Goal: Contribute content: Contribute content

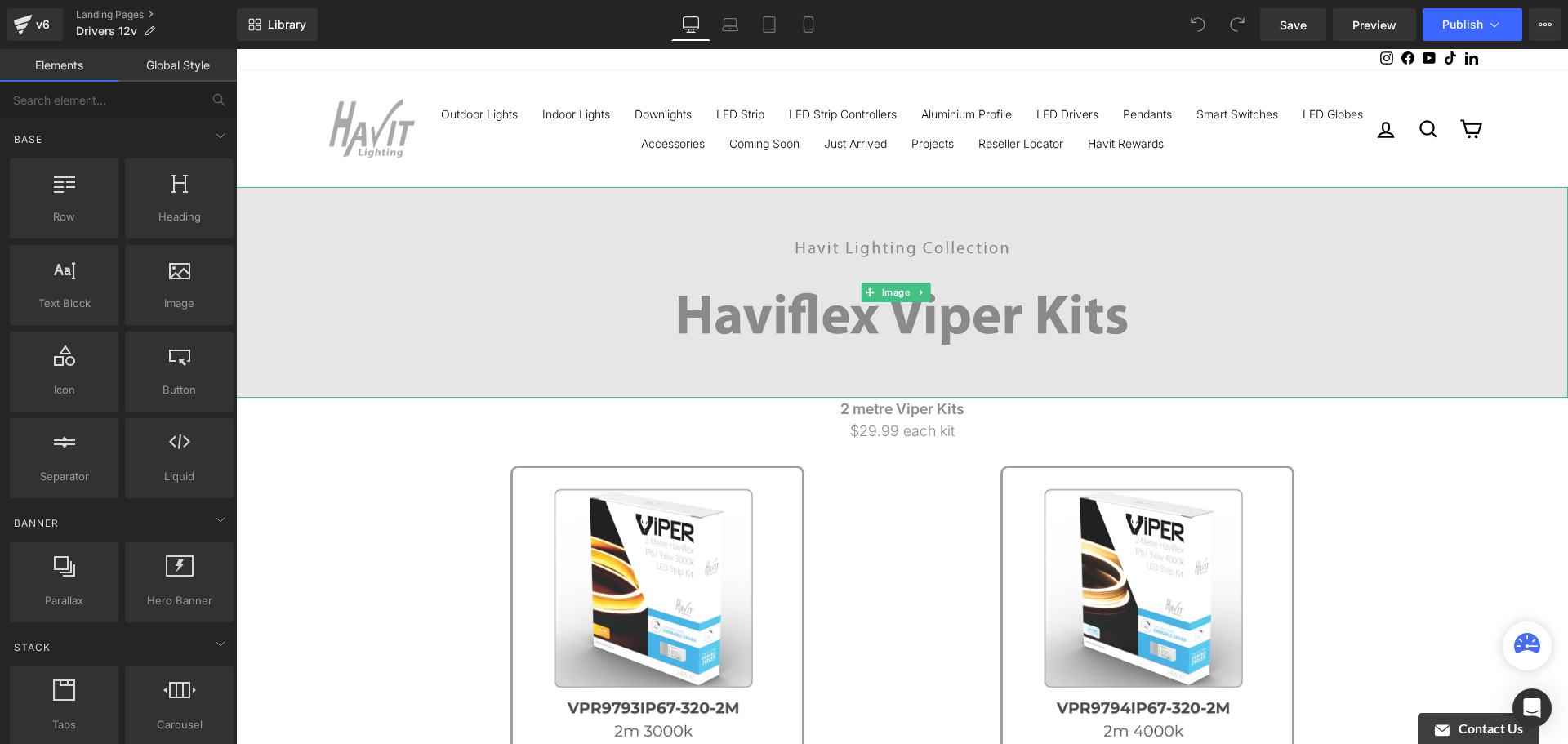
click at [1143, 318] on img at bounding box center [901, 292] width 1332 height 210
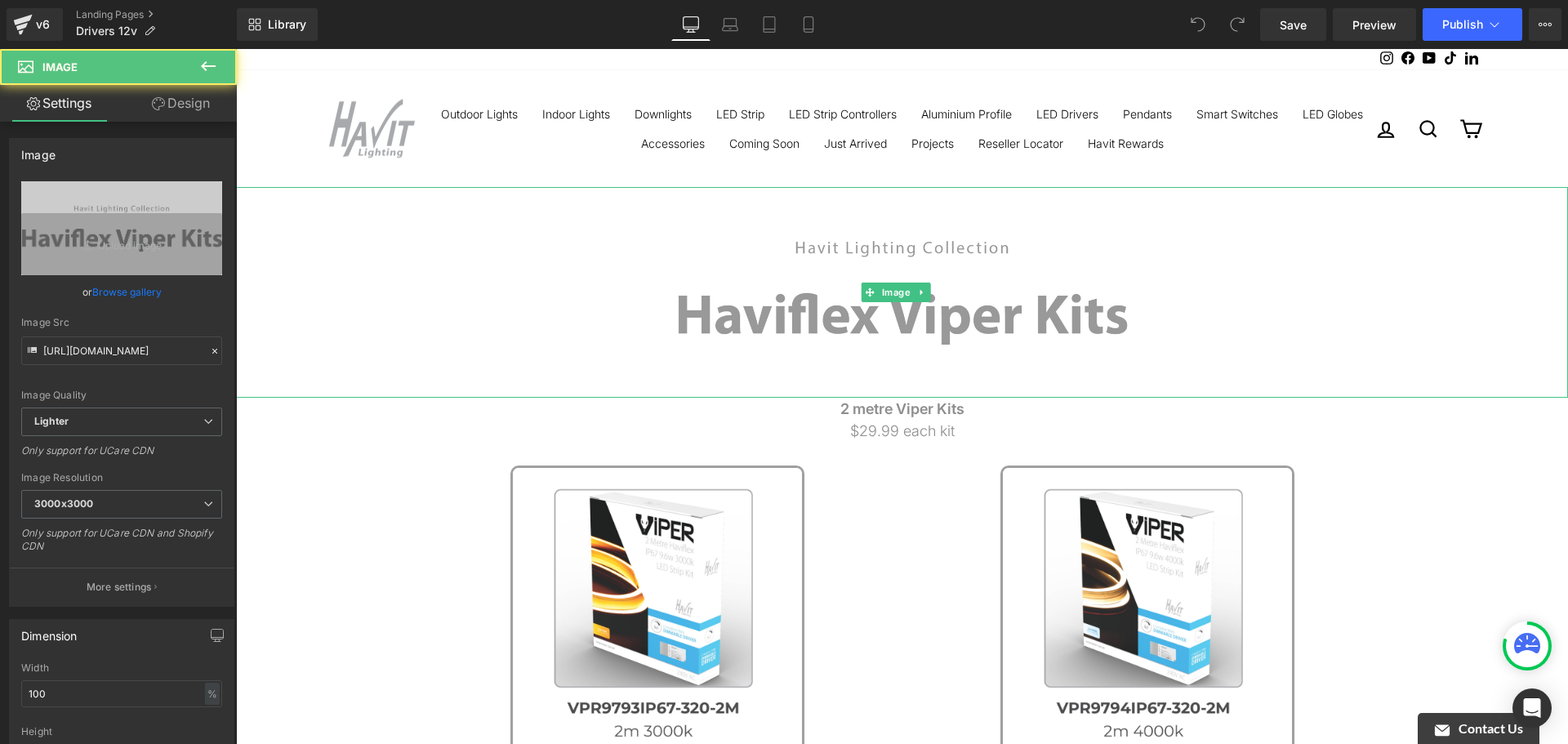
click at [922, 292] on icon at bounding box center [921, 292] width 3 height 5
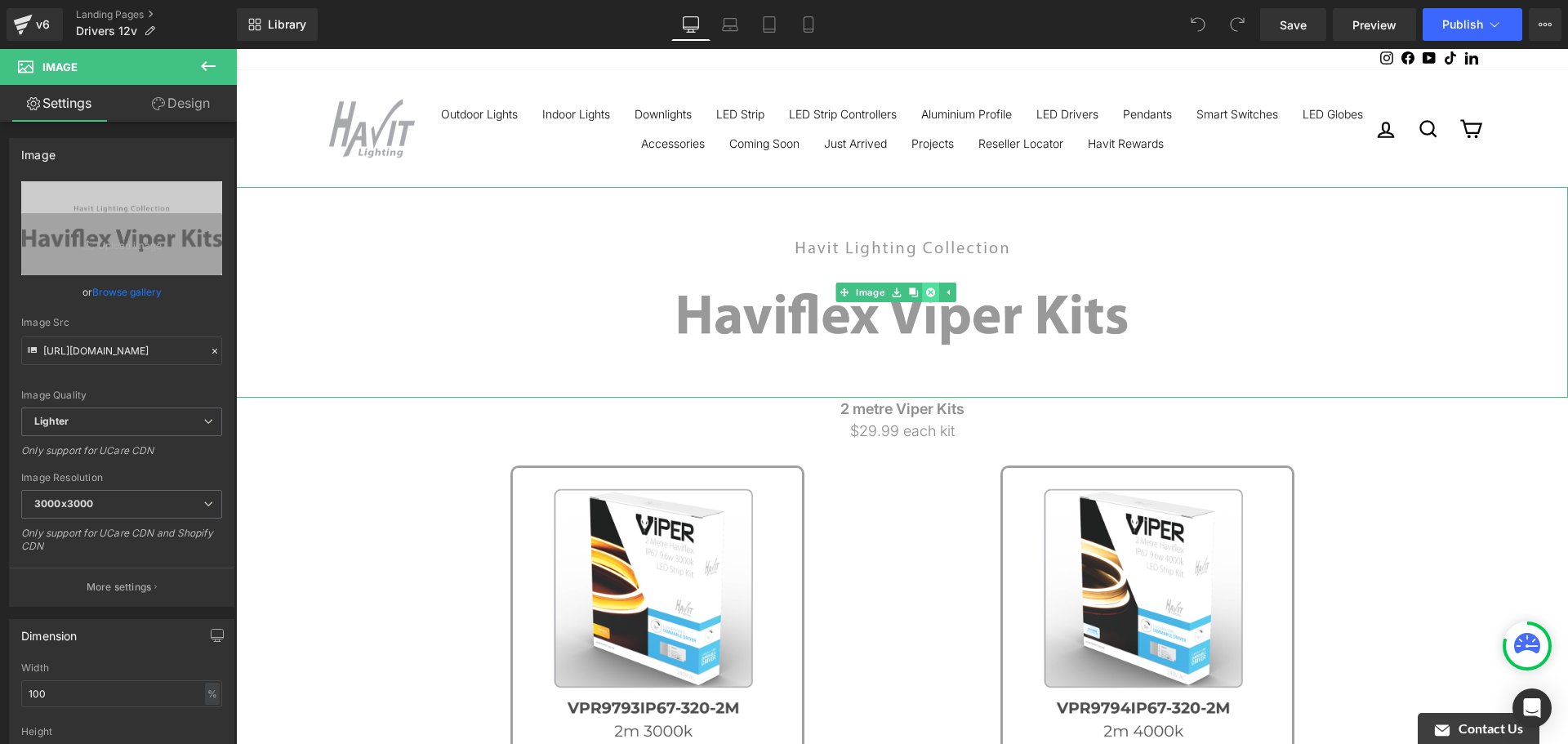
click at [930, 291] on icon at bounding box center [931, 292] width 9 height 9
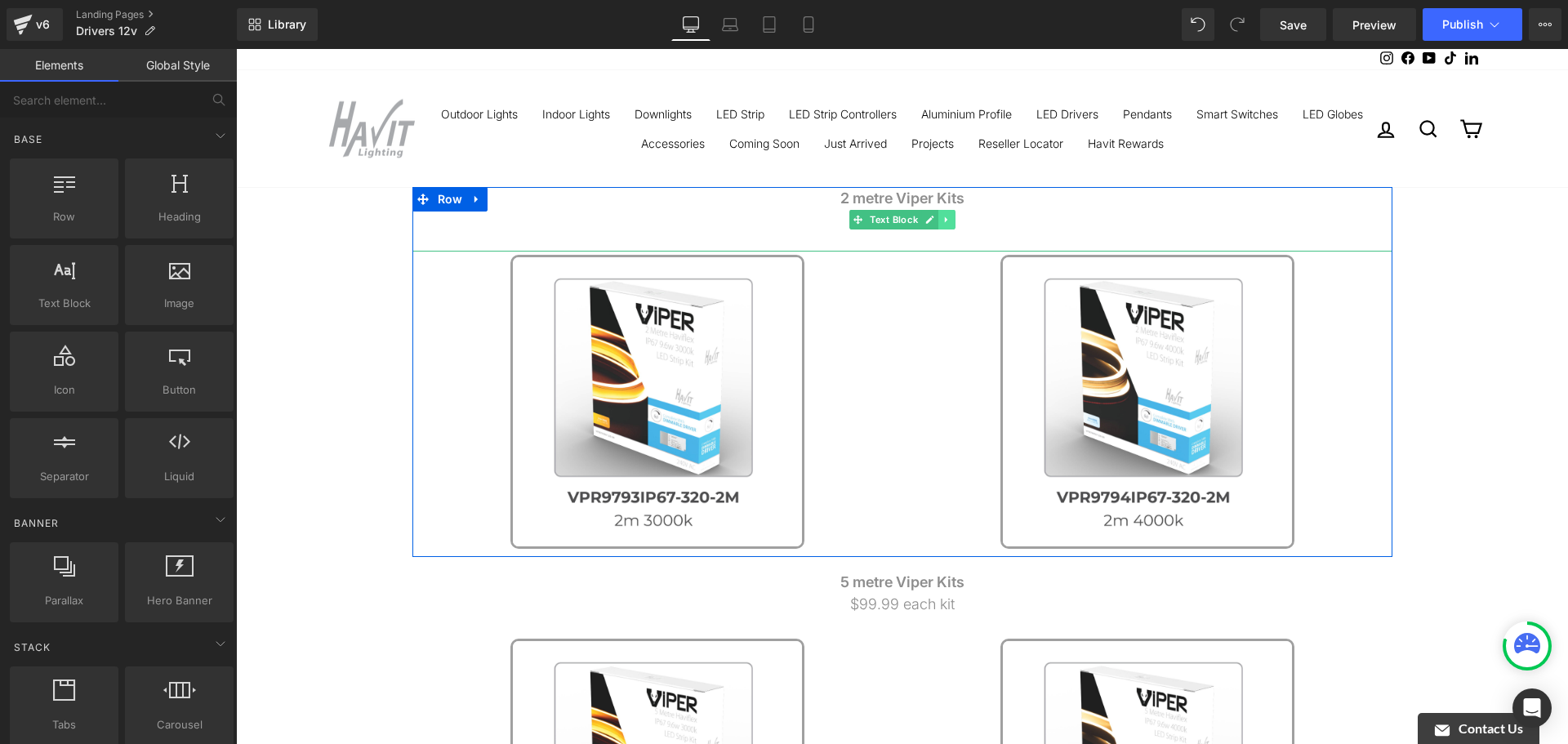
click at [942, 221] on icon at bounding box center [946, 219] width 9 height 10
click at [951, 220] on icon at bounding box center [955, 219] width 9 height 9
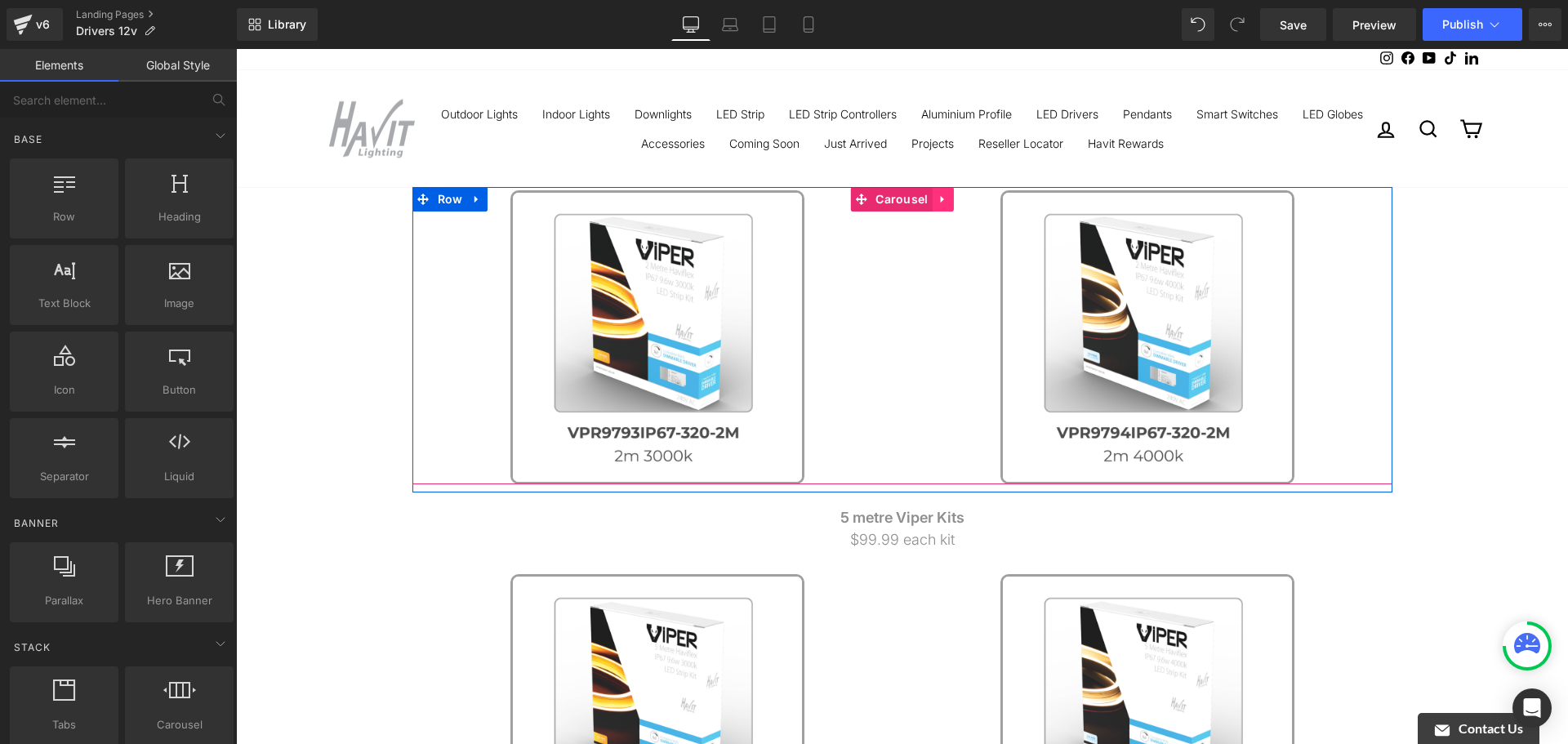
click at [937, 197] on icon at bounding box center [943, 199] width 12 height 12
click at [948, 198] on icon at bounding box center [954, 199] width 12 height 12
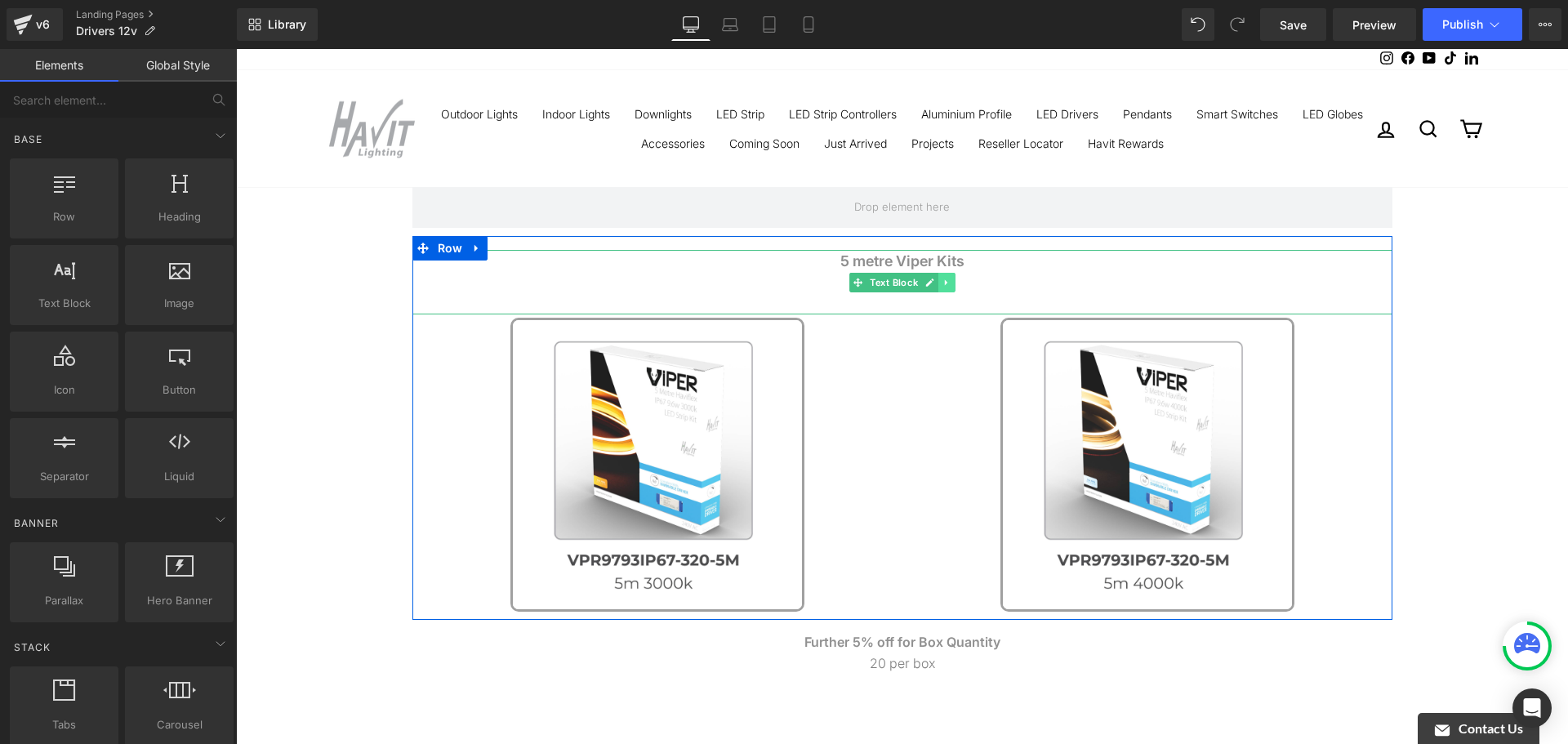
click at [944, 279] on icon at bounding box center [946, 282] width 9 height 10
click at [951, 283] on icon at bounding box center [955, 282] width 9 height 9
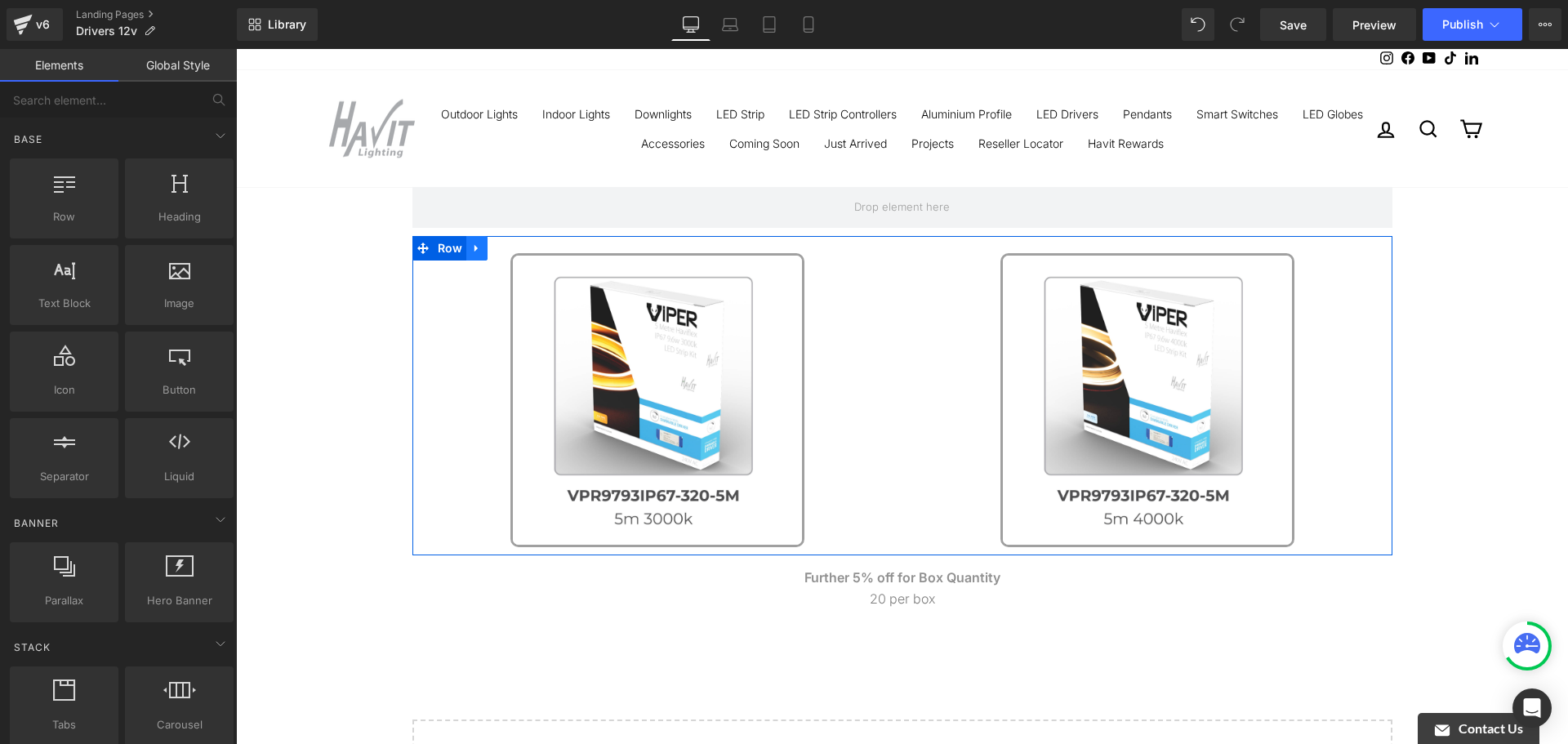
click at [475, 249] on icon at bounding box center [476, 249] width 4 height 7
click at [514, 250] on icon at bounding box center [519, 248] width 12 height 12
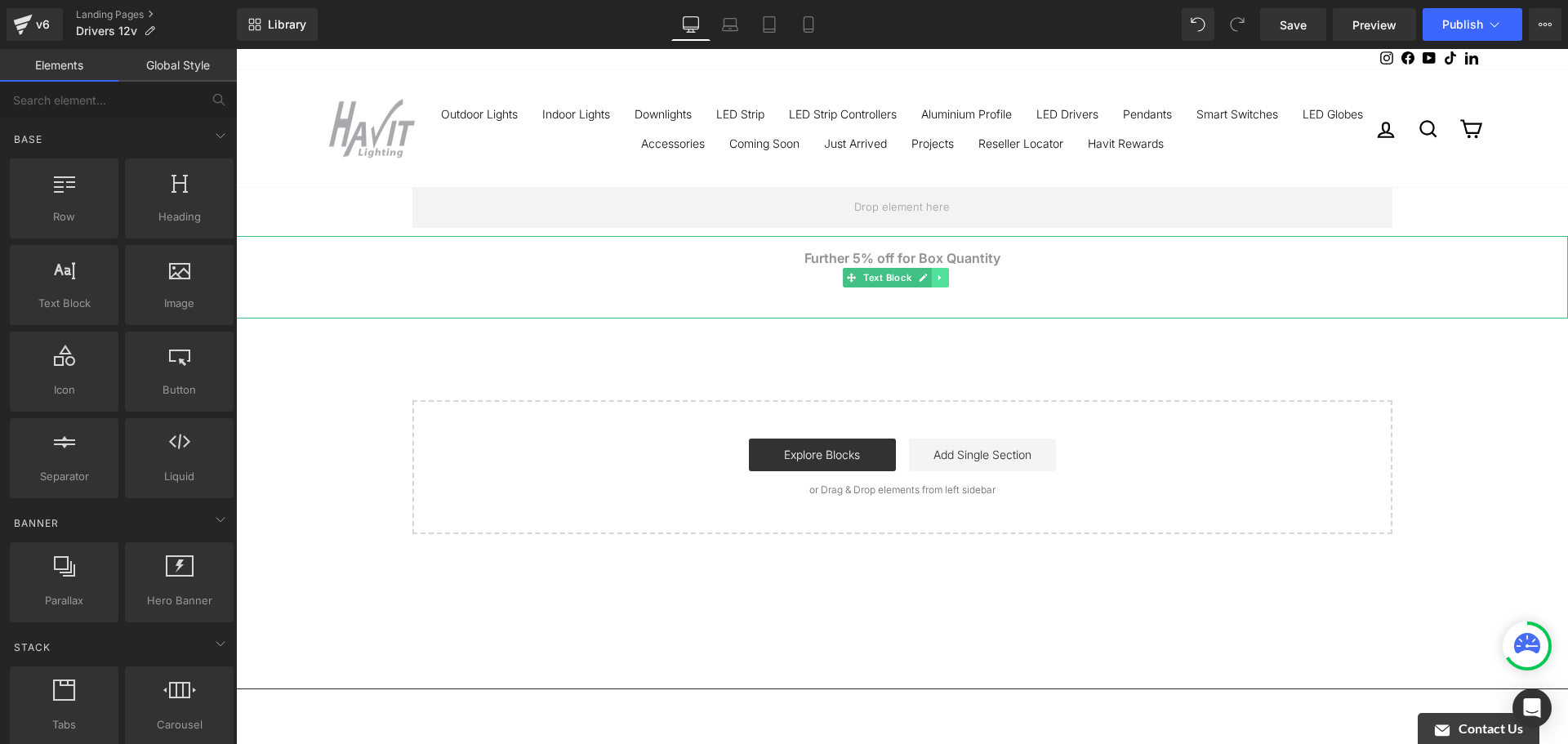
click at [937, 277] on icon at bounding box center [941, 277] width 9 height 10
click at [949, 283] on link at bounding box center [948, 277] width 17 height 19
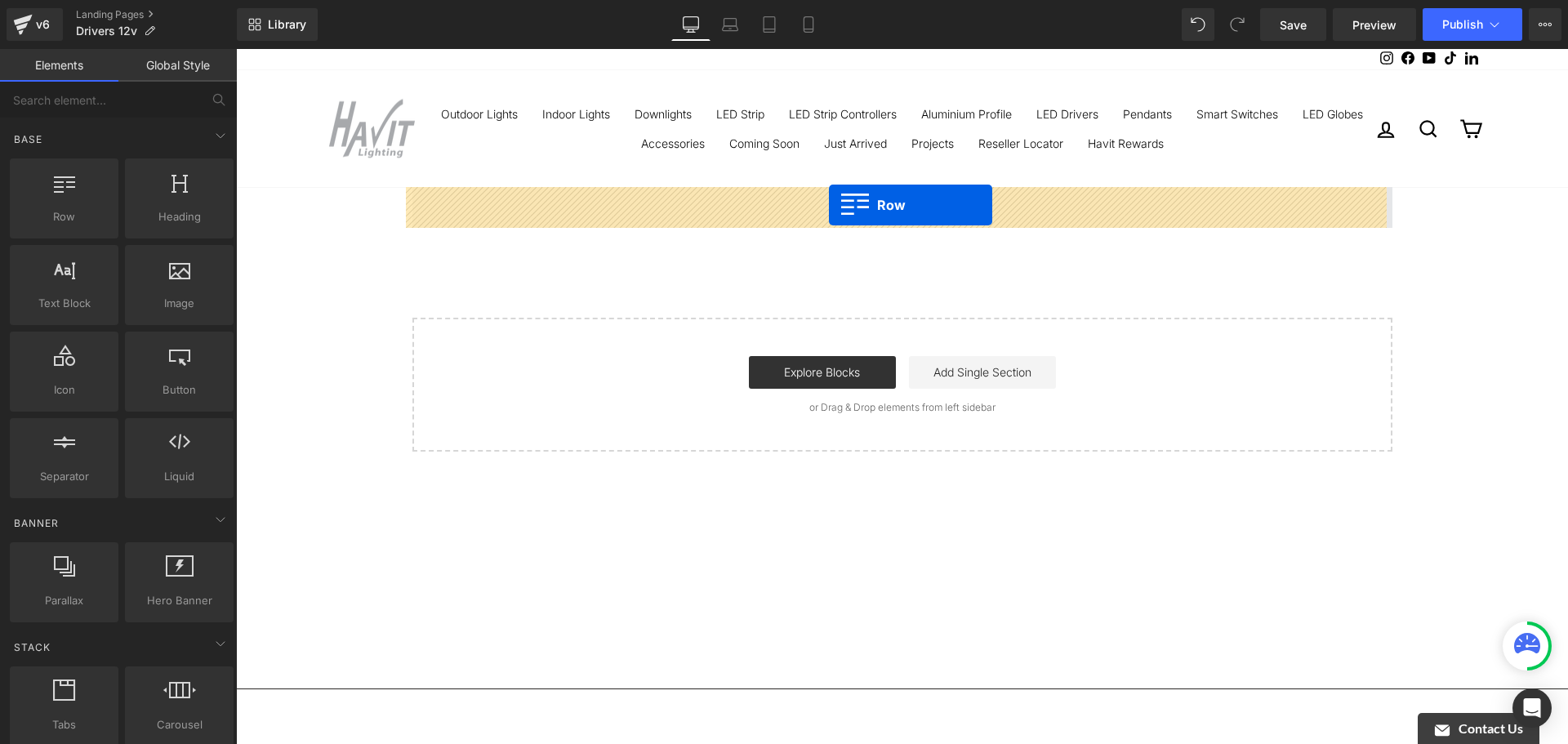
drag, startPoint x: 315, startPoint y: 254, endPoint x: 829, endPoint y: 205, distance: 516.3
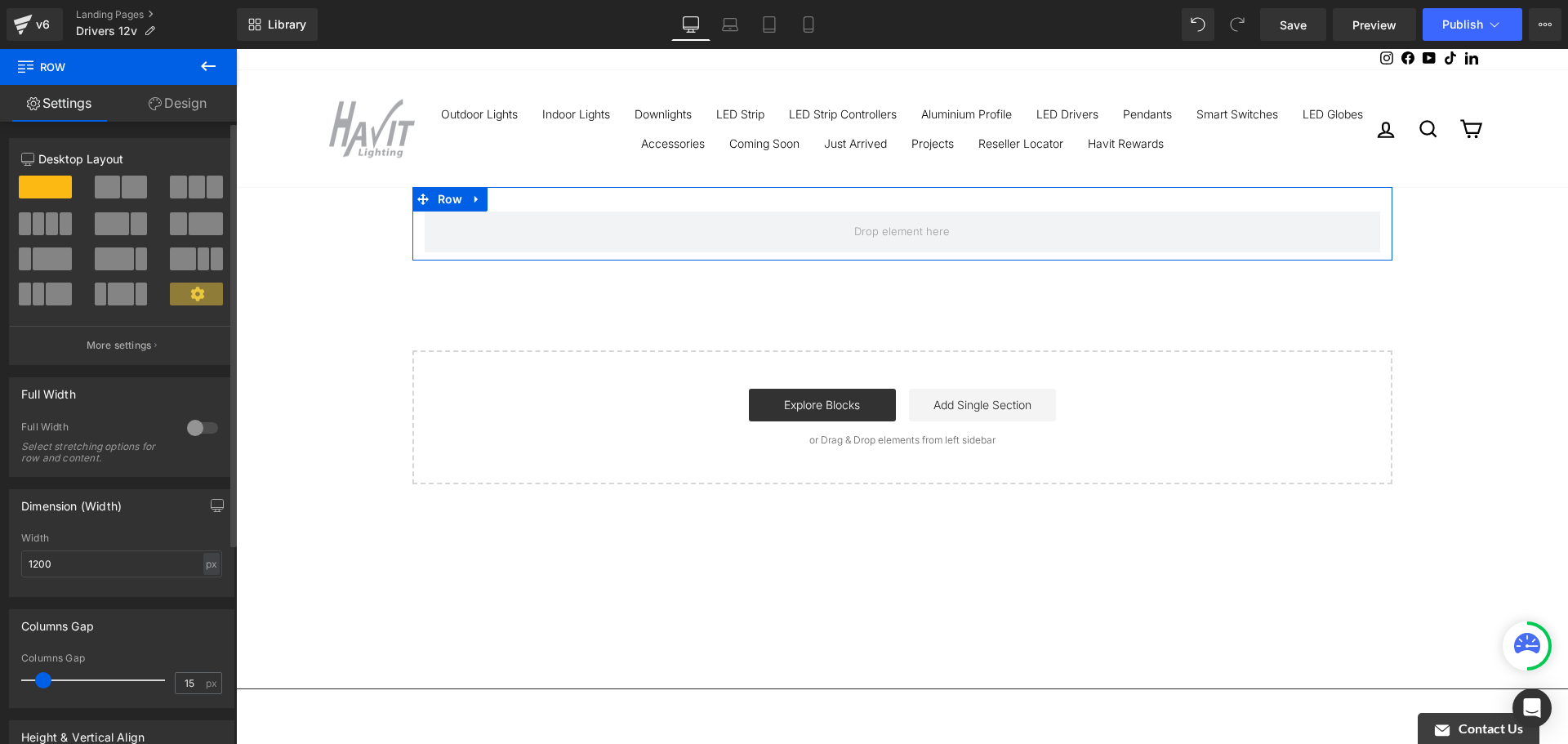
click at [219, 203] on div at bounding box center [197, 193] width 76 height 35
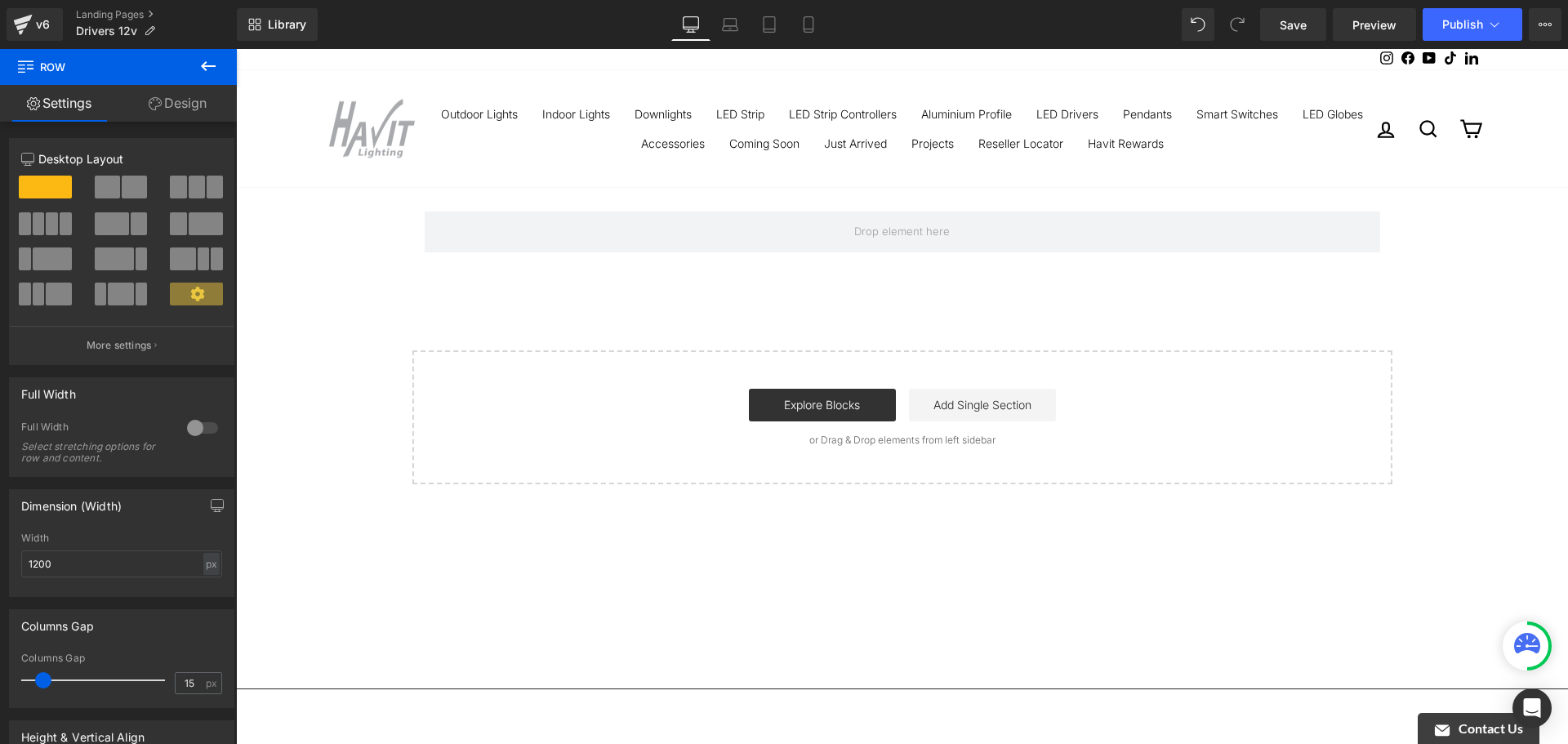
click at [289, 357] on div "Row Row Select your layout" at bounding box center [901, 335] width 1332 height 297
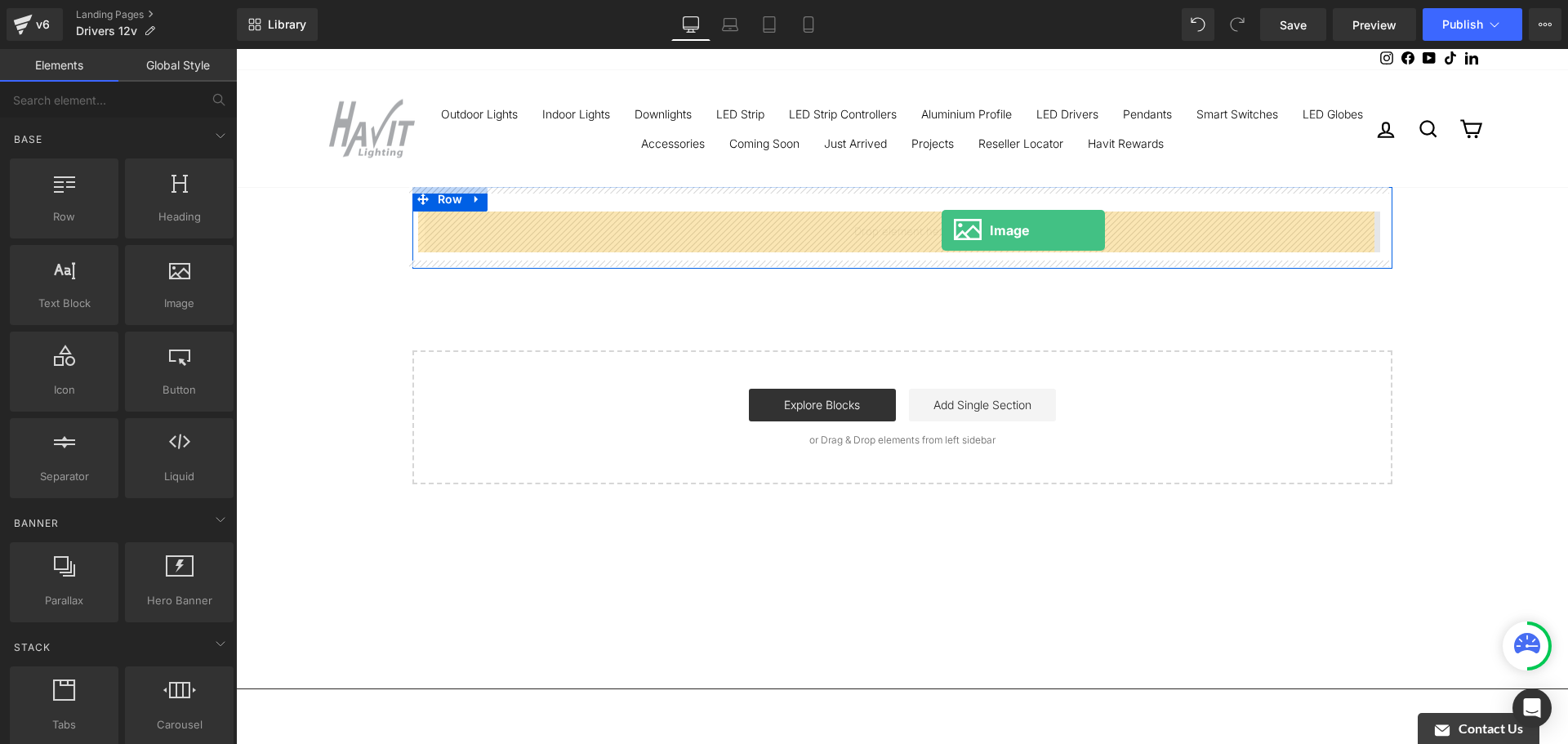
drag, startPoint x: 401, startPoint y: 333, endPoint x: 942, endPoint y: 230, distance: 550.7
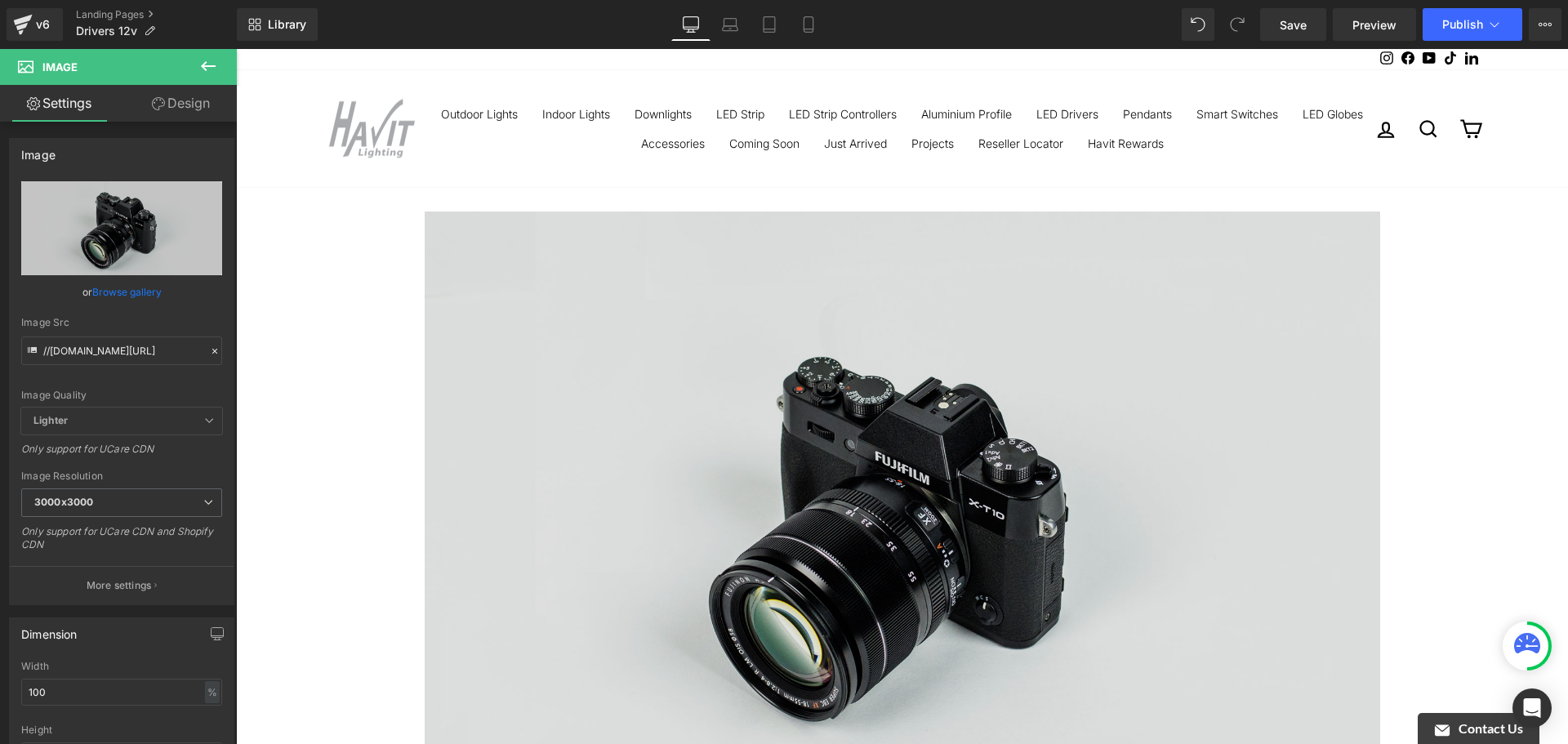
click at [571, 353] on img at bounding box center [901, 527] width 955 height 632
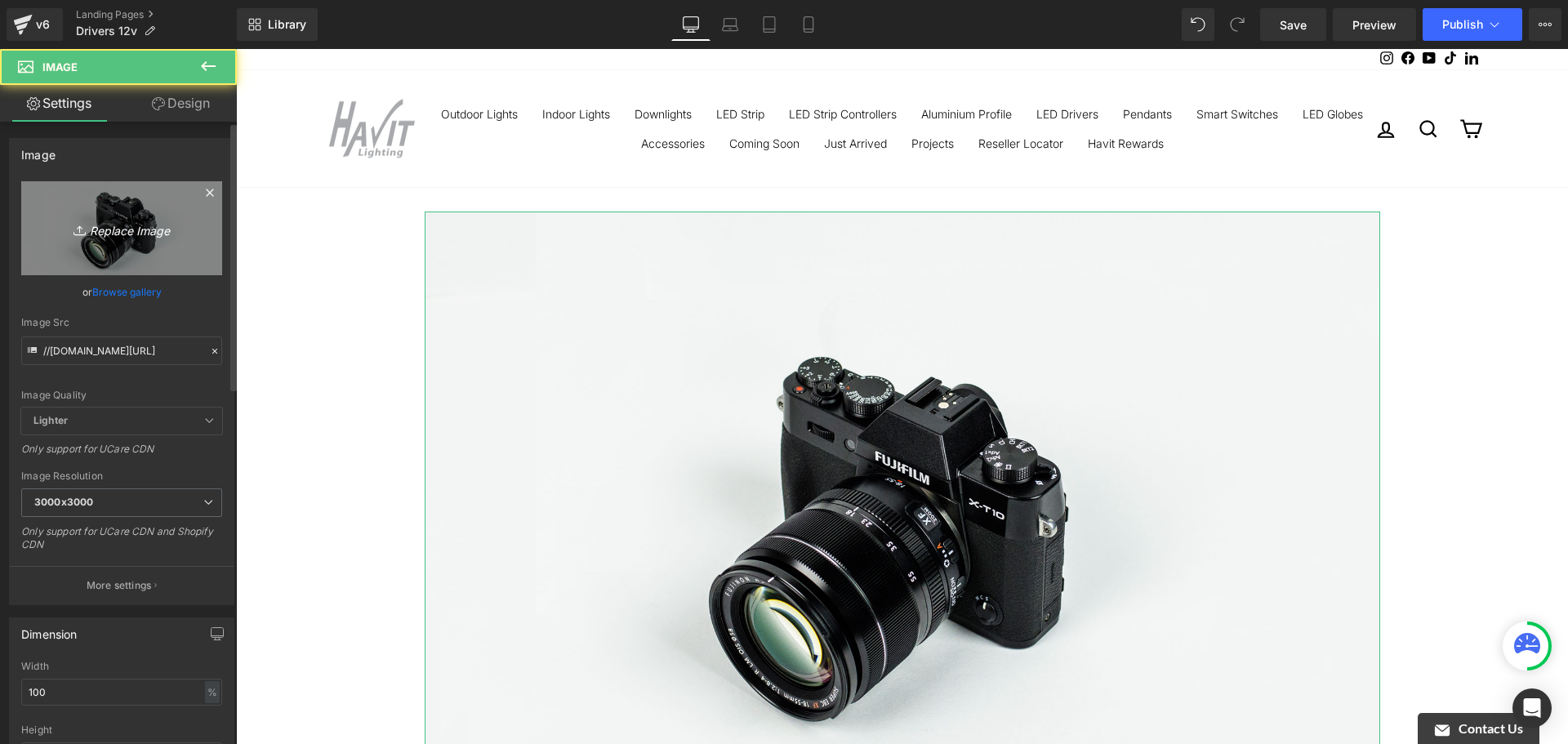
click at [156, 246] on link "Replace Image" at bounding box center [122, 228] width 201 height 94
type input "C:\fakepath\NONDIM.jpg"
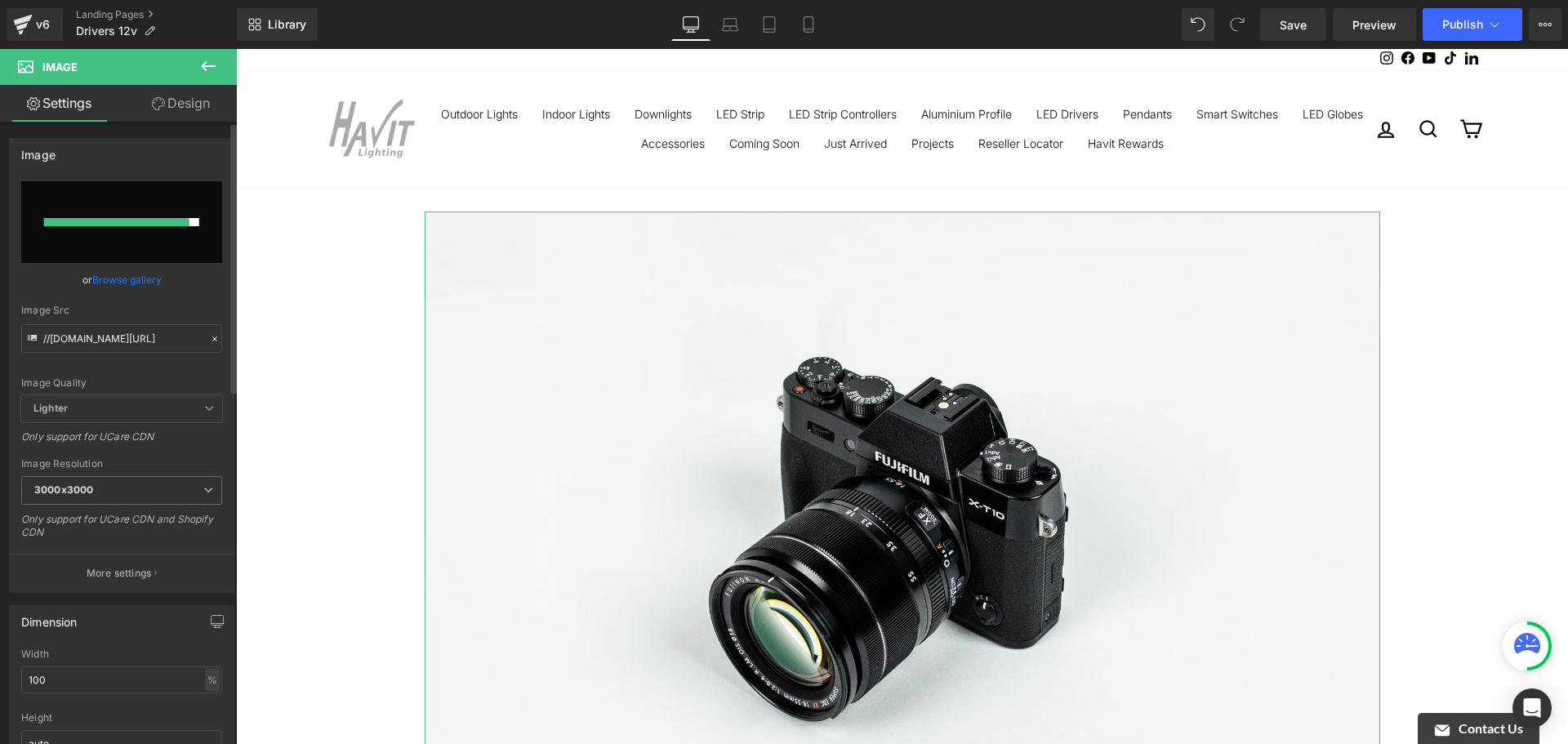
type input "[URL][DOMAIN_NAME]"
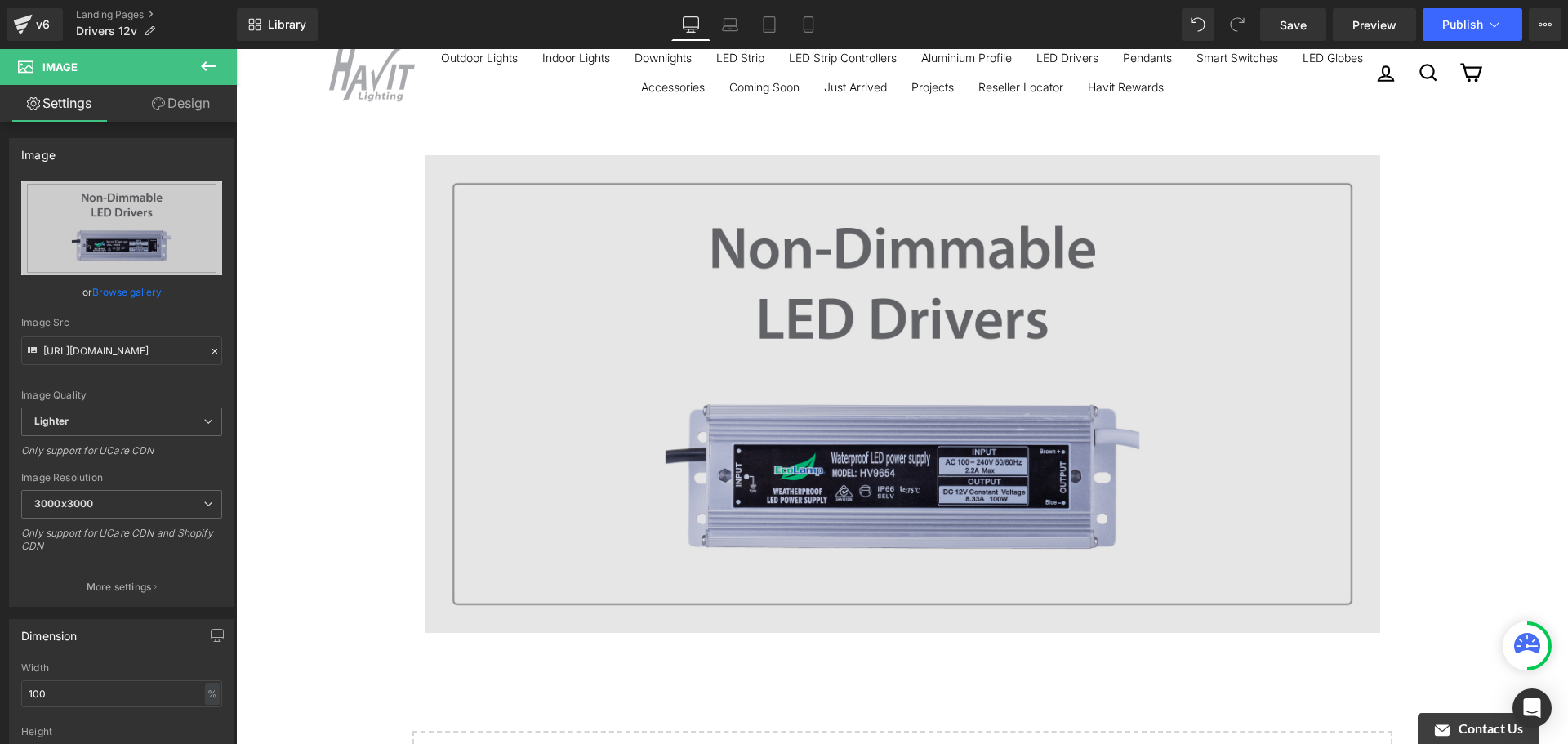
scroll to position [81, 0]
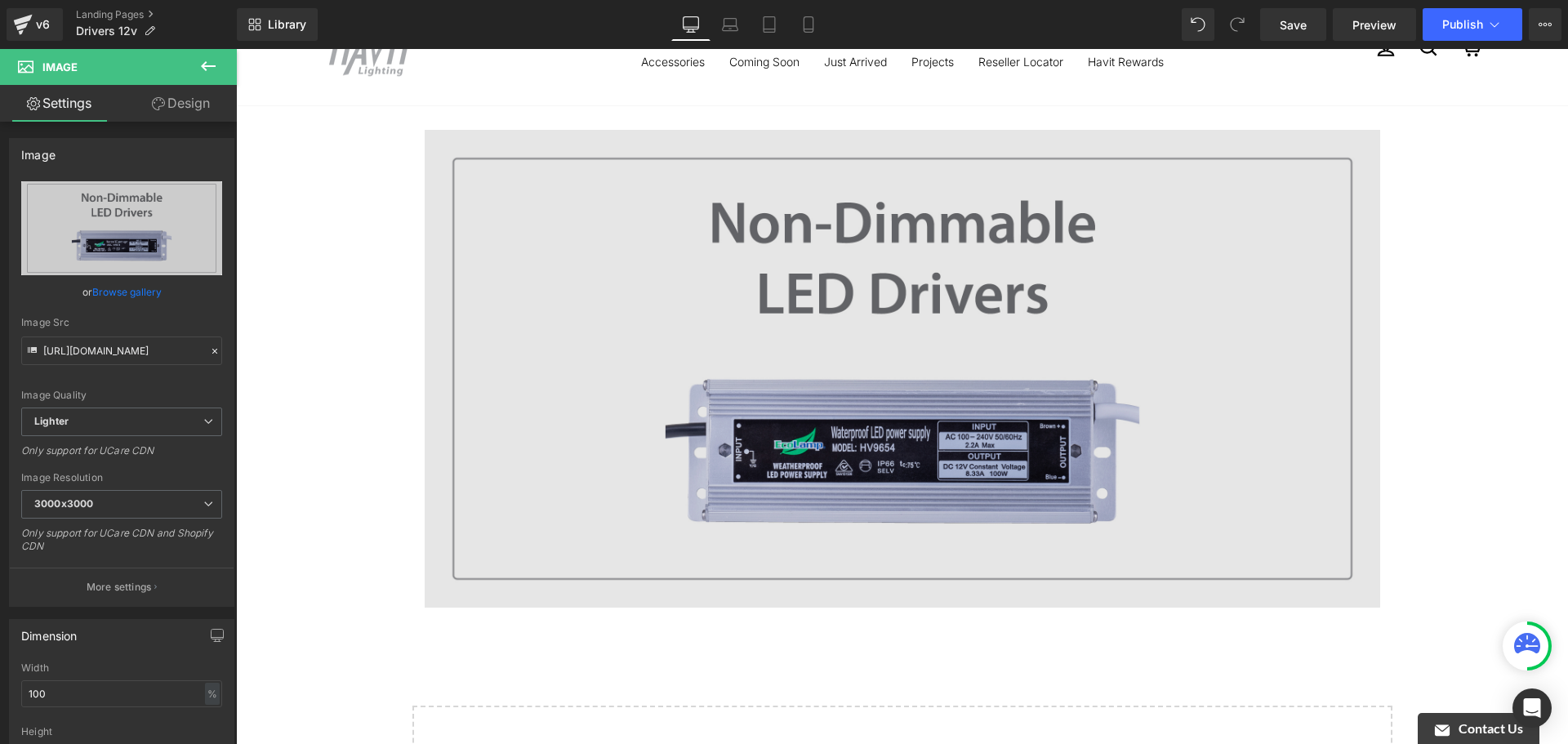
click at [1207, 350] on img at bounding box center [901, 368] width 955 height 478
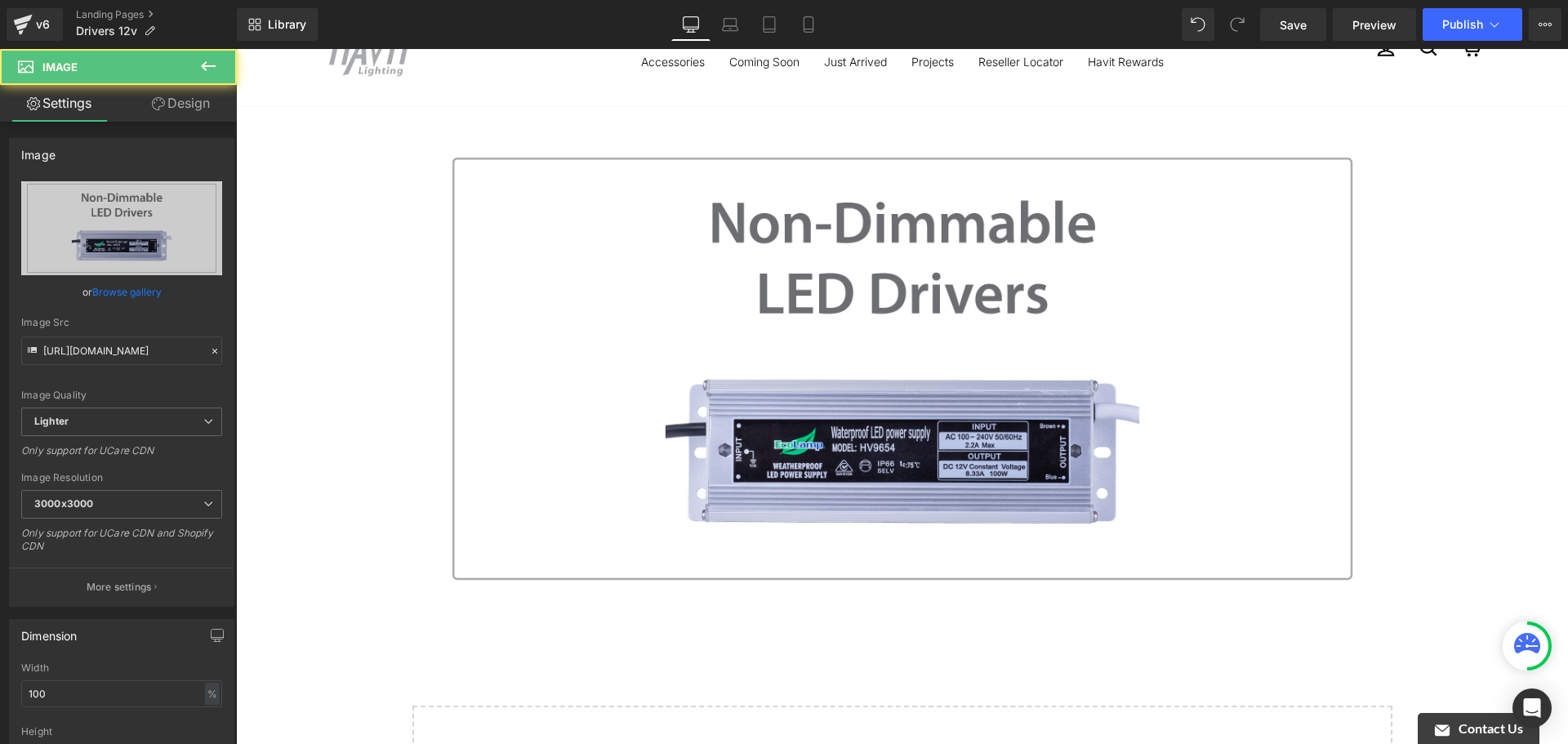
drag, startPoint x: 336, startPoint y: 172, endPoint x: 449, endPoint y: 151, distance: 114.9
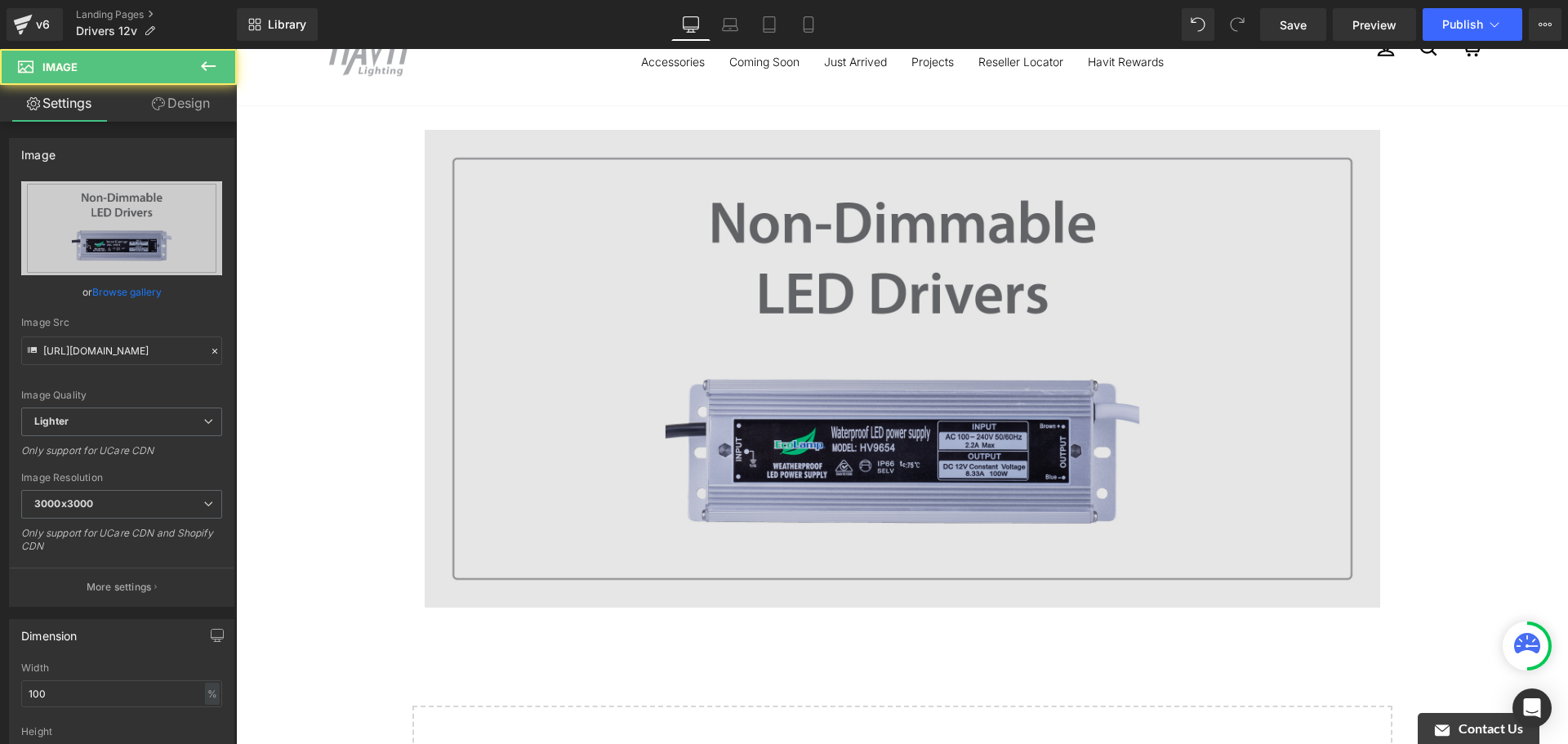
click at [338, 171] on div "Image Row Row Select your layout" at bounding box center [901, 472] width 1332 height 734
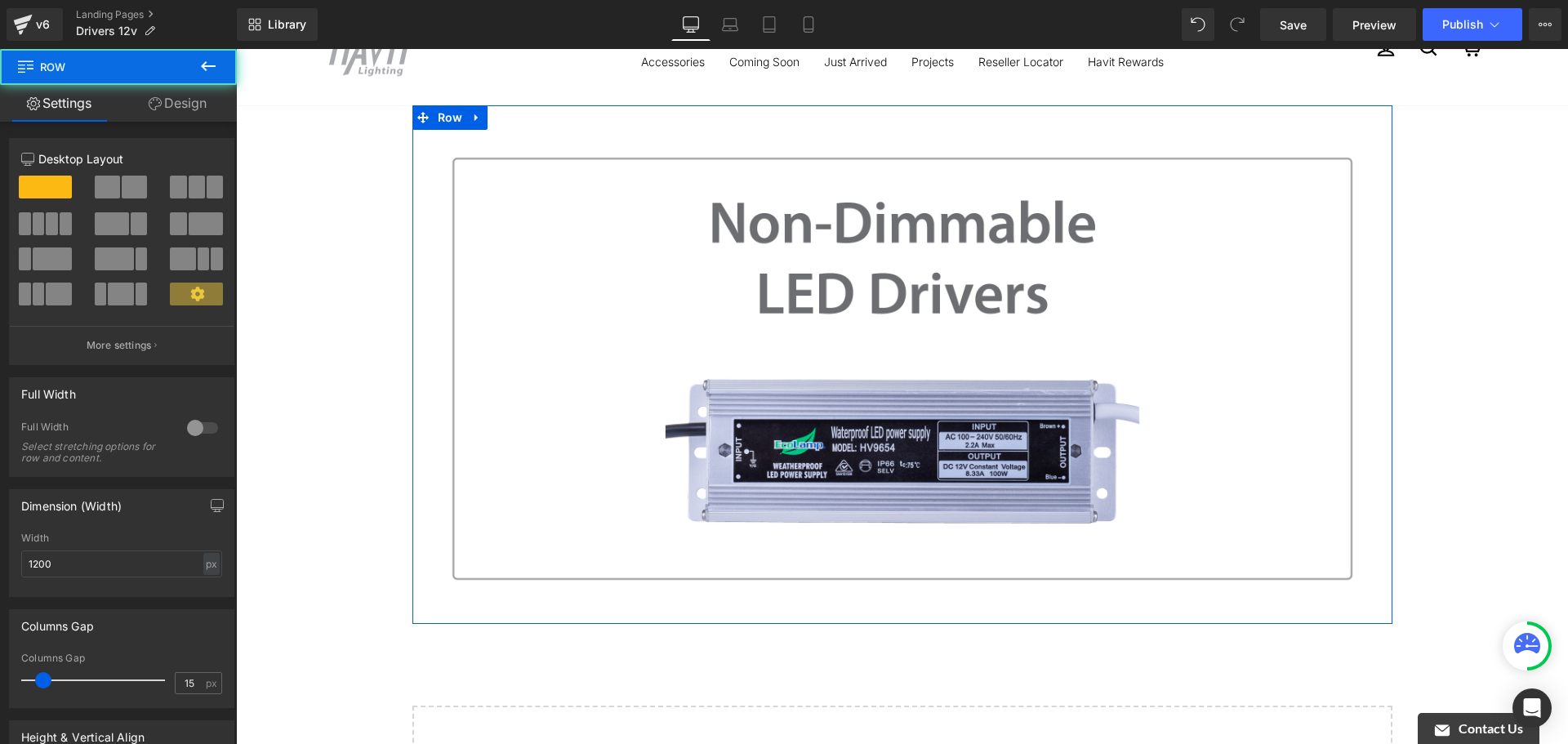
click at [505, 116] on div "Image Row" at bounding box center [902, 360] width 980 height 510
click at [111, 184] on span at bounding box center [108, 186] width 26 height 23
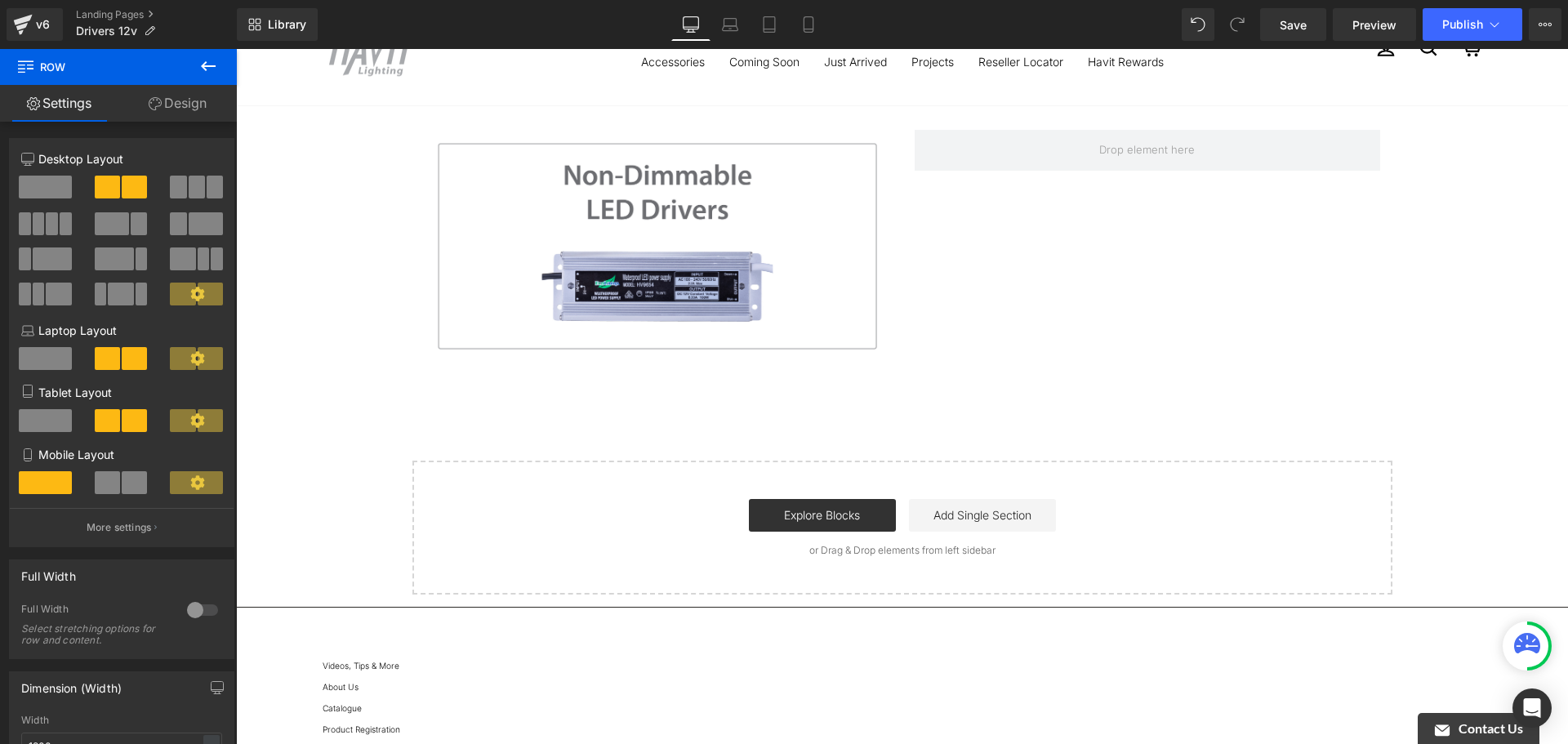
click at [296, 334] on div "Image Row Row Select your layout" at bounding box center [901, 349] width 1332 height 489
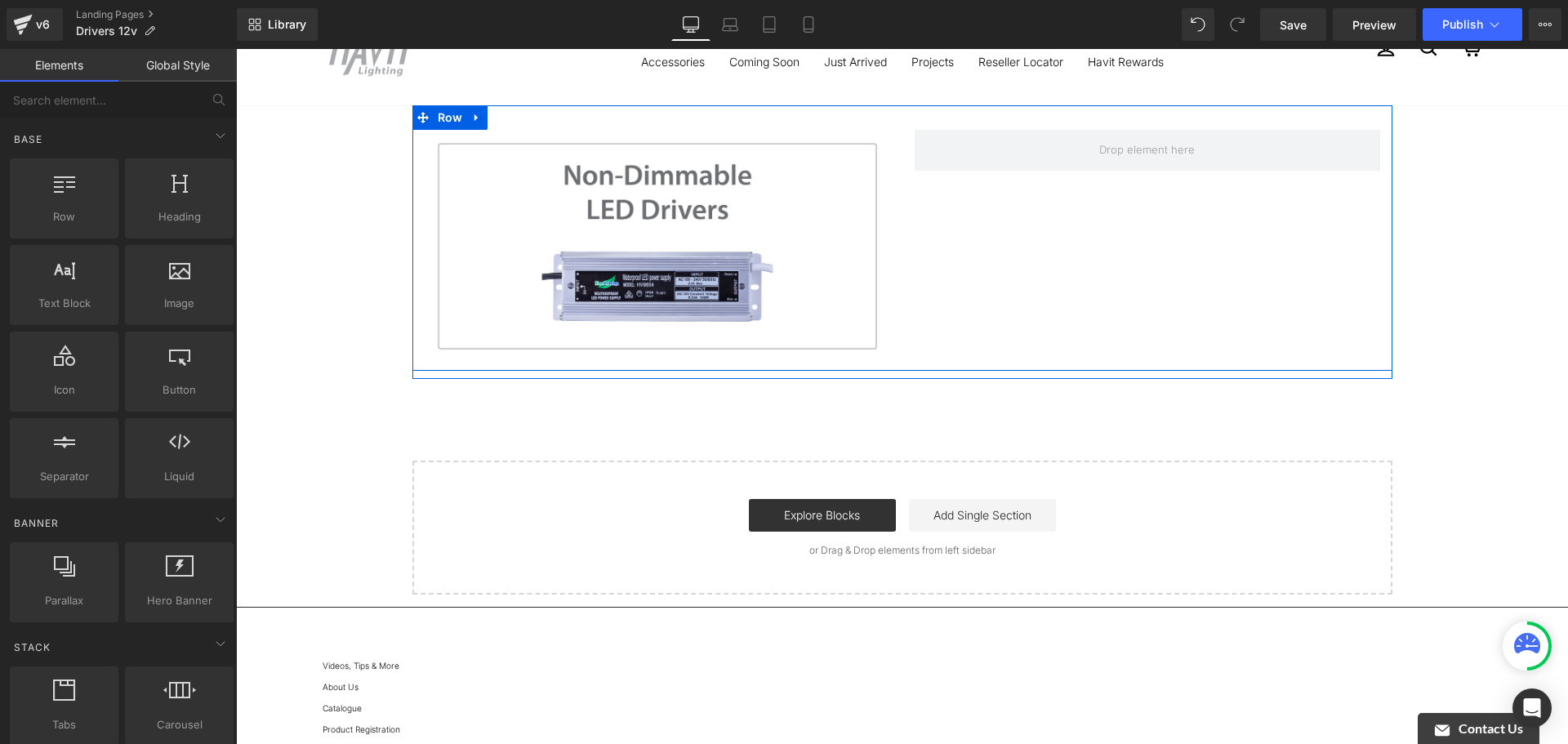
click at [1189, 236] on div "Image Row" at bounding box center [902, 238] width 980 height 265
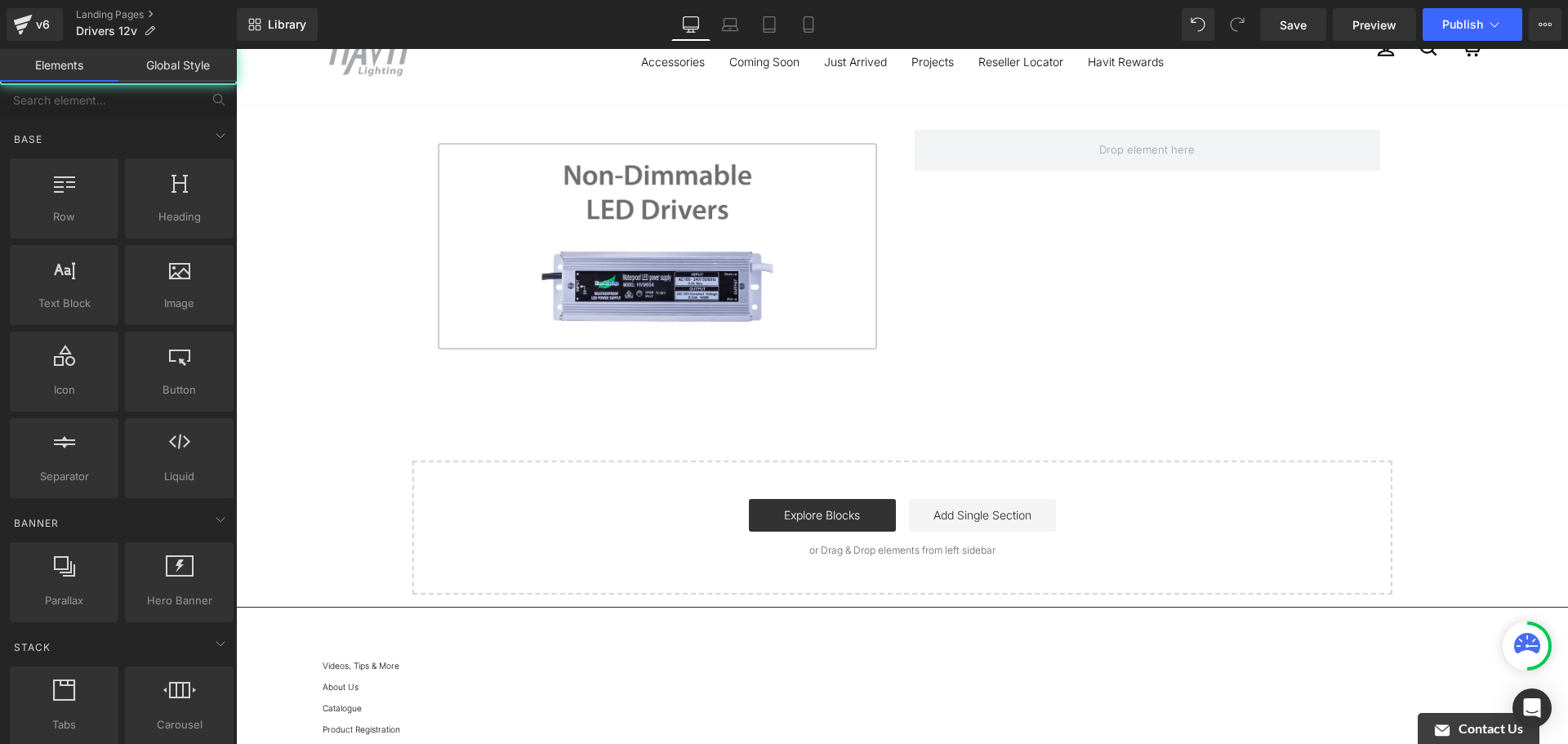
click at [293, 347] on div "Image Row Row Select your layout" at bounding box center [901, 349] width 1332 height 489
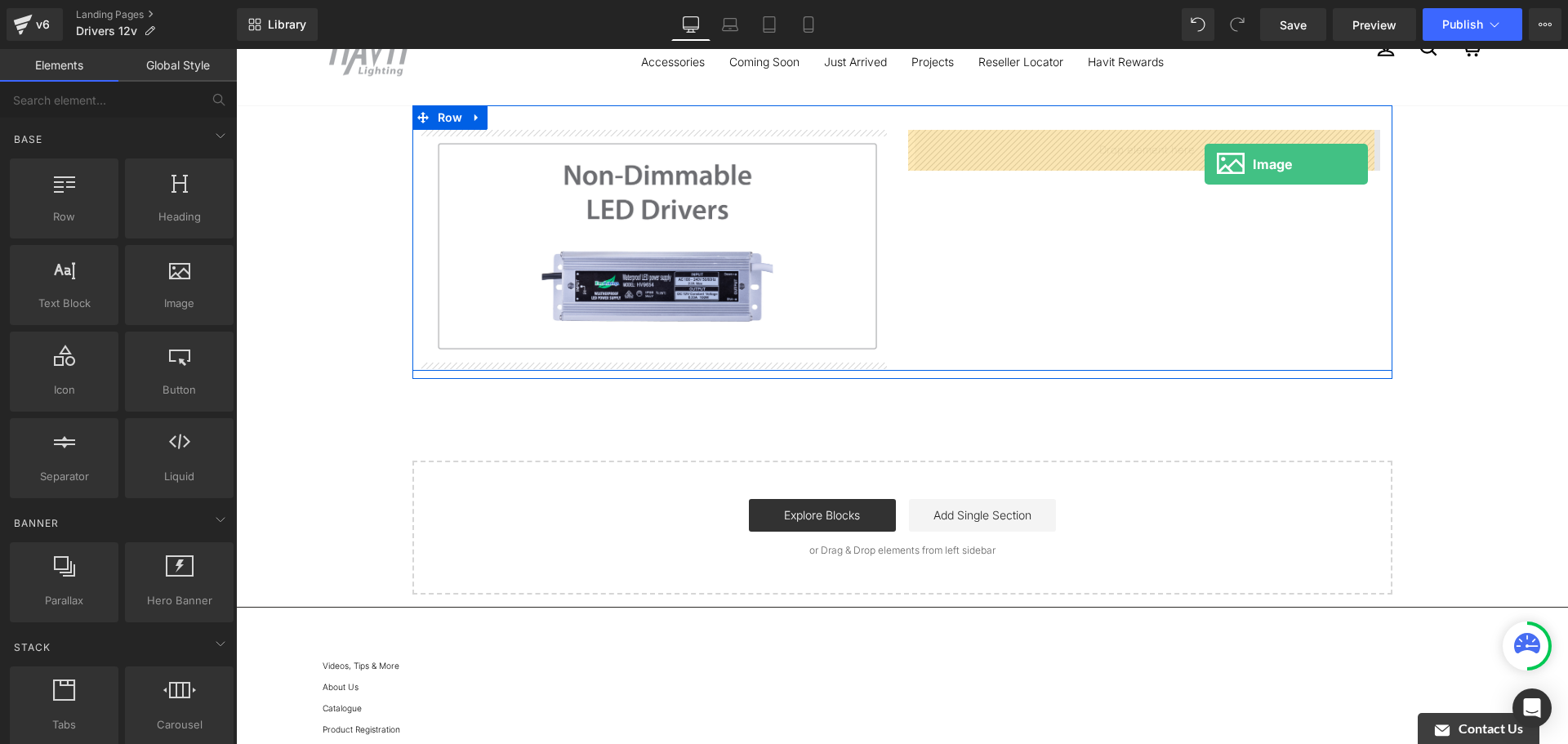
drag, startPoint x: 417, startPoint y: 333, endPoint x: 1204, endPoint y: 164, distance: 804.9
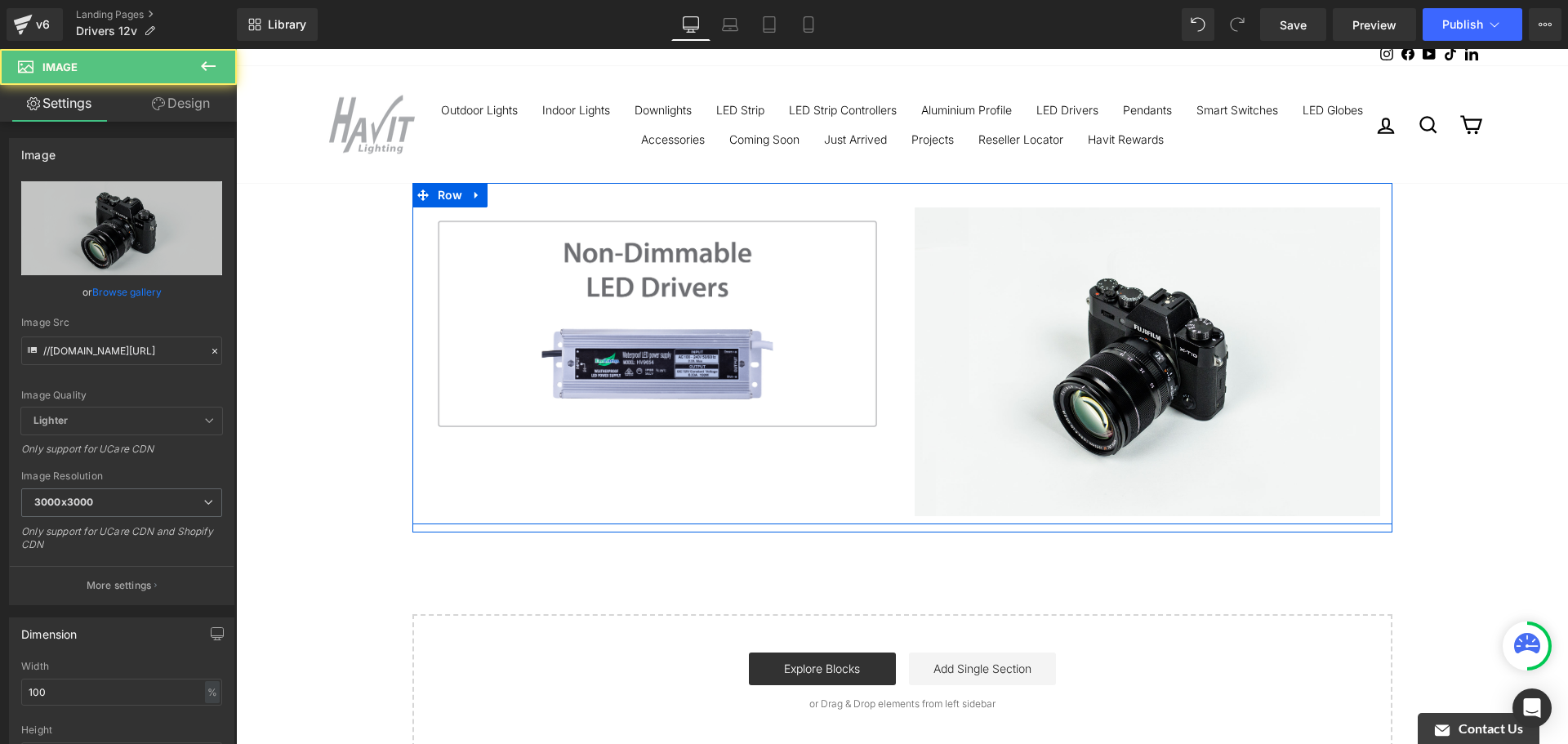
scroll to position [0, 0]
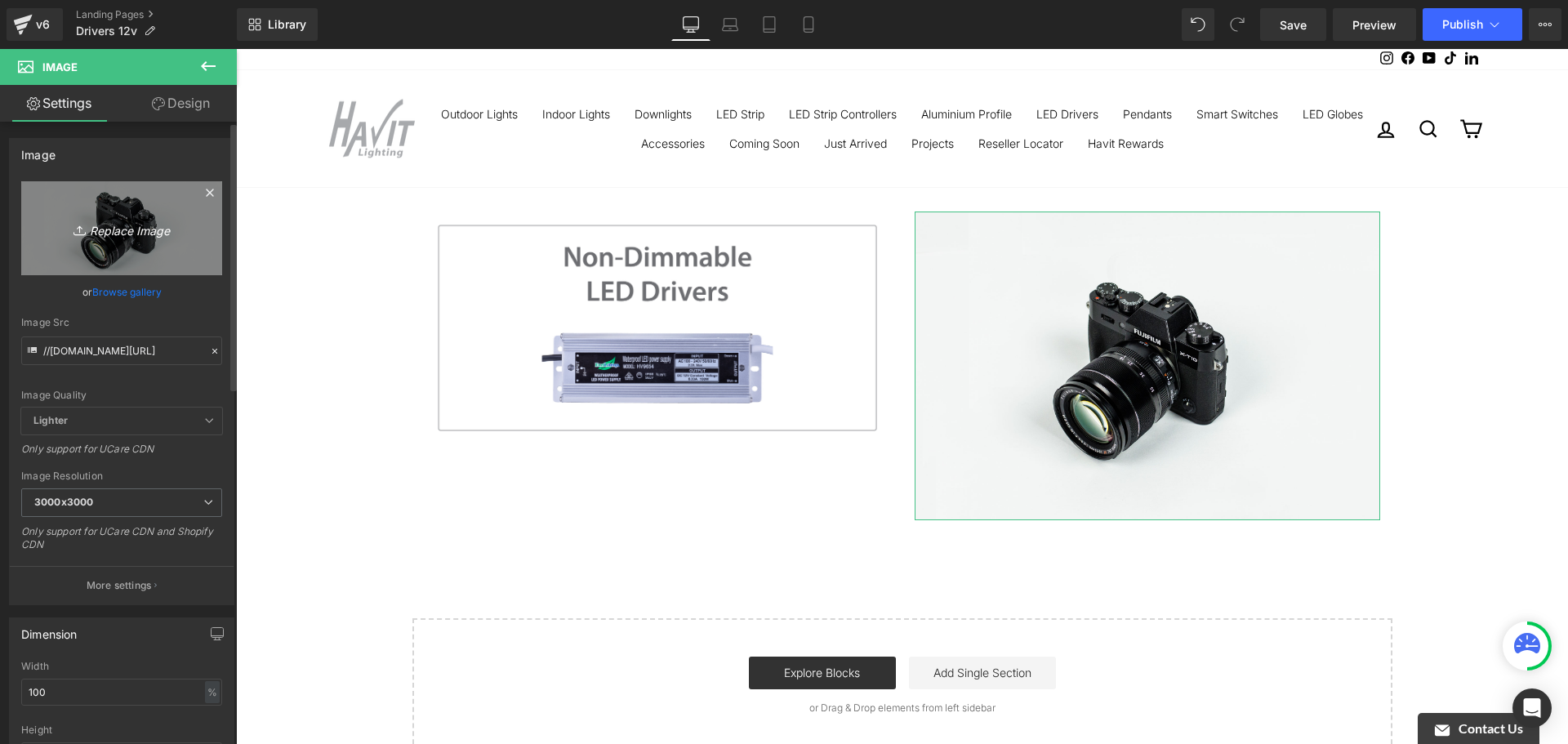
click at [113, 230] on icon "Replace Image" at bounding box center [122, 228] width 131 height 20
type input "C:\fakepath\TRIAC.jpg"
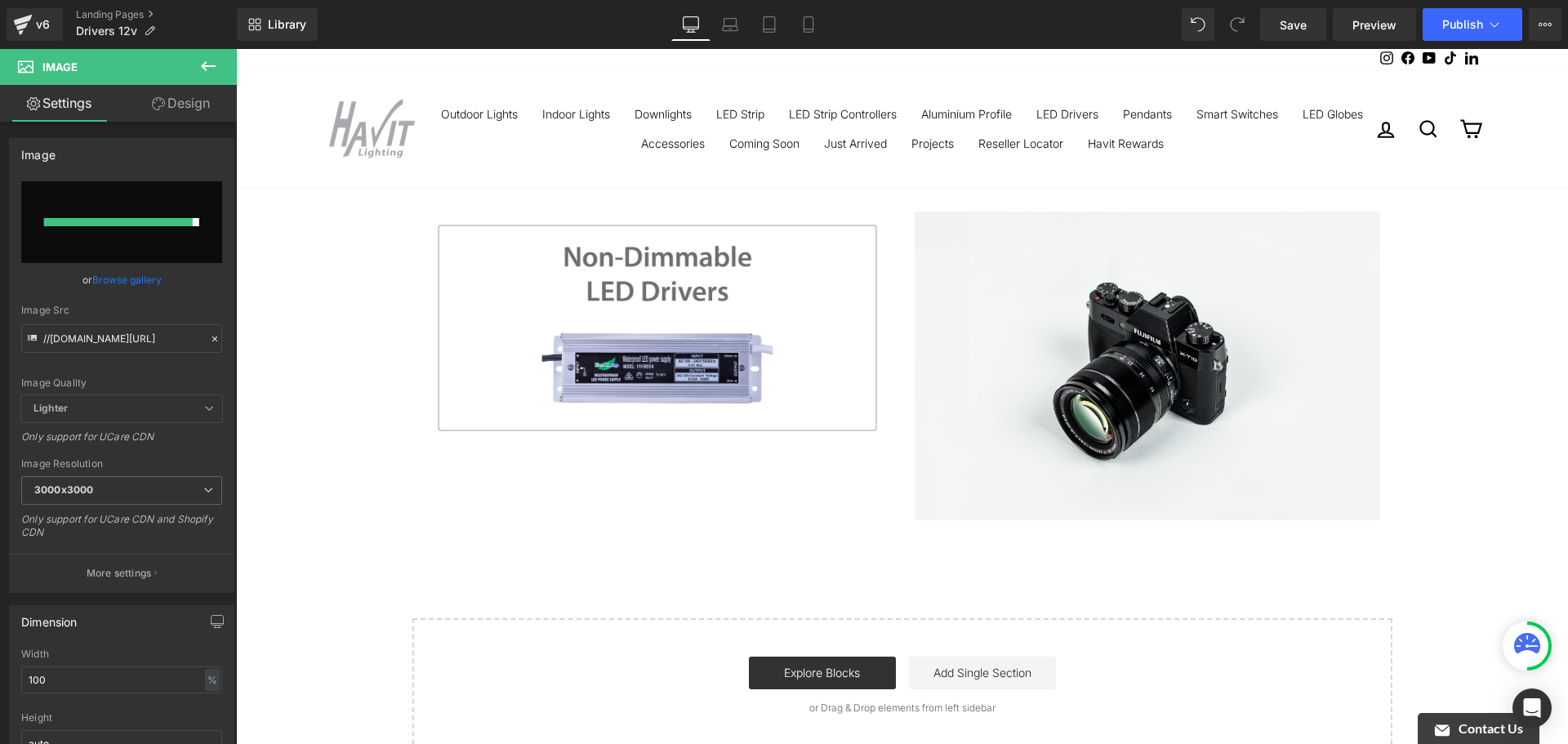
type input "[URL][DOMAIN_NAME]"
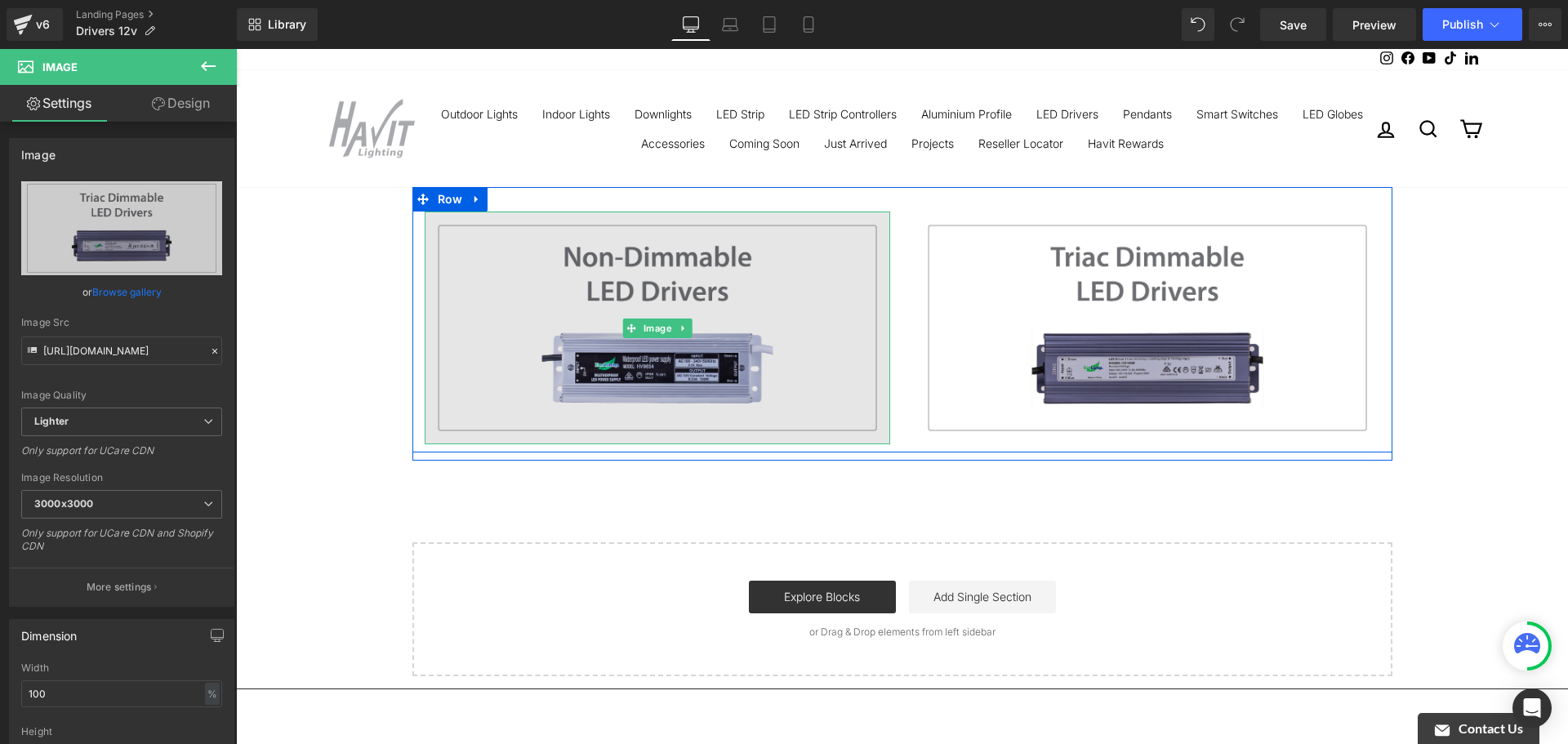
click at [496, 372] on img at bounding box center [656, 327] width 465 height 233
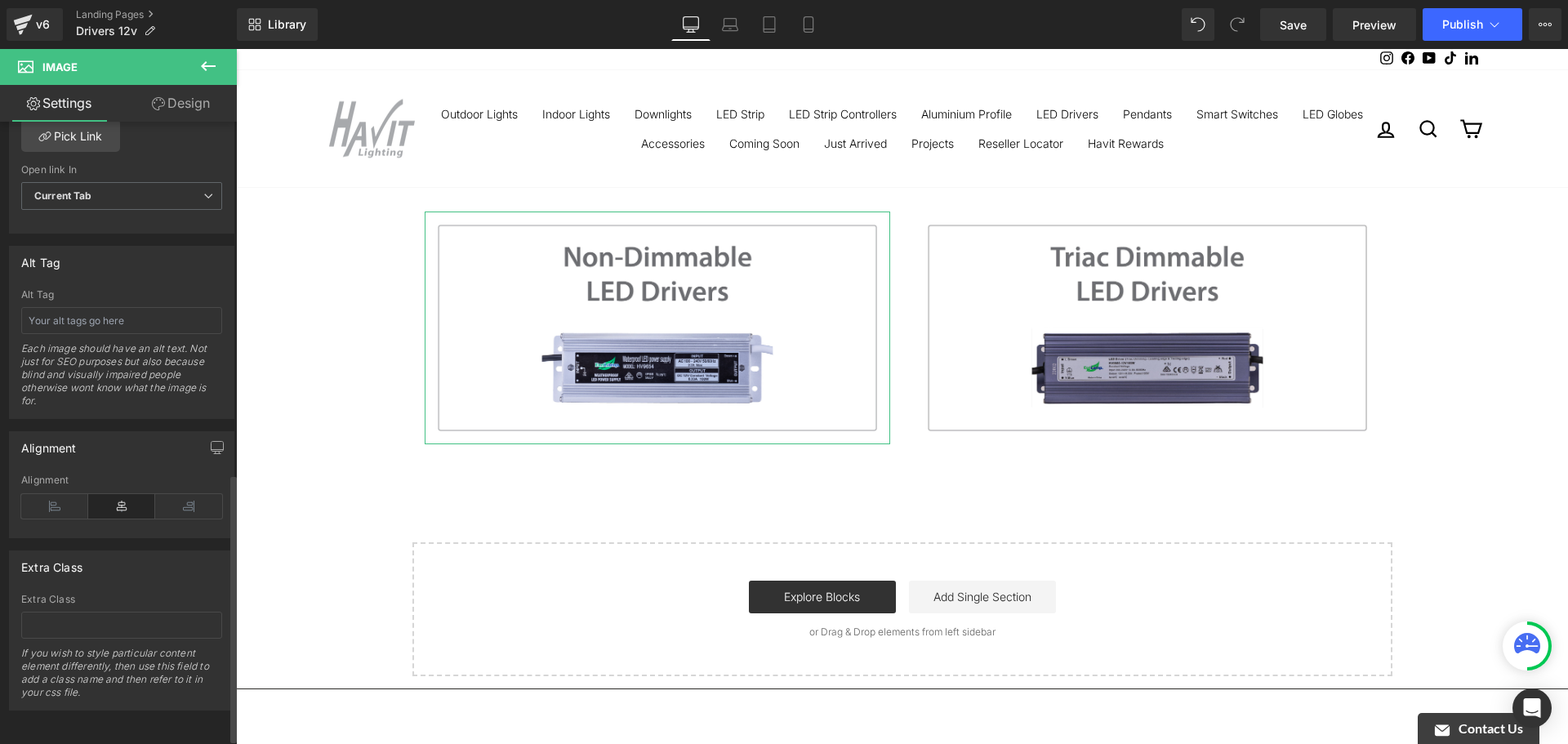
scroll to position [828, 0]
drag, startPoint x: 155, startPoint y: 99, endPoint x: 155, endPoint y: 120, distance: 21.0
click at [156, 99] on icon at bounding box center [158, 103] width 13 height 13
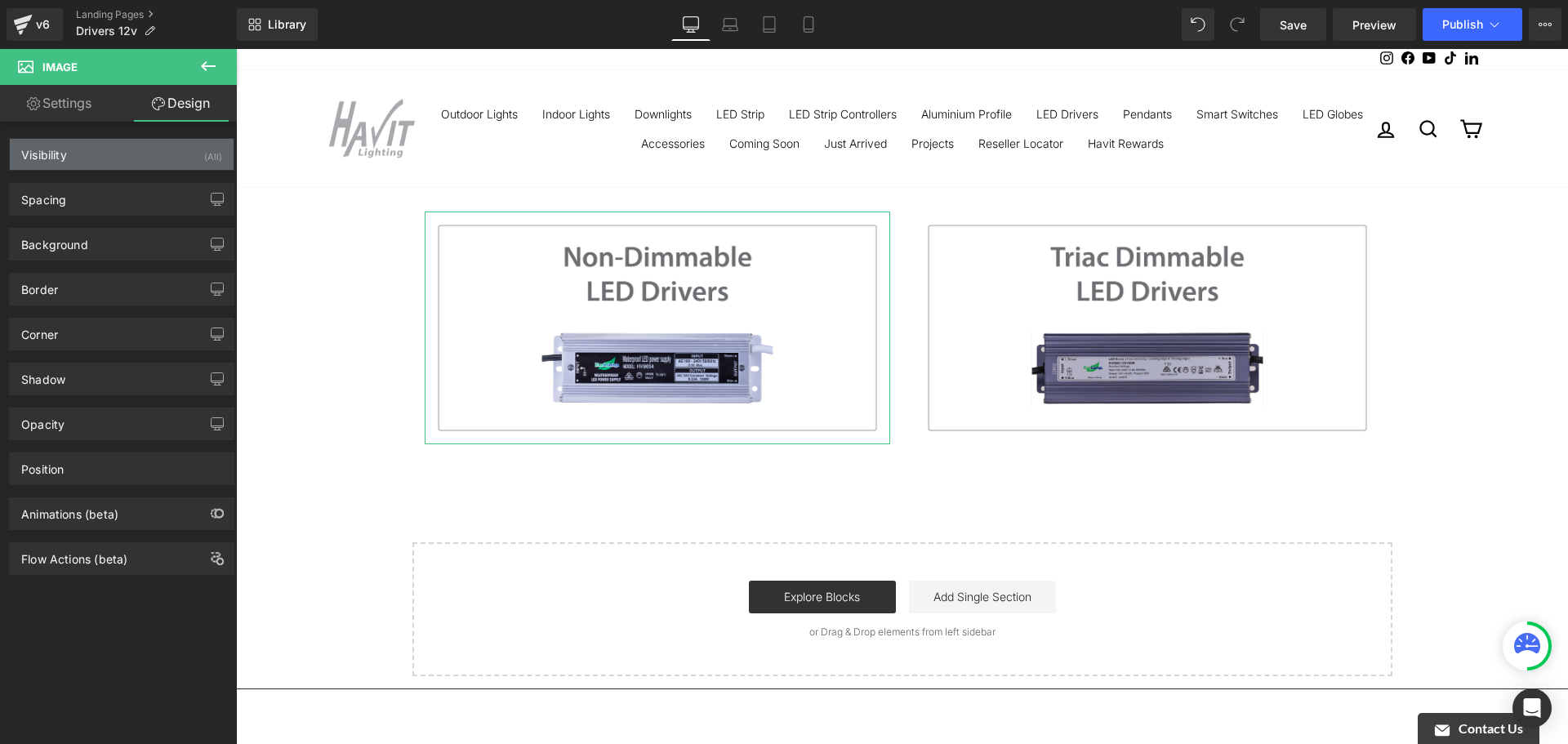
click at [86, 152] on div "Visibility (All)" at bounding box center [122, 154] width 224 height 31
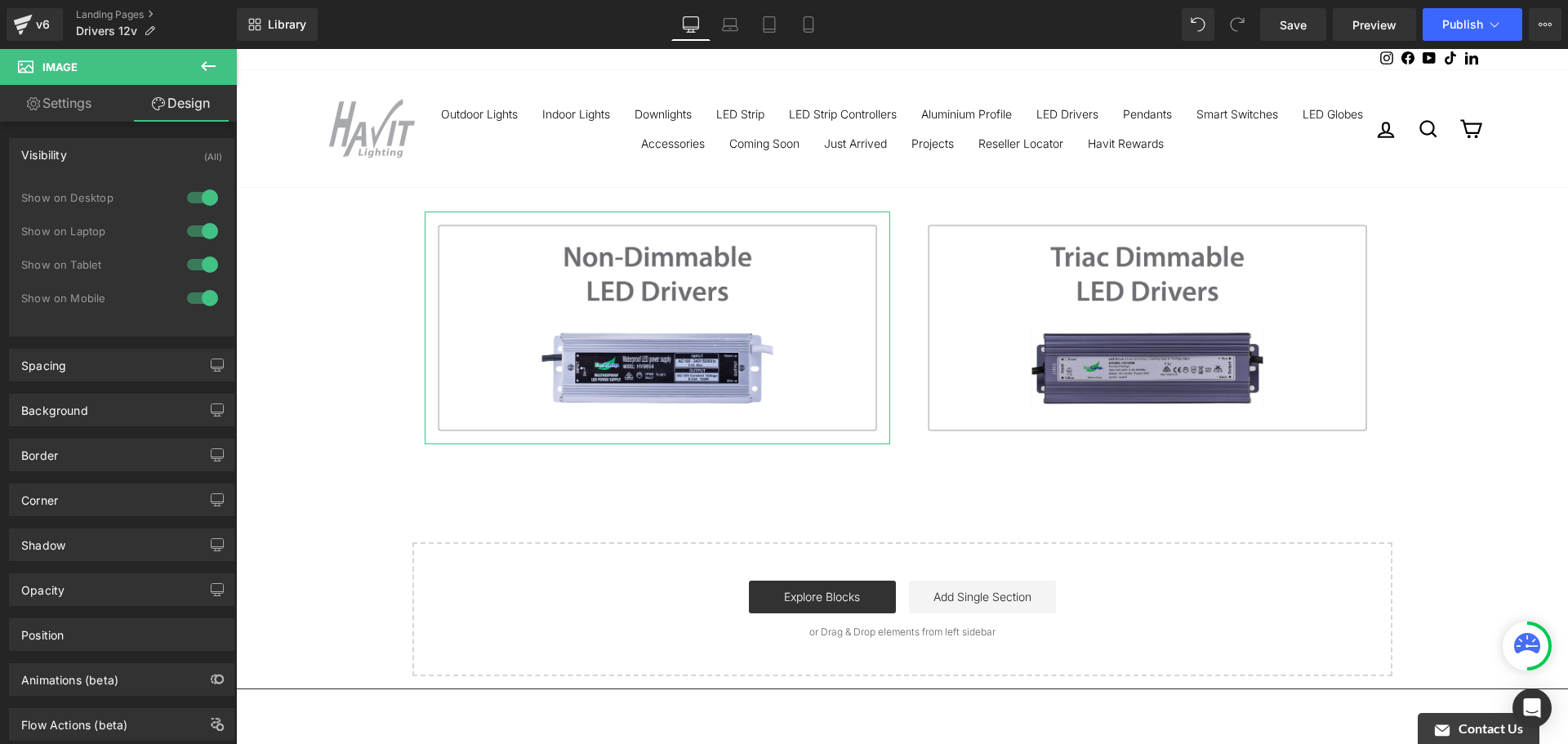
click at [80, 103] on link "Settings" at bounding box center [59, 103] width 119 height 37
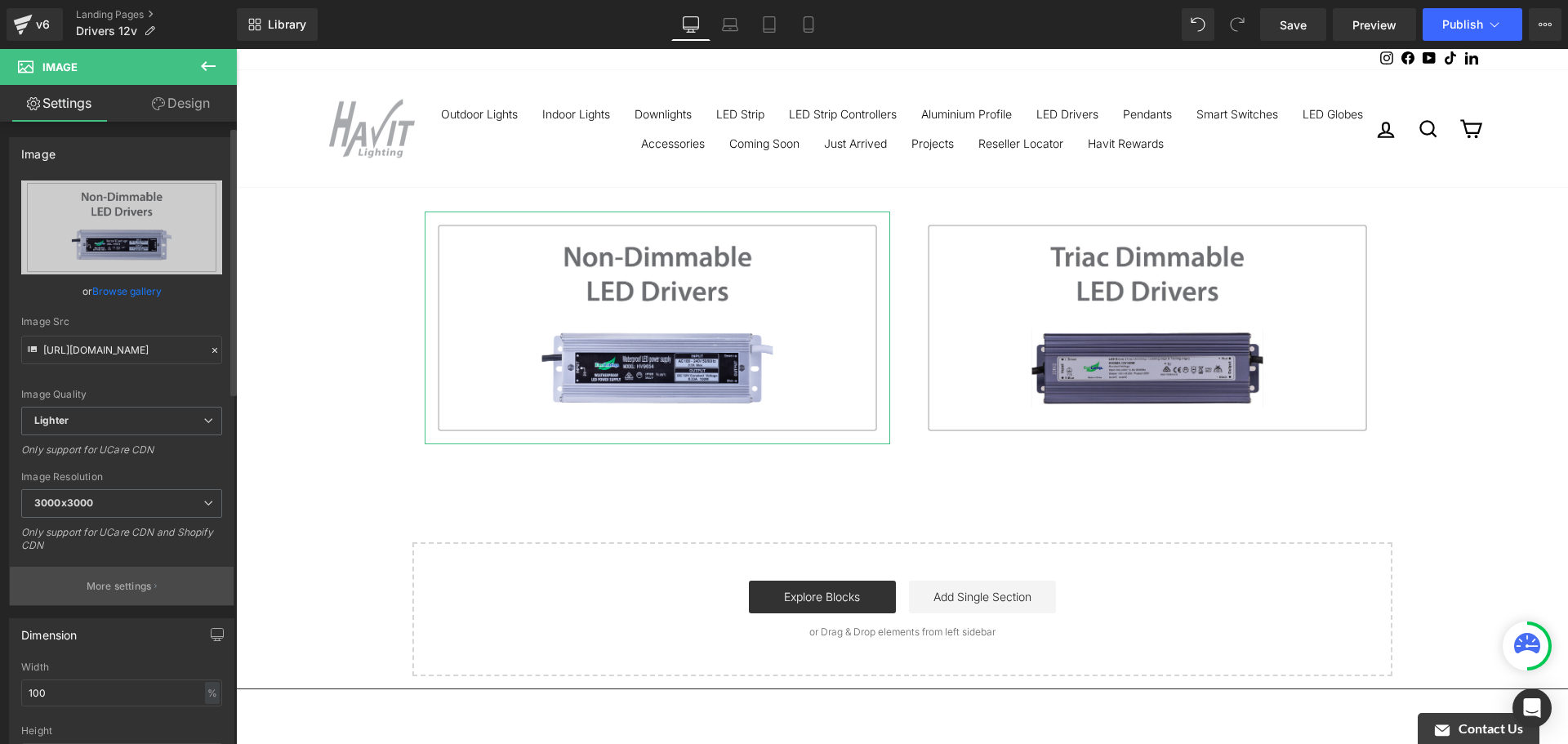
scroll to position [0, 0]
click at [123, 608] on div "Dimension 100% Width 100 % % px auto Height auto 0 Circle Image" at bounding box center [122, 717] width 244 height 219
click at [127, 594] on button "More settings" at bounding box center [122, 587] width 224 height 38
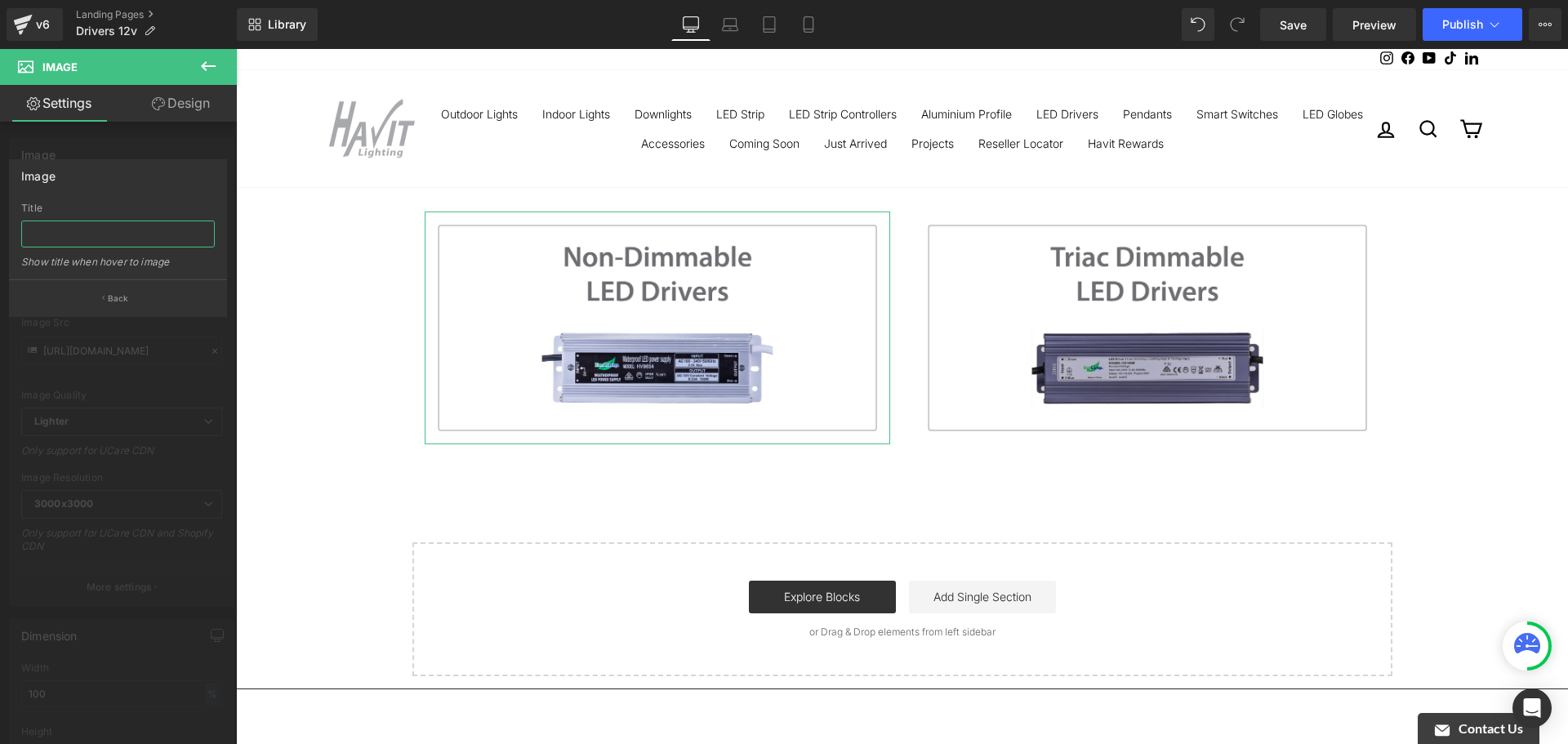
click at [157, 240] on input "text" at bounding box center [118, 233] width 194 height 27
type input "Non-Dimmable LED Drivers"
click at [206, 353] on div at bounding box center [118, 400] width 237 height 703
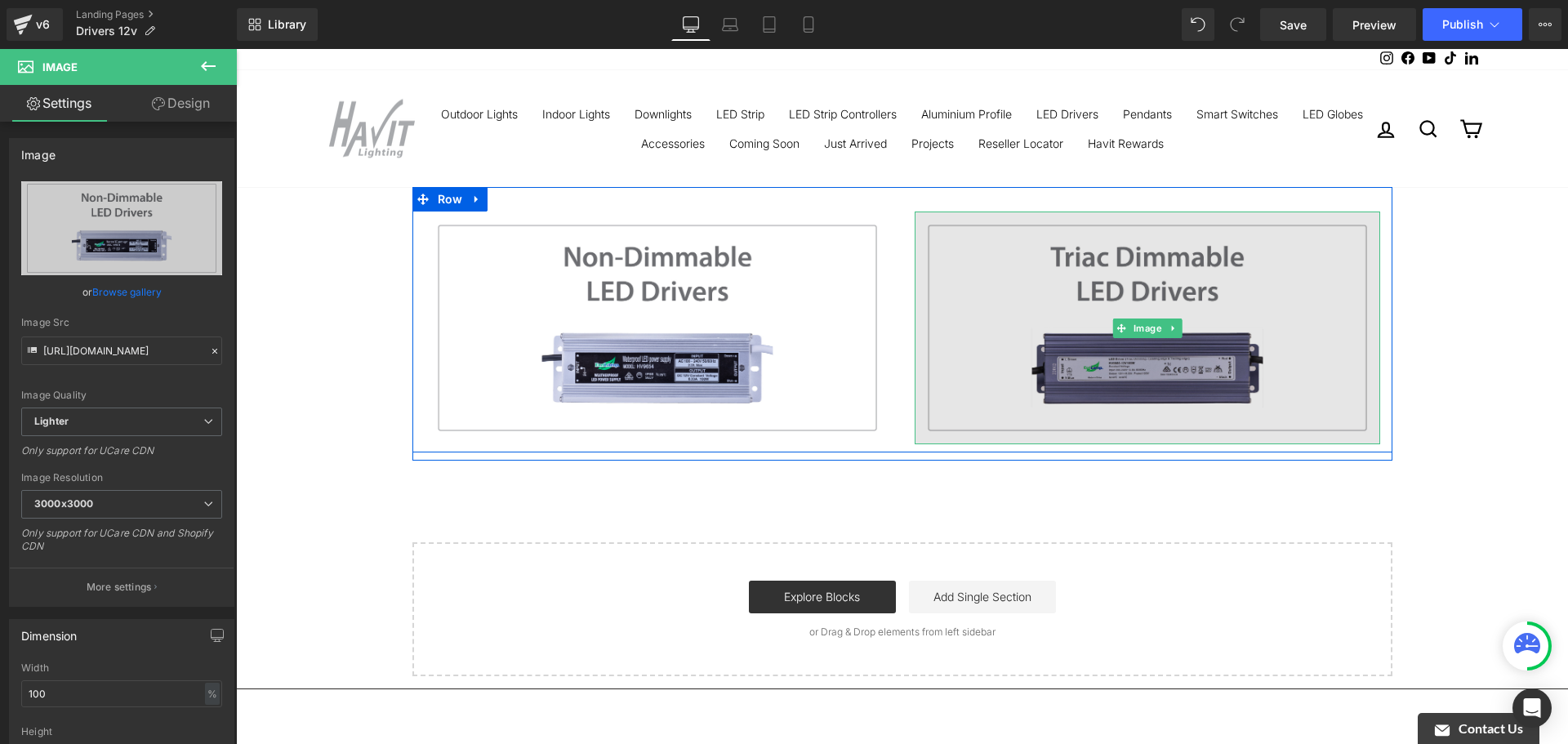
click at [1158, 254] on img at bounding box center [1147, 327] width 465 height 233
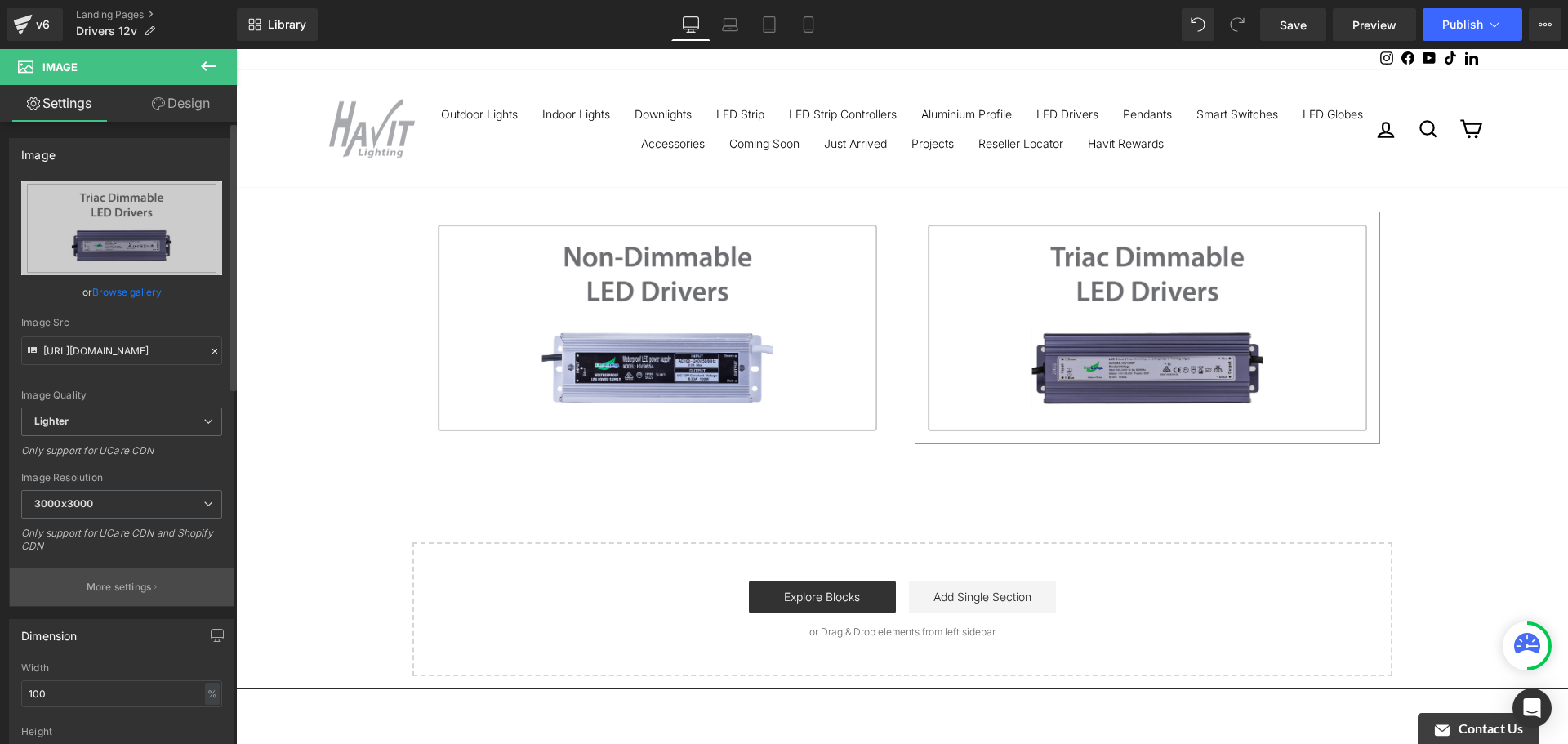
click at [117, 592] on p "More settings" at bounding box center [119, 587] width 65 height 15
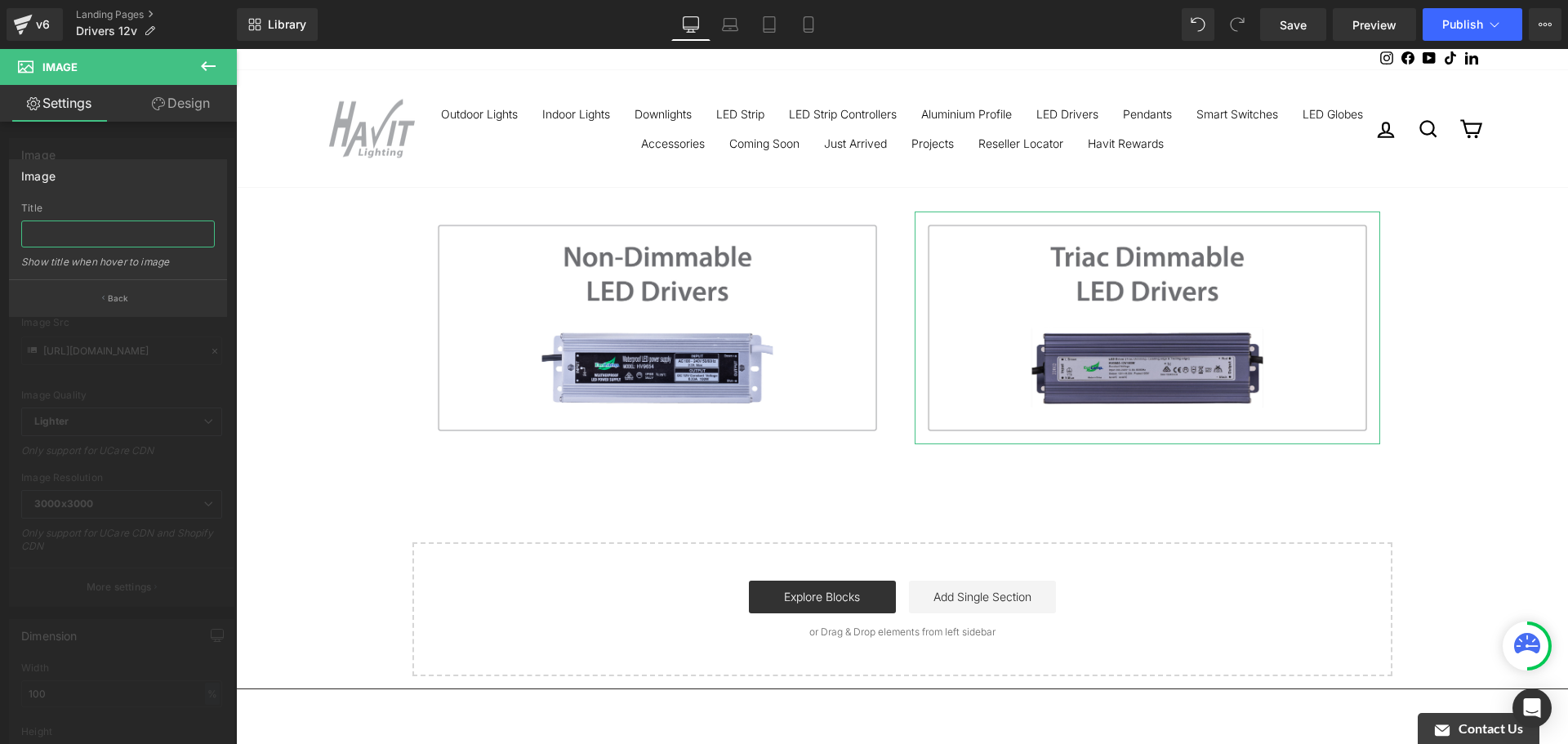
click at [117, 239] on input "text" at bounding box center [118, 233] width 194 height 27
type input "Triac Dimmable LED Drivers"
click at [229, 187] on div at bounding box center [118, 400] width 237 height 703
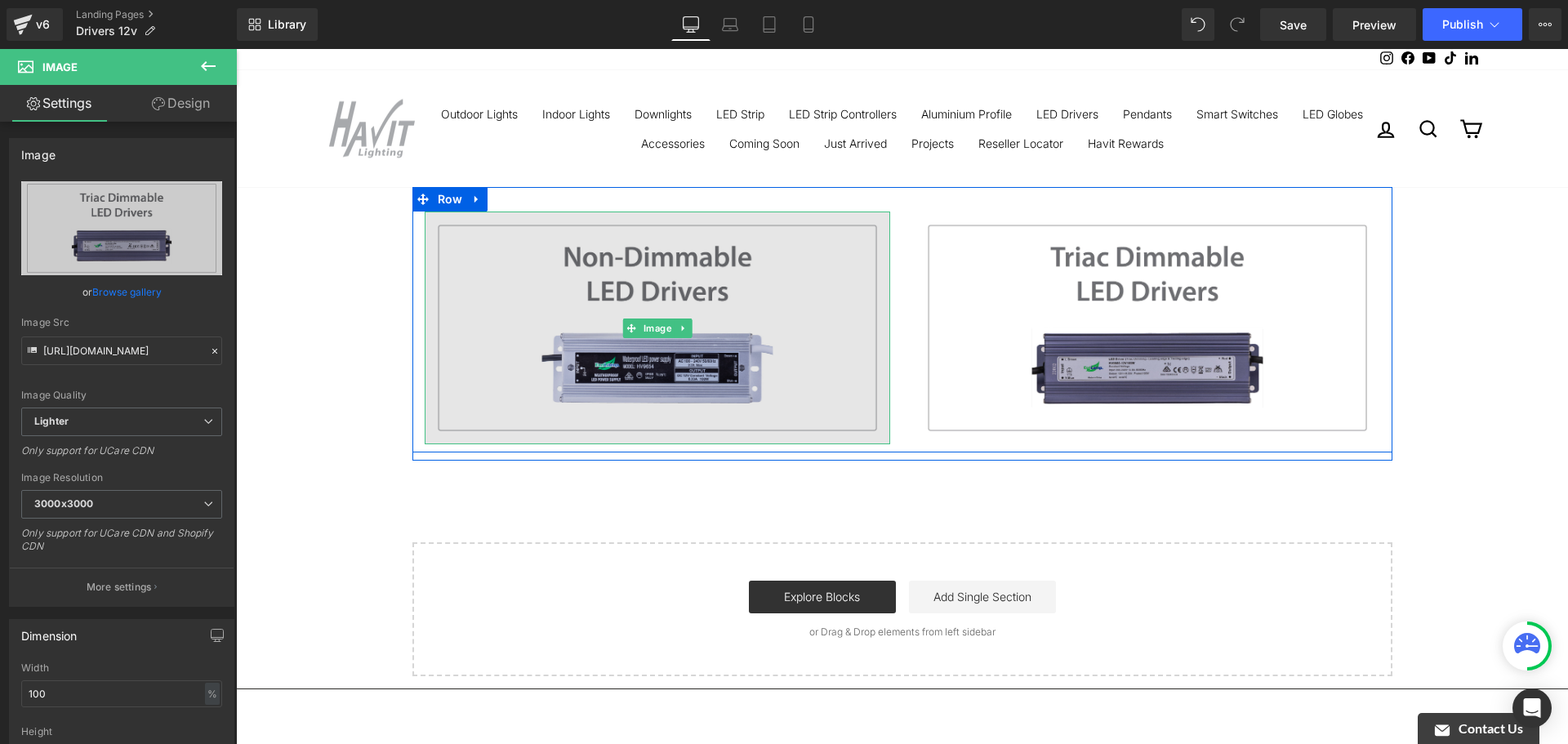
click at [805, 280] on img at bounding box center [656, 327] width 465 height 233
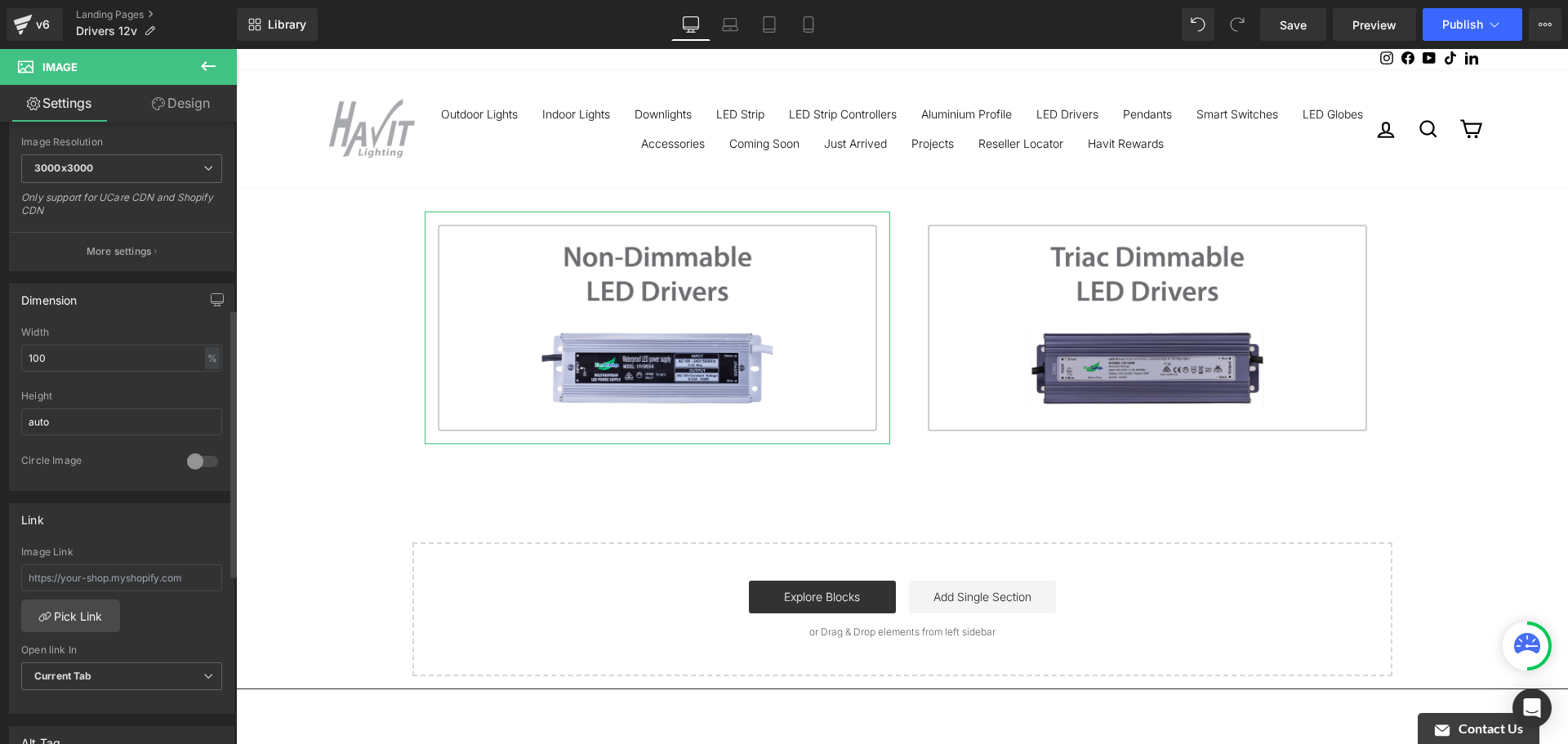
scroll to position [490, 0]
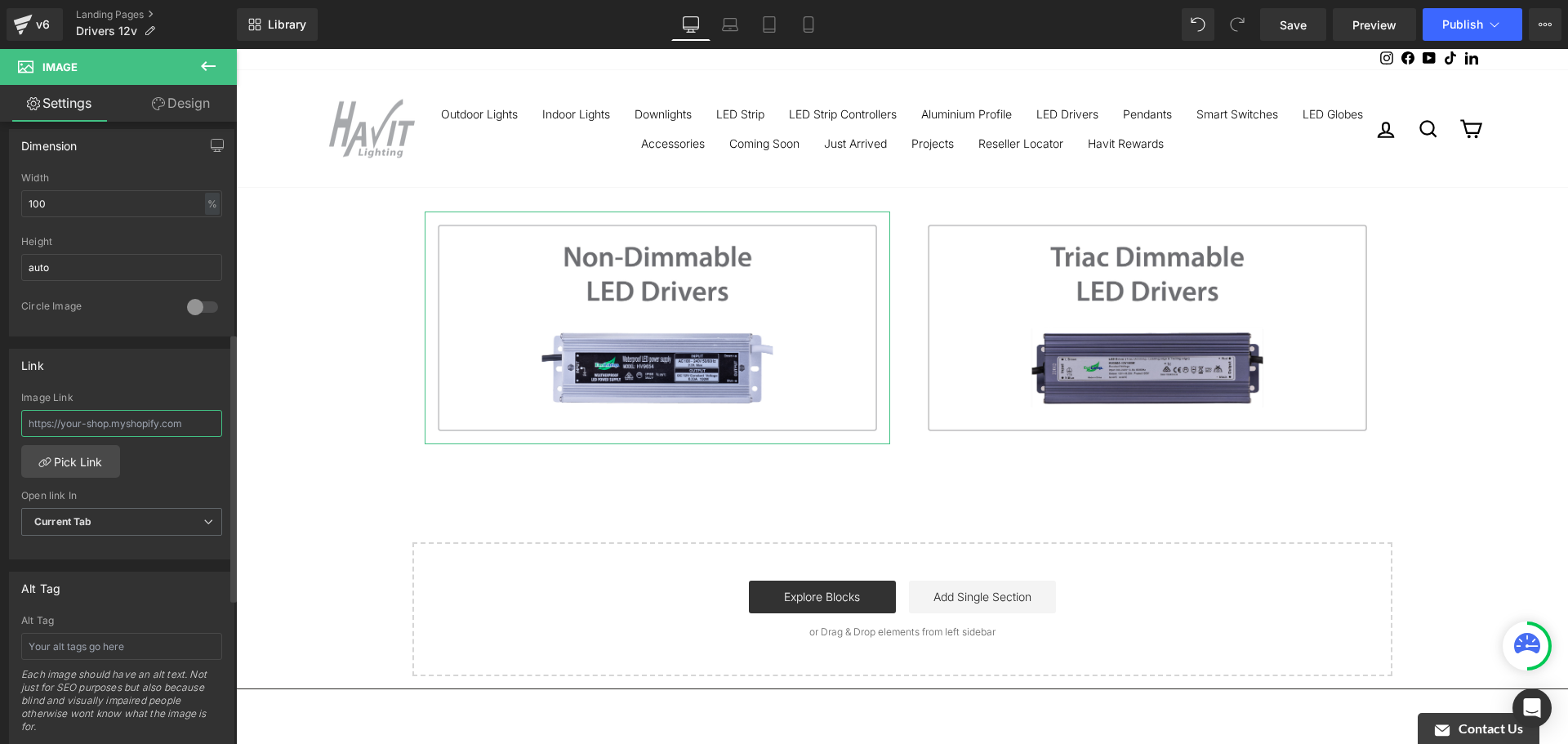
click at [144, 424] on input "text" at bounding box center [122, 422] width 201 height 27
paste input "[URL][DOMAIN_NAME]"
type input "[URL][DOMAIN_NAME]"
click at [131, 393] on div "Image Link" at bounding box center [122, 398] width 201 height 12
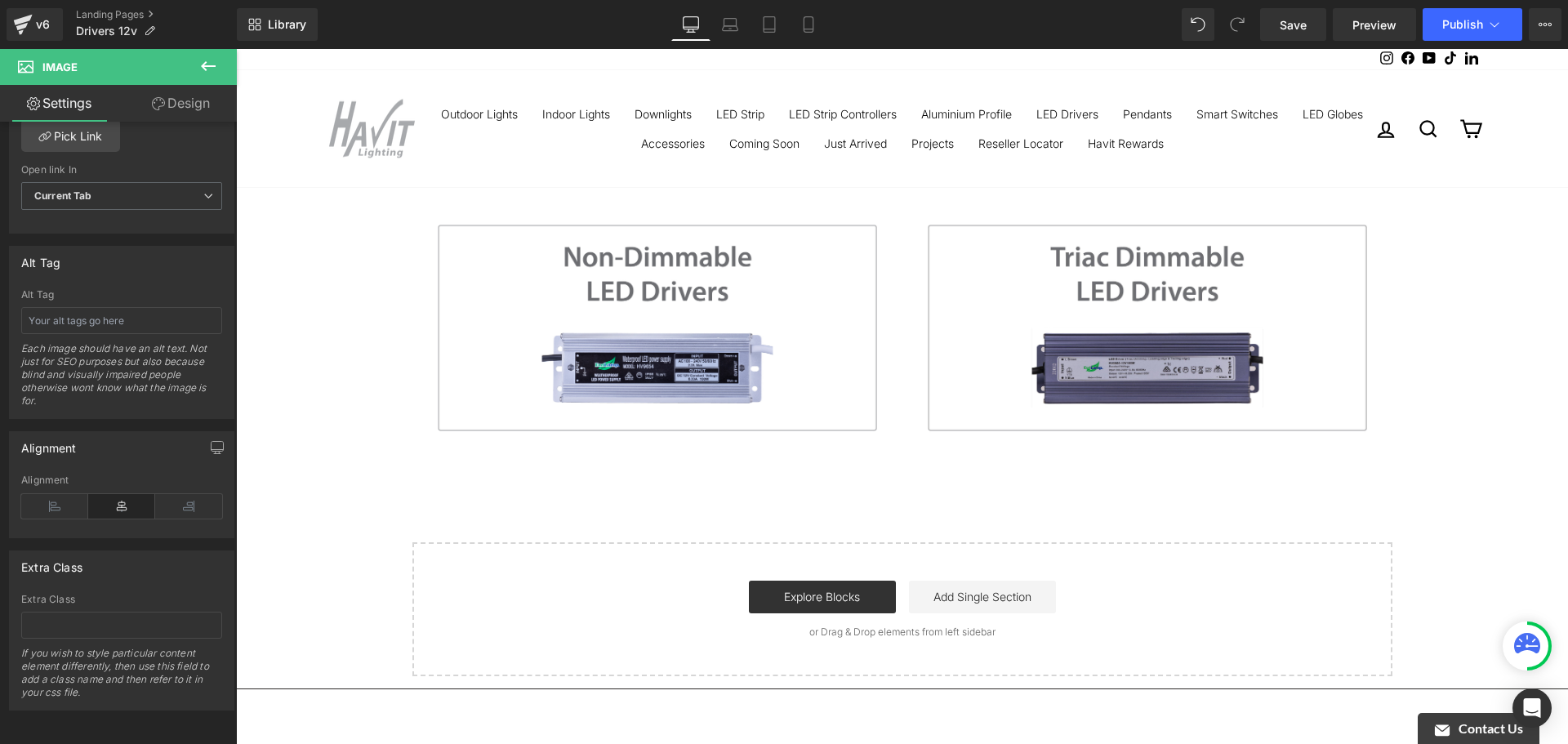
scroll to position [828, 0]
click at [1311, 27] on link "Save" at bounding box center [1293, 25] width 66 height 33
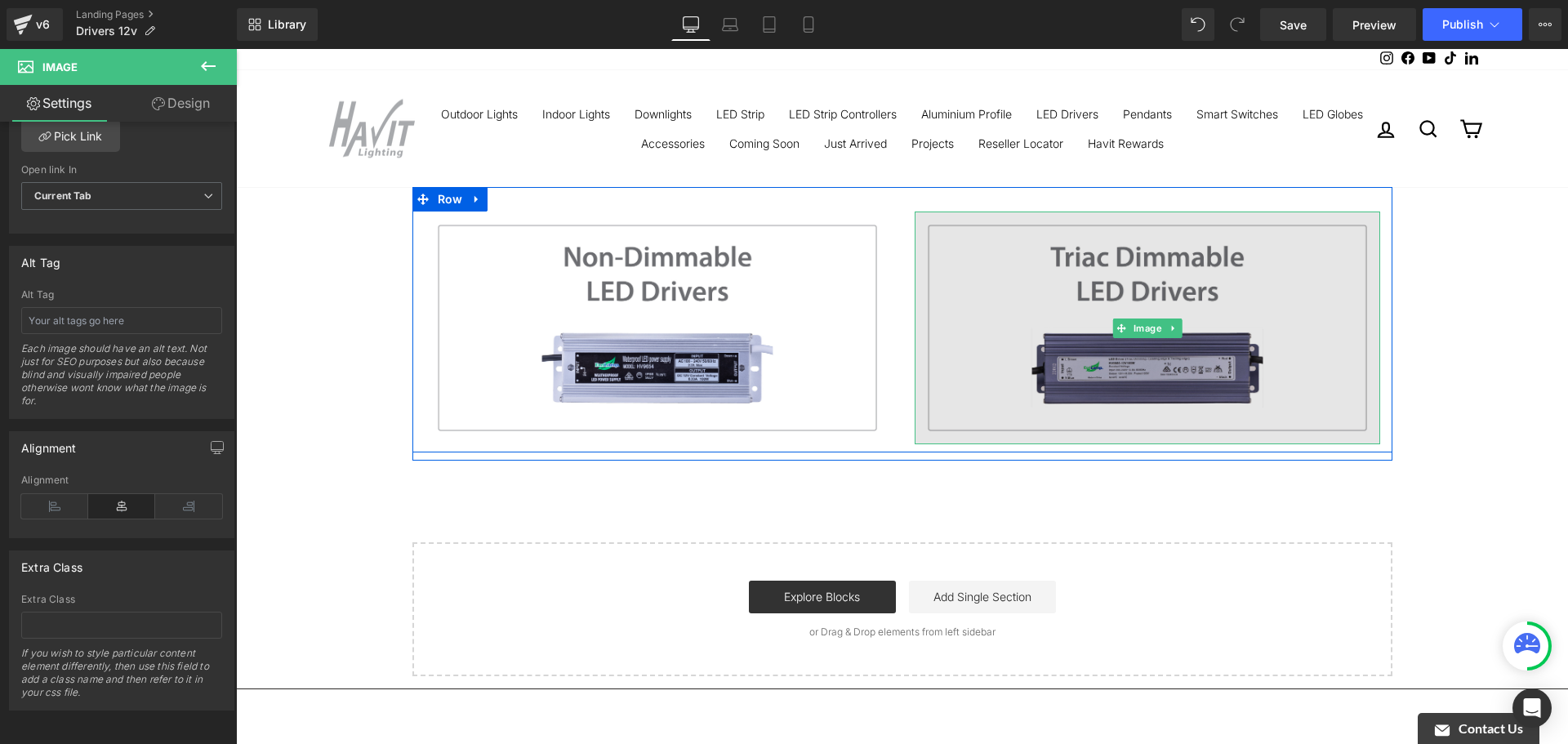
click at [1145, 271] on img at bounding box center [1147, 327] width 465 height 233
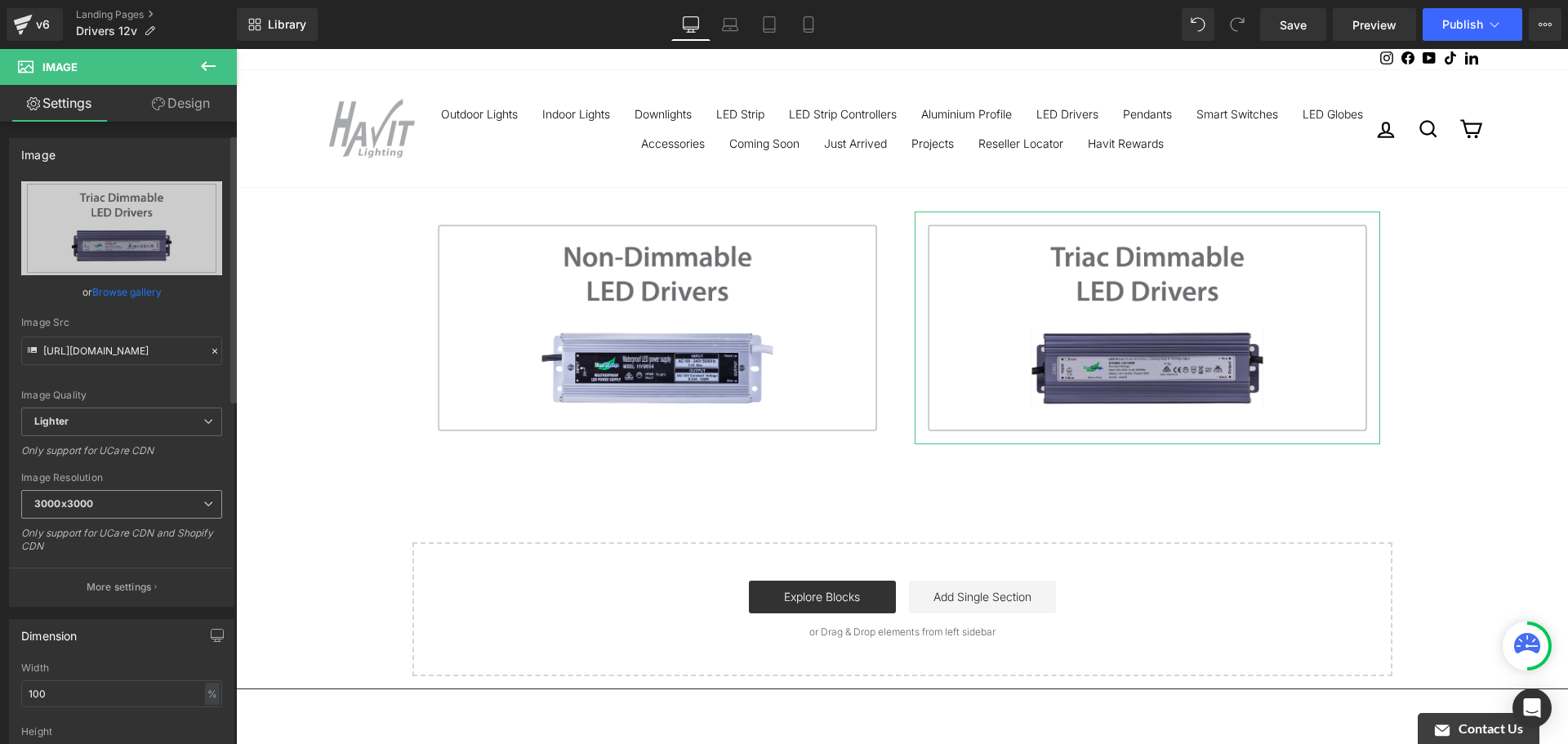
scroll to position [326, 0]
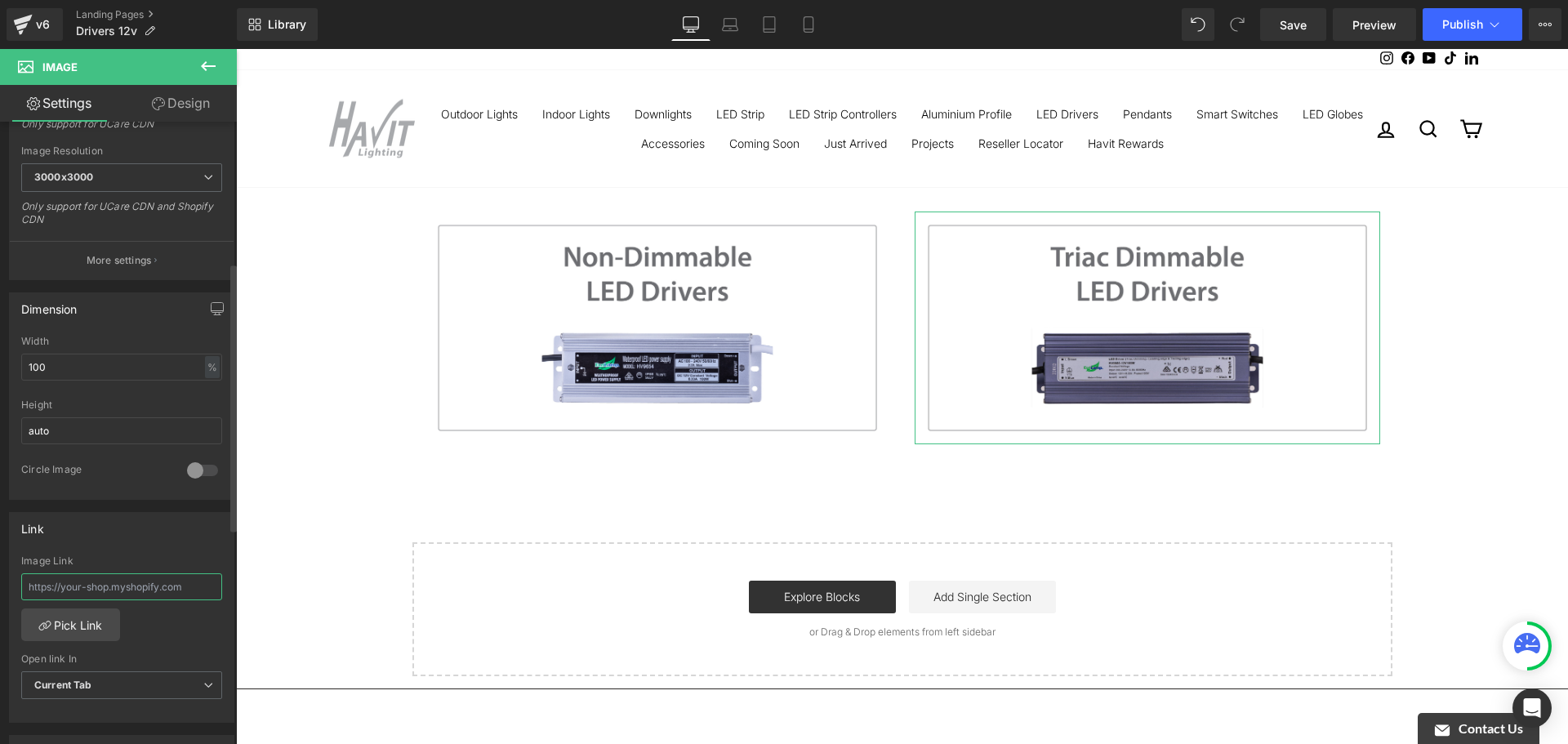
click at [139, 574] on input "text" at bounding box center [122, 586] width 201 height 27
paste input "[URL][DOMAIN_NAME]"
type input "[URL][DOMAIN_NAME]"
click at [154, 533] on div "Link" at bounding box center [122, 528] width 224 height 31
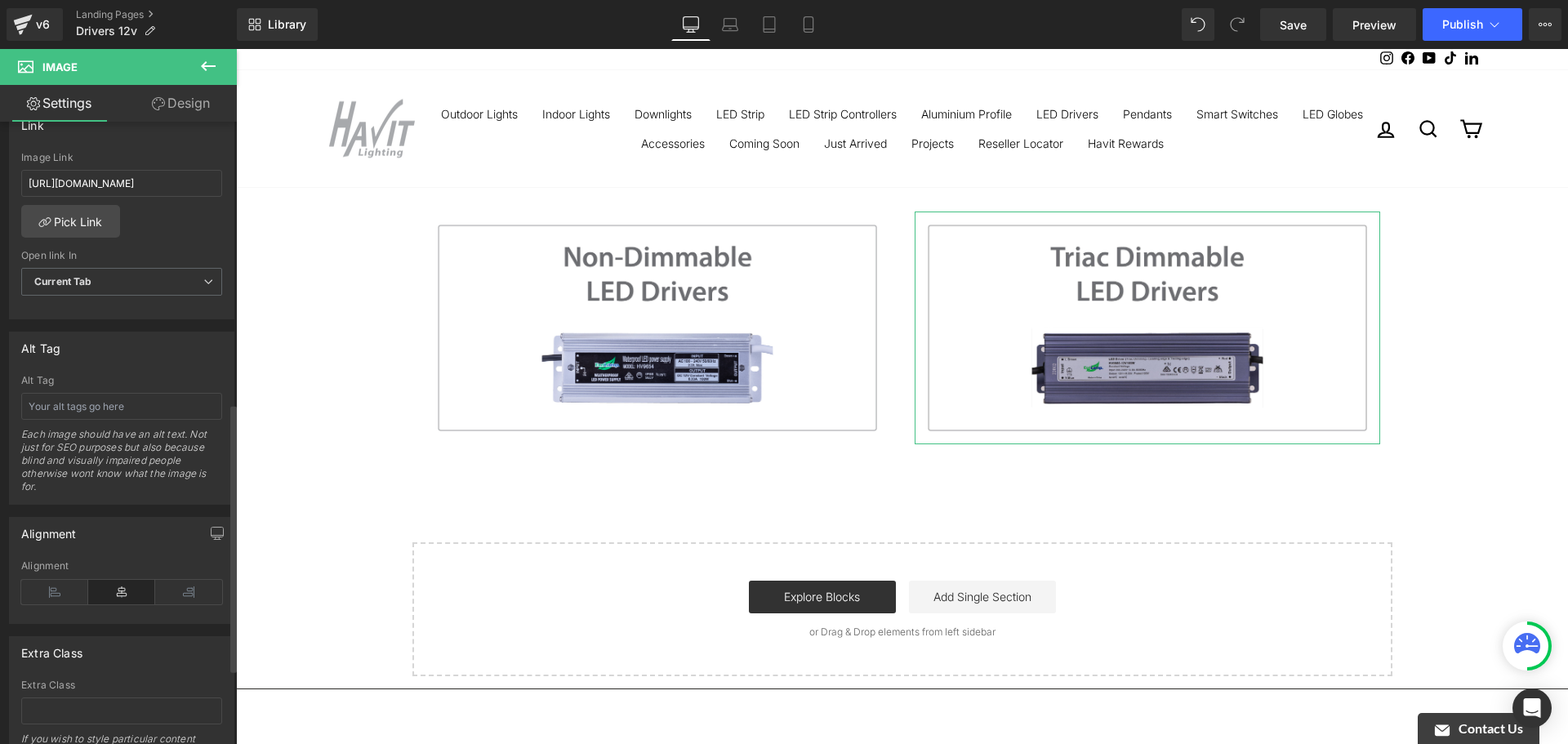
scroll to position [828, 0]
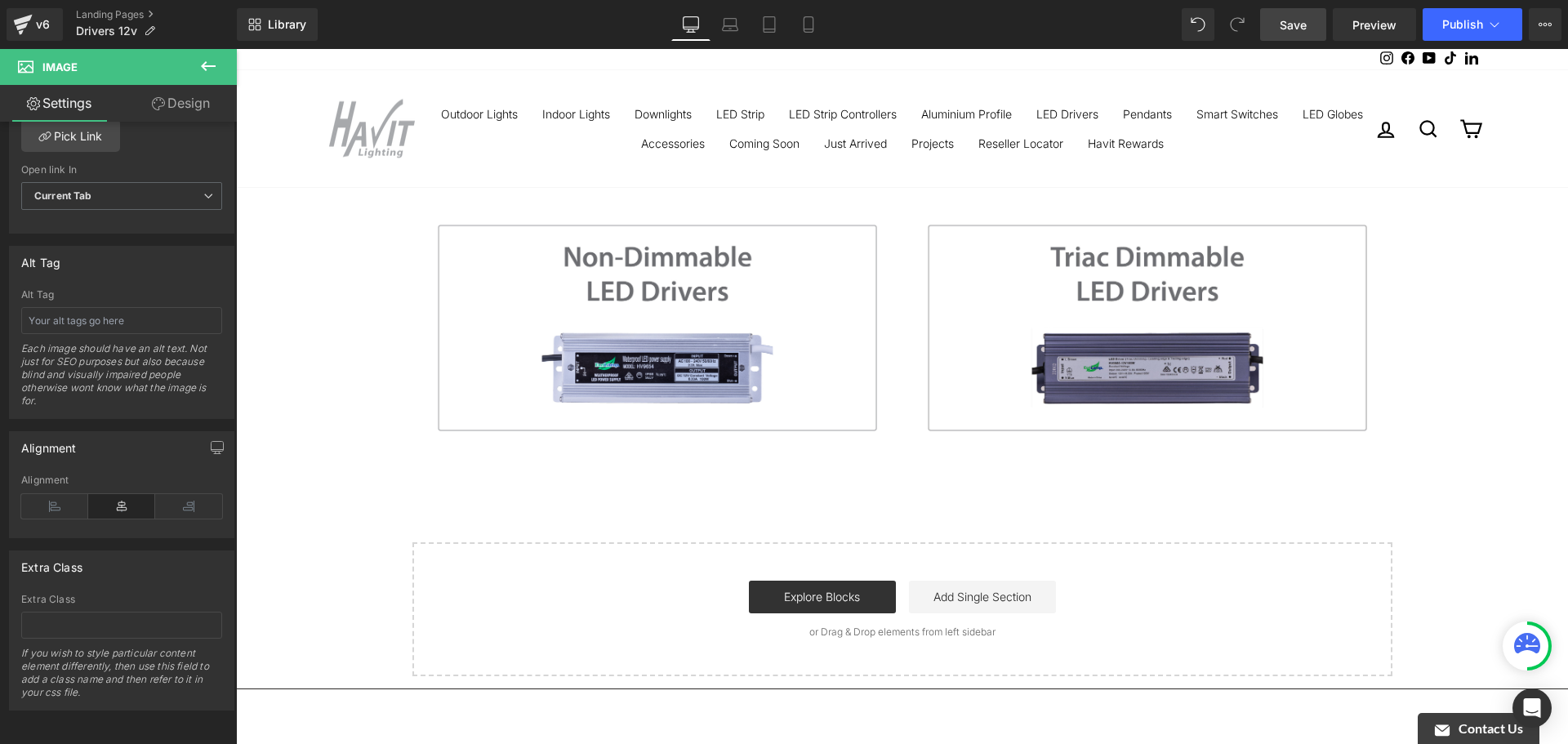
click at [1290, 30] on span "Save" at bounding box center [1293, 25] width 27 height 17
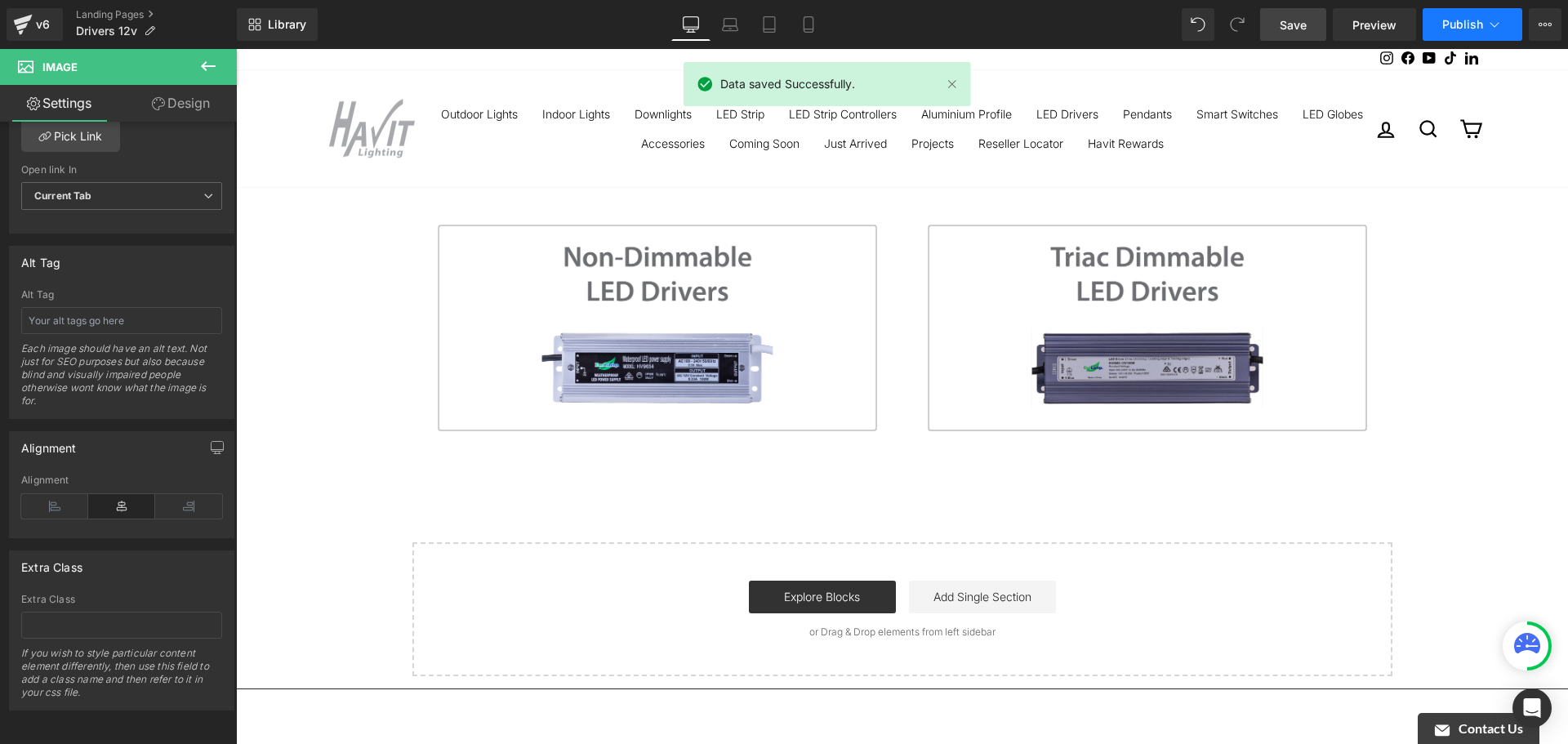
click at [1456, 27] on span "Publish" at bounding box center [1462, 25] width 41 height 13
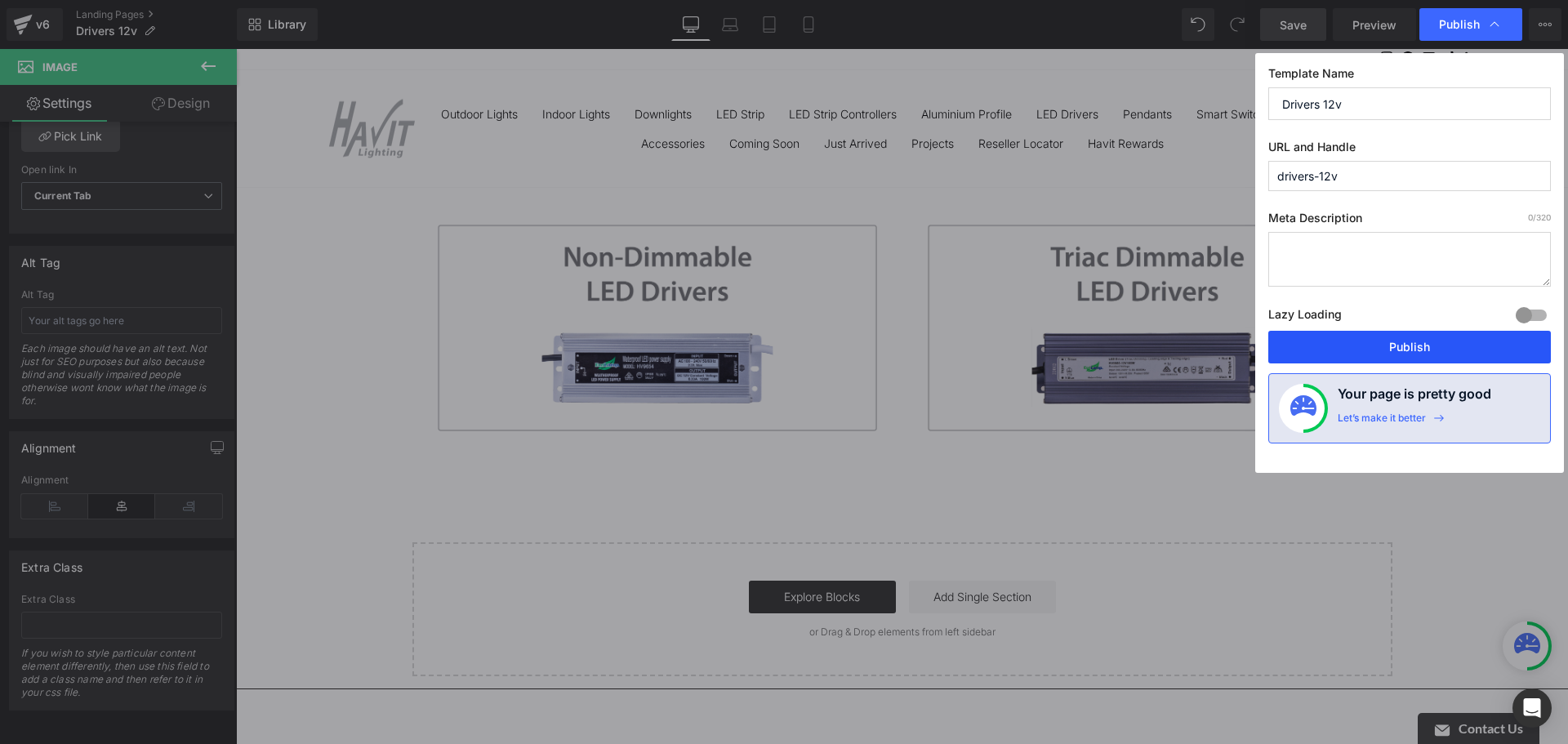
click at [1439, 351] on button "Publish" at bounding box center [1409, 347] width 283 height 33
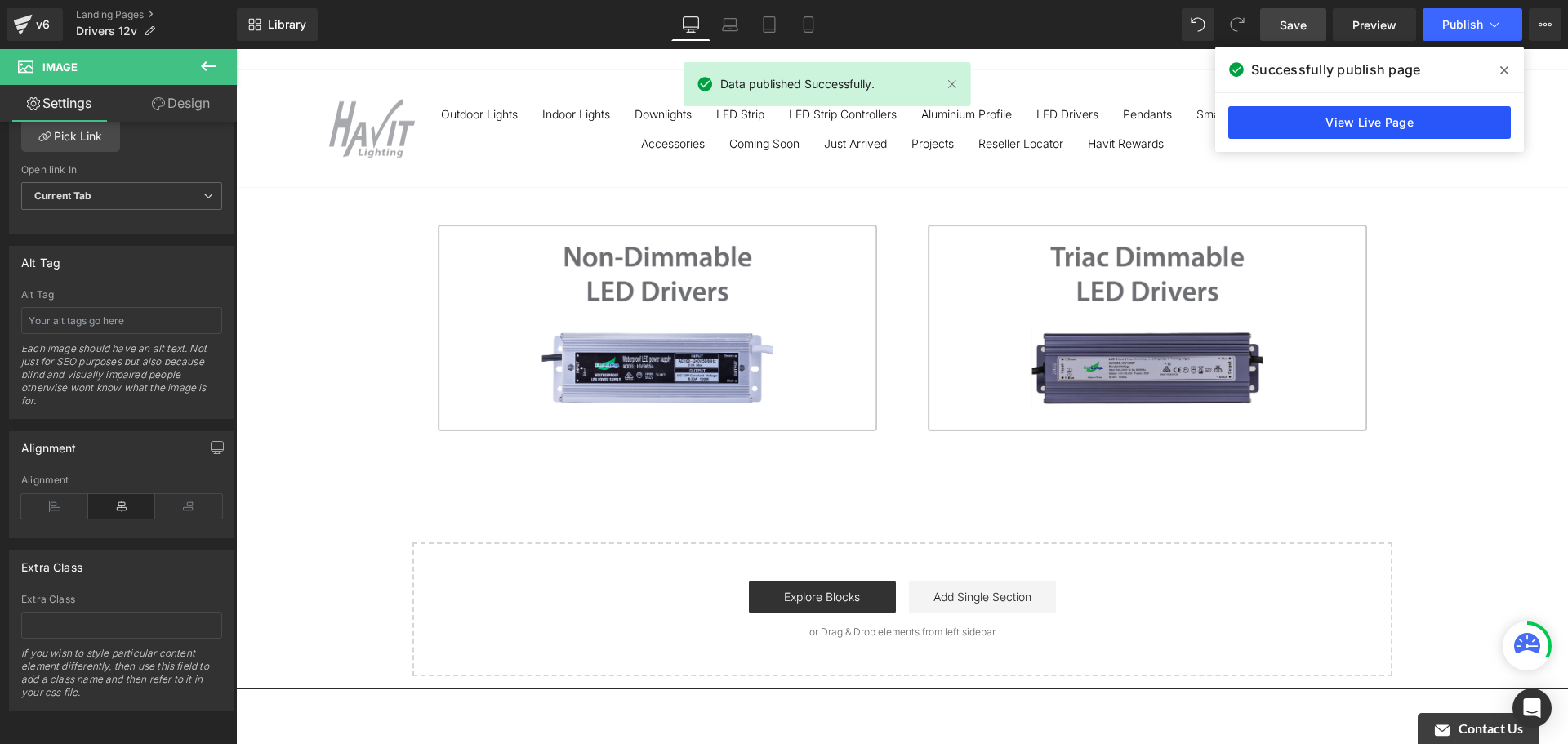
click at [1360, 129] on link "View Live Page" at bounding box center [1369, 122] width 283 height 33
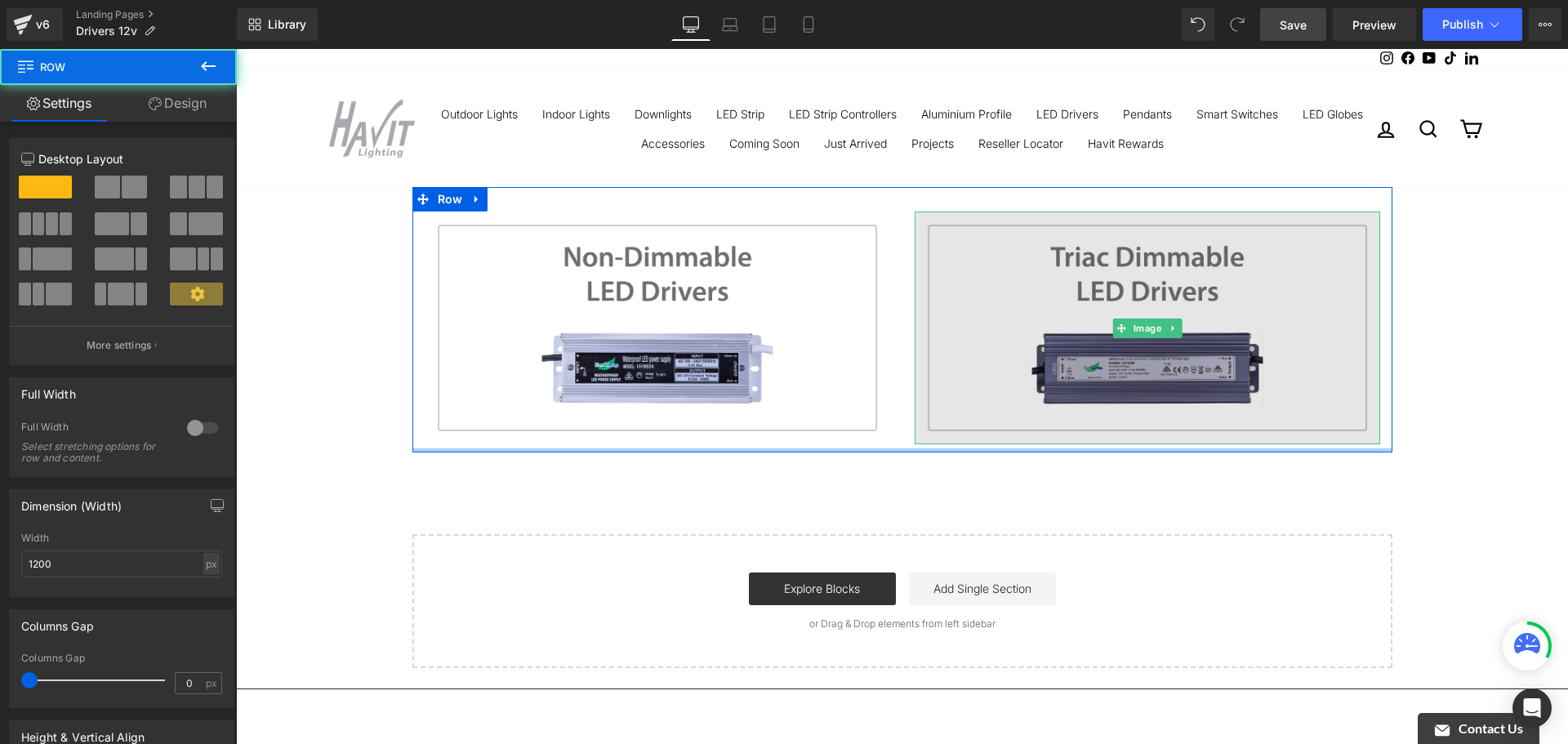
drag, startPoint x: 919, startPoint y: 455, endPoint x: 919, endPoint y: 312, distance: 143.0
click at [912, 326] on div "Image Image Row Row" at bounding box center [902, 320] width 980 height 265
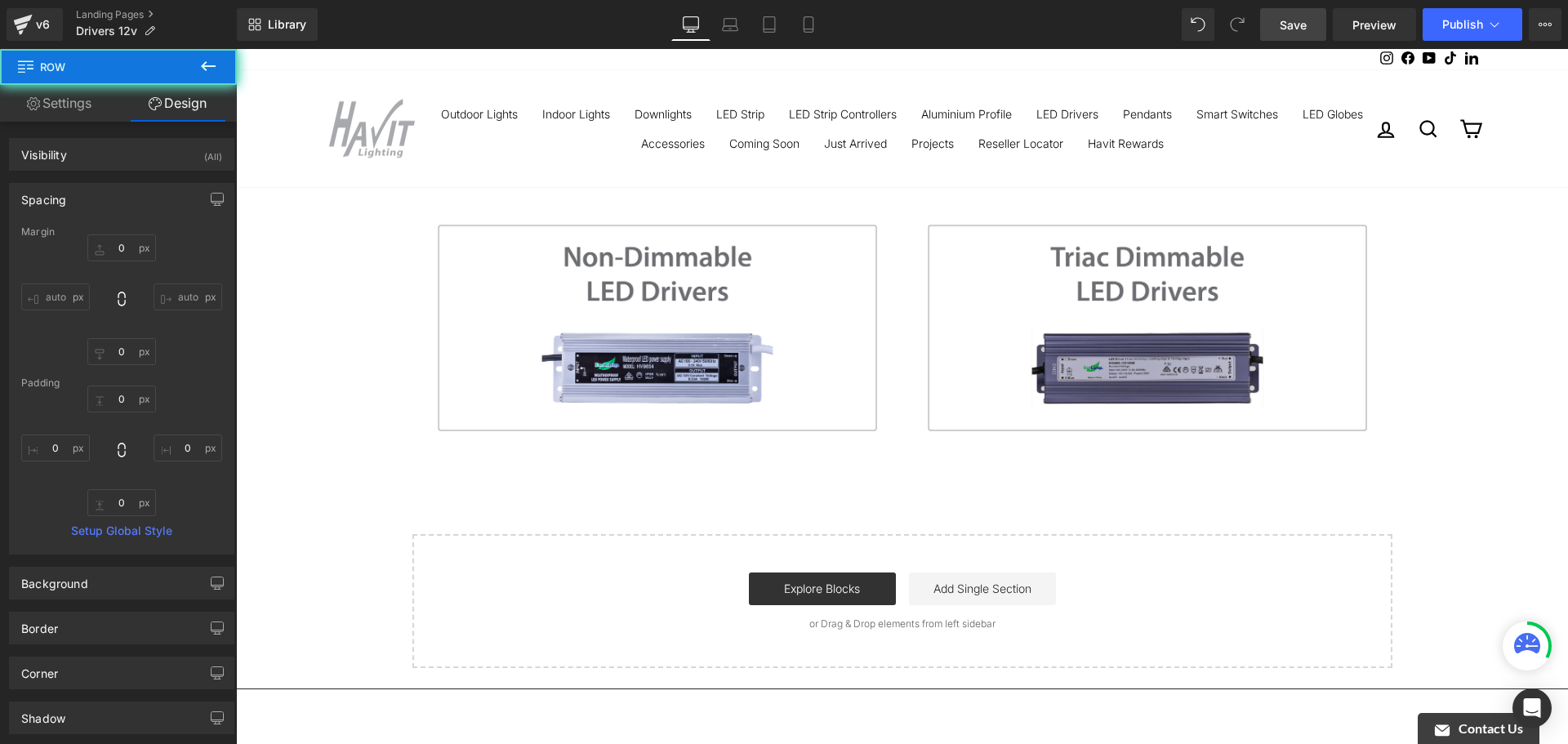
click at [1302, 25] on span "Save" at bounding box center [1293, 25] width 27 height 17
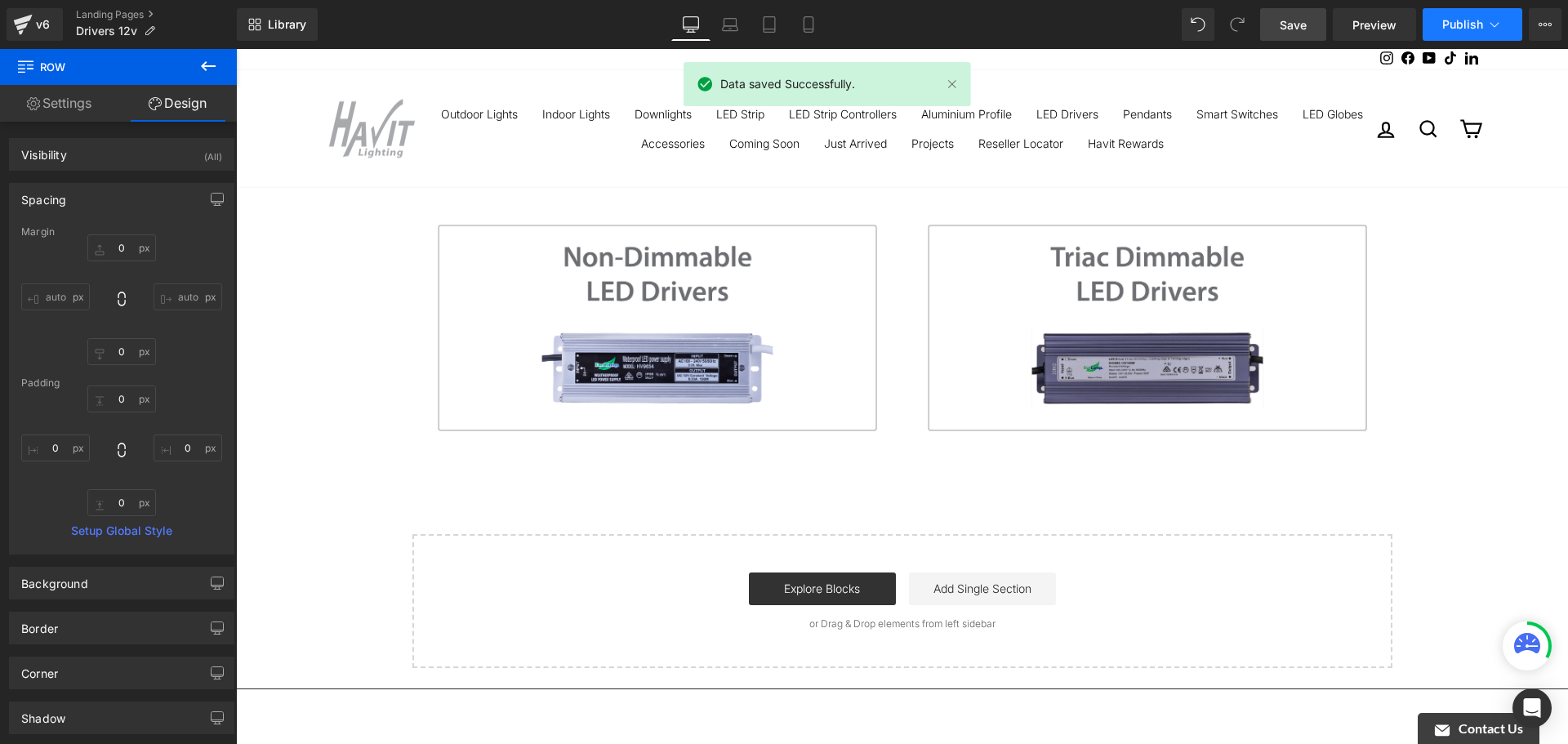
click at [1456, 19] on span "Publish" at bounding box center [1462, 25] width 41 height 13
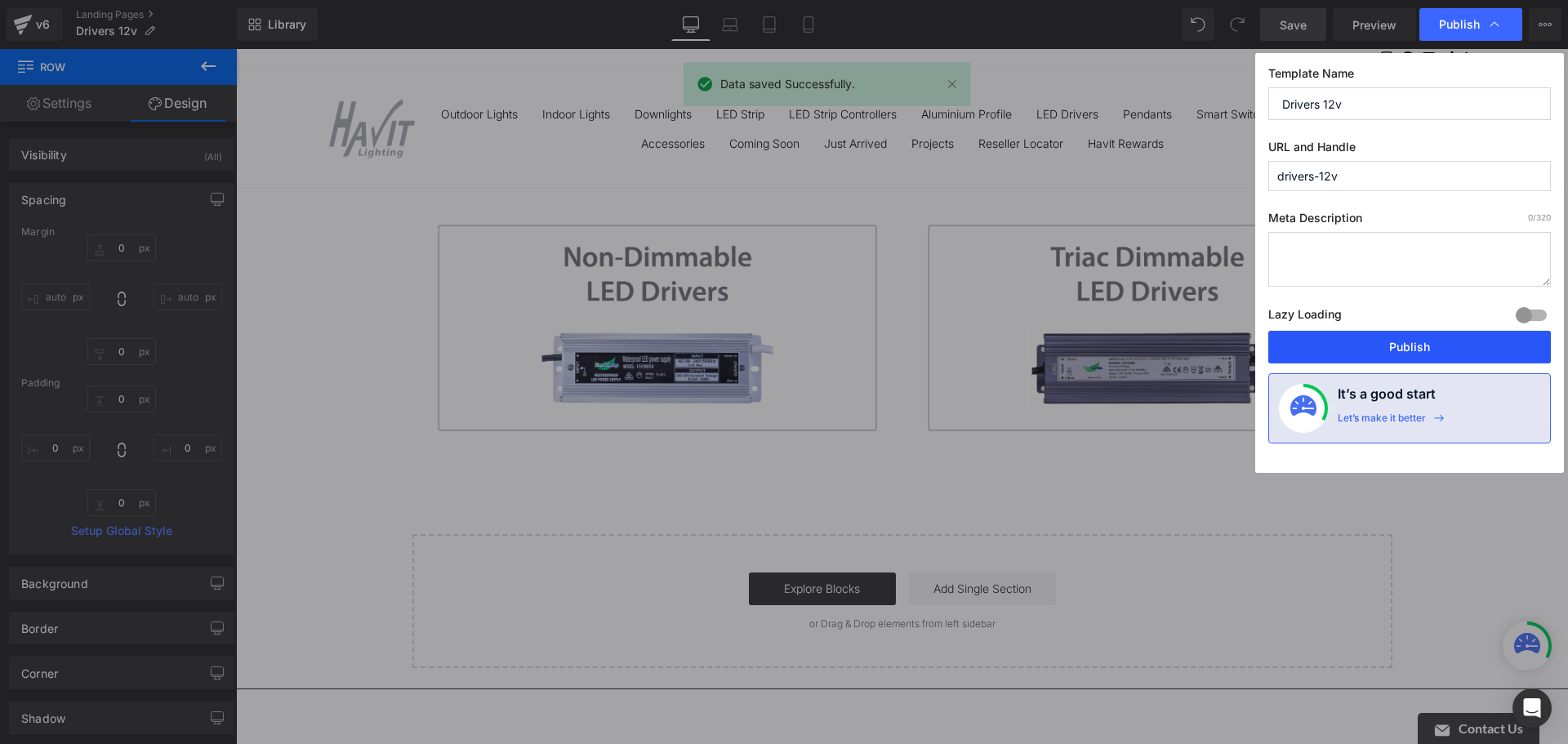
click at [1386, 344] on button "Publish" at bounding box center [1409, 347] width 283 height 33
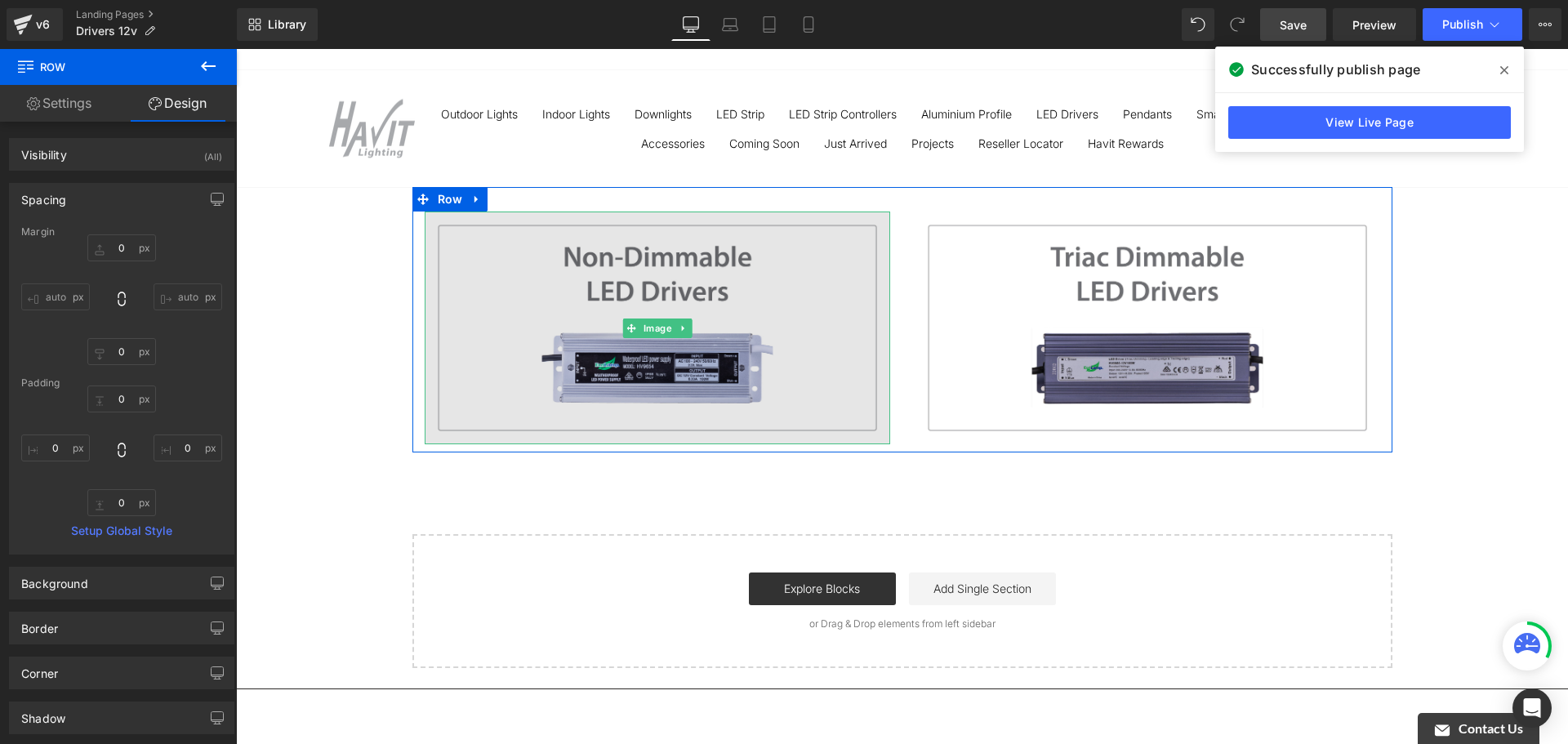
click at [869, 328] on img at bounding box center [656, 327] width 465 height 233
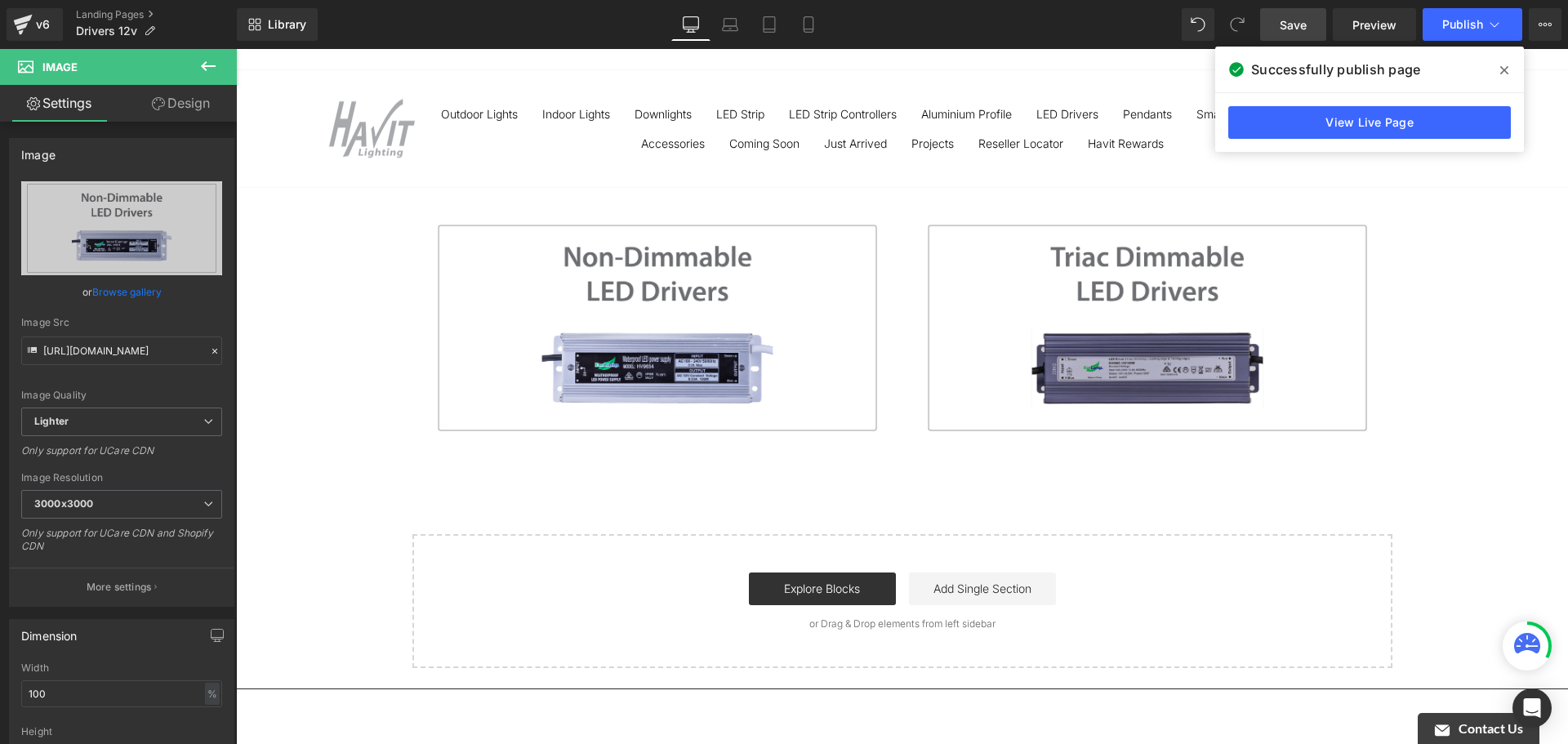
click at [1360, 501] on div "Image Image Row Row Select your layout" at bounding box center [901, 428] width 1332 height 481
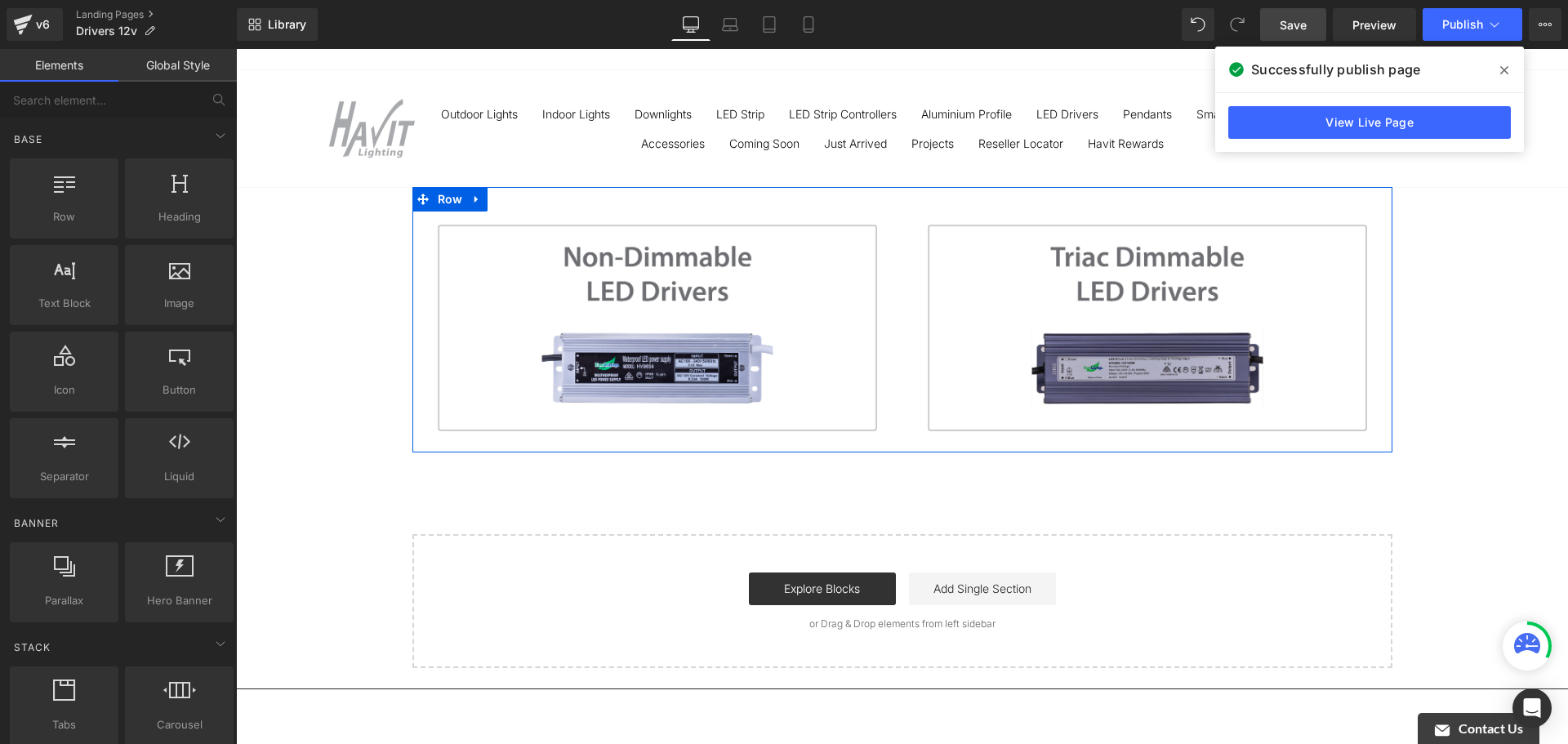
click at [902, 250] on div "Image" at bounding box center [1147, 327] width 490 height 233
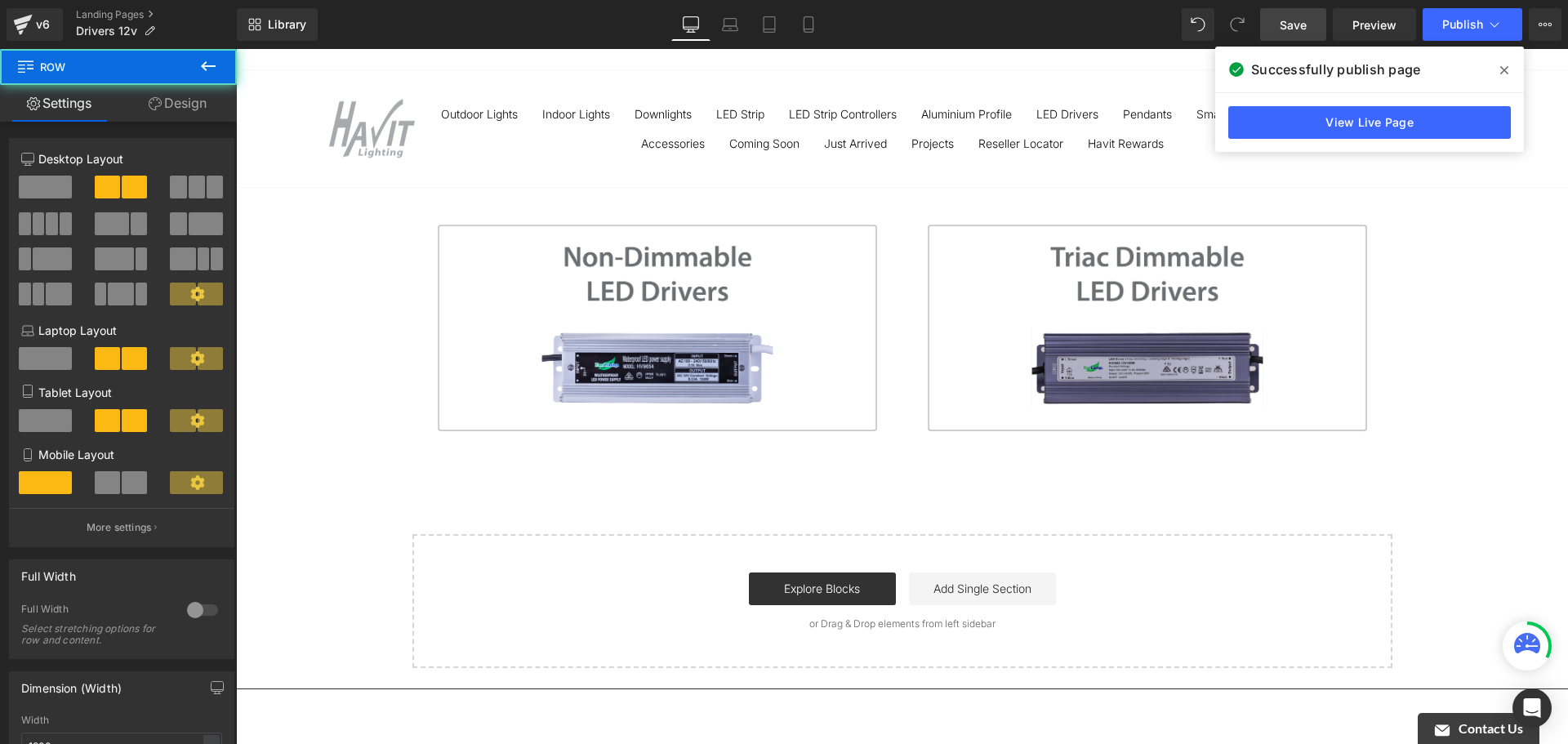
click at [397, 256] on div "Image Image Row Row Select your layout" at bounding box center [901, 428] width 1332 height 481
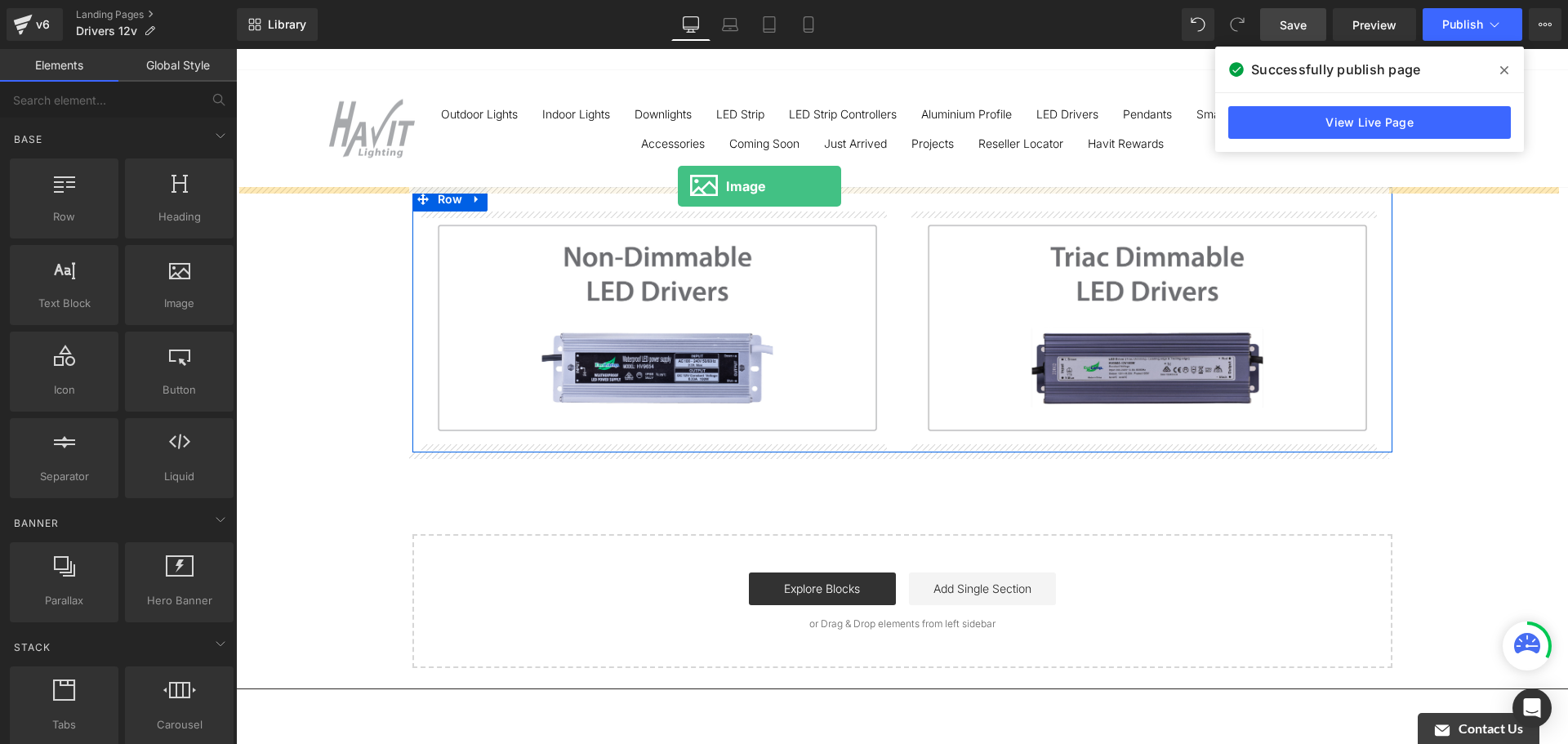
drag, startPoint x: 398, startPoint y: 356, endPoint x: 677, endPoint y: 186, distance: 326.7
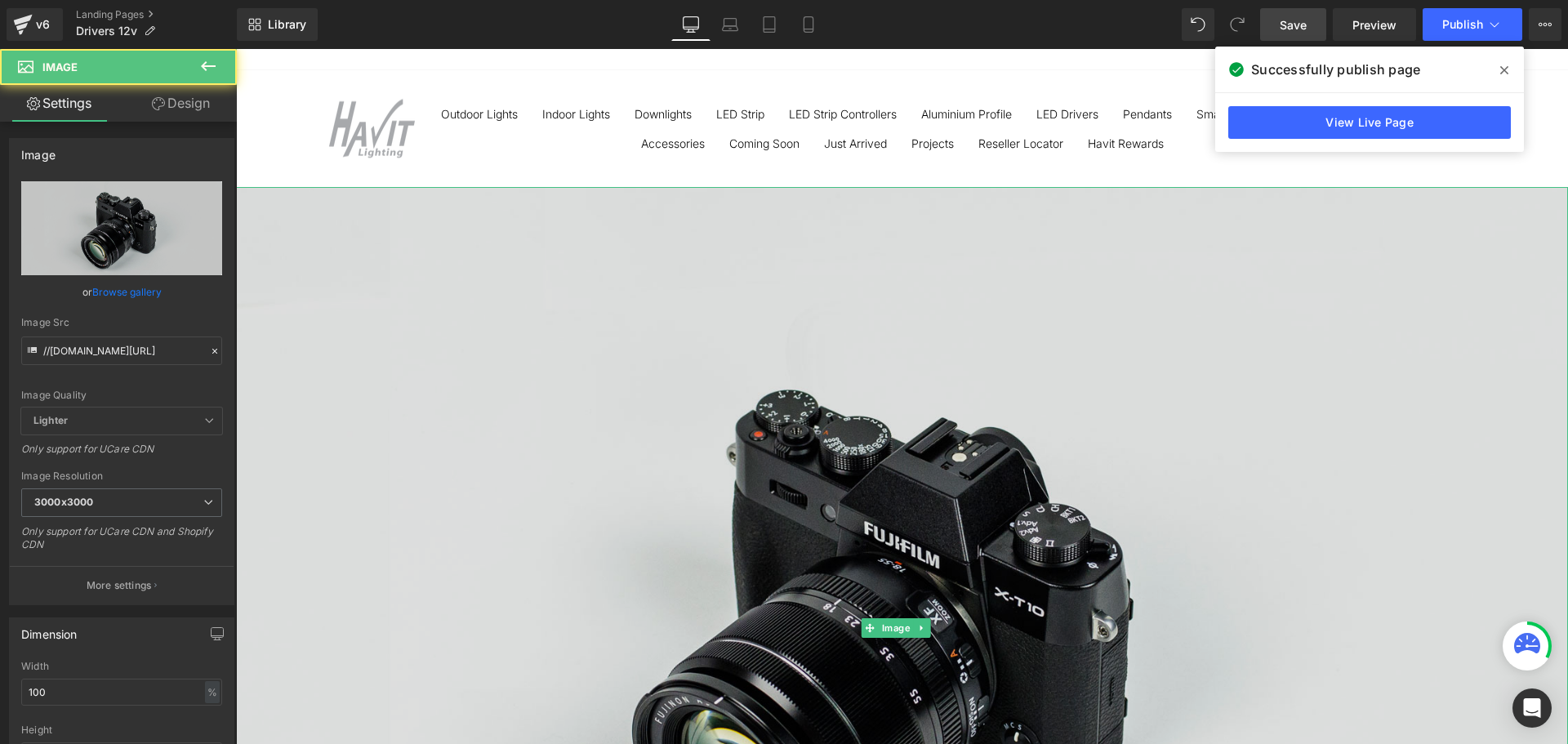
click at [843, 290] on img at bounding box center [901, 629] width 1332 height 883
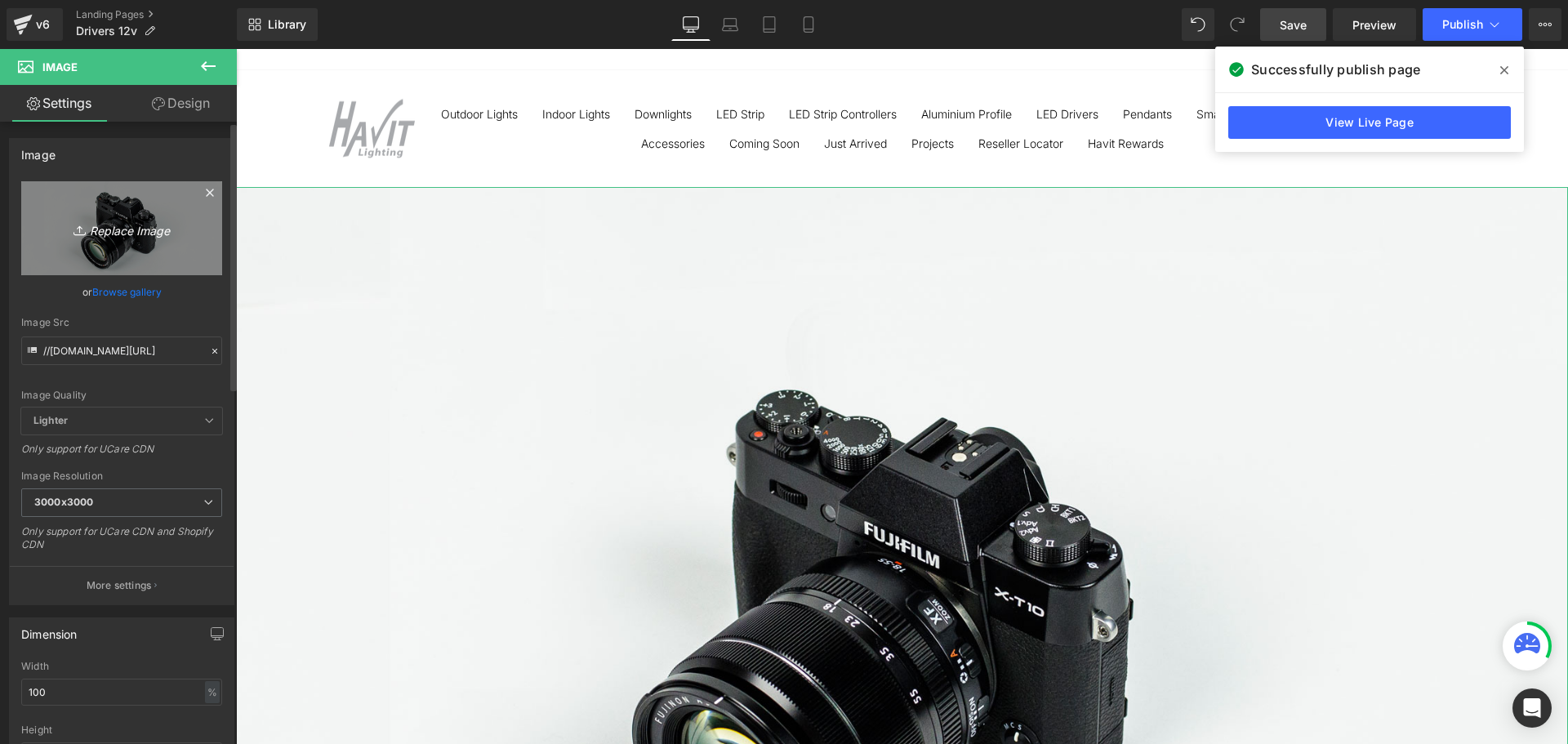
click at [96, 226] on icon "Replace Image" at bounding box center [122, 228] width 131 height 20
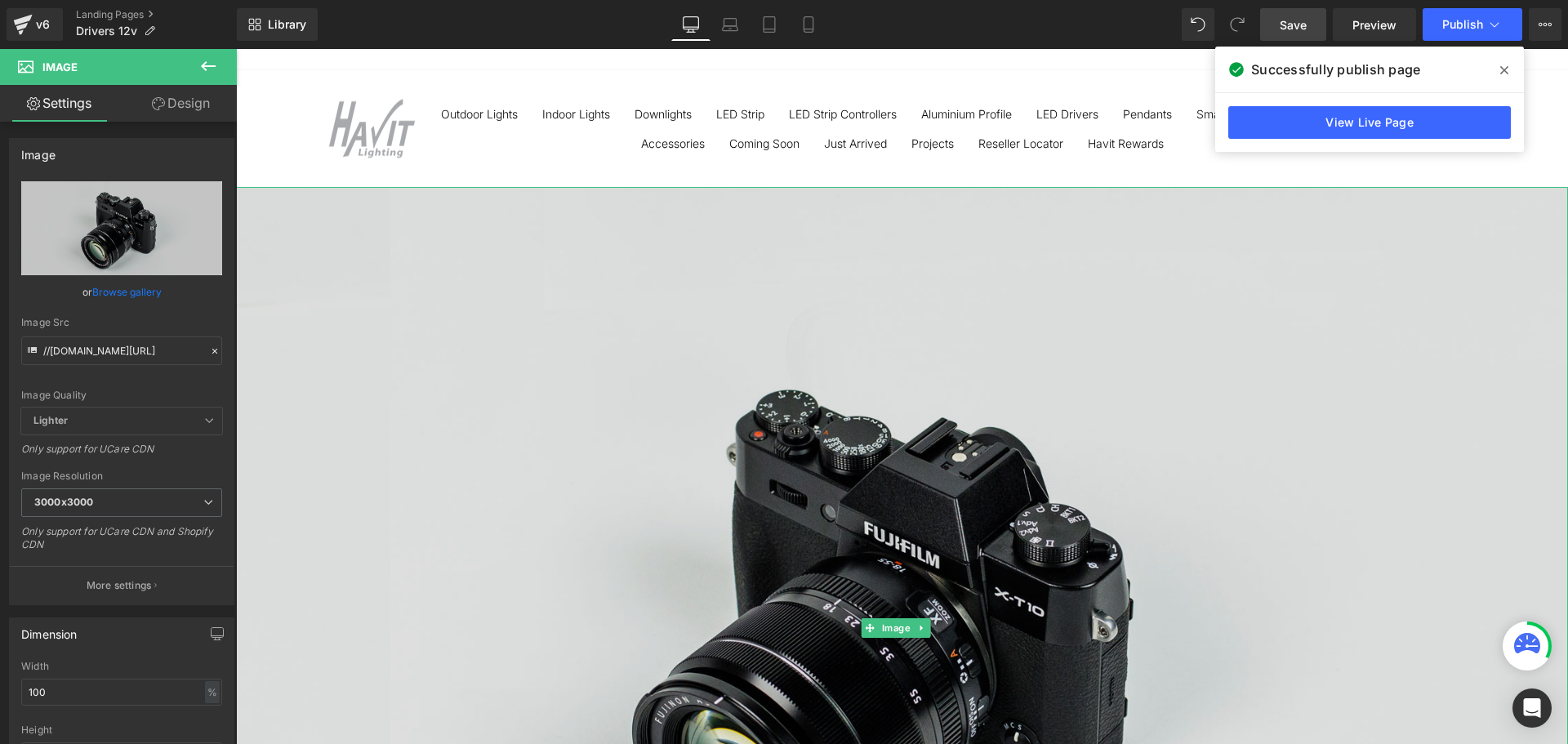
click at [922, 287] on img at bounding box center [901, 629] width 1332 height 883
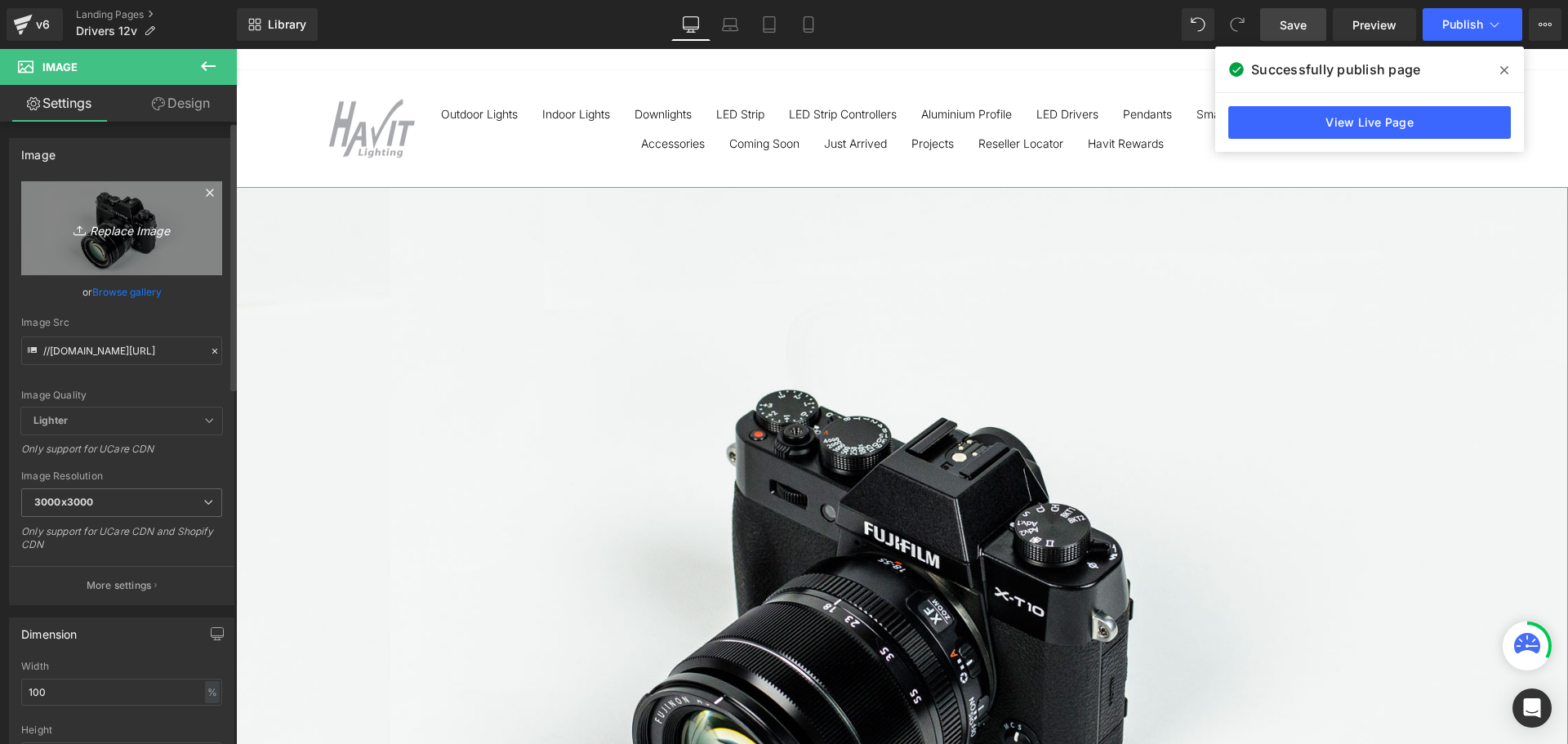
click at [102, 233] on icon "Replace Image" at bounding box center [122, 228] width 131 height 20
type input "C:\fakepath\Suitable Drivers.jpg"
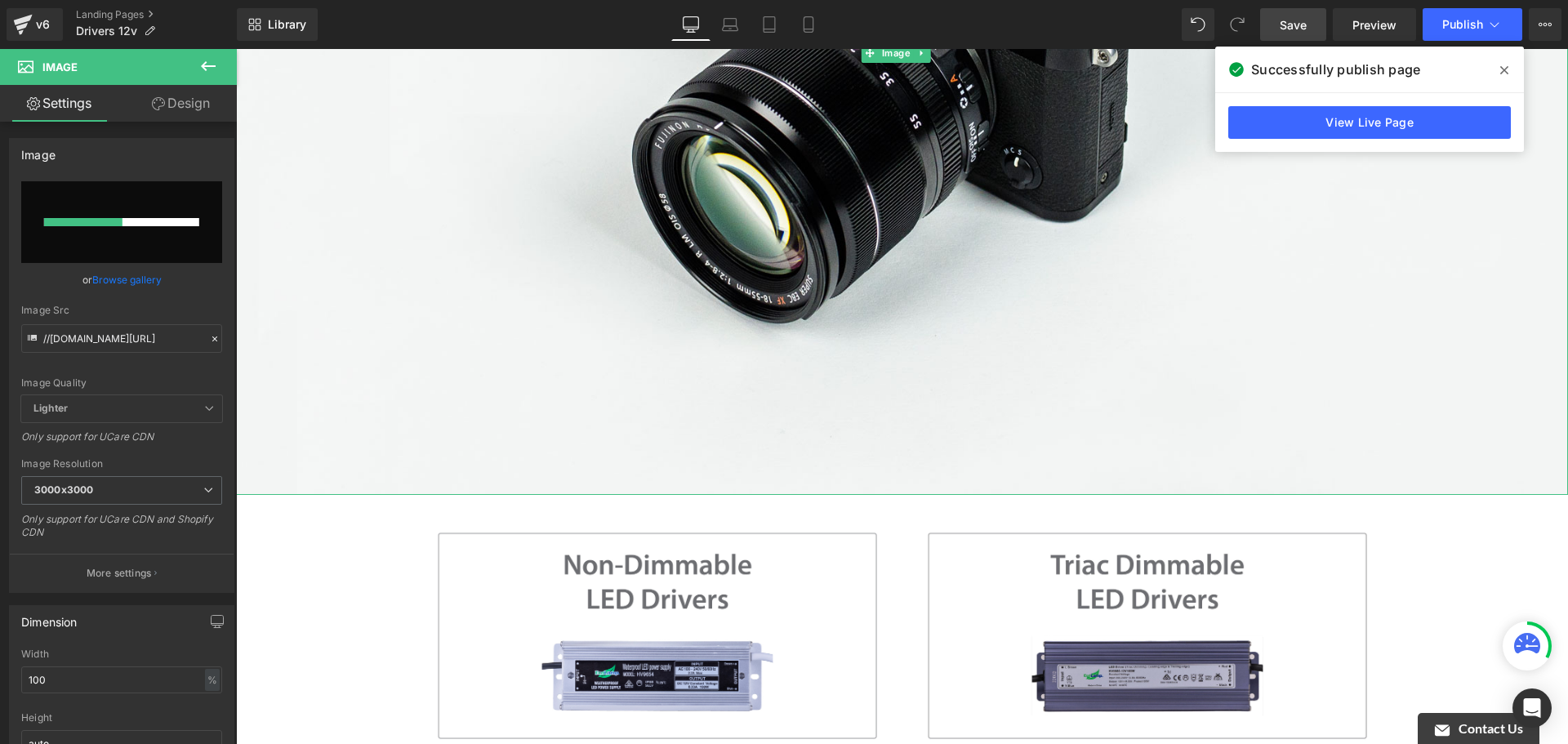
scroll to position [816, 0]
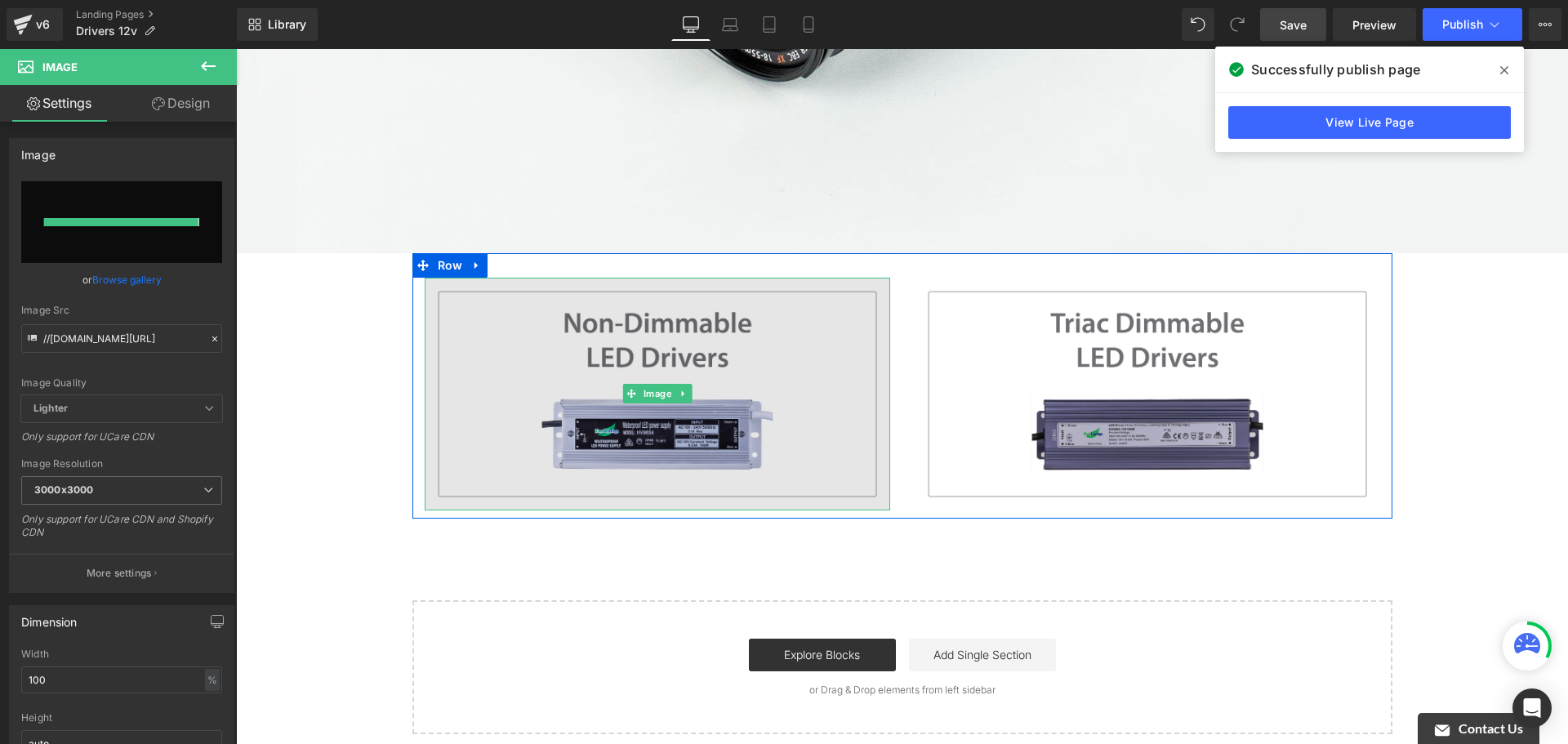
type input "[URL][DOMAIN_NAME]"
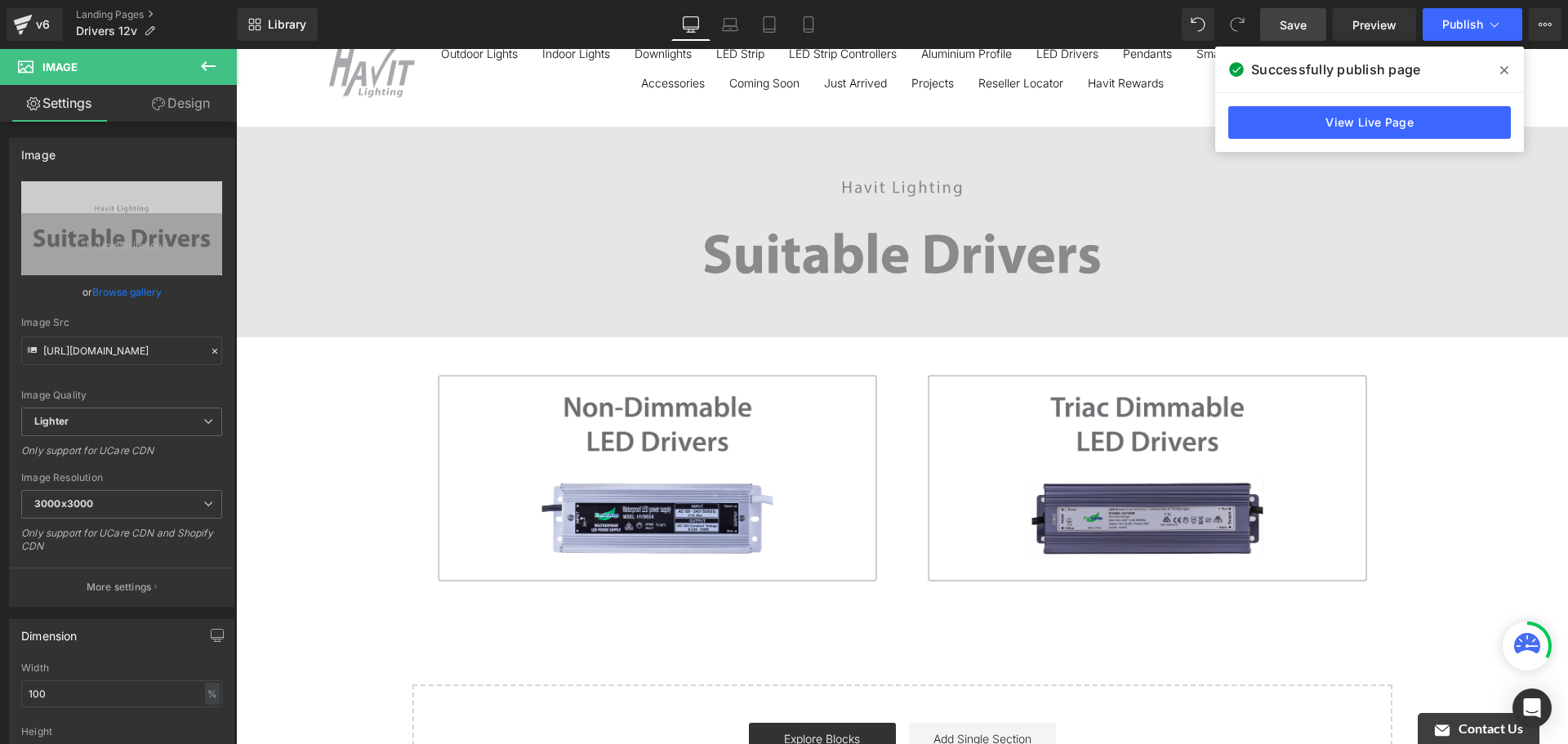
scroll to position [0, 0]
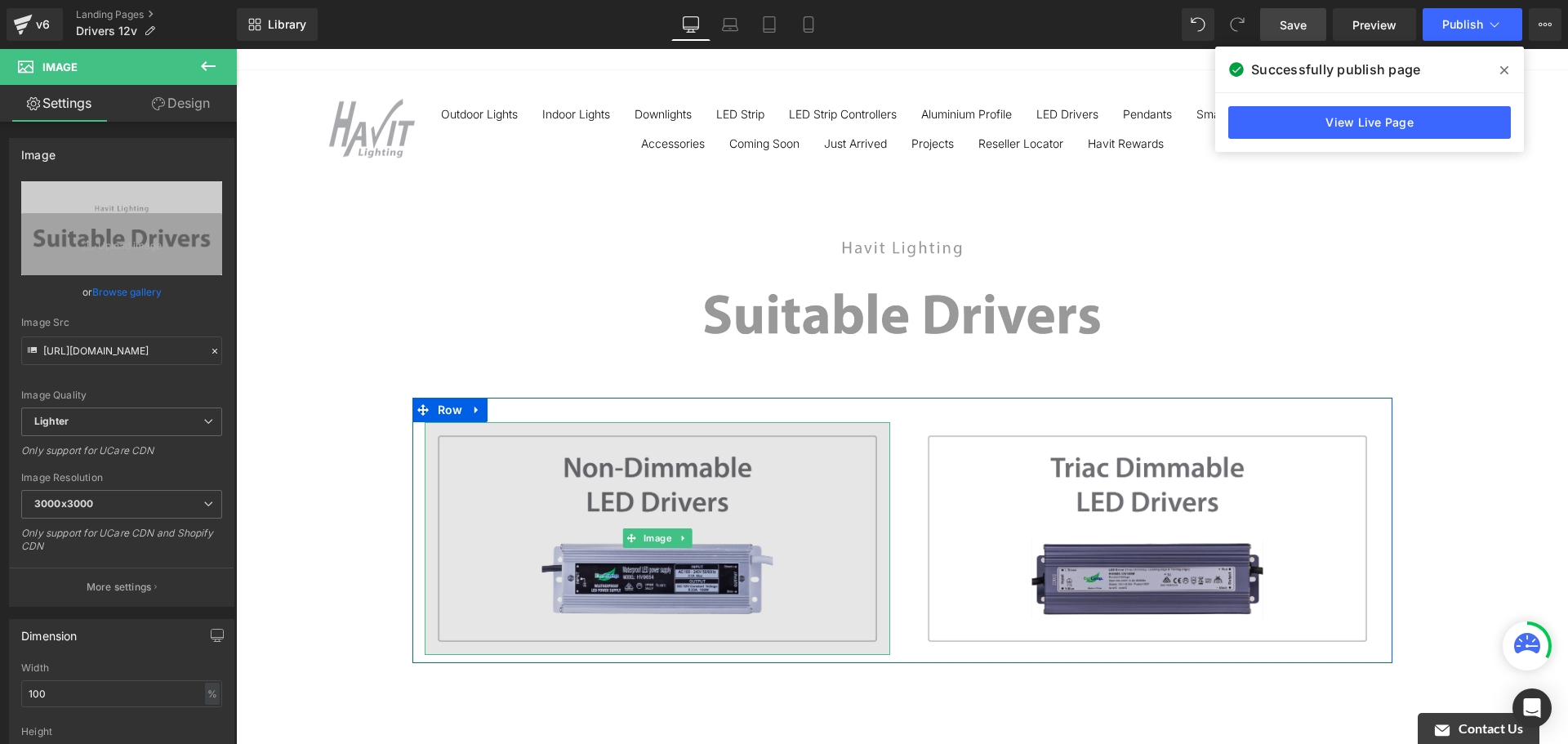
click at [845, 562] on img at bounding box center [656, 538] width 465 height 233
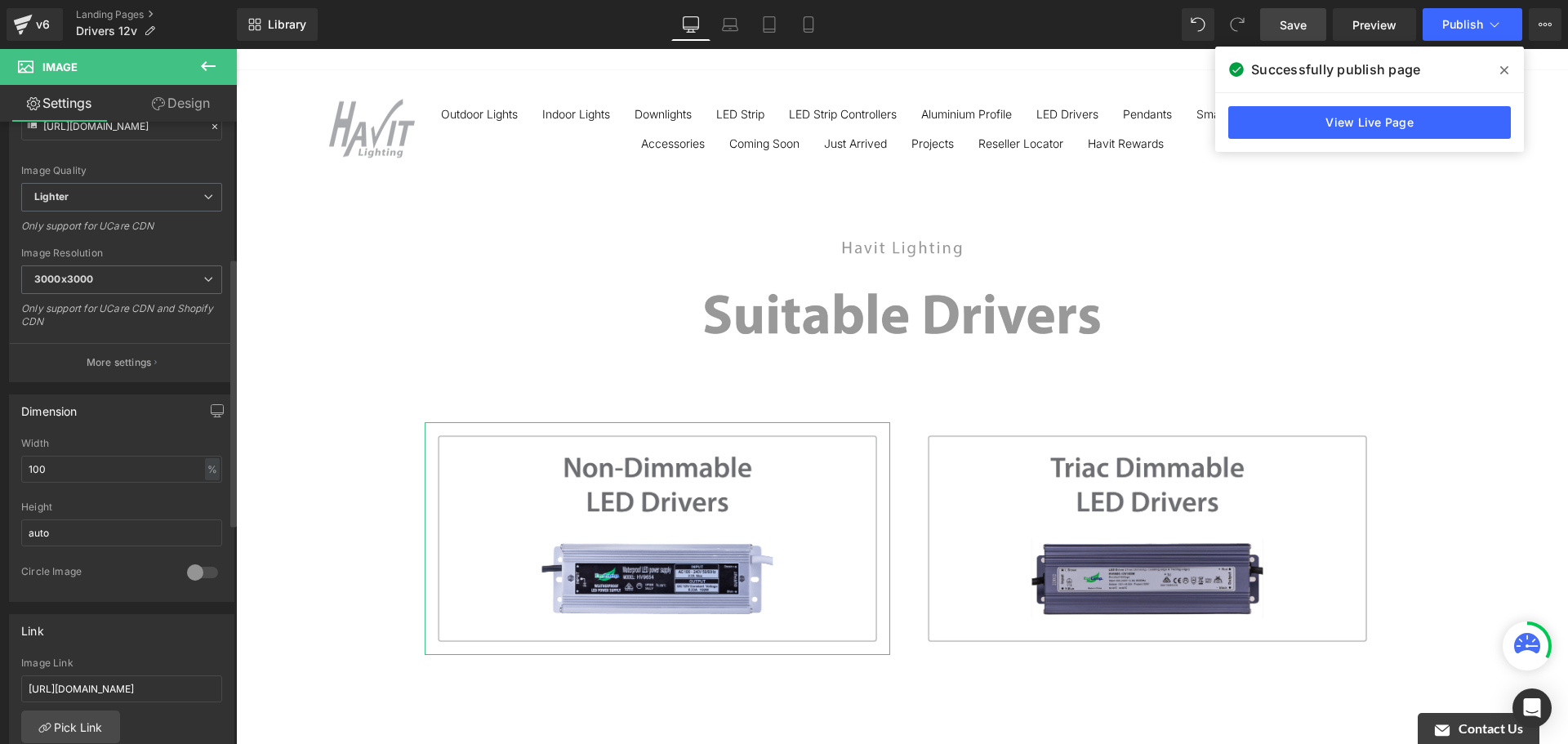
scroll to position [93, 0]
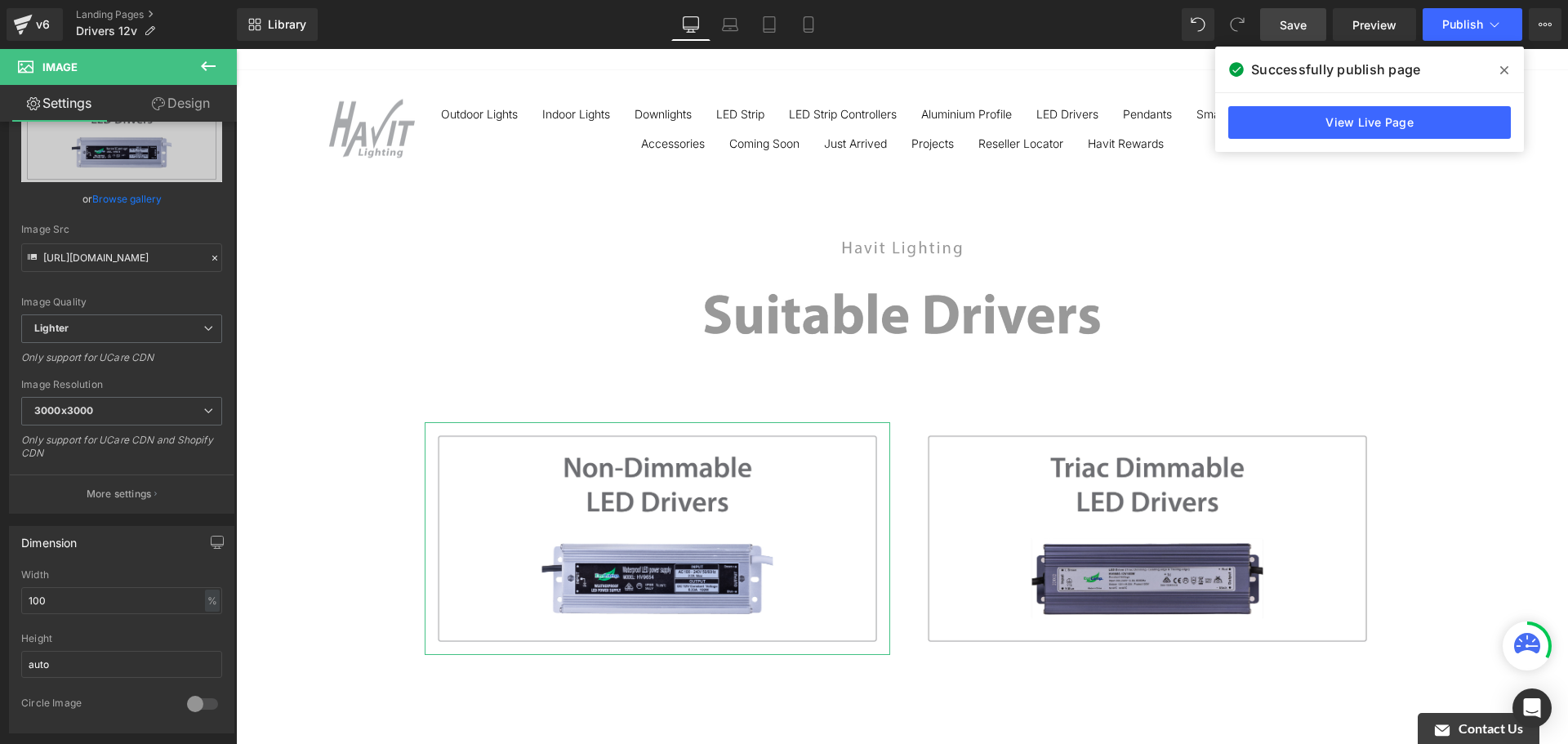
click at [201, 101] on link "Design" at bounding box center [181, 103] width 119 height 37
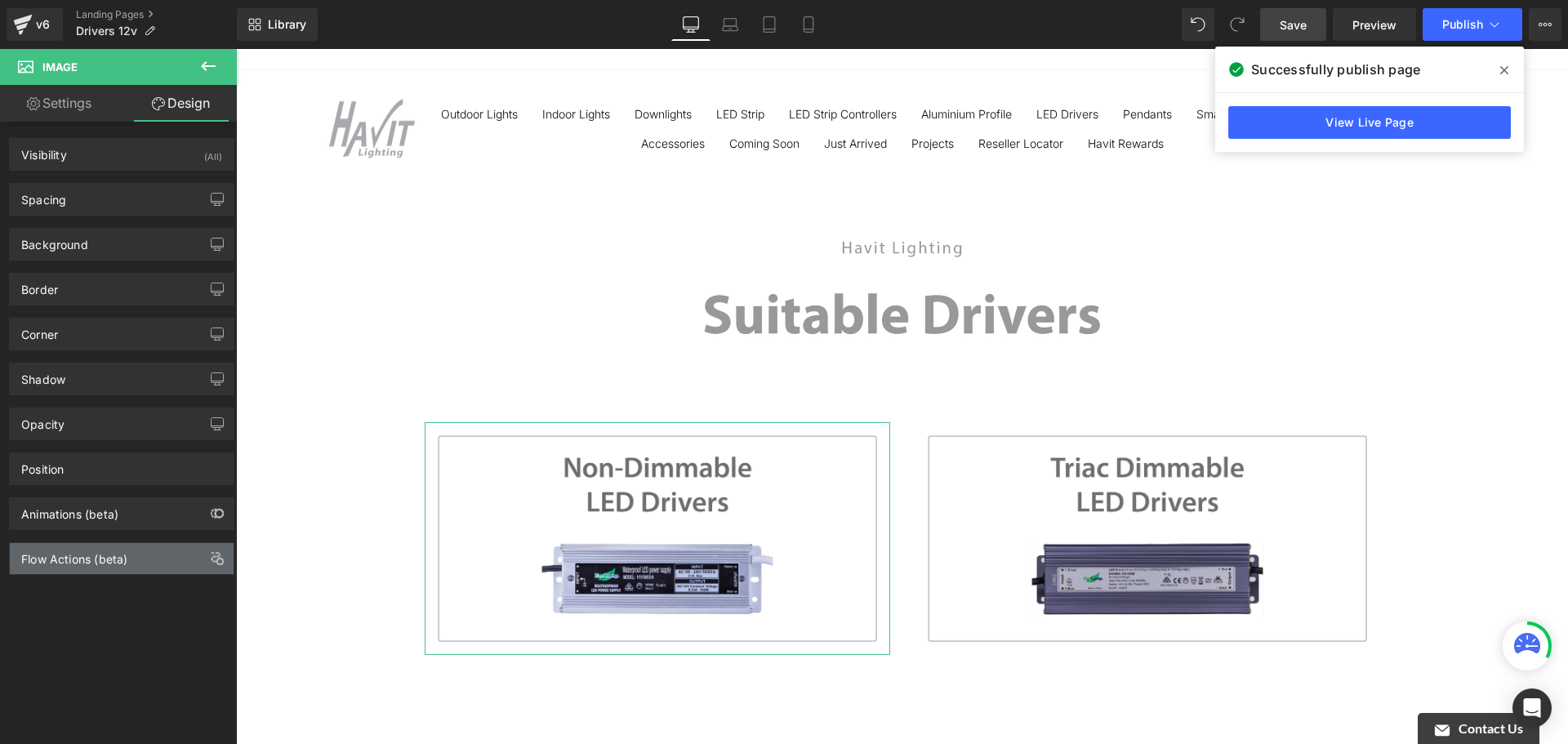
click at [156, 548] on div "Flow Actions (beta)" at bounding box center [122, 558] width 224 height 31
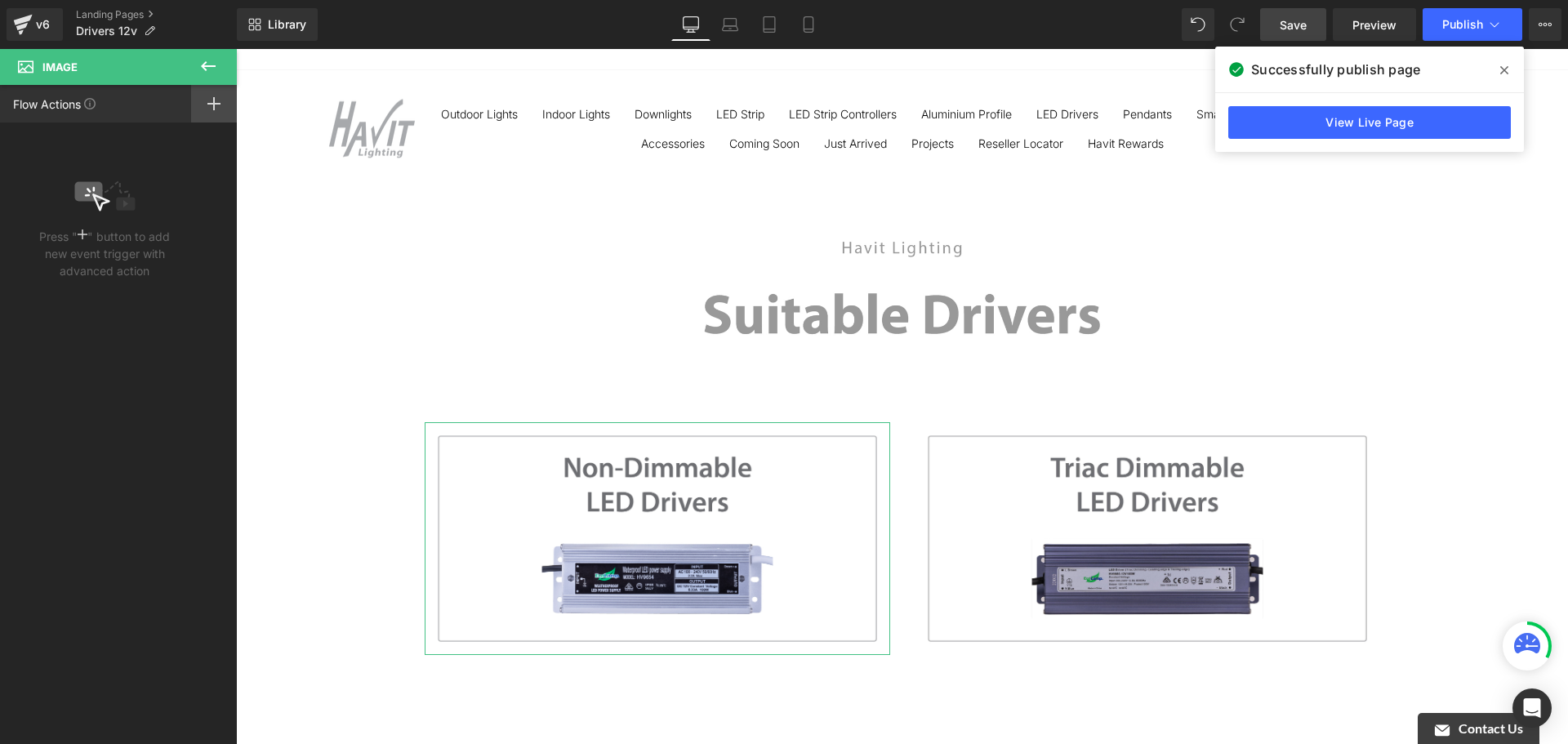
click at [207, 112] on div at bounding box center [214, 103] width 46 height 37
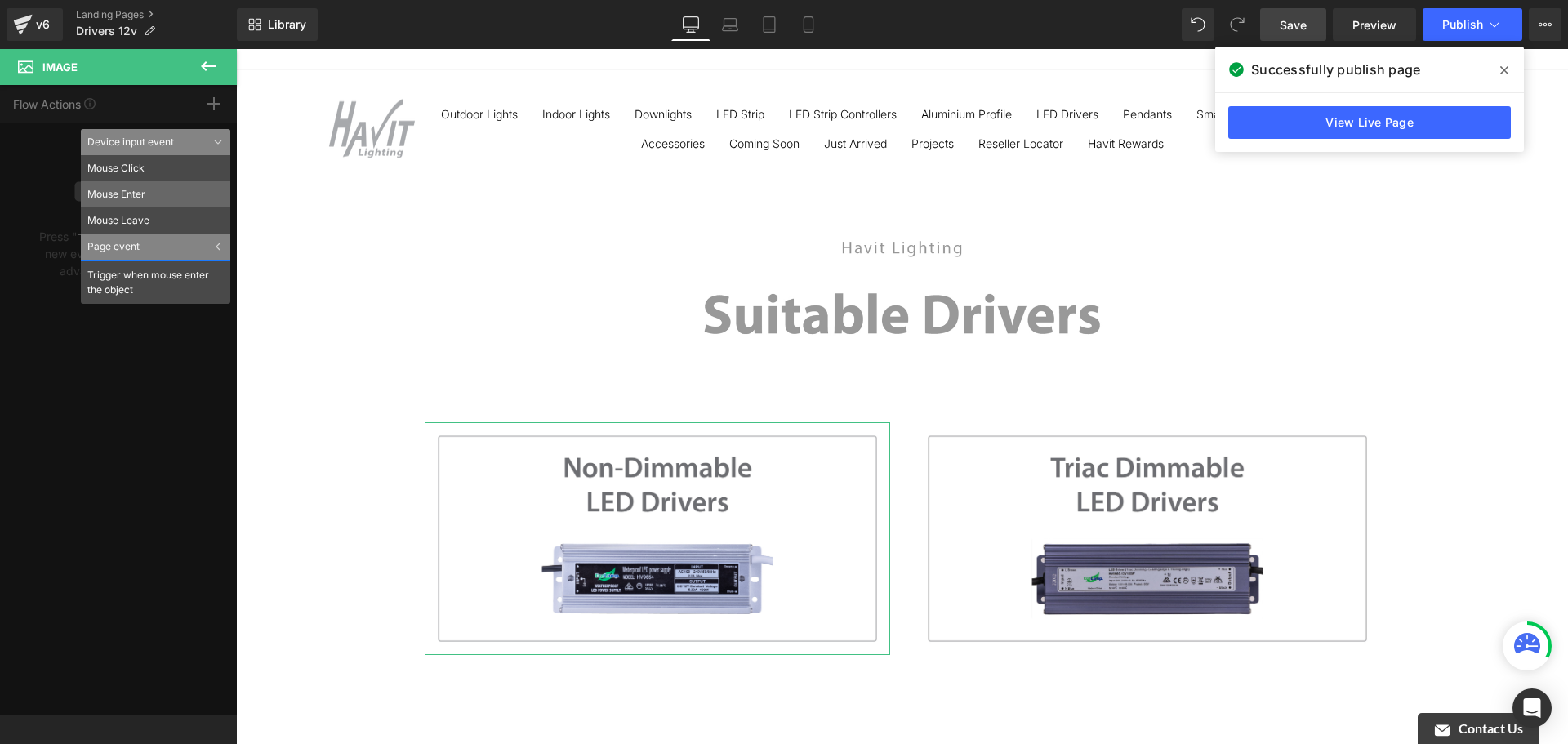
click at [179, 197] on li "Mouse Enter" at bounding box center [155, 194] width 149 height 27
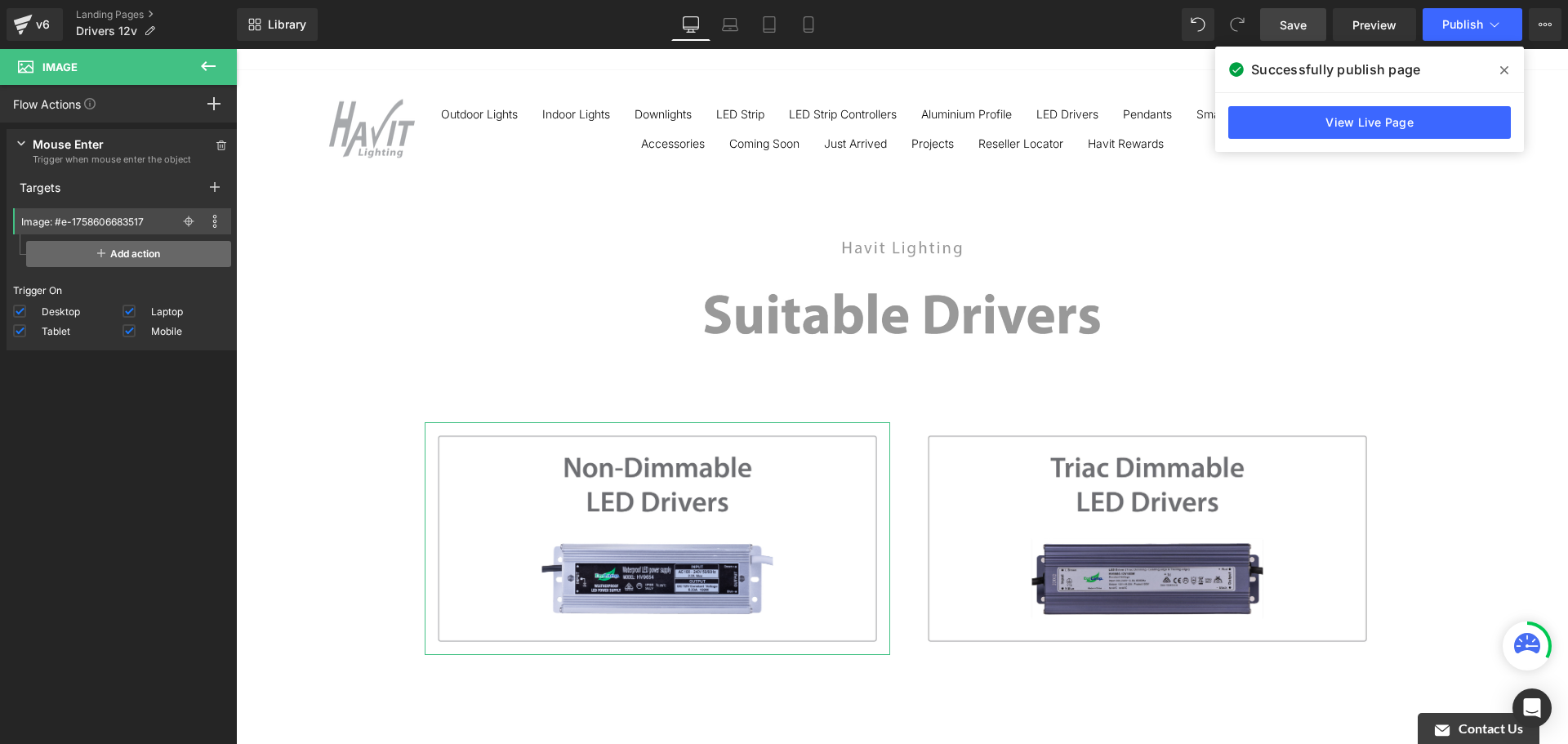
click at [180, 255] on span "Add action" at bounding box center [129, 253] width 205 height 27
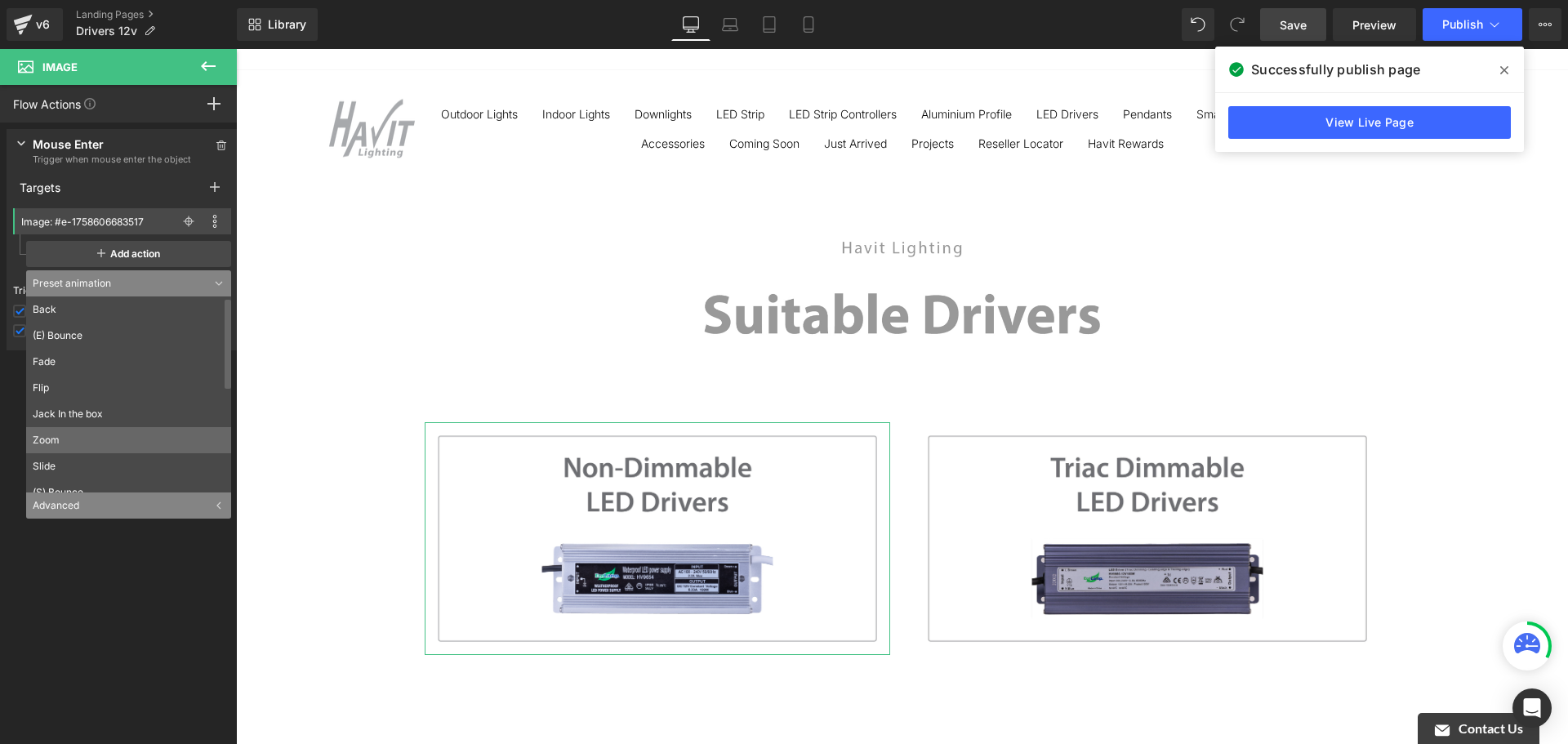
scroll to position [81, 0]
click at [131, 347] on li "Zoom" at bounding box center [133, 358] width 212 height 27
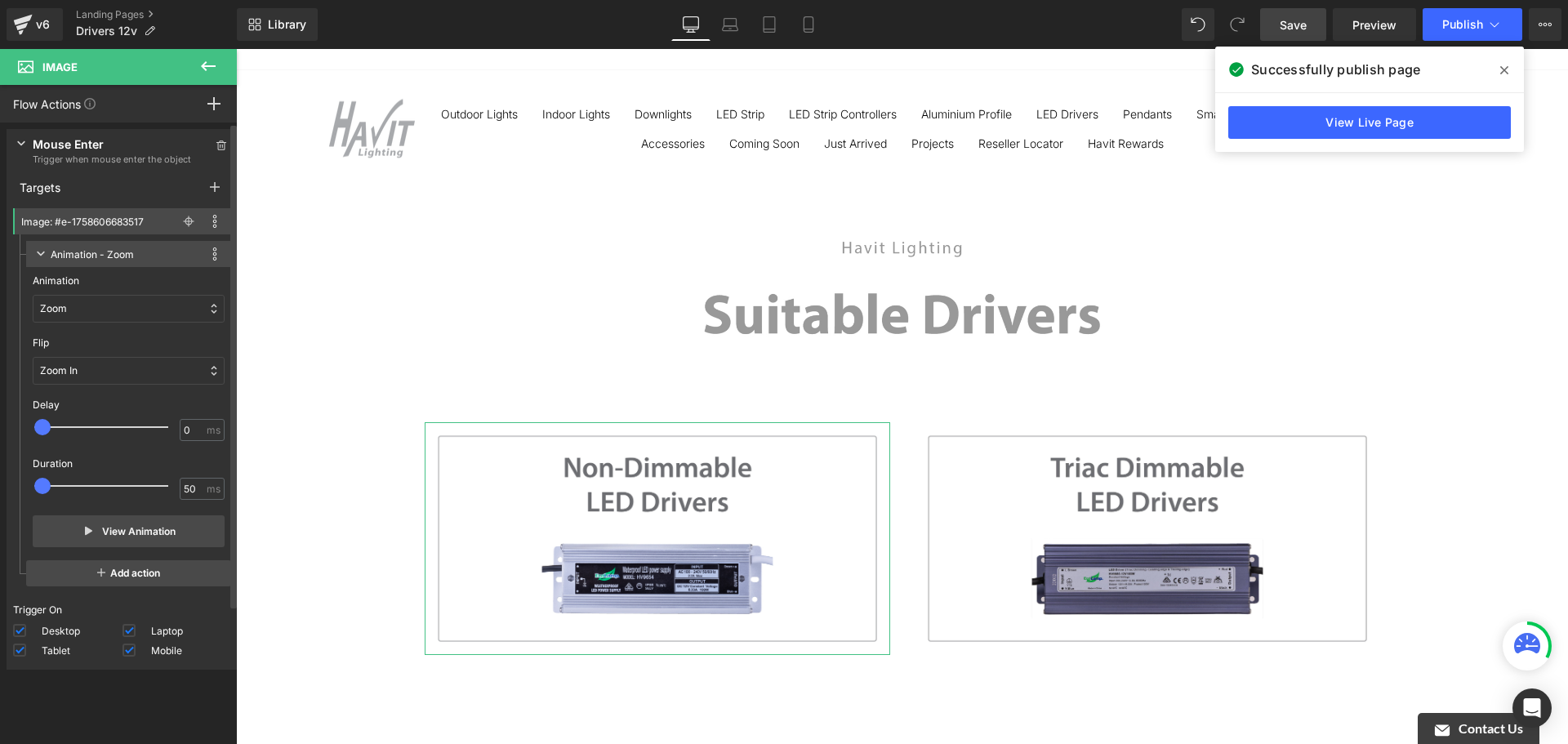
drag, startPoint x: 72, startPoint y: 485, endPoint x: 45, endPoint y: 487, distance: 27.1
click at [45, 487] on span at bounding box center [43, 486] width 16 height 16
type input "500"
drag, startPoint x: 47, startPoint y: 485, endPoint x: 126, endPoint y: 544, distance: 98.6
click at [79, 490] on div at bounding box center [112, 486] width 133 height 33
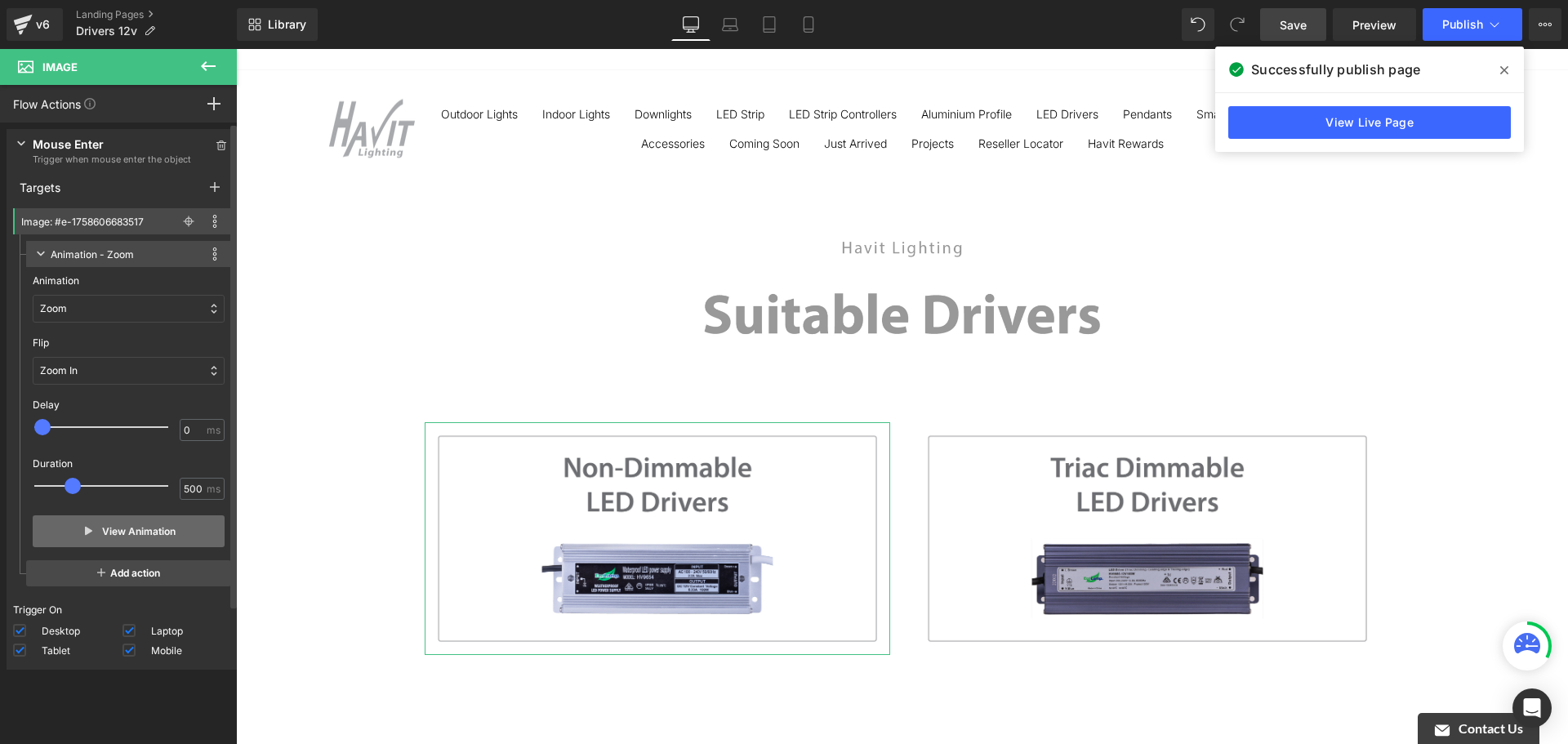
click at [123, 529] on button "View Animation" at bounding box center [129, 531] width 192 height 32
click at [107, 370] on div "Zoom In" at bounding box center [129, 370] width 192 height 27
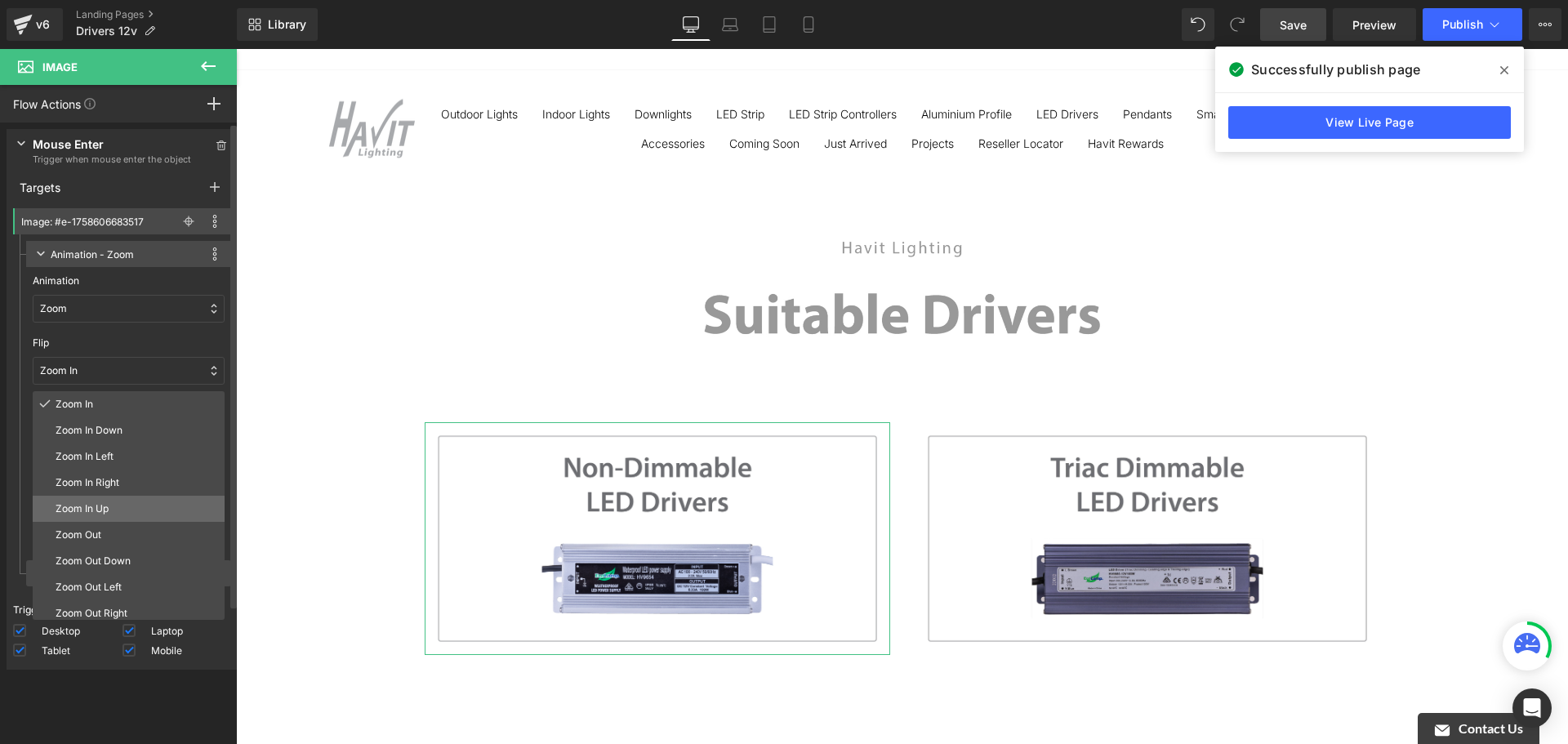
click at [144, 513] on p "Zoom In Up" at bounding box center [137, 508] width 163 height 15
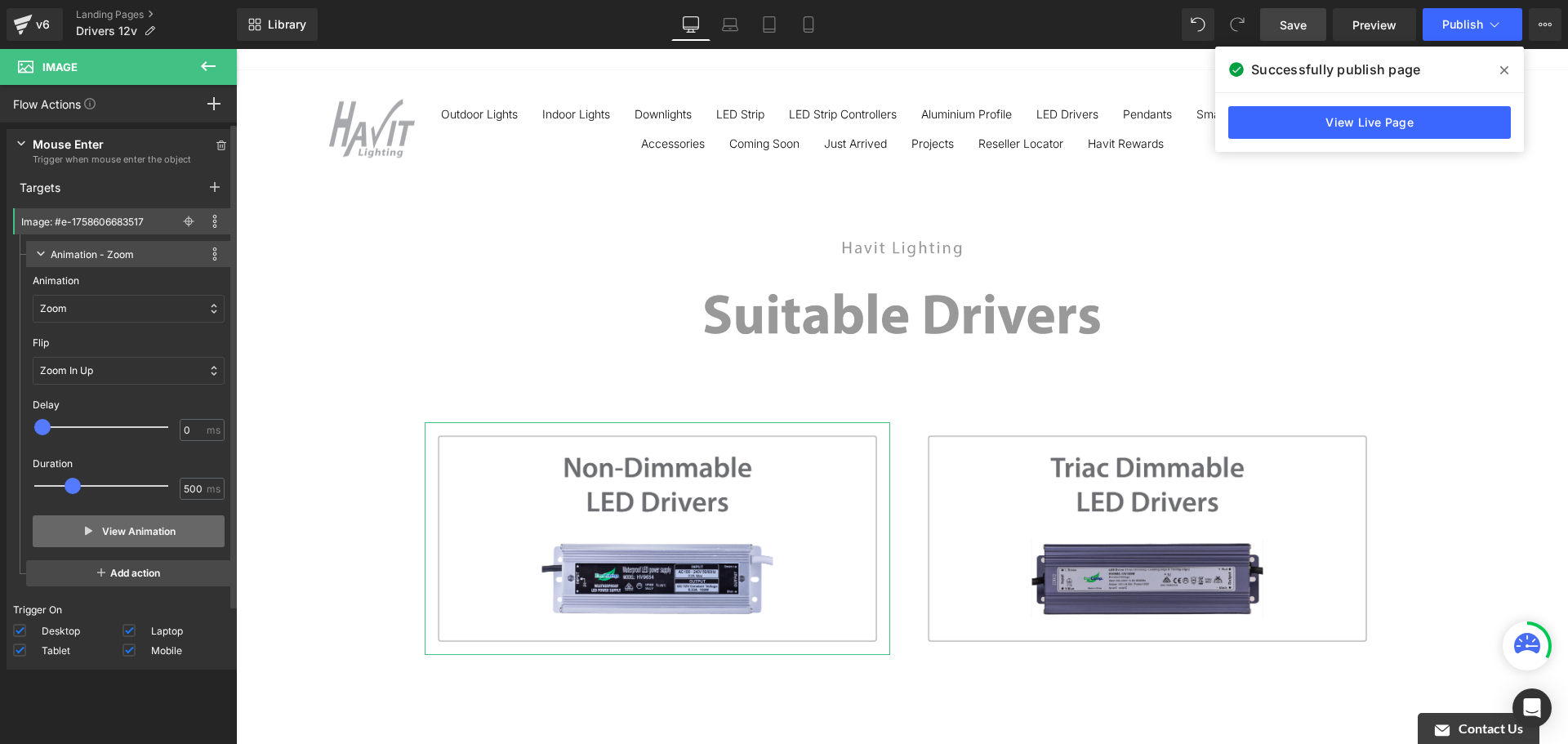
click at [117, 533] on button "View Animation" at bounding box center [129, 531] width 192 height 32
click at [67, 371] on p "Zoom In Up" at bounding box center [67, 370] width 53 height 15
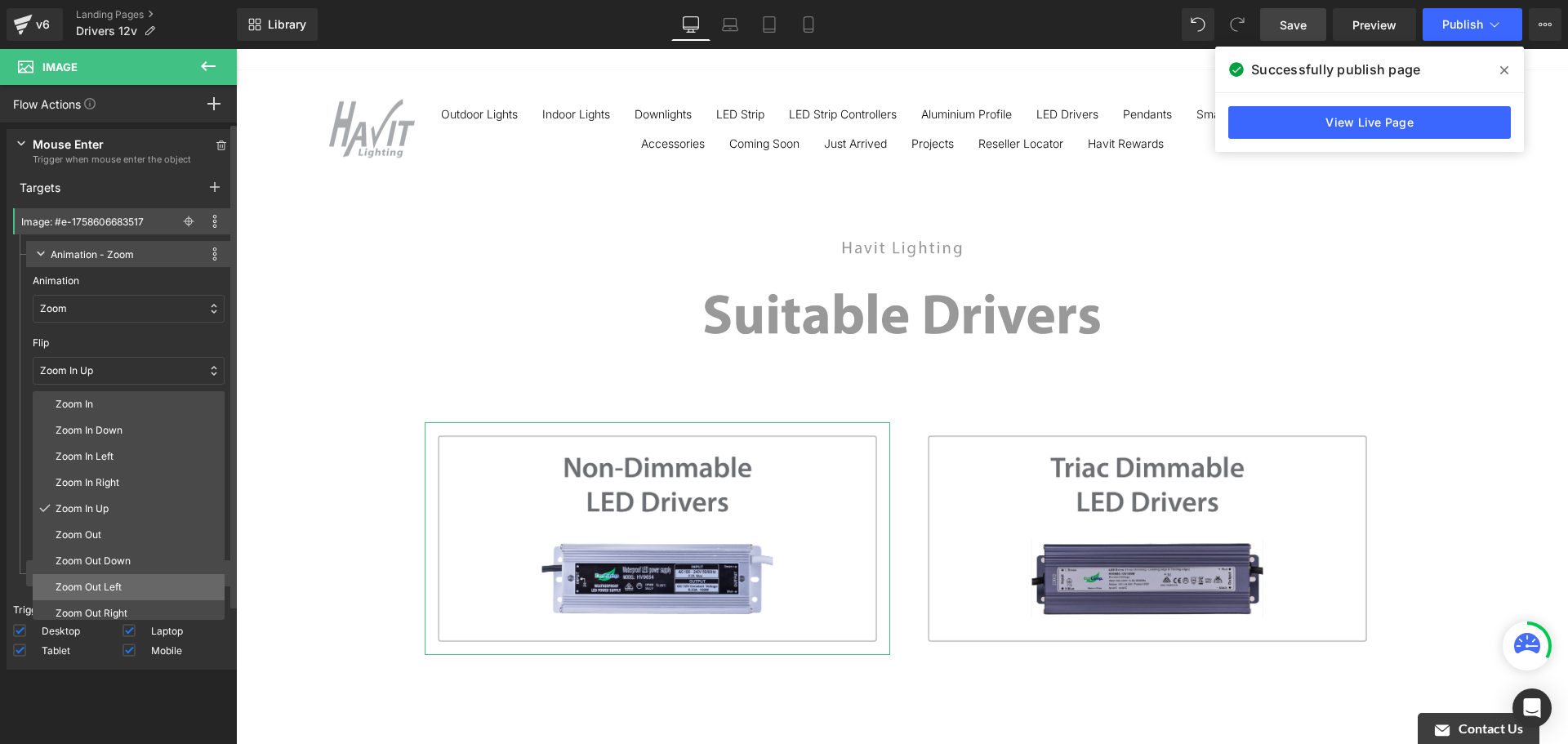
click at [120, 580] on p "Zoom Out Left" at bounding box center [137, 587] width 163 height 15
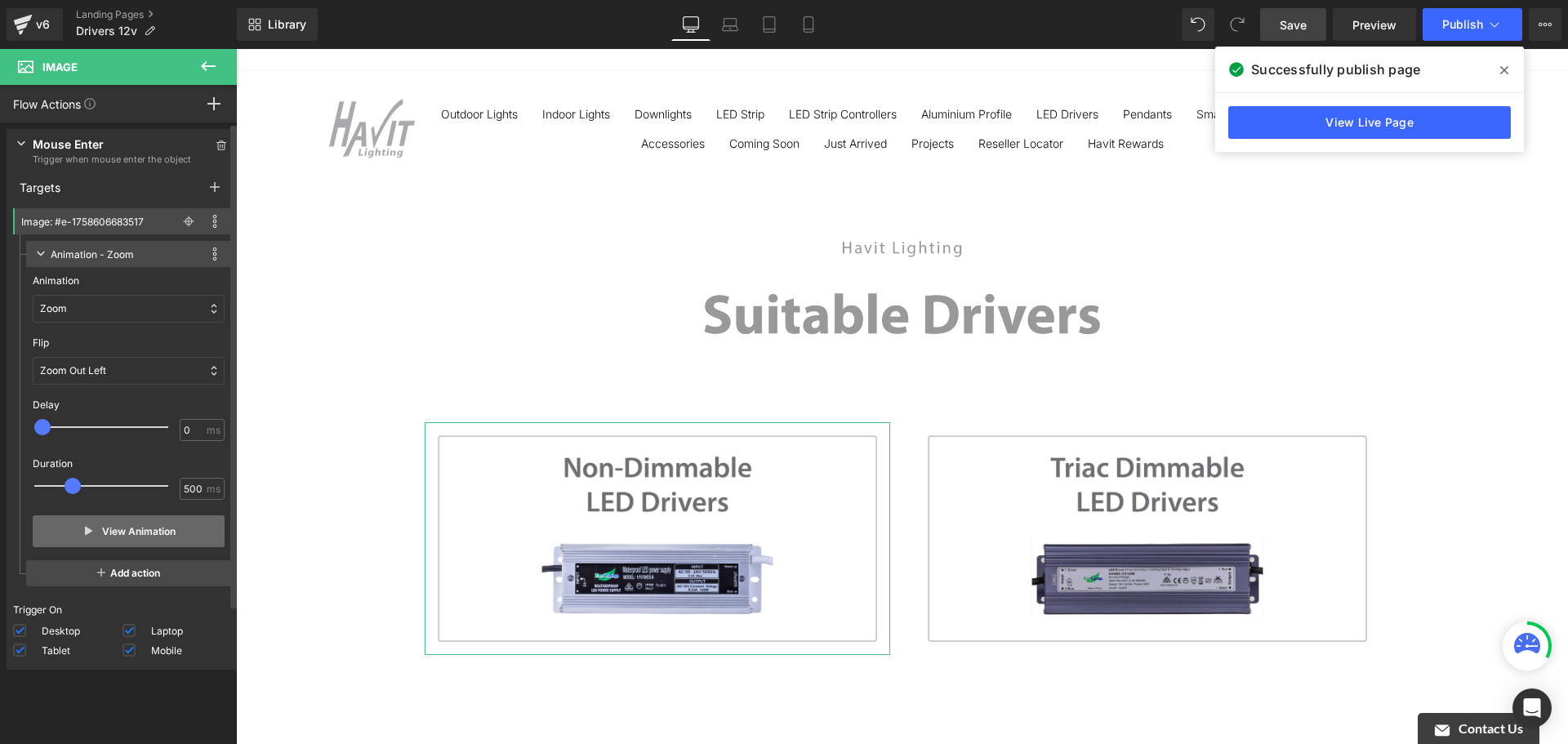
click at [124, 521] on button "View Animation" at bounding box center [129, 531] width 192 height 32
click at [132, 367] on div "Zoom Out Left" at bounding box center [129, 370] width 192 height 27
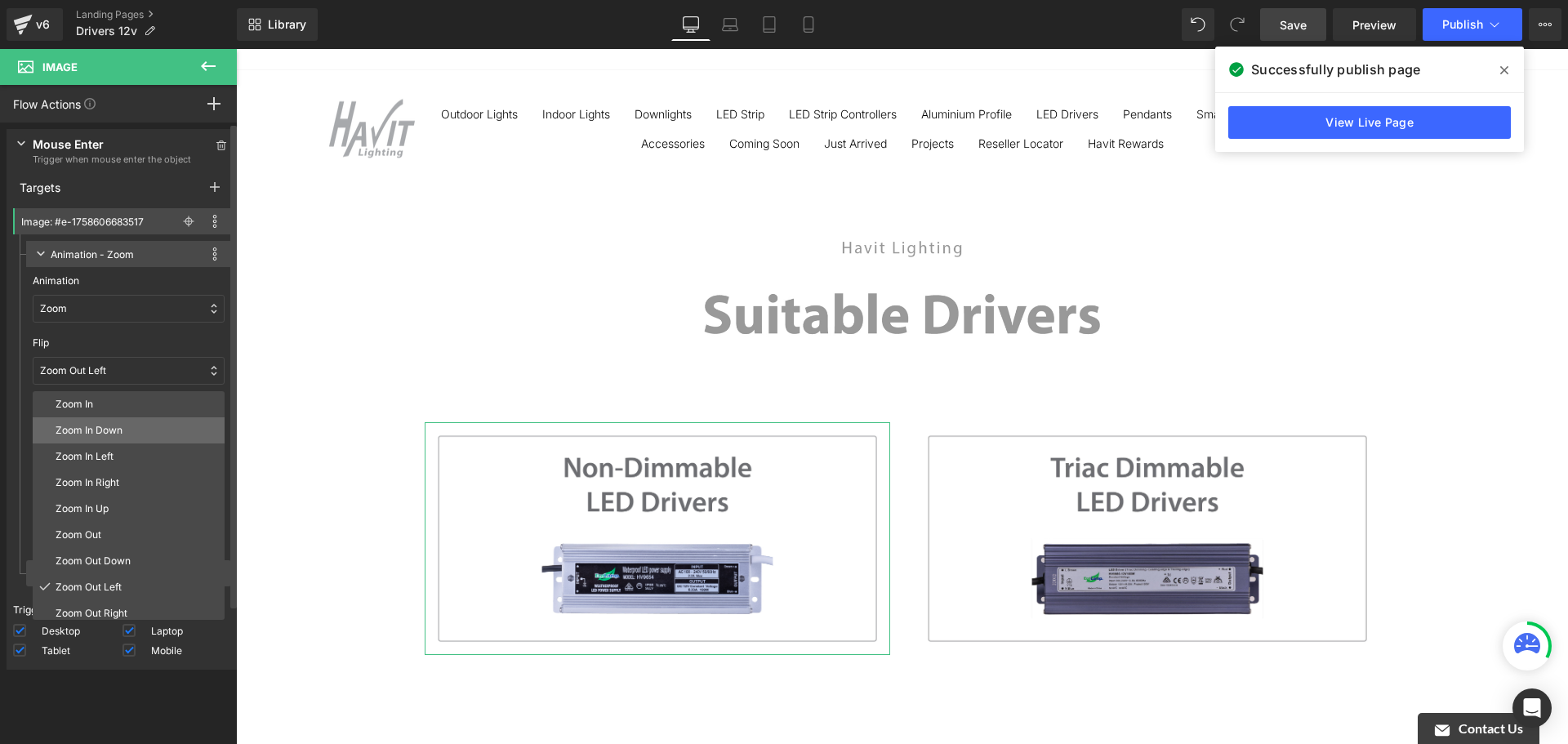
click at [133, 424] on p "Zoom In Down" at bounding box center [137, 430] width 163 height 15
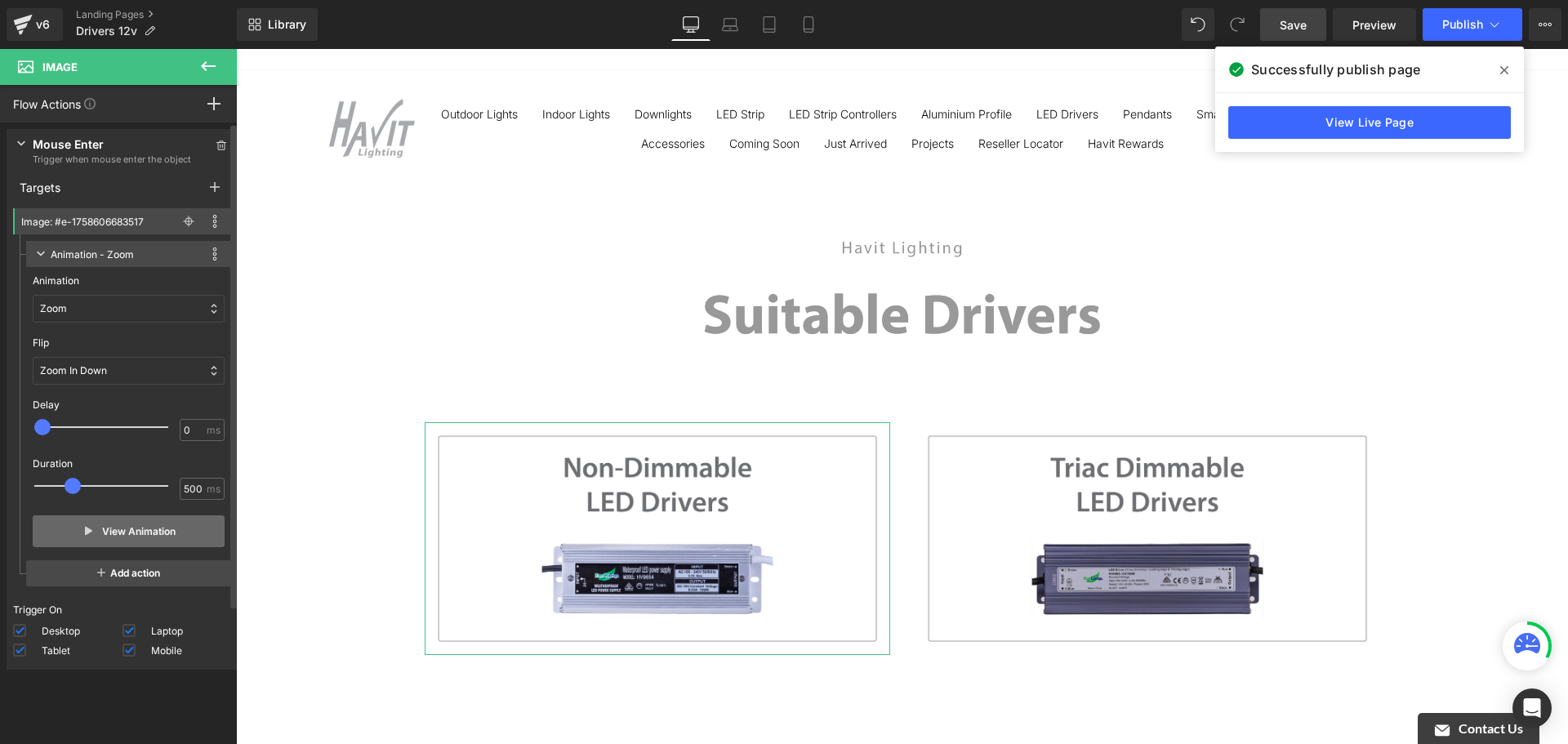
click at [157, 536] on button "View Animation" at bounding box center [129, 531] width 192 height 32
click at [130, 323] on div "Animation Back (E) Bounce Fade Flip Jack In the box Zoom Slide (S) Bounce Flash…" at bounding box center [129, 298] width 192 height 62
click at [131, 310] on div "Zoom" at bounding box center [129, 308] width 192 height 27
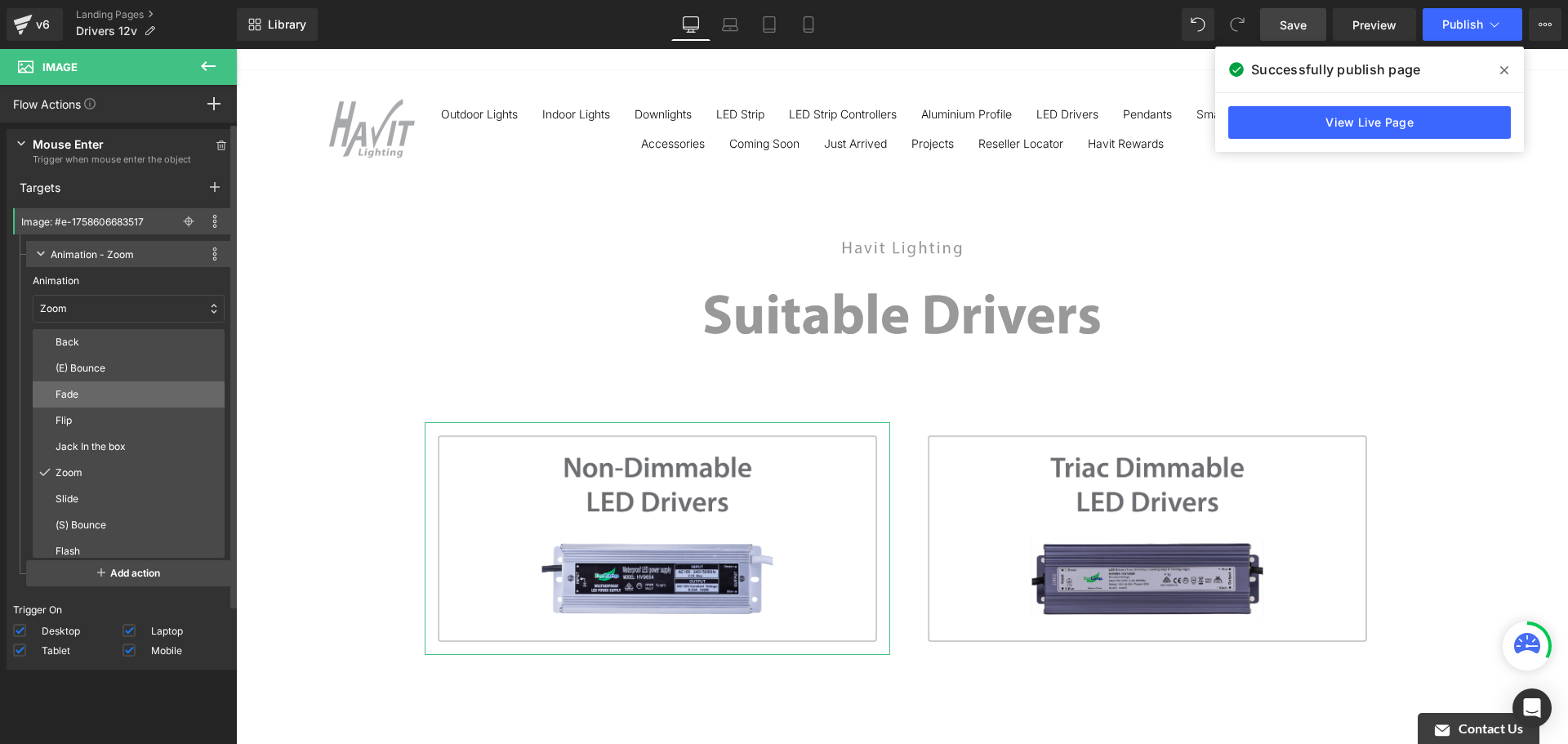
click at [119, 399] on p "Fade" at bounding box center [137, 394] width 163 height 15
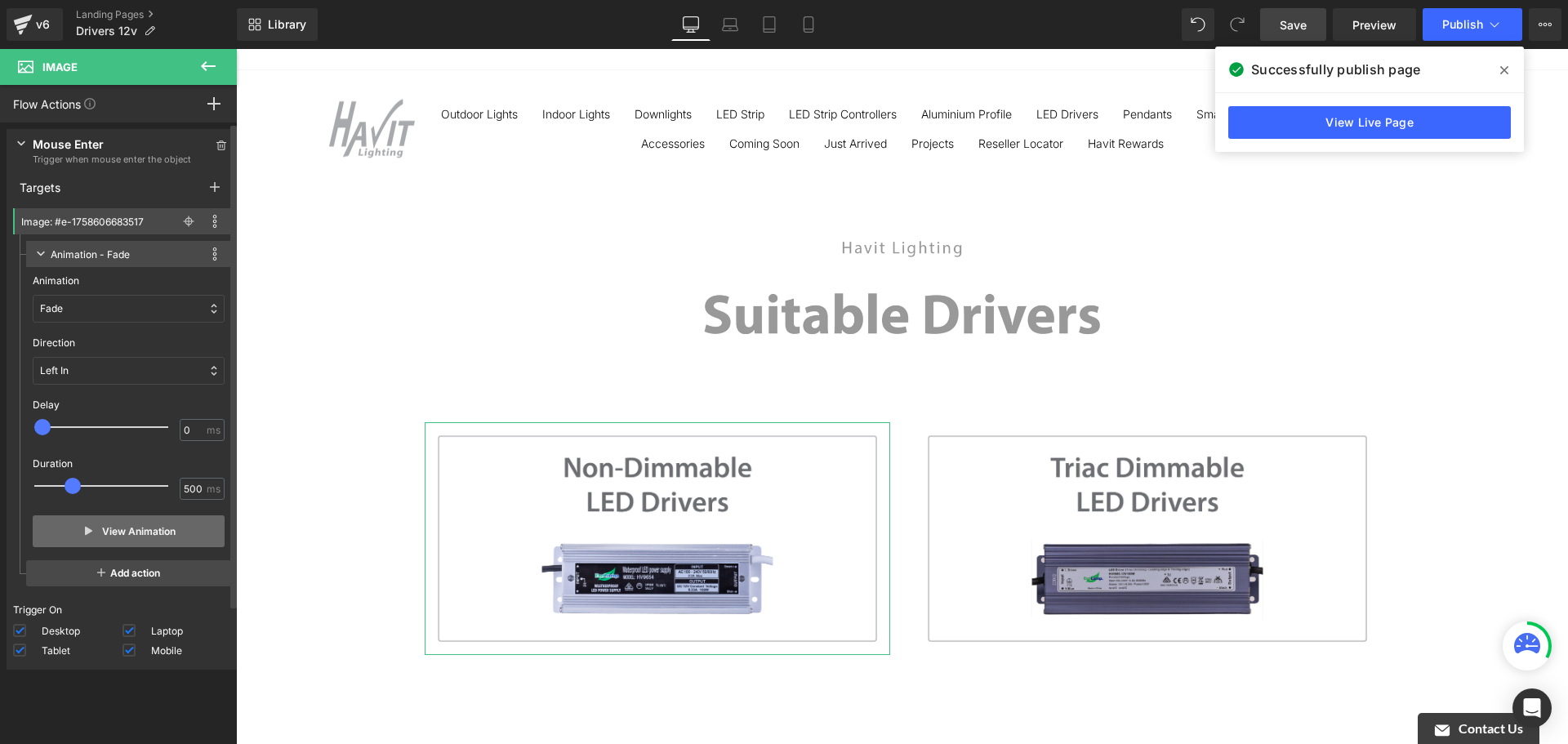
click at [130, 531] on button "View Animation" at bounding box center [129, 531] width 192 height 32
click at [89, 305] on div "Fade" at bounding box center [129, 308] width 192 height 27
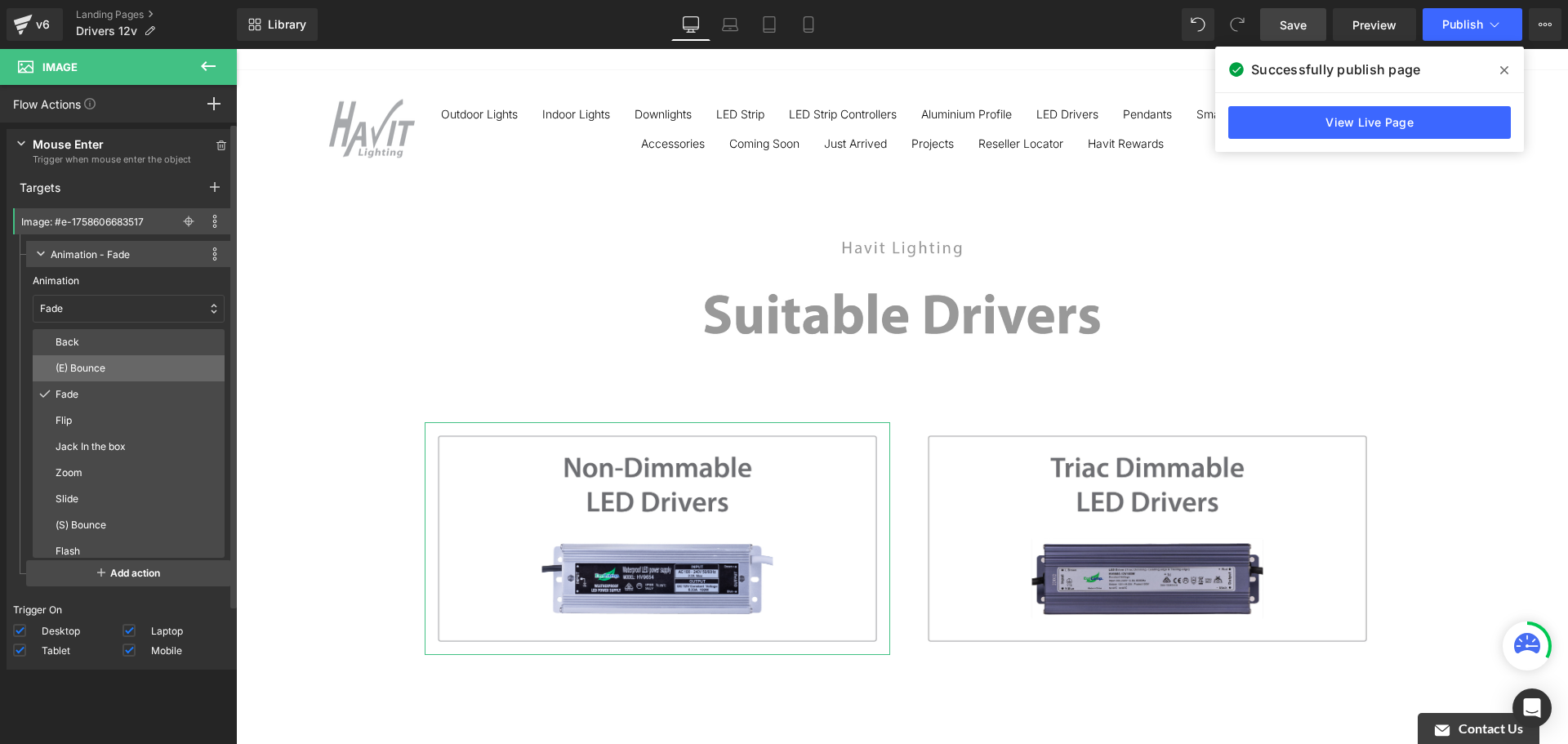
click at [122, 371] on p "(E) Bounce" at bounding box center [137, 368] width 163 height 15
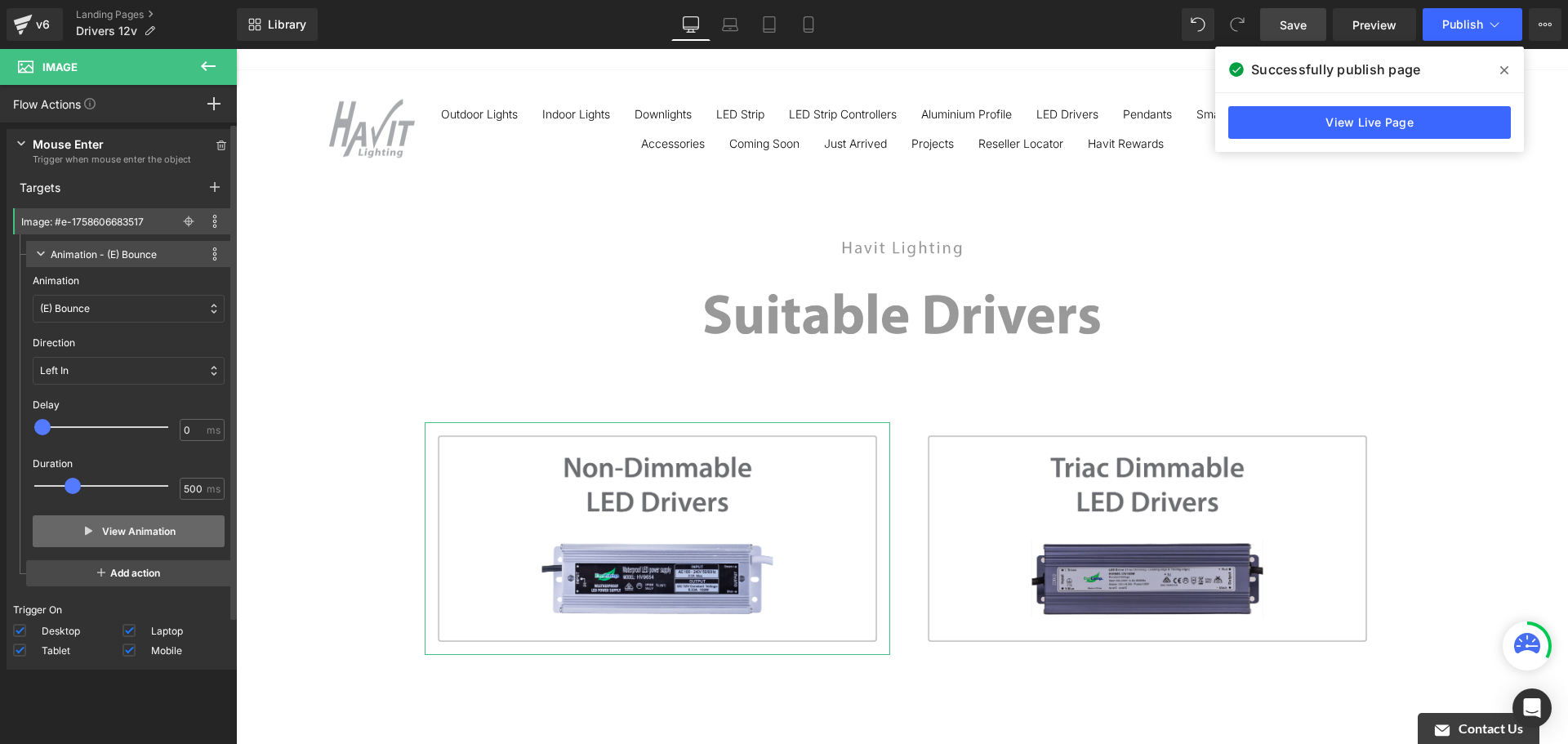
click at [129, 516] on div "View Animation" at bounding box center [129, 530] width 192 height 45
click at [126, 527] on button "View Animation" at bounding box center [129, 531] width 192 height 32
click at [109, 301] on div "(E) Bounce" at bounding box center [129, 308] width 192 height 27
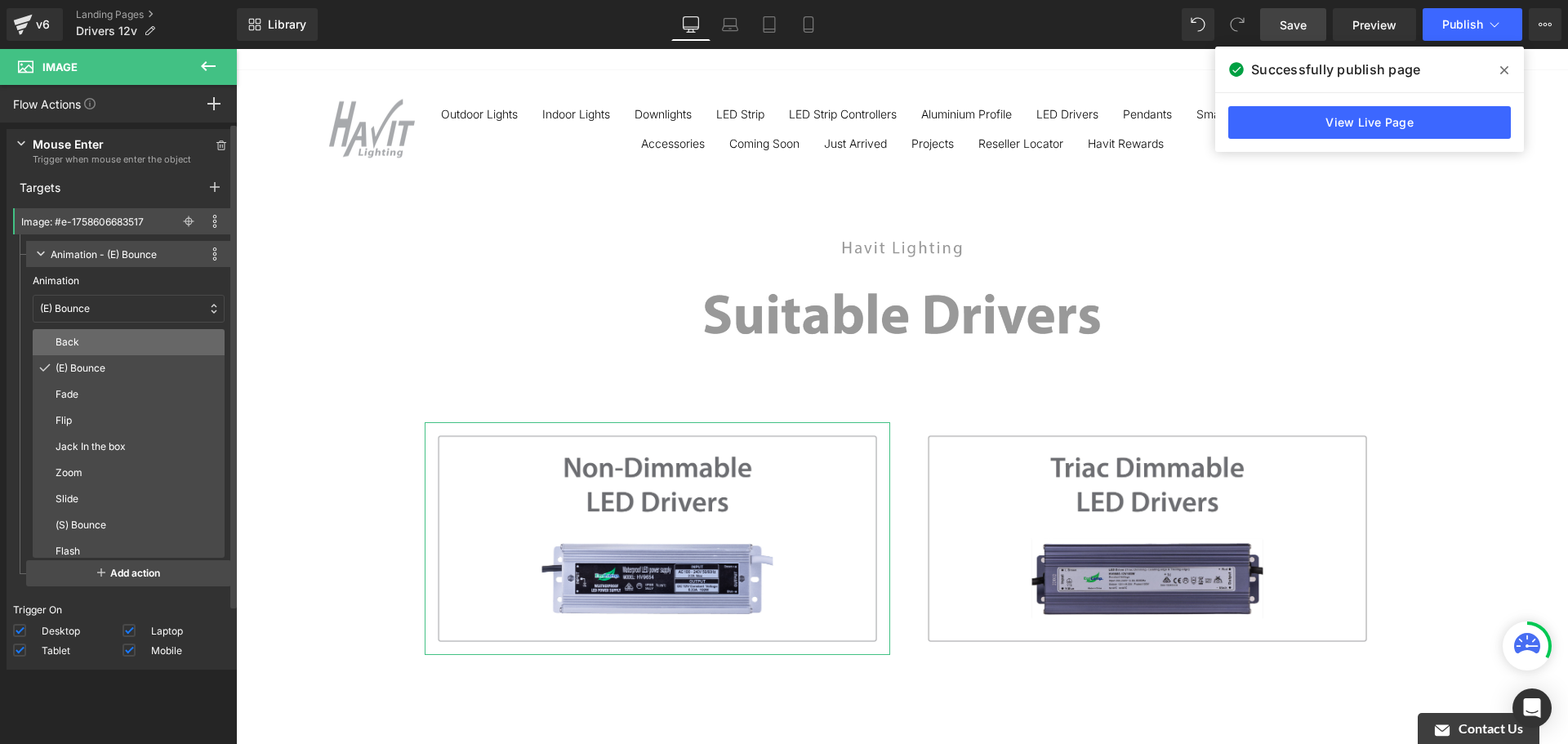
click at [123, 340] on p "Back" at bounding box center [137, 342] width 163 height 15
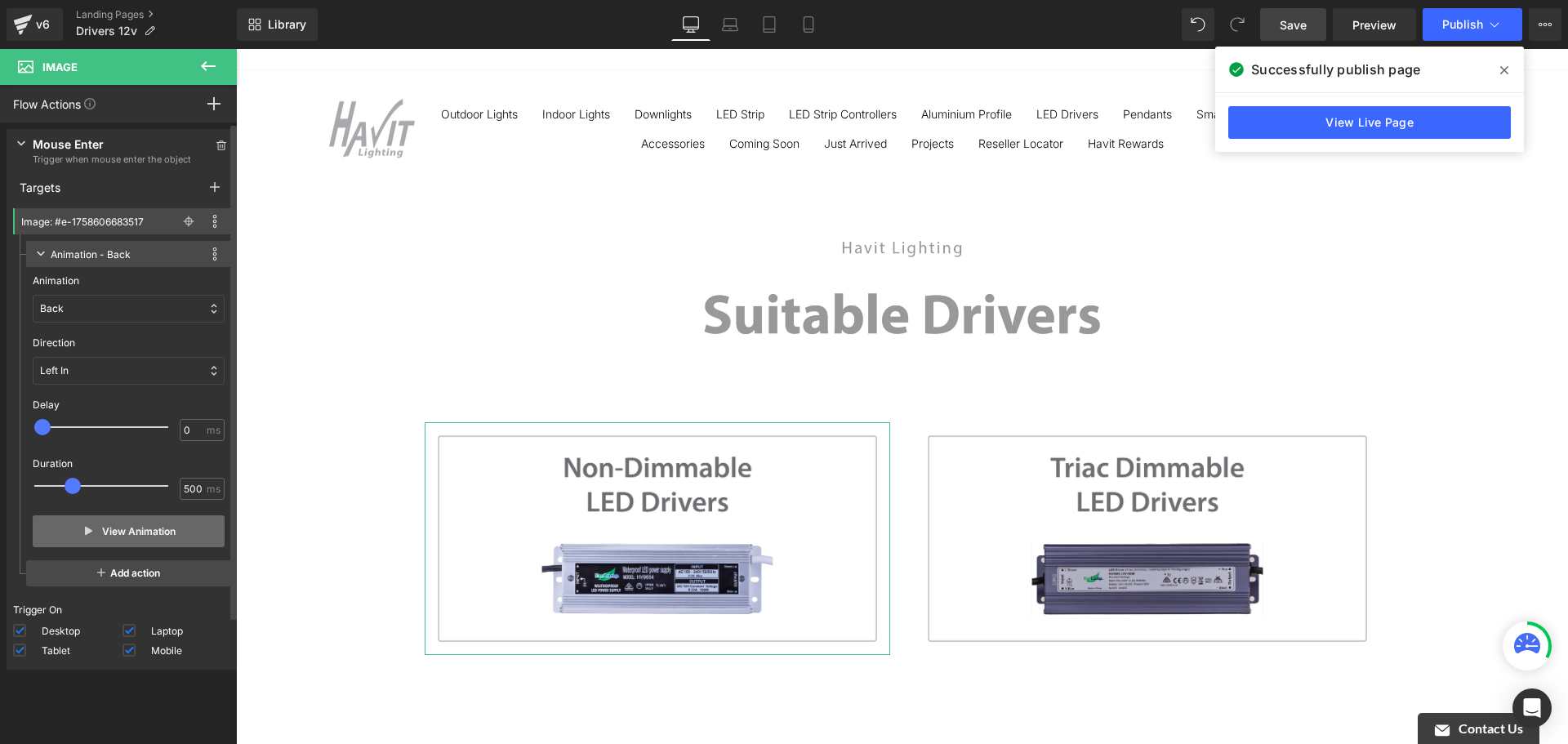
click at [135, 526] on button "View Animation" at bounding box center [129, 531] width 192 height 32
click at [115, 310] on div "Back" at bounding box center [129, 308] width 192 height 27
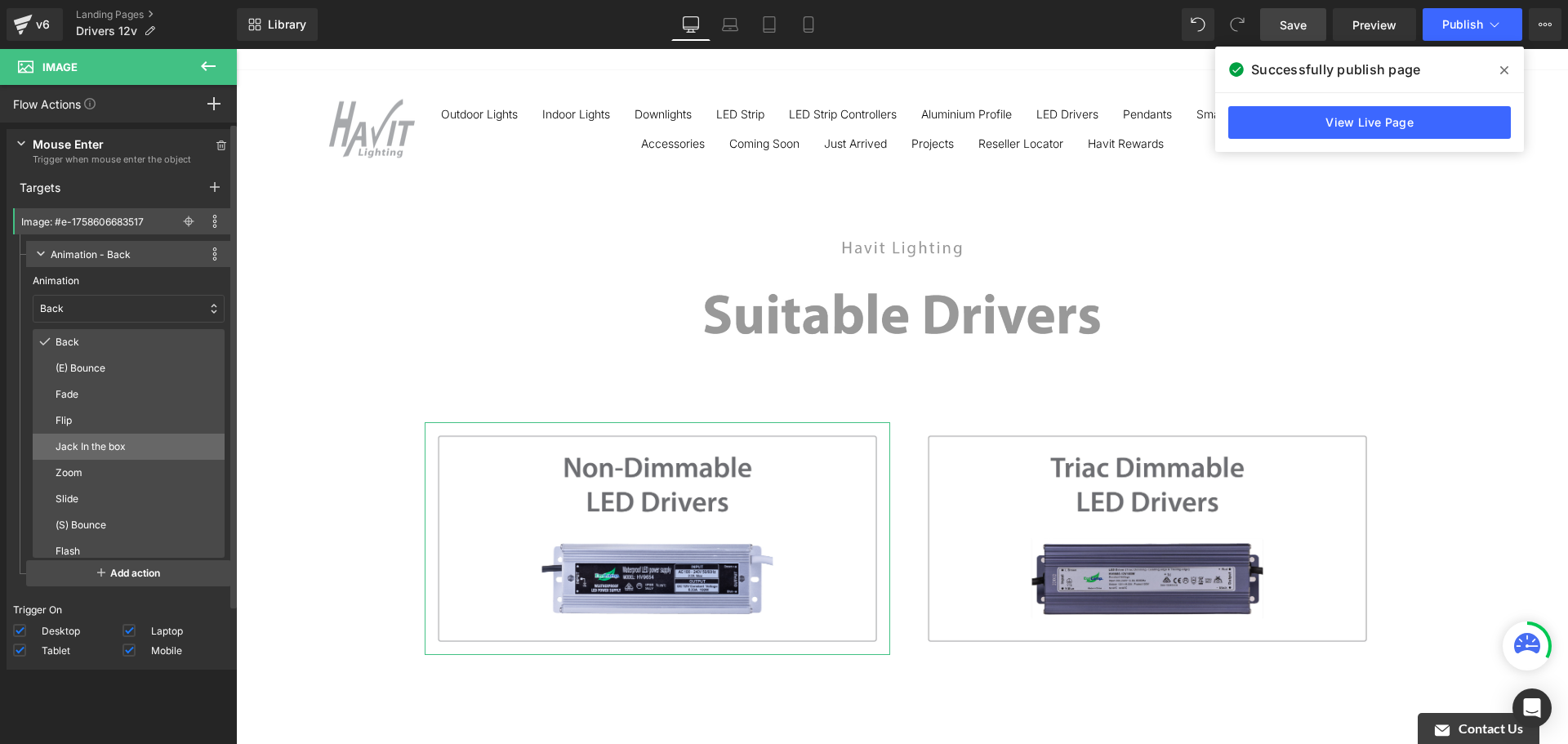
click at [102, 443] on p "Jack In the box" at bounding box center [137, 447] width 163 height 15
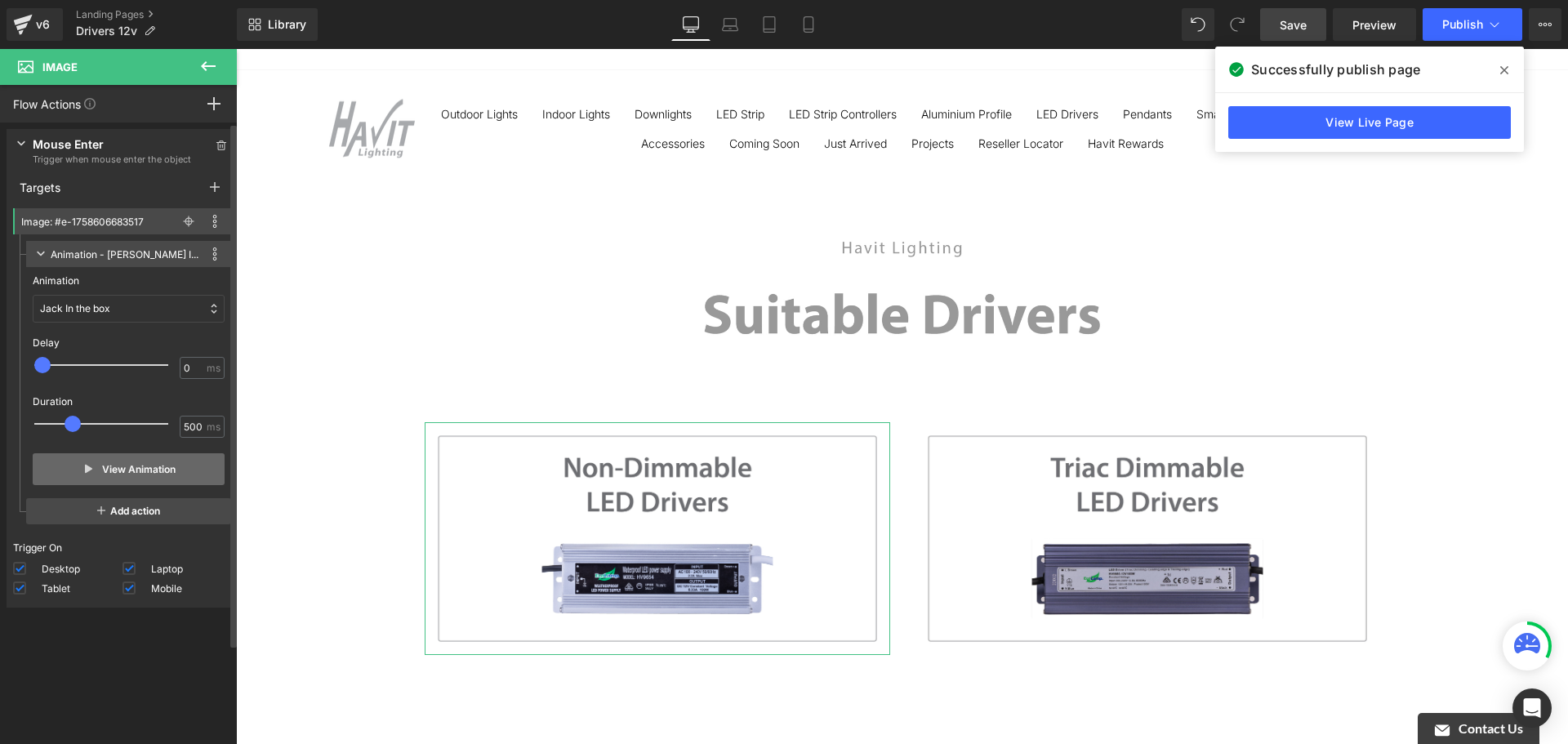
click at [134, 475] on button "View Animation" at bounding box center [129, 469] width 192 height 32
click at [104, 300] on div "Jack In the box" at bounding box center [129, 308] width 192 height 27
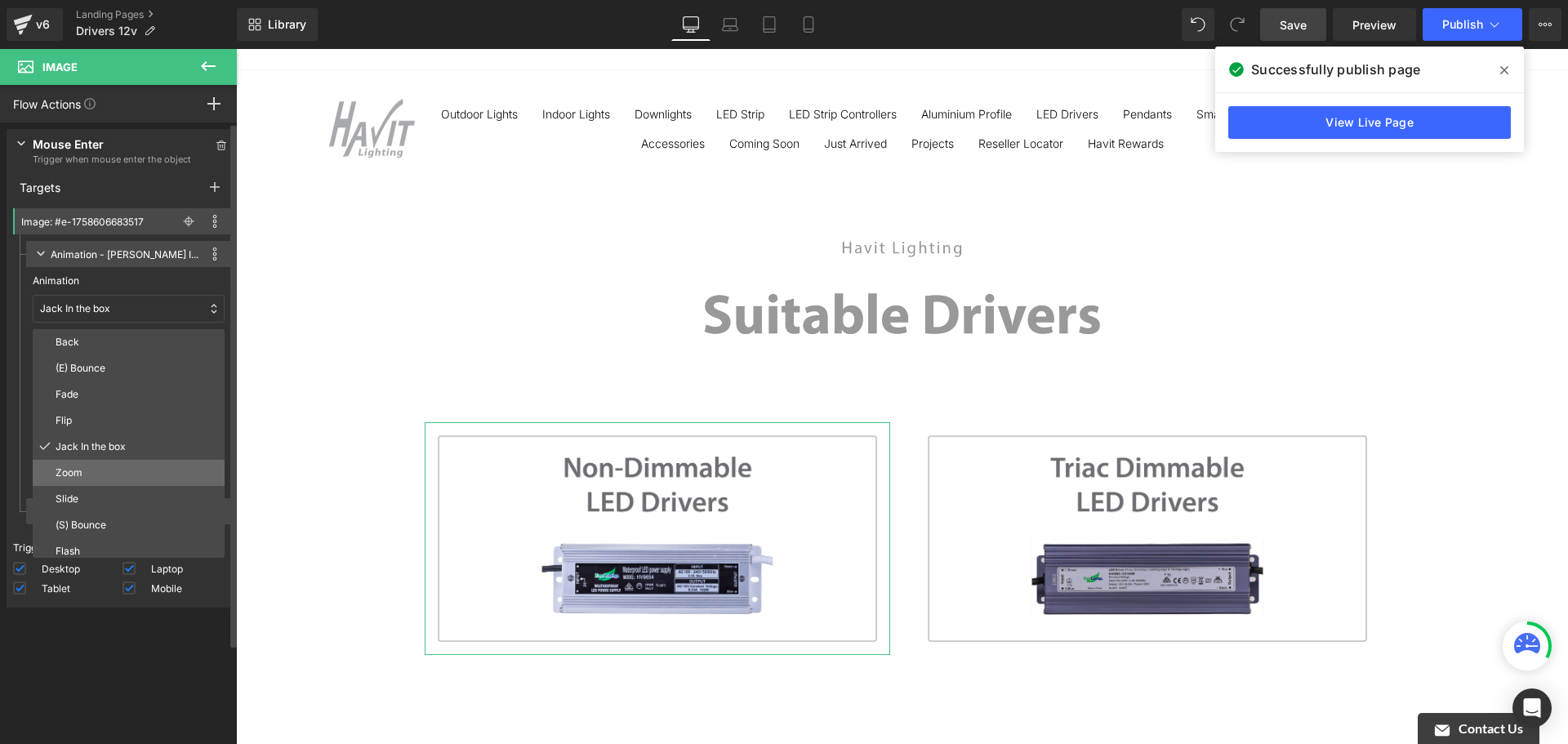
click at [115, 478] on p "Zoom" at bounding box center [137, 473] width 163 height 15
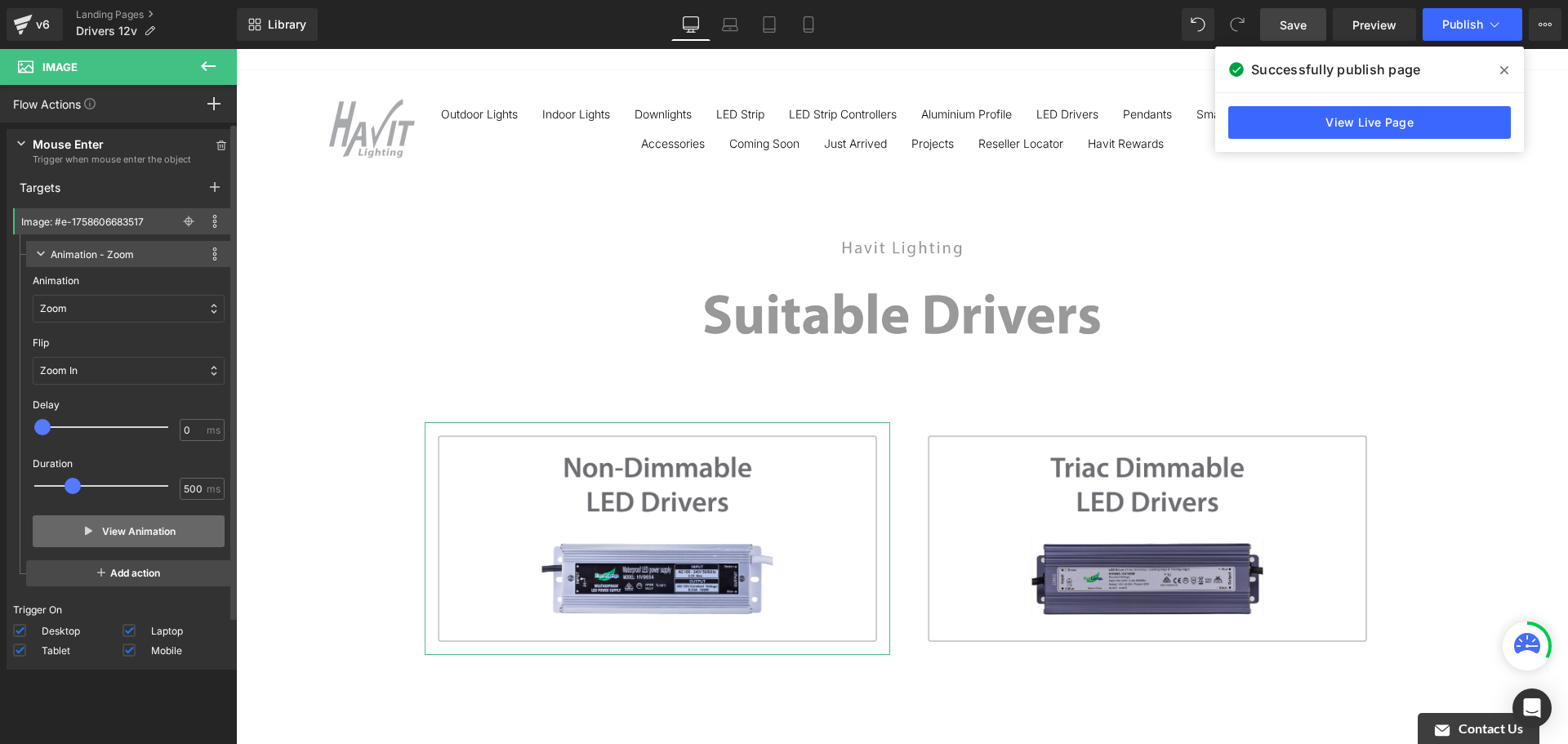
click at [123, 524] on button "View Animation" at bounding box center [129, 531] width 192 height 32
click at [141, 301] on div "Zoom" at bounding box center [129, 308] width 192 height 27
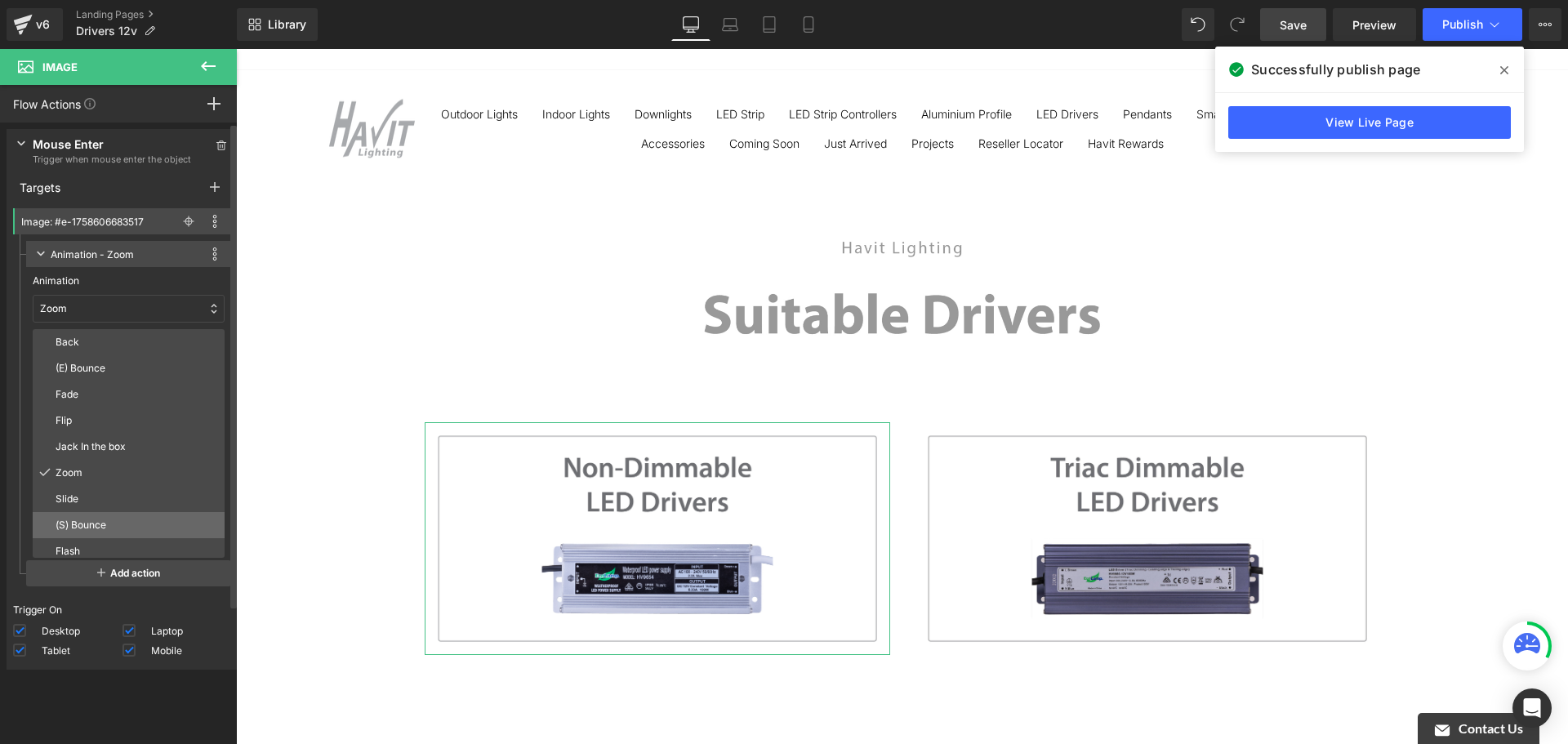
click at [112, 520] on p "(S) Bounce" at bounding box center [137, 525] width 163 height 15
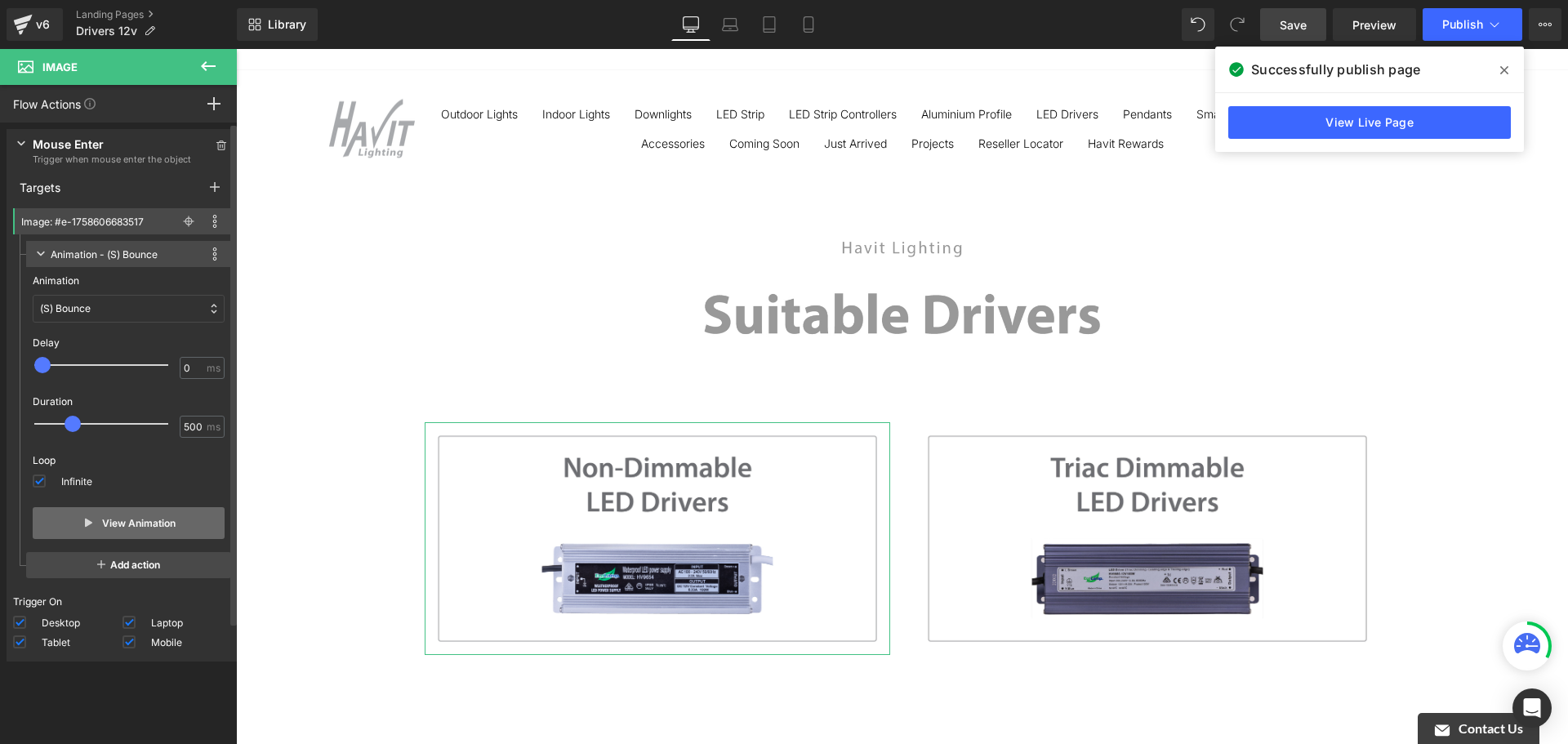
click at [151, 524] on button "View Animation" at bounding box center [129, 523] width 192 height 32
click at [118, 303] on div "(S) Bounce" at bounding box center [129, 308] width 192 height 27
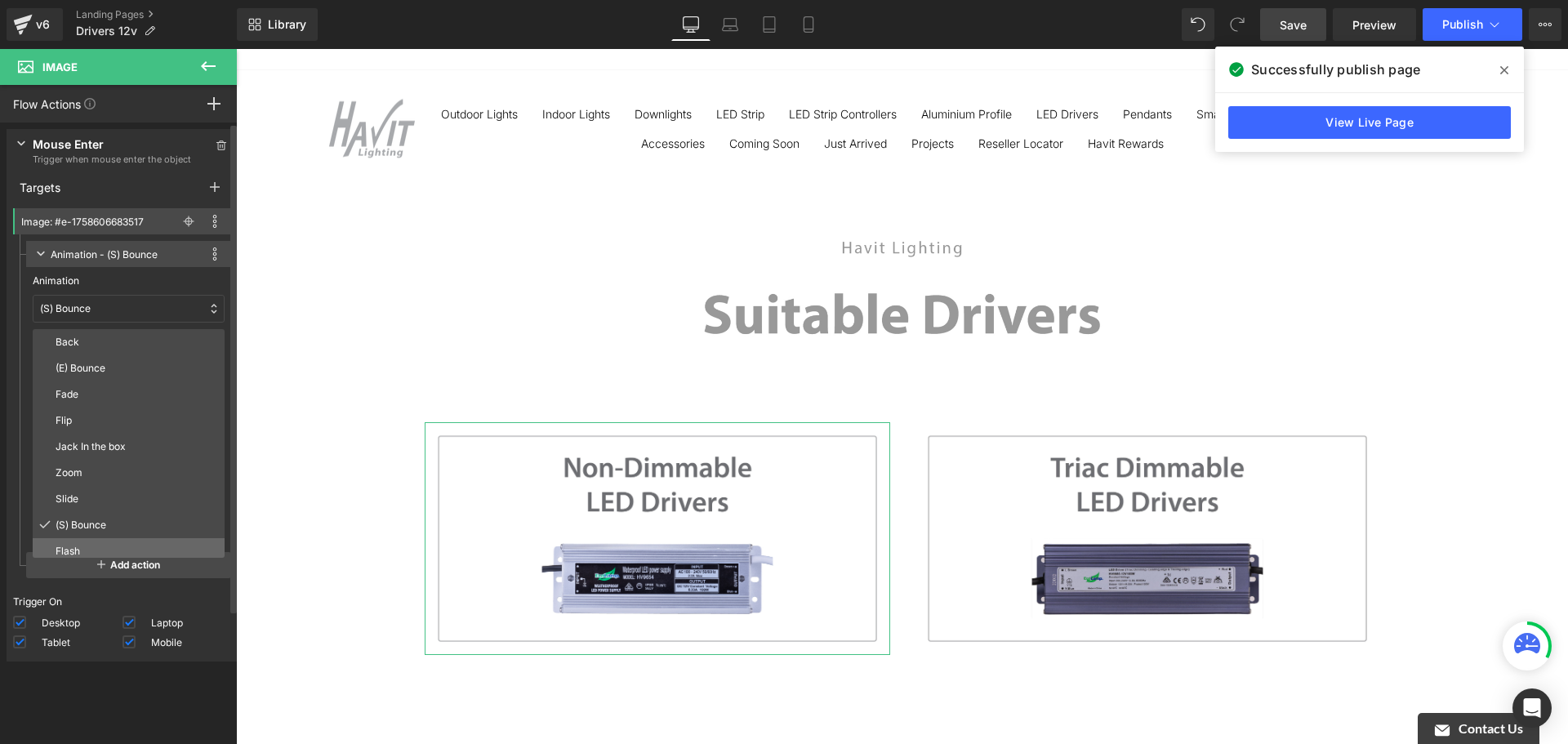
click at [138, 541] on div "Flash" at bounding box center [129, 551] width 192 height 27
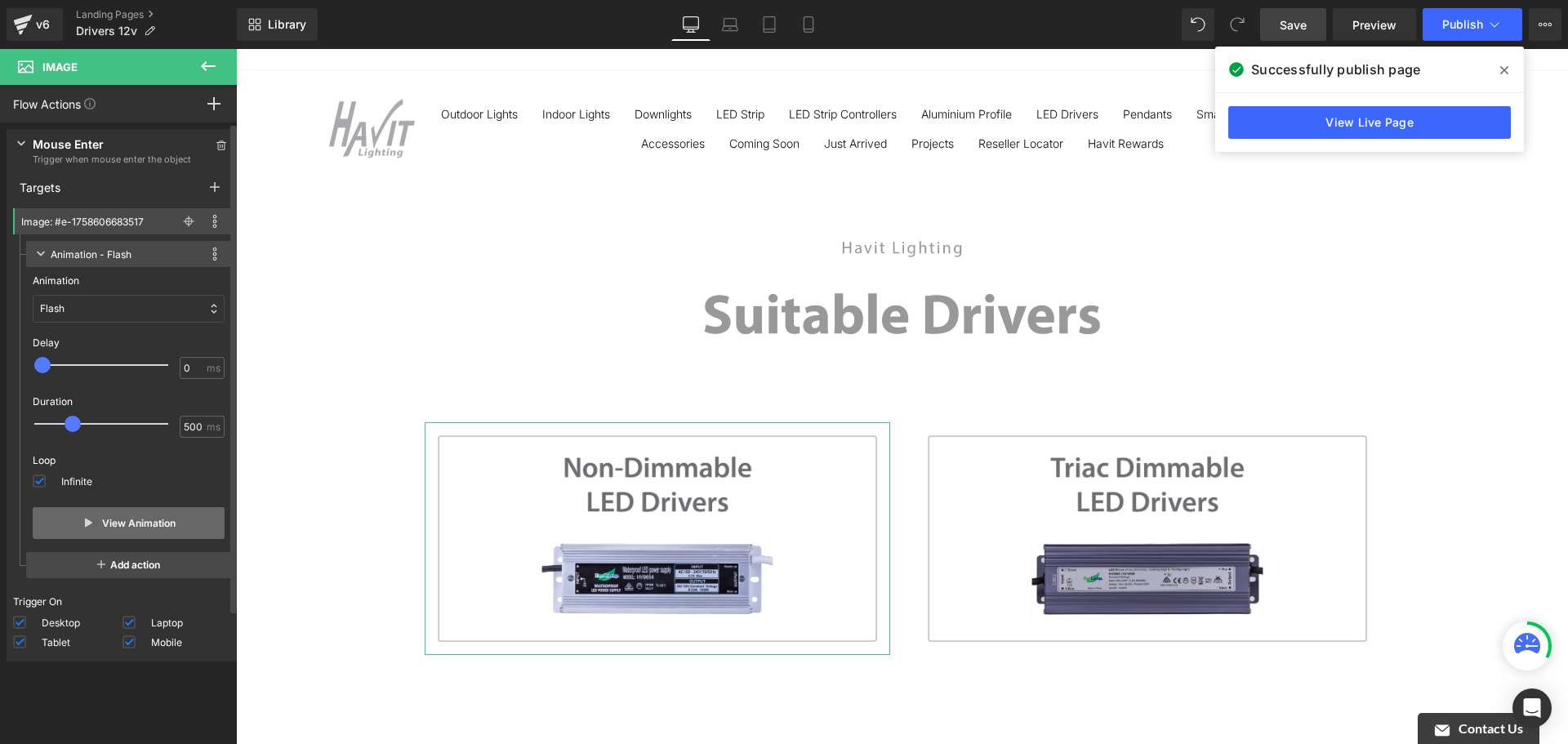
click at [153, 520] on button "View Animation" at bounding box center [129, 523] width 192 height 32
click at [159, 291] on div "Animation Back (E) Bounce Fade Flip Jack In the box Zoom Slide (S) Bounce Flash…" at bounding box center [129, 298] width 192 height 62
click at [159, 304] on div "Flash" at bounding box center [129, 308] width 192 height 27
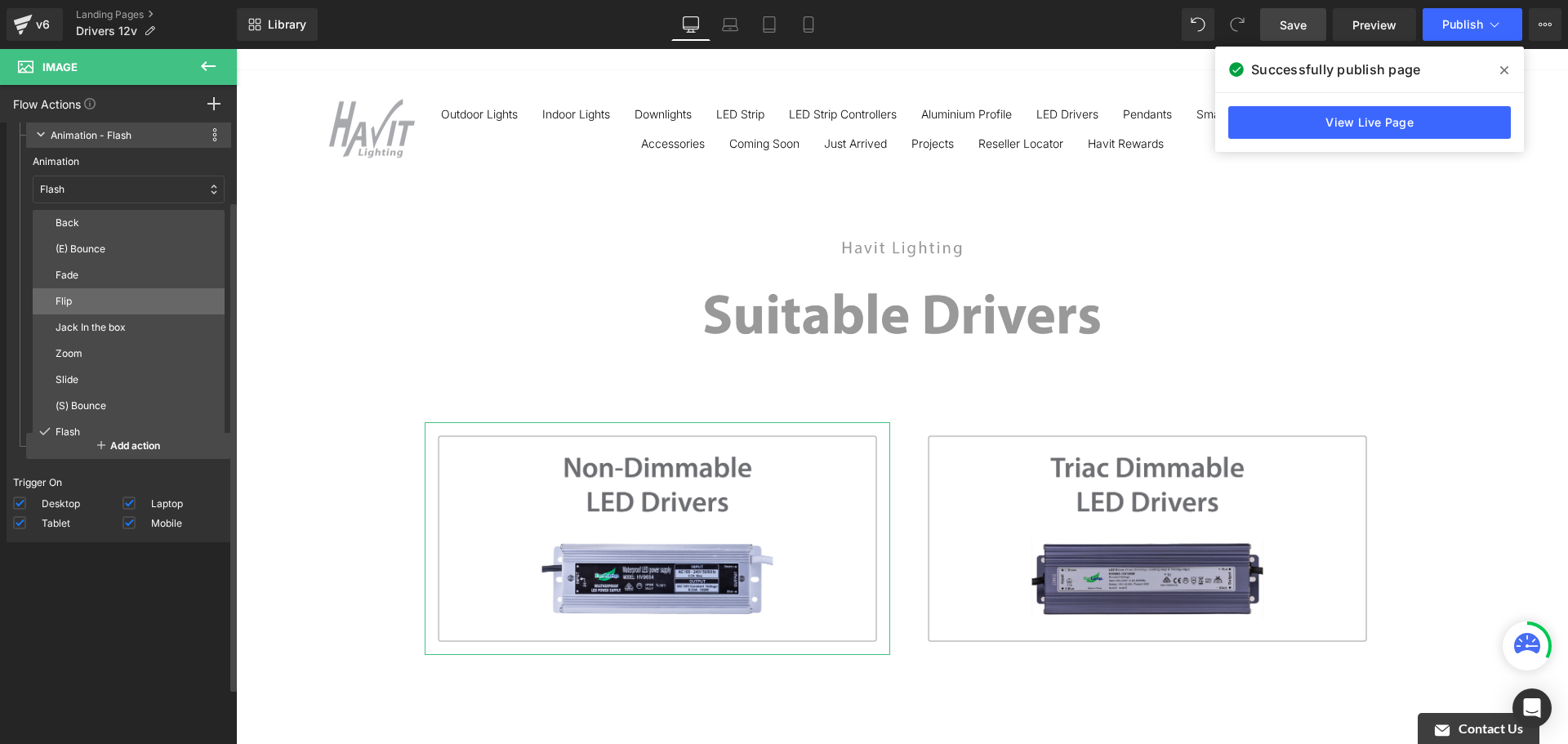
scroll to position [94, 0]
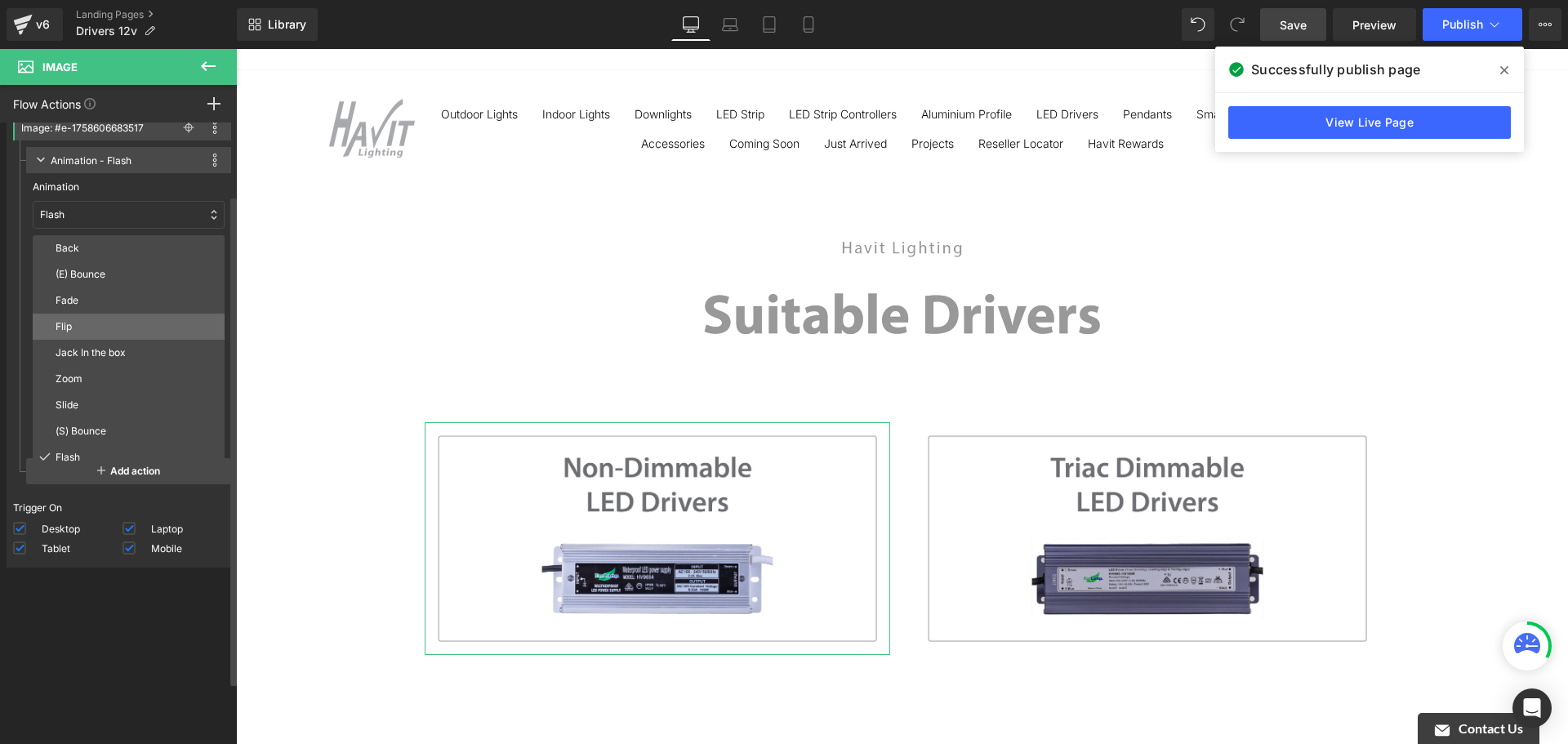
click at [111, 328] on p "Flip" at bounding box center [137, 326] width 163 height 15
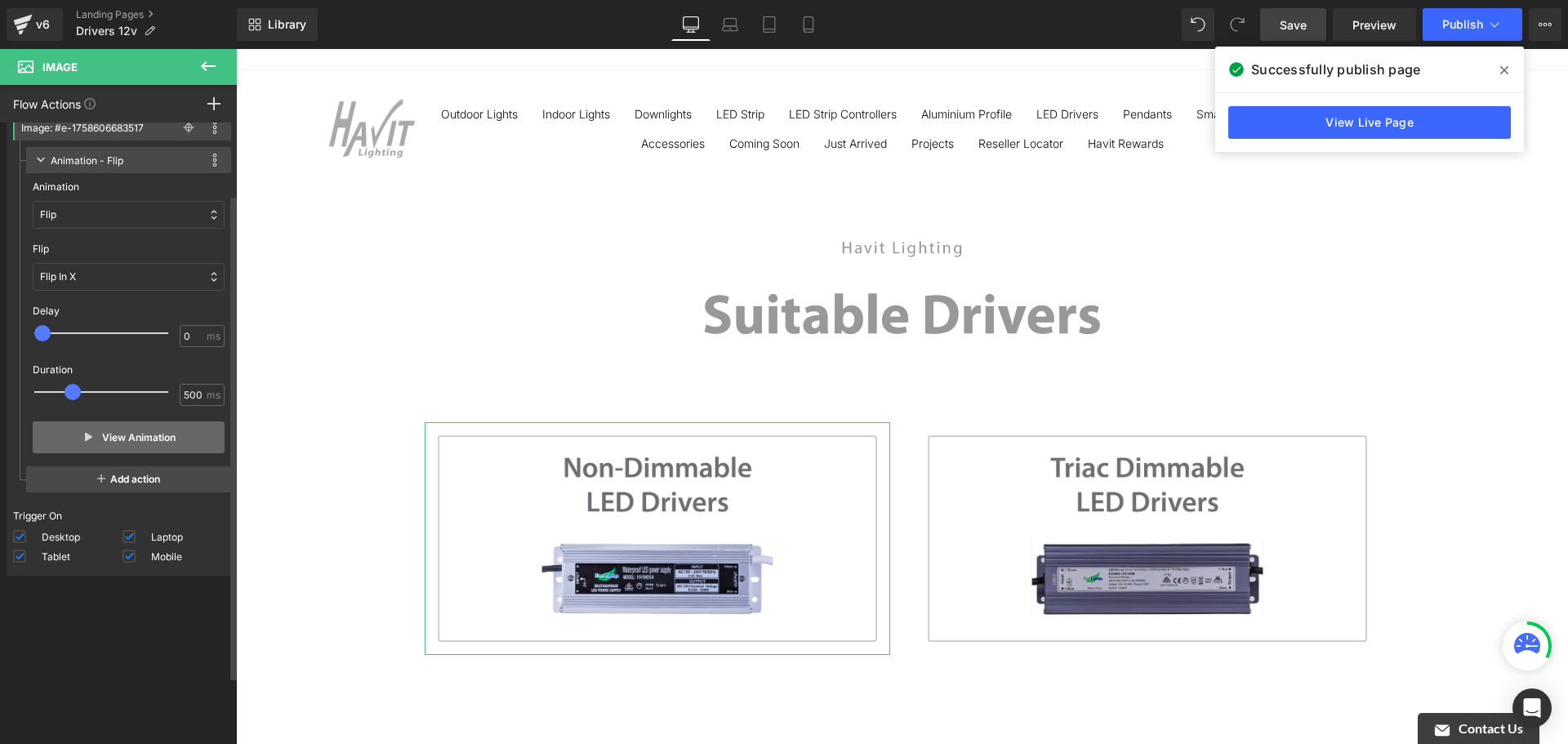
click at [169, 441] on button "View Animation" at bounding box center [129, 437] width 192 height 32
click at [1397, 27] on link "Preview" at bounding box center [1374, 25] width 83 height 33
click at [1288, 26] on span "Save" at bounding box center [1293, 25] width 27 height 17
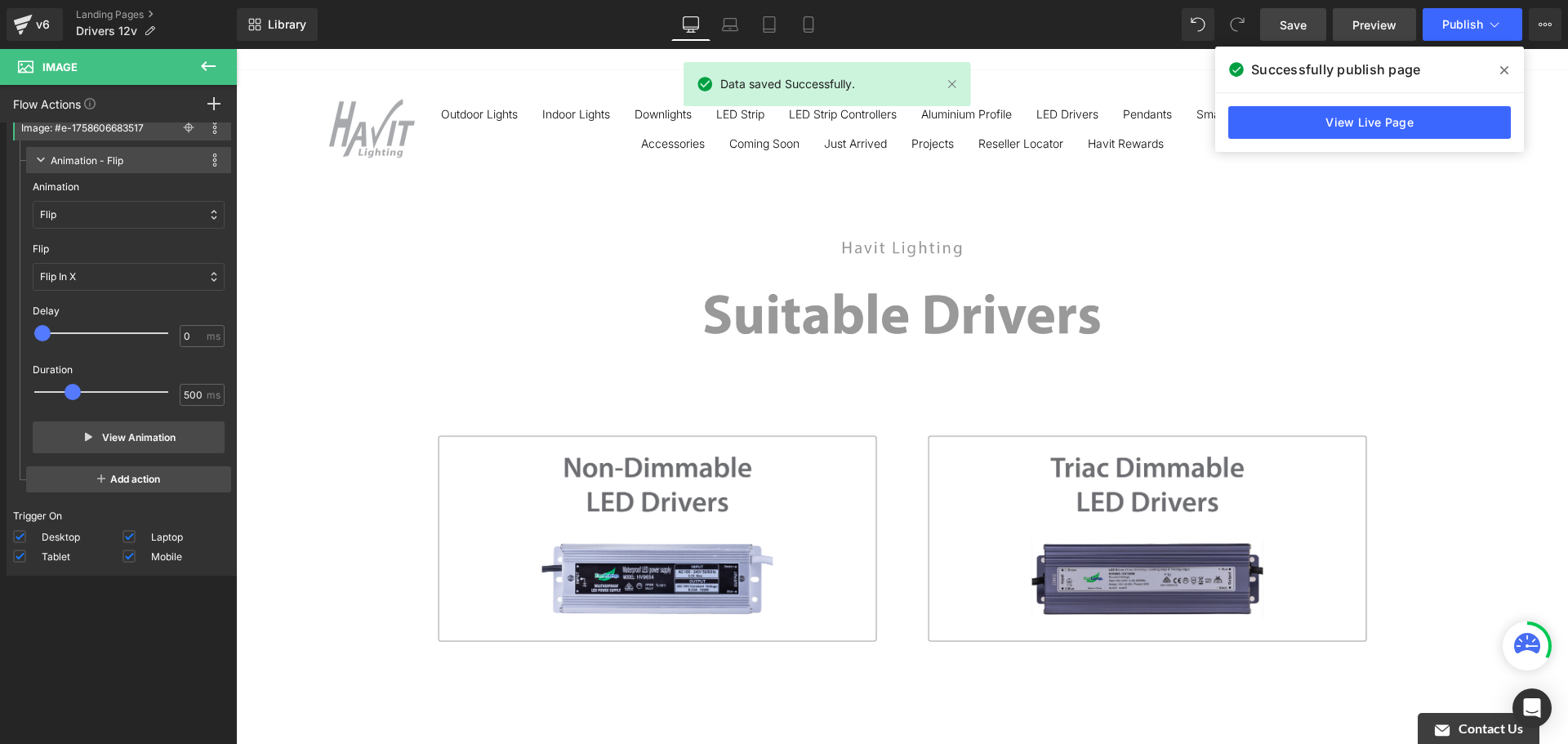
click at [1355, 17] on span "Preview" at bounding box center [1374, 25] width 44 height 17
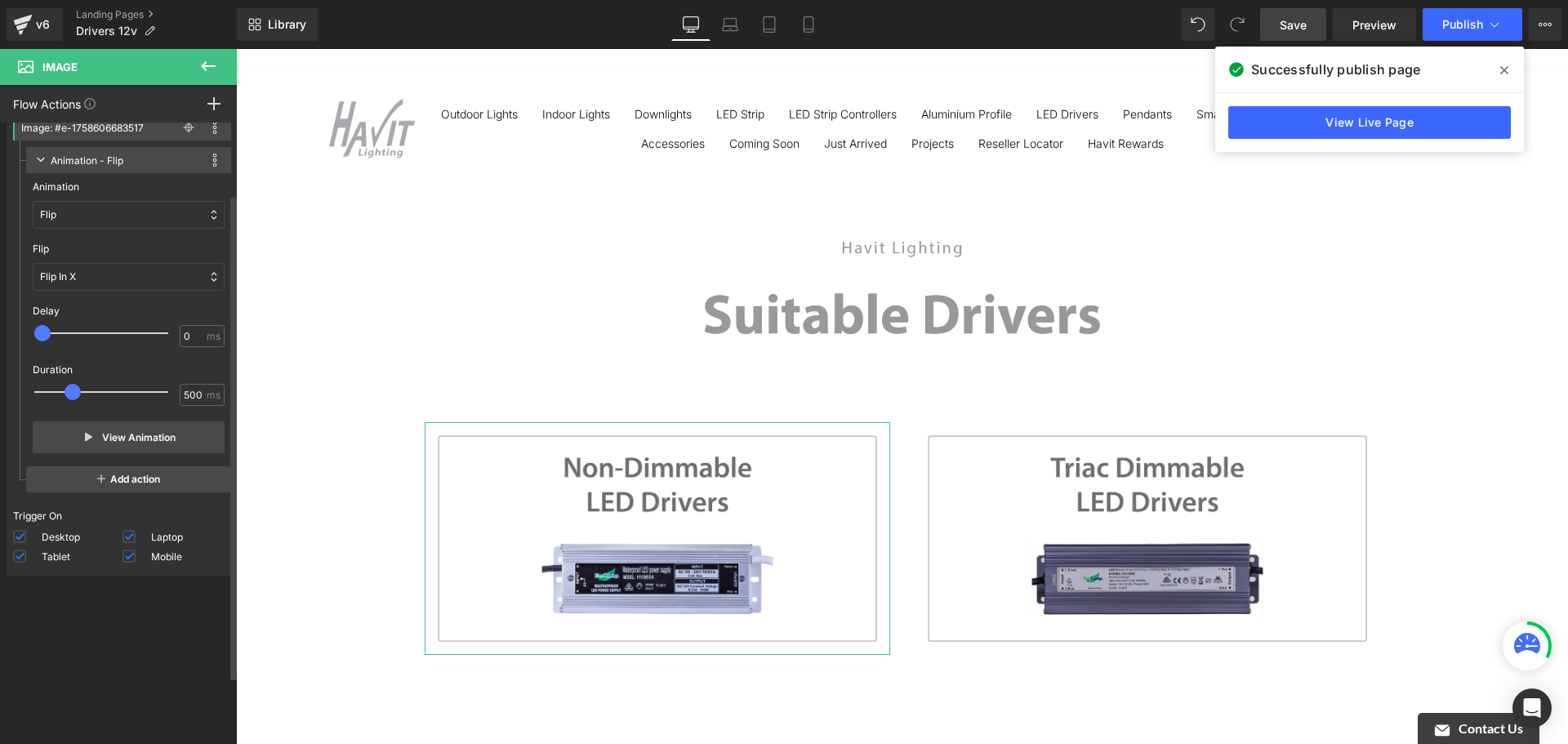
click at [133, 272] on div "Flip In X" at bounding box center [129, 277] width 192 height 27
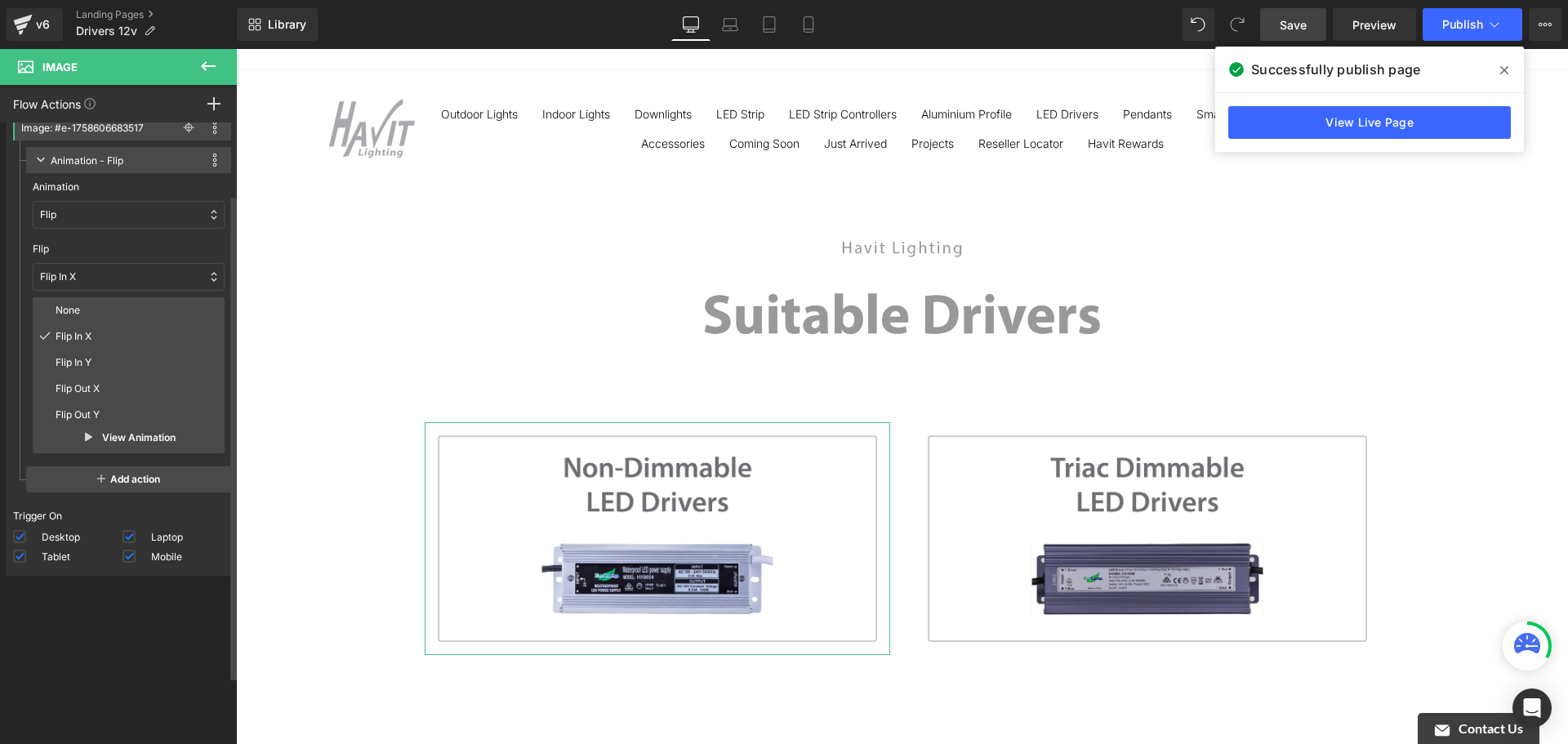
click at [137, 218] on div "Flip" at bounding box center [129, 215] width 192 height 27
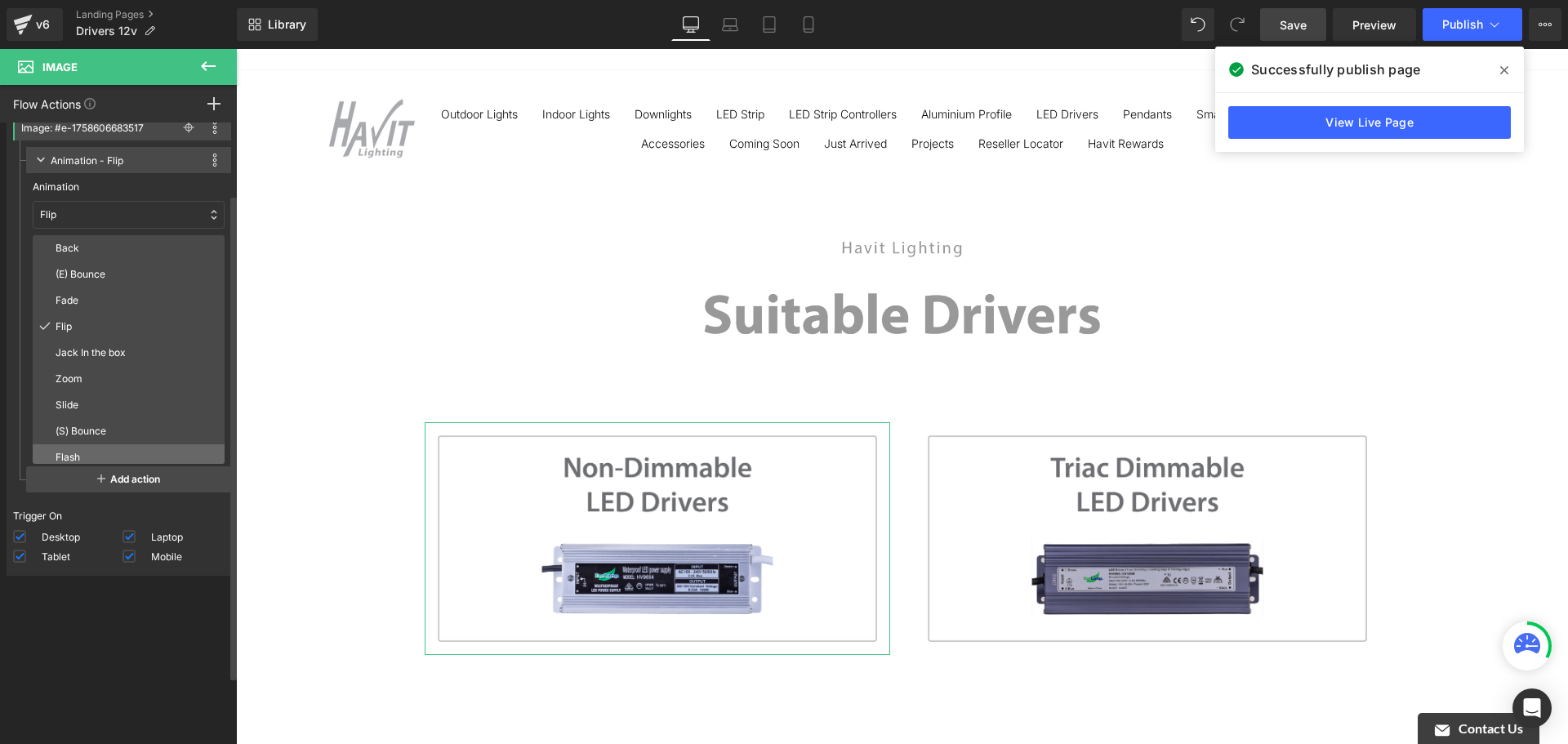
click at [97, 455] on p "Flash" at bounding box center [137, 457] width 163 height 15
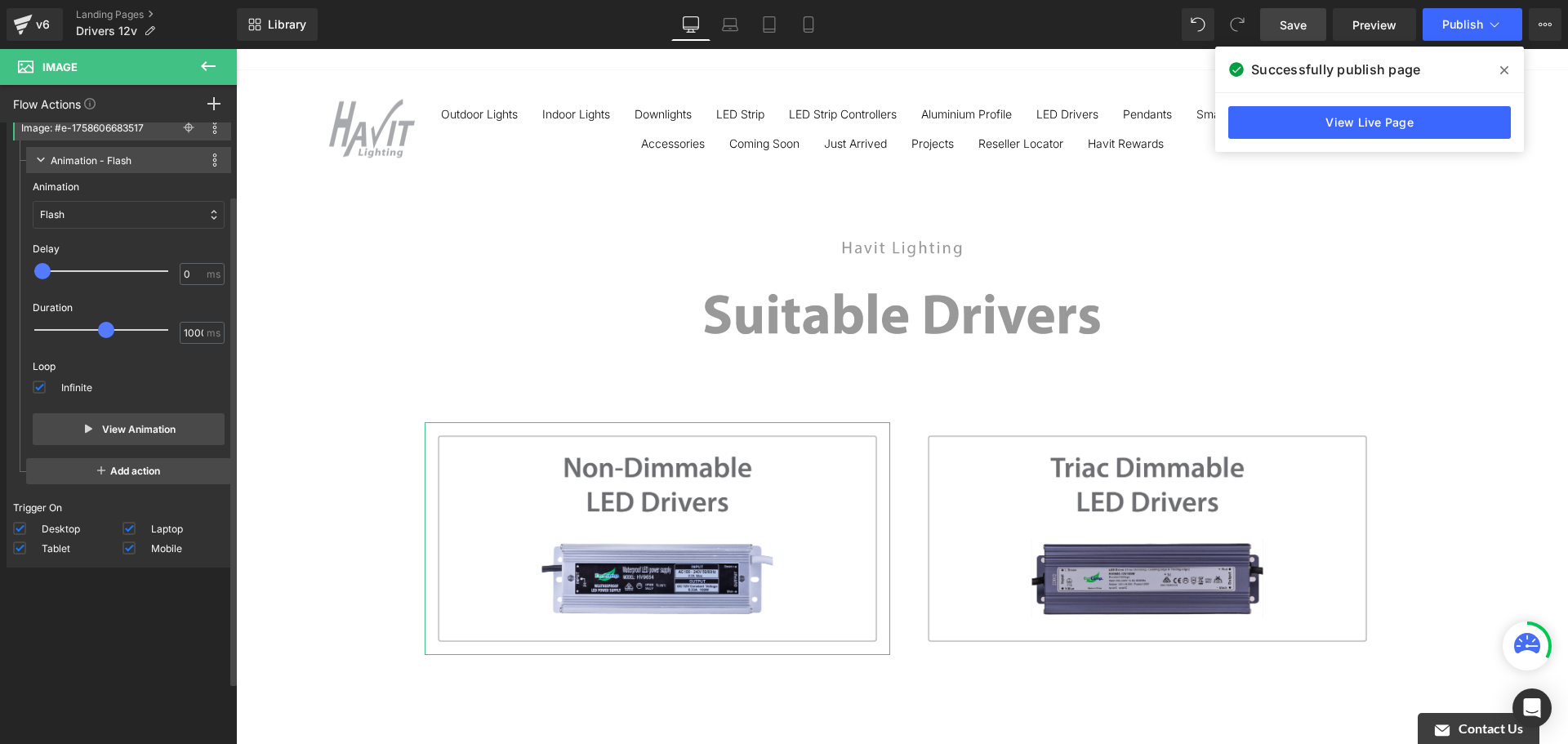
drag, startPoint x: 67, startPoint y: 326, endPoint x: 103, endPoint y: 327, distance: 36.0
click at [103, 327] on span at bounding box center [106, 330] width 16 height 16
click at [142, 432] on button "View Animation" at bounding box center [129, 429] width 192 height 32
drag, startPoint x: 89, startPoint y: 327, endPoint x: 50, endPoint y: 327, distance: 39.0
click at [50, 327] on div at bounding box center [112, 330] width 133 height 33
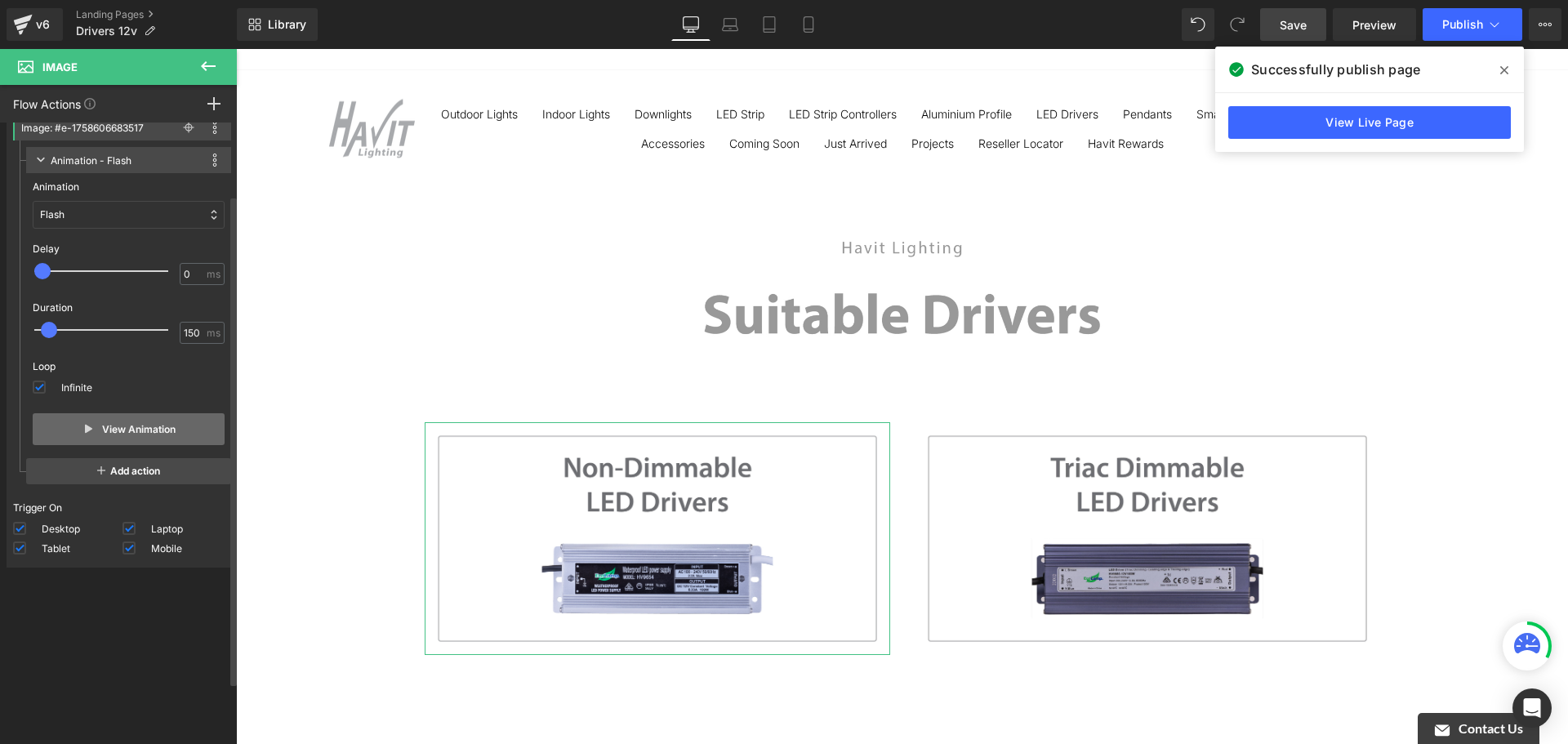
click at [133, 430] on button "View Animation" at bounding box center [129, 429] width 192 height 32
drag, startPoint x: 45, startPoint y: 321, endPoint x: 72, endPoint y: 323, distance: 27.1
click at [72, 323] on div "Duration 500 150 ms" at bounding box center [129, 324] width 192 height 58
drag, startPoint x: 42, startPoint y: 329, endPoint x: 76, endPoint y: 333, distance: 34.2
click at [76, 333] on span at bounding box center [80, 330] width 16 height 16
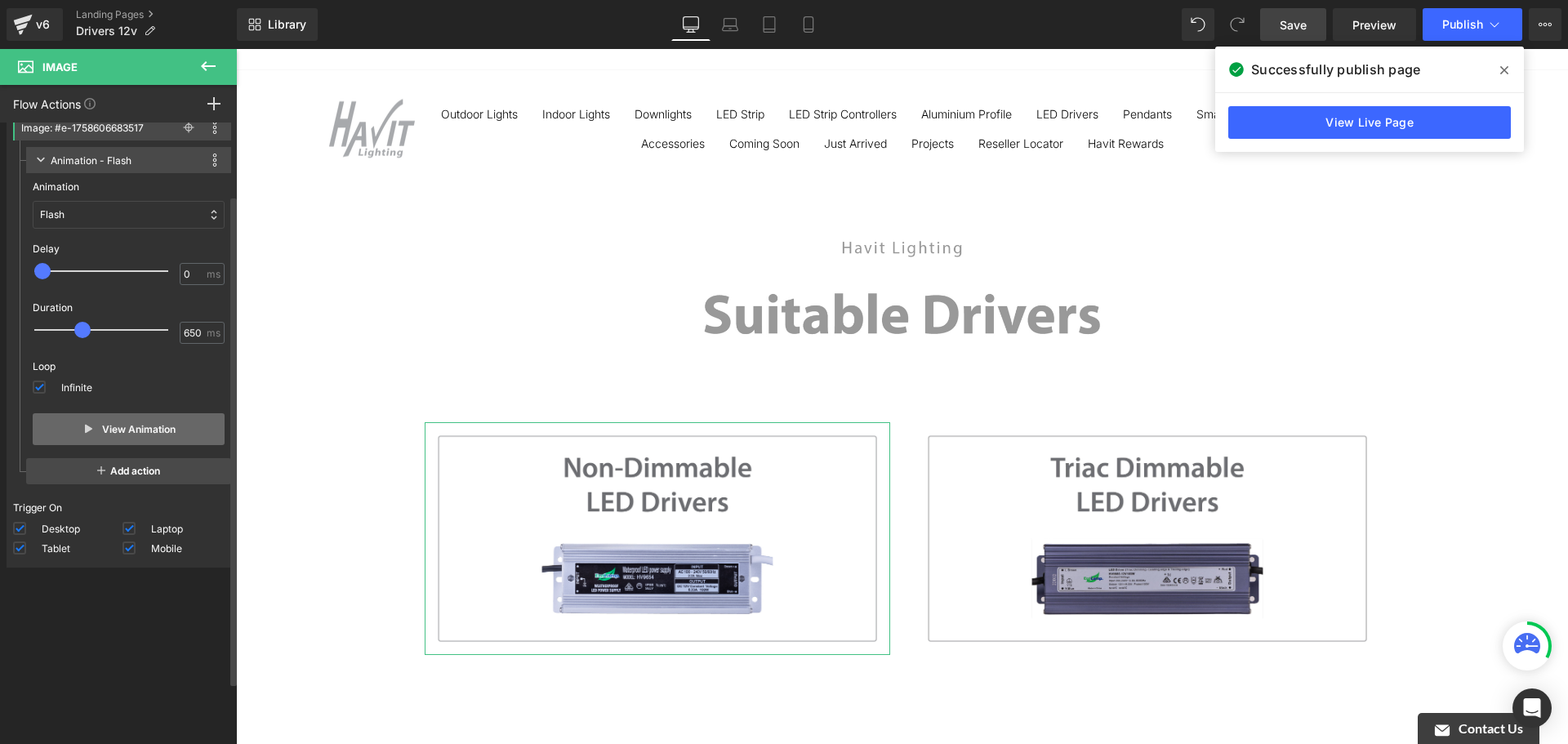
click at [117, 427] on button "View Animation" at bounding box center [129, 429] width 192 height 32
type input "300"
drag, startPoint x: 69, startPoint y: 328, endPoint x: 60, endPoint y: 338, distance: 13.5
click at [58, 328] on span at bounding box center [63, 330] width 16 height 16
click at [141, 430] on button "View Animation" at bounding box center [129, 429] width 192 height 32
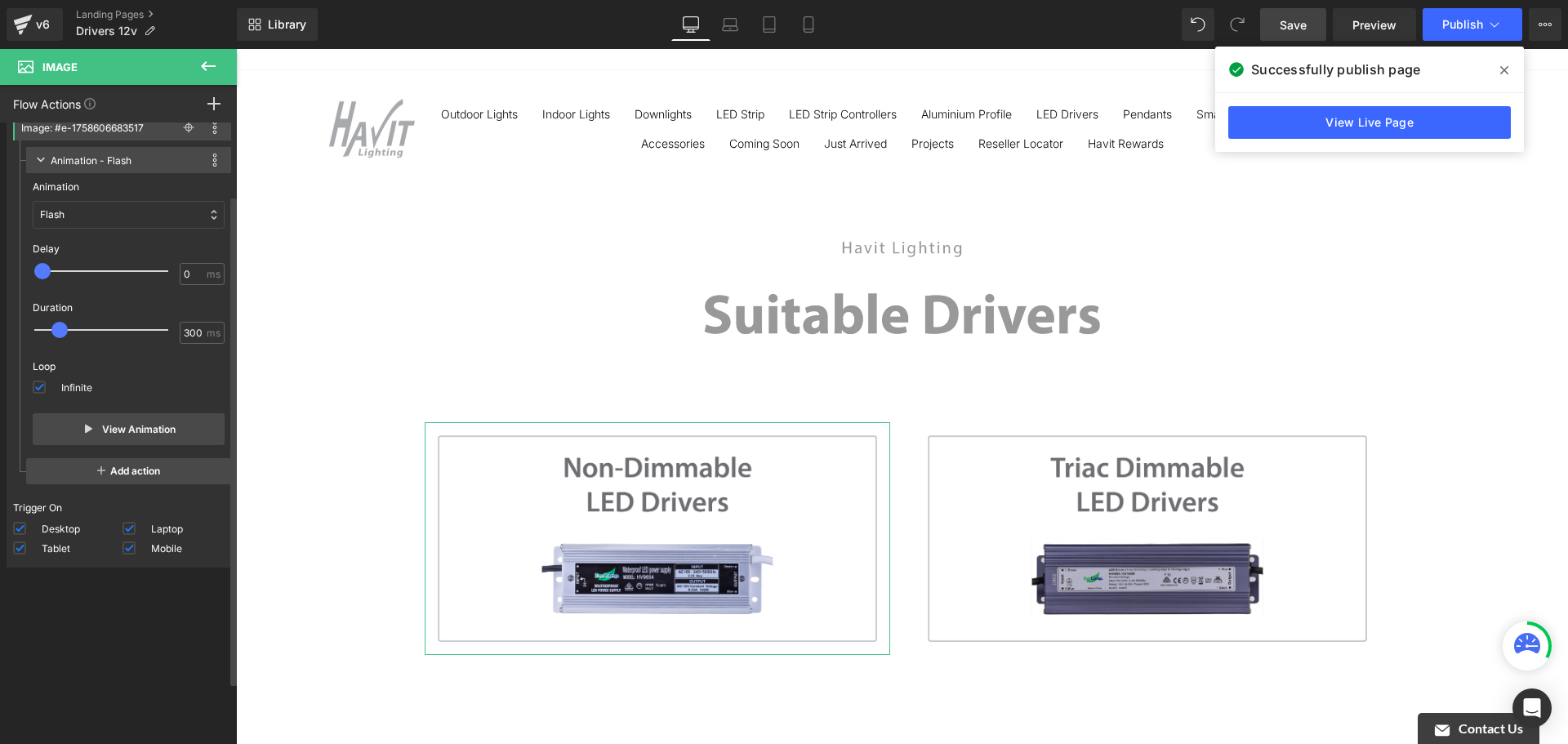
click at [134, 212] on div "Flash" at bounding box center [129, 215] width 192 height 27
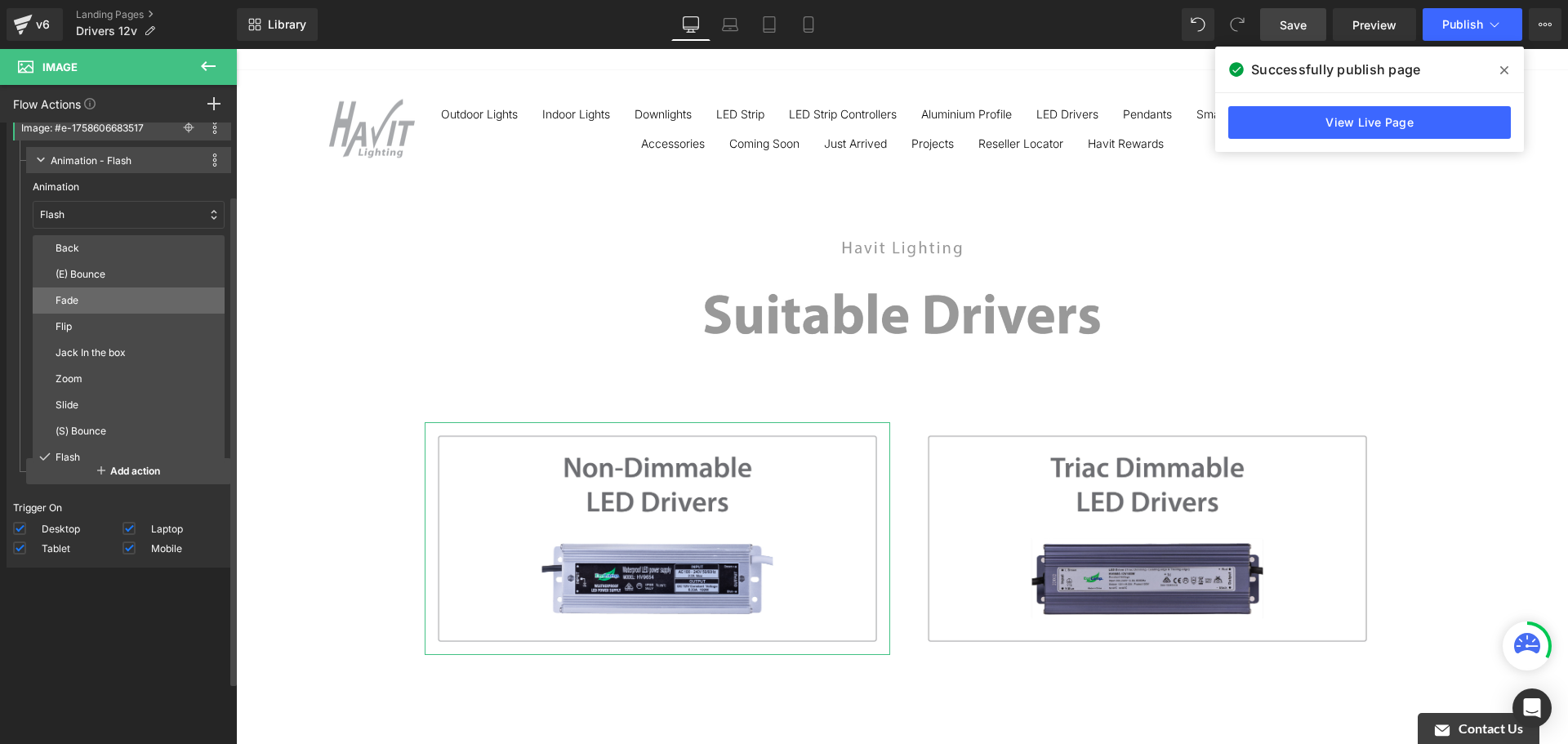
click at [133, 291] on div "Fade" at bounding box center [129, 300] width 192 height 27
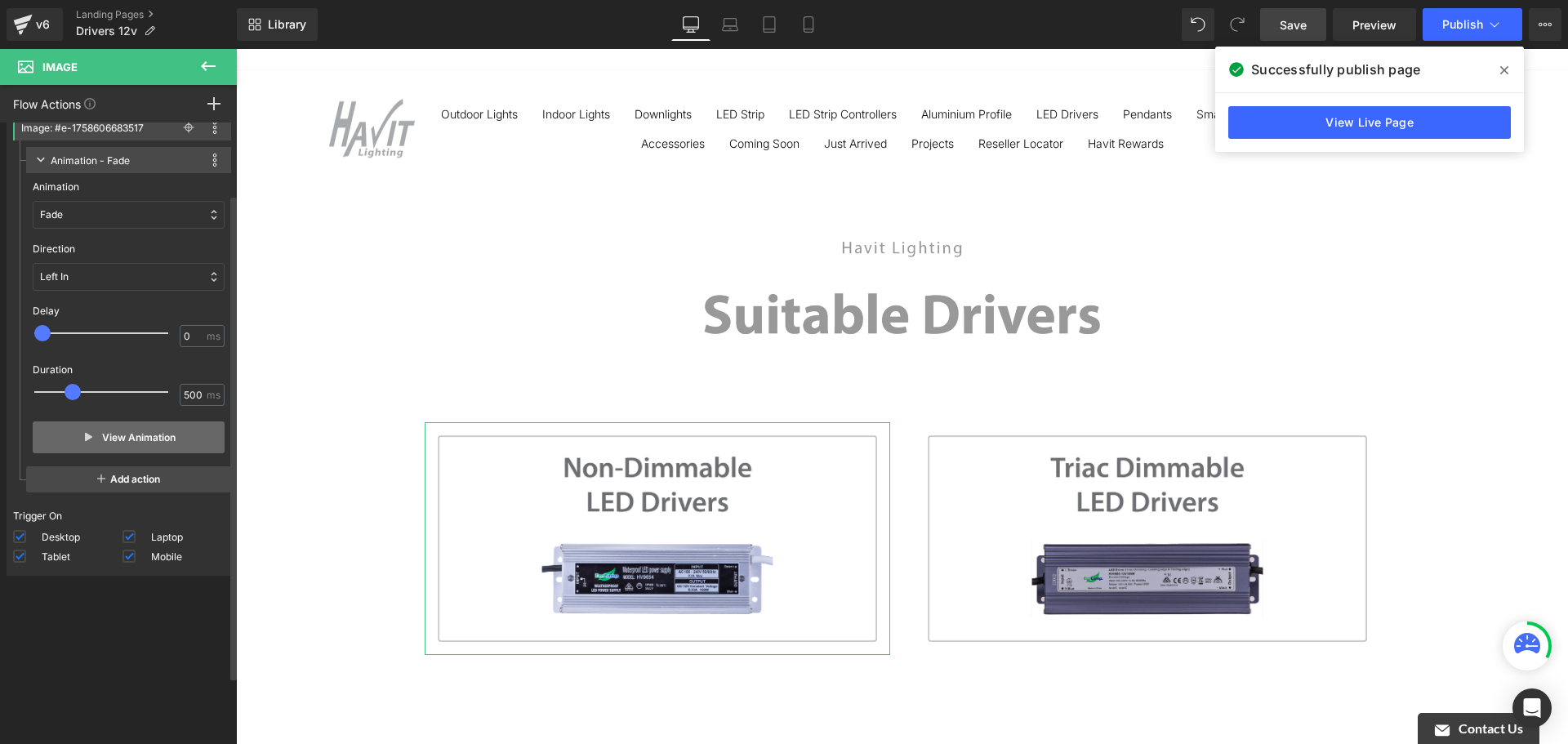
click at [142, 434] on button "View Animation" at bounding box center [129, 437] width 192 height 32
drag, startPoint x: 71, startPoint y: 394, endPoint x: 47, endPoint y: 392, distance: 24.1
click at [47, 392] on span at bounding box center [46, 392] width 16 height 16
click at [123, 437] on button "View Animation" at bounding box center [129, 437] width 192 height 32
click at [131, 399] on div at bounding box center [112, 392] width 133 height 33
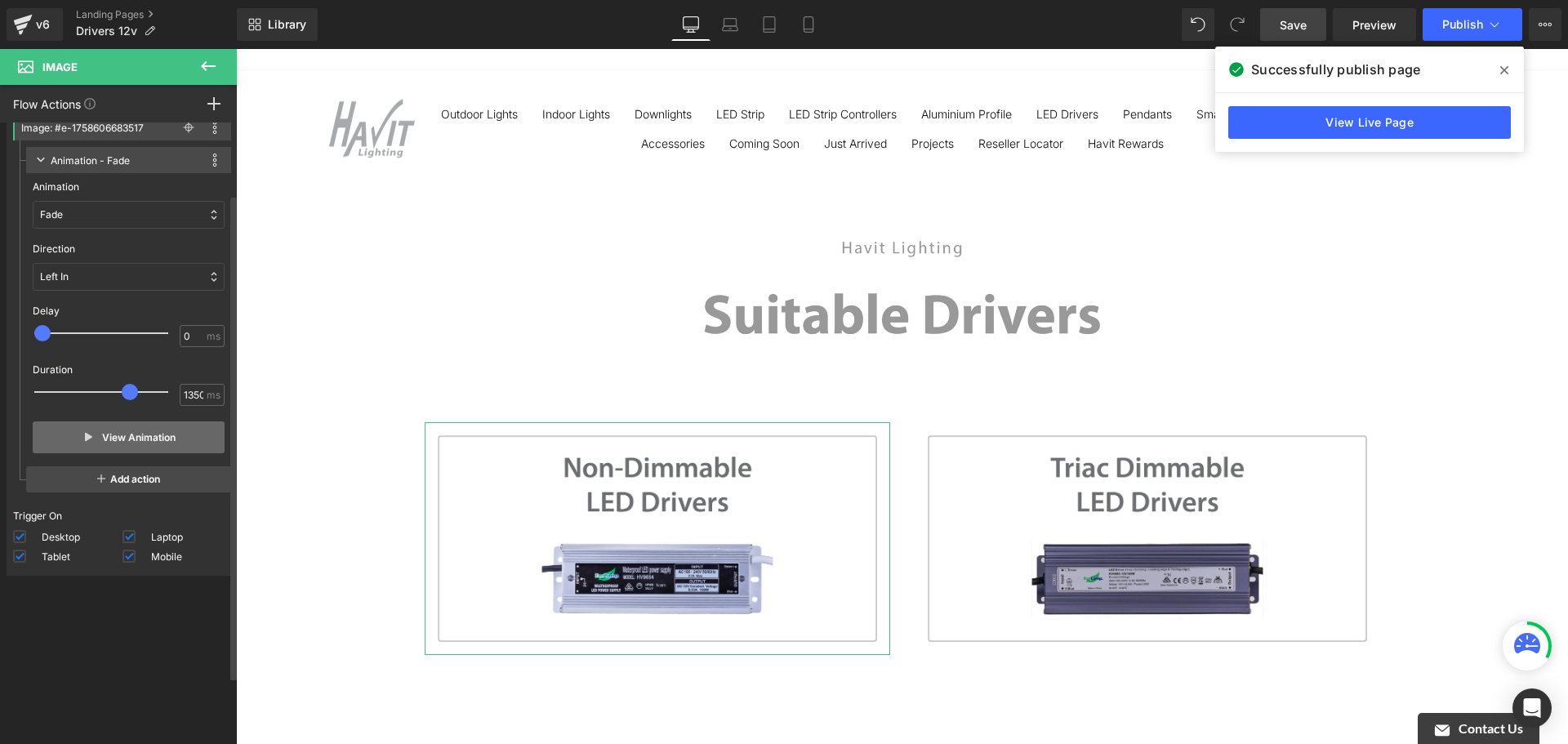
click at [144, 434] on button "View Animation" at bounding box center [129, 437] width 192 height 32
type input "450"
click at [72, 388] on div at bounding box center [112, 392] width 133 height 33
click at [131, 435] on button "View Animation" at bounding box center [129, 437] width 192 height 32
click at [123, 215] on div "Fade" at bounding box center [129, 215] width 192 height 27
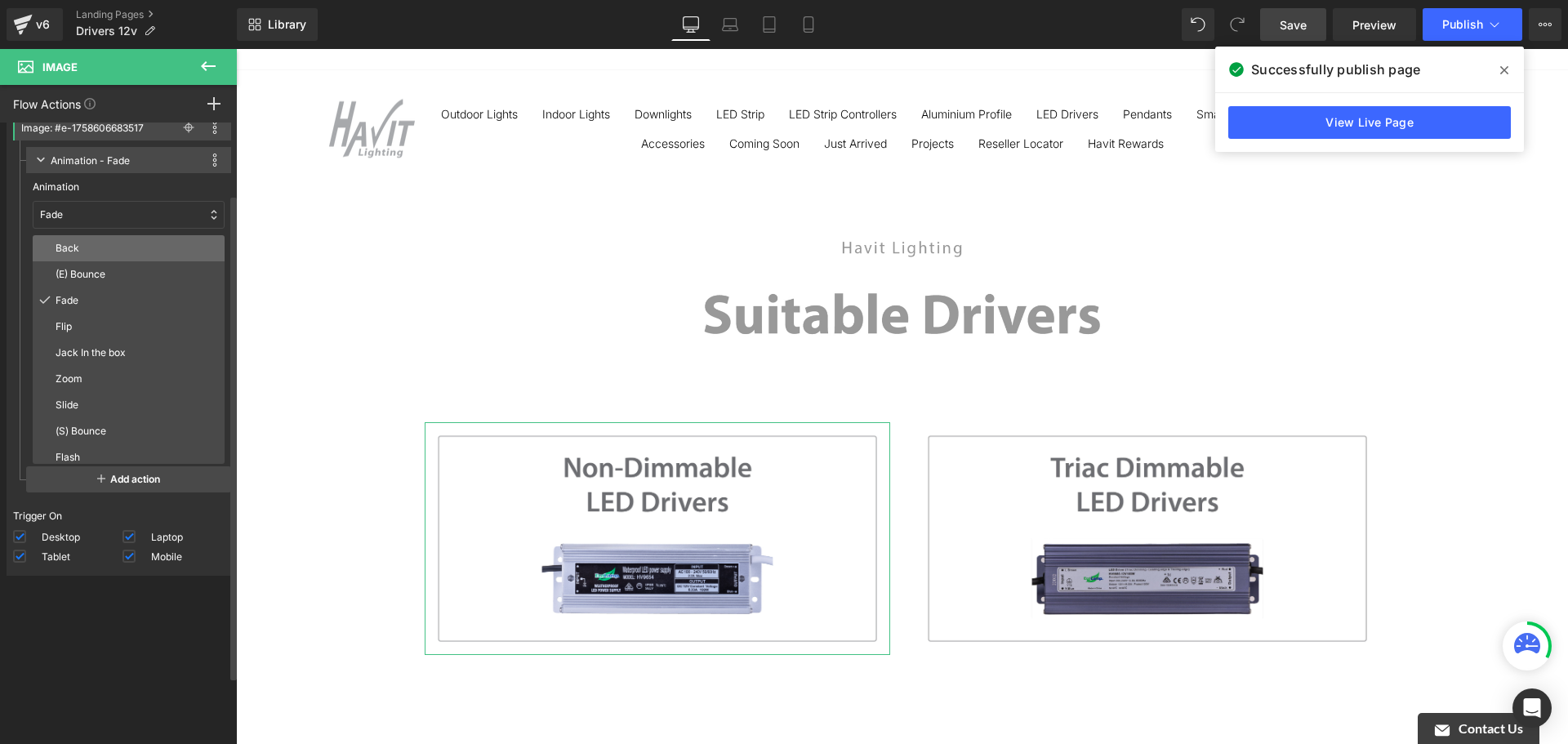
click at [123, 250] on p "Back" at bounding box center [137, 248] width 163 height 15
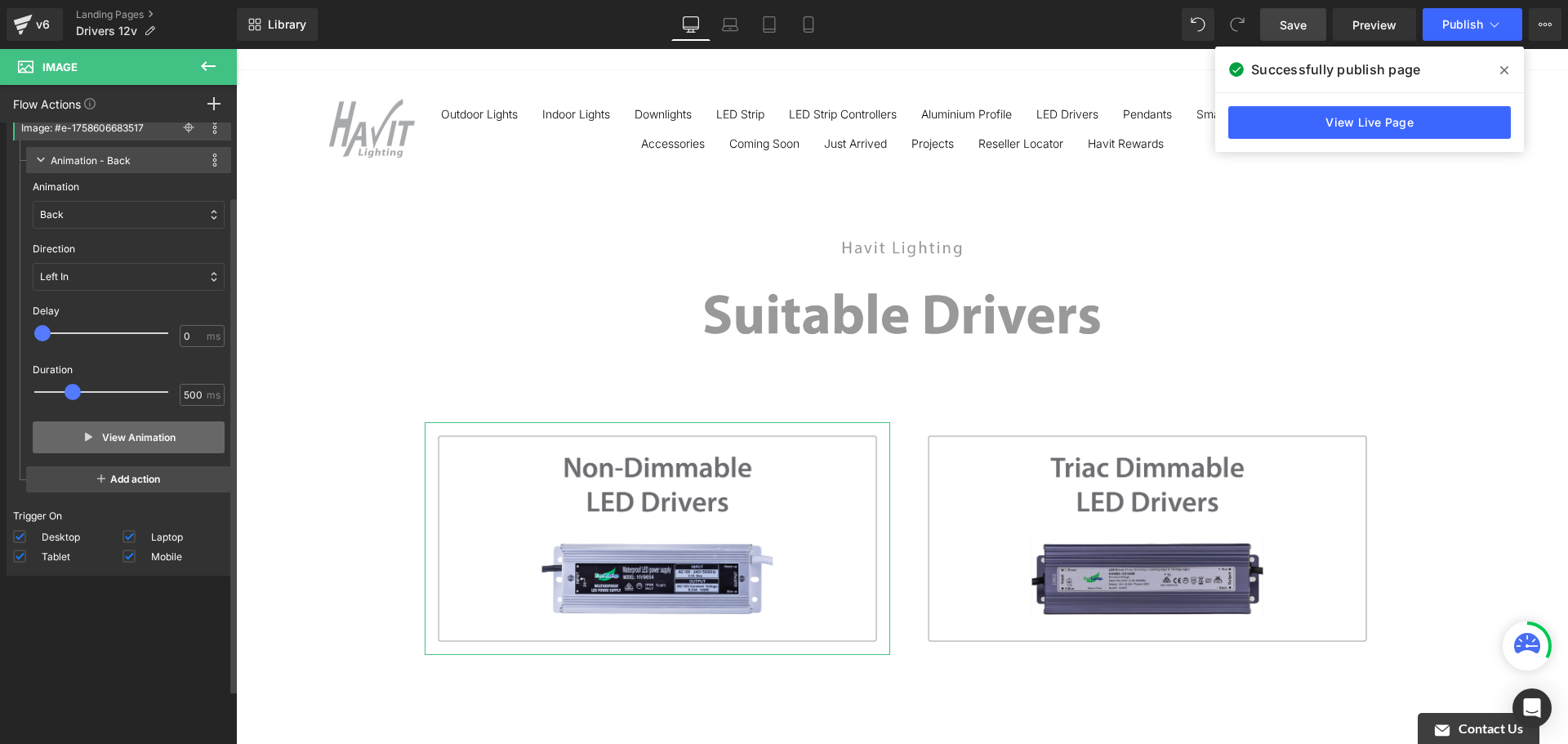
click at [129, 441] on button "View Animation" at bounding box center [129, 437] width 192 height 32
drag, startPoint x: 96, startPoint y: 392, endPoint x: 133, endPoint y: 393, distance: 37.0
click at [133, 393] on div at bounding box center [112, 392] width 133 height 33
click at [137, 434] on button "View Animation" at bounding box center [129, 437] width 192 height 32
drag, startPoint x: 101, startPoint y: 397, endPoint x: 61, endPoint y: 395, distance: 40.0
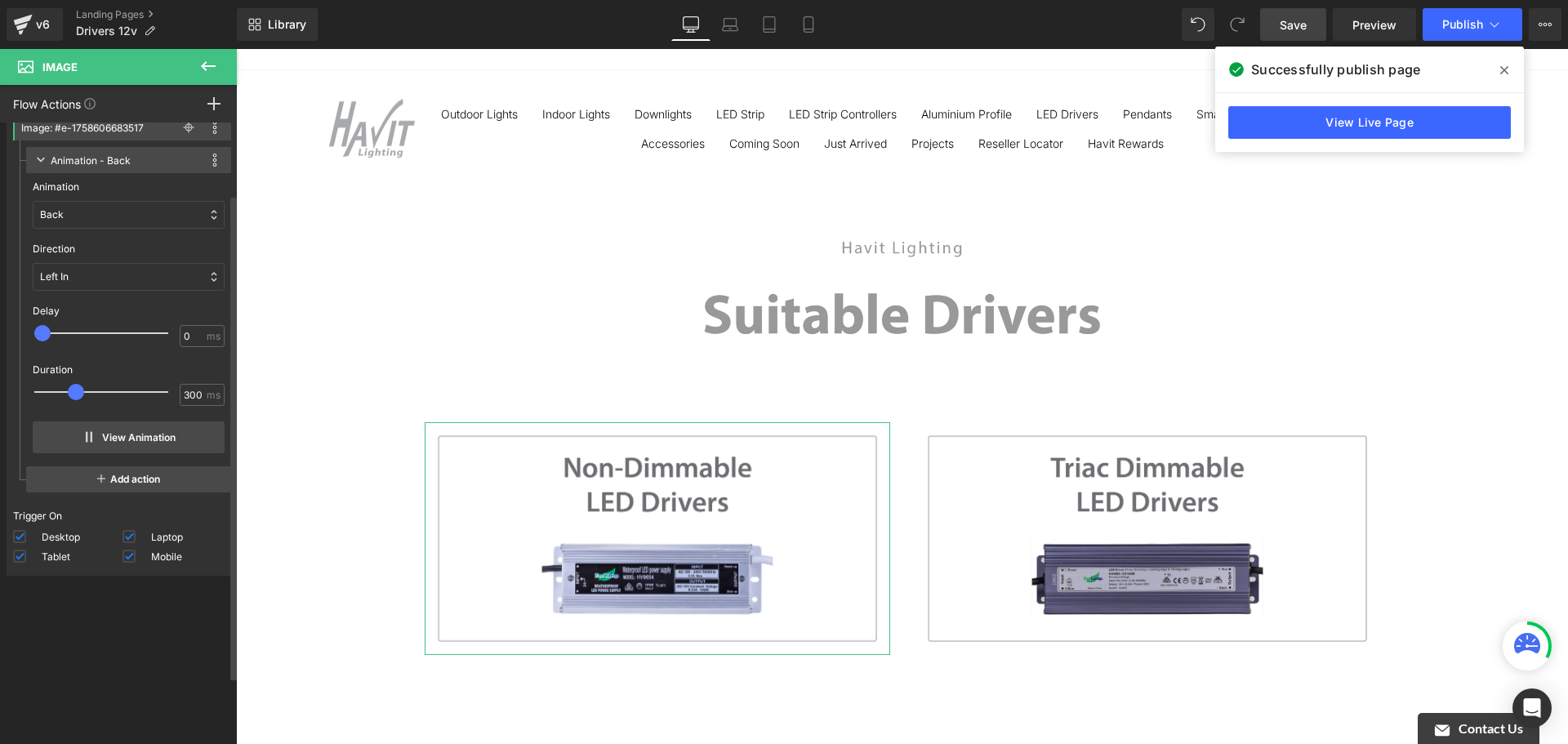
click at [61, 395] on div at bounding box center [112, 392] width 133 height 33
type input "50"
drag, startPoint x: 44, startPoint y: 392, endPoint x: 34, endPoint y: 387, distance: 11.2
click at [35, 387] on div "50 ms" at bounding box center [129, 396] width 192 height 25
click at [119, 428] on button "View Animation" at bounding box center [129, 437] width 192 height 32
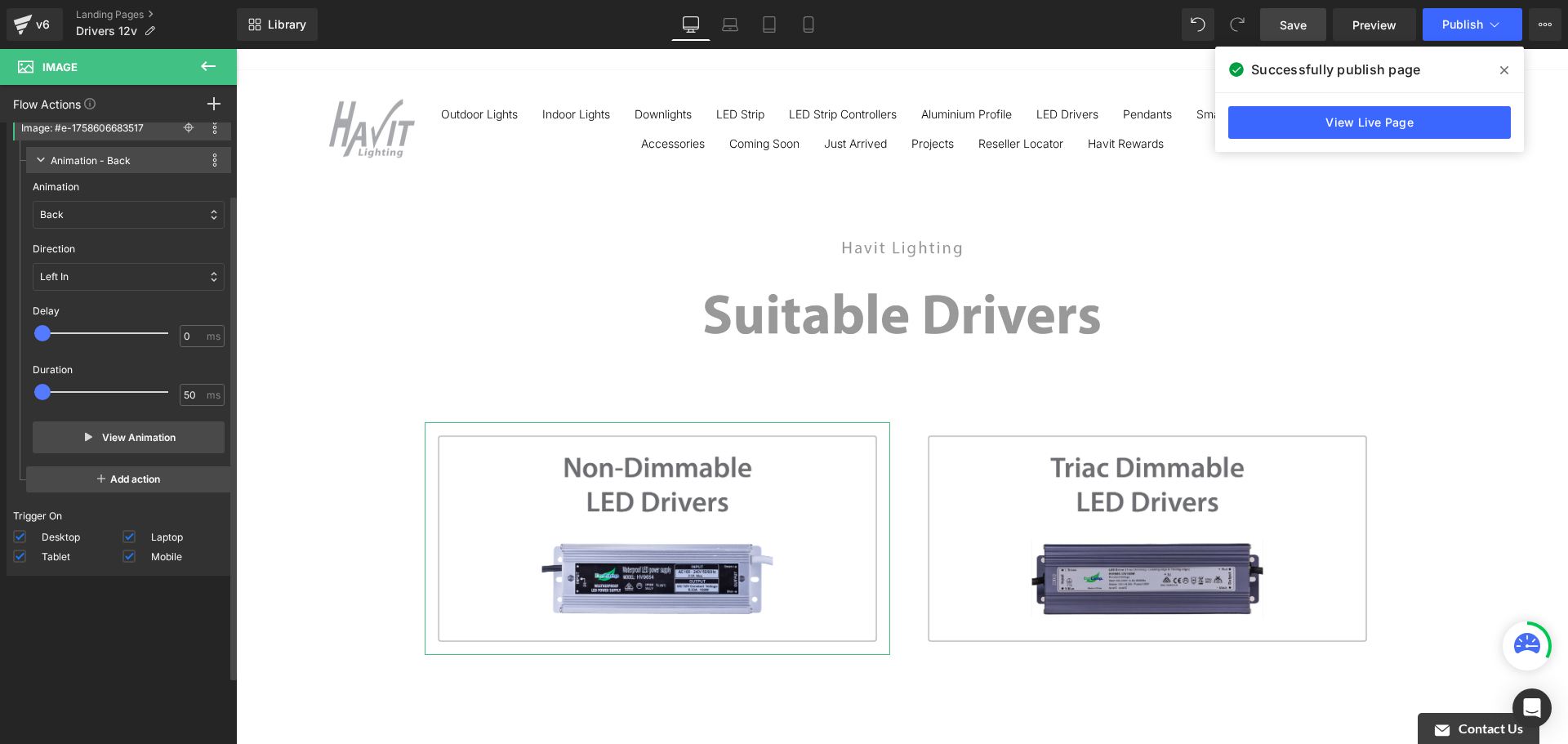
click at [144, 225] on div "Back" at bounding box center [129, 215] width 192 height 27
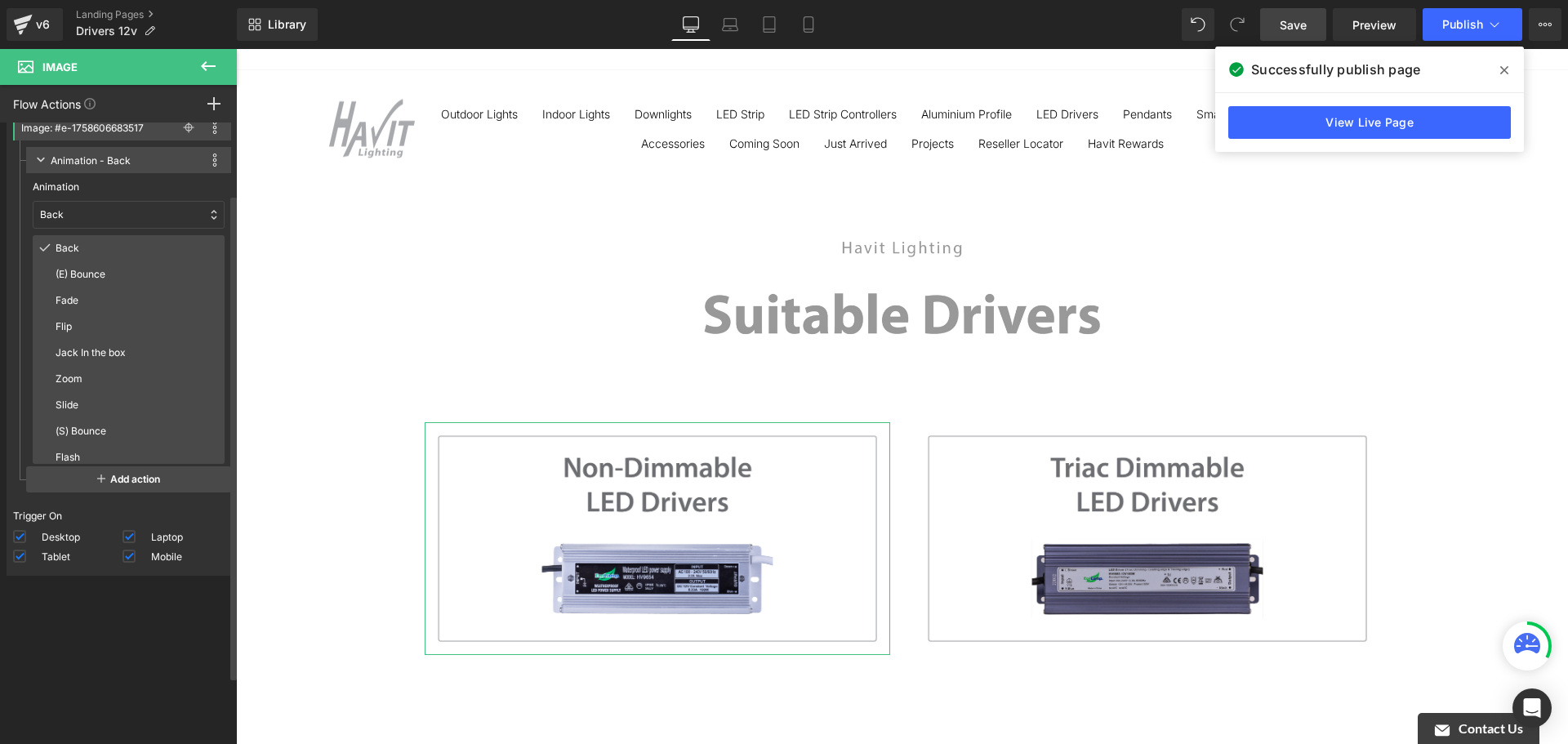
click at [12, 314] on div "Image: #e-1758606683517 Rename Duplicate Delete Rename Duplicate [GEOGRAPHIC_DA…" at bounding box center [122, 304] width 231 height 394
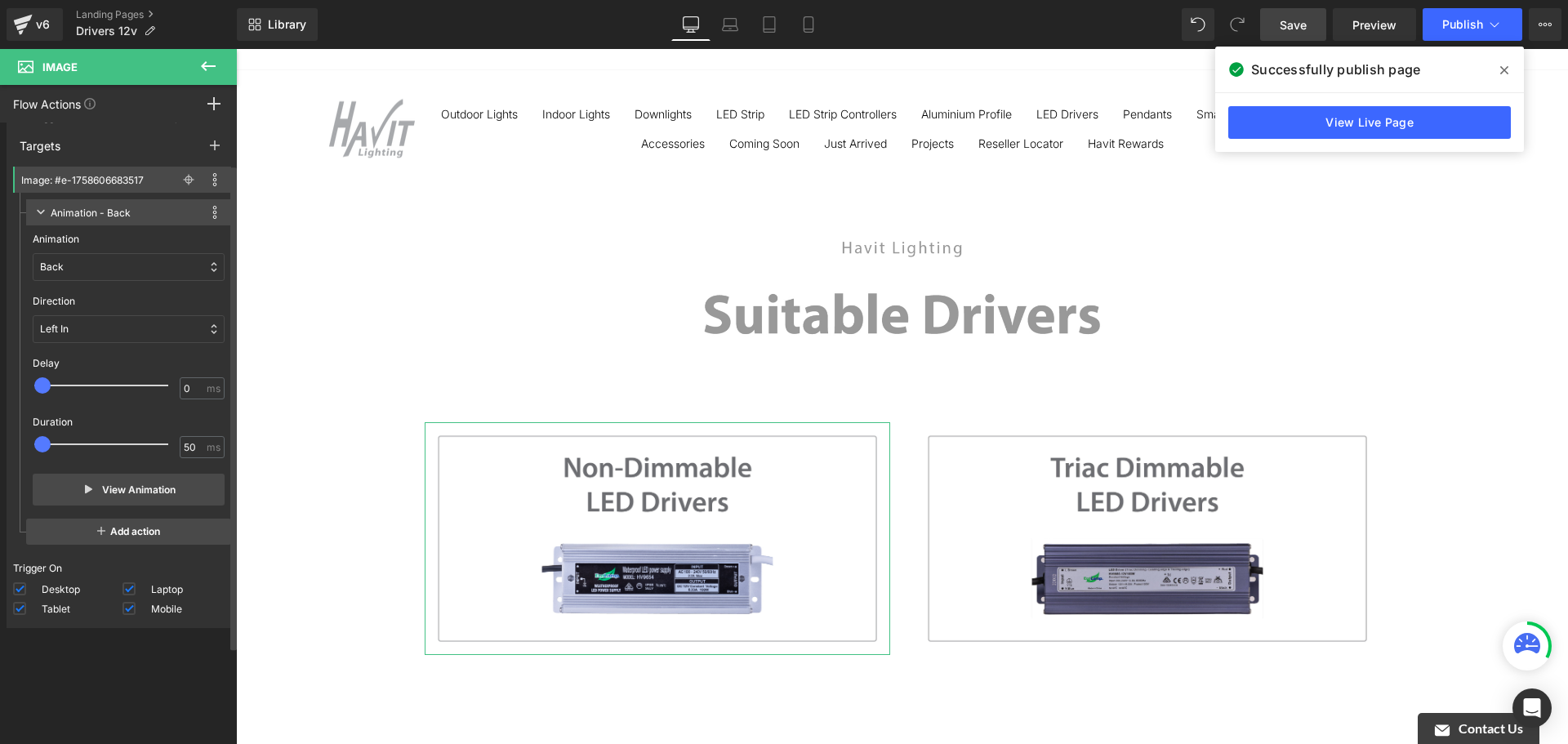
scroll to position [0, 0]
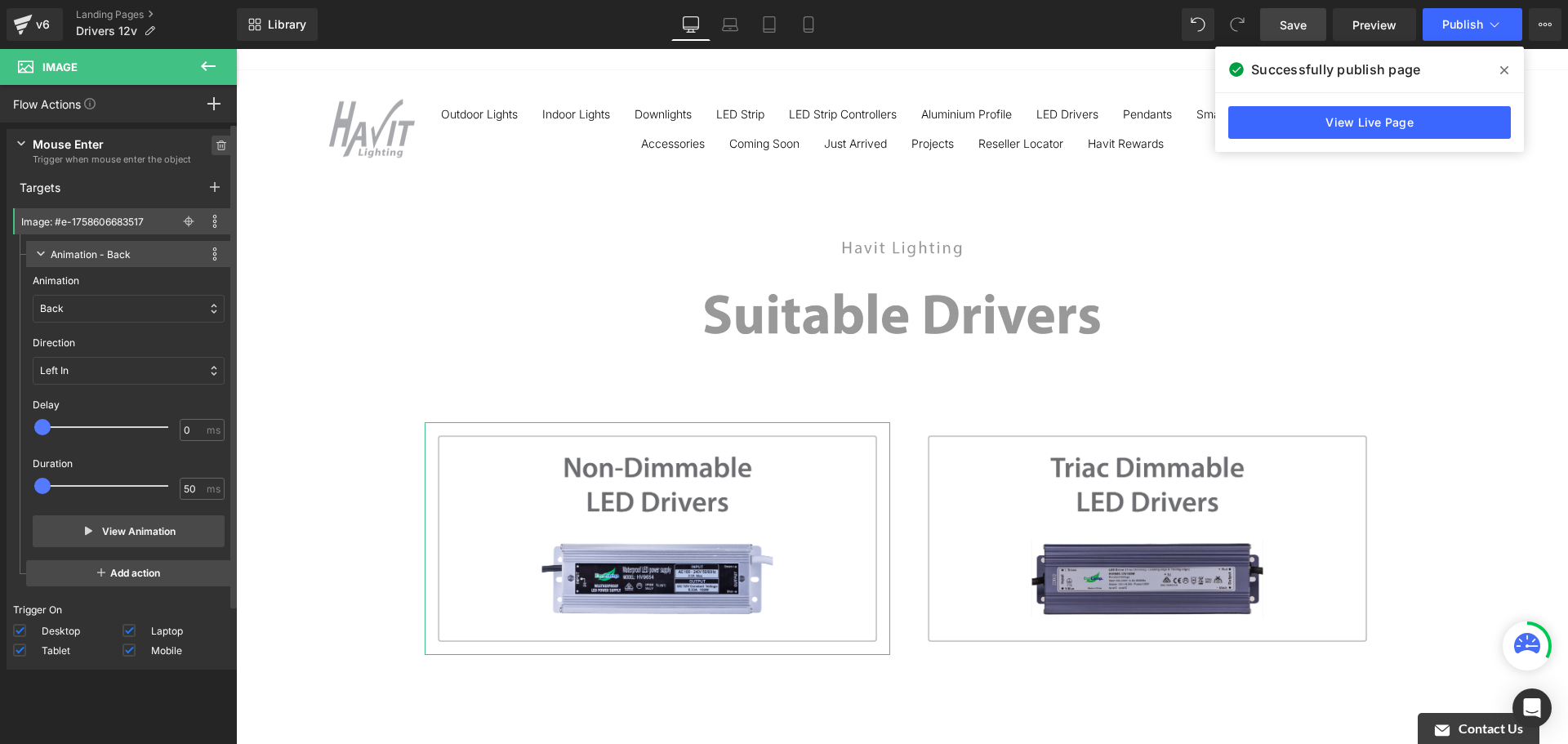
click at [219, 142] on icon at bounding box center [220, 142] width 4 height 3
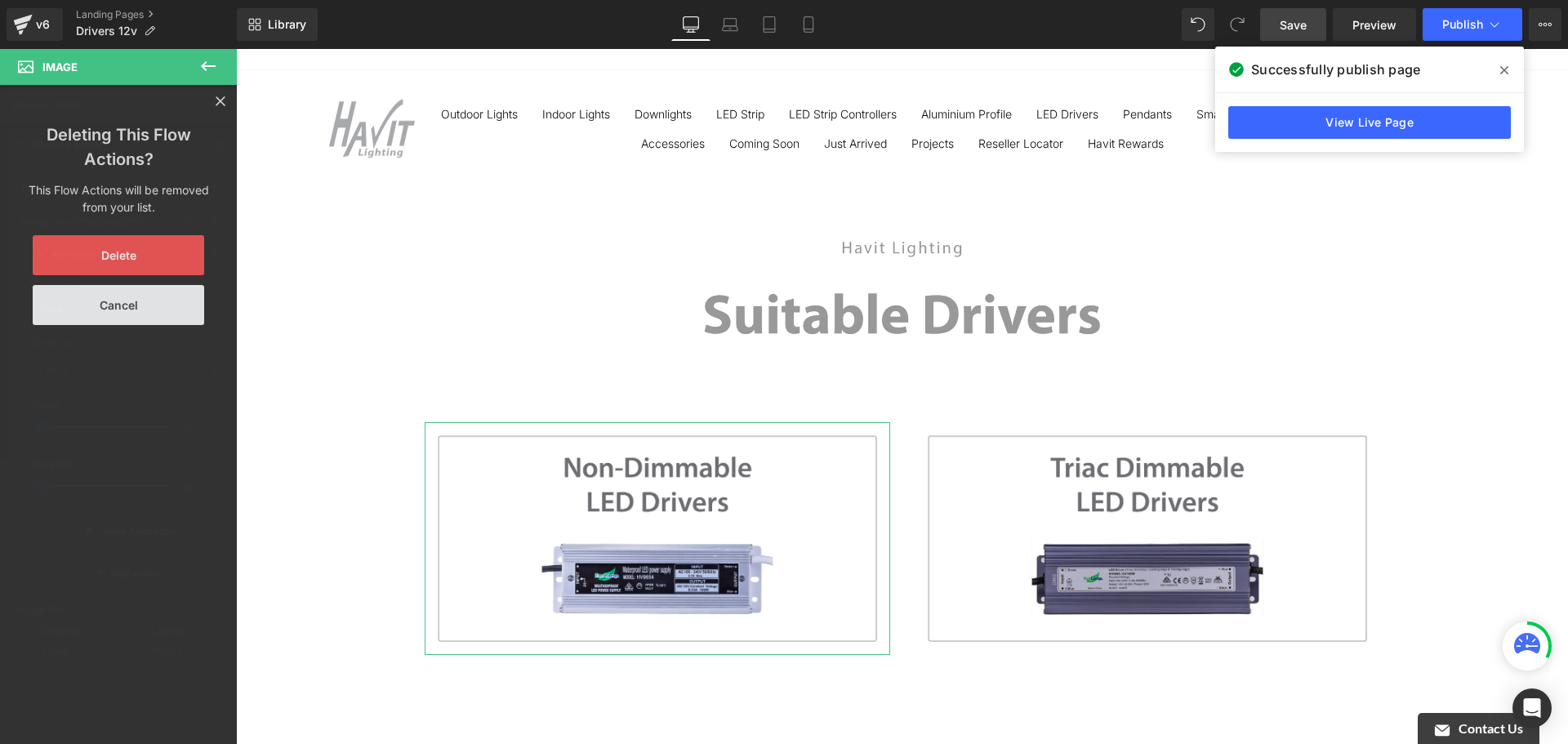
click at [171, 253] on button "Delete" at bounding box center [119, 255] width 172 height 40
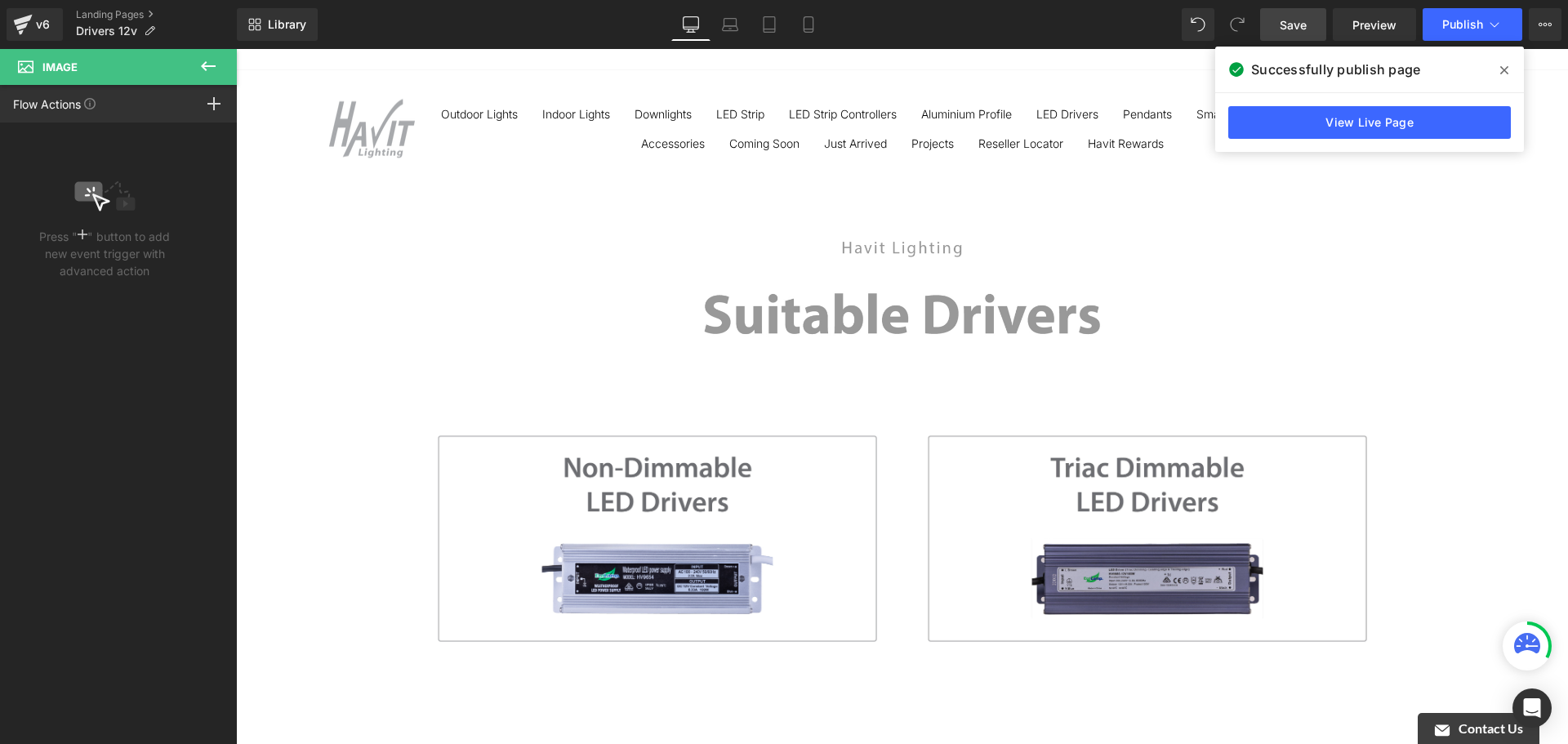
click at [194, 61] on button at bounding box center [208, 67] width 58 height 36
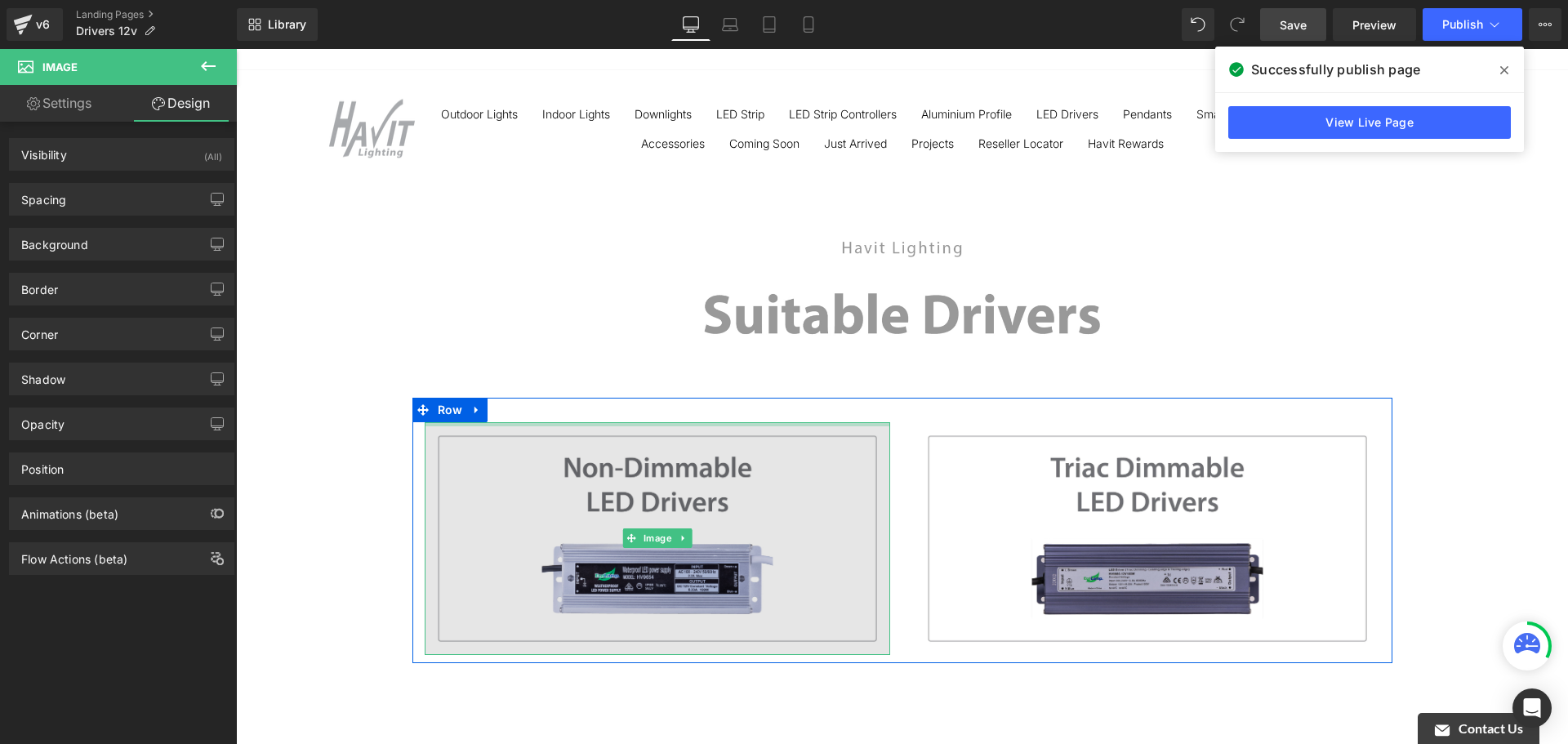
click at [608, 423] on div "Image" at bounding box center [656, 538] width 465 height 233
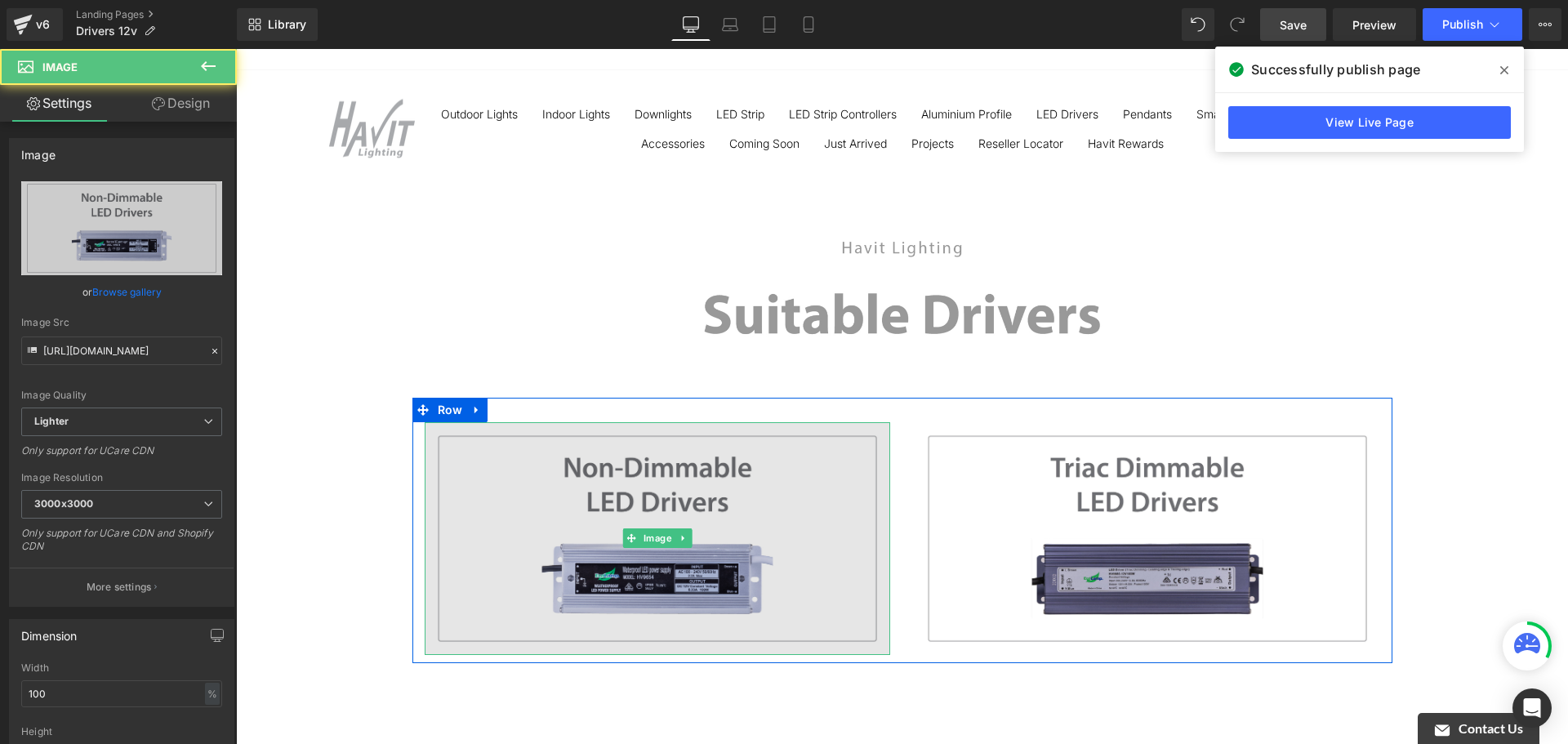
click at [607, 427] on img at bounding box center [656, 538] width 465 height 233
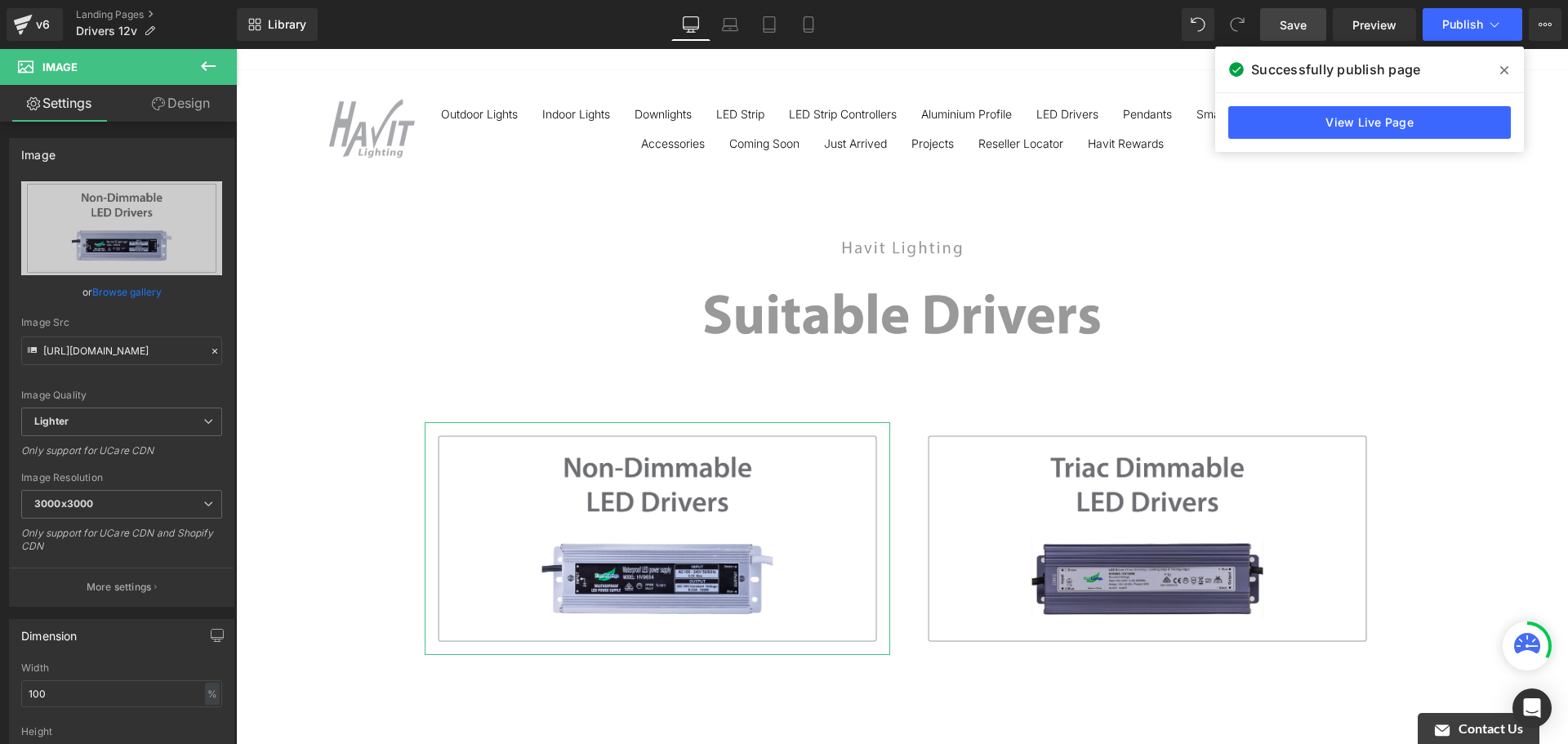
click at [180, 91] on link "Design" at bounding box center [181, 103] width 119 height 37
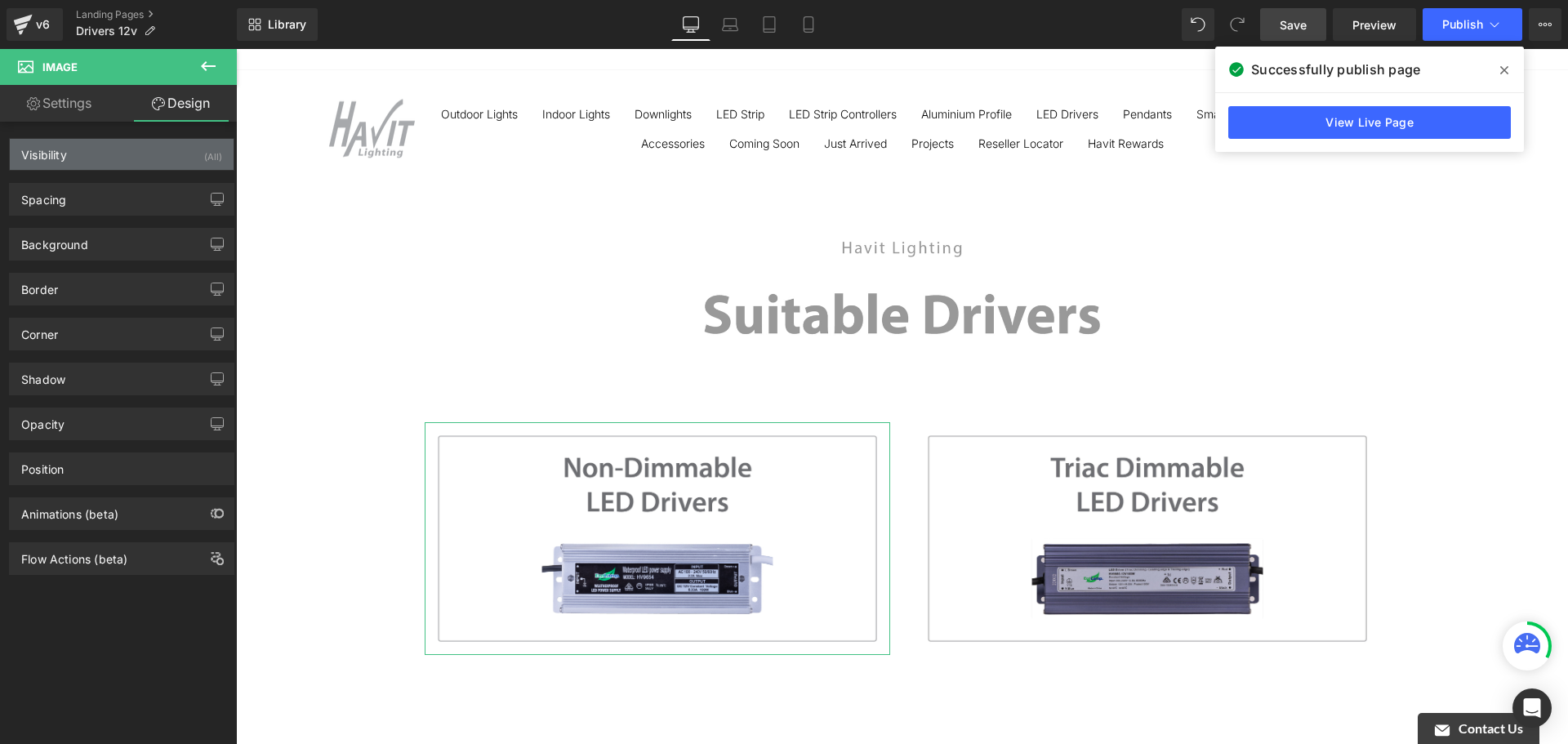
click at [131, 159] on div "Visibility (All)" at bounding box center [122, 154] width 224 height 31
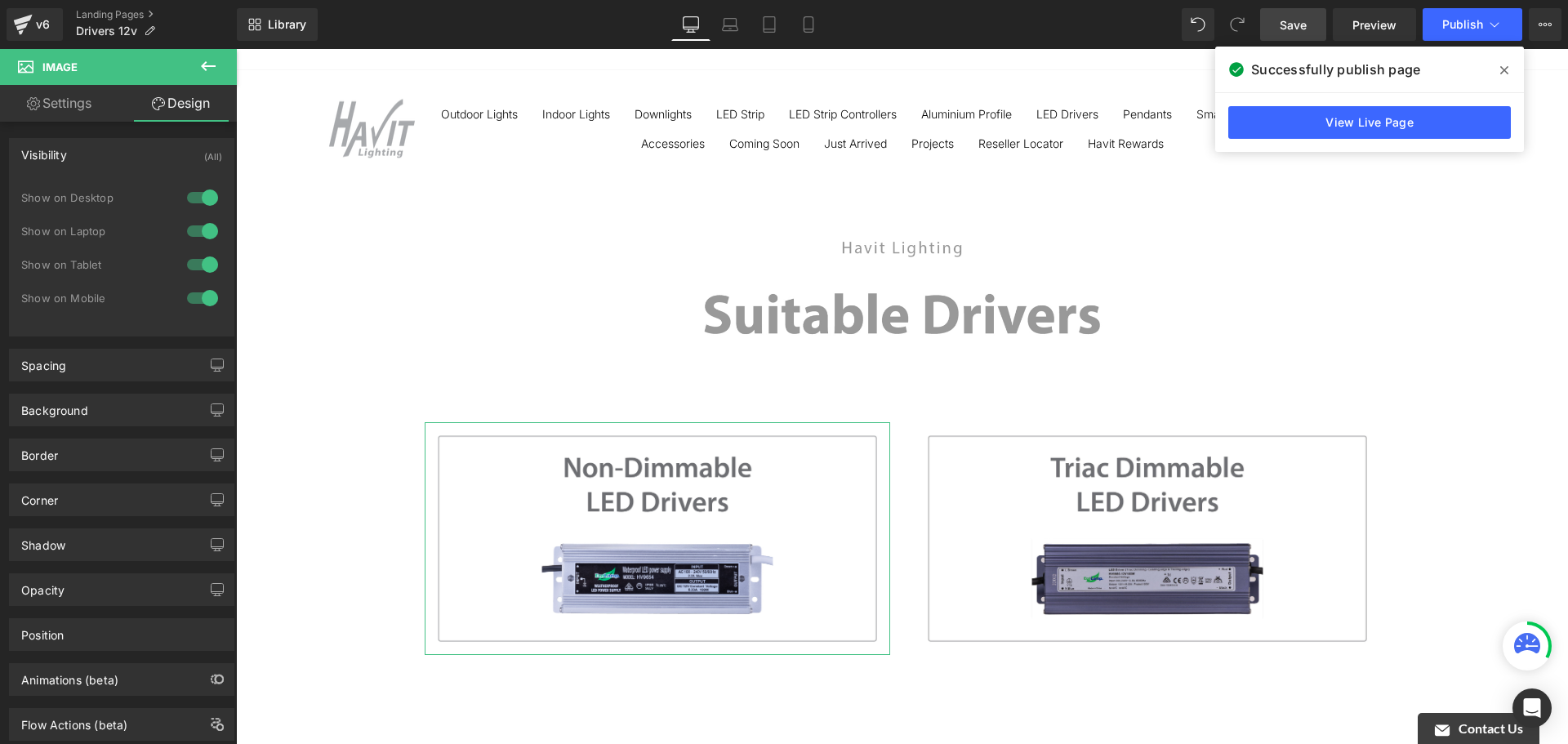
click at [131, 159] on div "Visibility (All)" at bounding box center [122, 154] width 224 height 31
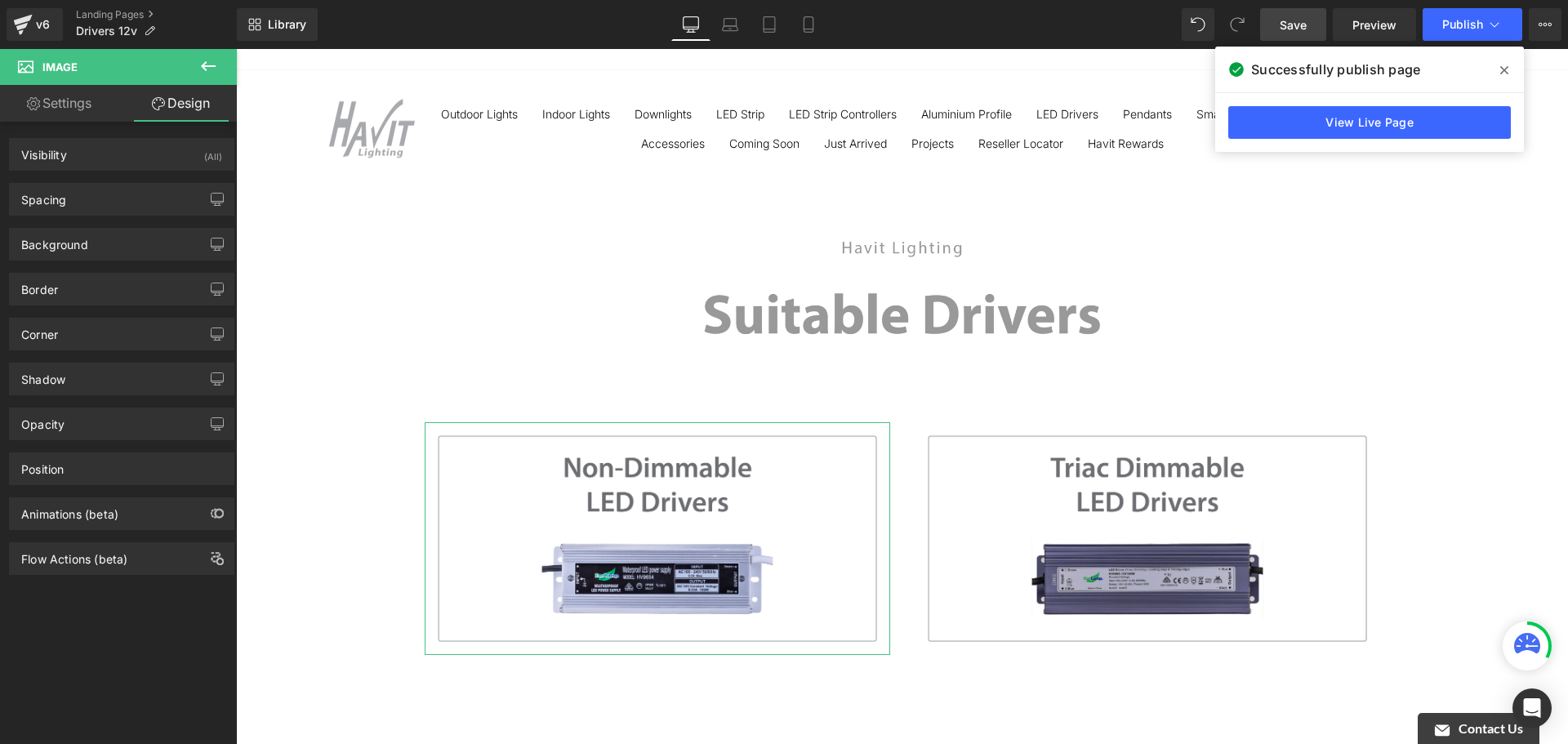
click at [106, 222] on div "Background Color & Image color transparent Color transparent 0 % Image Replace …" at bounding box center [122, 238] width 244 height 45
click at [102, 239] on div "Background" at bounding box center [122, 244] width 224 height 31
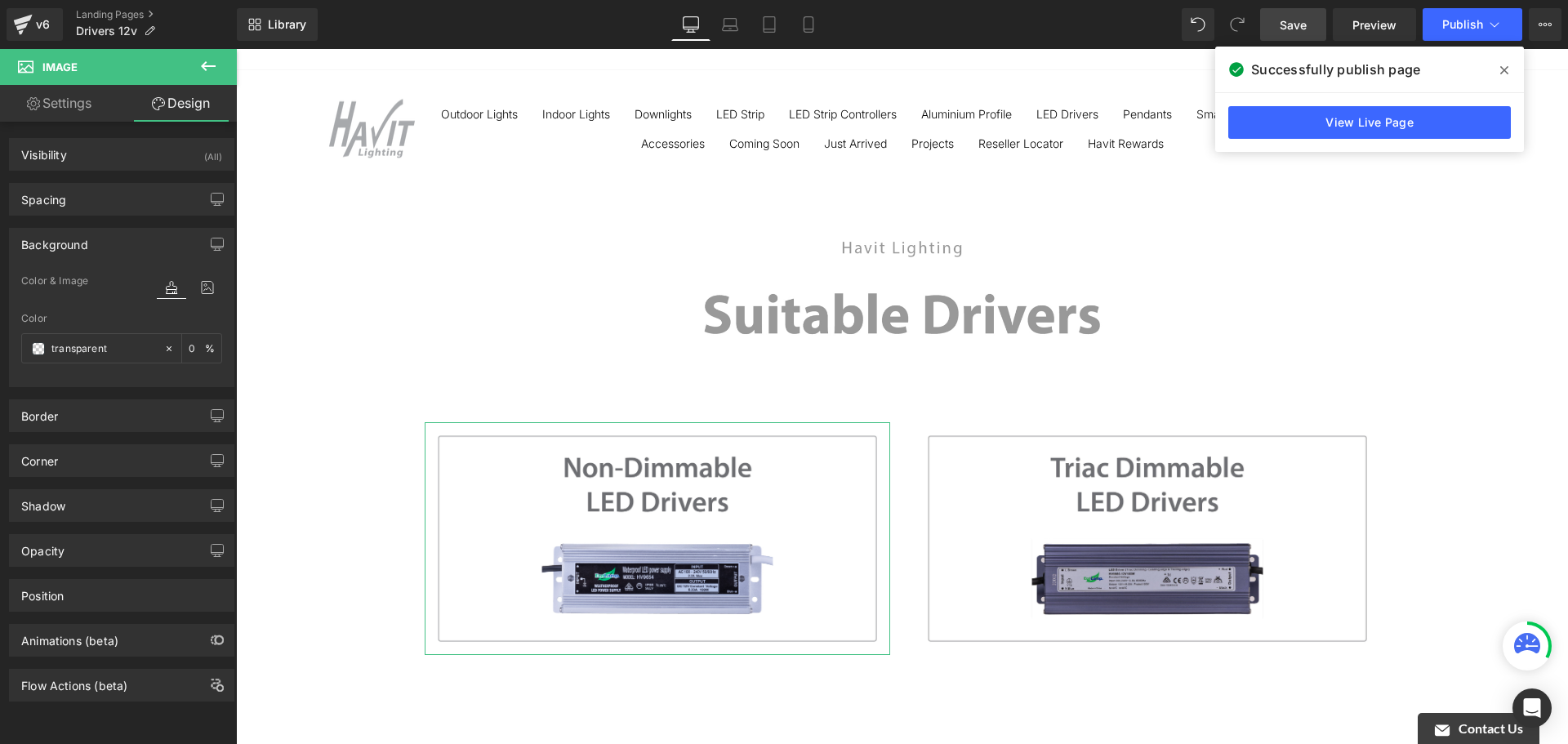
click at [102, 239] on div "Background" at bounding box center [122, 244] width 224 height 31
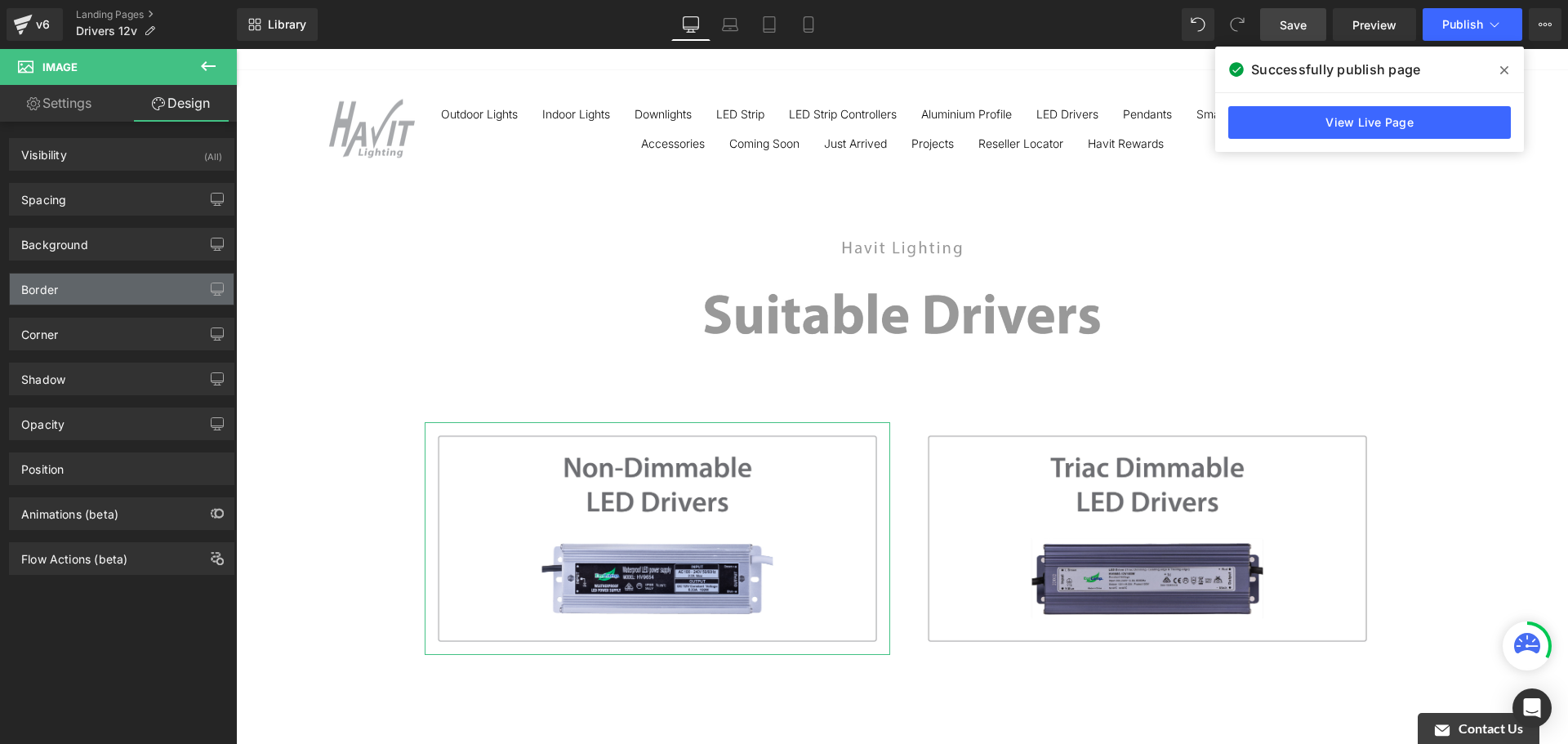
click at [106, 282] on div "Border" at bounding box center [122, 289] width 224 height 31
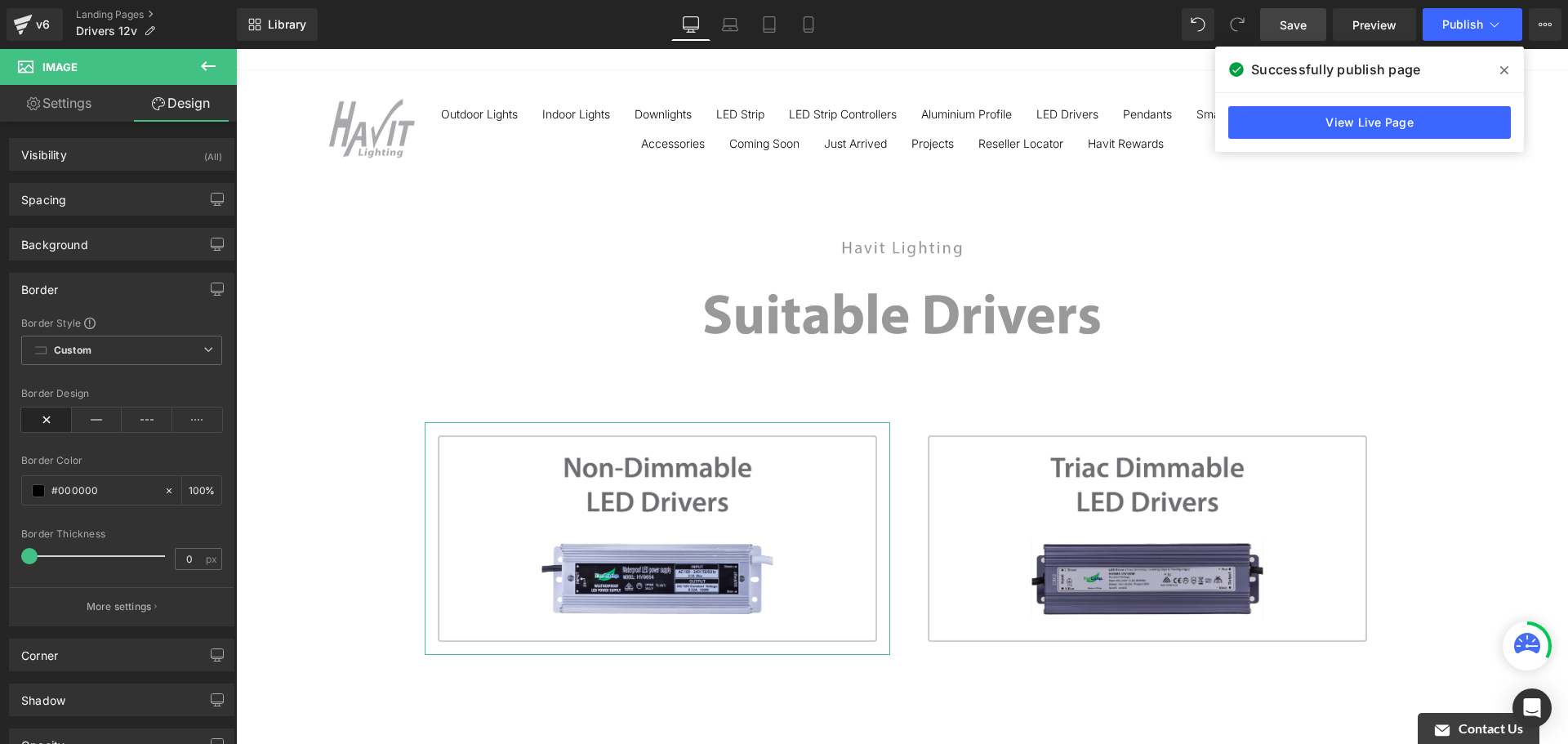
click at [106, 282] on div "Border" at bounding box center [122, 289] width 224 height 31
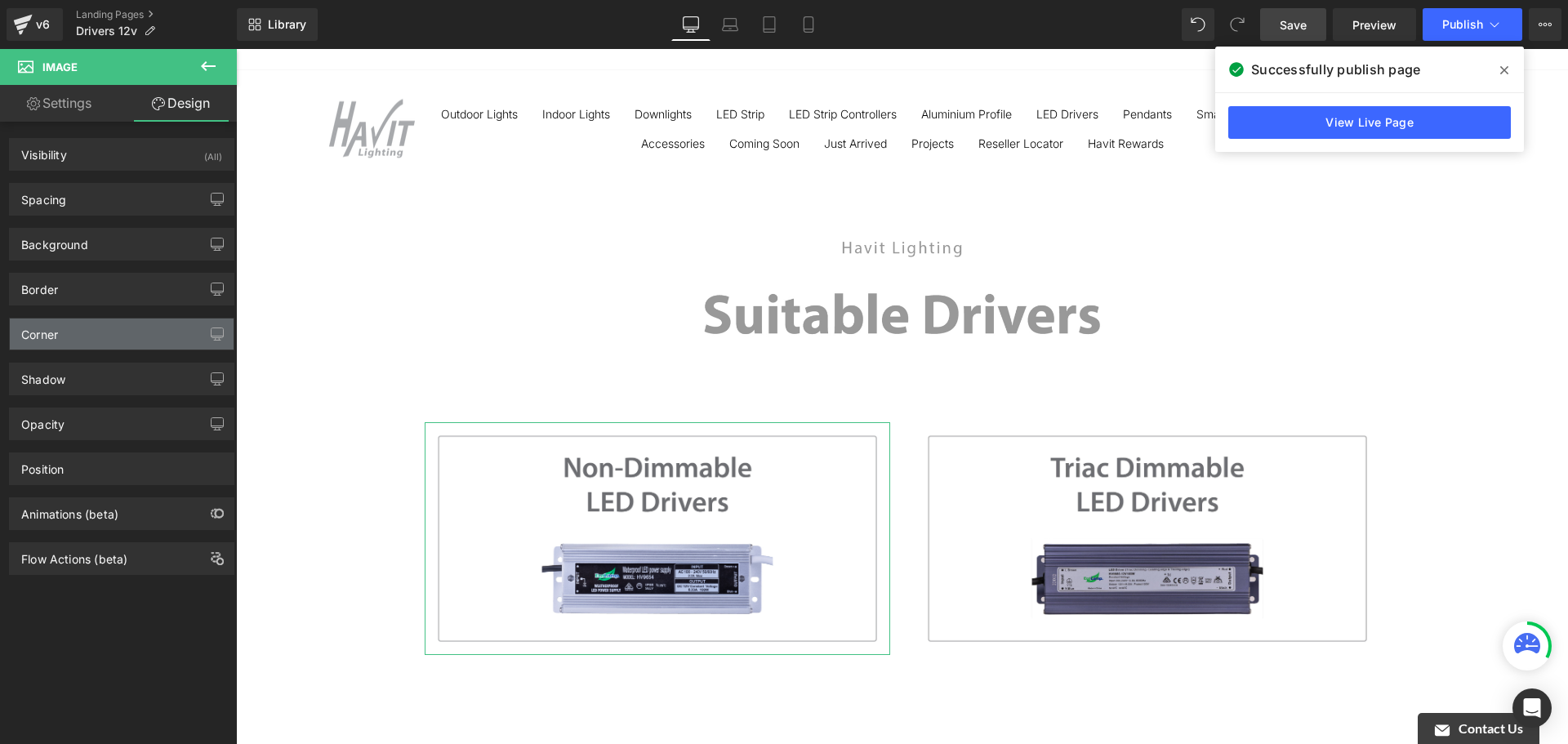
click at [103, 344] on div "Corner" at bounding box center [122, 334] width 224 height 31
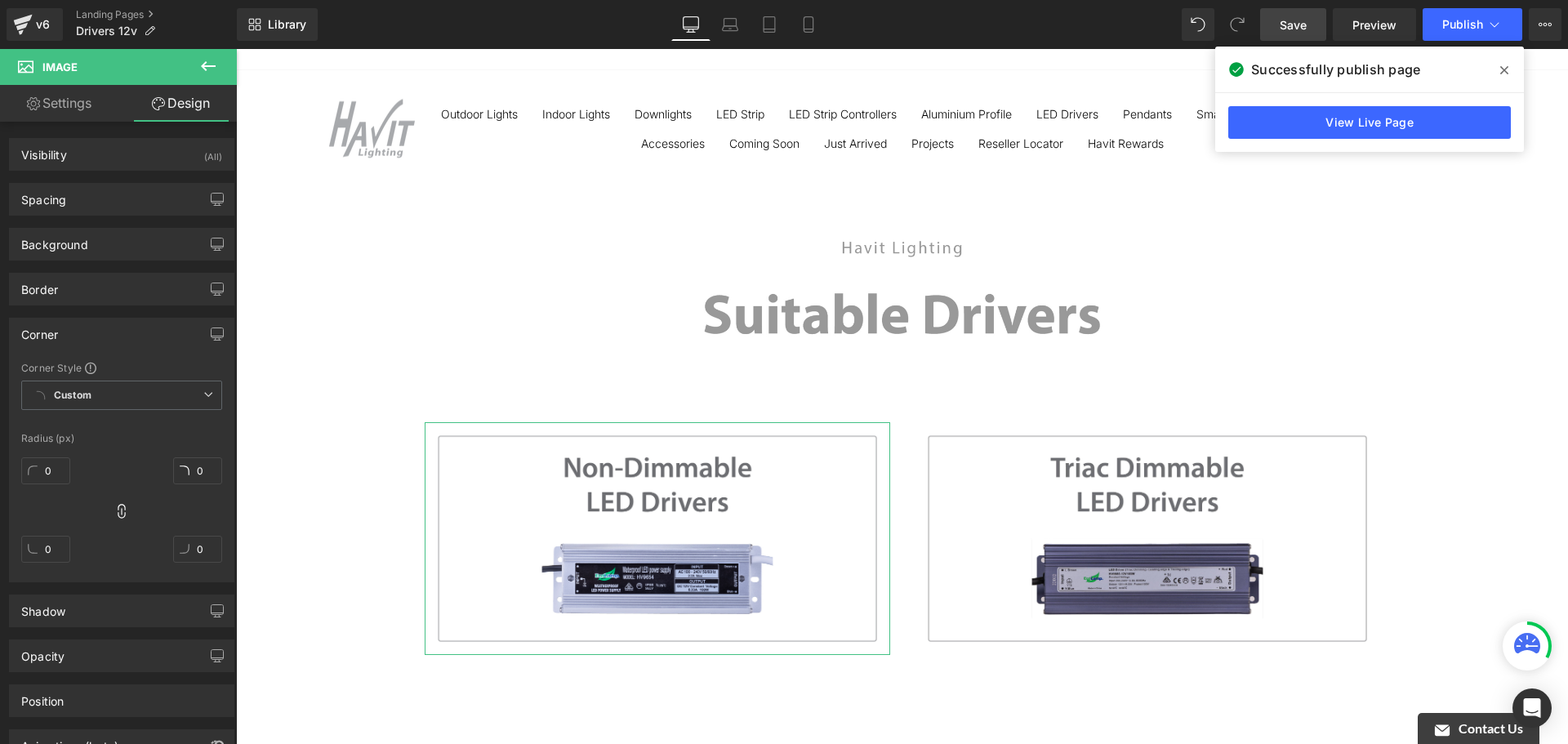
click at [103, 335] on div "Corner" at bounding box center [122, 334] width 224 height 31
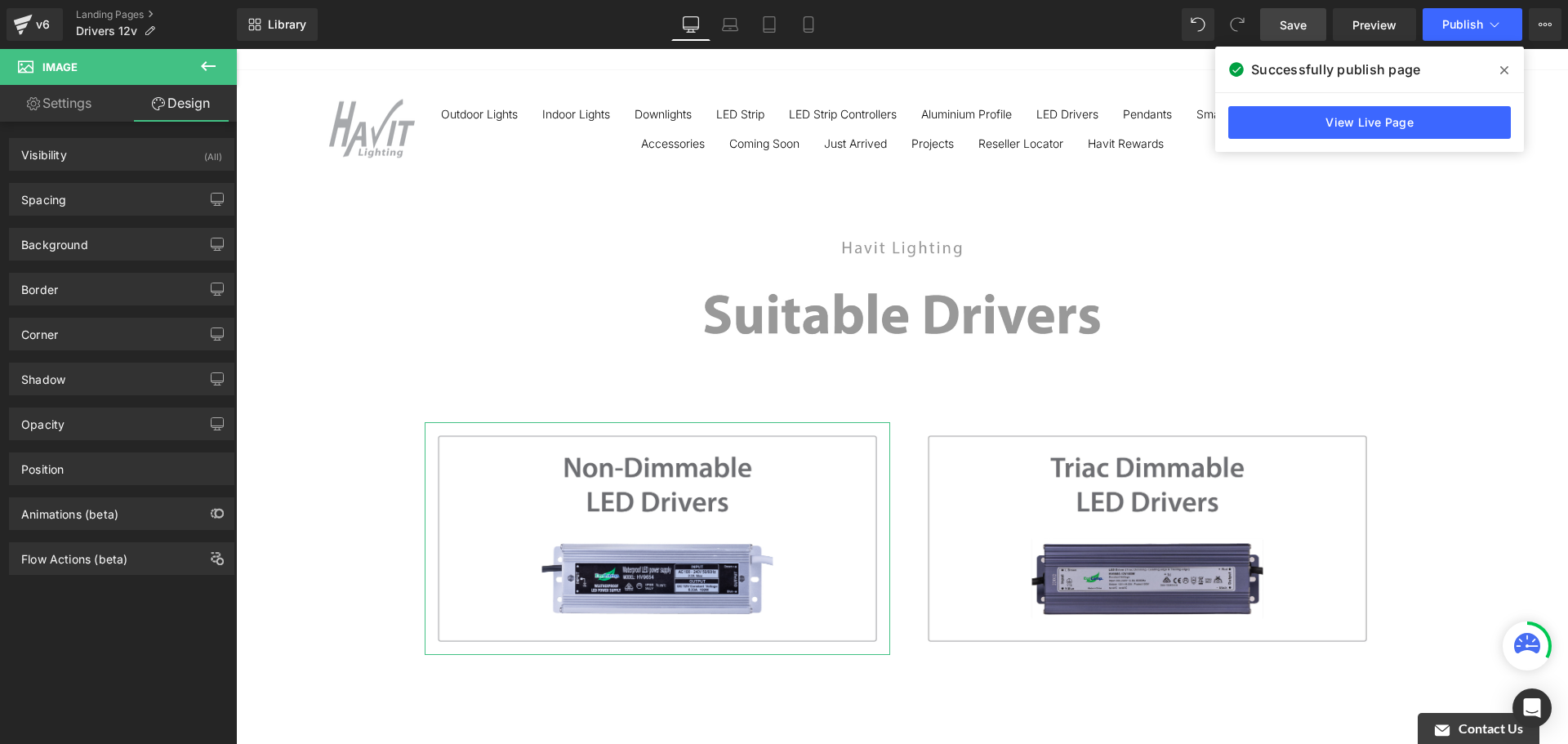
click at [98, 394] on div "Shadow Shadow Style Drop Shadow Outer Shadow #333333 Shadow Color #333333 100 %…" at bounding box center [122, 379] width 226 height 33
click at [101, 386] on div "Shadow" at bounding box center [122, 378] width 224 height 31
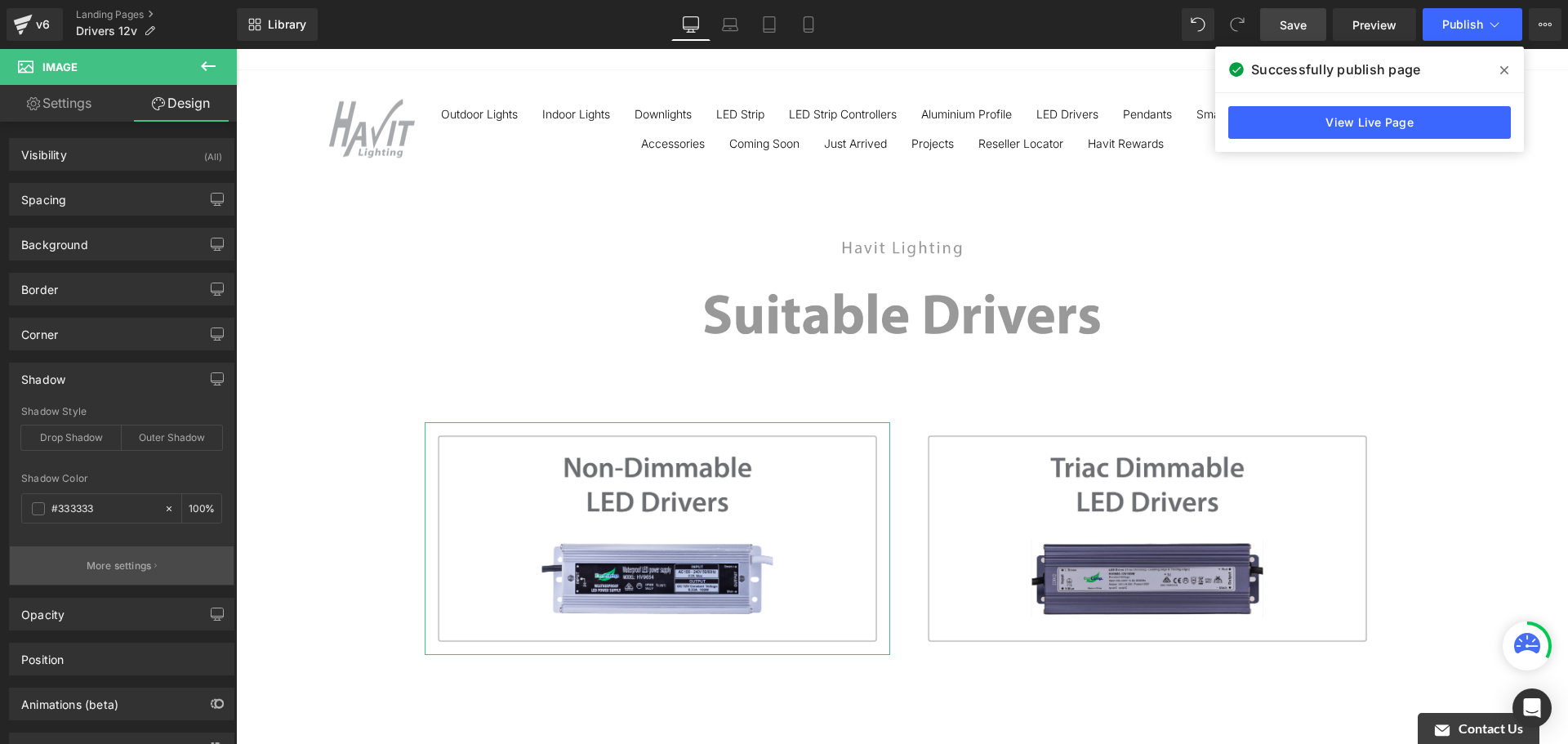
click at [129, 561] on p "More settings" at bounding box center [119, 566] width 65 height 15
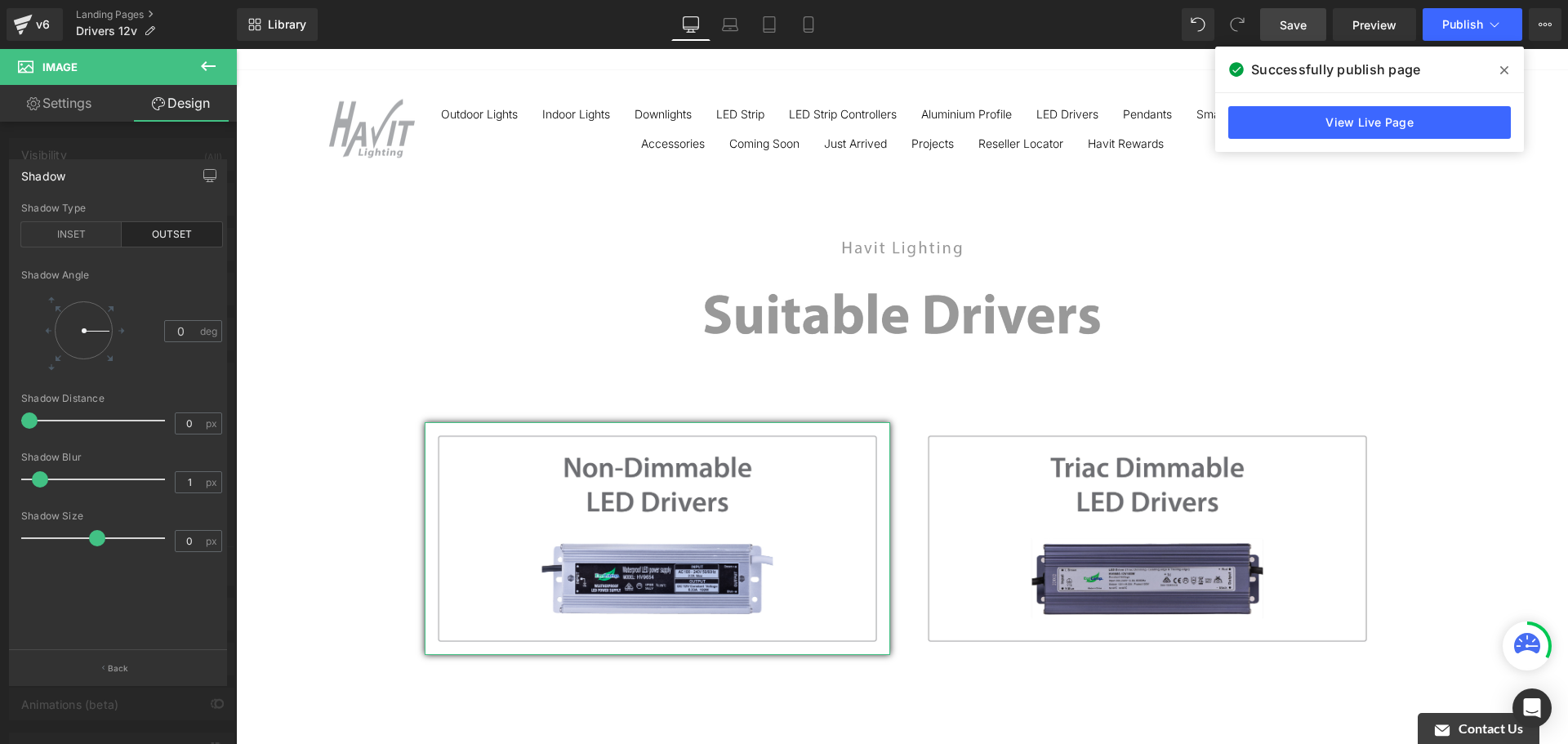
type input "0"
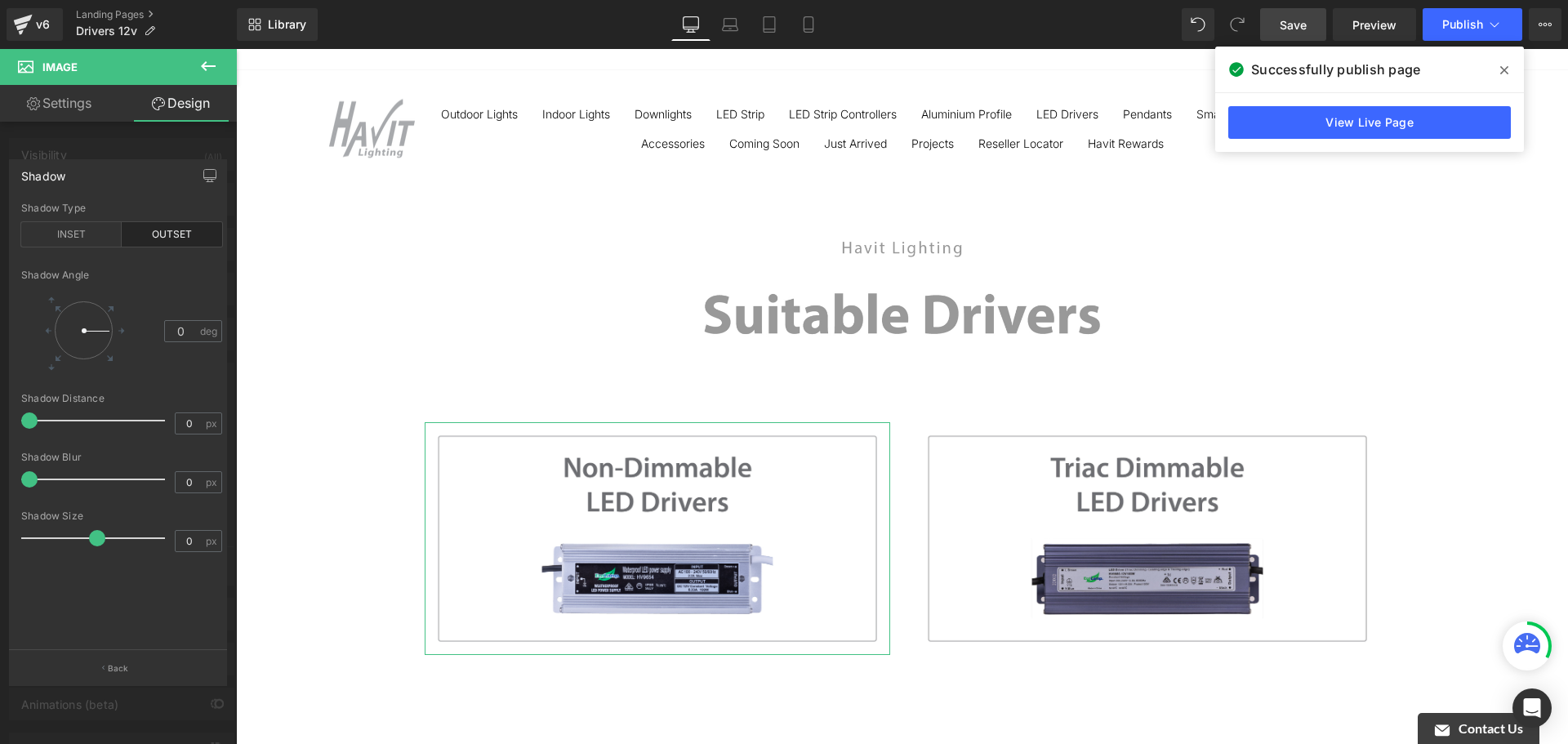
drag, startPoint x: 33, startPoint y: 479, endPoint x: 0, endPoint y: 472, distance: 33.7
click at [0, 472] on div "Shadow outset Shadow Type INSET OUTSET 0 Shadow Angle 0 deg 0px Shadow Distance…" at bounding box center [118, 416] width 237 height 537
click at [114, 669] on p "Back" at bounding box center [118, 667] width 21 height 12
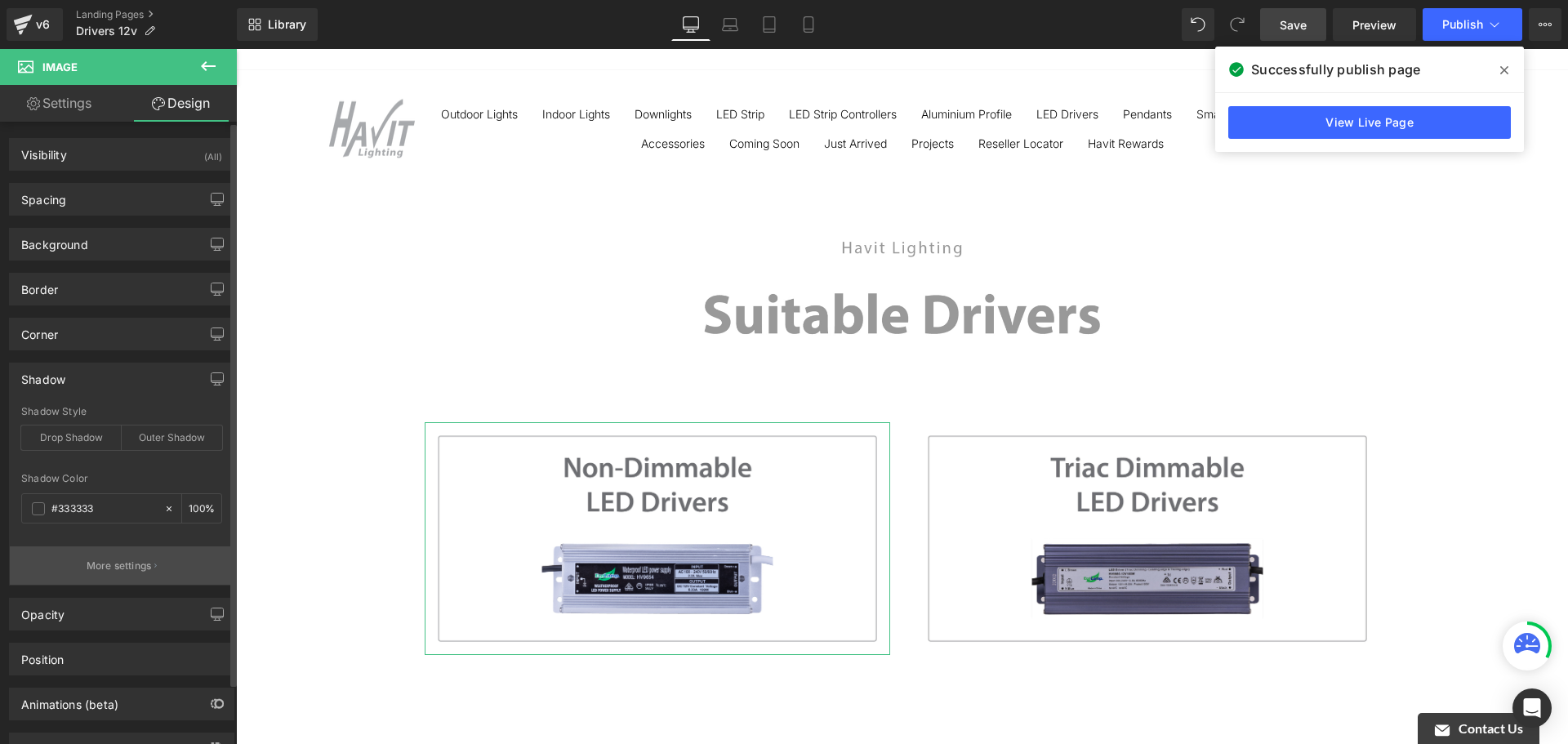
scroll to position [67, 0]
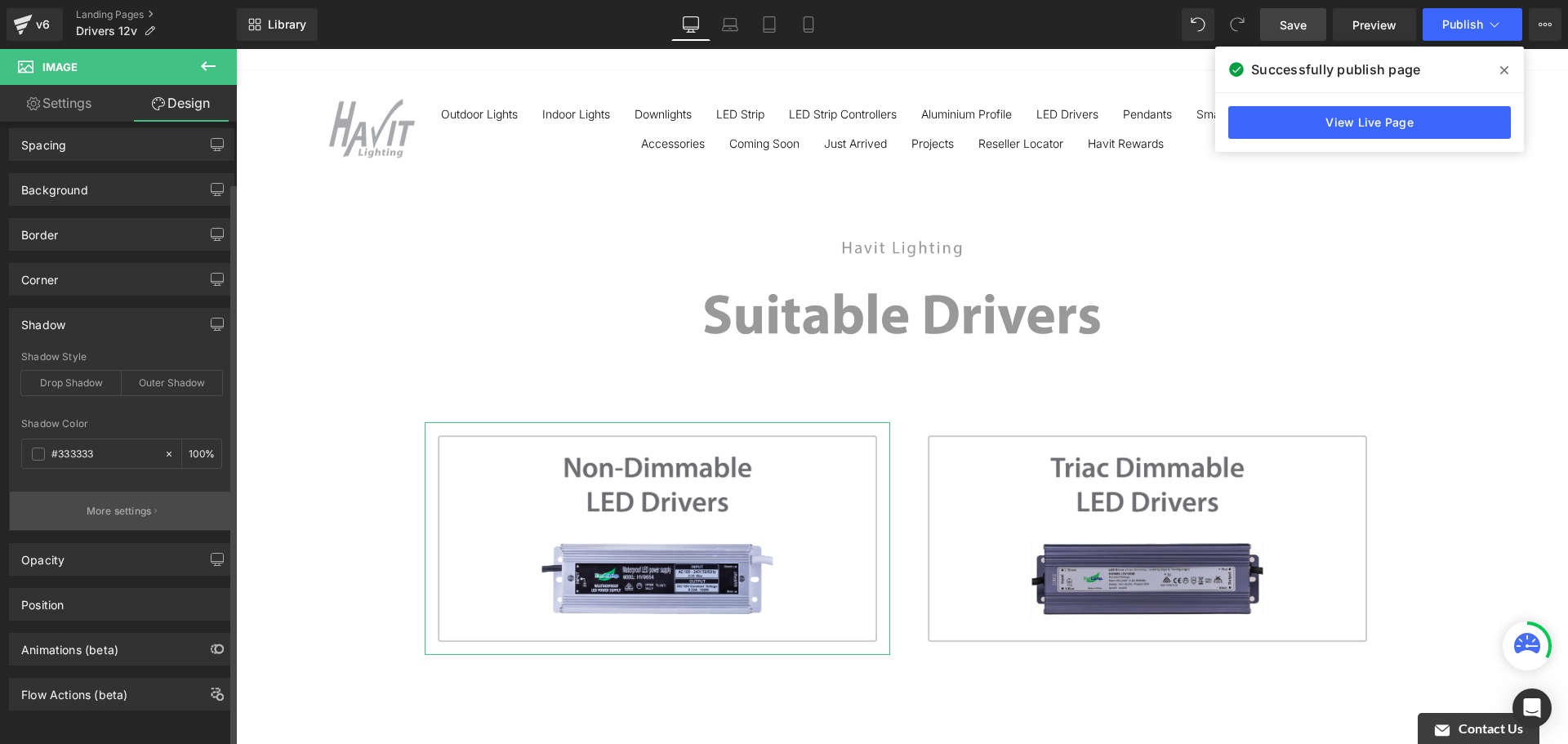
click at [127, 504] on p "More settings" at bounding box center [119, 511] width 65 height 15
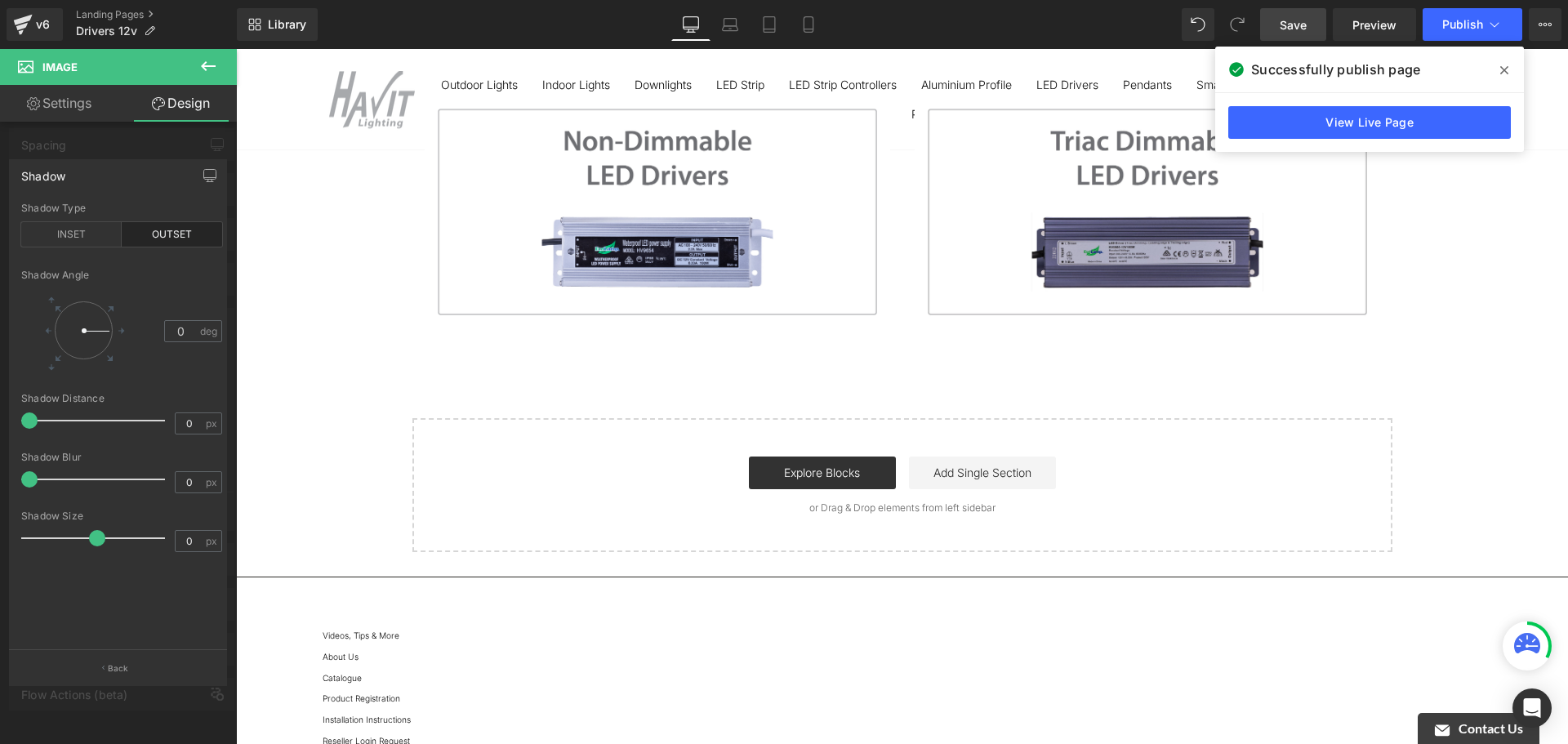
scroll to position [81, 0]
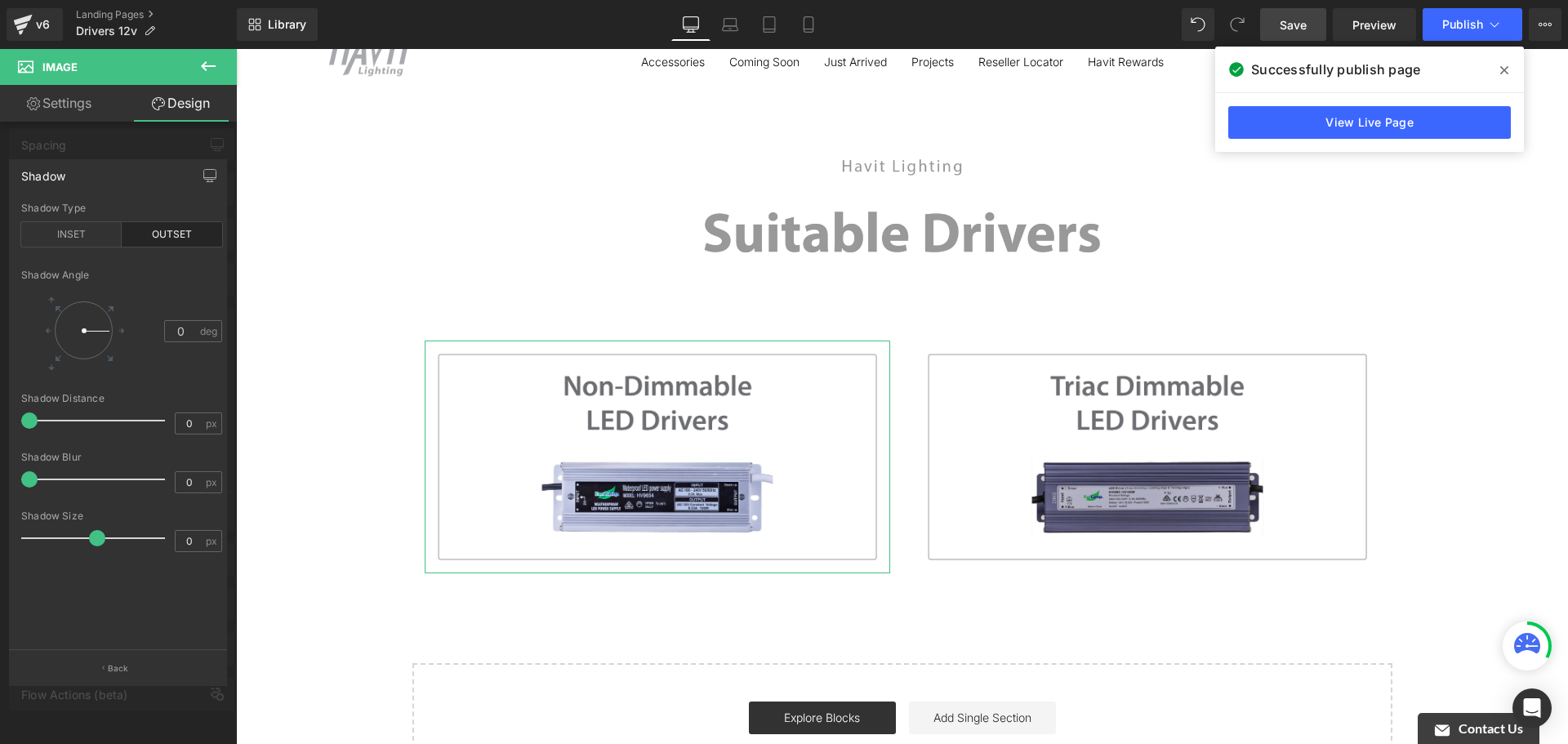
click at [114, 658] on button "Back" at bounding box center [118, 667] width 218 height 37
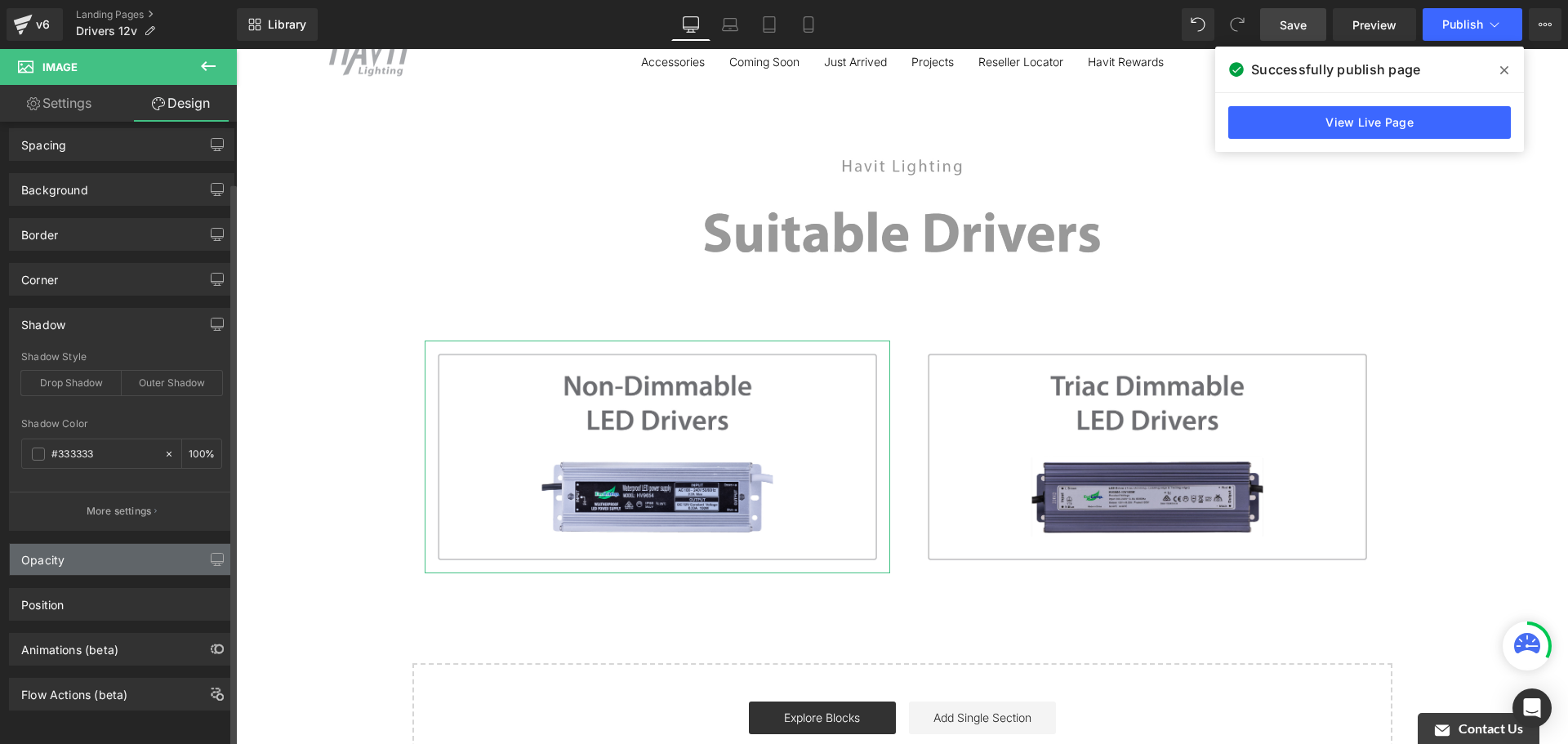
click at [141, 546] on div "Opacity" at bounding box center [122, 559] width 224 height 31
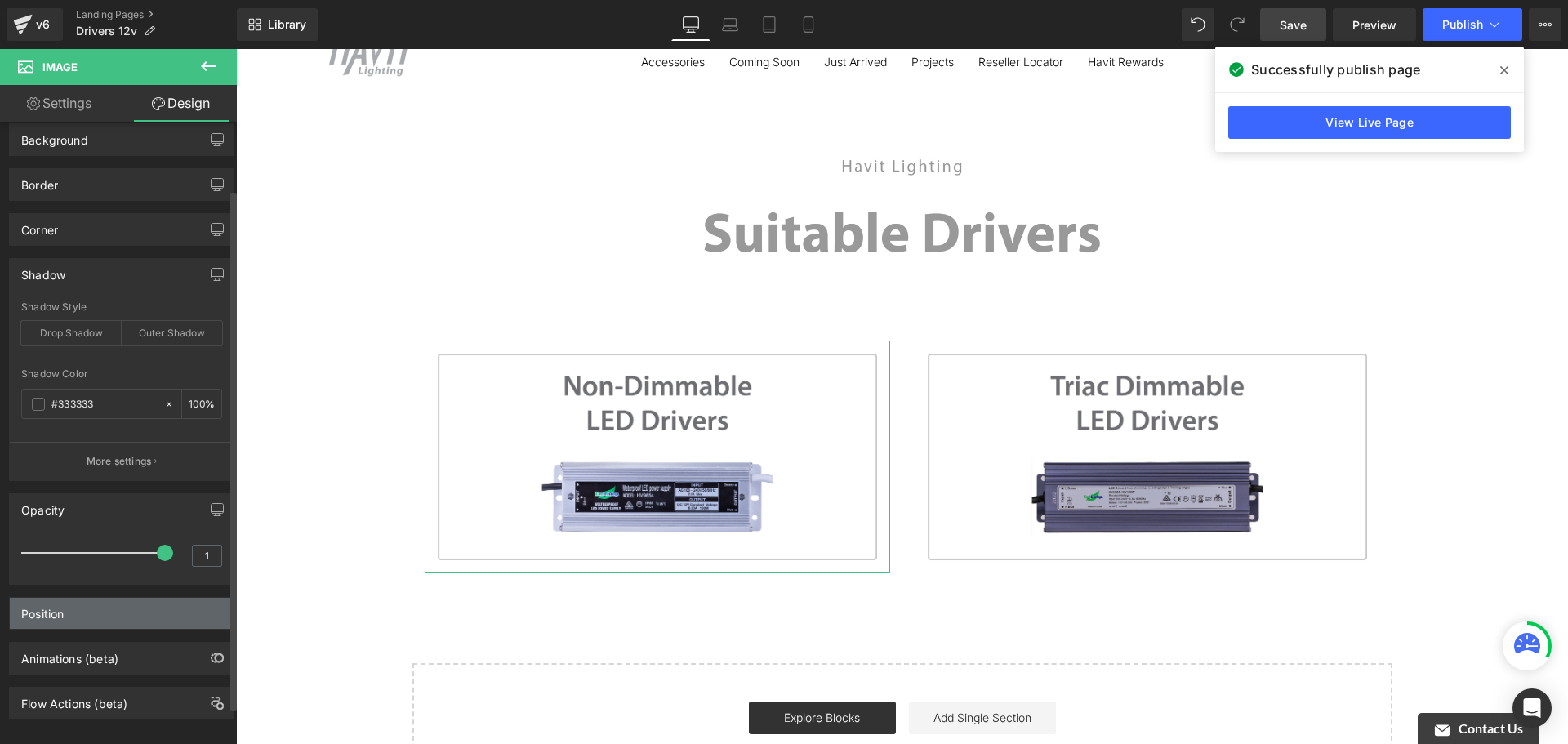
scroll to position [126, 0]
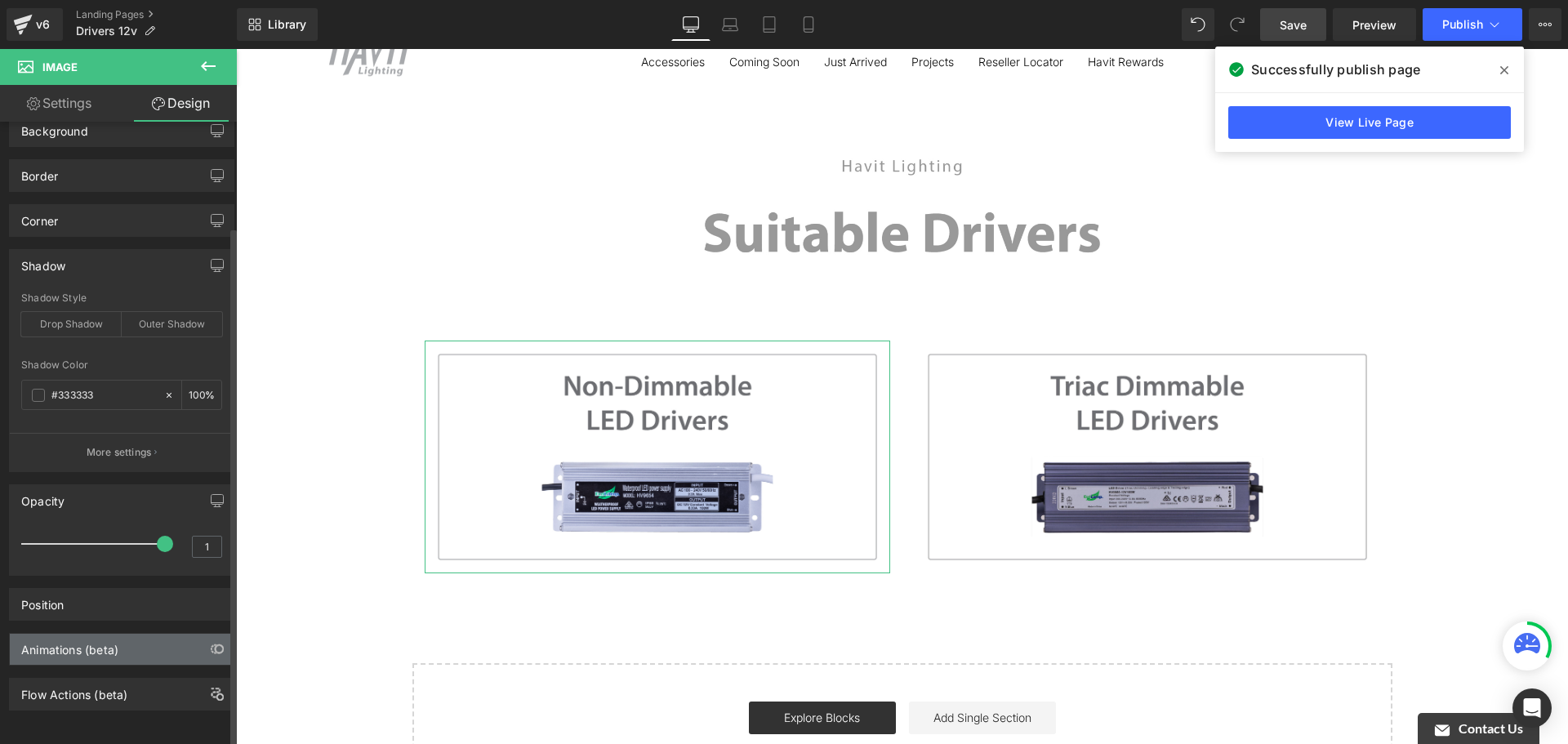
click at [142, 633] on div "Animations (beta)" at bounding box center [122, 649] width 224 height 31
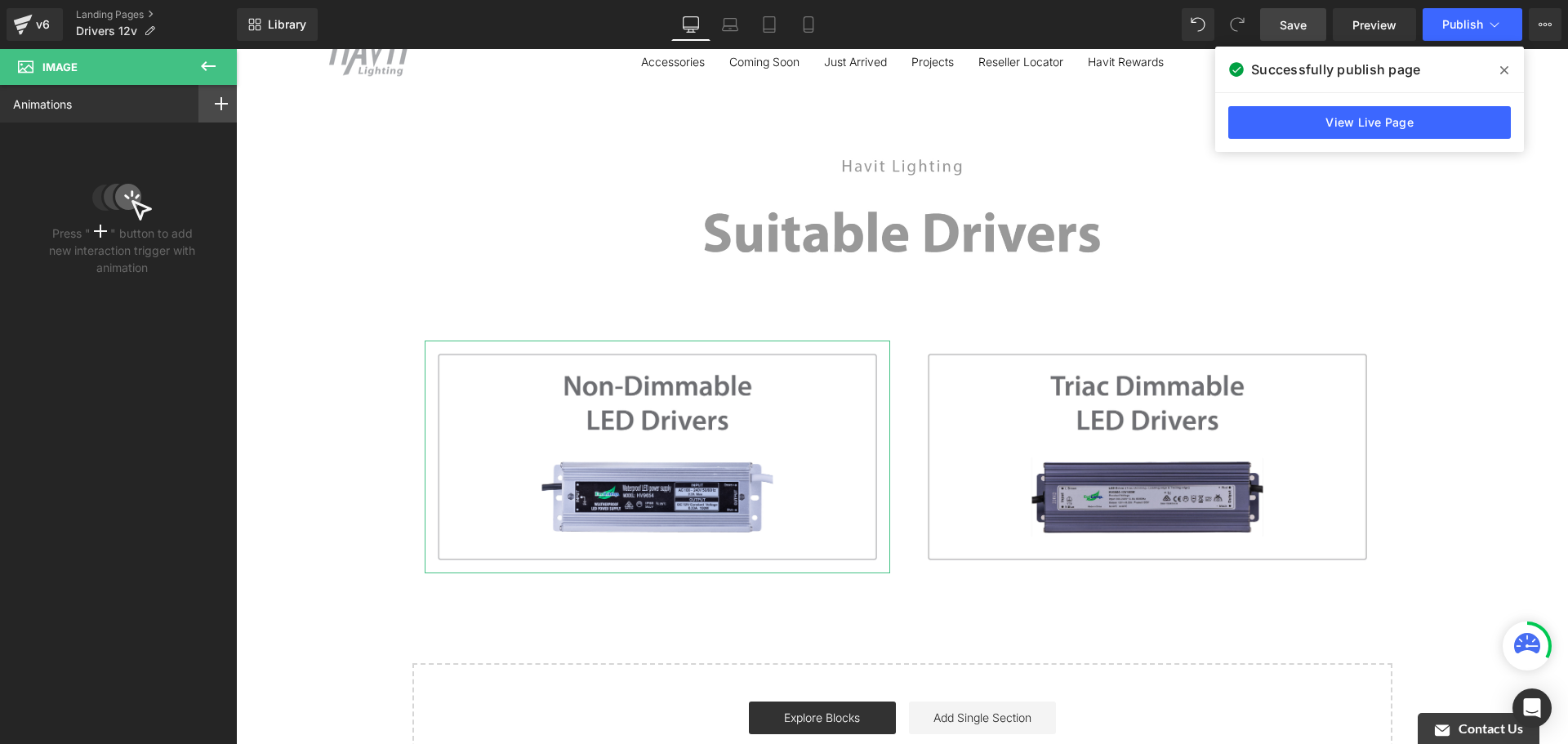
click at [203, 110] on div at bounding box center [221, 103] width 46 height 37
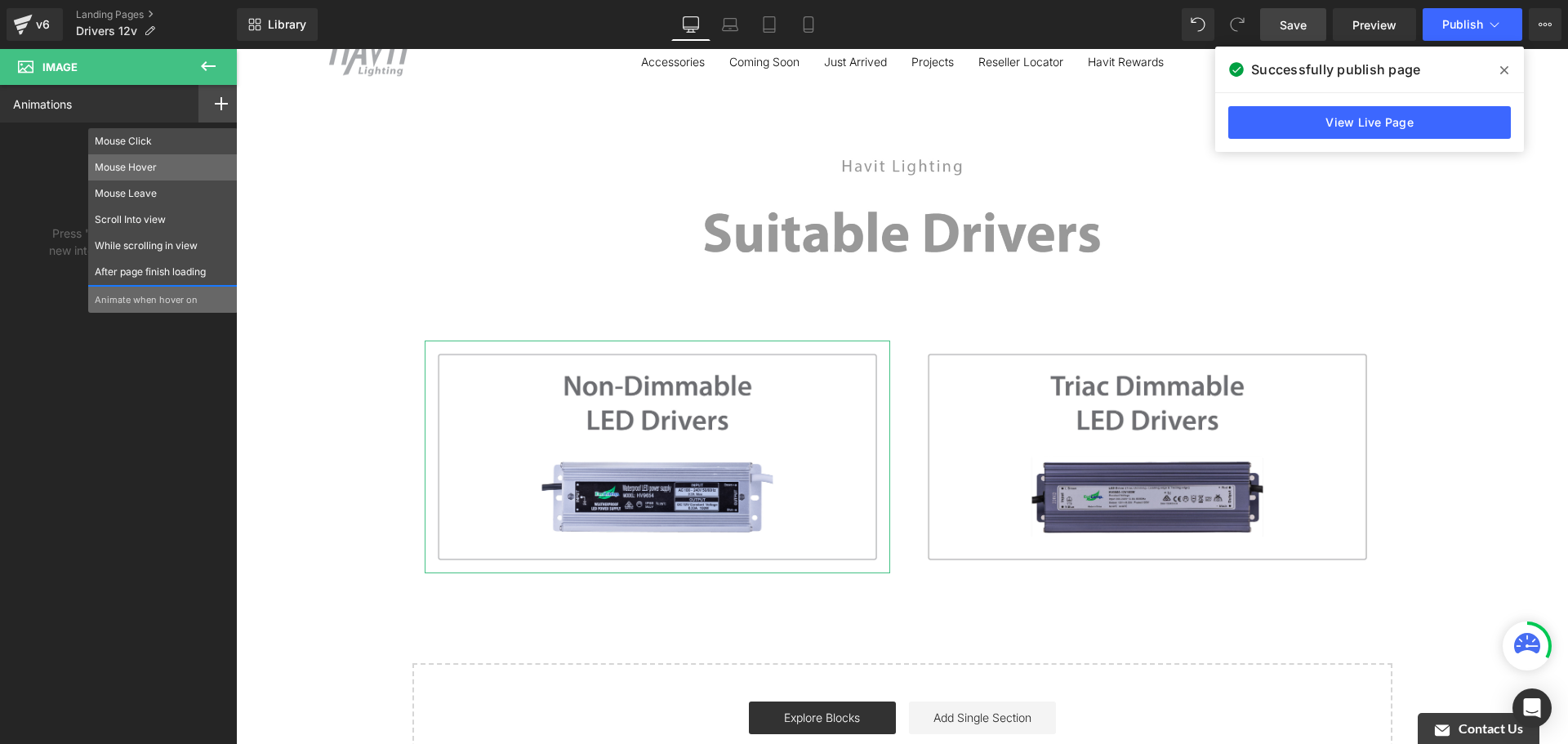
click at [181, 157] on div "Mouse Hover" at bounding box center [162, 167] width 149 height 27
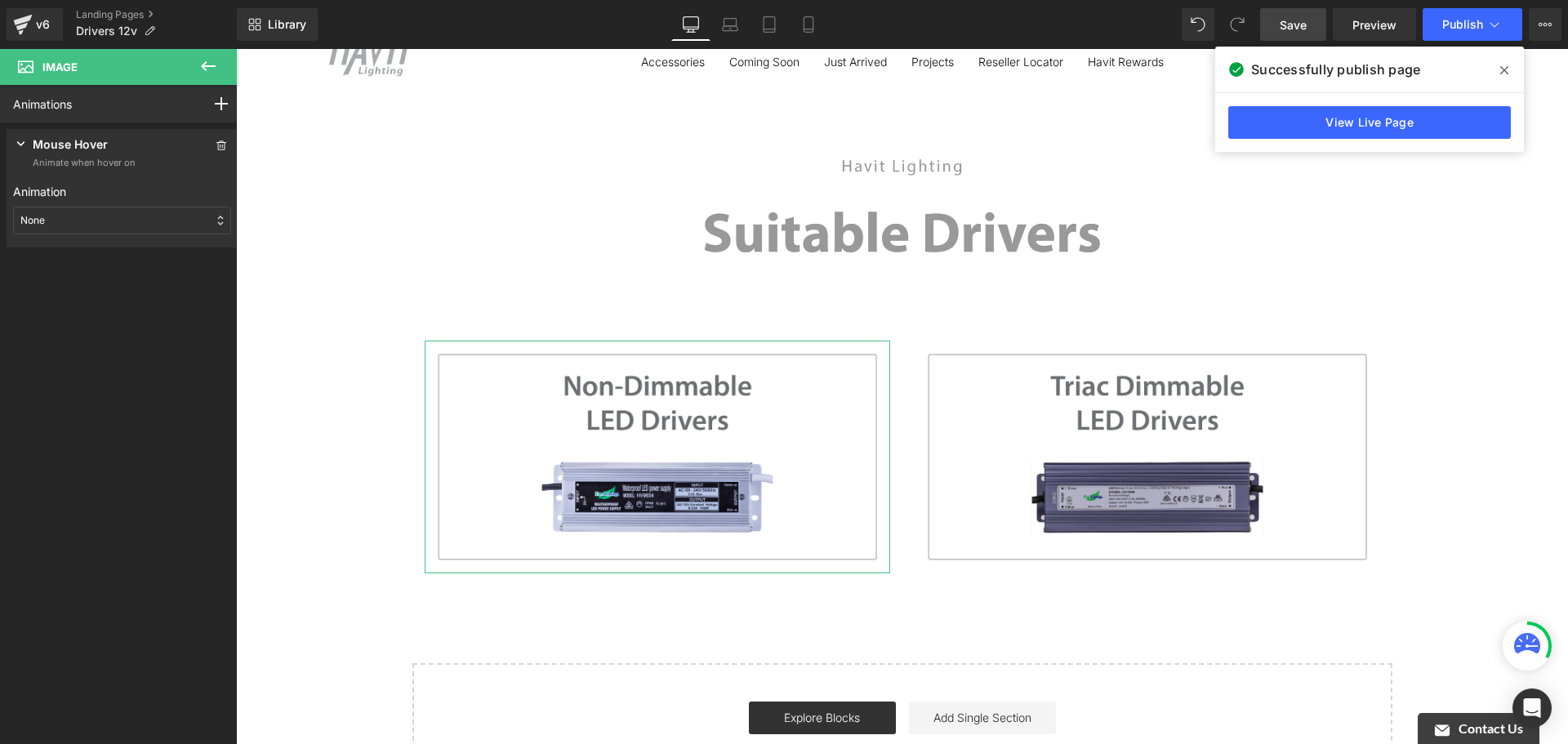
click at [134, 209] on div "None" at bounding box center [122, 220] width 218 height 27
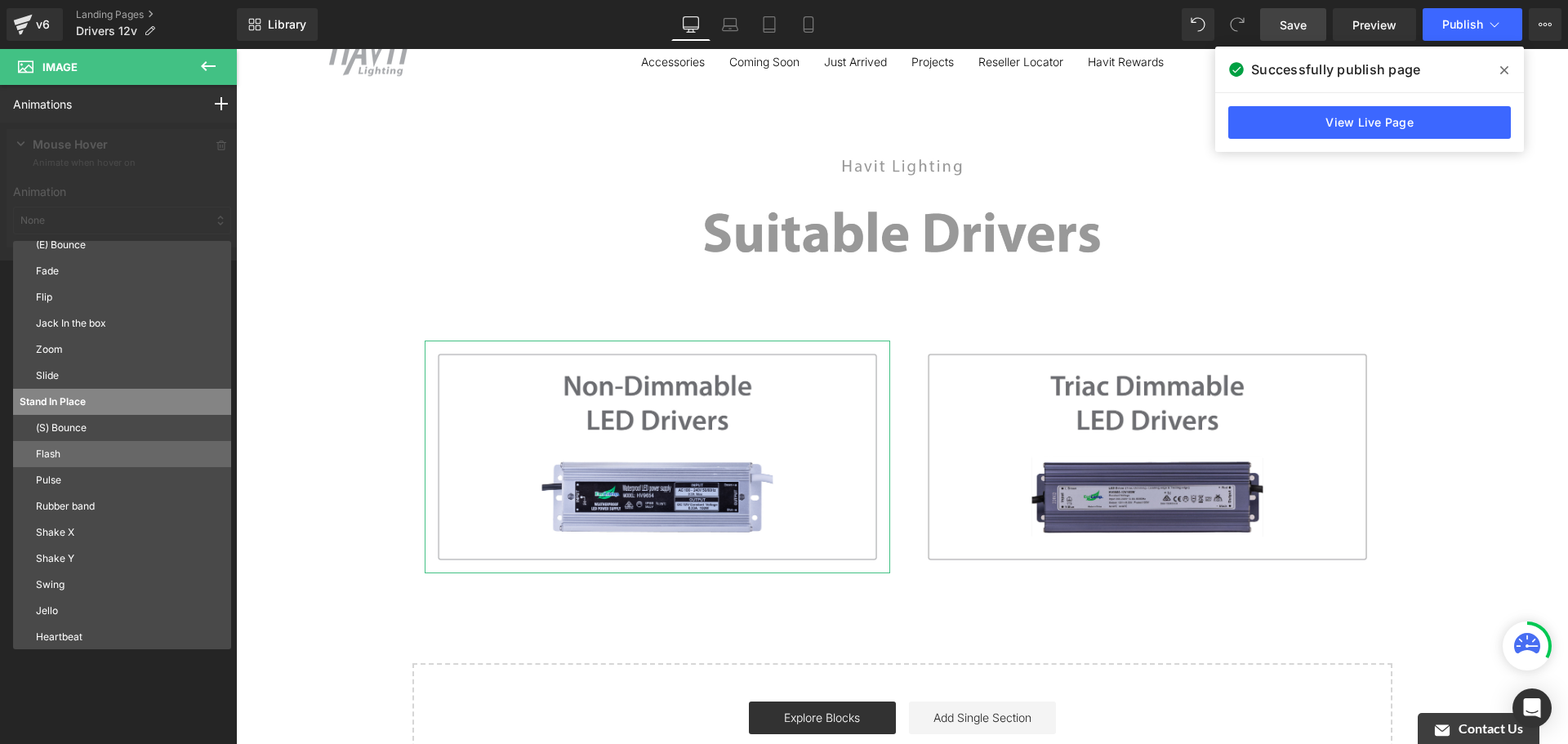
scroll to position [88, 0]
click at [111, 632] on p "Heartbeat" at bounding box center [130, 636] width 188 height 15
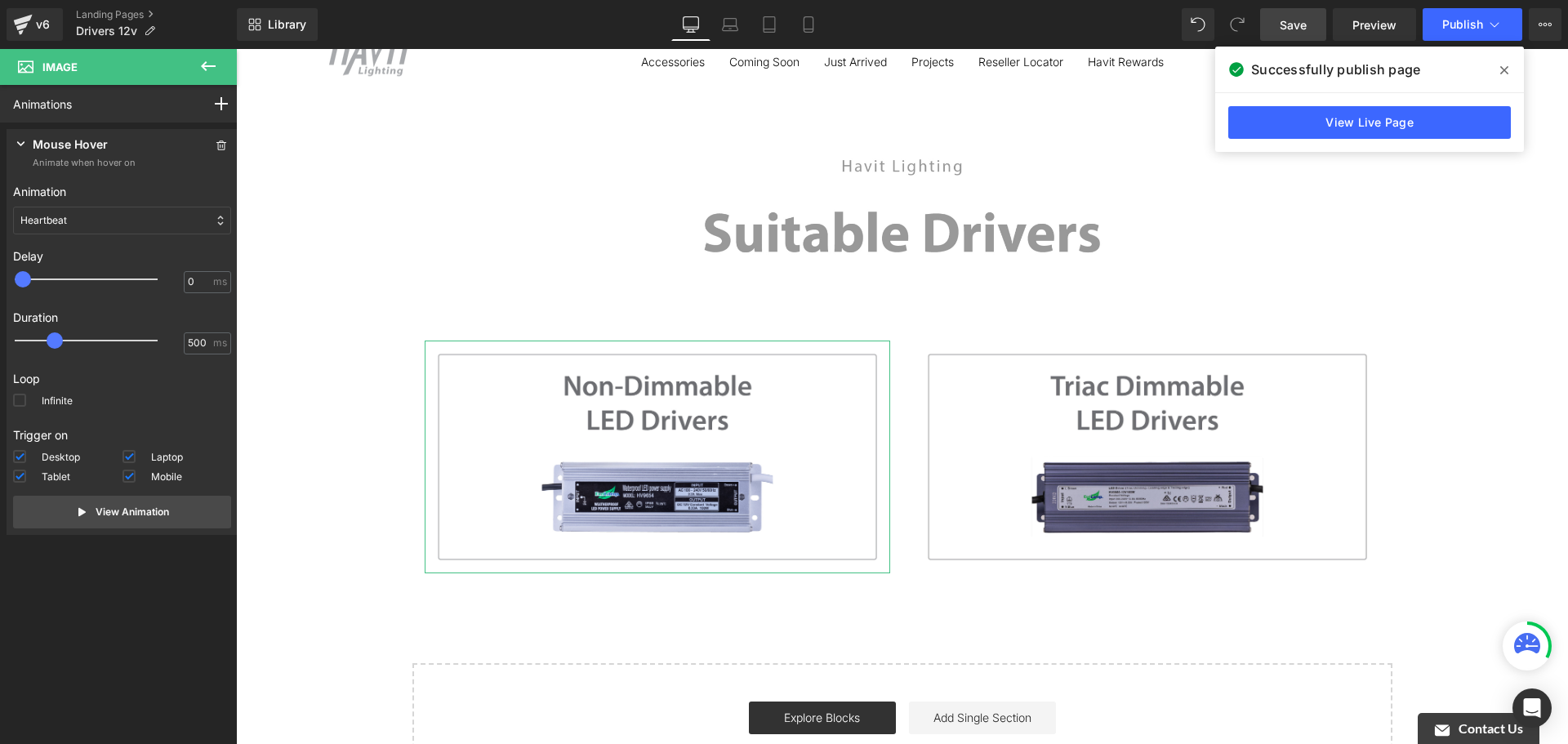
click at [155, 230] on div "Heartbeat" at bounding box center [122, 220] width 218 height 27
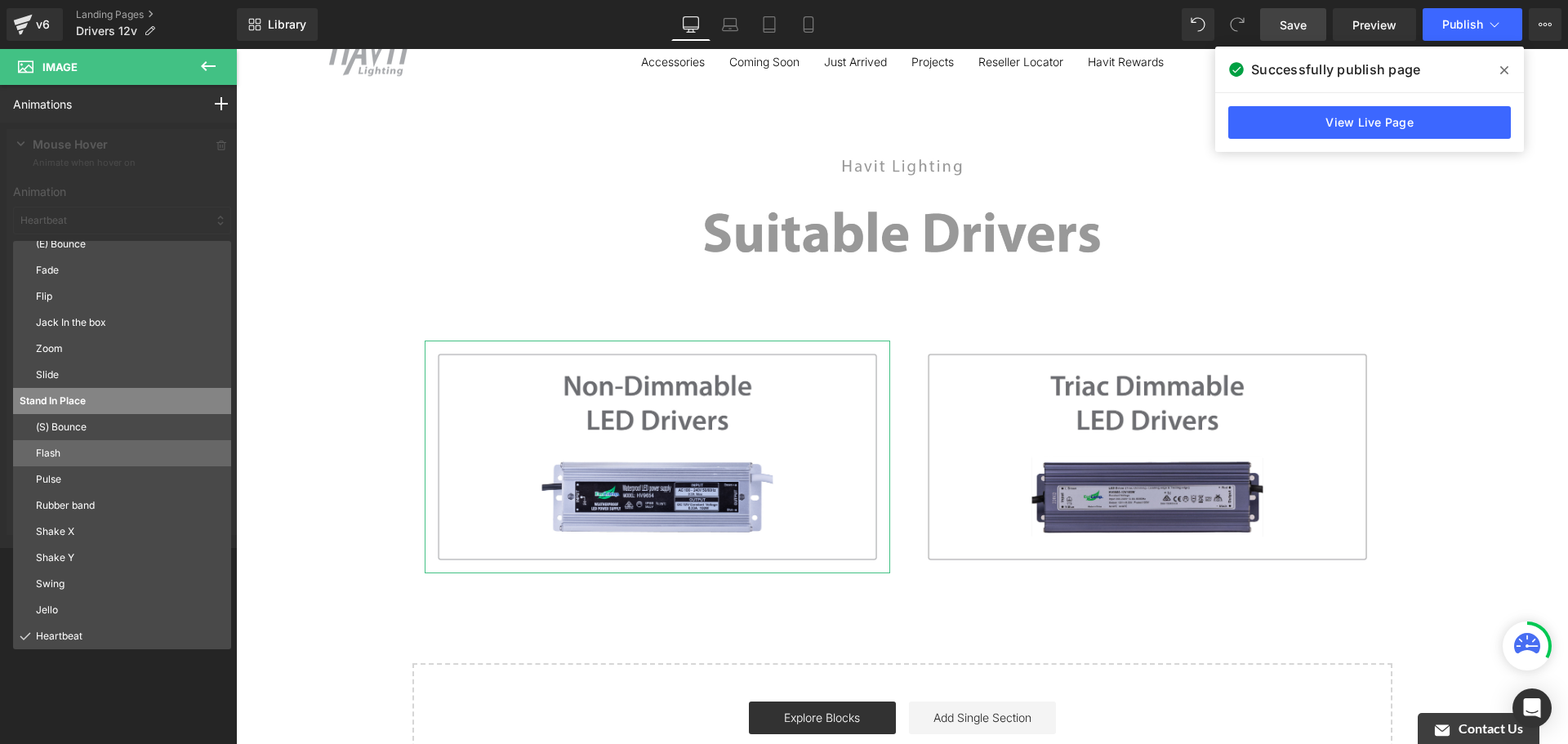
click at [119, 451] on p "Flash" at bounding box center [130, 453] width 188 height 15
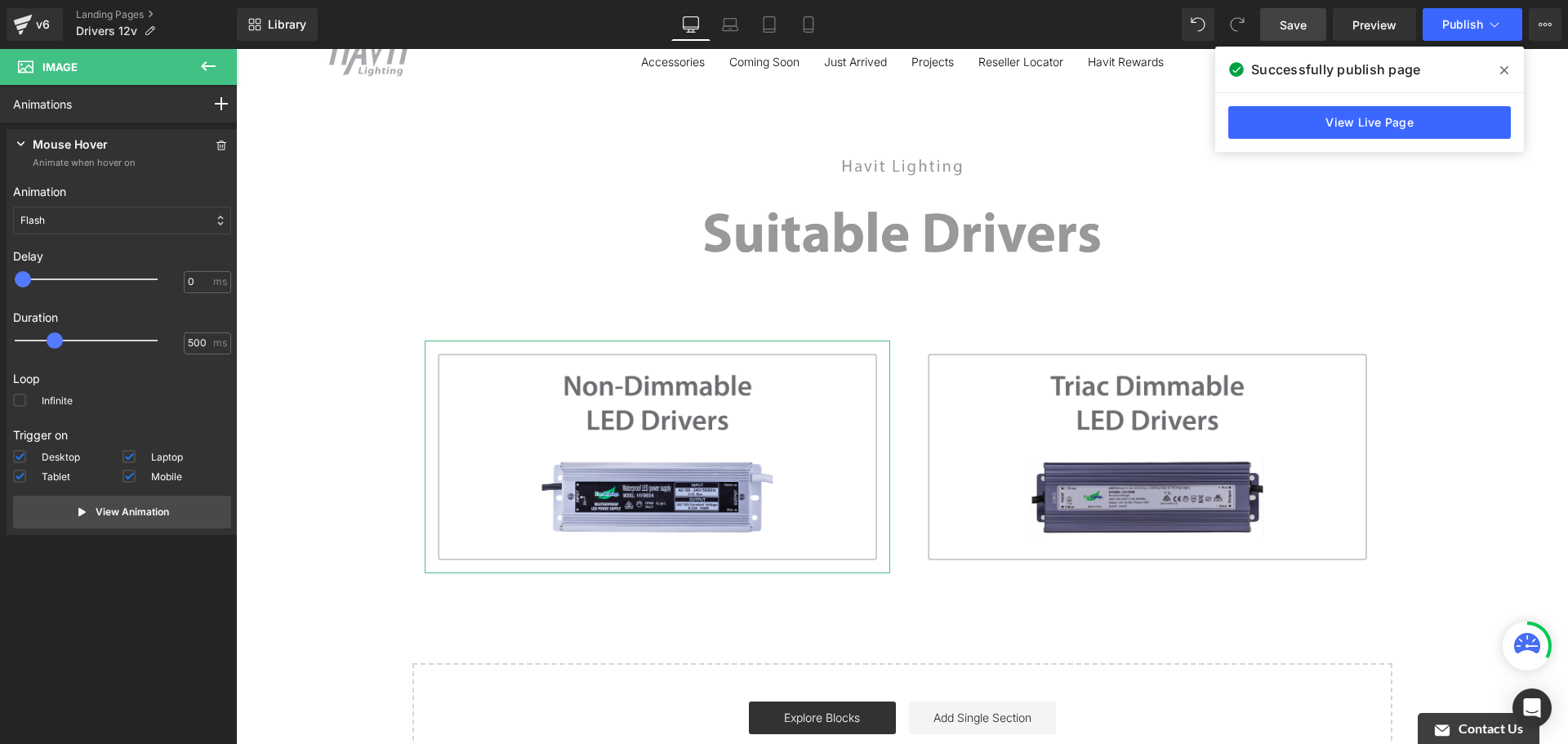
click at [143, 219] on div "Flash" at bounding box center [122, 220] width 218 height 27
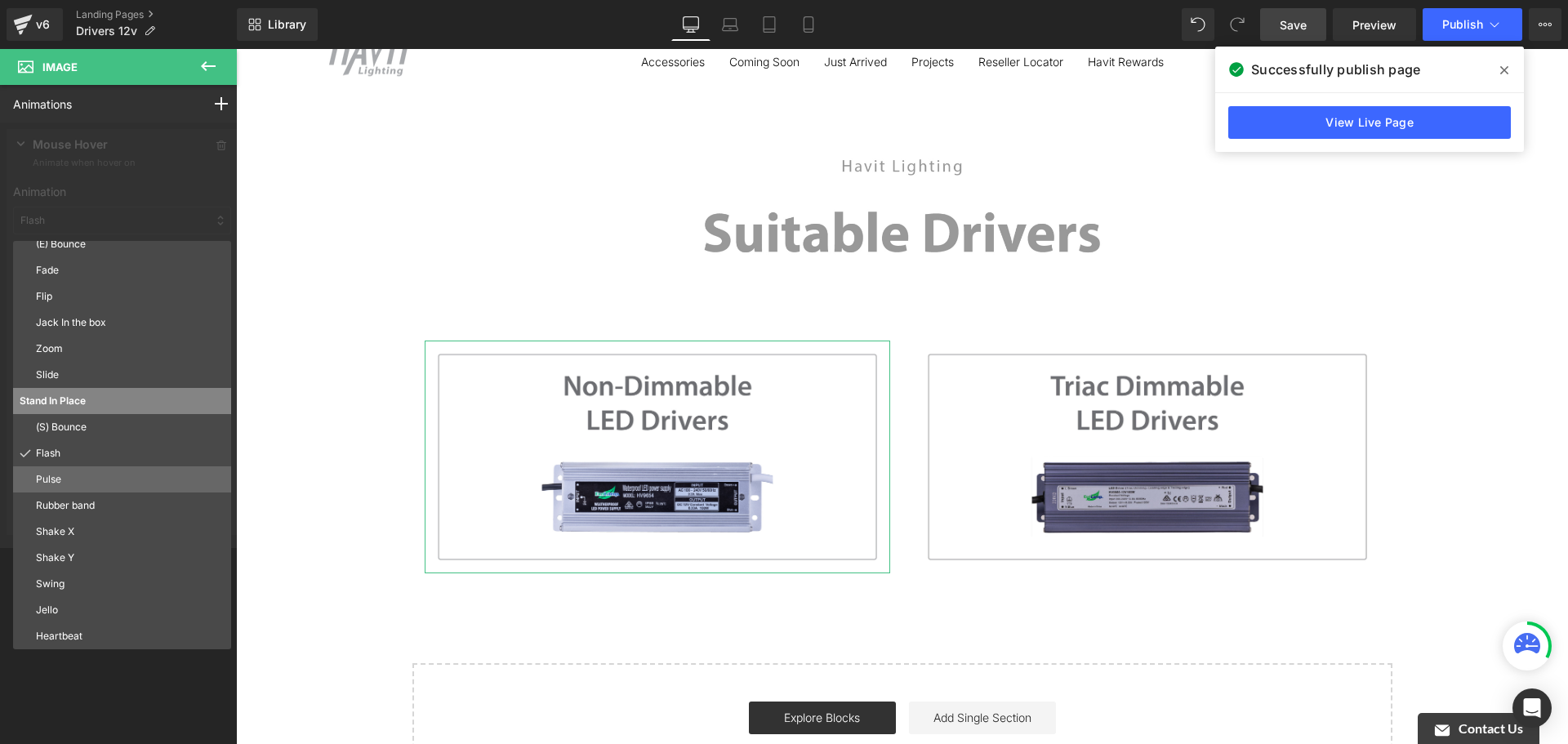
click at [126, 478] on p "Pulse" at bounding box center [130, 479] width 188 height 15
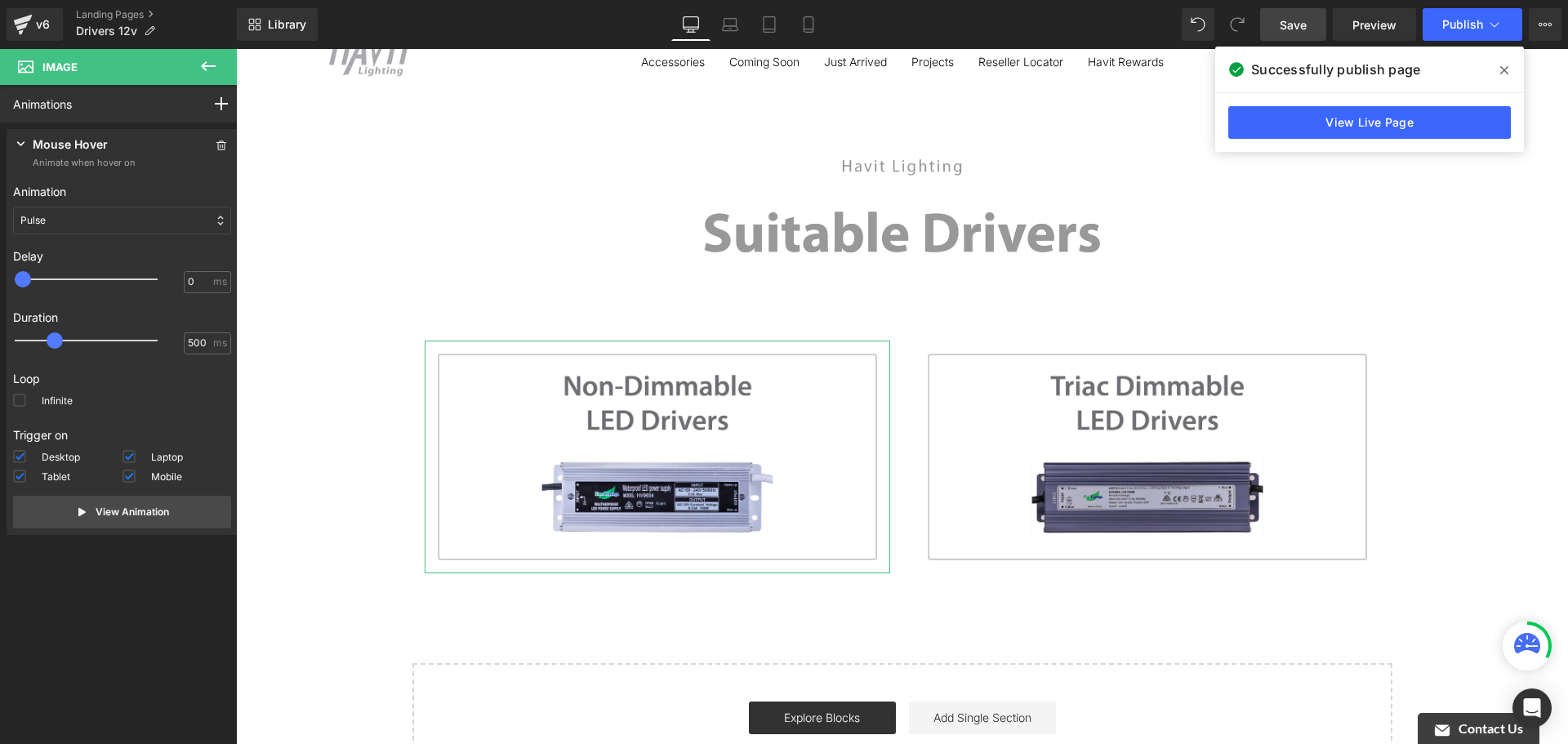
click at [107, 210] on div "Pulse" at bounding box center [122, 220] width 218 height 27
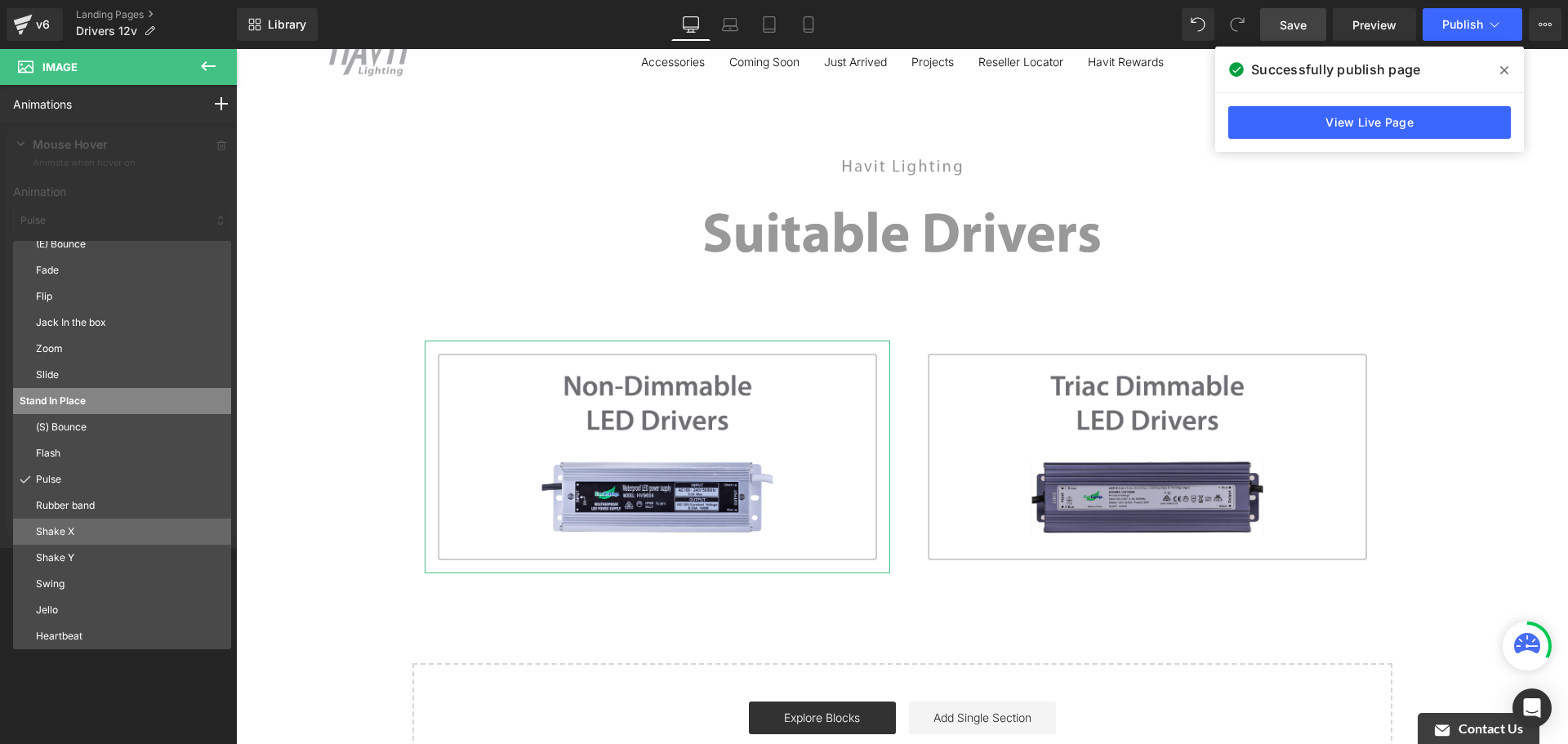
click at [108, 529] on p "Shake X" at bounding box center [130, 531] width 188 height 15
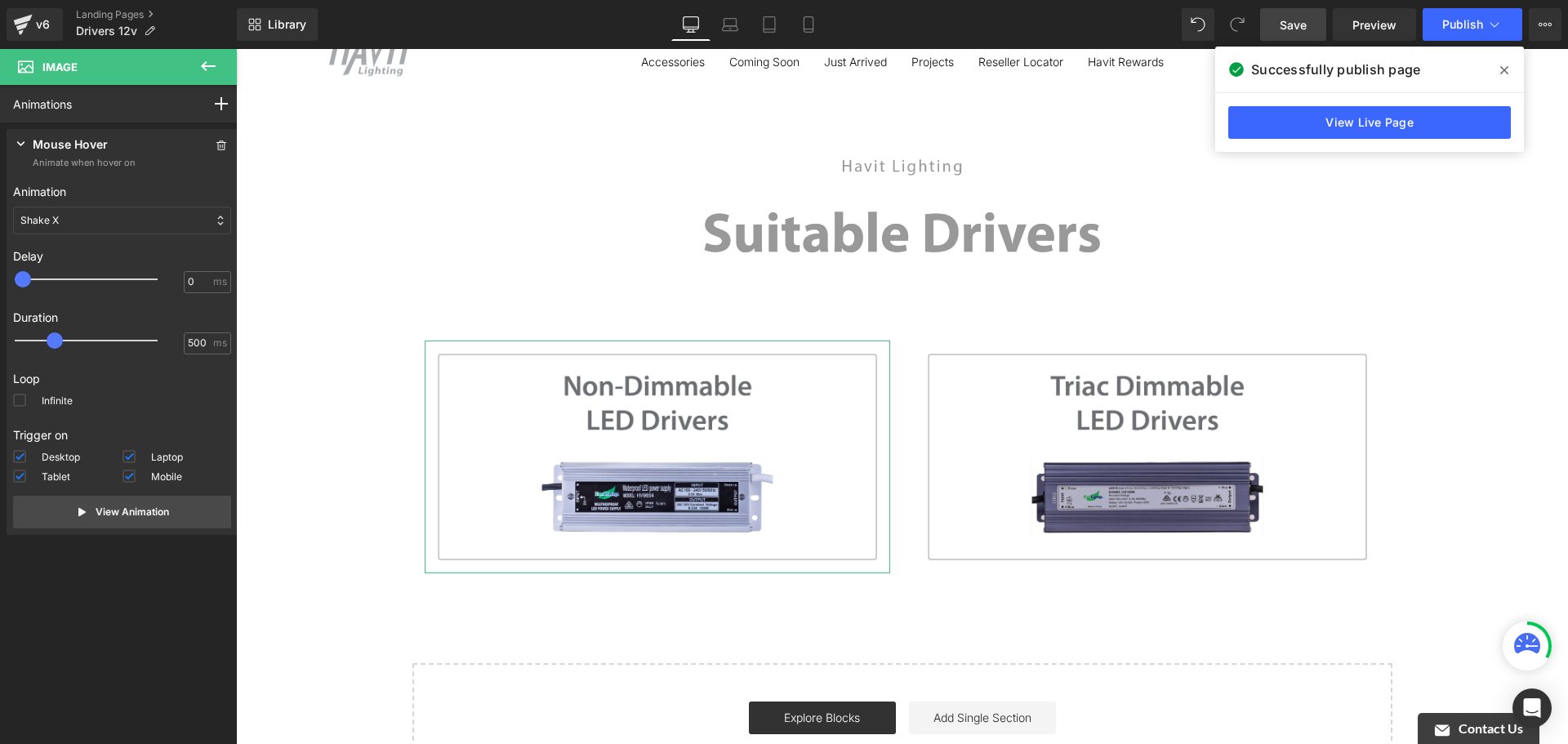
click at [126, 222] on div "Shake X" at bounding box center [122, 220] width 218 height 27
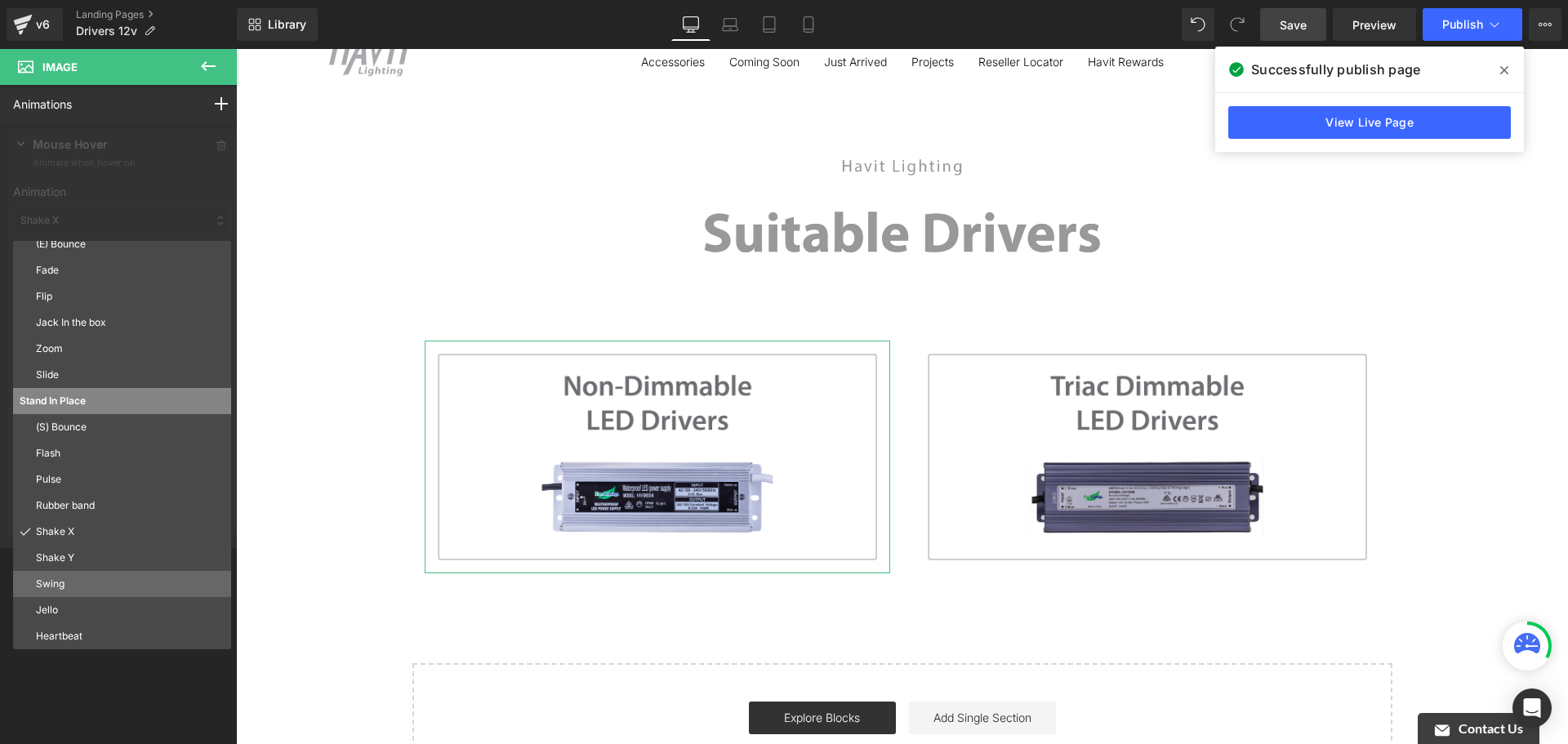
click at [97, 577] on p "Swing" at bounding box center [130, 584] width 188 height 15
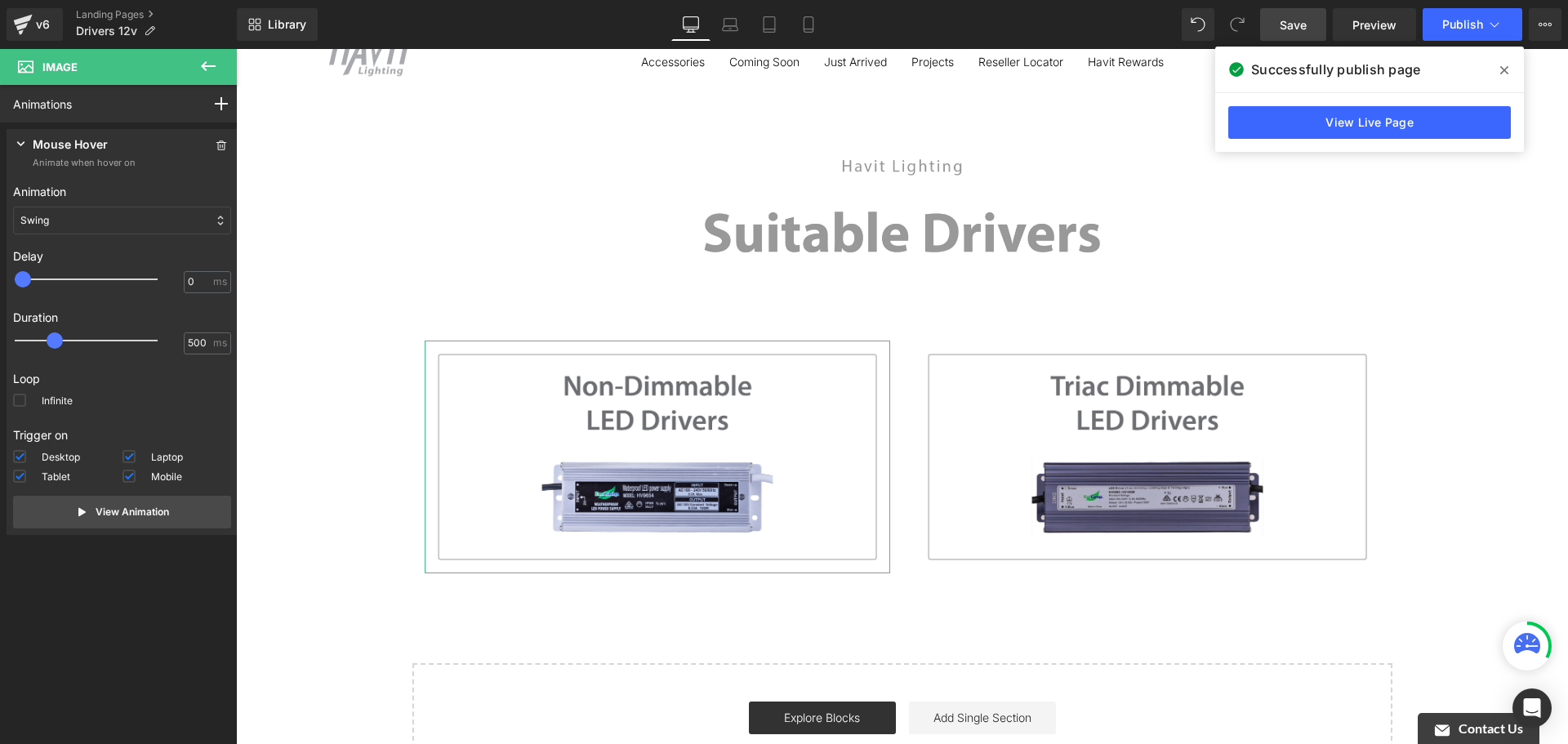
click at [133, 221] on div "Swing" at bounding box center [122, 220] width 218 height 27
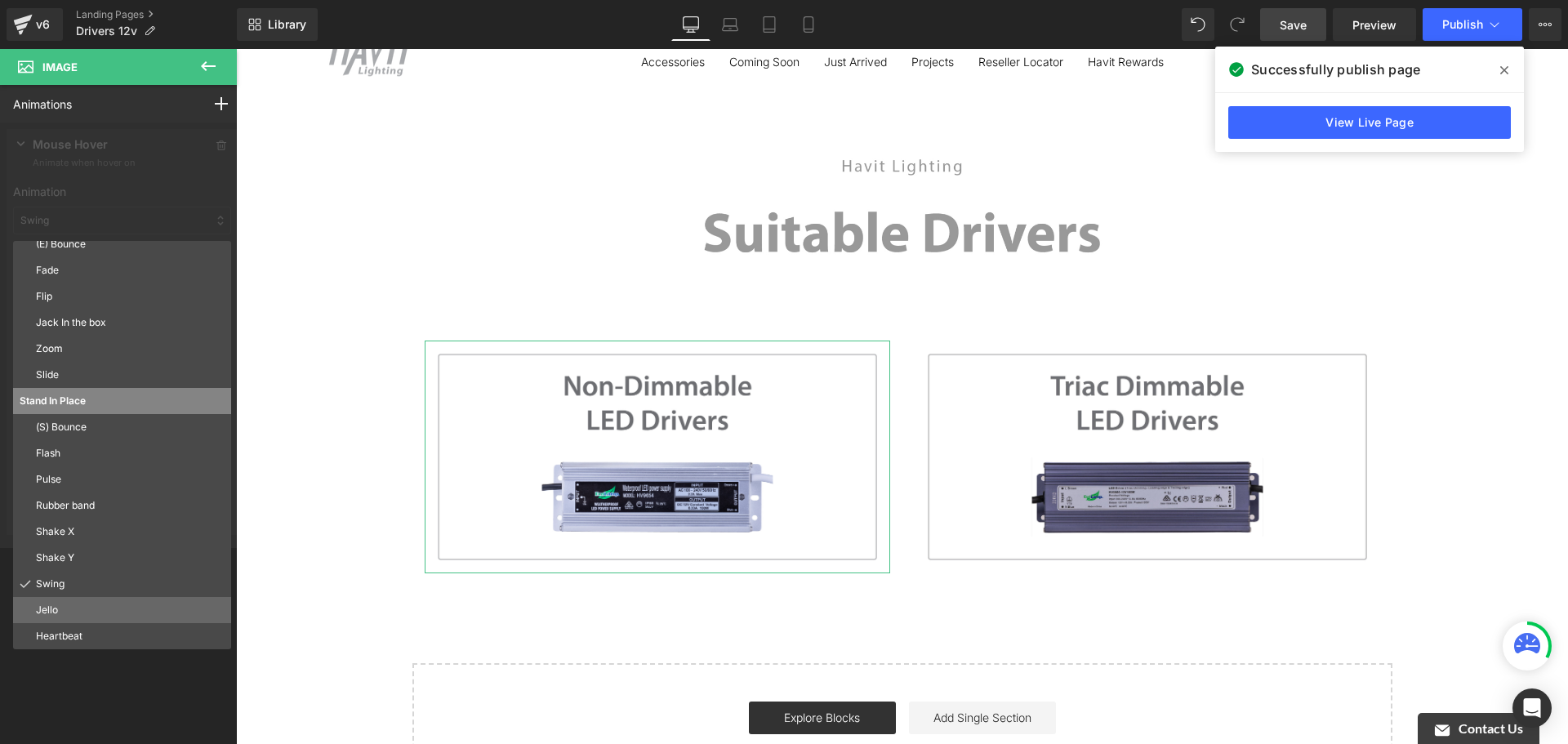
click at [114, 602] on p "Jello" at bounding box center [130, 610] width 188 height 15
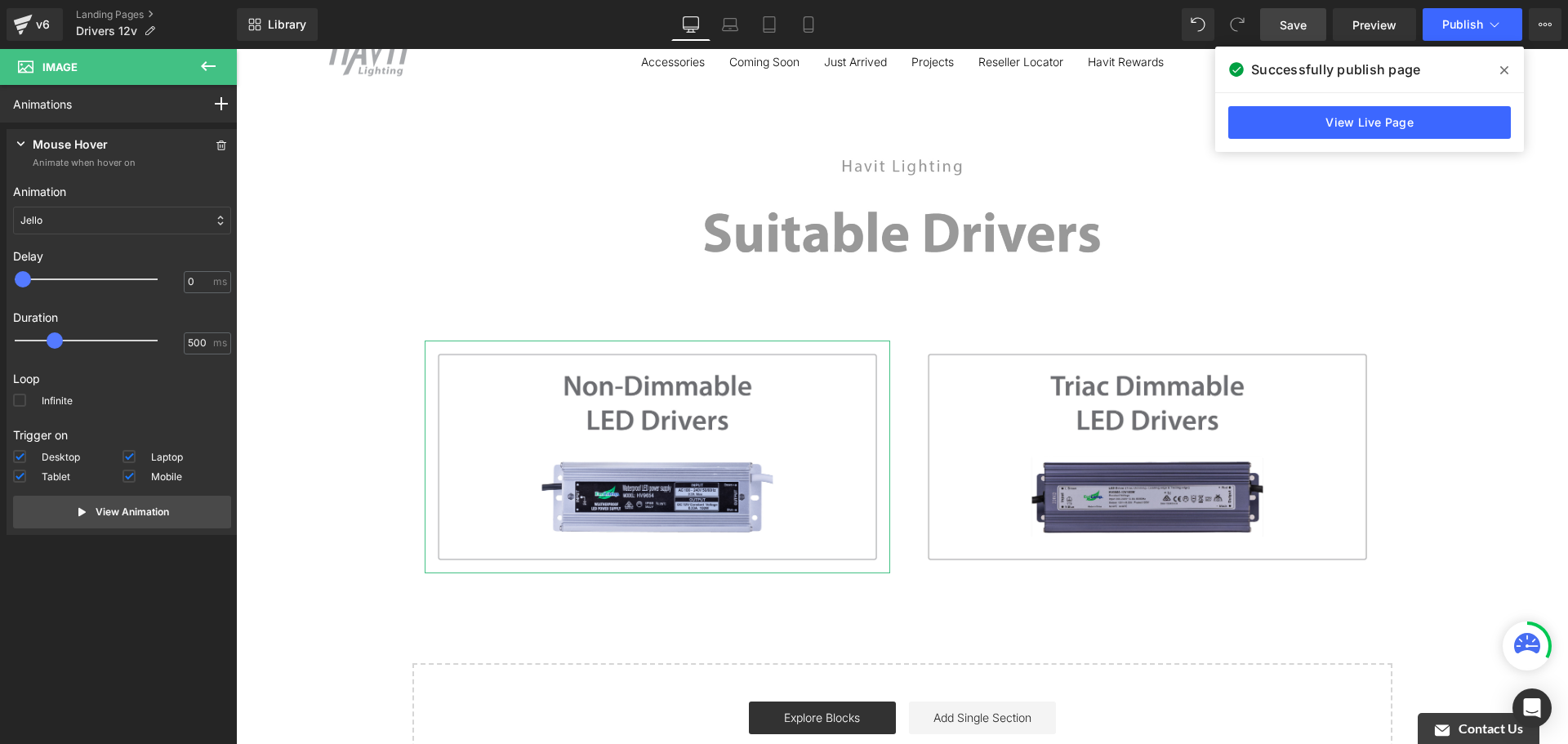
click at [140, 218] on div "Jello" at bounding box center [122, 220] width 218 height 27
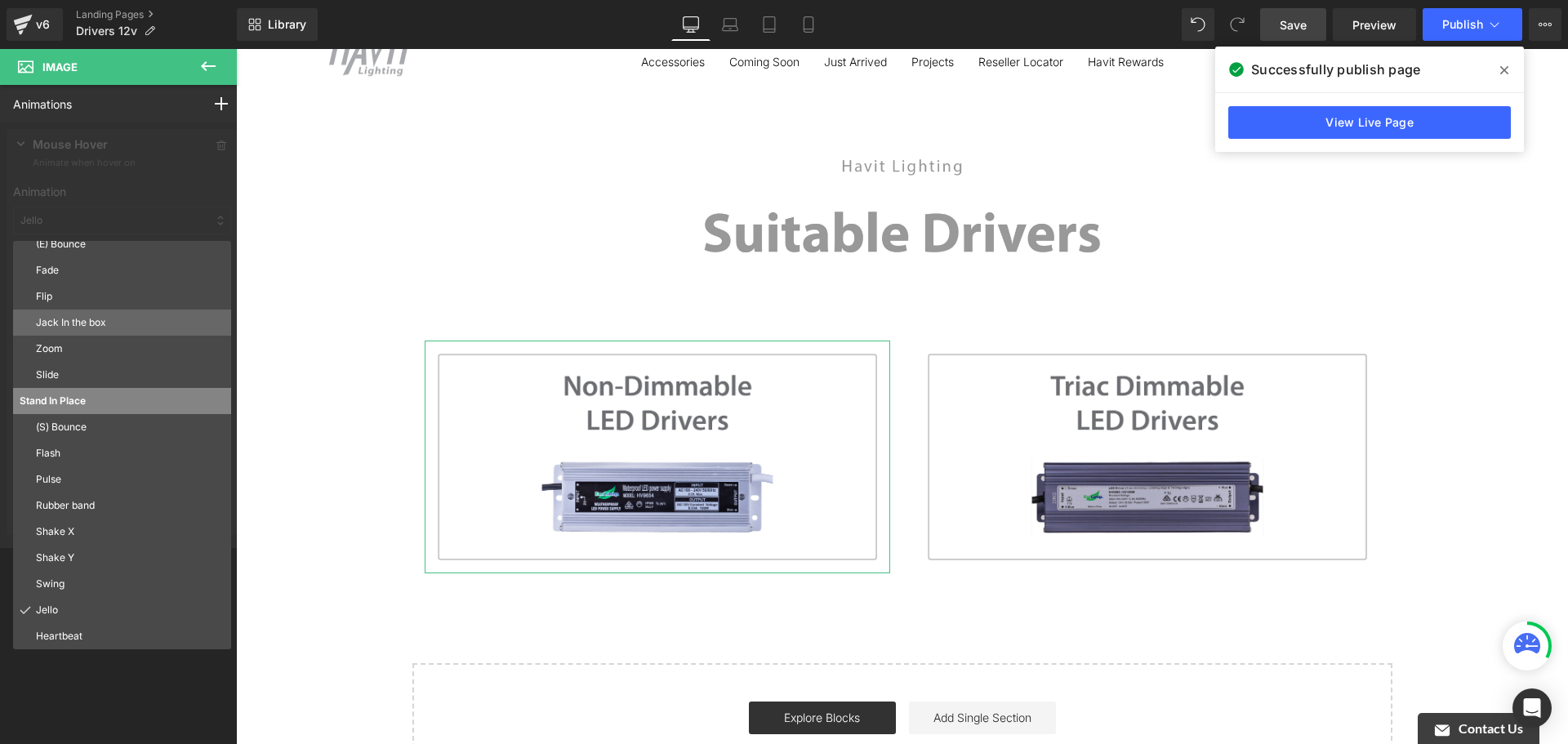
click at [118, 329] on p "Jack In the box" at bounding box center [130, 323] width 188 height 15
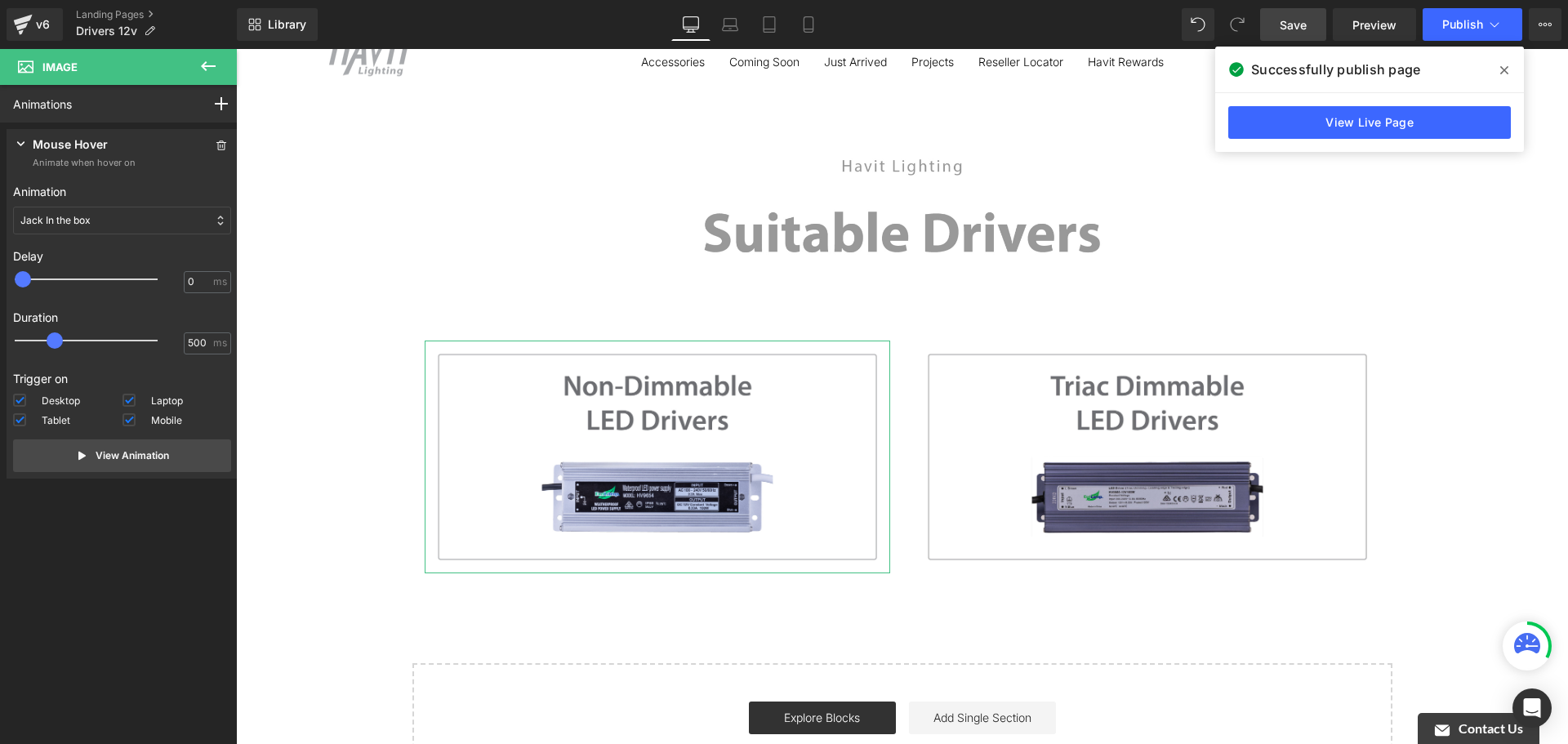
click at [129, 216] on div "Jack In the box" at bounding box center [122, 220] width 218 height 27
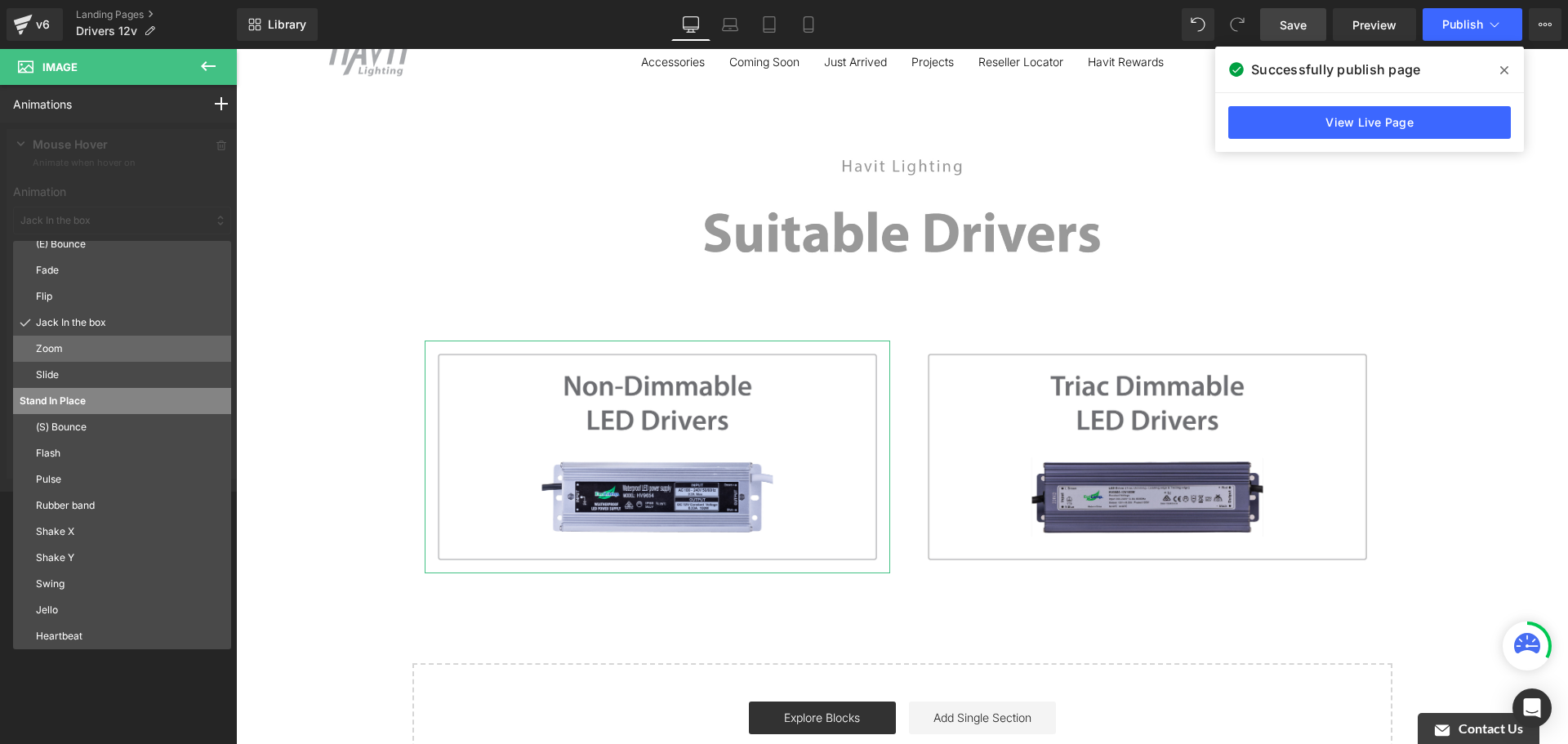
click at [113, 353] on p "Zoom" at bounding box center [130, 348] width 188 height 15
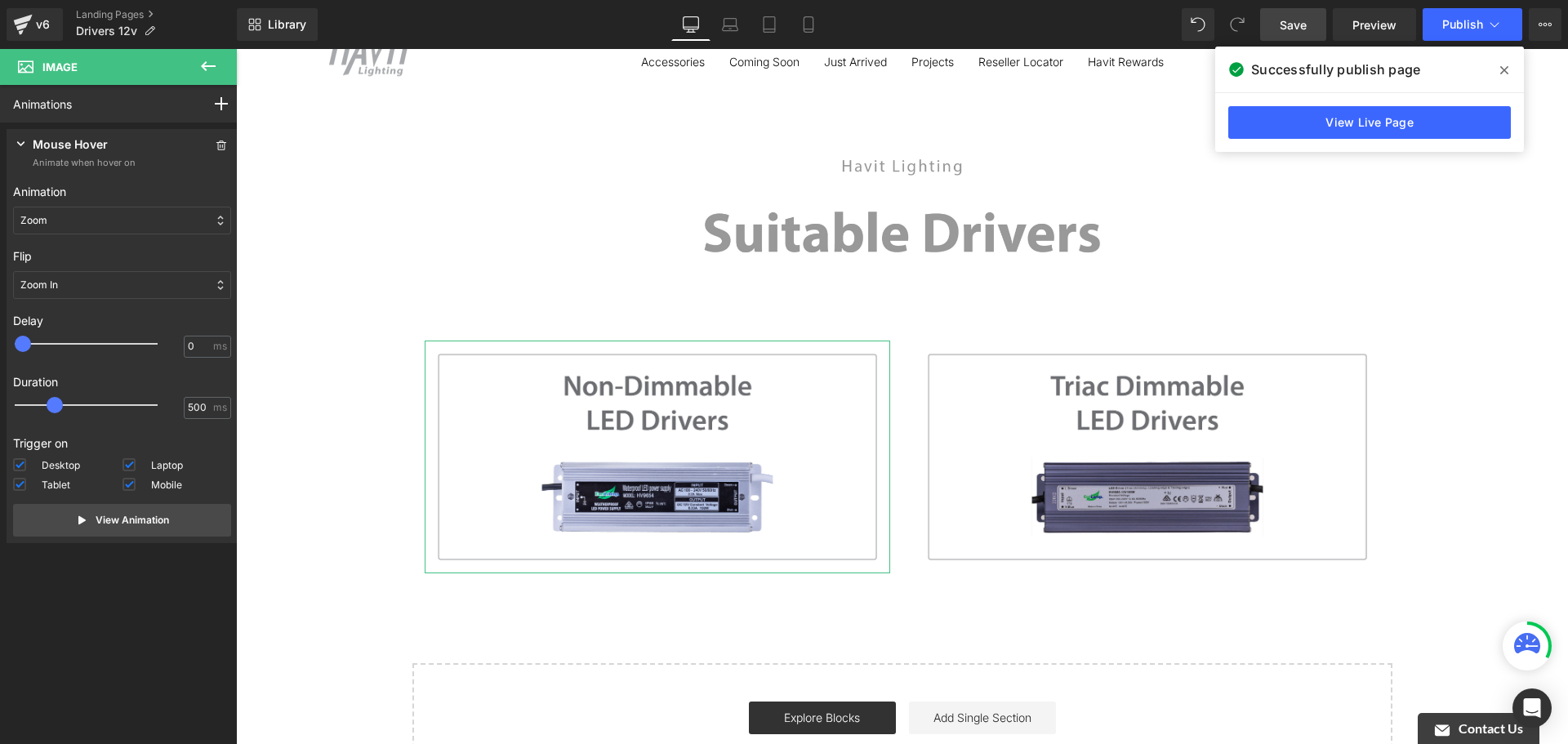
click at [104, 219] on div "Zoom" at bounding box center [122, 220] width 218 height 27
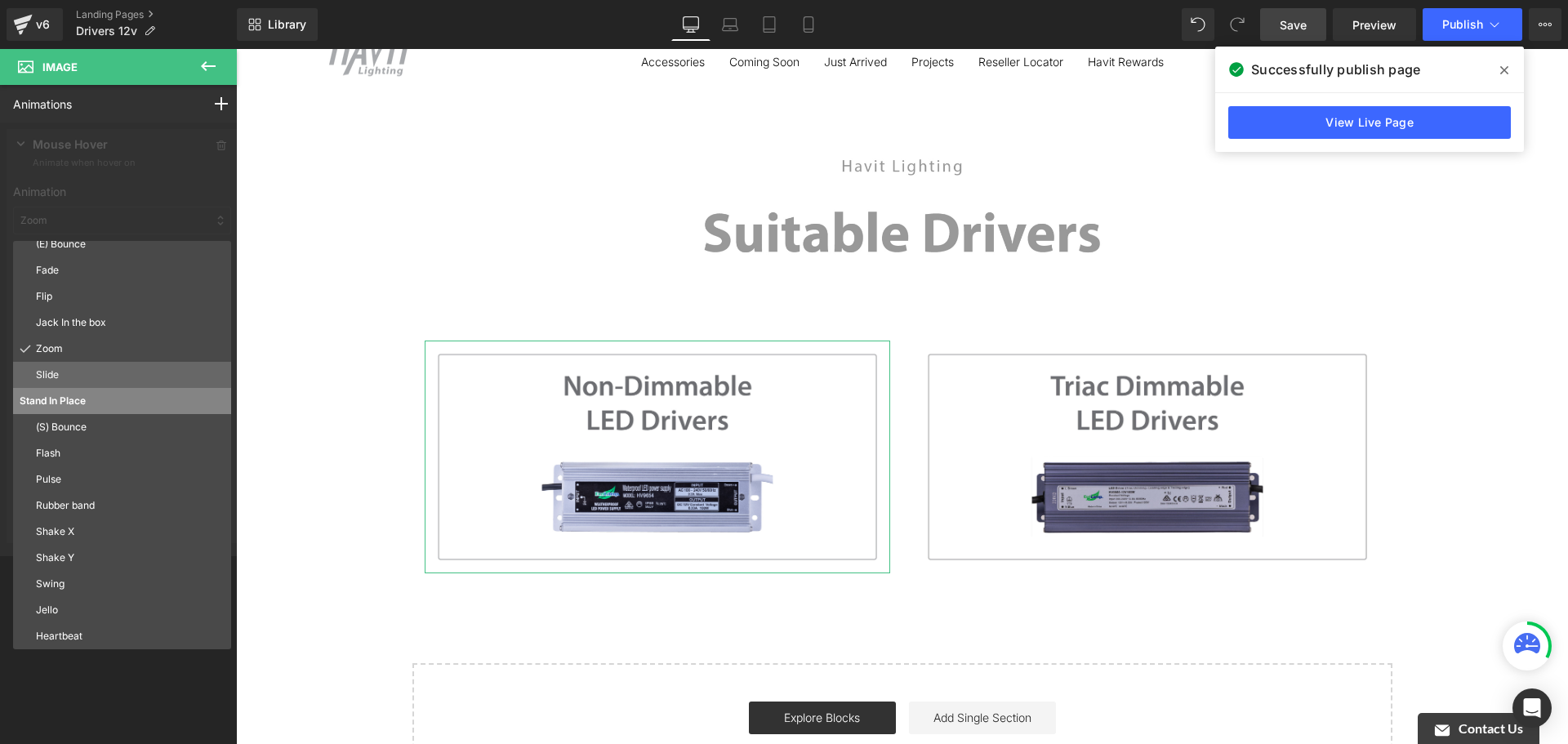
click at [100, 367] on p "Slide" at bounding box center [130, 375] width 188 height 15
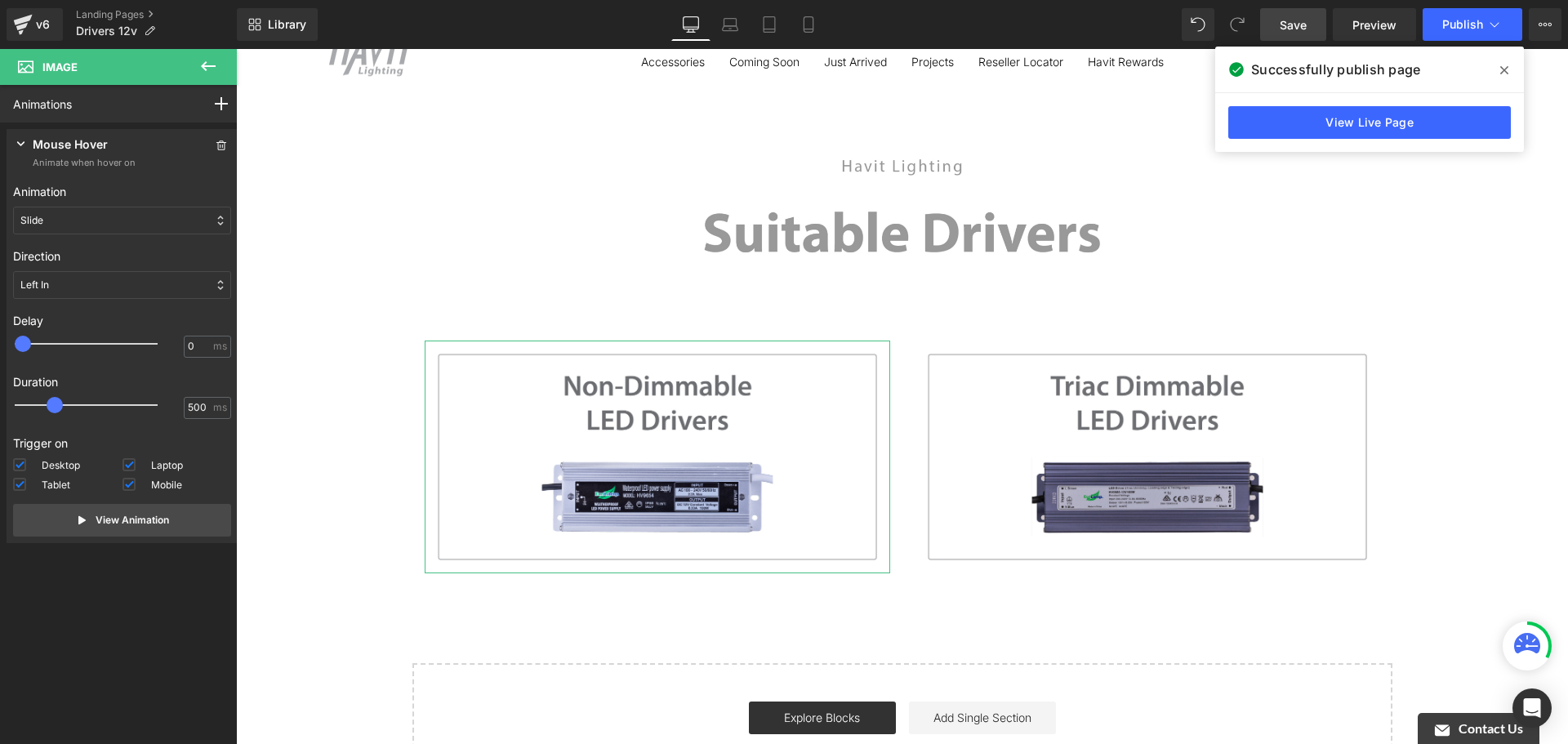
click at [106, 260] on p "Direction" at bounding box center [122, 256] width 218 height 17
click at [105, 279] on div "Left In" at bounding box center [122, 285] width 218 height 27
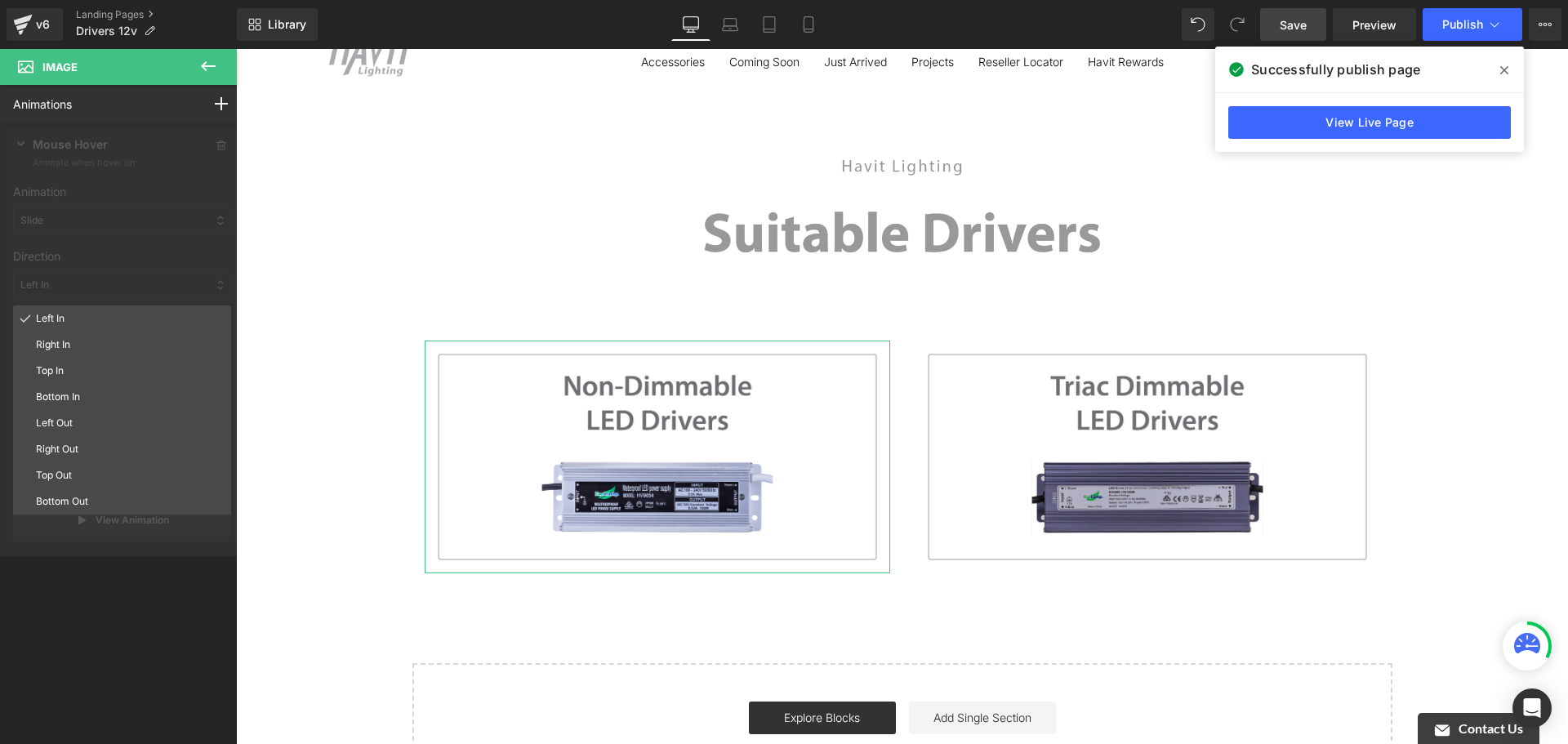
click at [123, 210] on div at bounding box center [122, 339] width 244 height 433
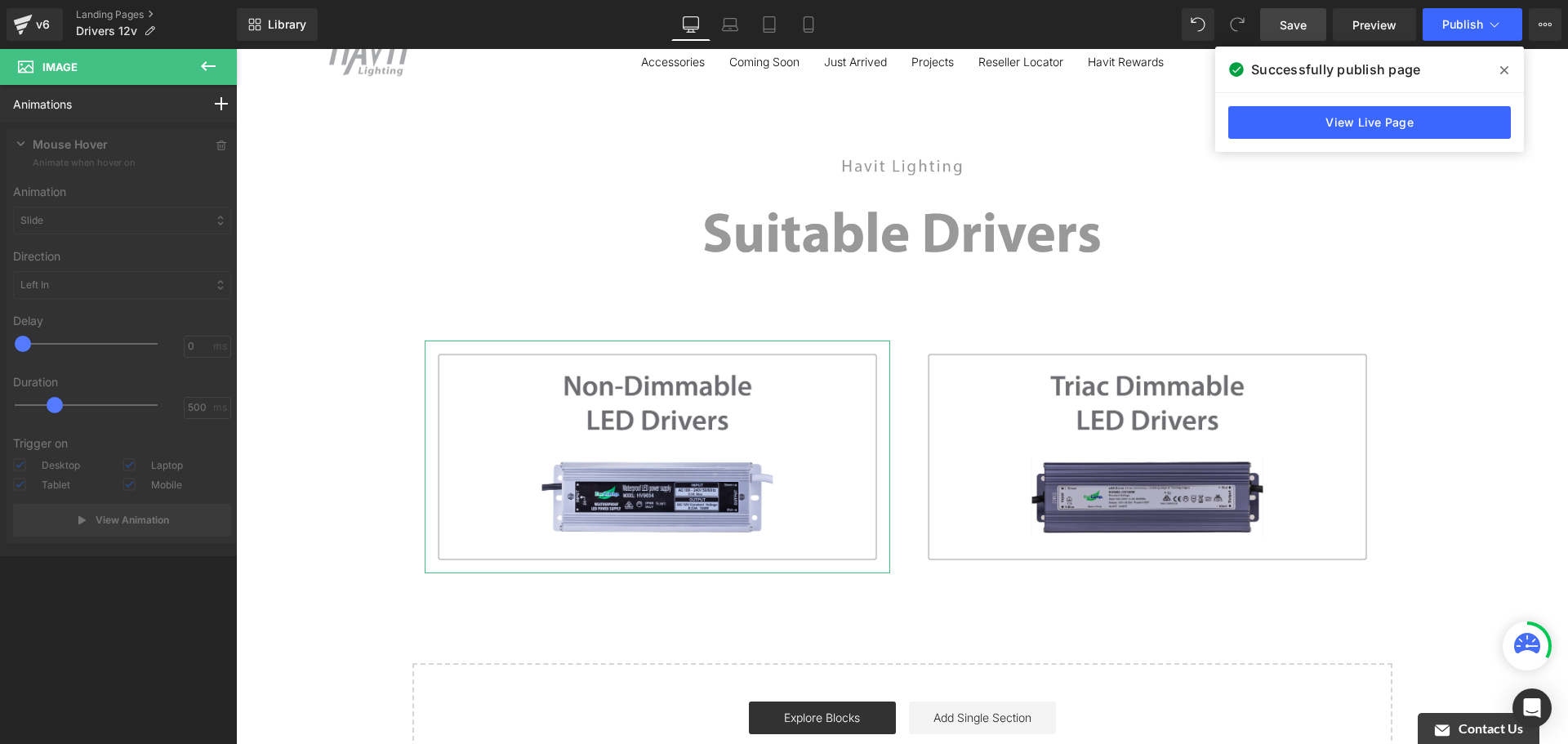
click at [121, 215] on div at bounding box center [122, 339] width 244 height 433
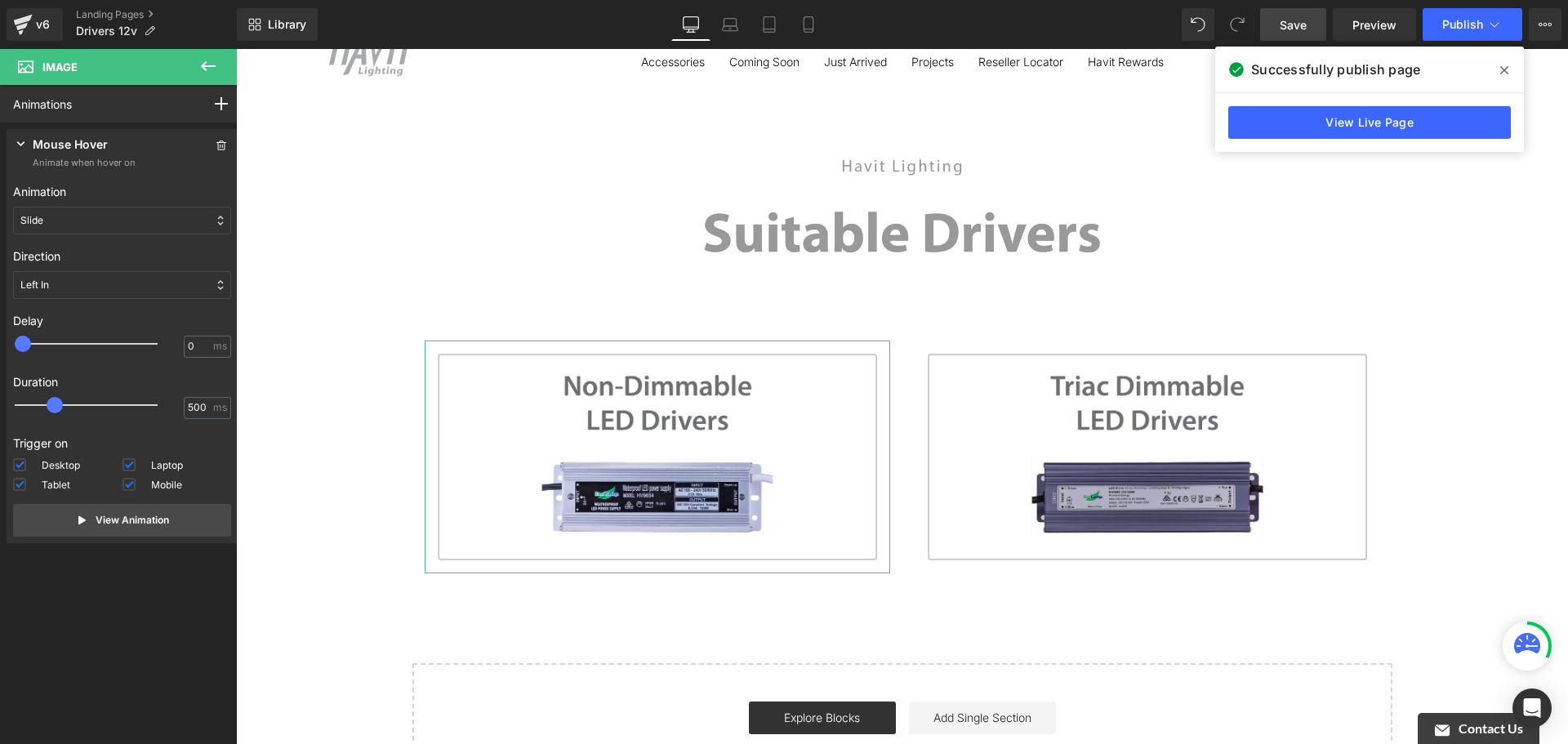
click at [111, 225] on div "Slide" at bounding box center [122, 220] width 218 height 27
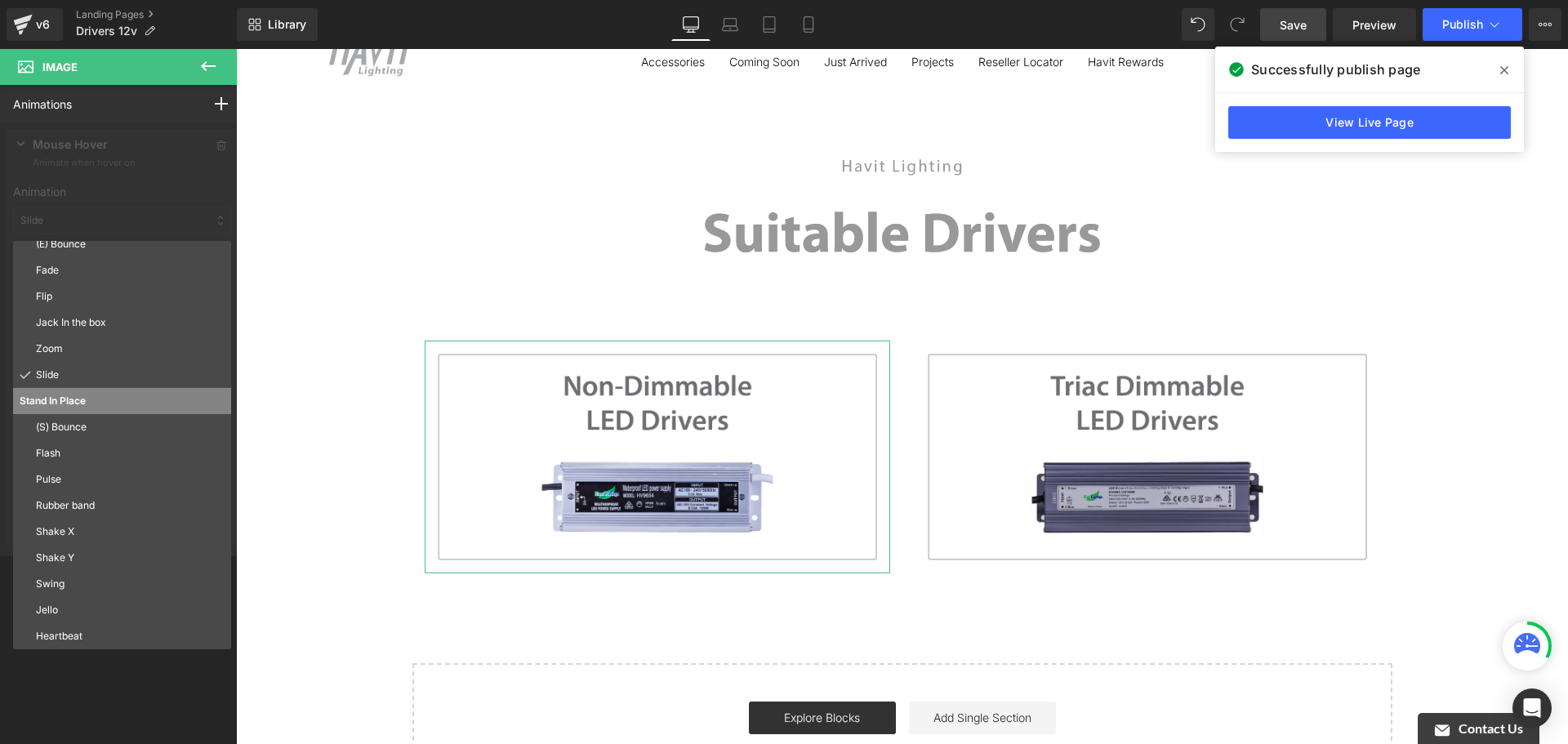
click at [154, 187] on div at bounding box center [122, 339] width 244 height 433
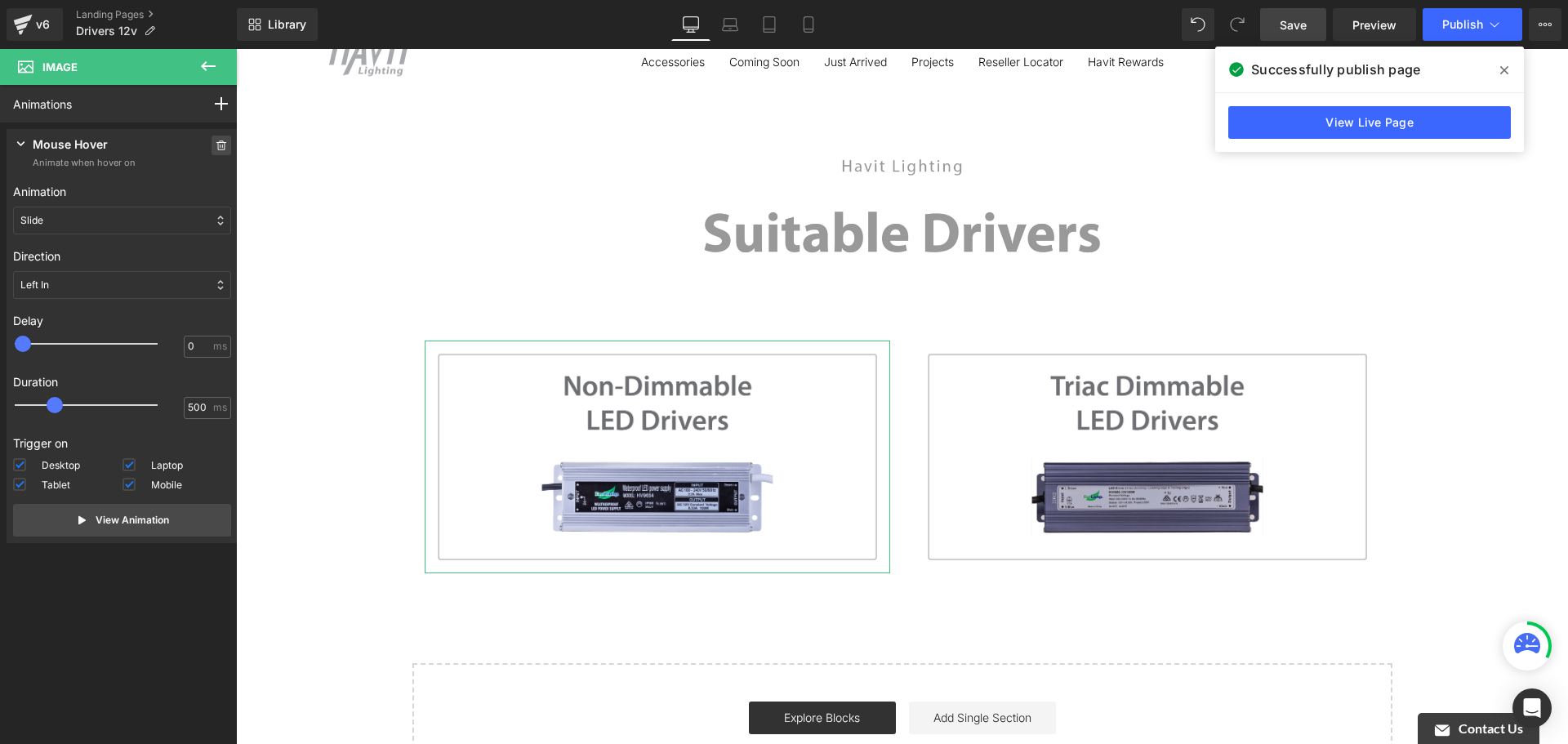
click at [217, 142] on icon at bounding box center [221, 145] width 10 height 10
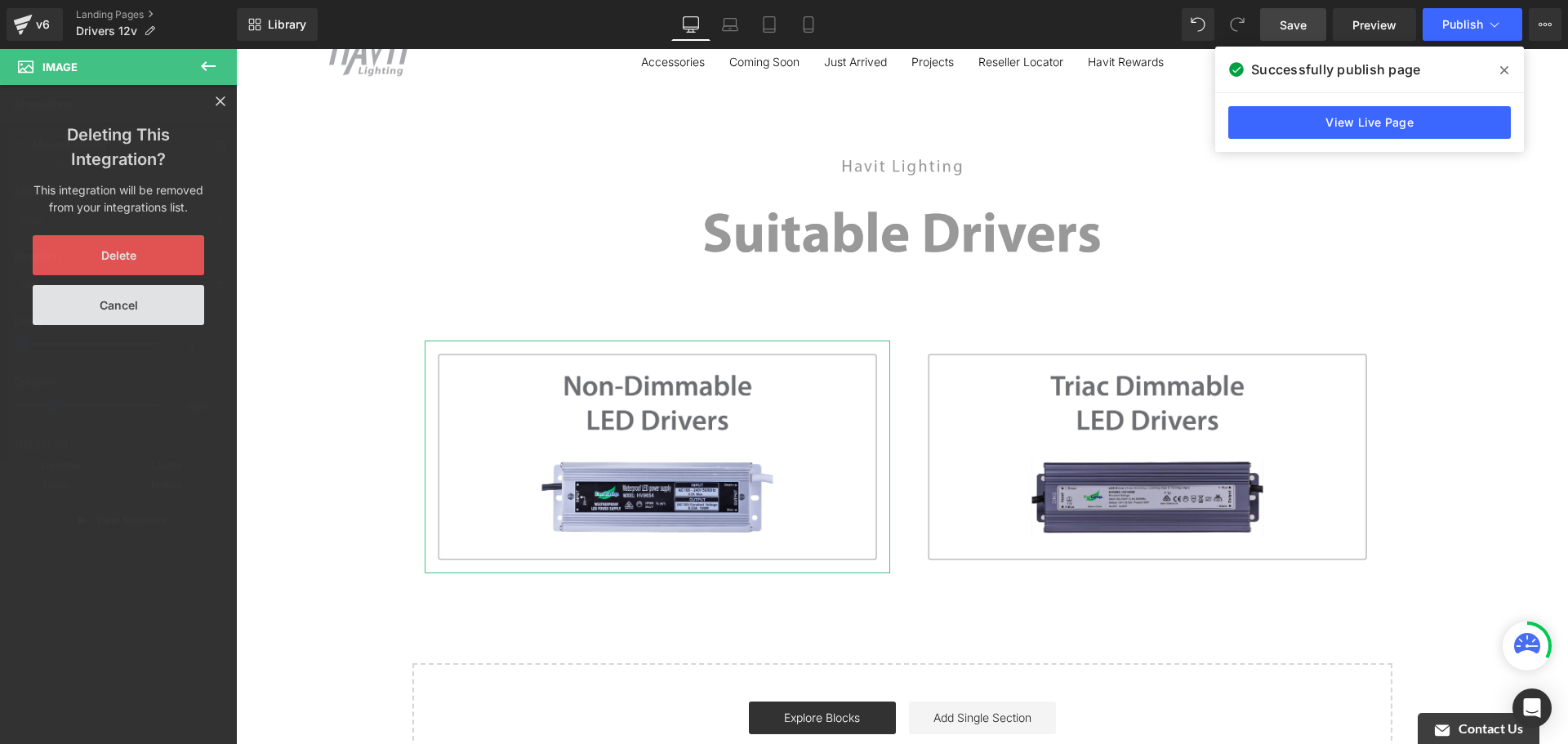
click at [131, 243] on button "Delete" at bounding box center [119, 255] width 172 height 40
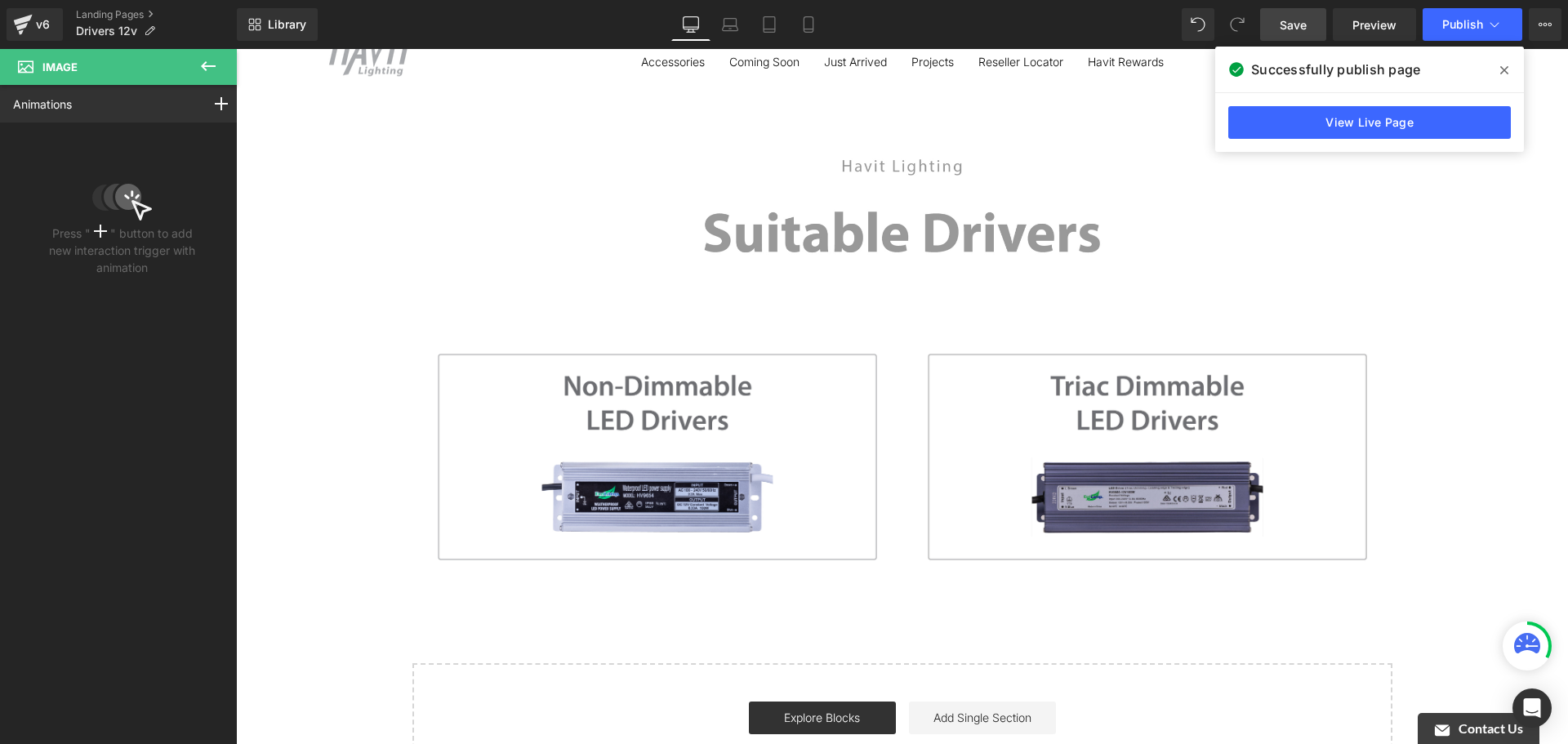
click at [202, 74] on icon at bounding box center [208, 66] width 19 height 19
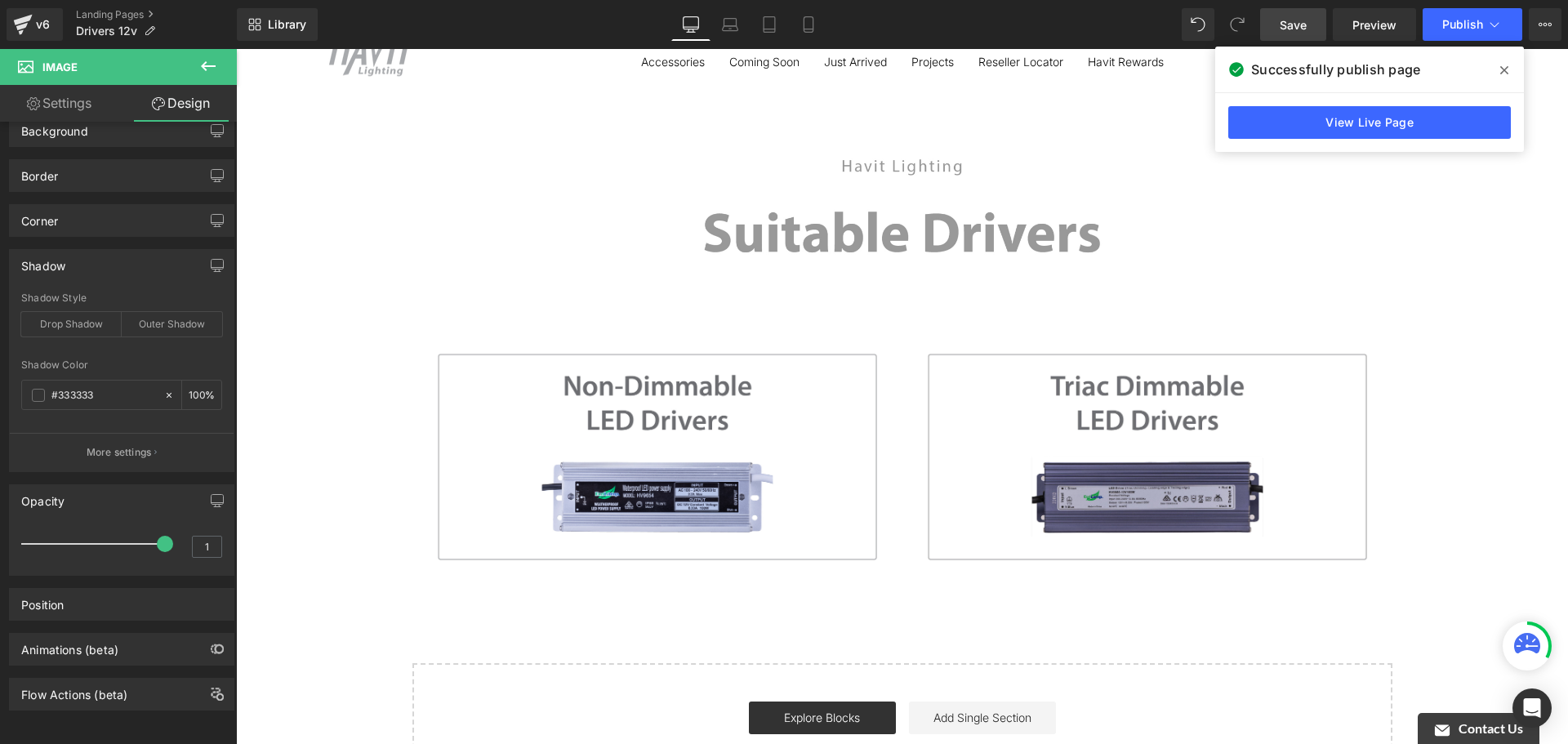
type input "100"
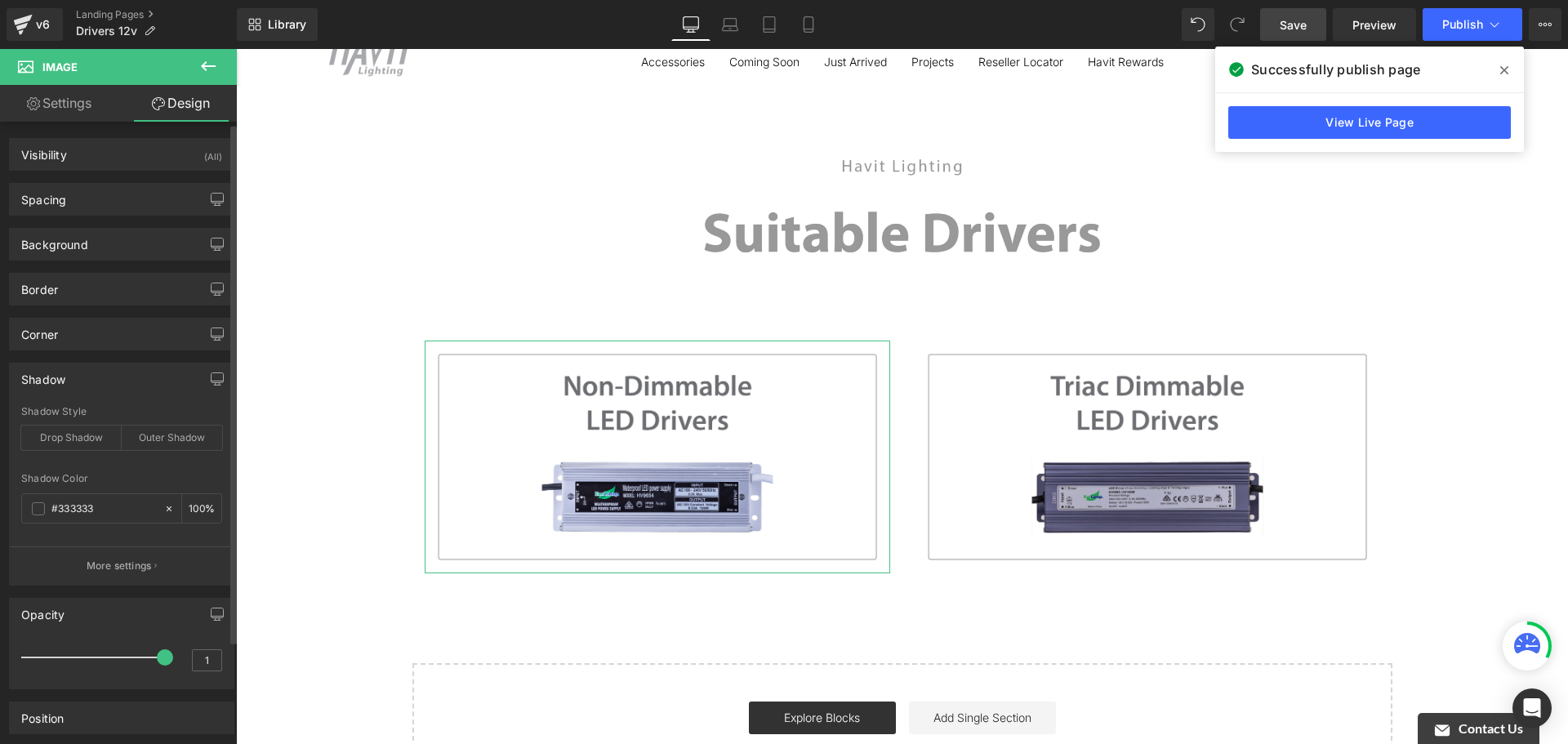
scroll to position [81, 0]
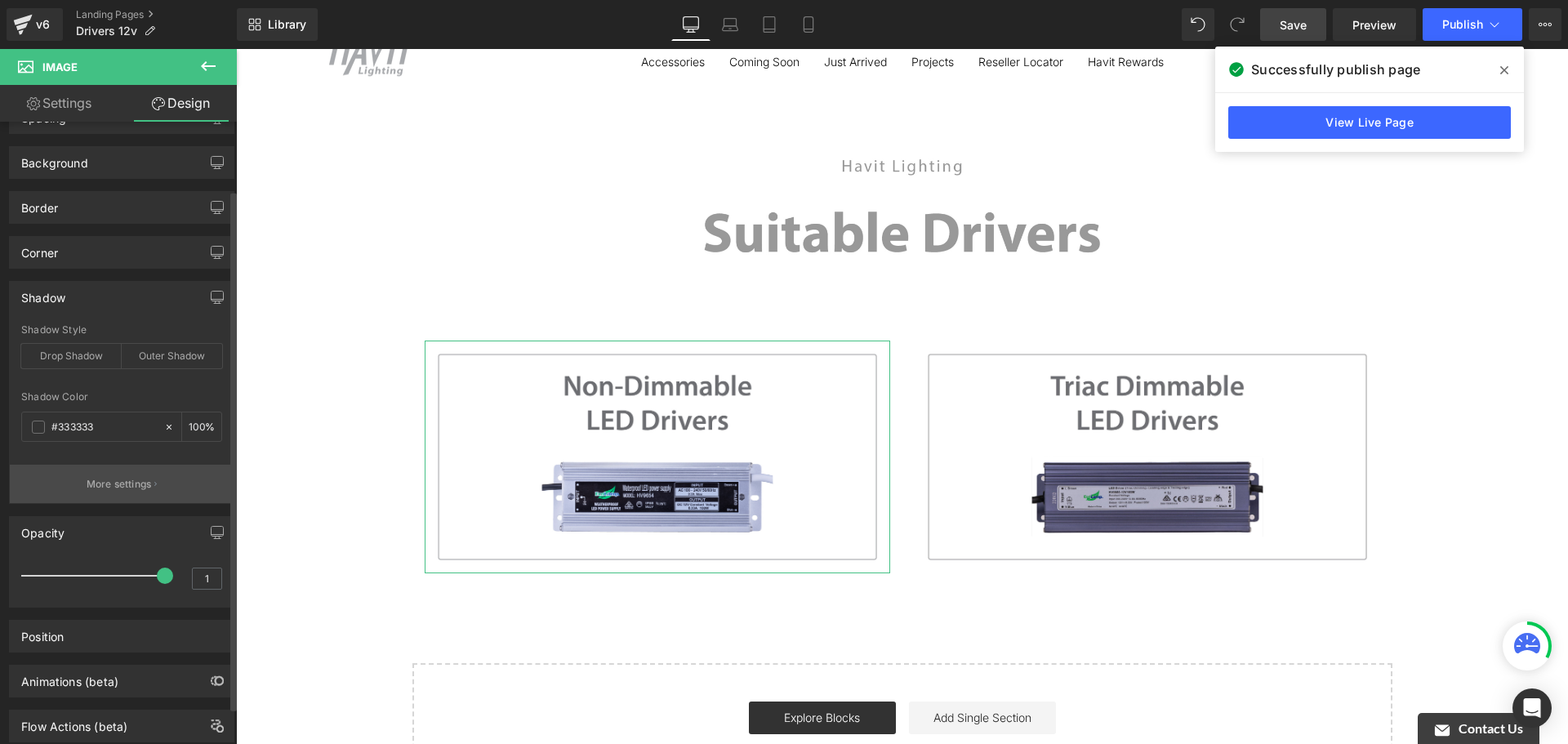
click at [126, 482] on p "More settings" at bounding box center [119, 484] width 65 height 15
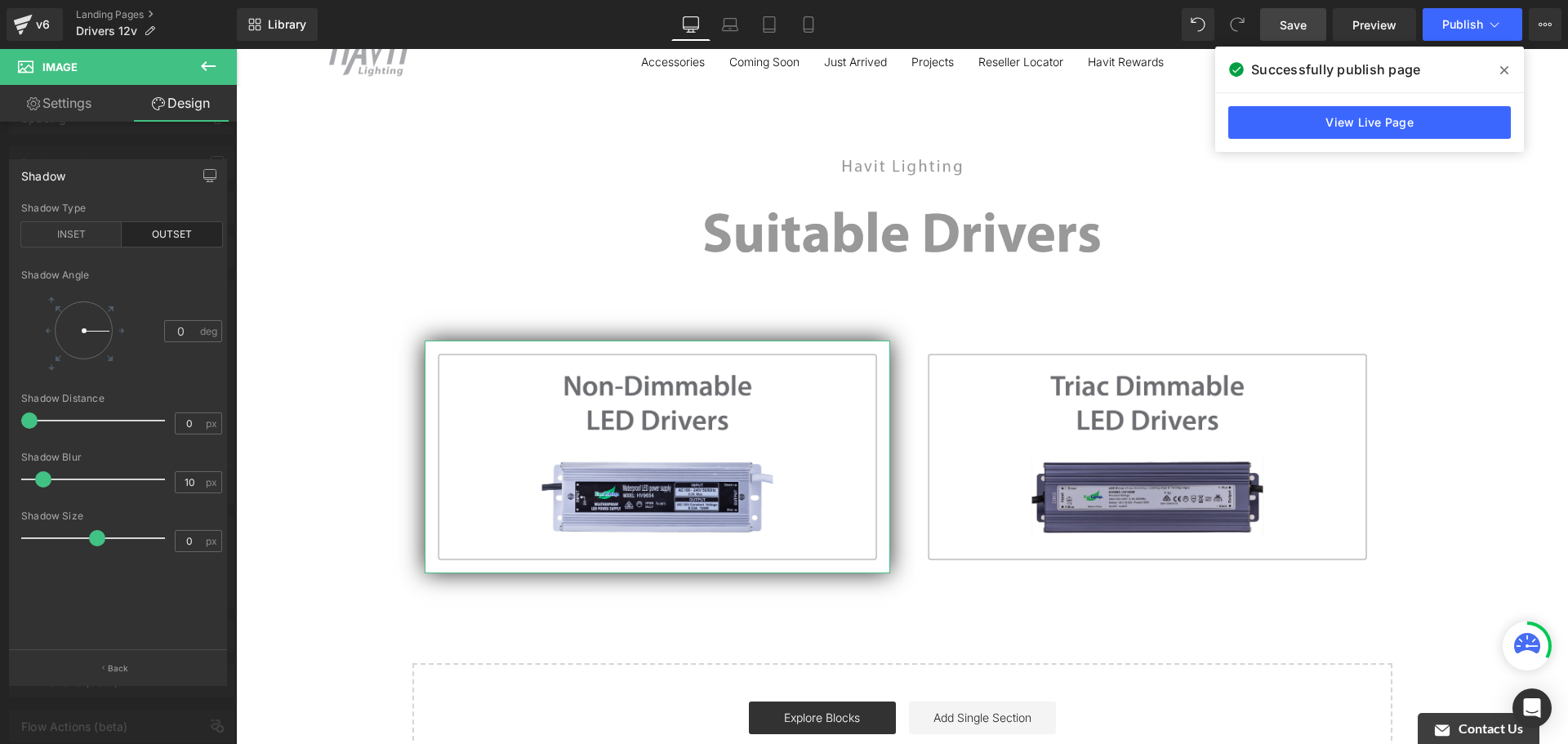
type input "9"
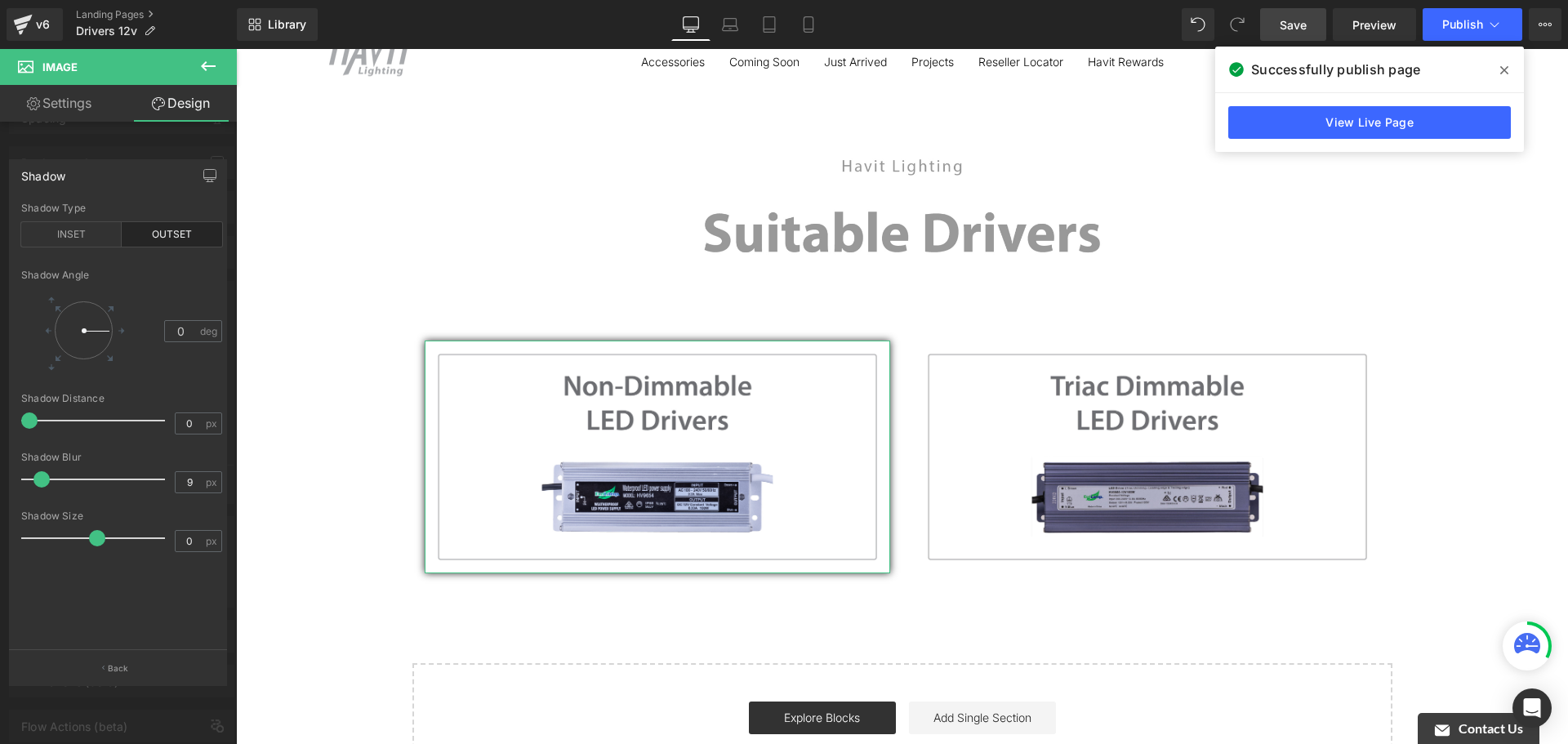
click at [42, 478] on span at bounding box center [42, 479] width 16 height 16
type input "4"
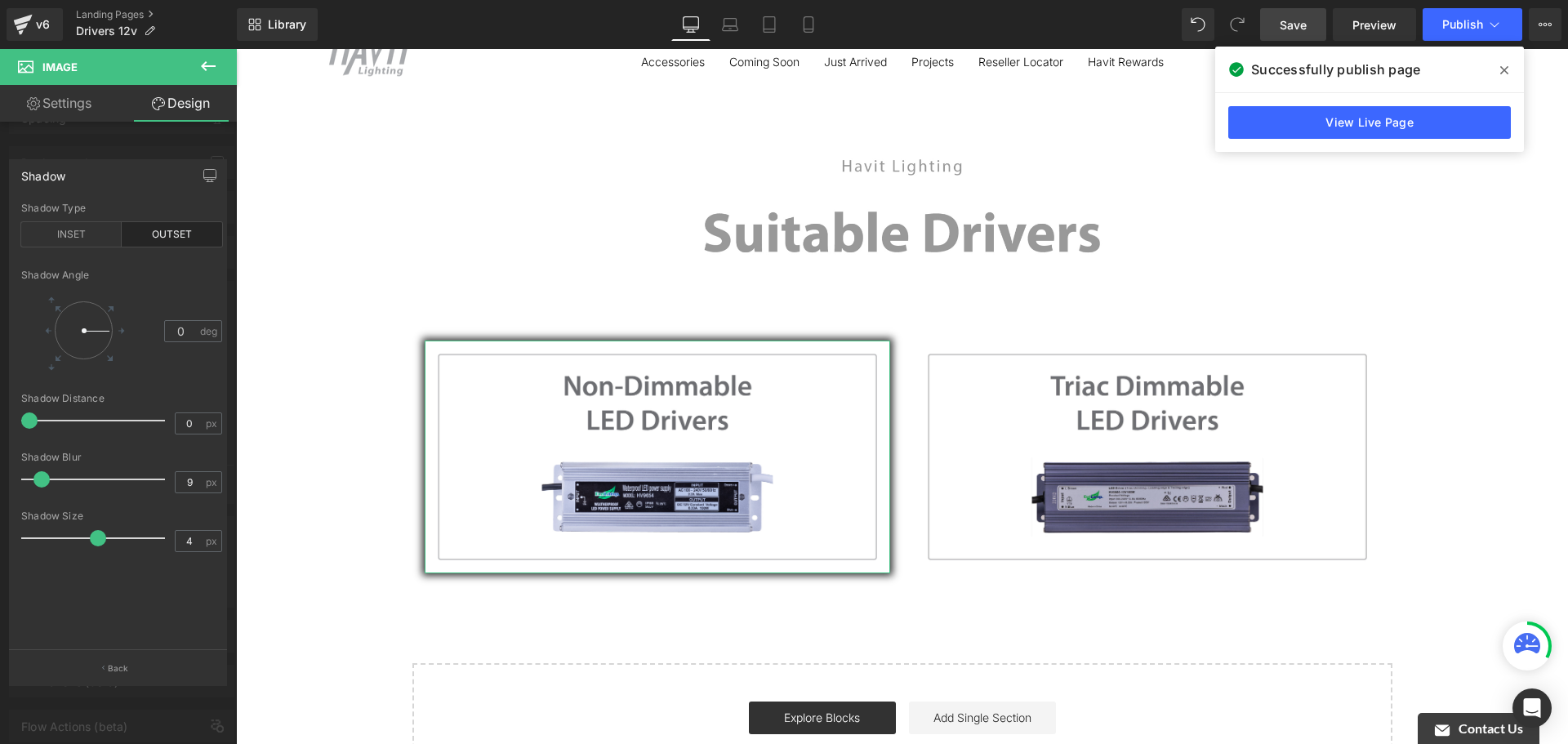
drag, startPoint x: 74, startPoint y: 537, endPoint x: 95, endPoint y: 537, distance: 21.0
click at [95, 537] on span at bounding box center [98, 538] width 16 height 16
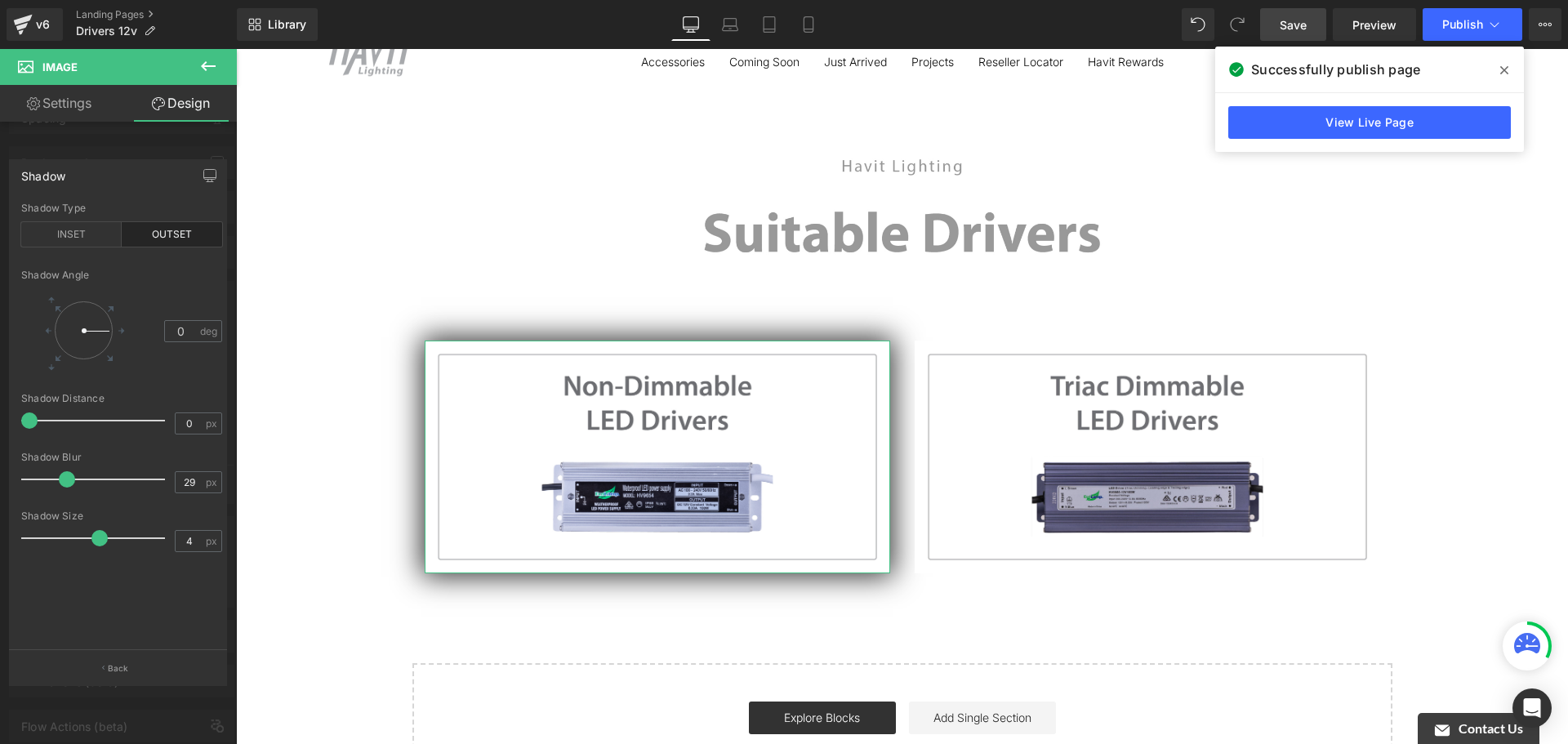
type input "28"
drag, startPoint x: 47, startPoint y: 478, endPoint x: 71, endPoint y: 485, distance: 25.0
click at [71, 485] on div at bounding box center [97, 479] width 135 height 33
click at [104, 227] on div "INSET" at bounding box center [71, 234] width 101 height 25
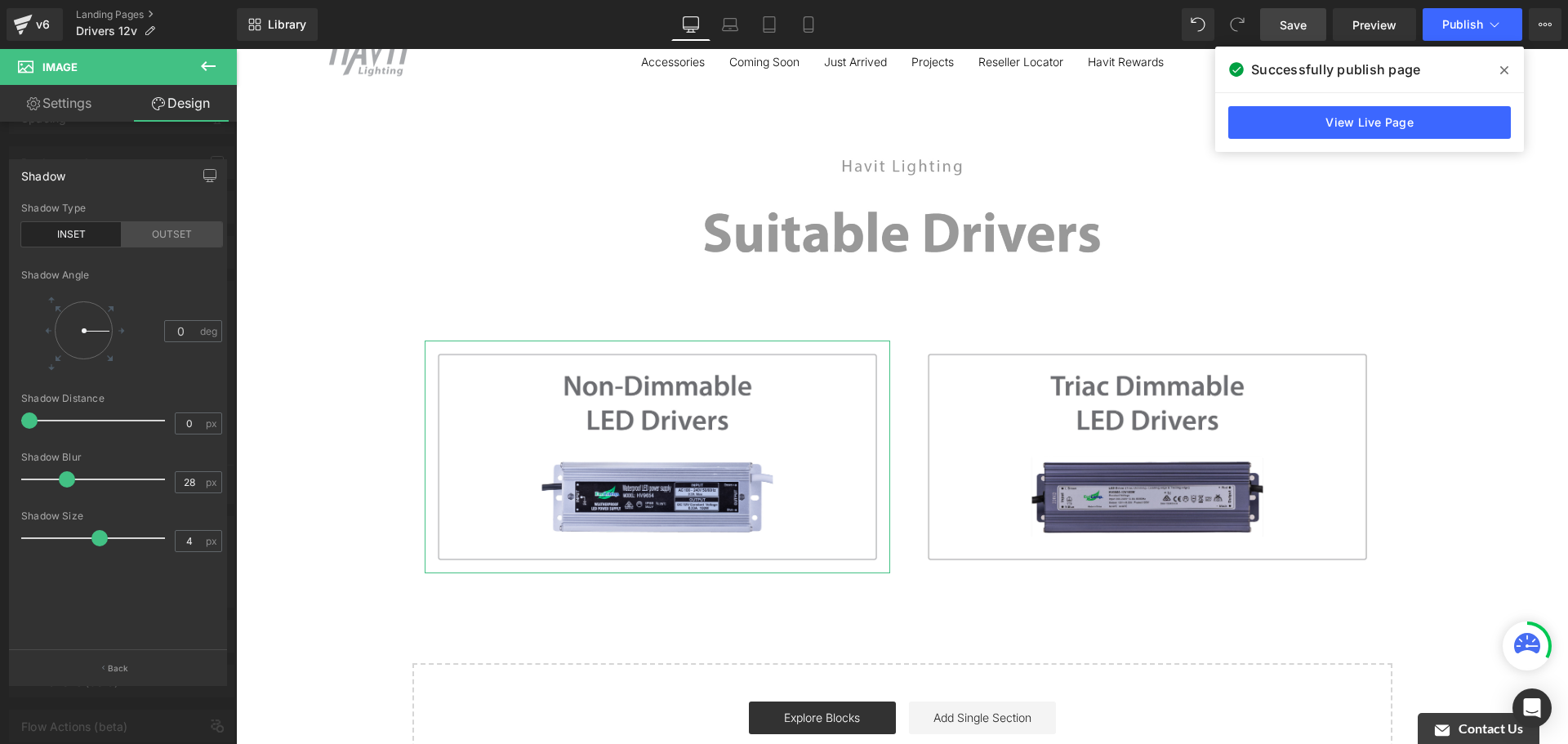
click at [148, 233] on div "OUTSET" at bounding box center [172, 234] width 101 height 25
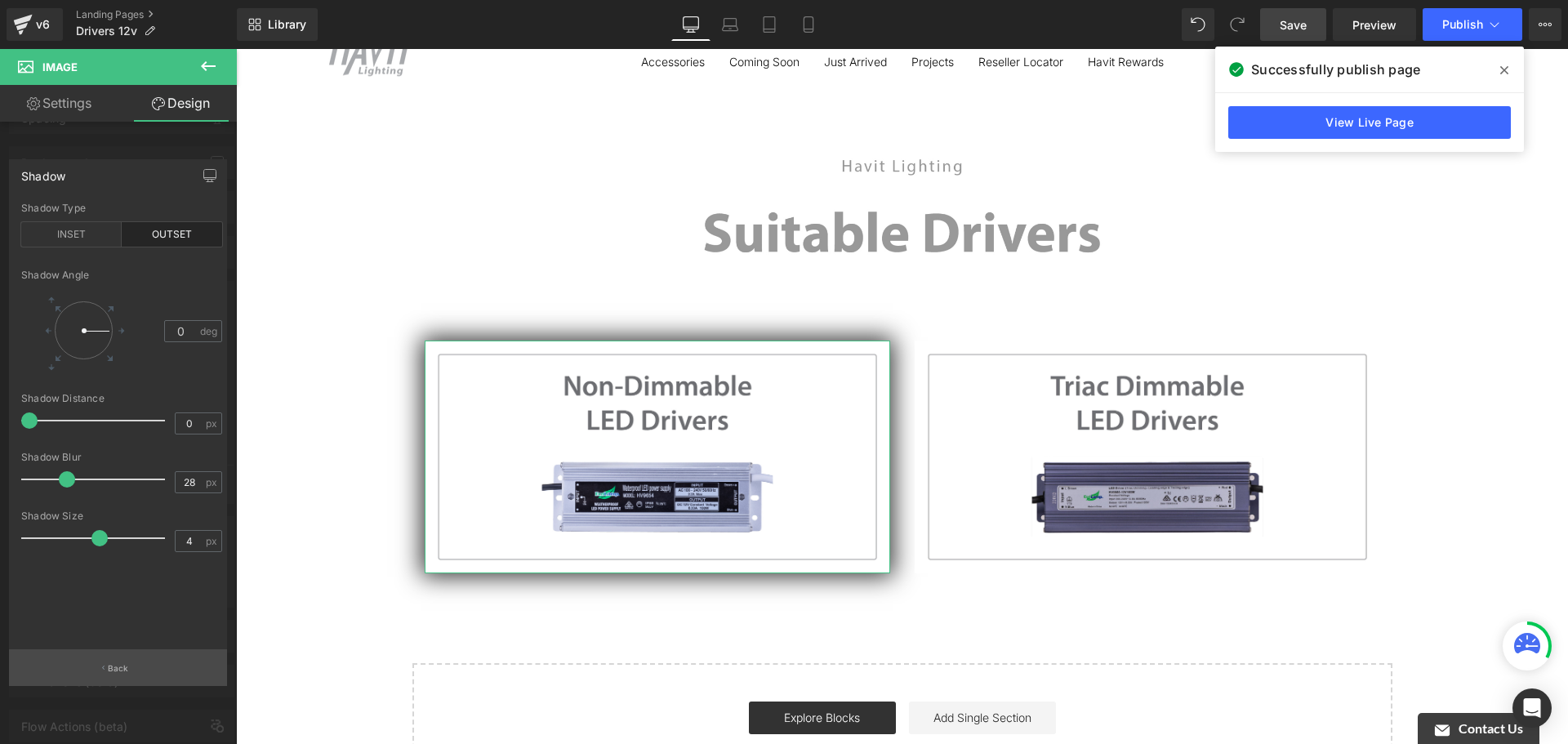
click at [145, 678] on button "Back" at bounding box center [118, 667] width 218 height 37
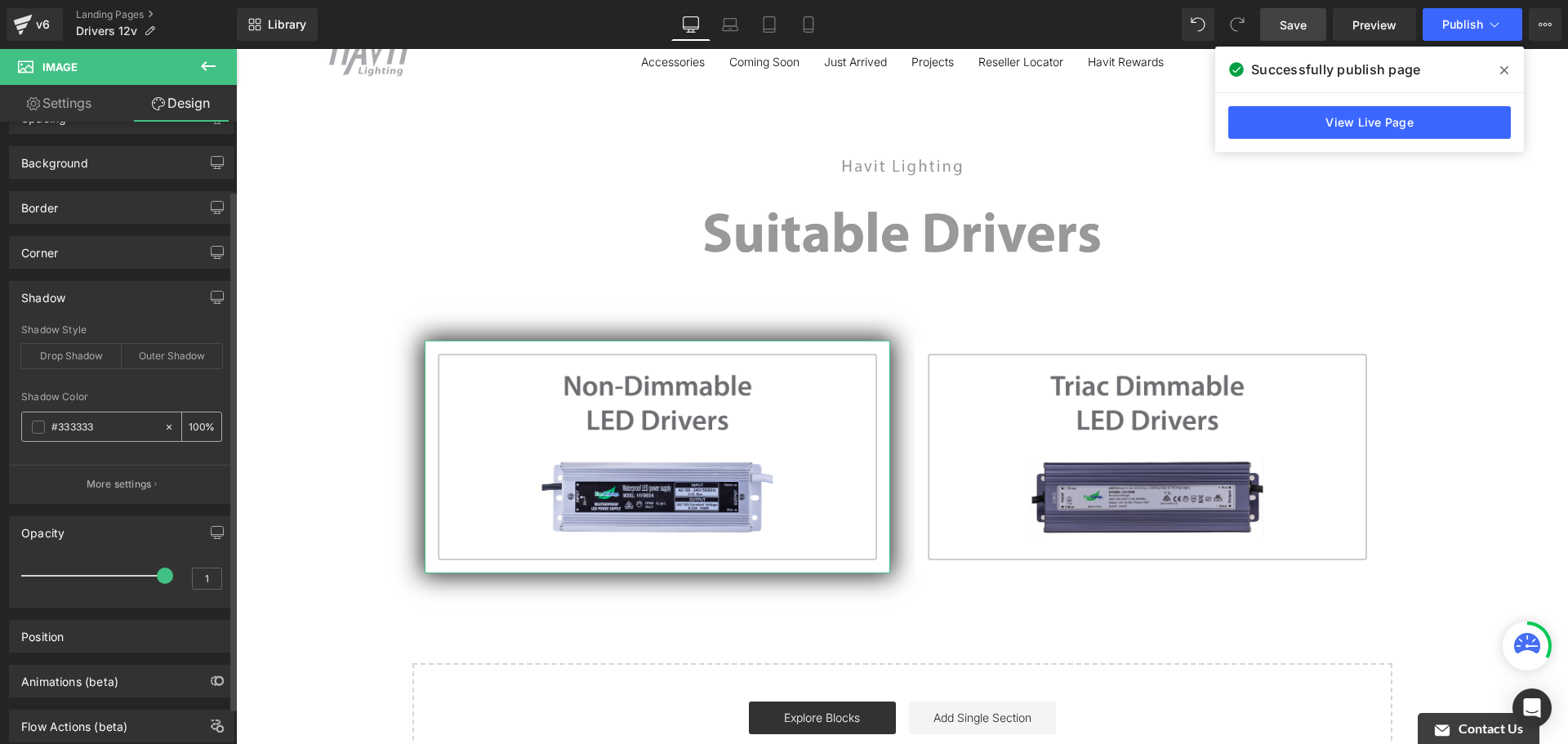
click at [32, 423] on span at bounding box center [38, 427] width 13 height 13
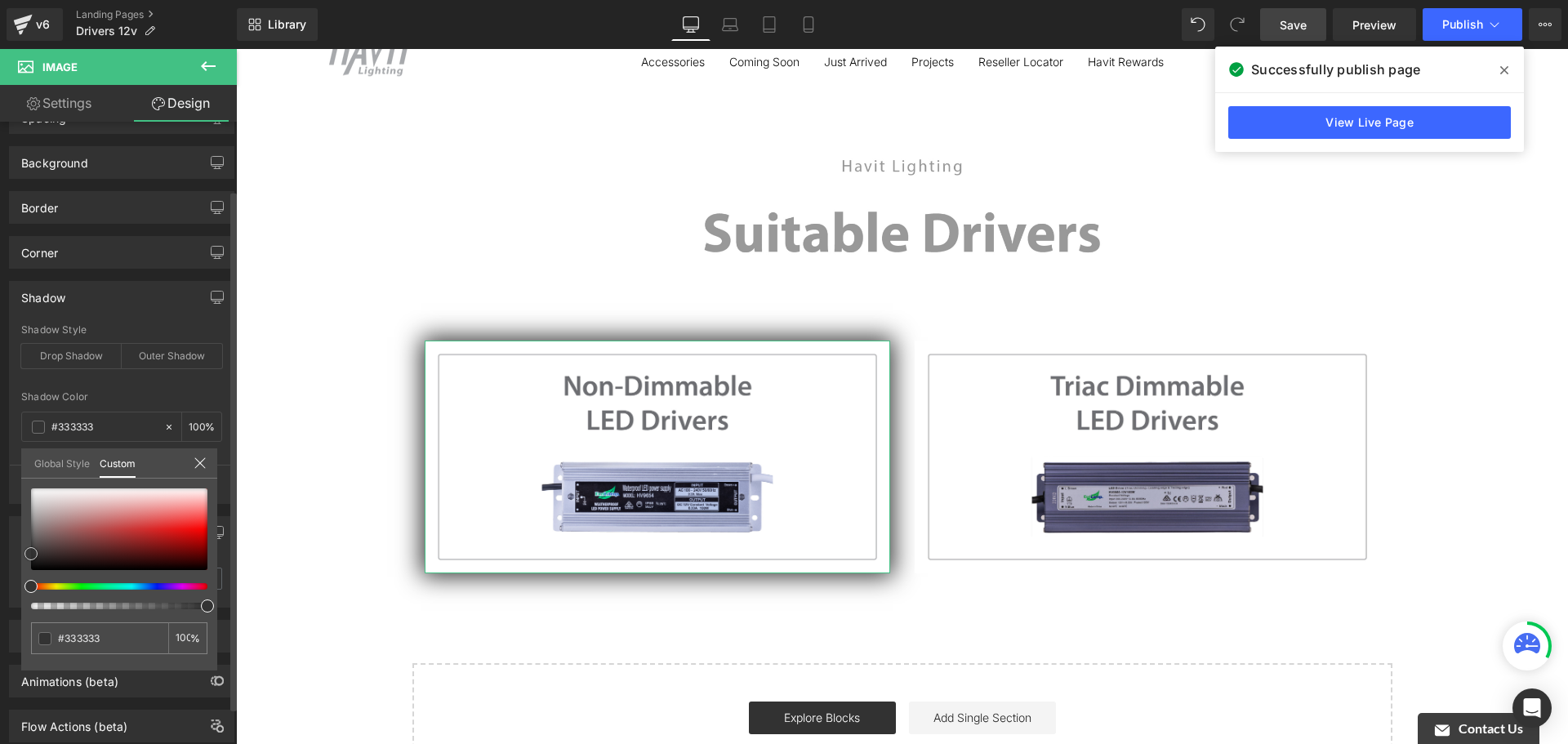
type input "#655151"
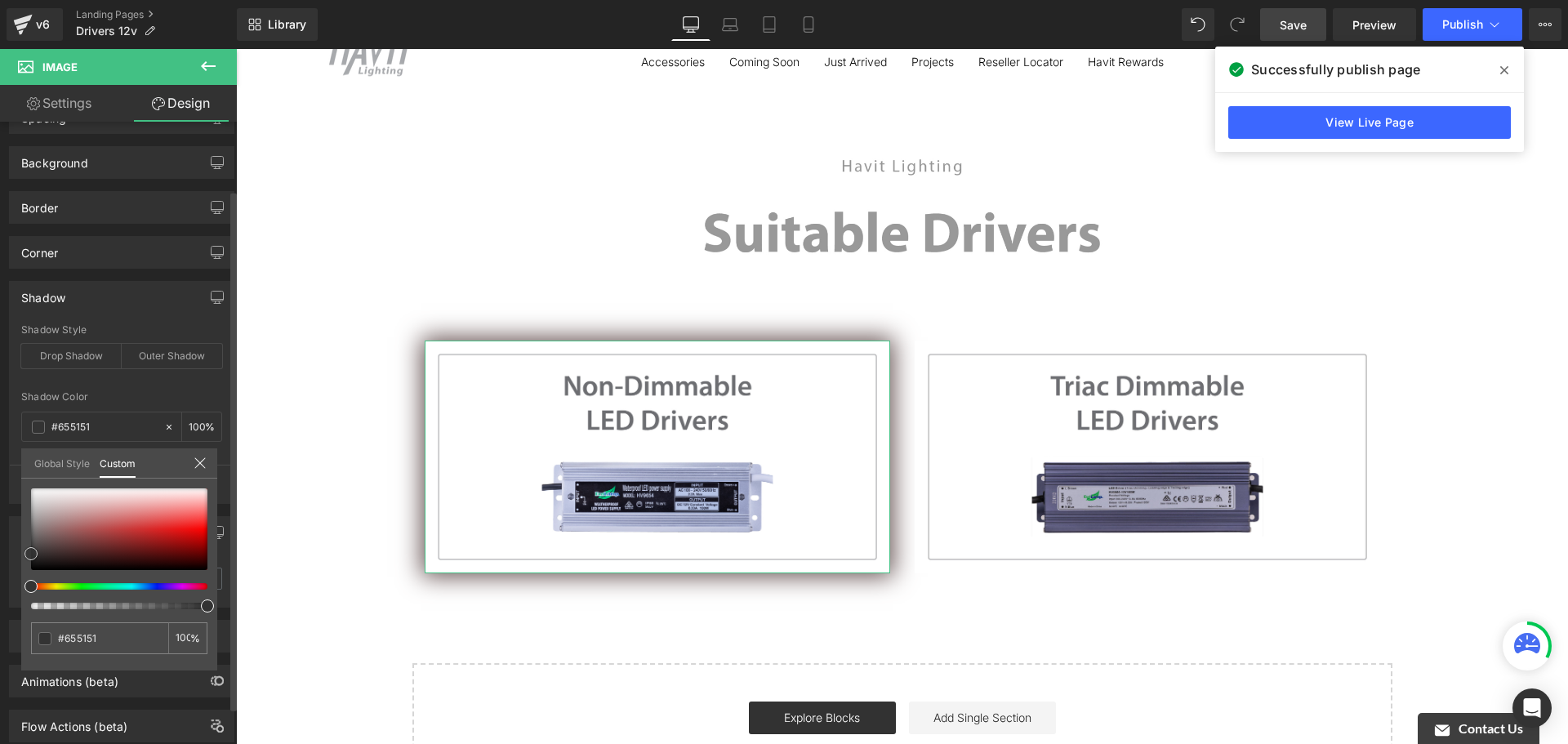
type input "#625050"
type input "#645353"
type input "#6e6262"
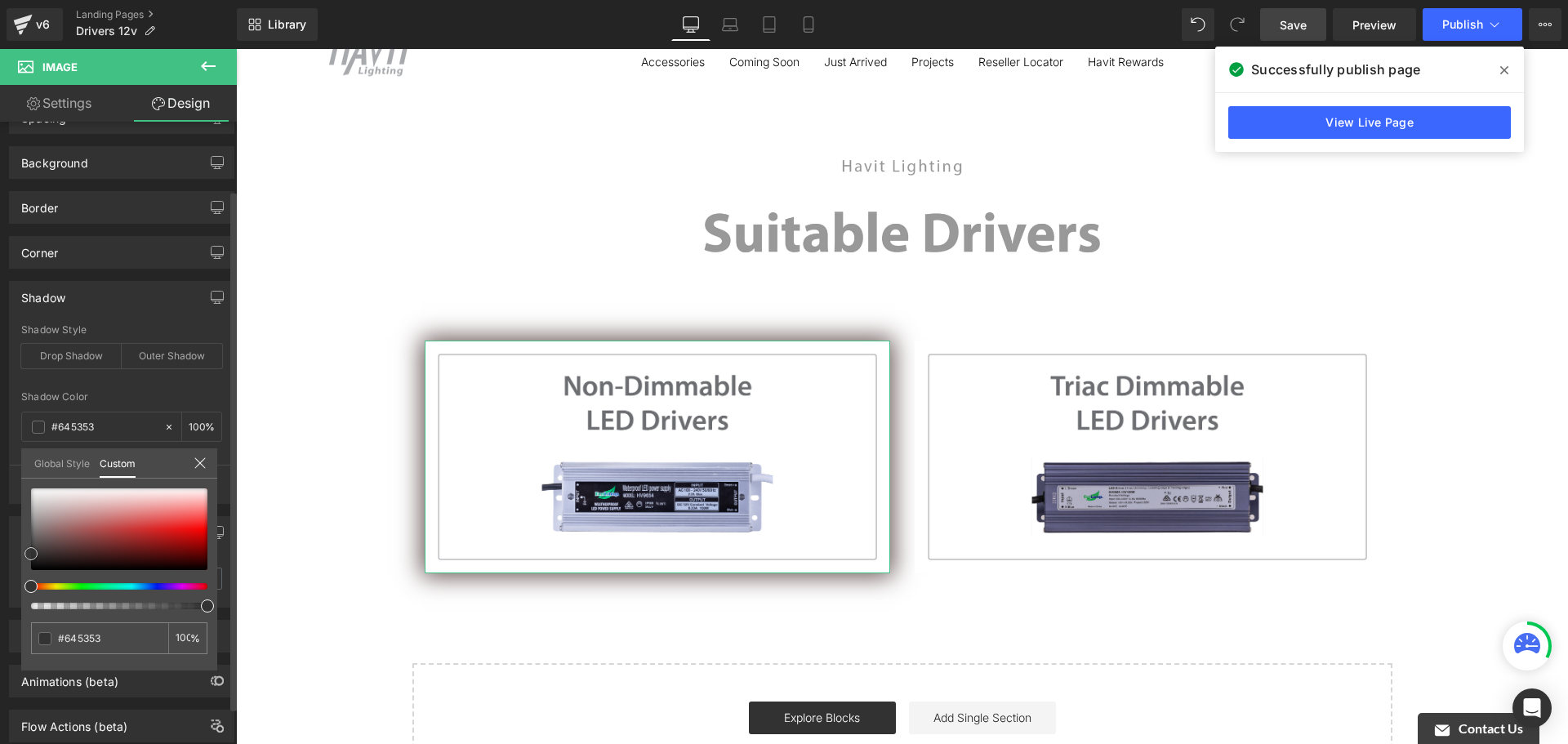
type input "#6e6262"
type input "#776e6e"
type input "#797676"
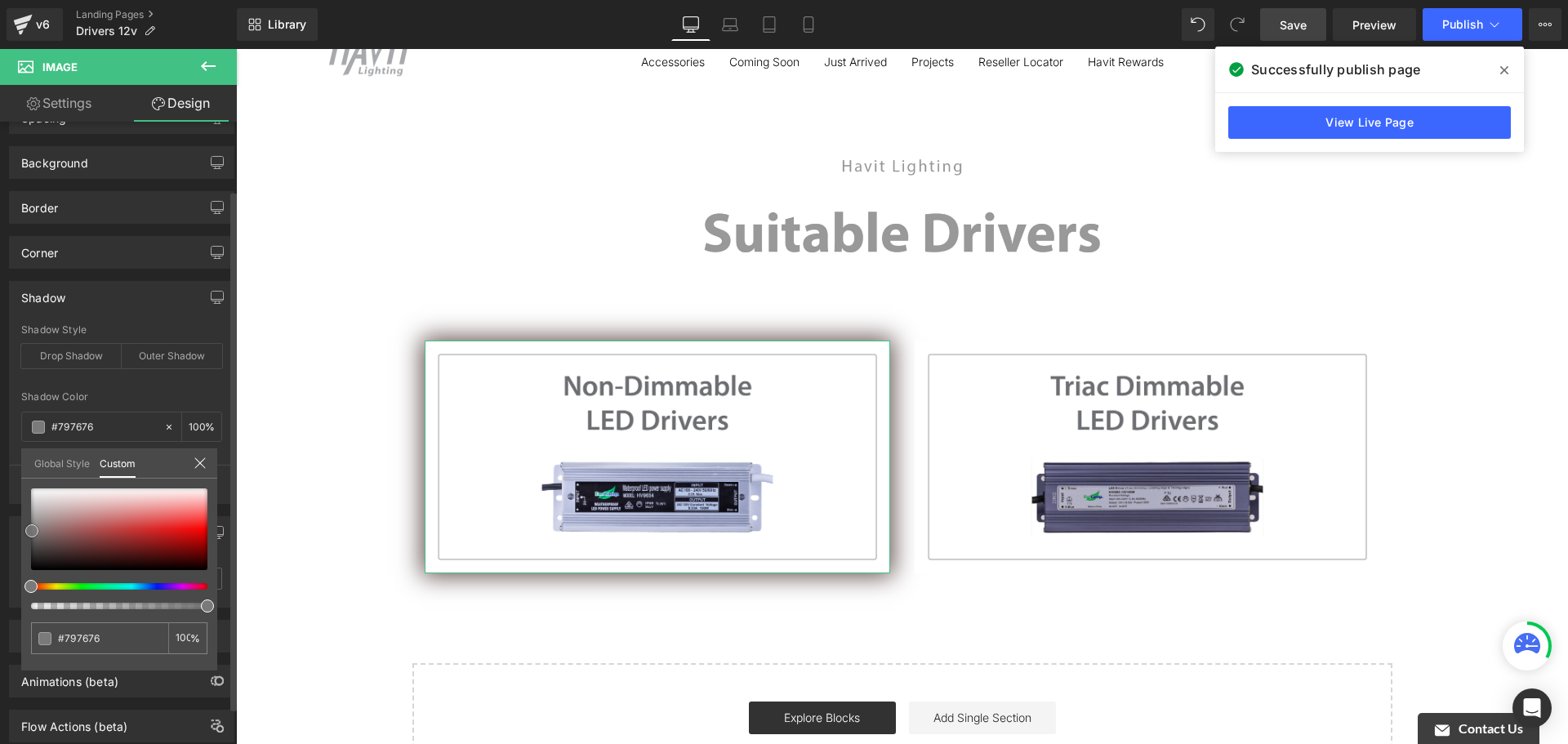
type input "#7c7c7c"
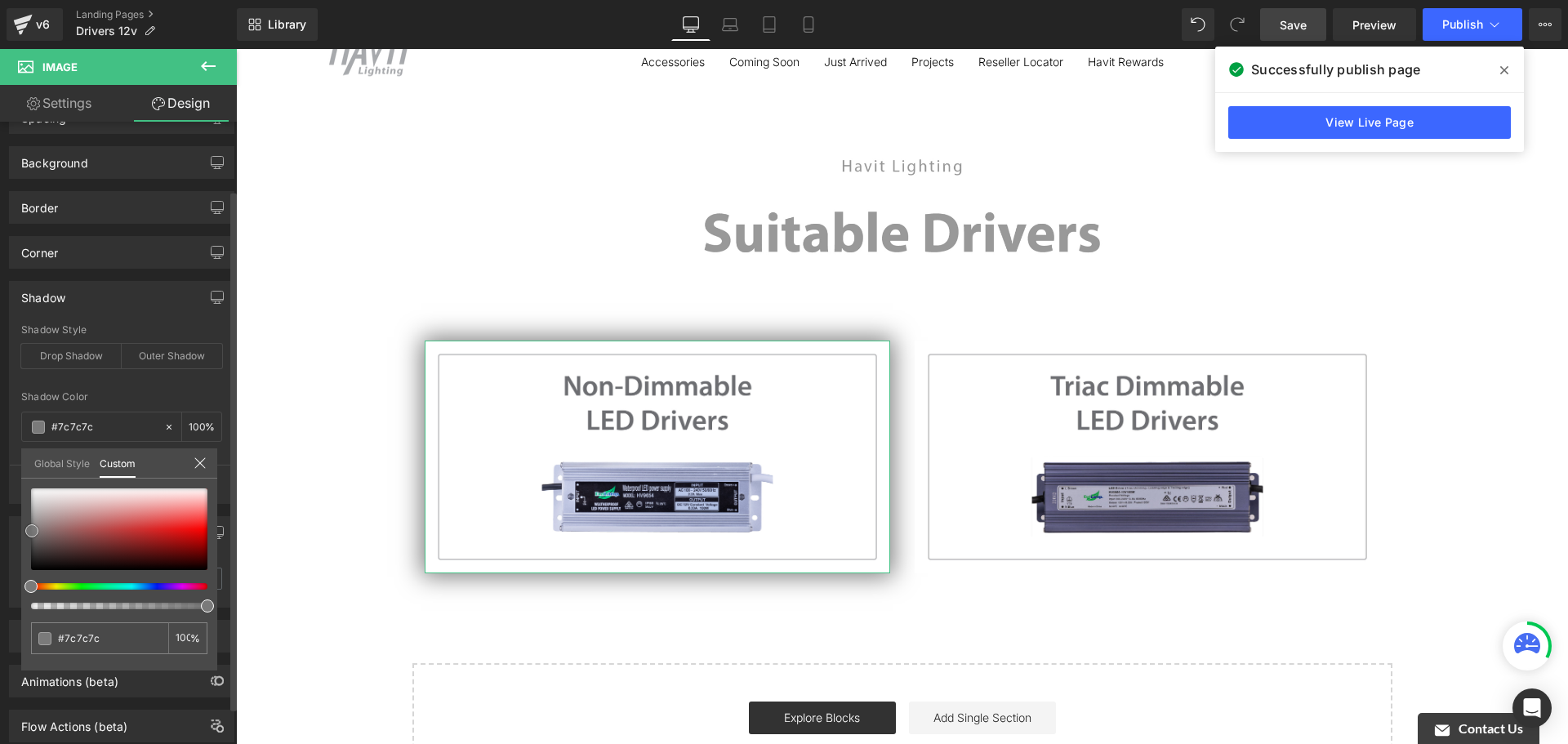
type input "#7f7f7f"
type input "#878787"
type input "#999999"
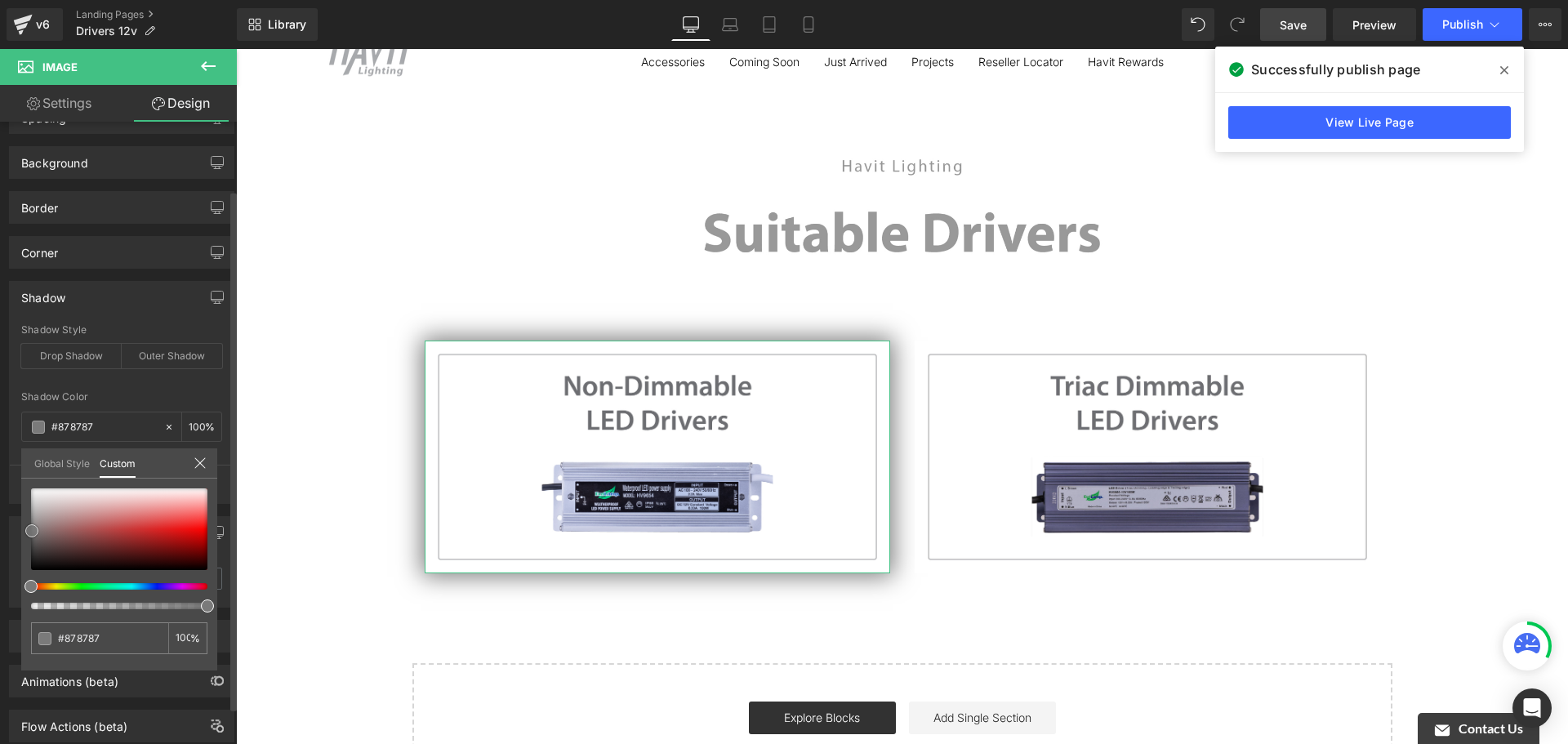
type input "#999999"
type input "#a3a3a3"
type input "#aaaaaa"
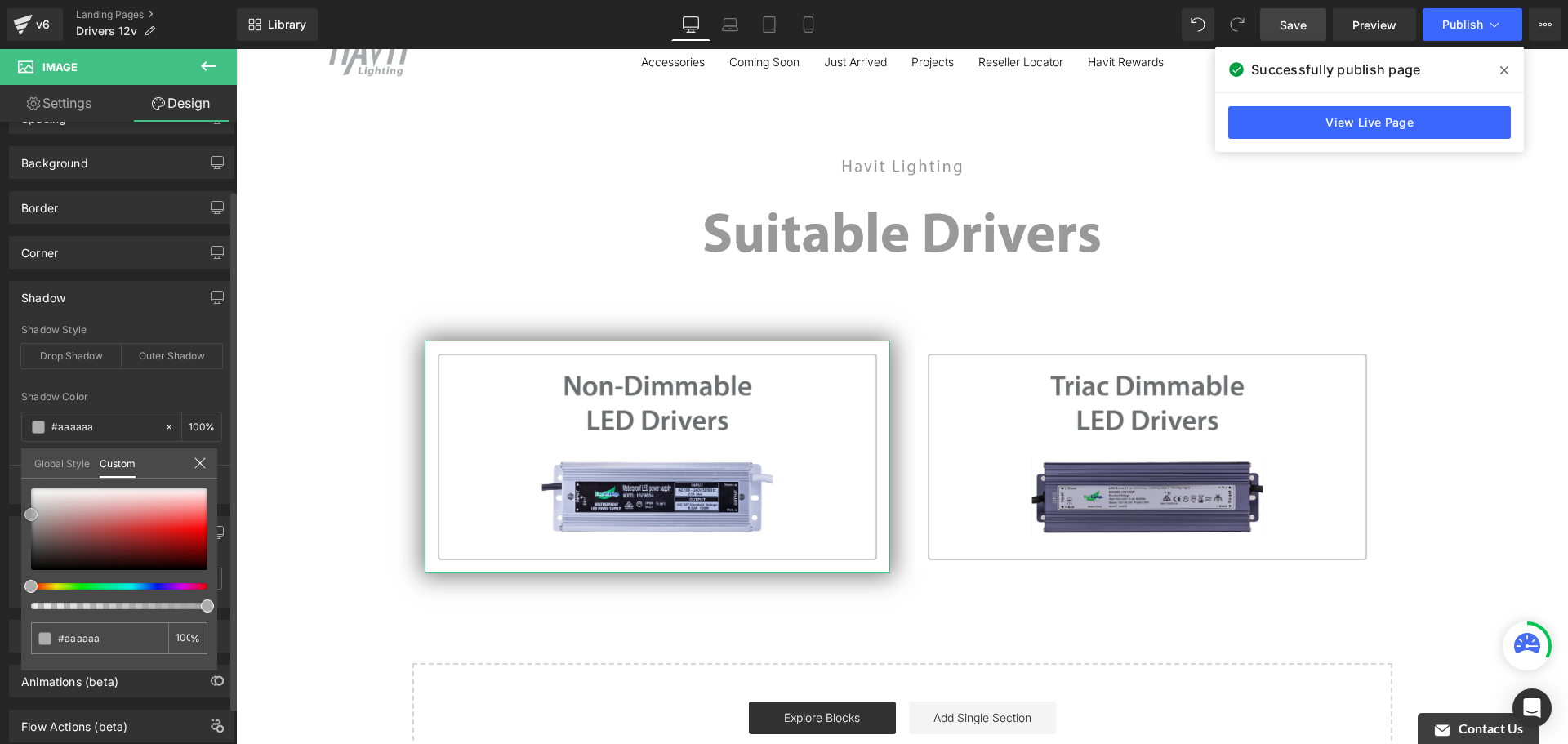
type input "#afafaf"
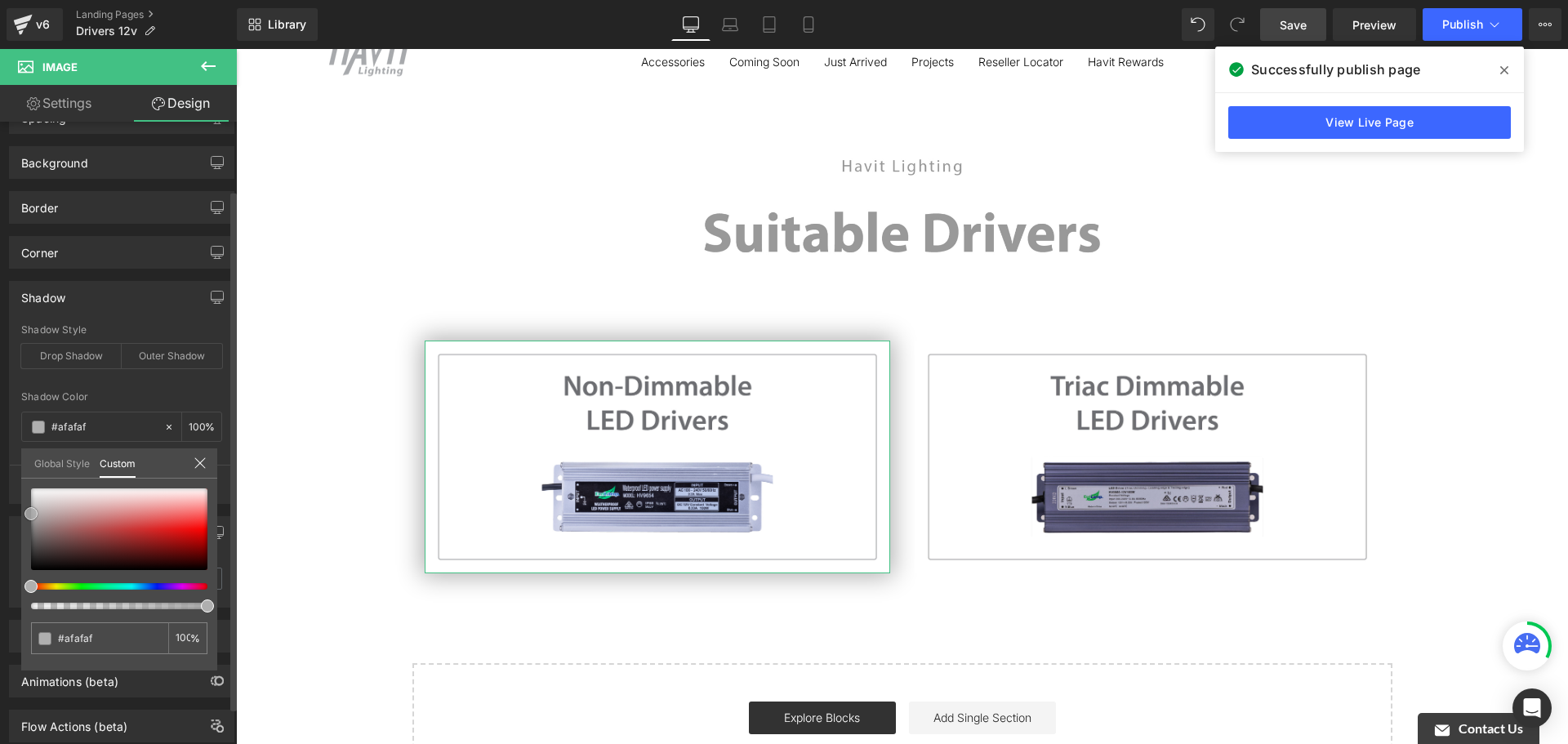
type input "#b2b2b2"
type input "#c6c6c6"
type input "#d3d3d3"
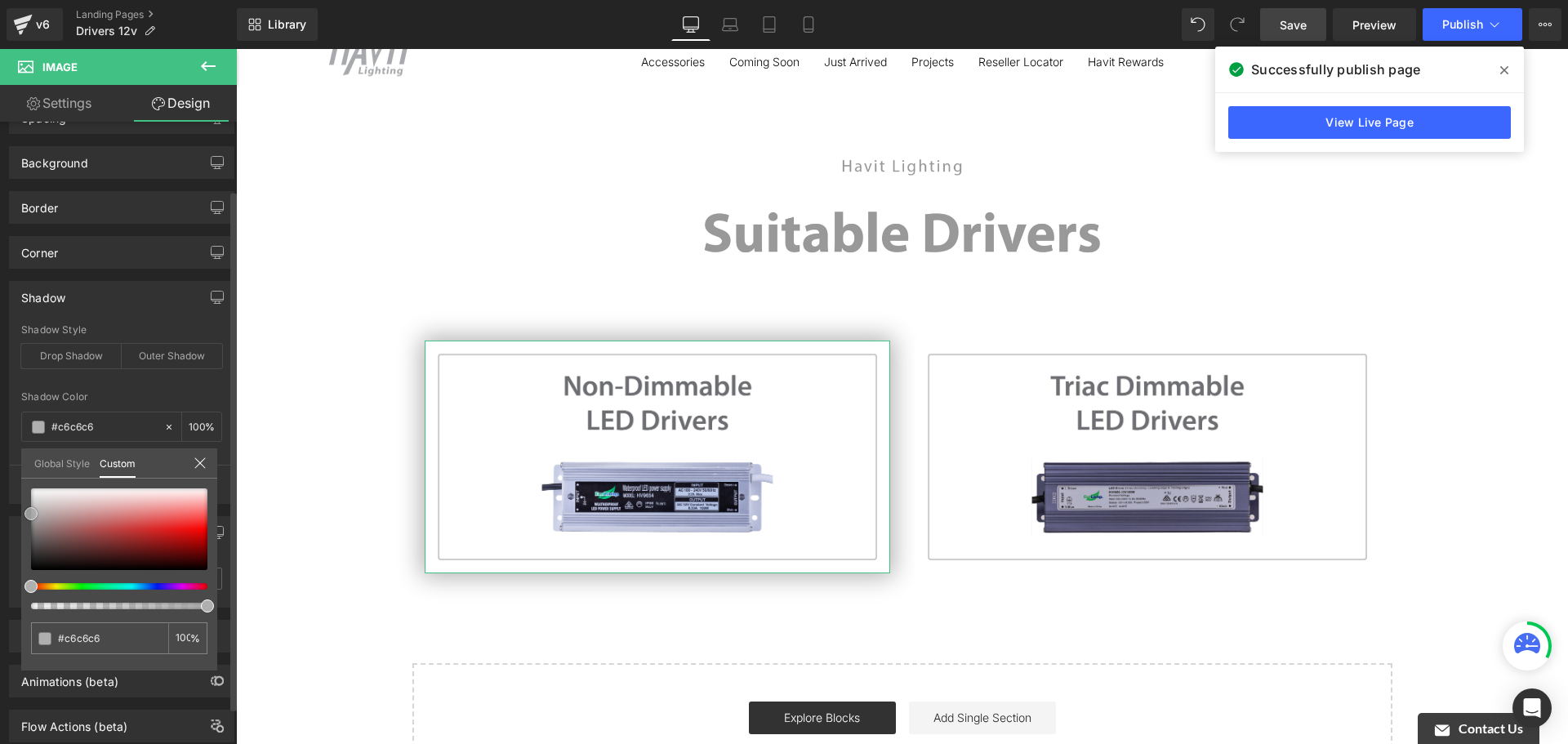
type input "#d3d3d3"
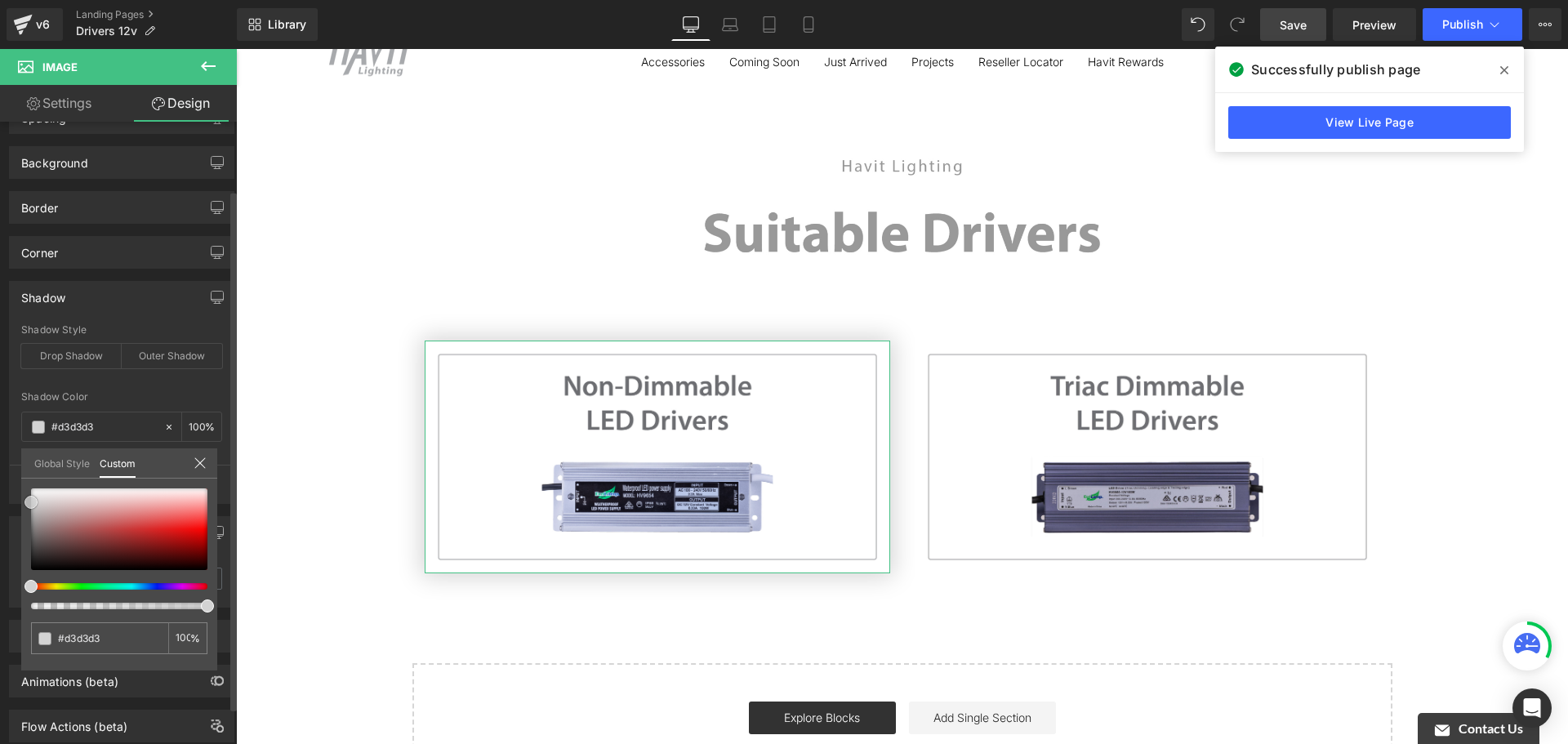
type input "#d6d6d6"
type input "#d8d8d8"
type input "#dbdbdb"
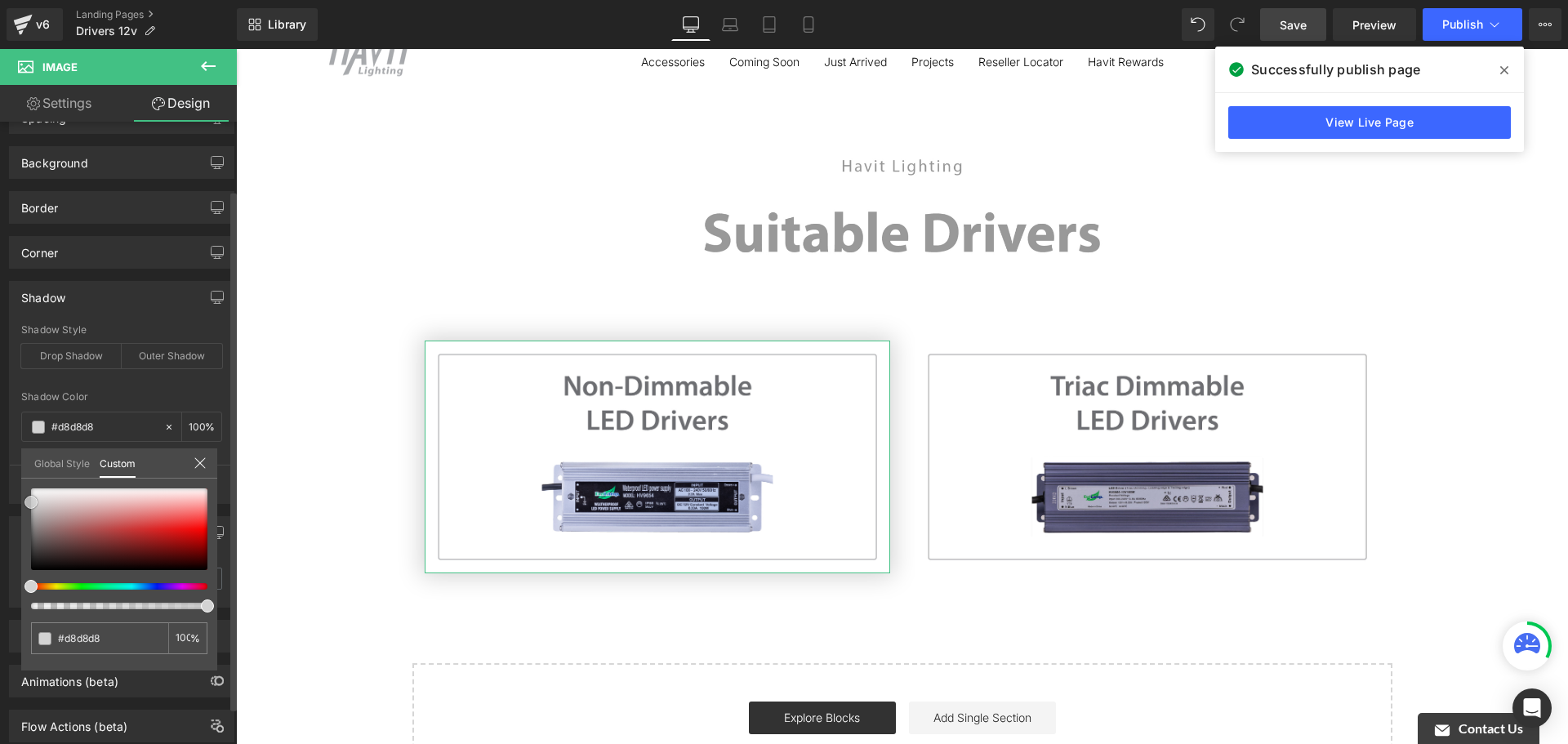
type input "#dbdbdb"
type input "#e5e5e5"
type input "#efefef"
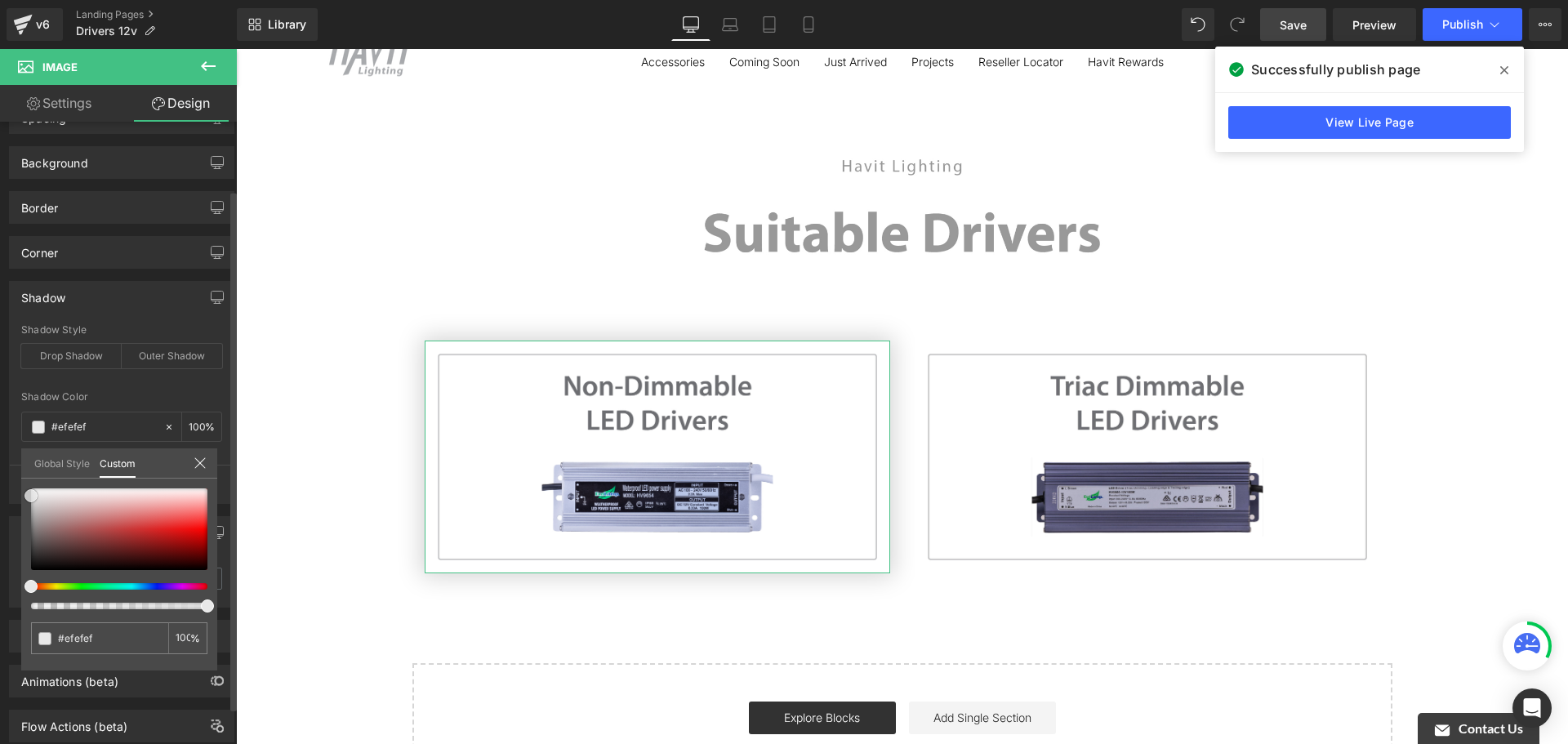
type input "#f7f7f7"
type input "#f2f2f2"
type input "#eaeaea"
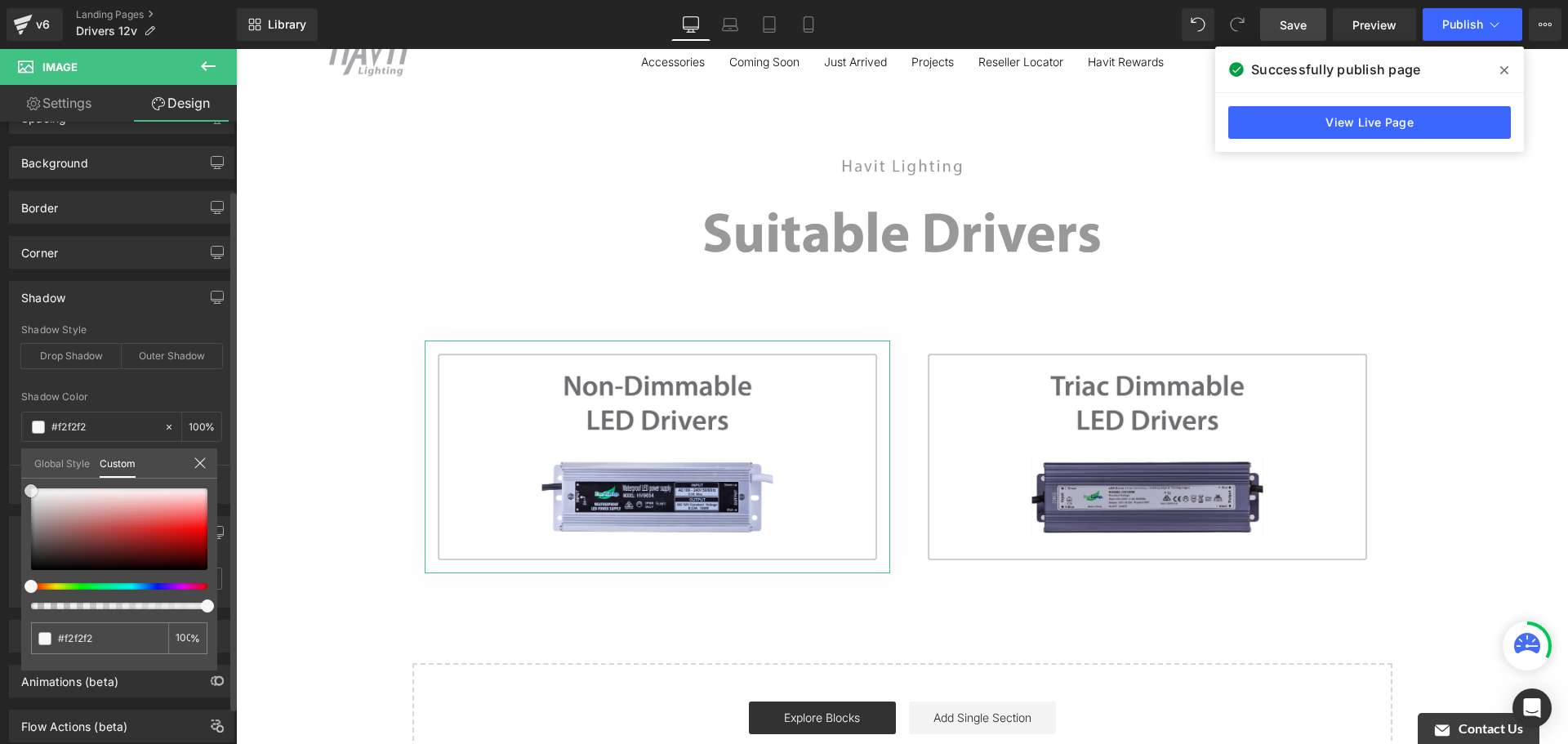
type input "#eaeaea"
type input "#e5e5e5"
type input "#e2e2e2"
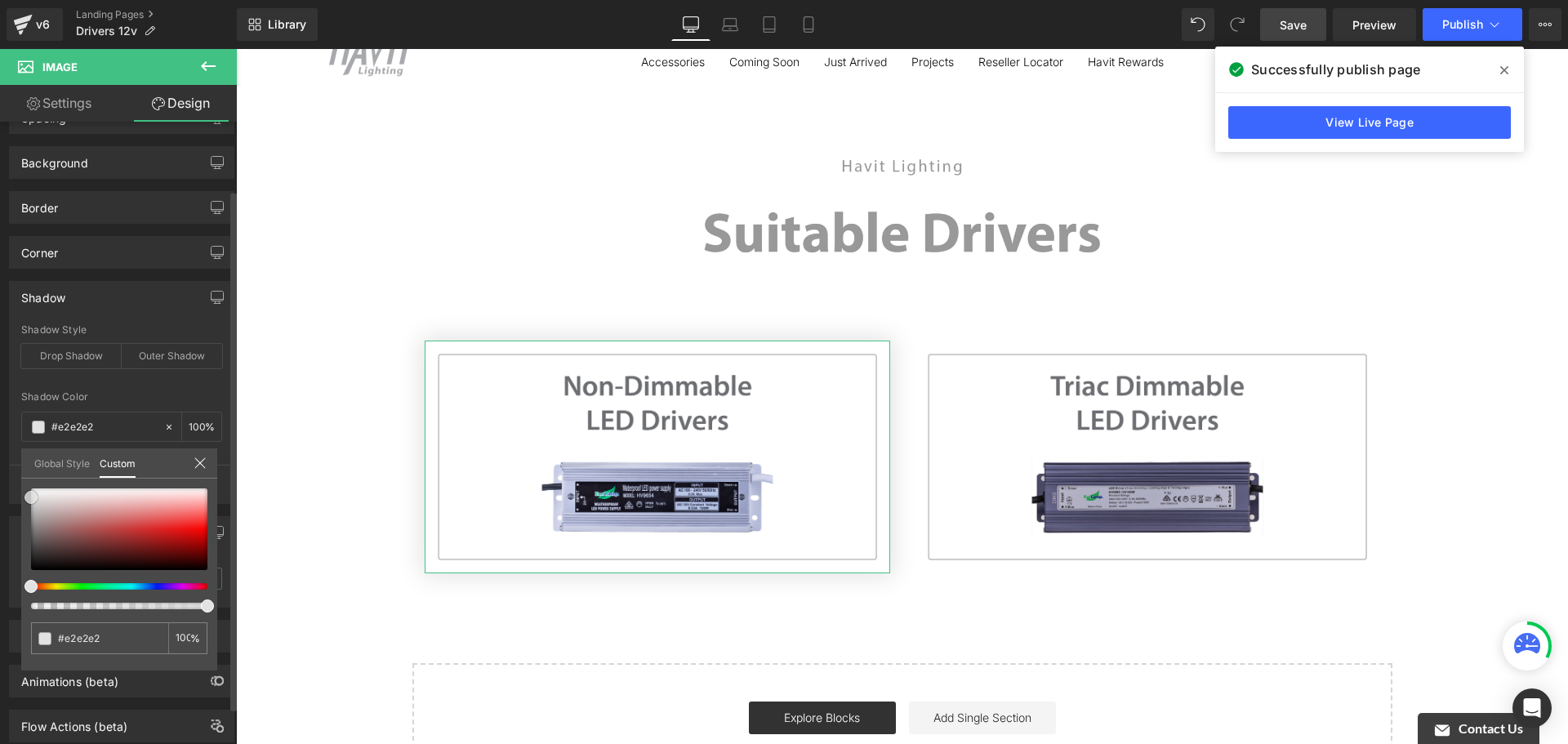
type input "#e5e5e5"
type input "#eaeaea"
type input "#efefef"
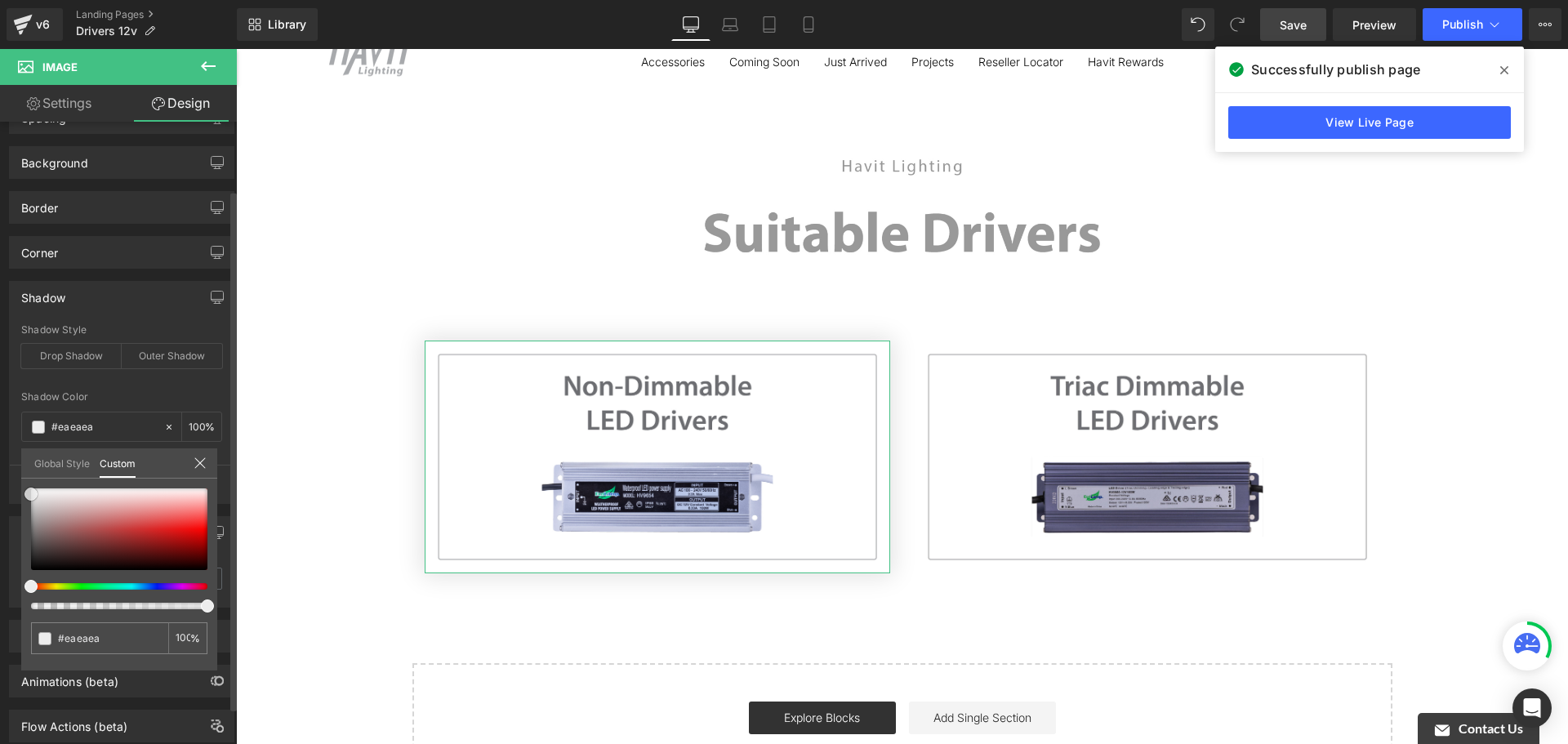
type input "#efefef"
type input "#ededed"
type input "#e8e8e8"
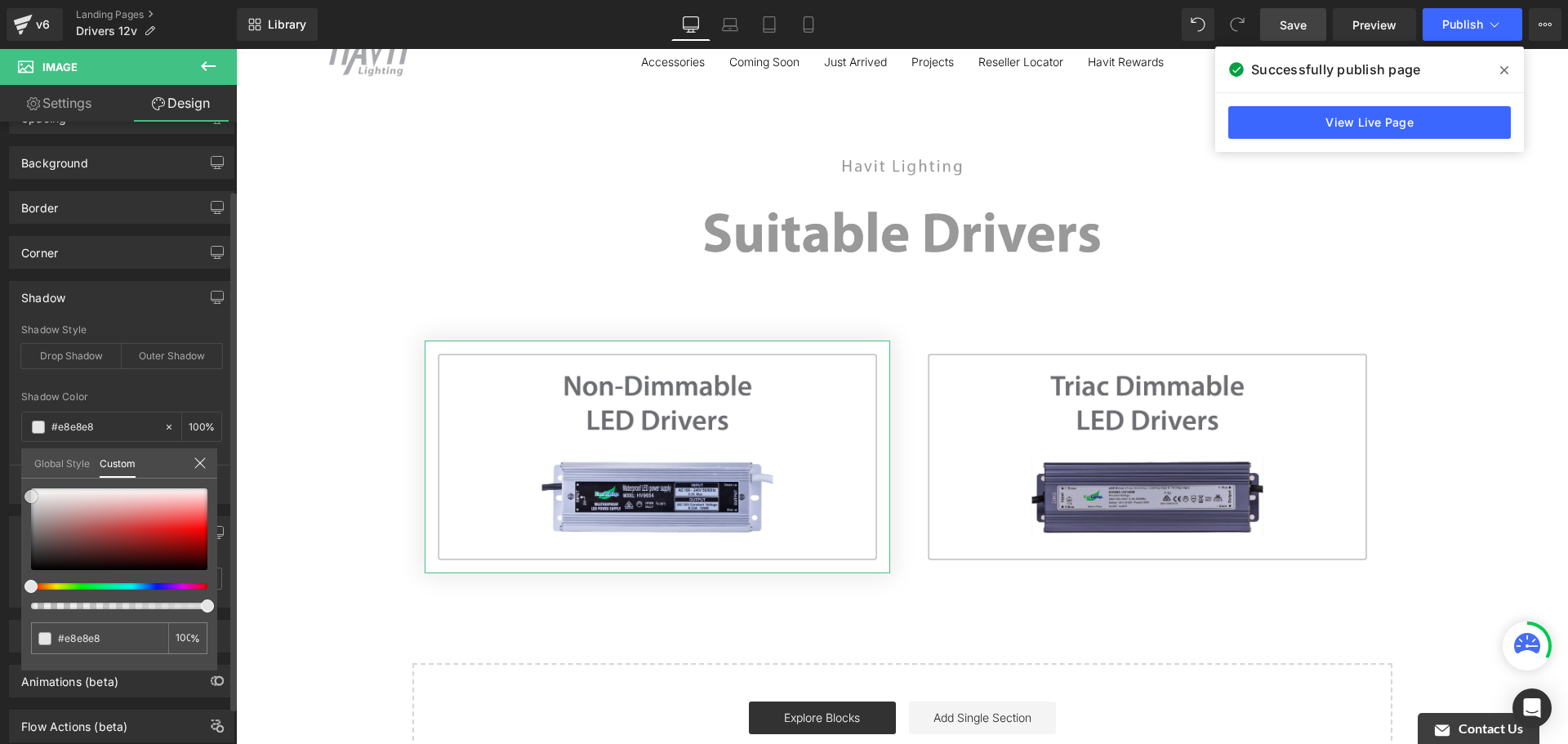
type input "#e0e0e0"
type input "#dbdbdb"
type input "#d3d3d3"
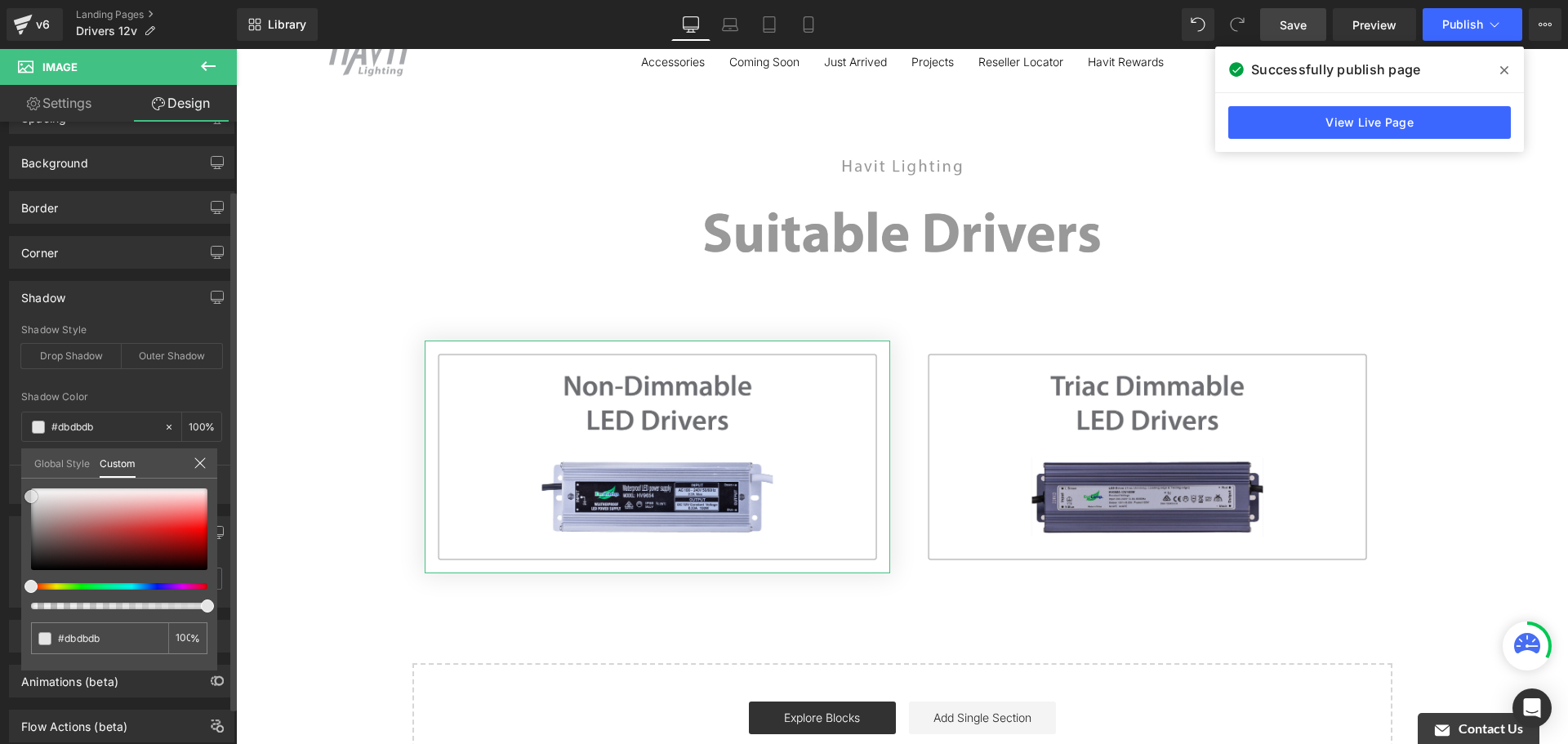
type input "#d3d3d3"
drag, startPoint x: 49, startPoint y: 541, endPoint x: 19, endPoint y: 502, distance: 49.2
click at [19, 502] on div "Shadow Shadow Style Drop Shadow Outer Shadow rgba(211, 211, 211, 1) Shadow Colo…" at bounding box center [122, 386] width 244 height 235
click at [1265, 316] on body "Skip to content Close menu Outdoor Lights Tivah Wall Lights Up & Down Fixed Dow…" at bounding box center [901, 582] width 1332 height 1231
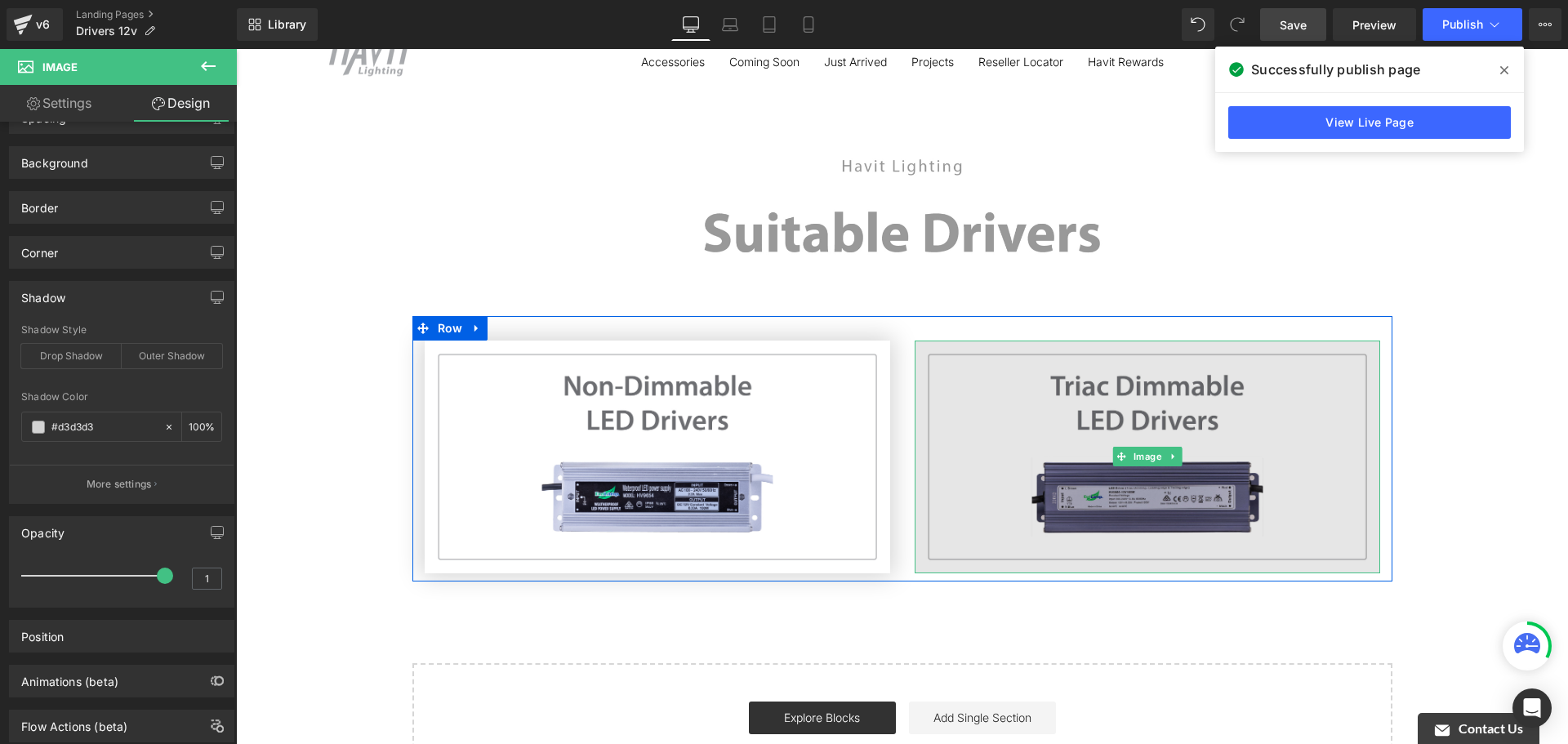
click at [1195, 378] on img at bounding box center [1147, 456] width 465 height 233
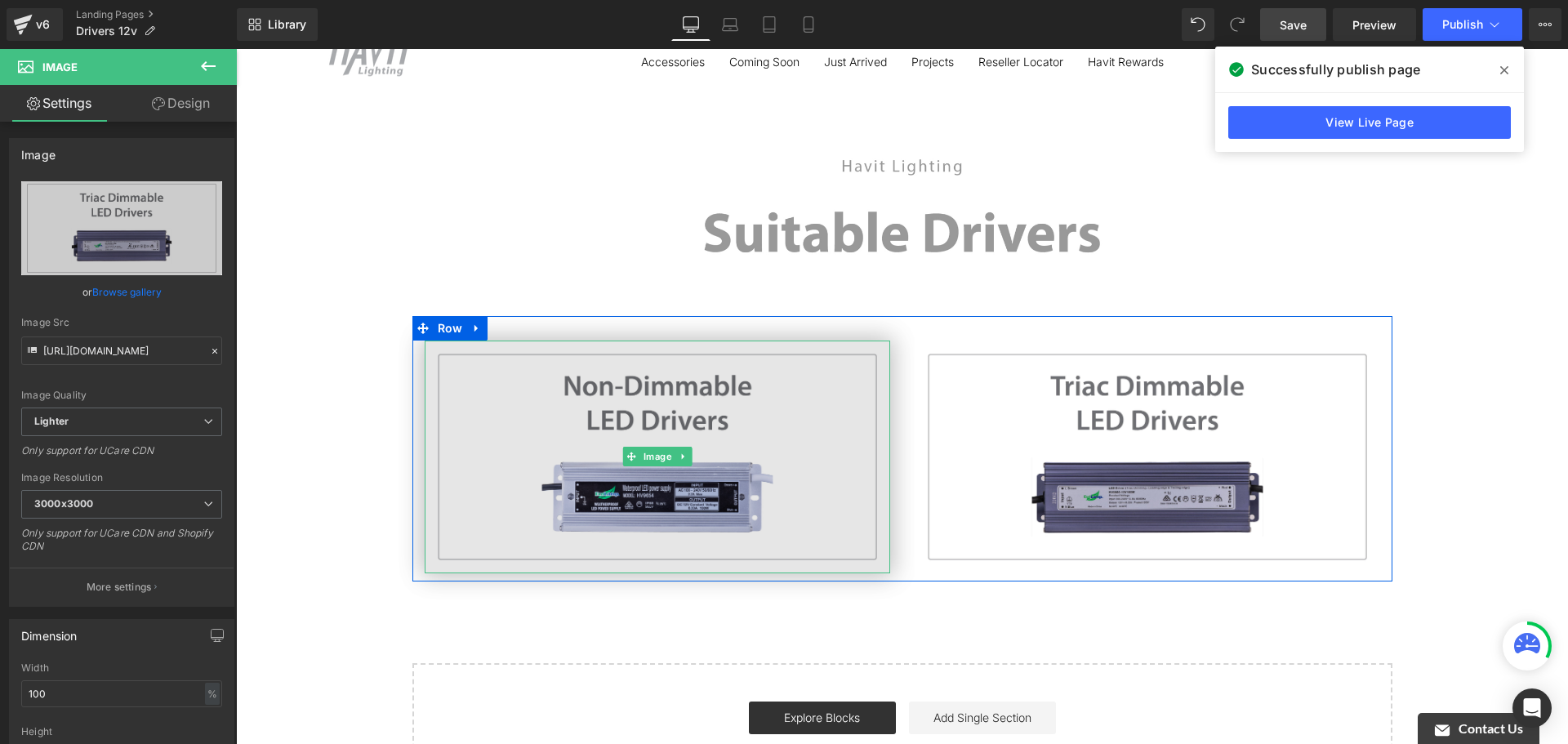
click at [717, 396] on img at bounding box center [656, 456] width 465 height 233
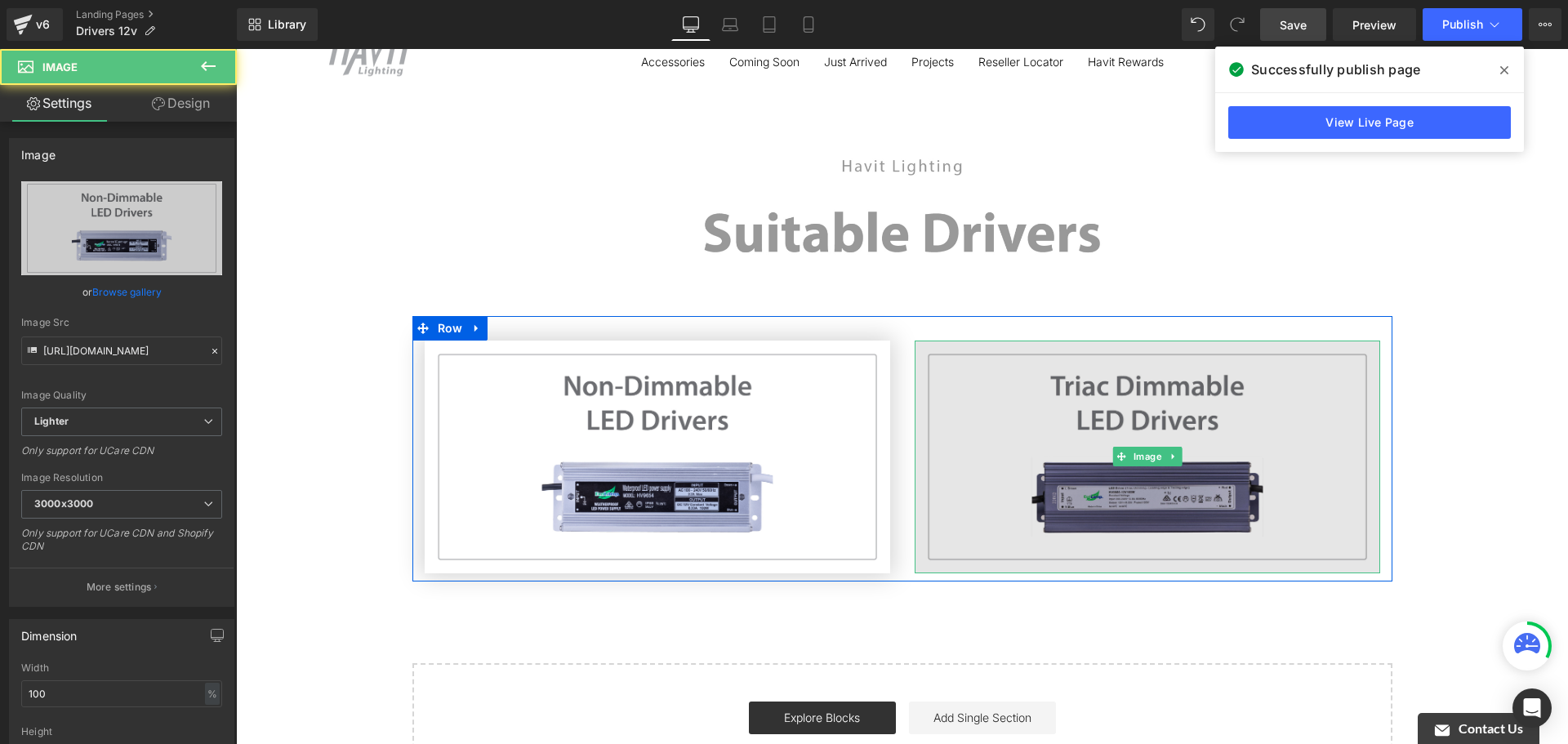
click at [1044, 378] on img at bounding box center [1147, 456] width 465 height 233
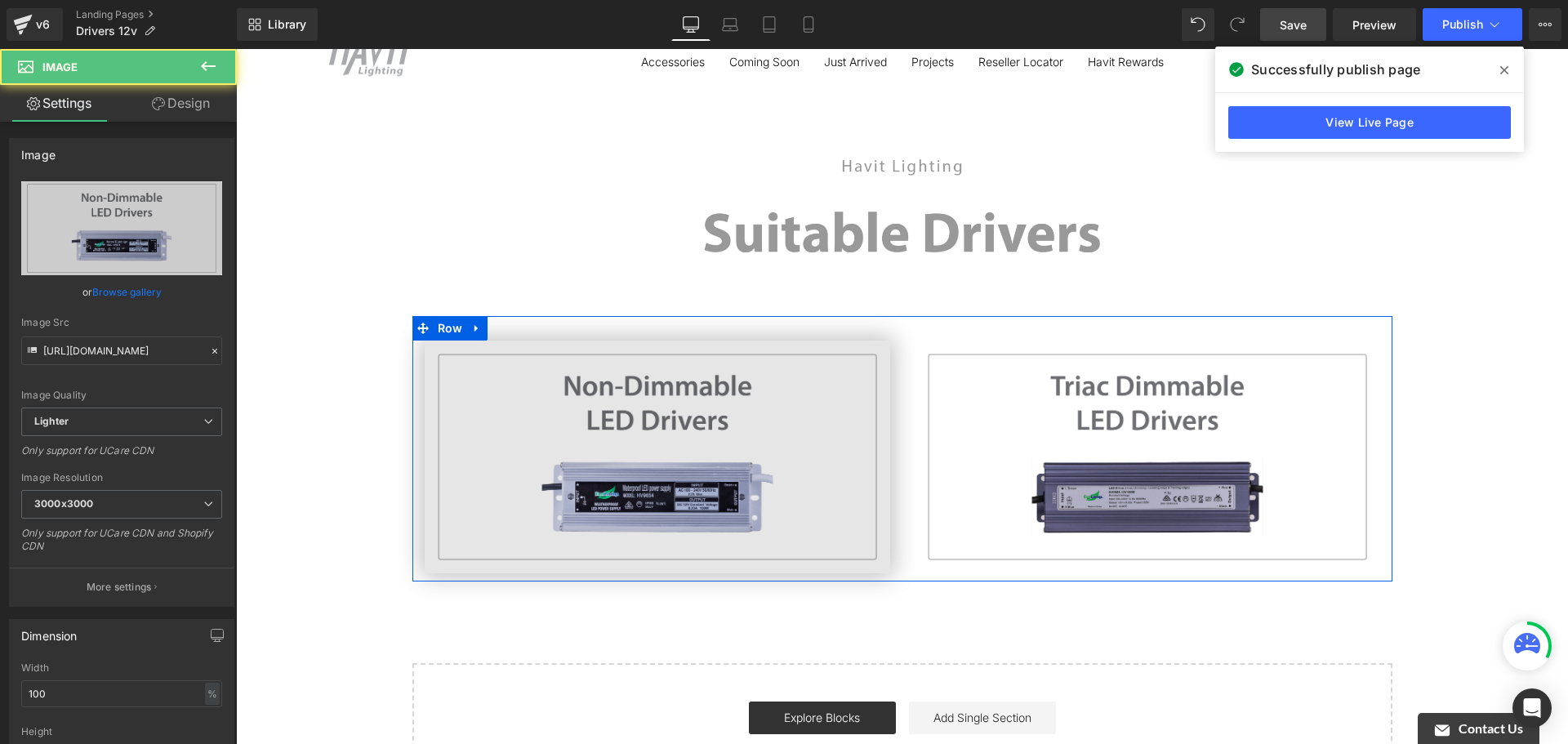
click at [753, 402] on img at bounding box center [656, 456] width 465 height 233
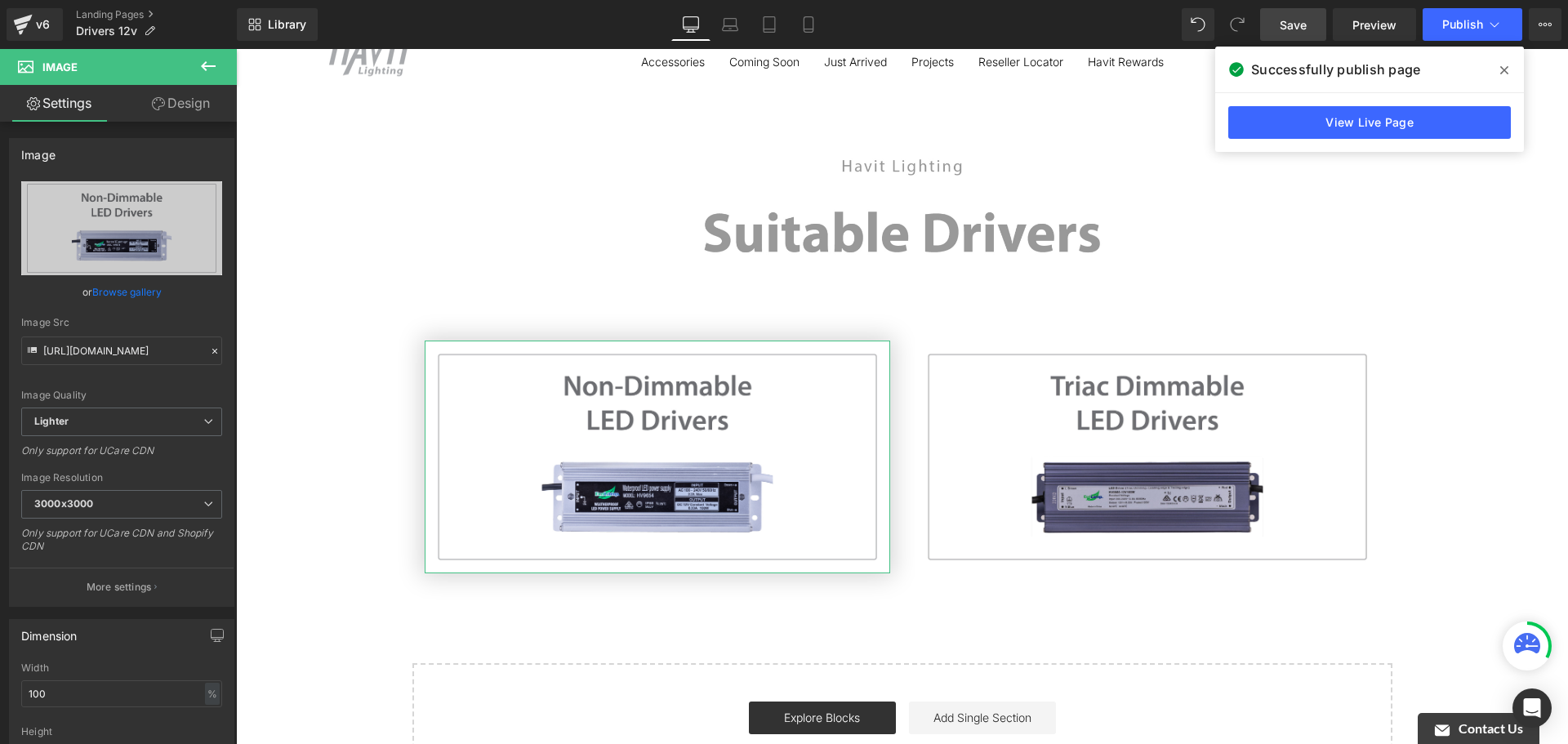
click at [146, 109] on link "Design" at bounding box center [181, 103] width 119 height 37
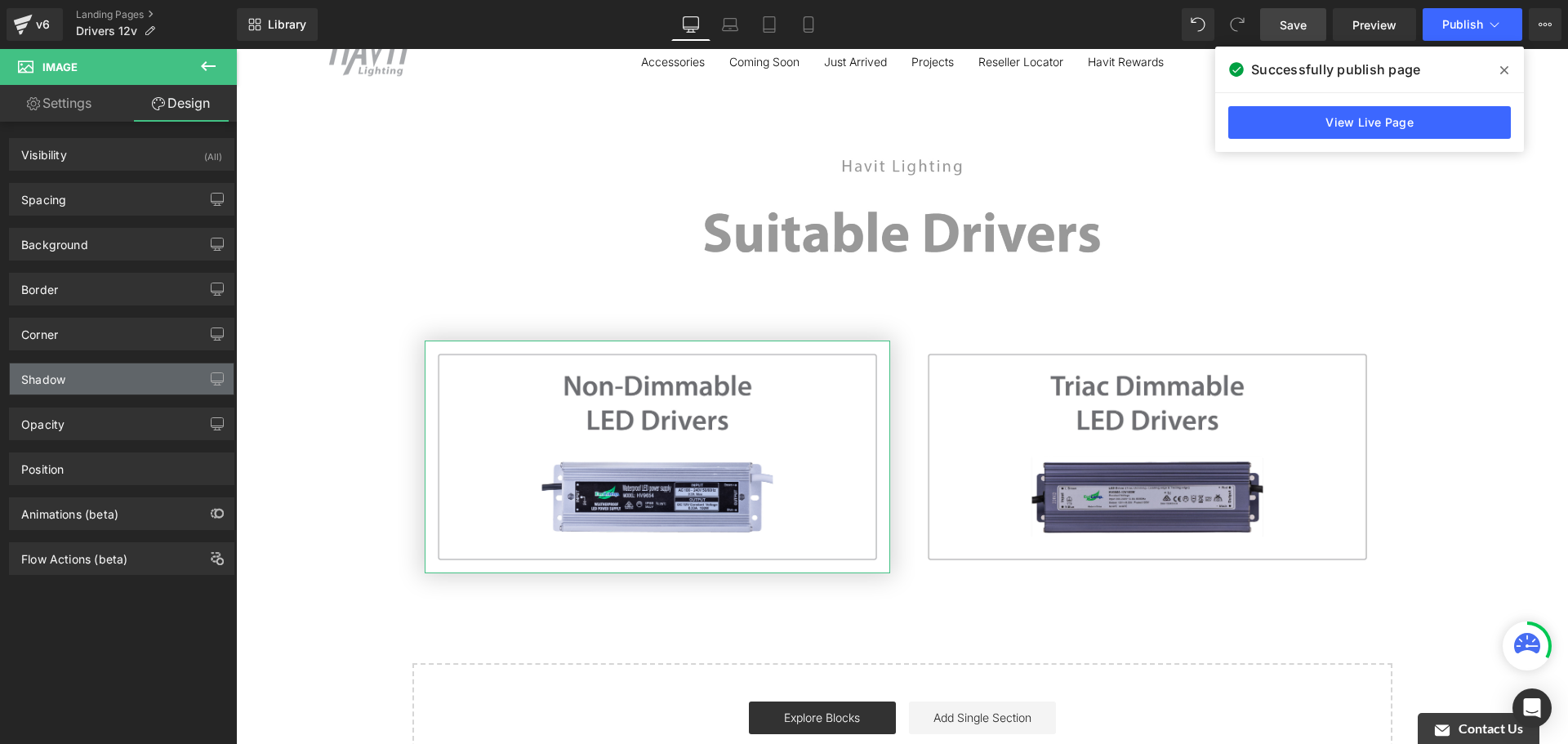
click at [138, 371] on div "Shadow" at bounding box center [122, 378] width 224 height 31
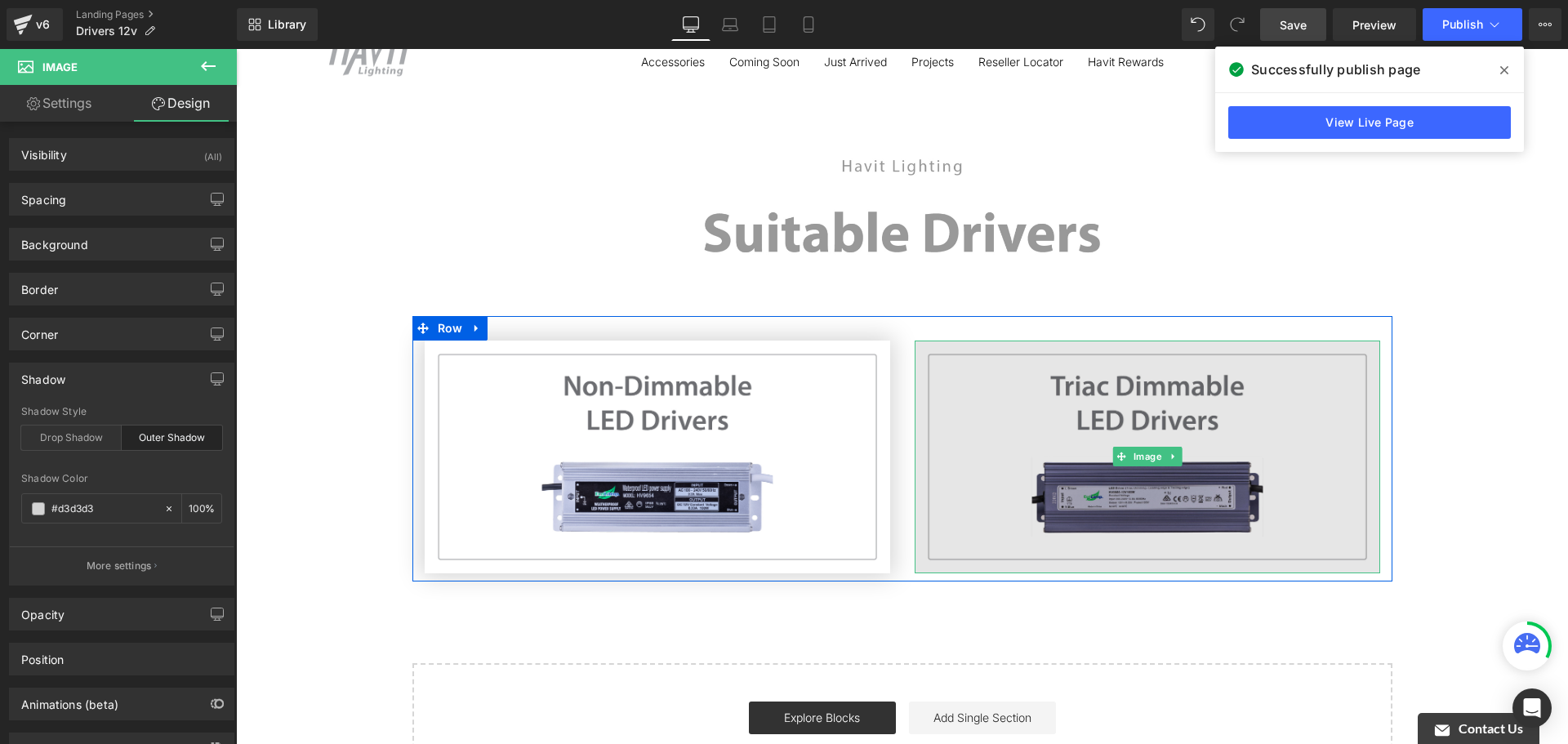
click at [1074, 410] on img at bounding box center [1147, 456] width 465 height 233
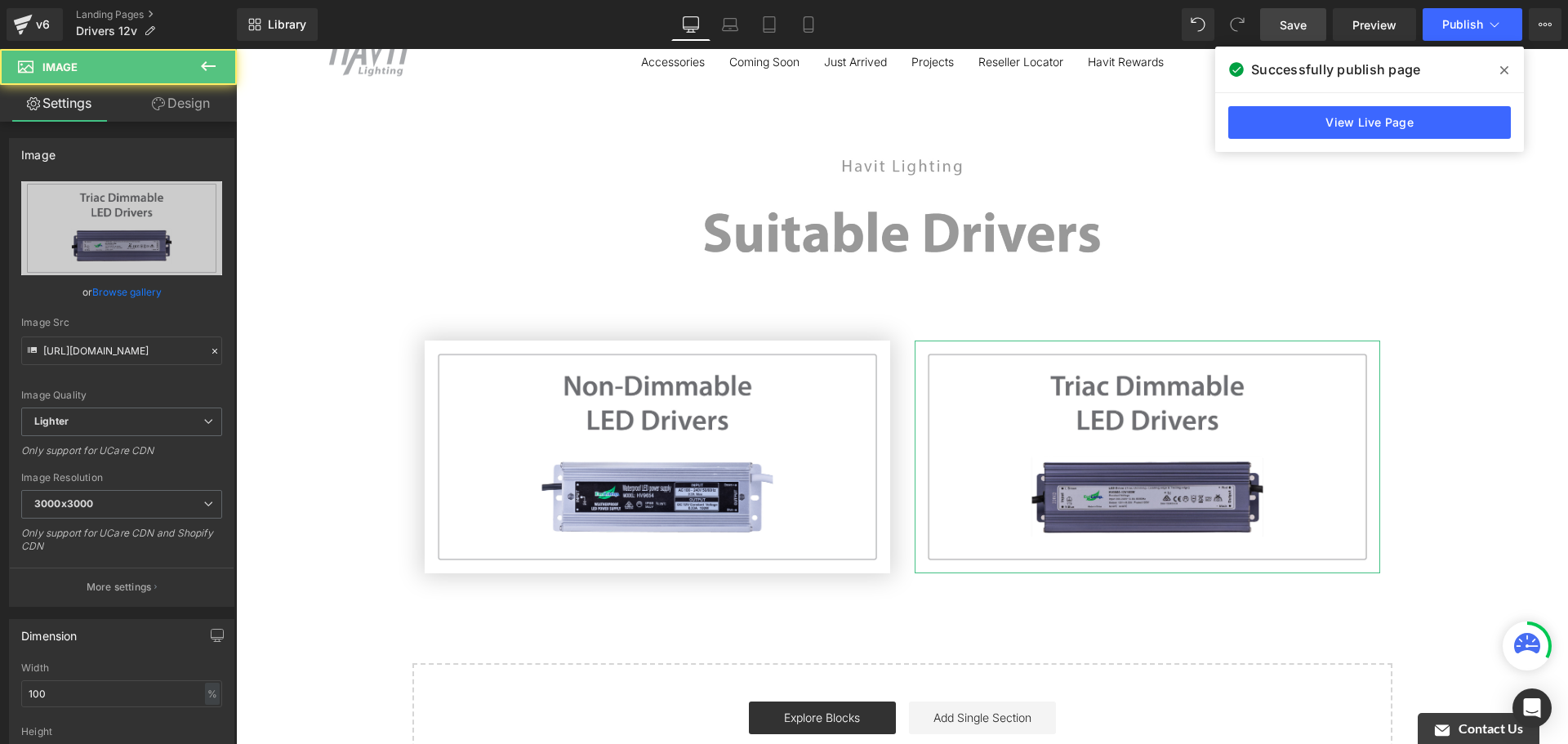
click at [203, 98] on link "Design" at bounding box center [181, 103] width 119 height 37
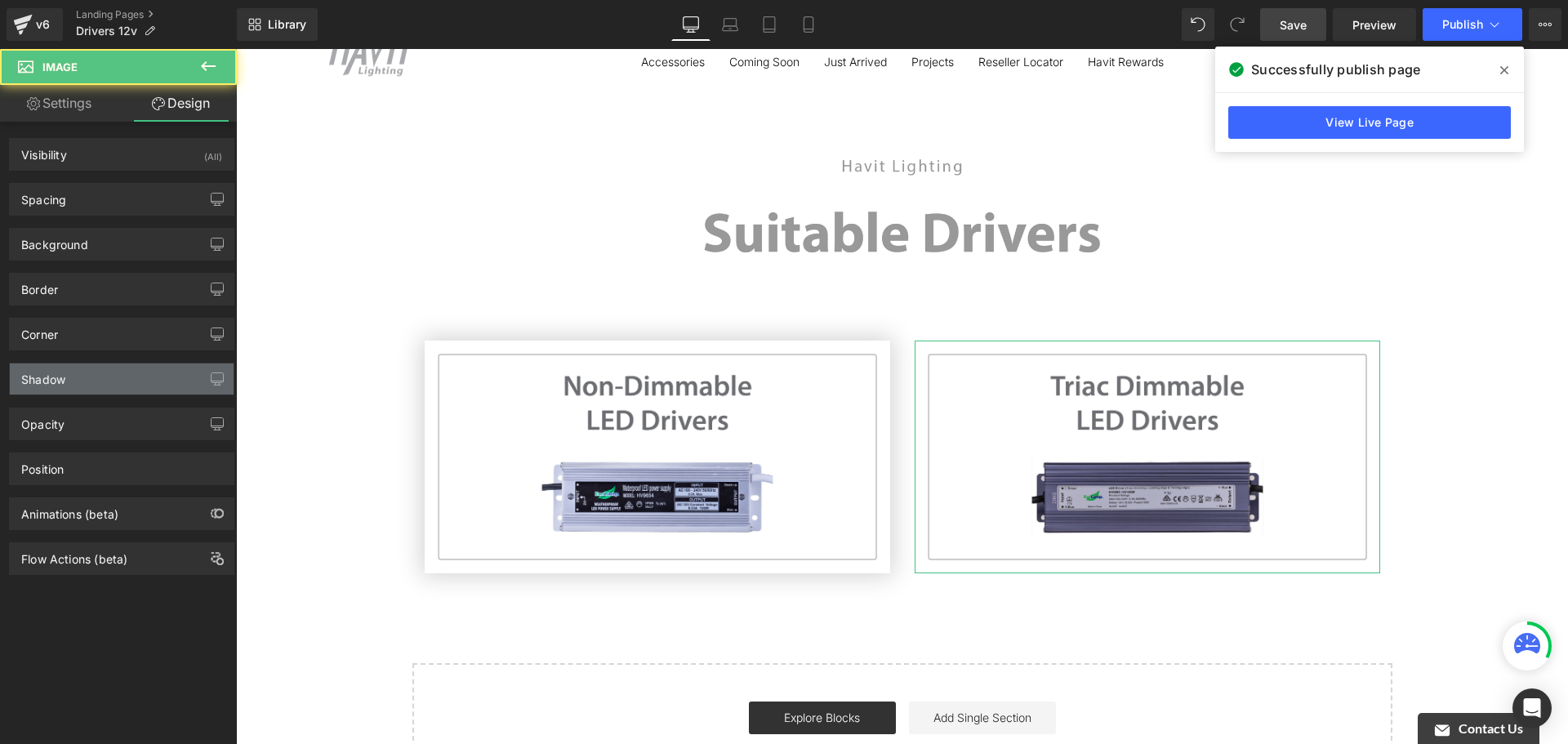
type input "#333333"
type input "100"
click at [133, 379] on div "Shadow" at bounding box center [122, 378] width 224 height 31
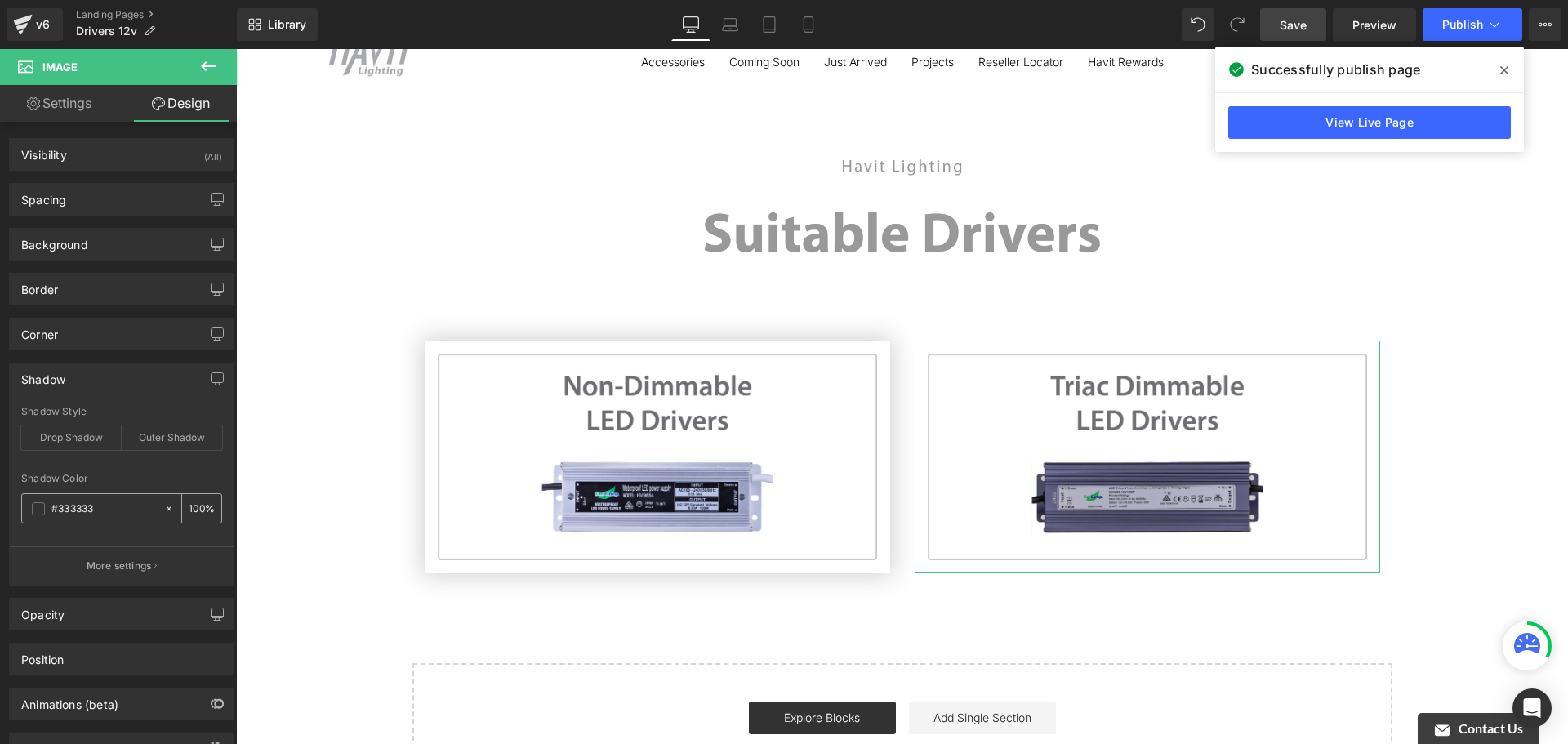
click at [148, 512] on input "#333333" at bounding box center [103, 509] width 104 height 18
click at [35, 515] on div "#333333" at bounding box center [92, 507] width 142 height 28
click at [38, 512] on span at bounding box center [38, 508] width 13 height 13
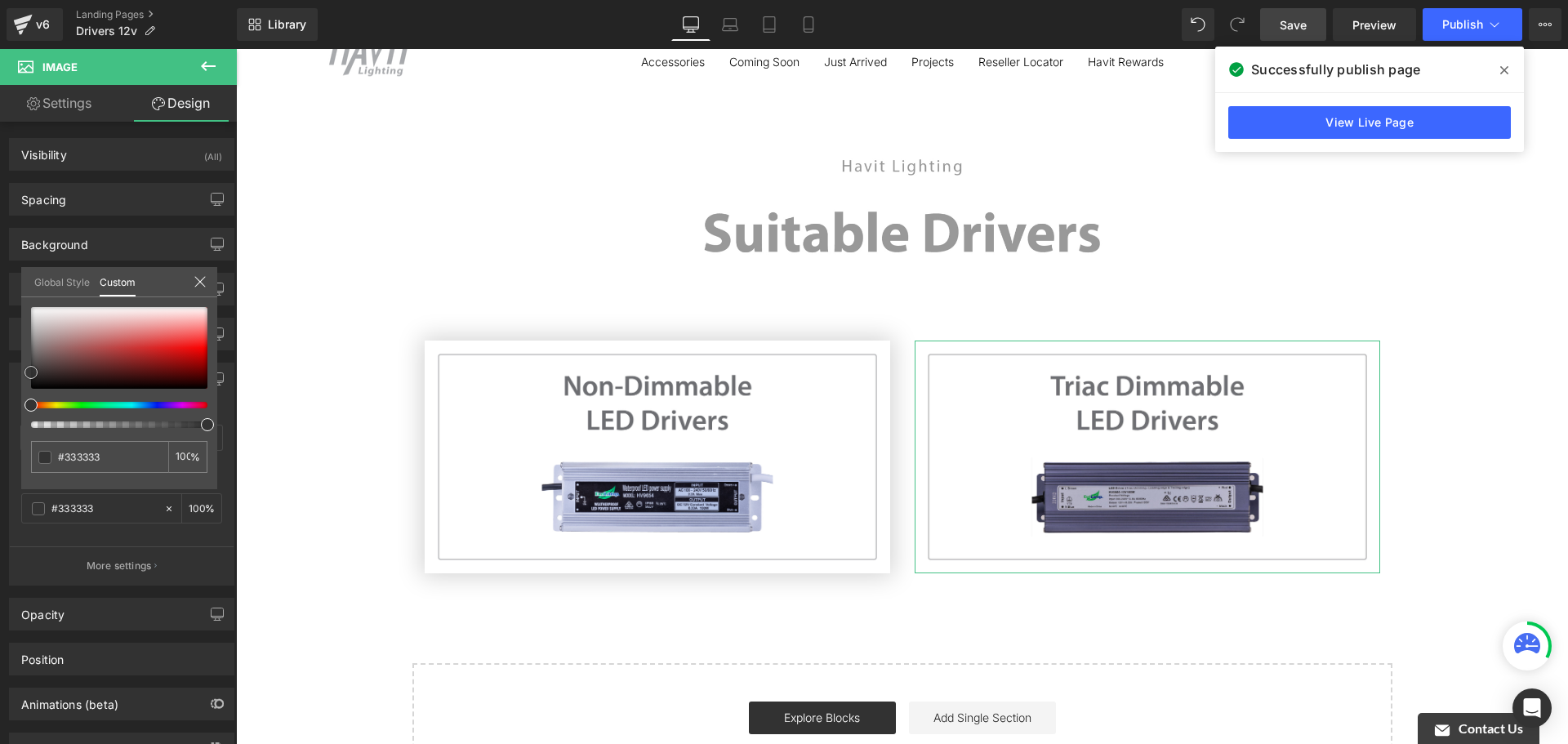
type input "#706565"
type input "#6f6666"
type input "#777272"
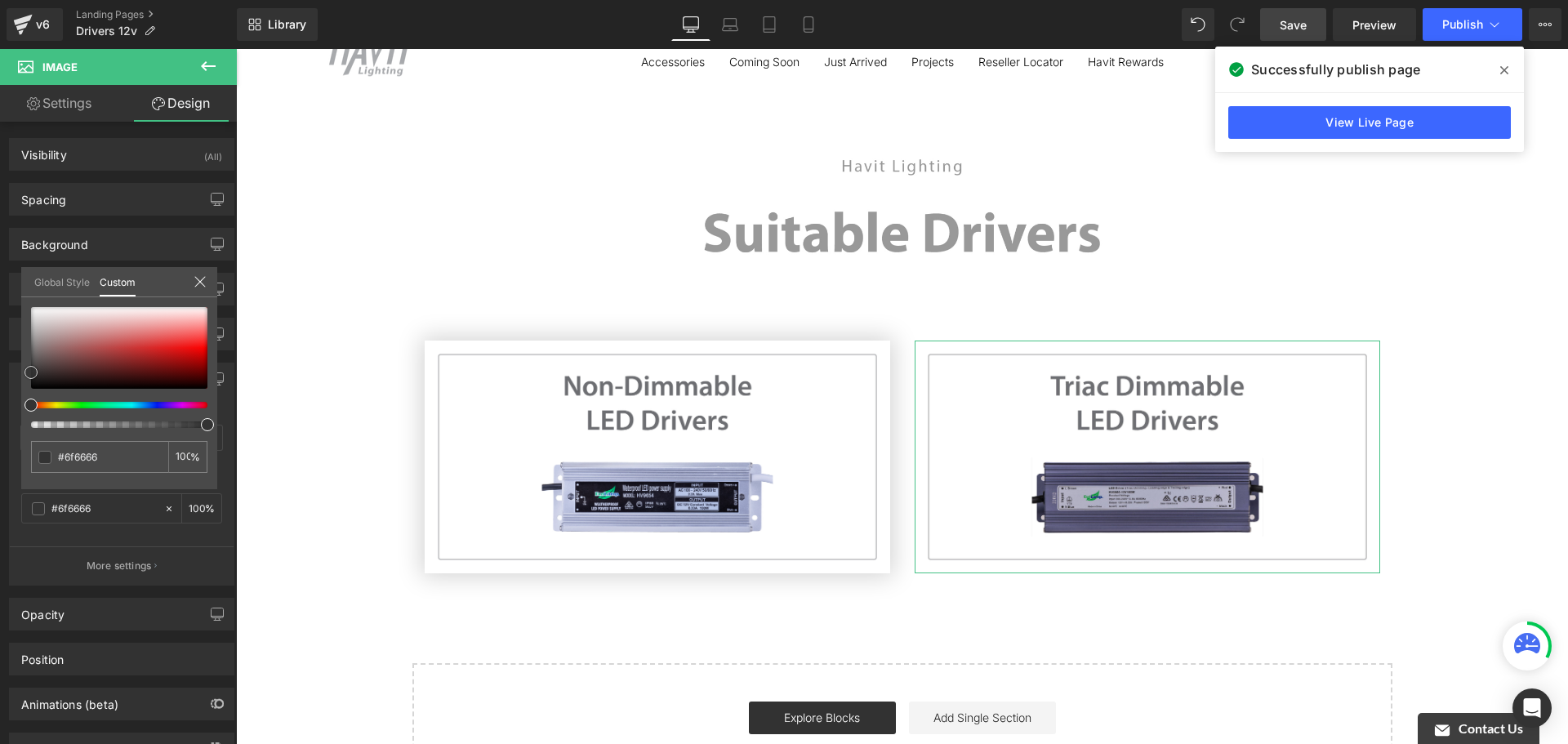
type input "#777272"
type input "#878787"
type input "#9b9b9b"
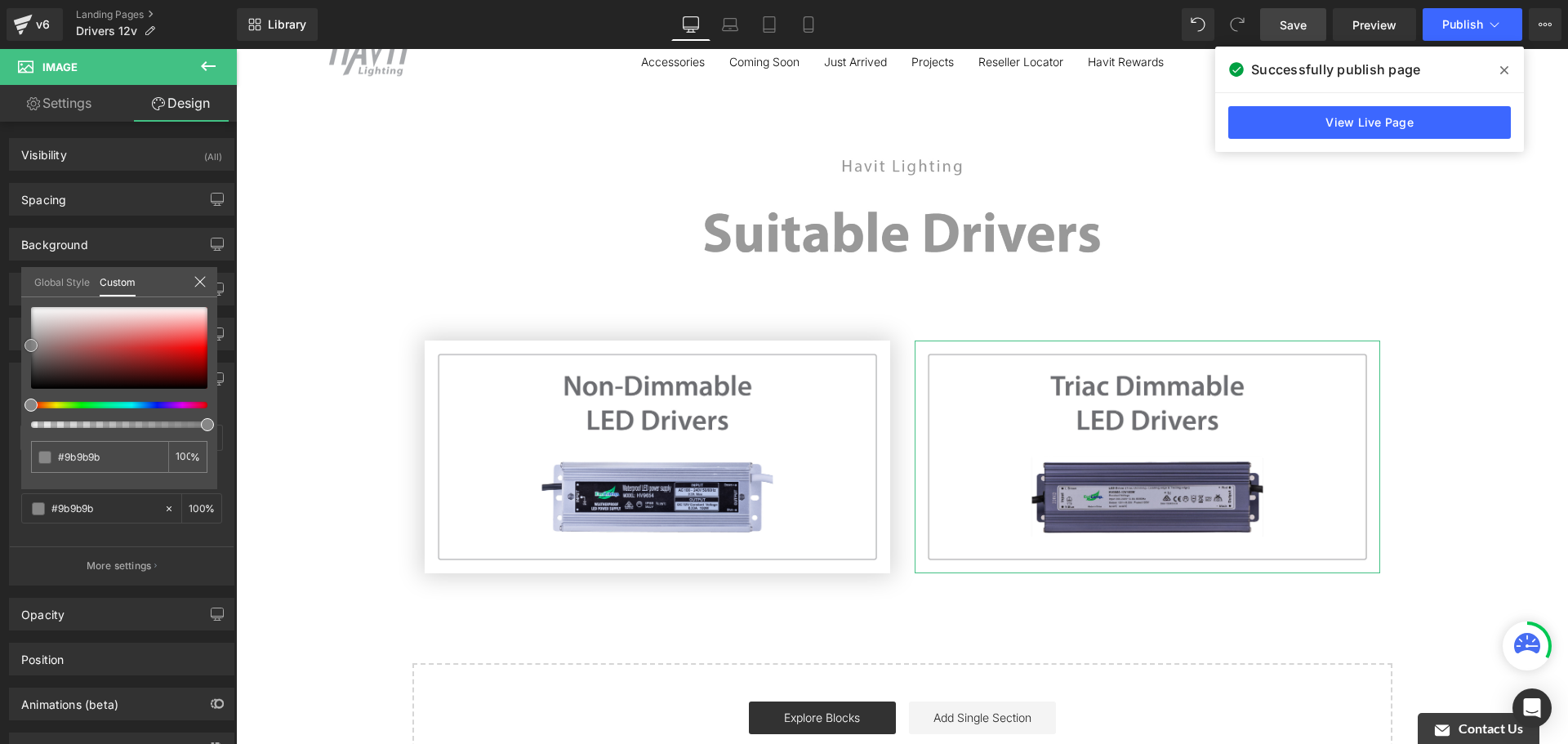
type input "#b2b2b2"
type input "#bfbfbf"
type input "#c4c4c4"
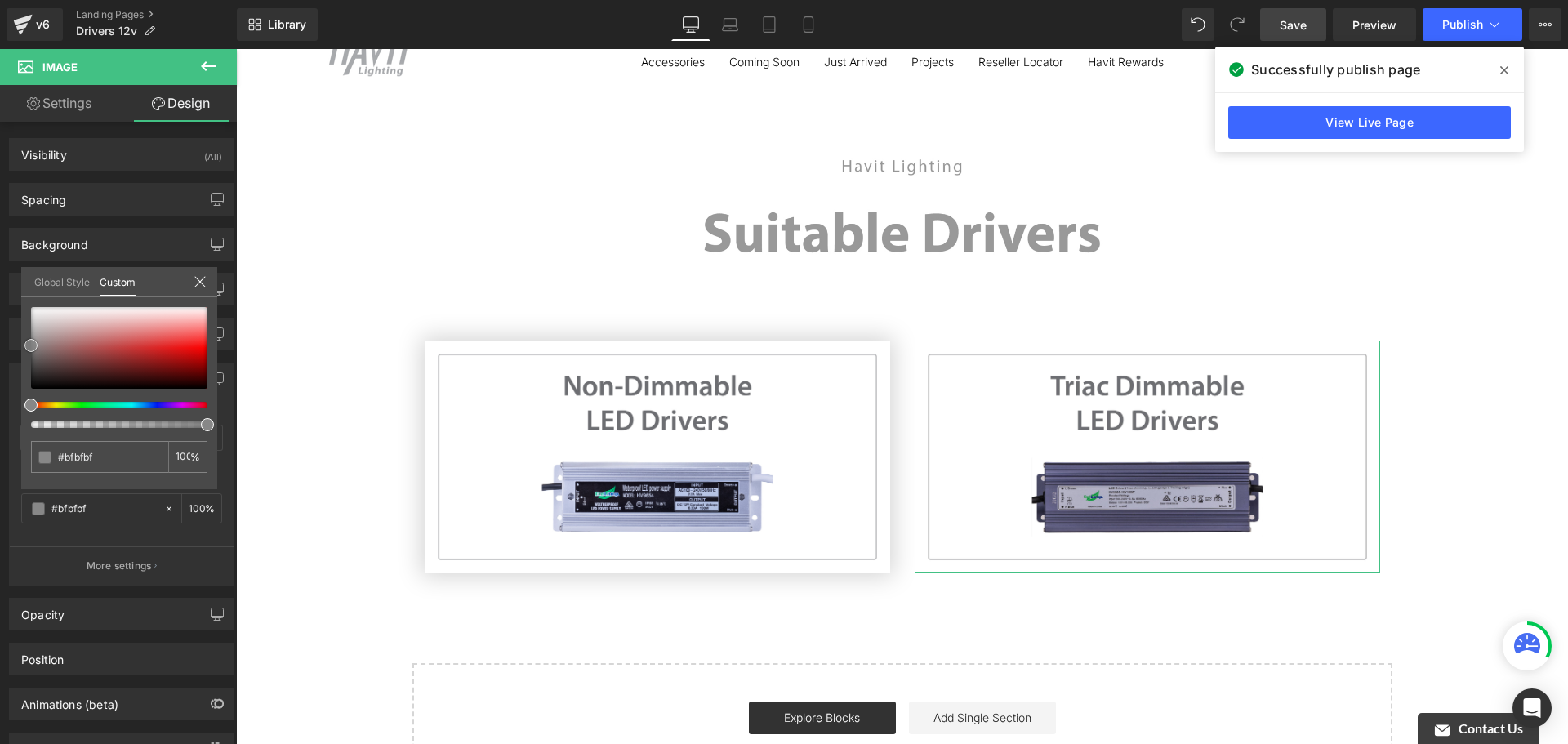
type input "#c4c4c4"
type input "#c6c6c6"
type input "#c9c9c9"
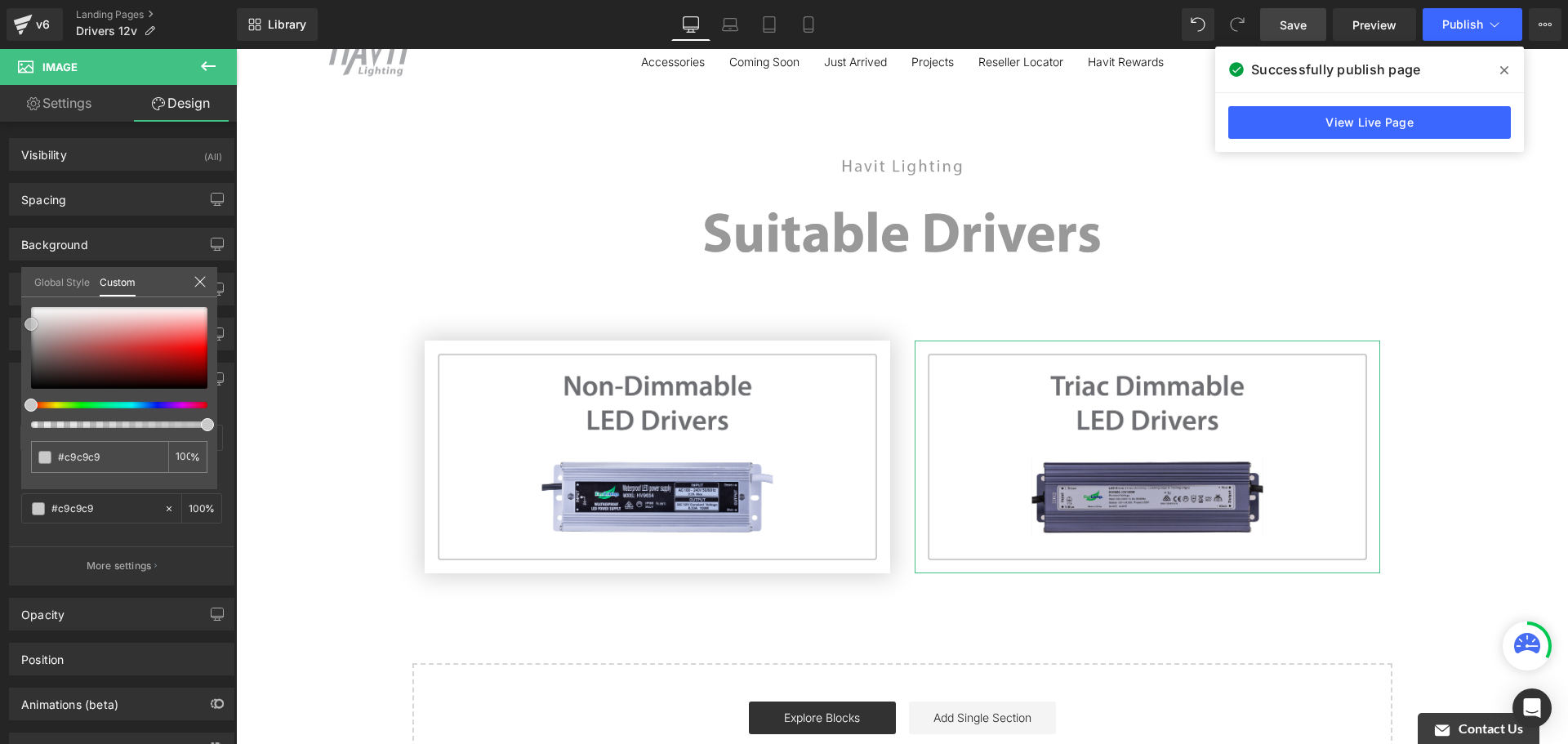
type input "#cccccc"
type input "#cecece"
type input "#d1d1d1"
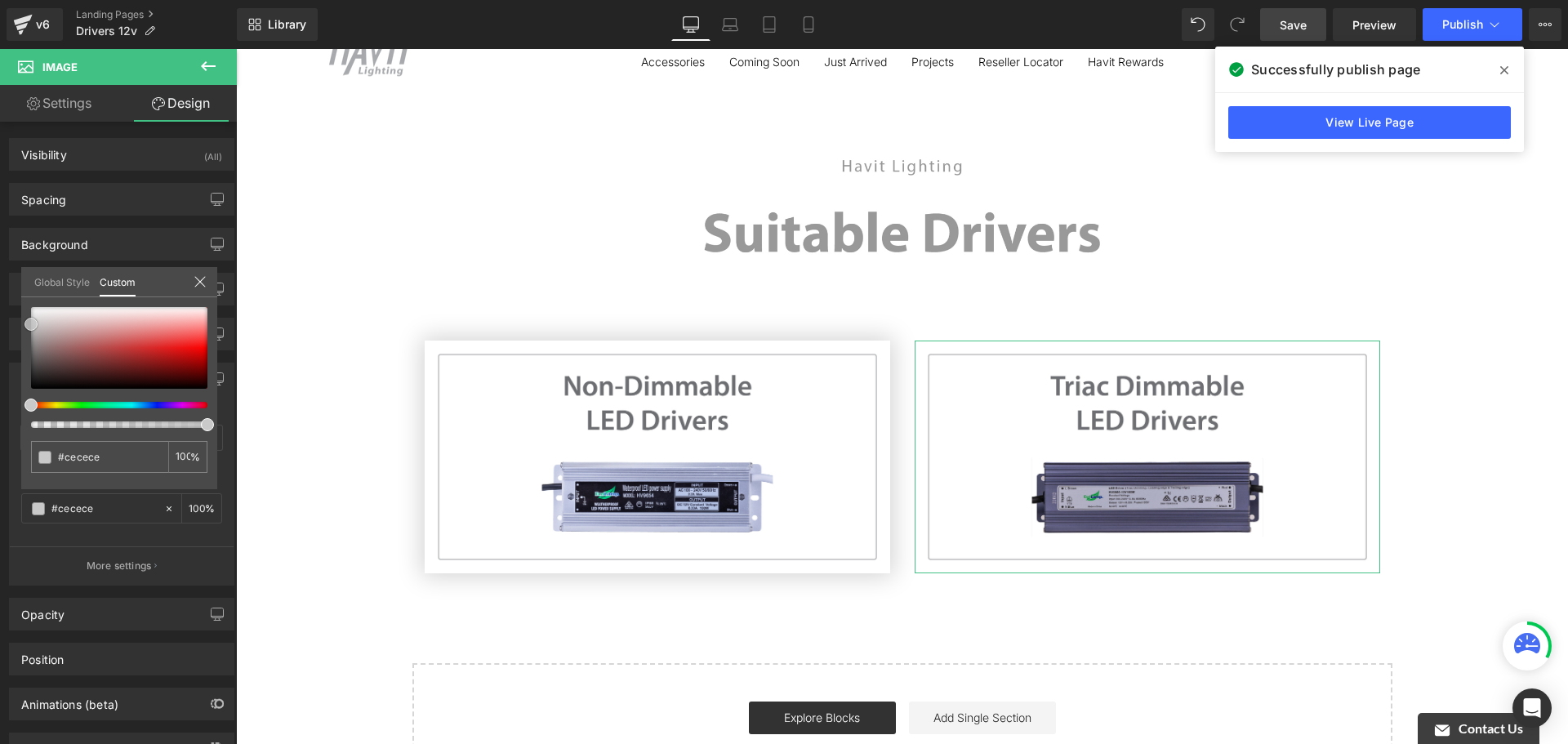
type input "#d1d1d1"
type input "#d6d6d6"
type input "#d8d8d8"
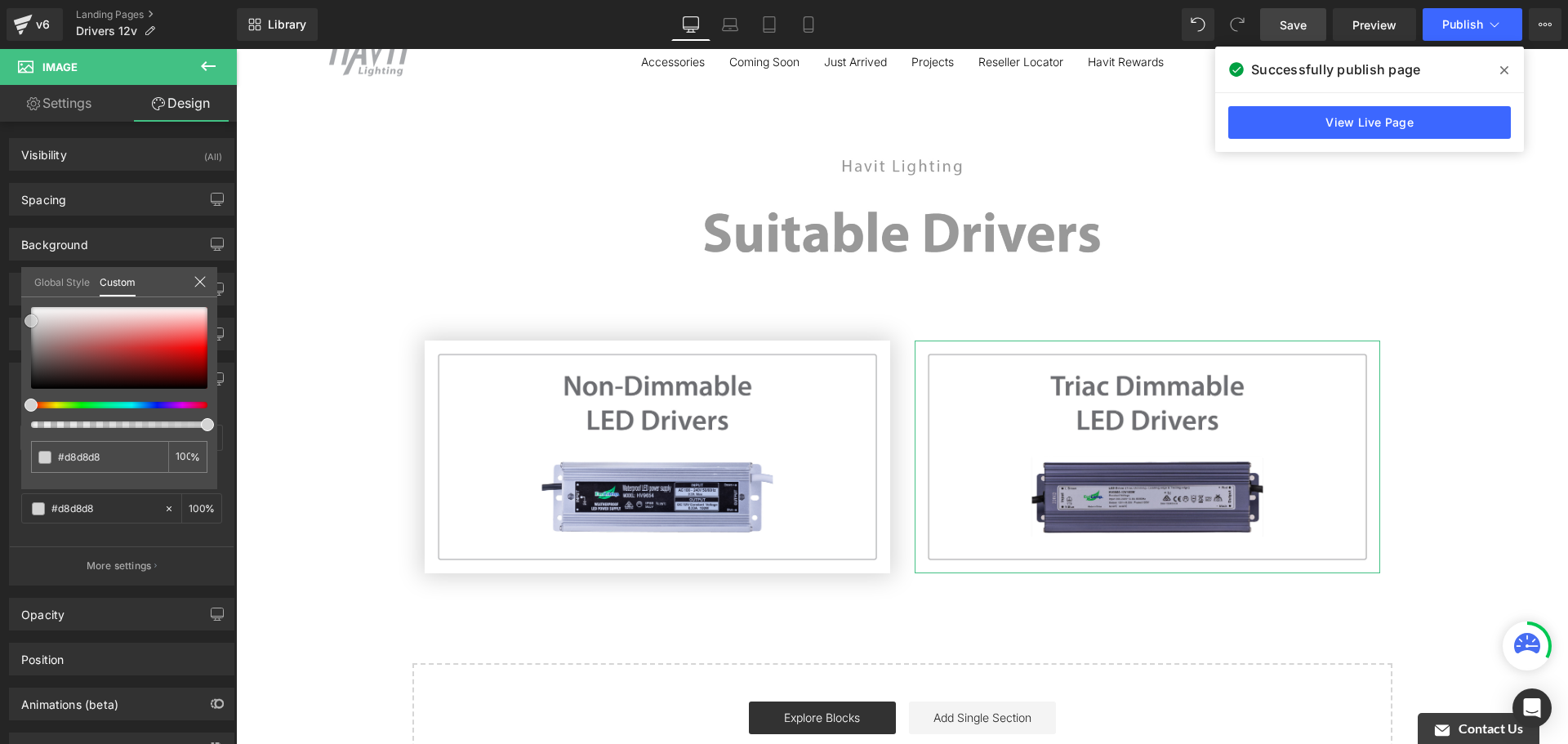
type input "#dbdbdb"
type input "#dddddd"
type input "#e0e0e0"
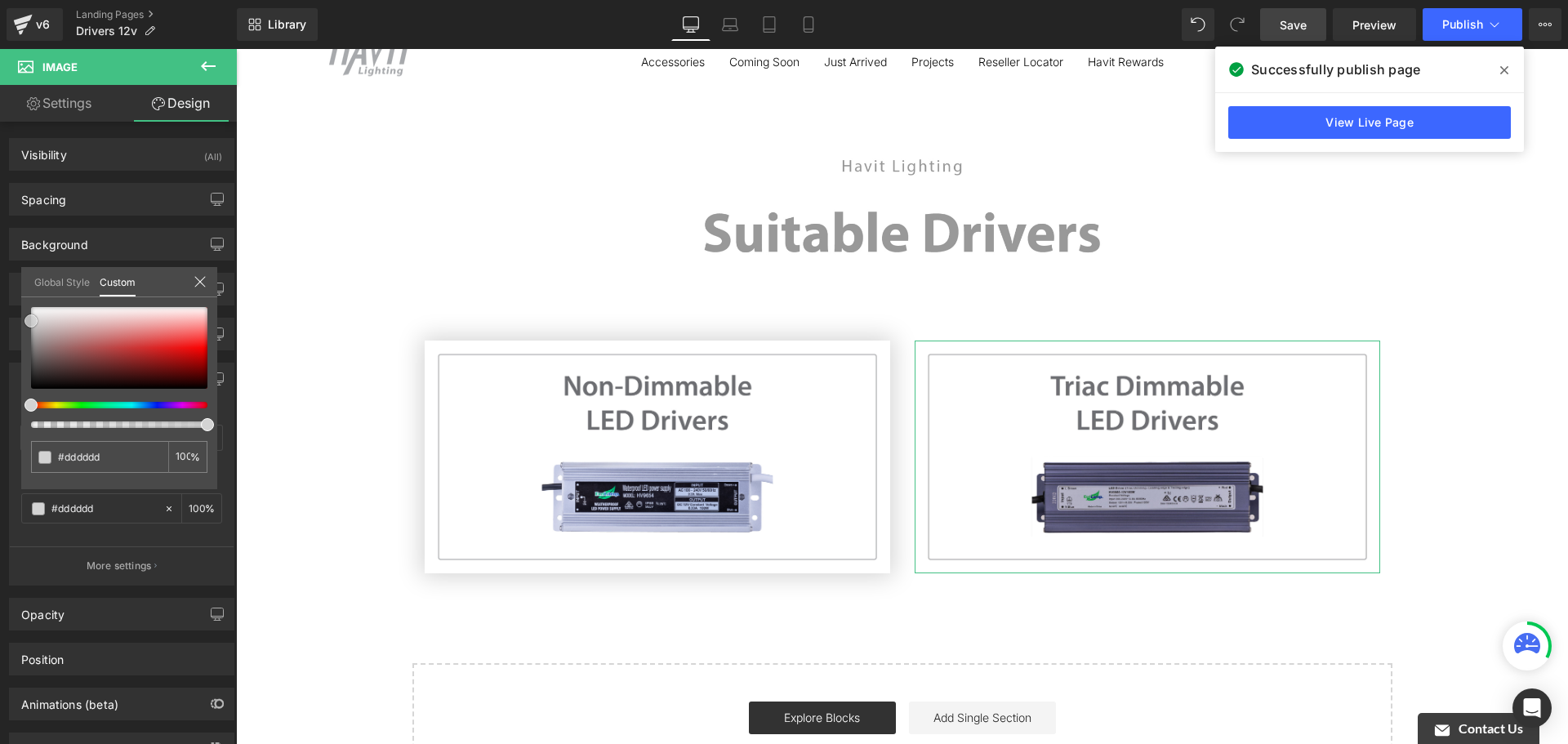
type input "#e0e0e0"
type input "#e2e2e2"
type input "#e5e5e5"
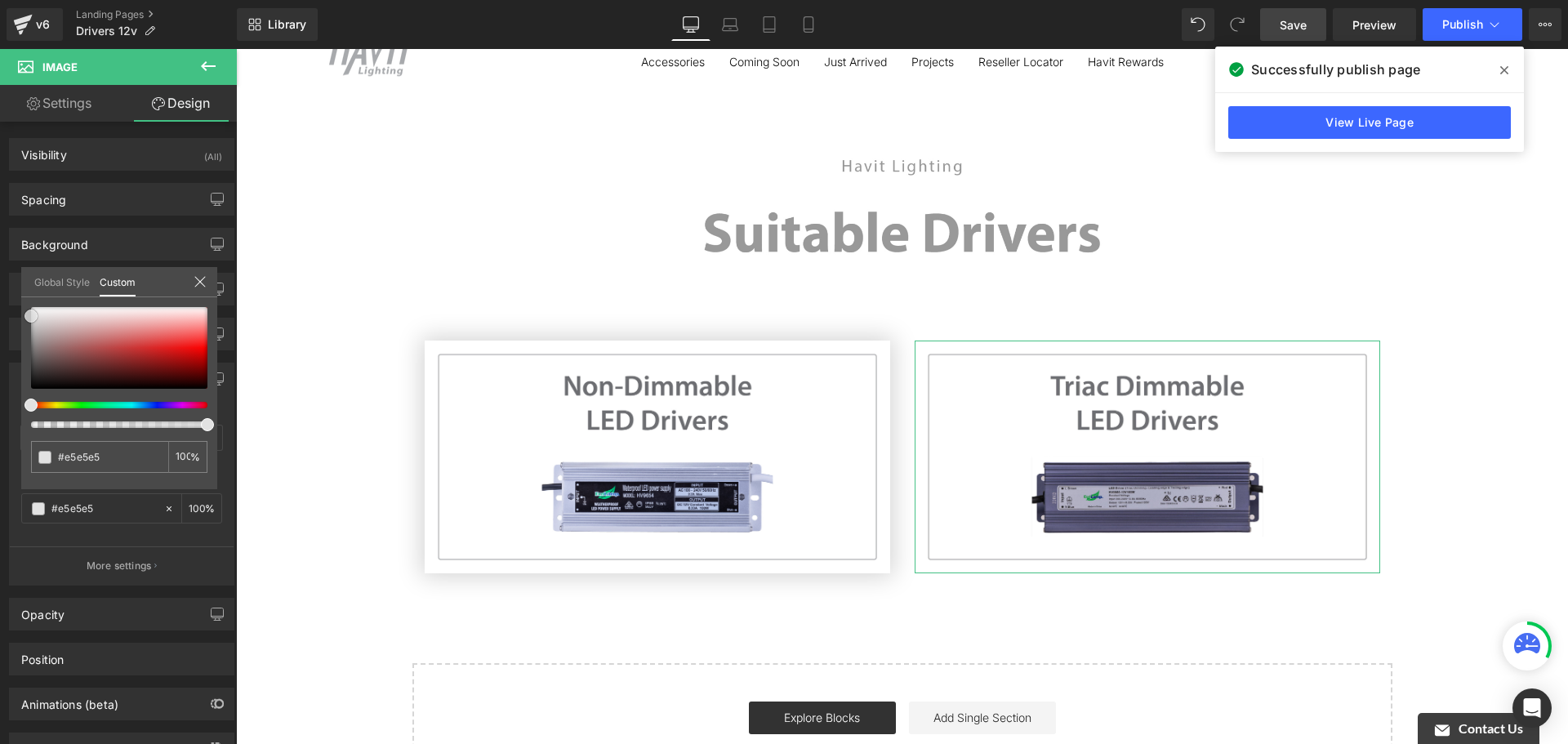
type input "#eaeaea"
type input "#efefef"
type input "#f2f2f2"
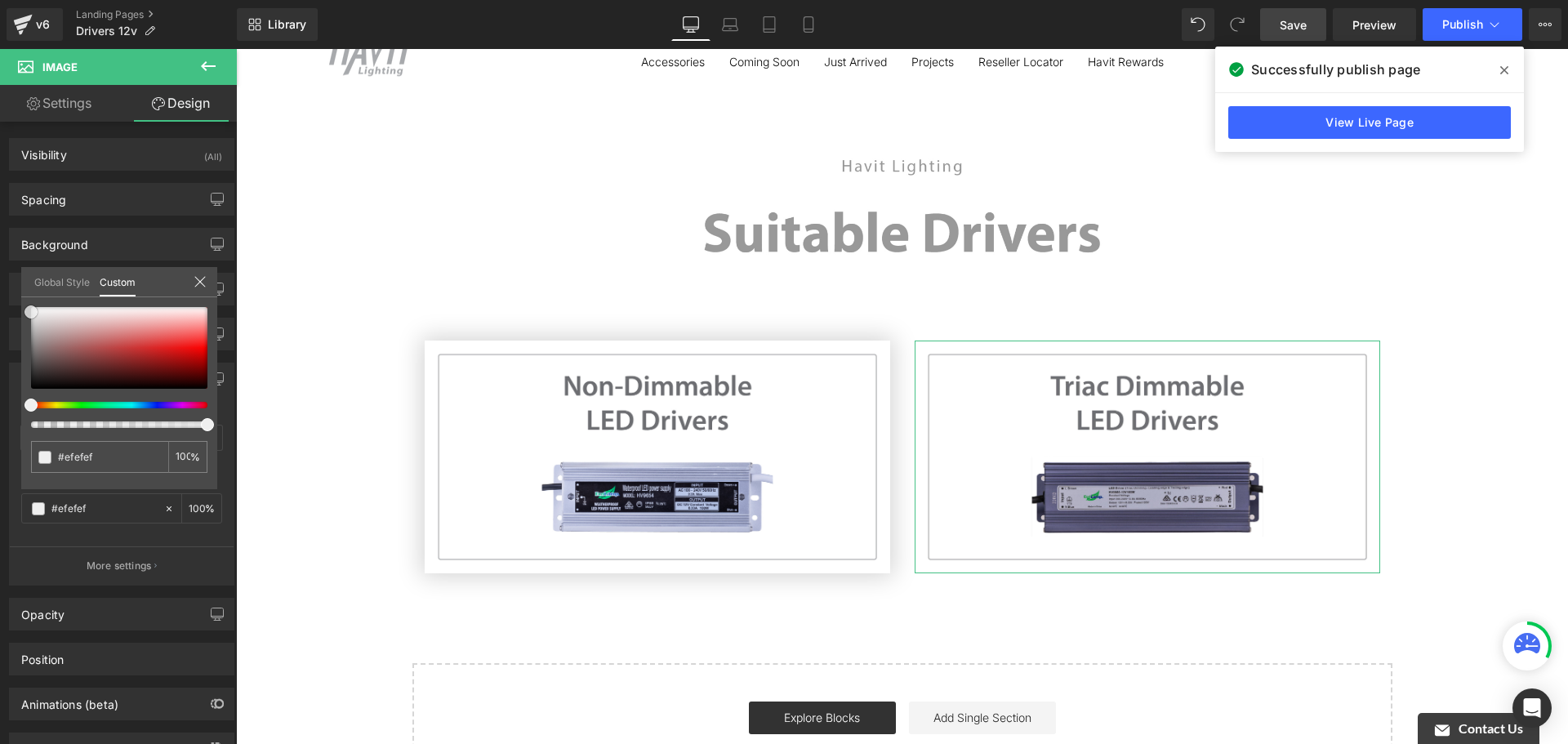
type input "#f2f2f2"
type input "#f4f4f4"
type input "#f7f7f7"
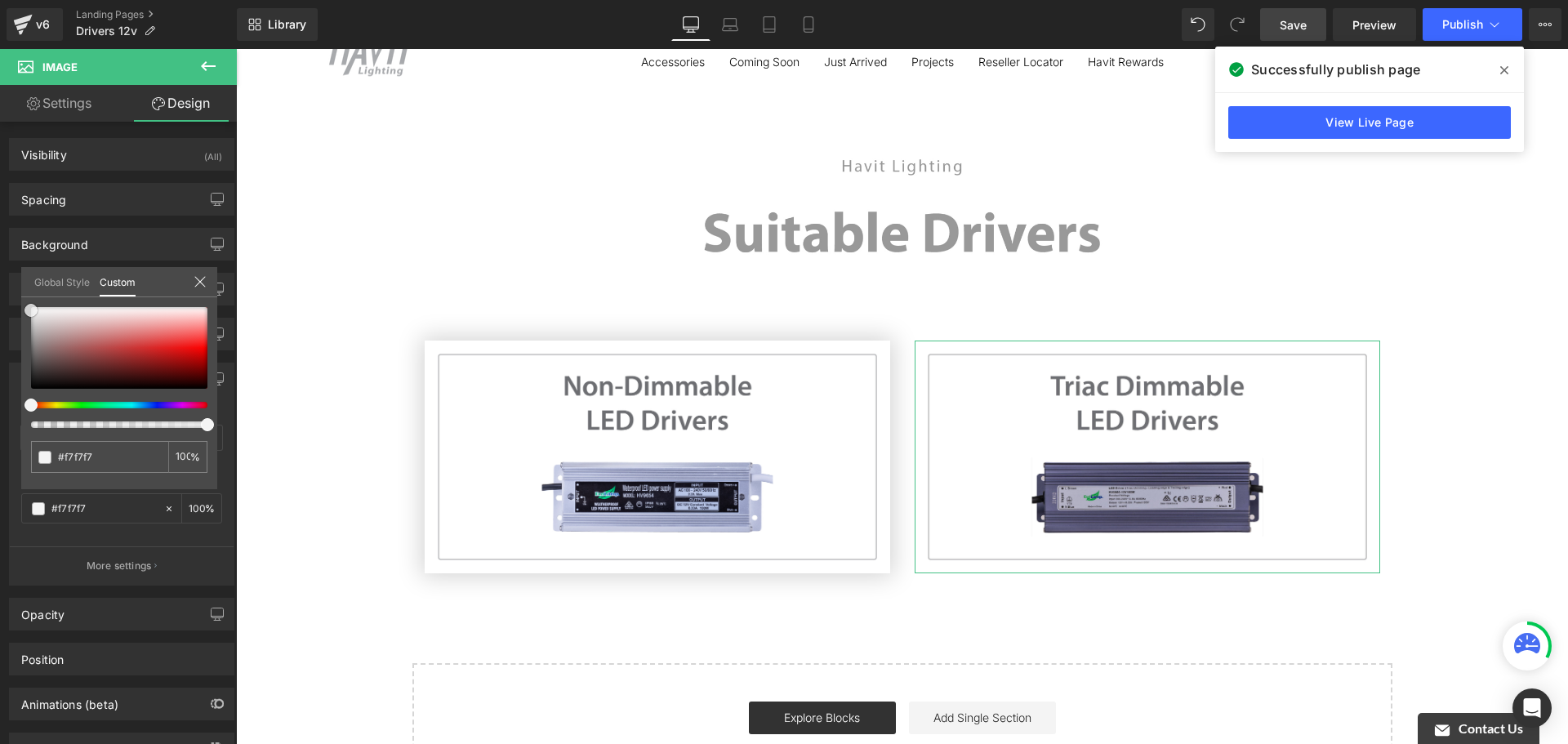
type input "#fcfcfc"
type input "#ffffff"
type input "#f9f9f9"
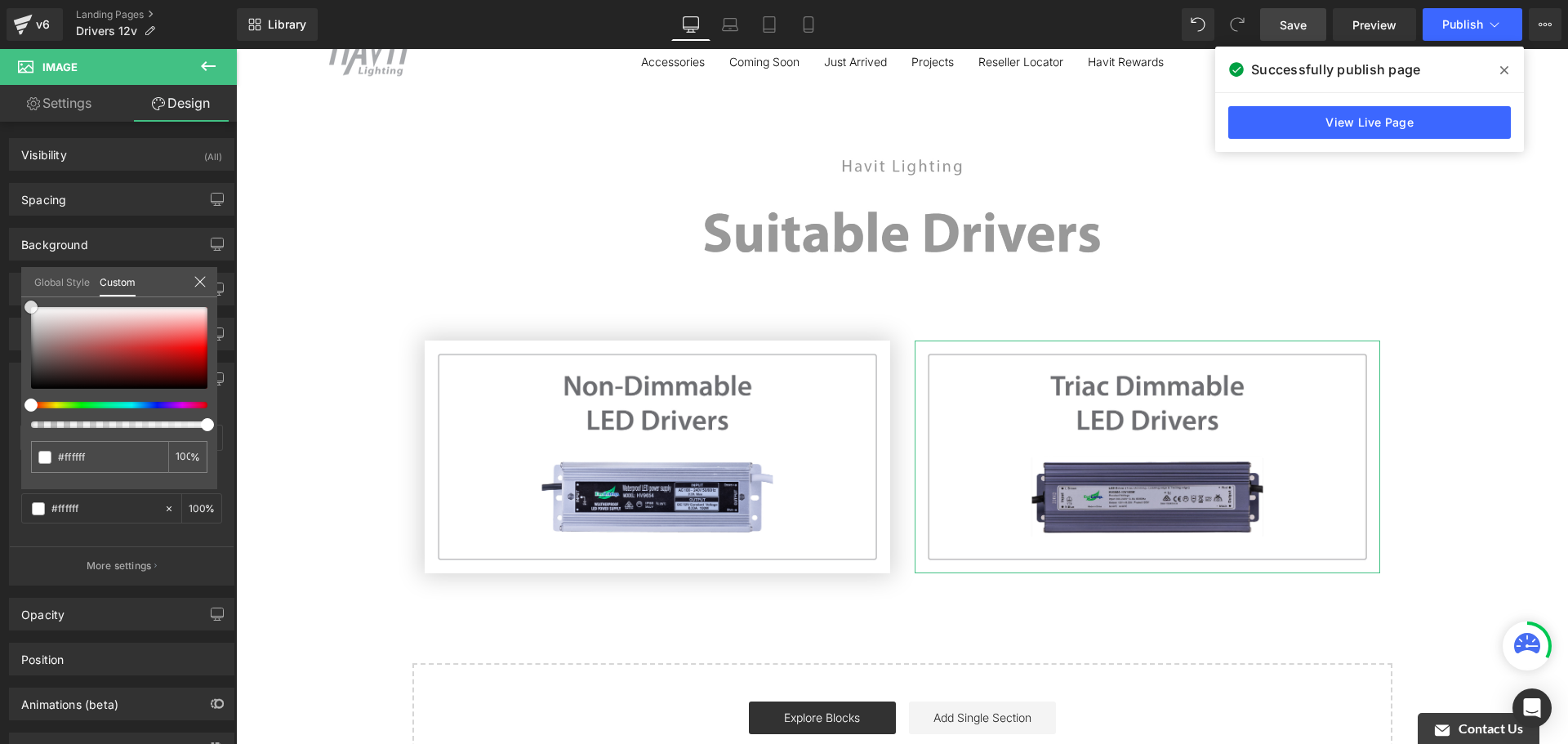
type input "#f9f9f9"
type input "#f4f4f4"
type input "#f2f2f2"
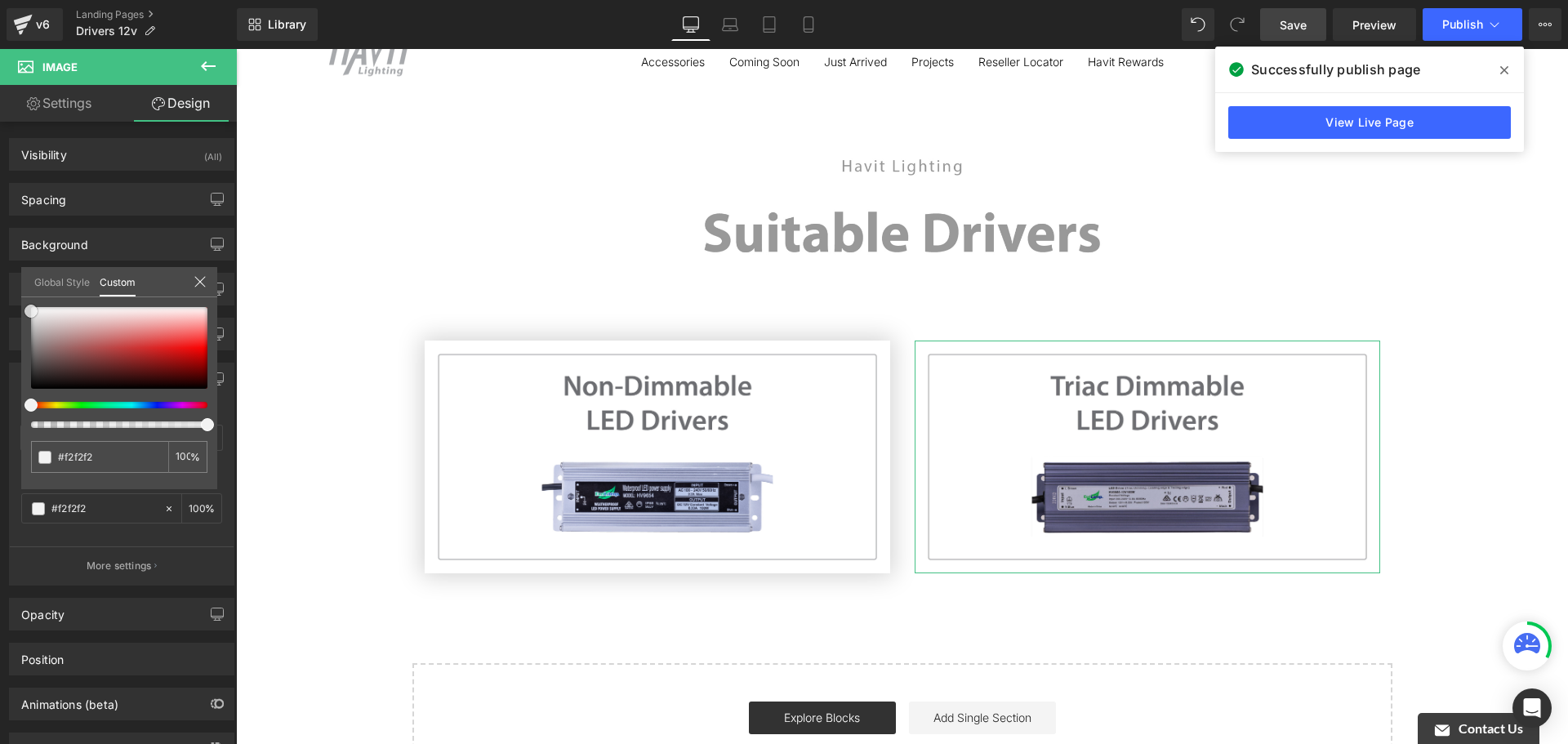
type input "#efefef"
type input "#ededed"
type input "#eaeaea"
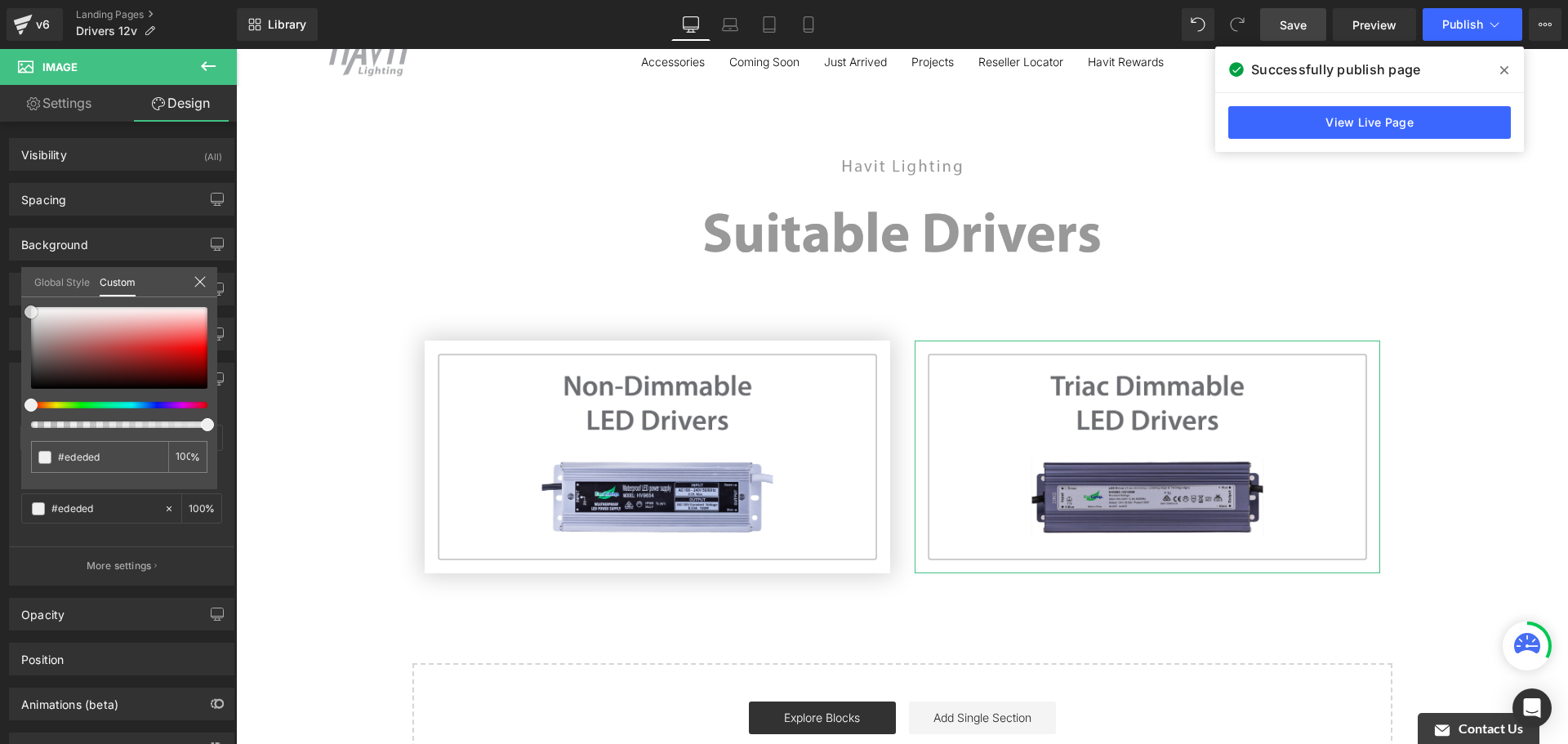
type input "#eaeaea"
type input "#e8e8e8"
type input "#e5e5e5"
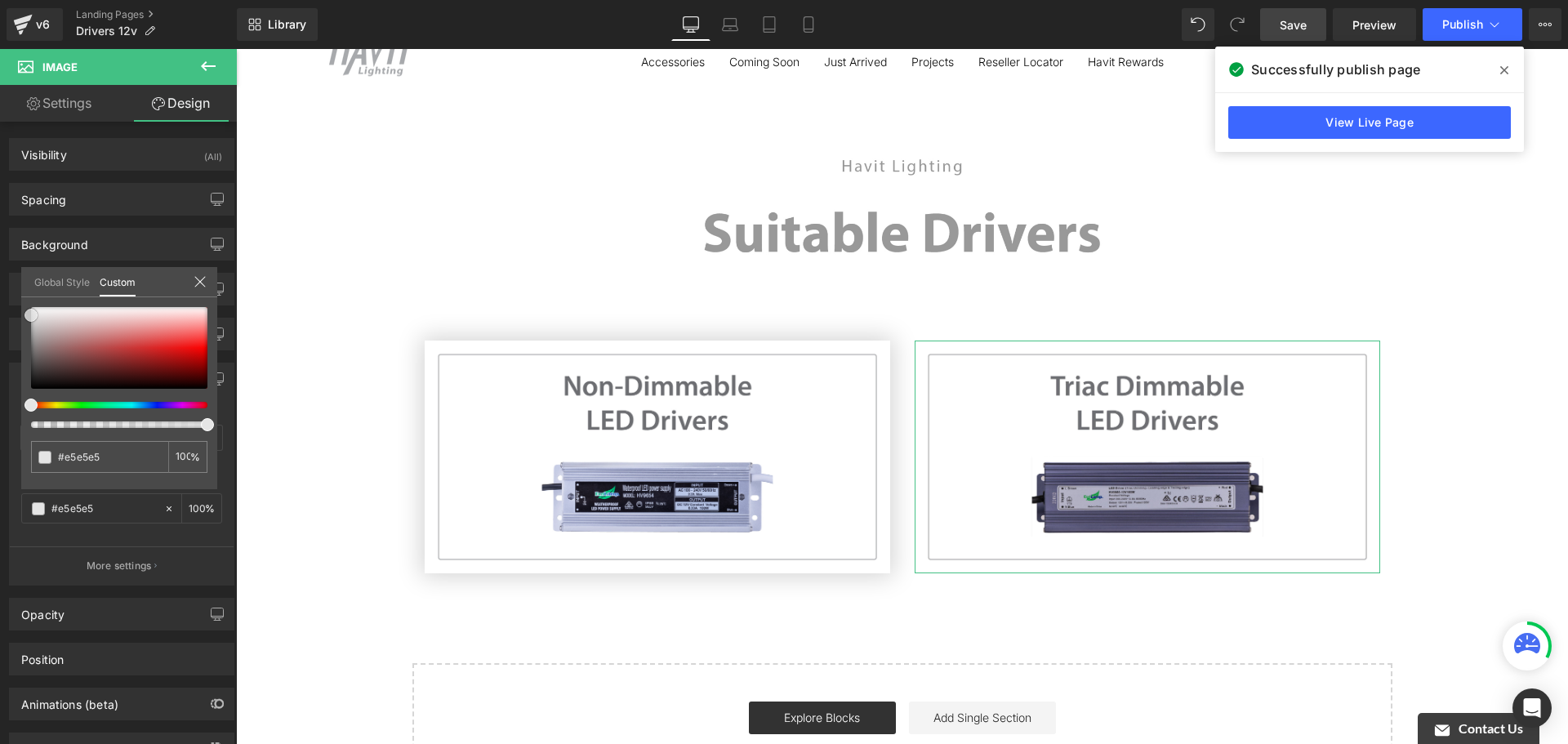
type input "#e2e2e2"
type input "#e0e0e0"
type input "#dddddd"
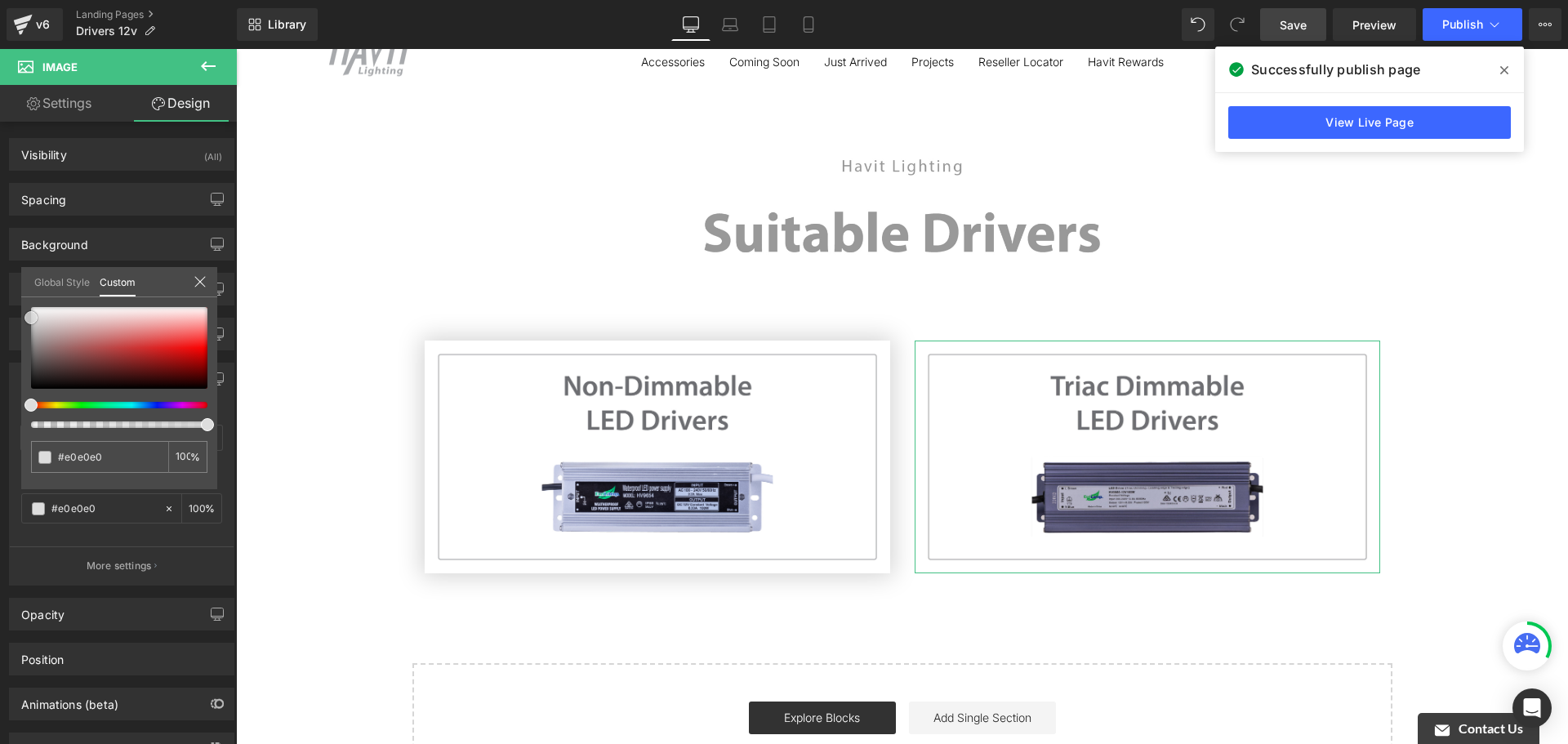
type input "#dddddd"
type input "#dbdbdb"
type input "#d8d8d8"
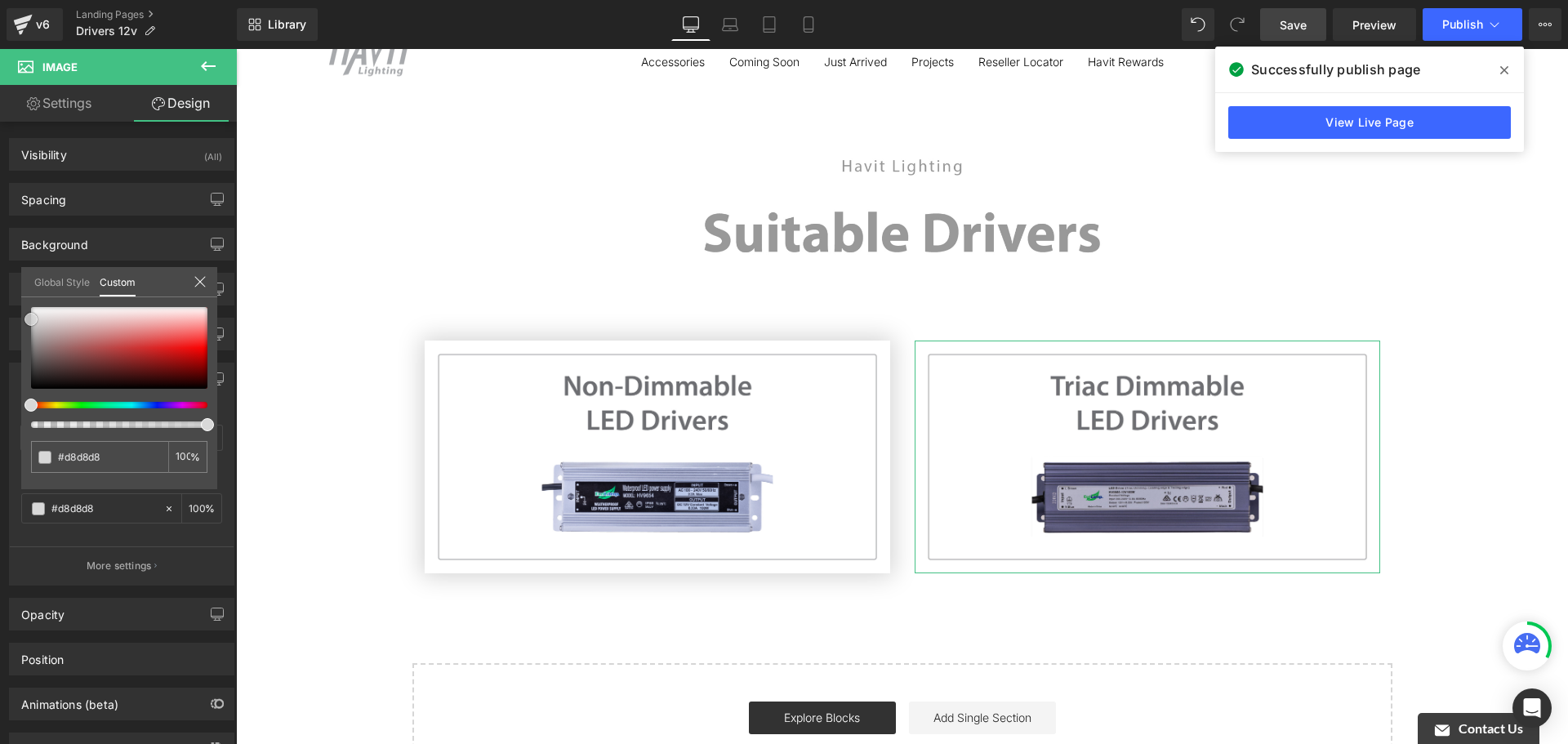
type input "#d6d6d6"
type input "#d3d3d3"
type input "#d1d1d1"
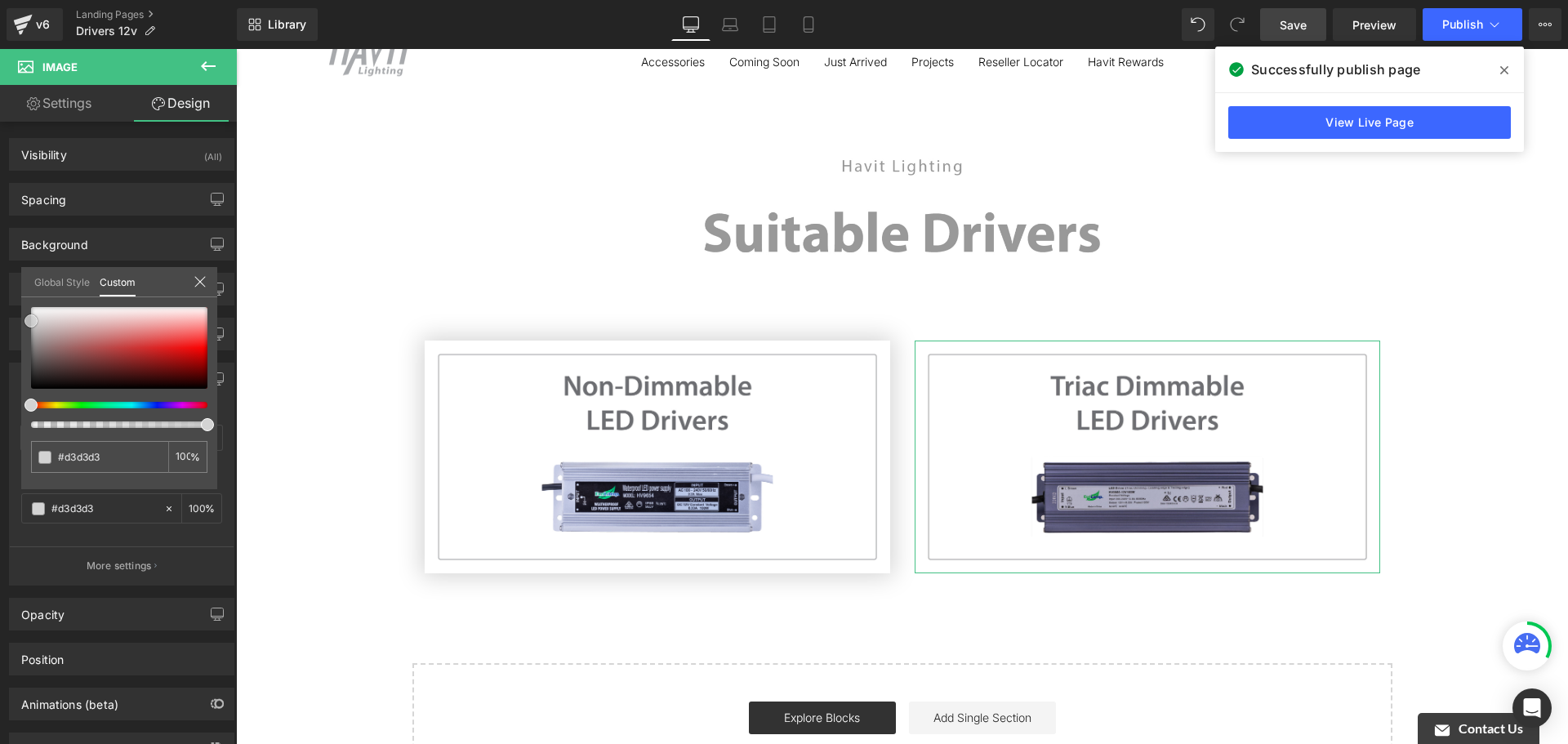
type input "#d1d1d1"
type input "#cecece"
type input "#d1d1d1"
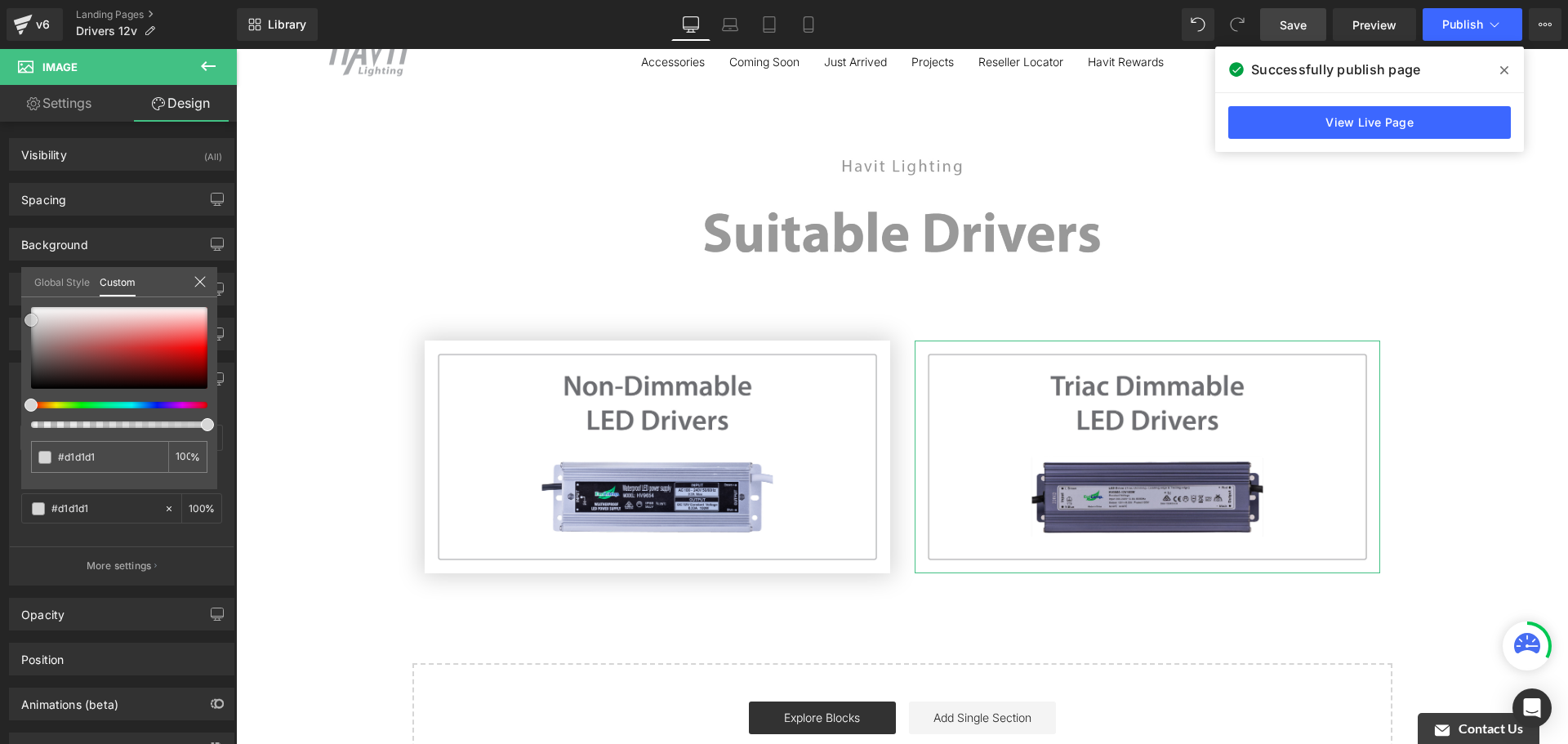
type input "#d6d6d6"
type input "#d8d8d8"
type input "#dbdbdb"
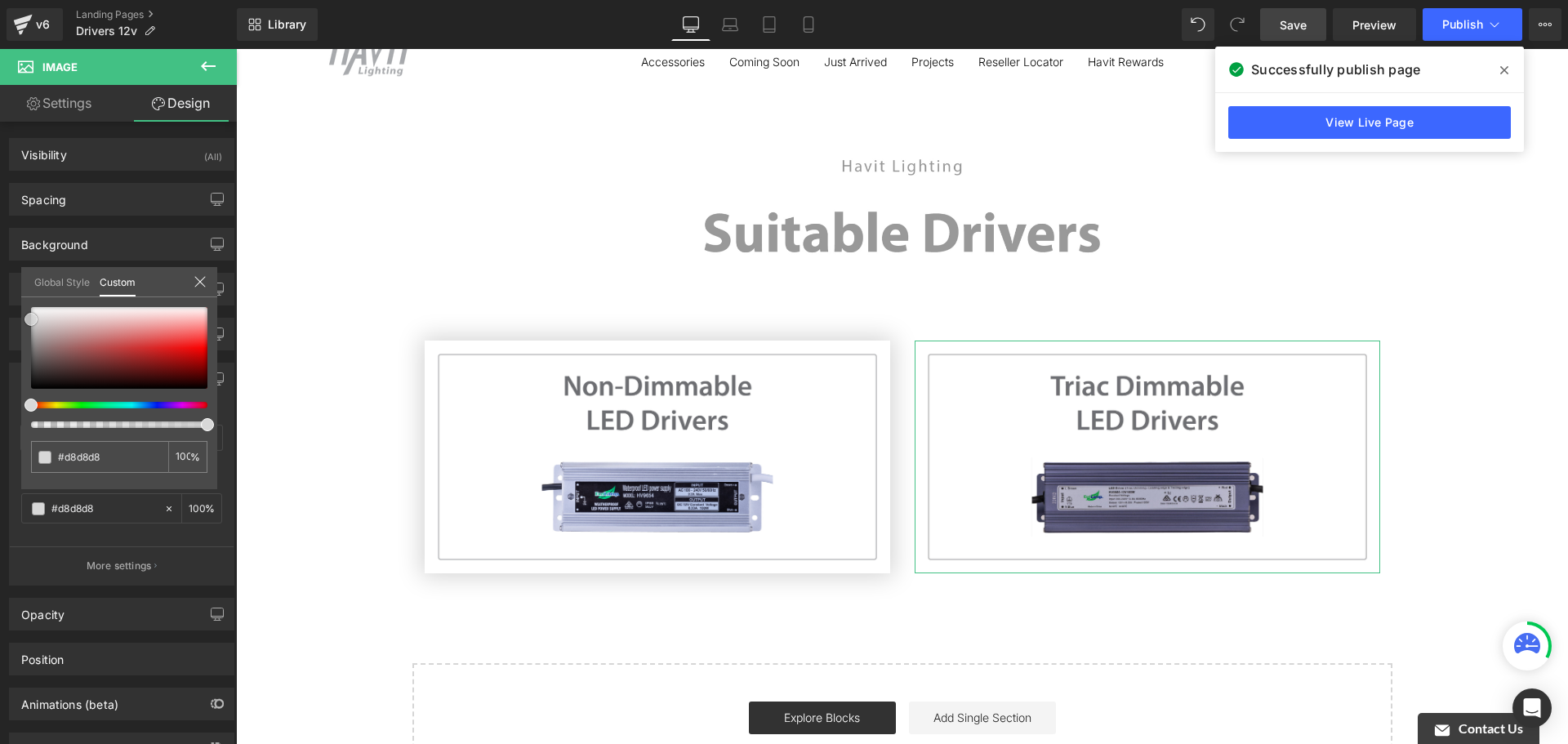
type input "#dbdbdb"
type input "#dddddd"
type input "#e0e0e0"
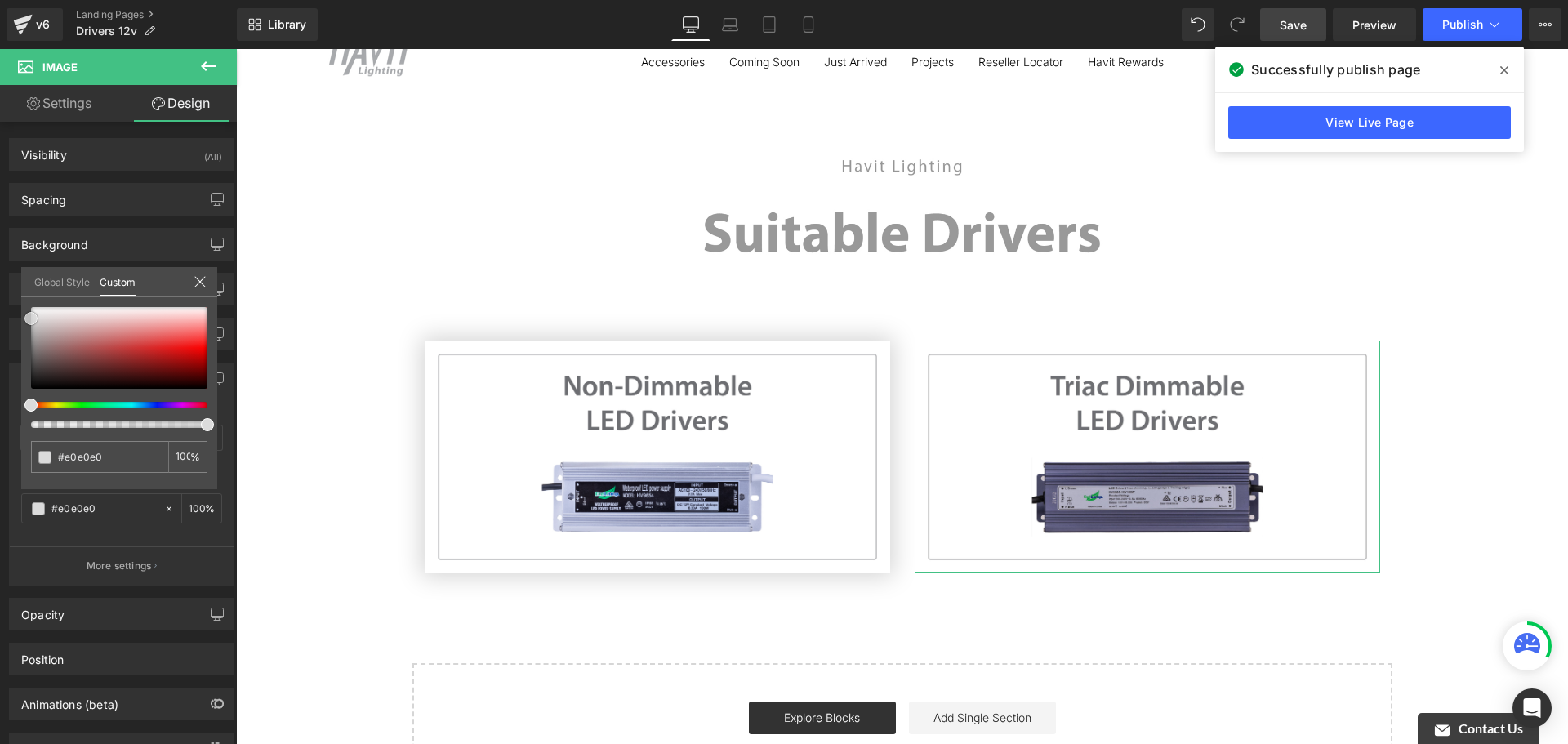
type input "#e2e2e2"
type input "#e0e0e0"
type input "#dbdbdb"
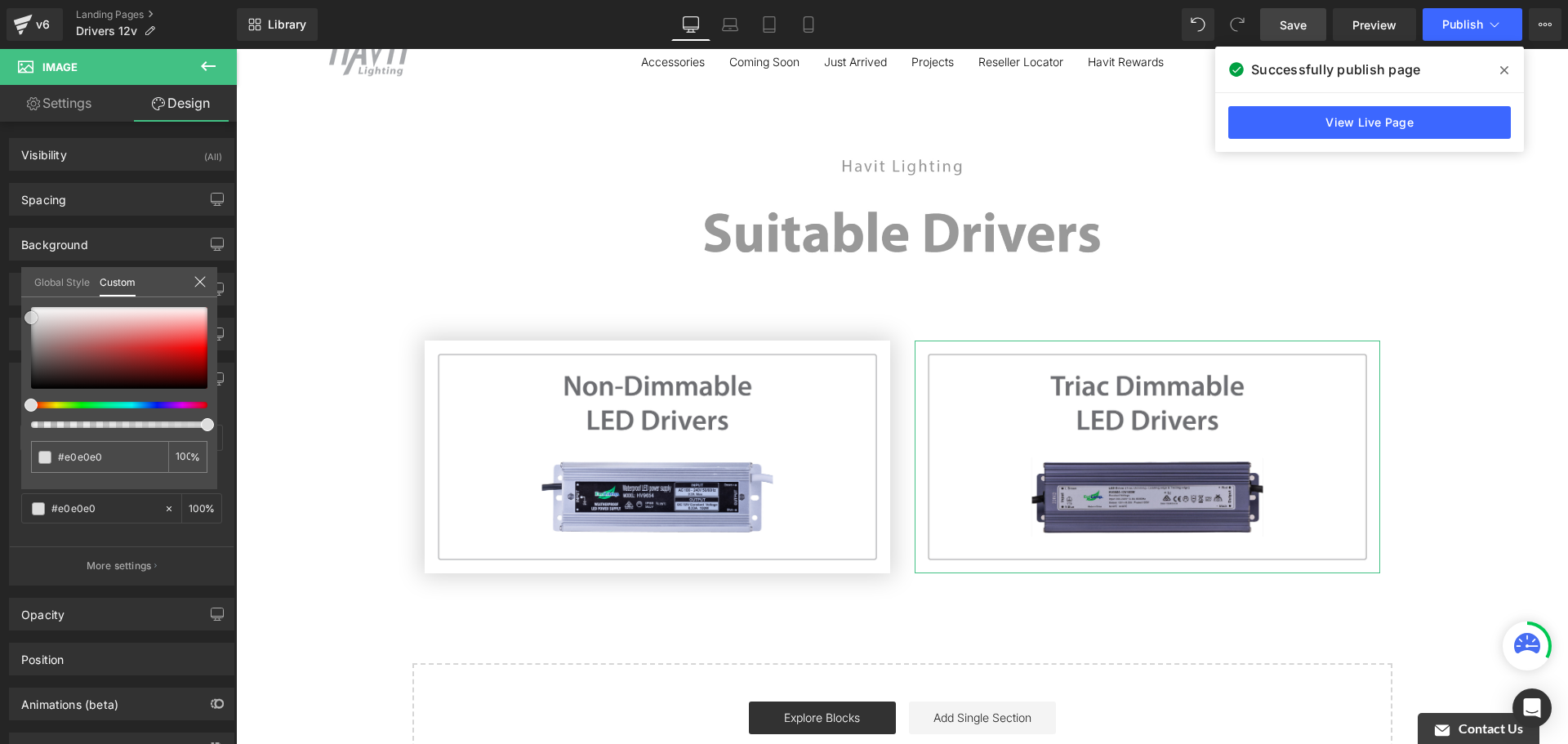
type input "#dbdbdb"
type input "#d8d8d8"
drag, startPoint x: 37, startPoint y: 354, endPoint x: 5, endPoint y: 315, distance: 50.4
click at [5, 350] on div "Shadow Shadow Style Drop Shadow Outer Shadow rgba(229, 229, 229, 1) Shadow Colo…" at bounding box center [122, 467] width 244 height 235
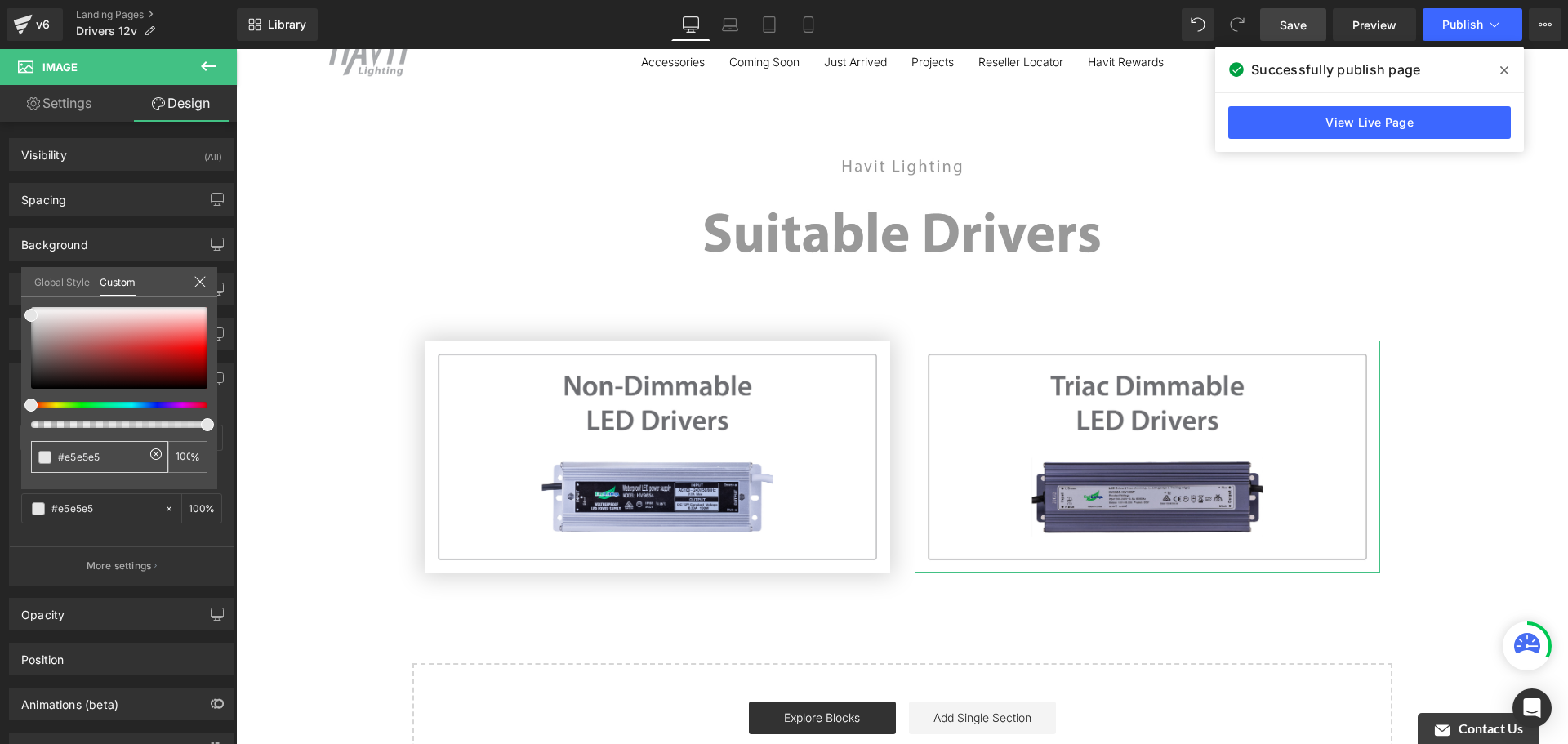
drag, startPoint x: 101, startPoint y: 455, endPoint x: 62, endPoint y: 455, distance: 39.0
click at [62, 455] on input "#e5e5e5" at bounding box center [101, 456] width 87 height 17
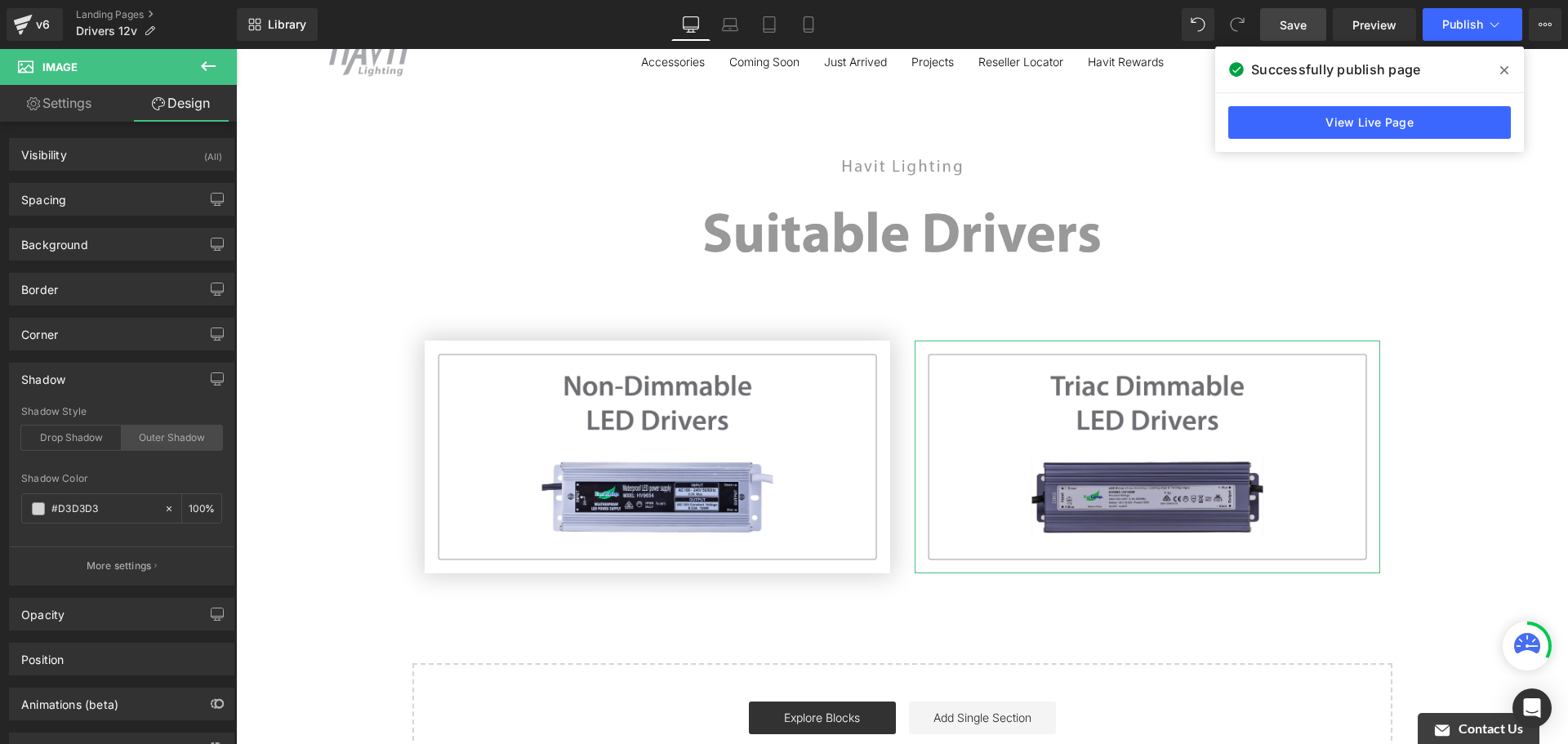
click at [167, 438] on div "Outer Shadow" at bounding box center [172, 437] width 101 height 25
click at [144, 444] on div "Outer Shadow" at bounding box center [172, 437] width 101 height 25
click at [90, 441] on div "Drop Shadow" at bounding box center [71, 437] width 101 height 25
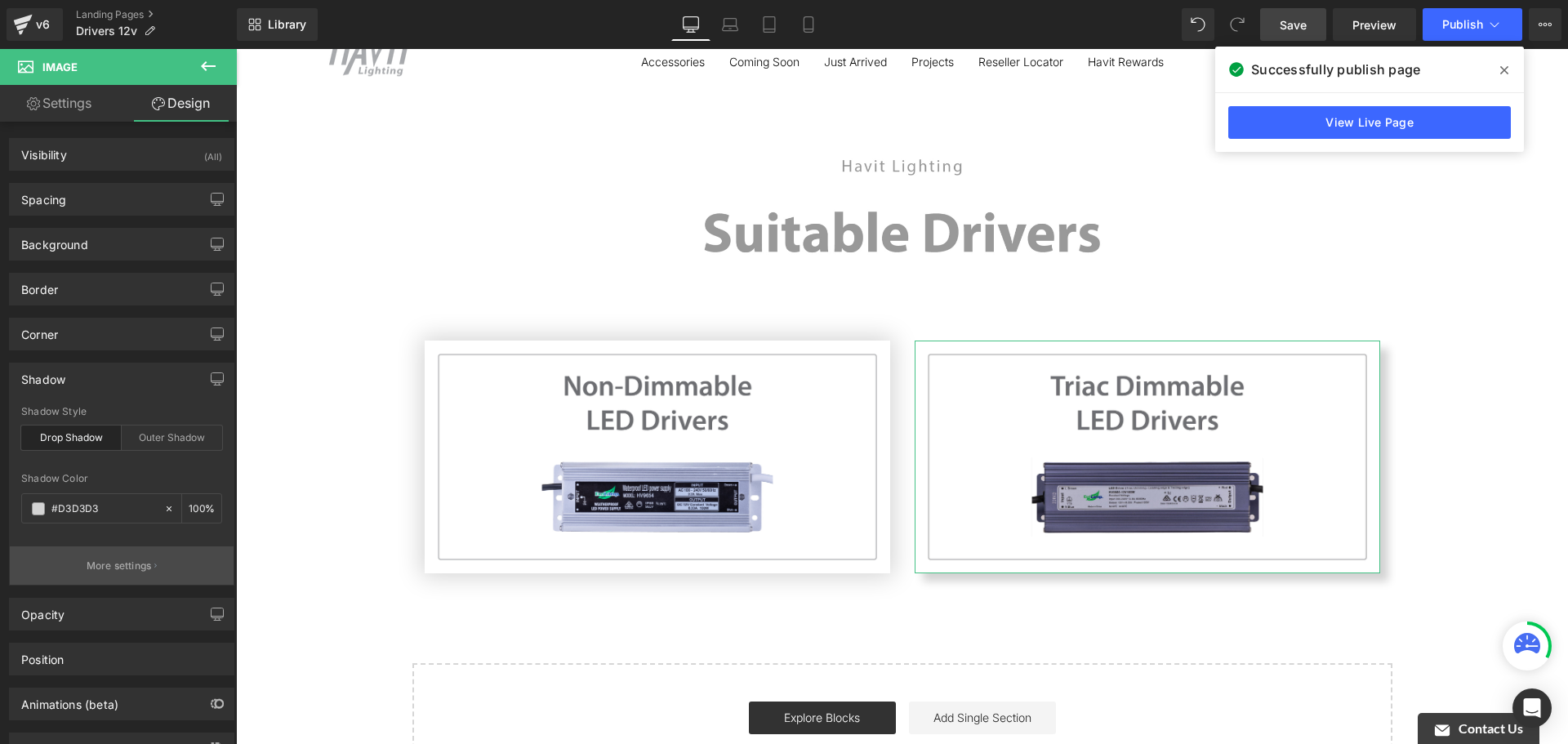
click at [142, 565] on p "More settings" at bounding box center [119, 566] width 65 height 15
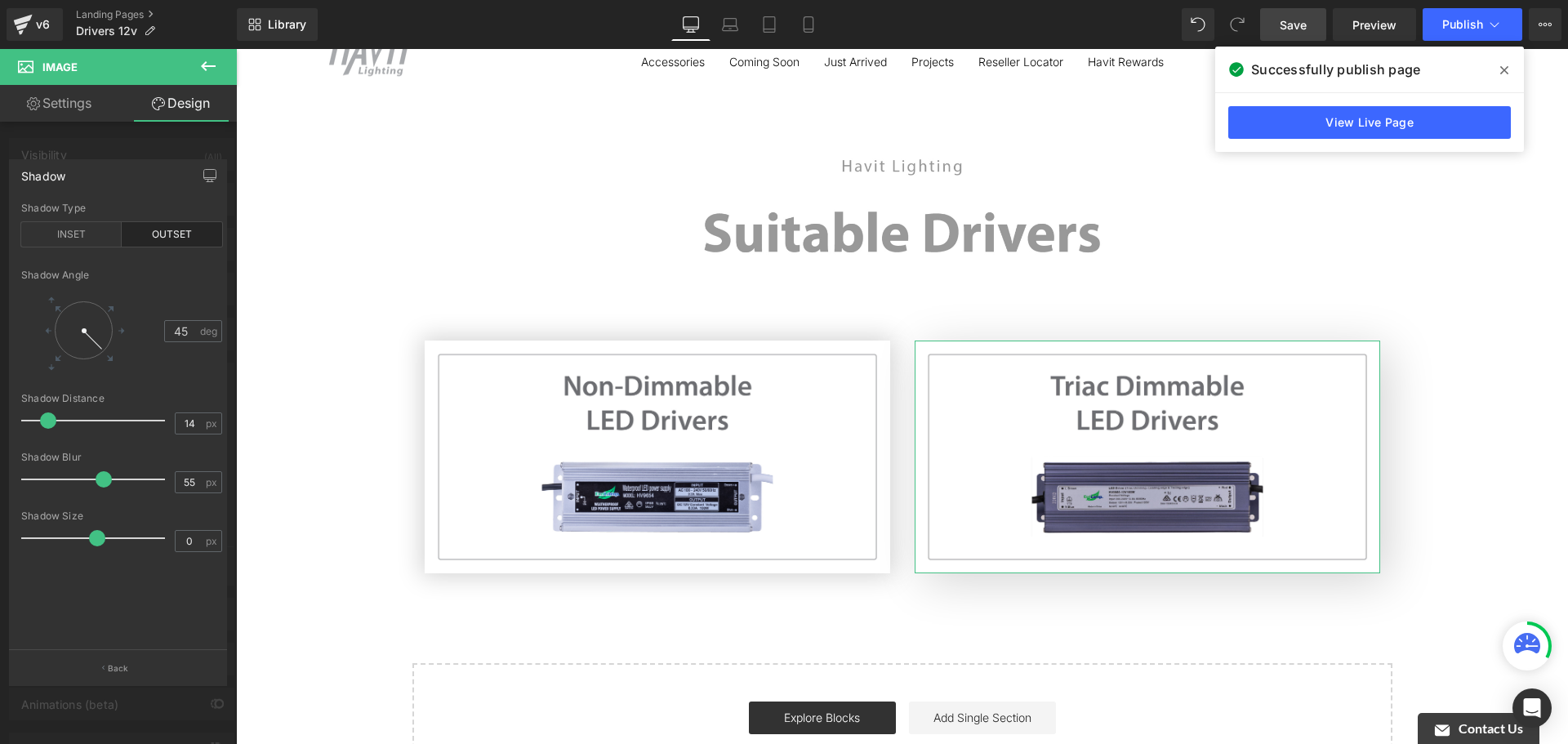
drag, startPoint x: 44, startPoint y: 475, endPoint x: 102, endPoint y: 485, distance: 58.9
click at [102, 485] on span at bounding box center [104, 479] width 16 height 16
click at [532, 615] on body "Skip to content Close menu Outdoor Lights Tivah Wall Lights Up & Down Fixed Dow…" at bounding box center [901, 582] width 1332 height 1231
click at [1478, 442] on body "Skip to content Close menu Outdoor Lights Tivah Wall Lights Up & Down Fixed Dow…" at bounding box center [901, 582] width 1332 height 1231
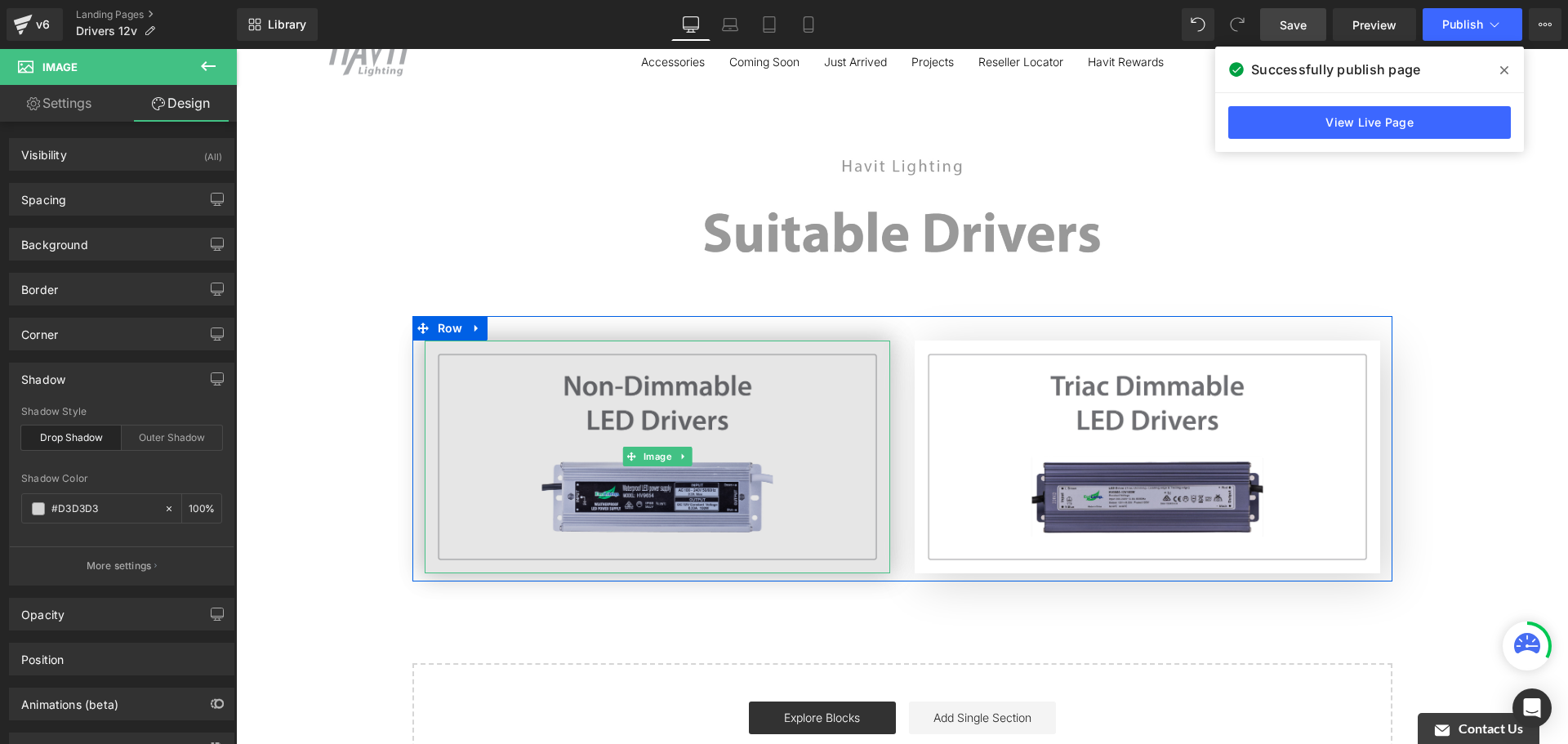
click at [816, 391] on img at bounding box center [656, 456] width 465 height 233
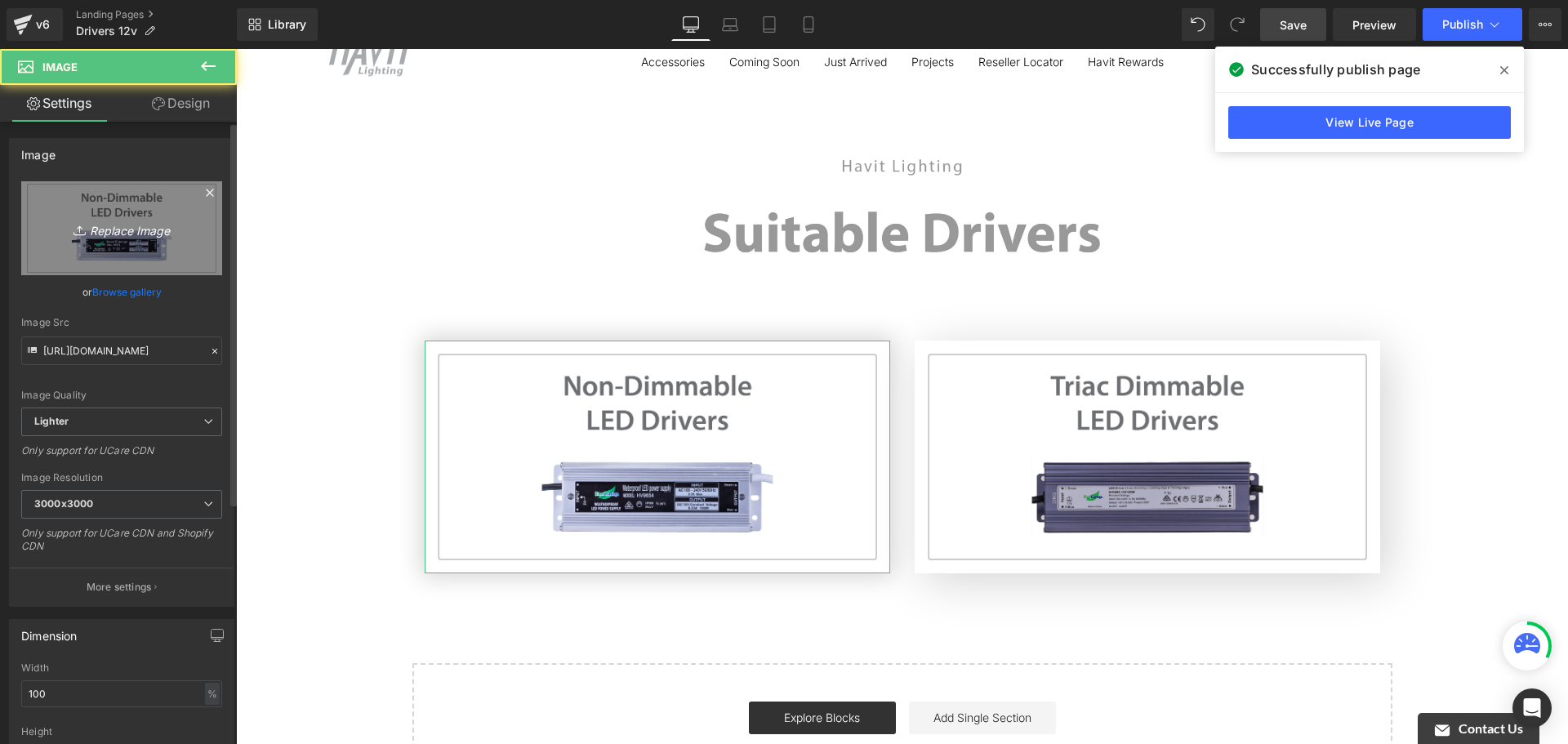
click at [86, 214] on link "Replace Image" at bounding box center [122, 228] width 201 height 94
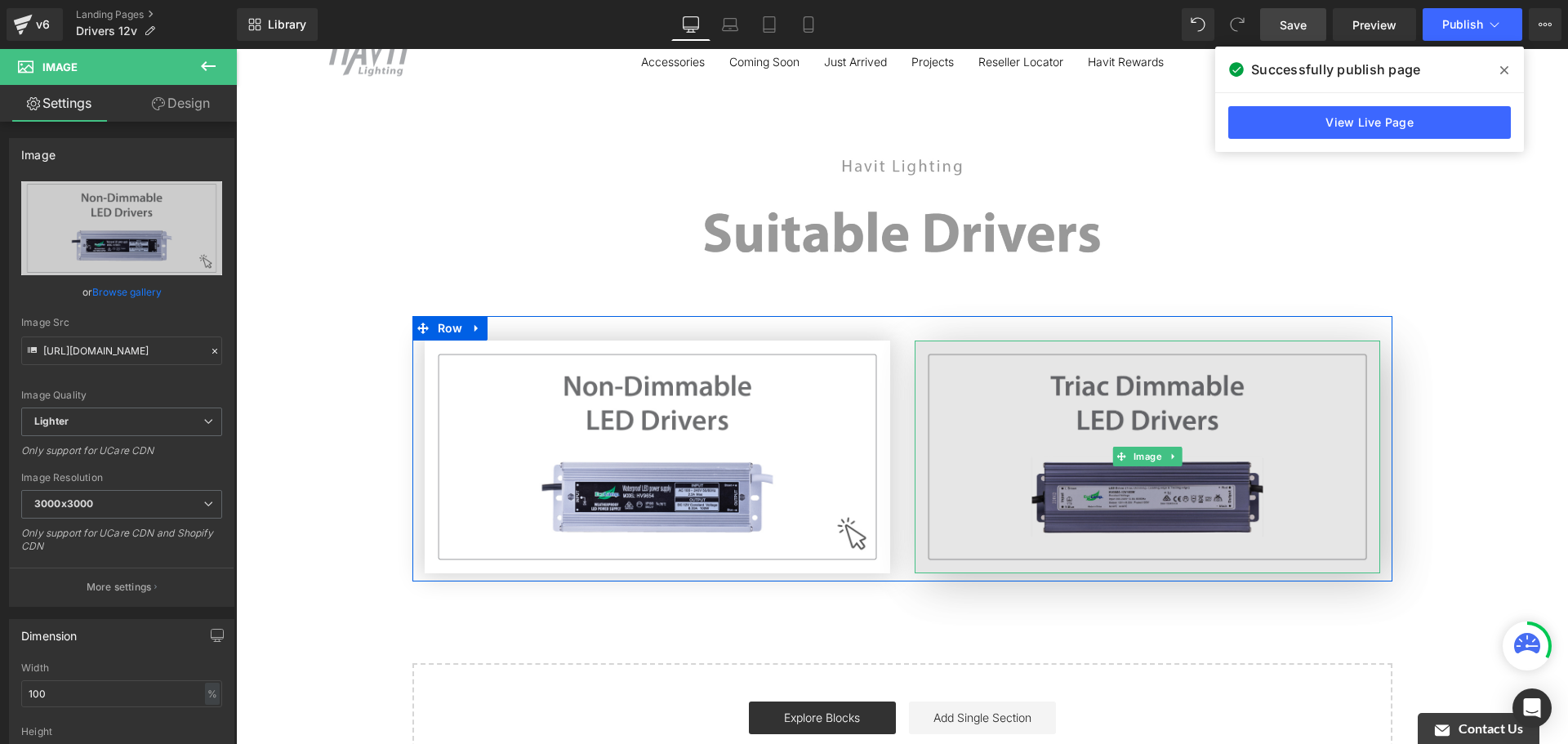
click at [1044, 374] on img at bounding box center [1147, 456] width 465 height 233
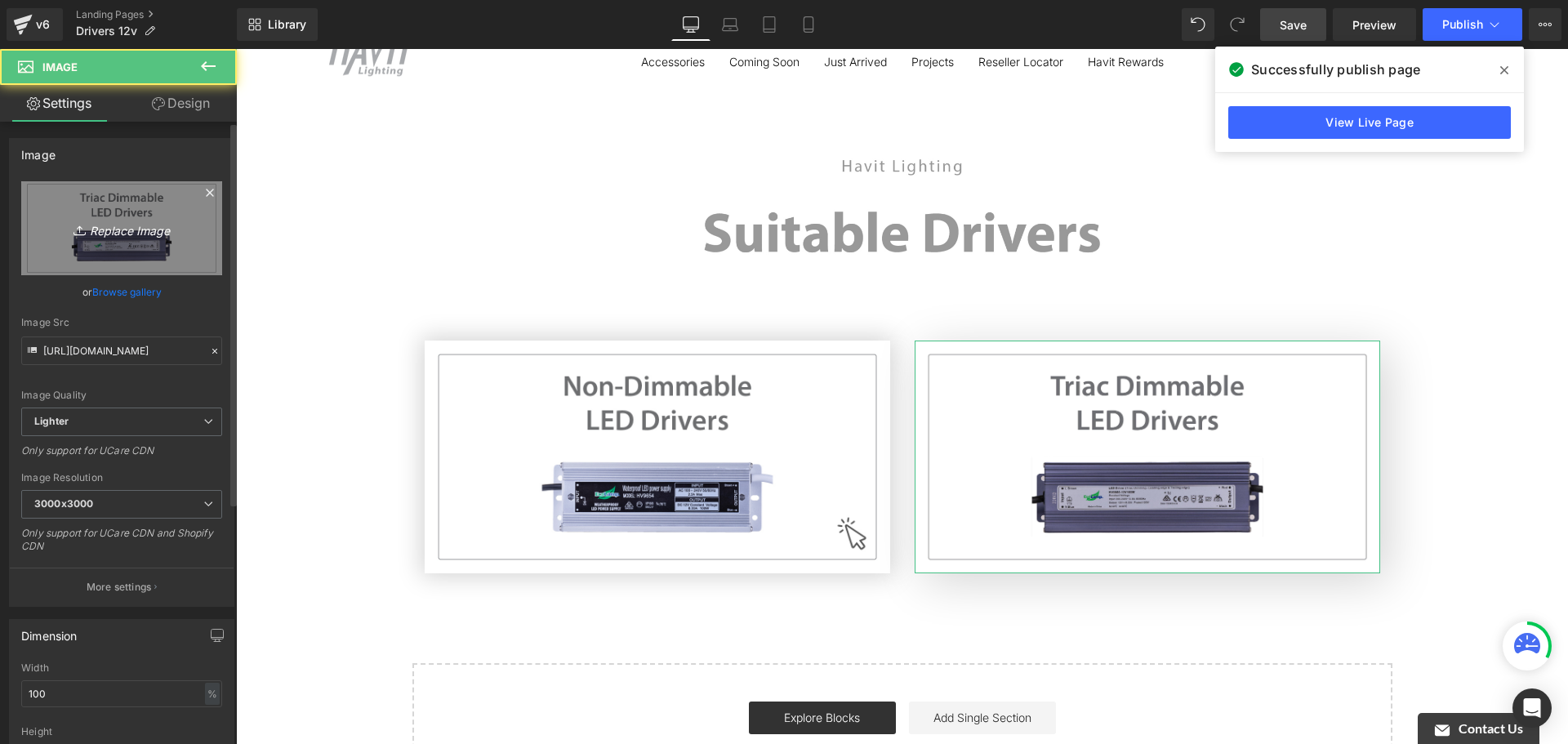
click at [87, 194] on link "Replace Image" at bounding box center [122, 228] width 201 height 94
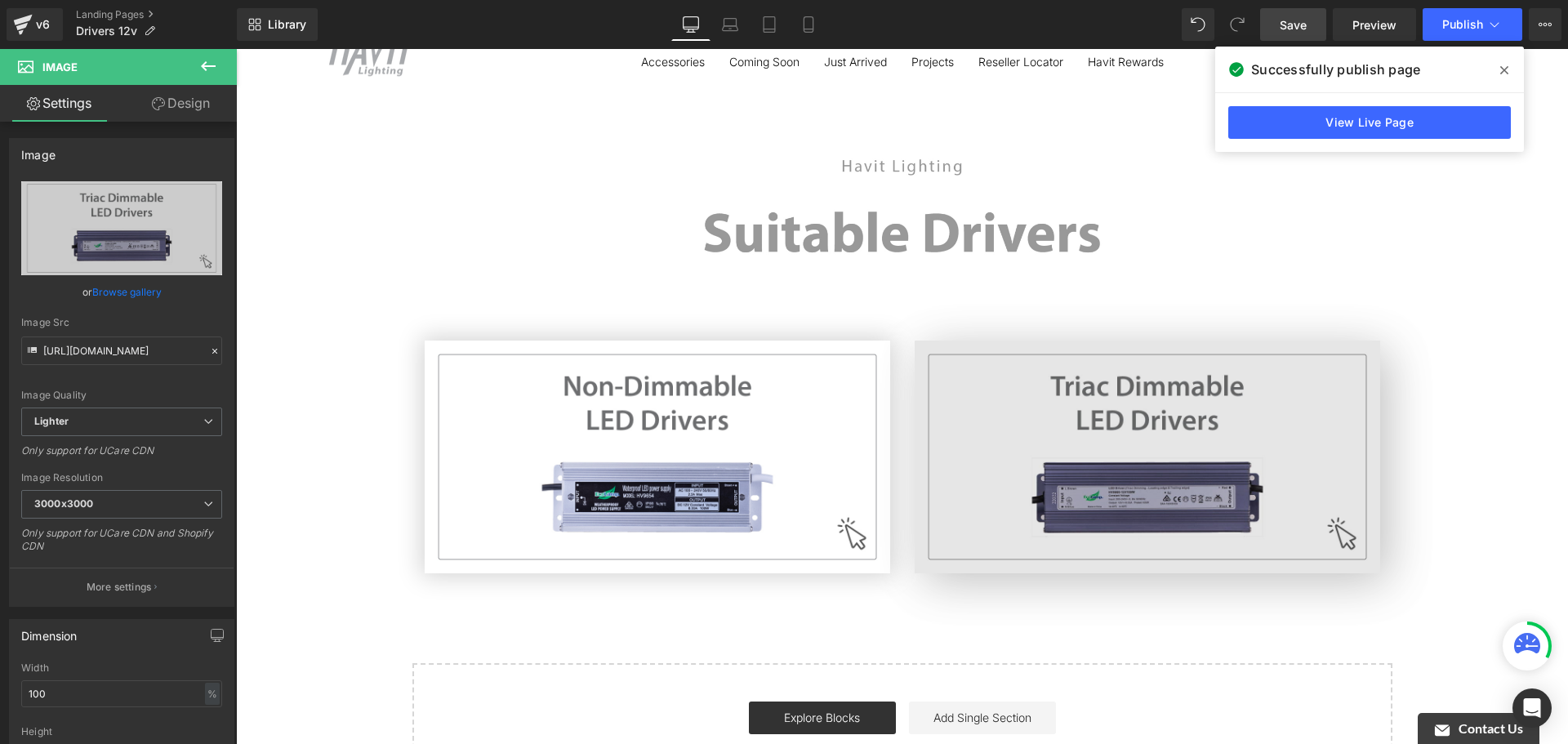
click at [1259, 442] on img at bounding box center [1147, 456] width 465 height 233
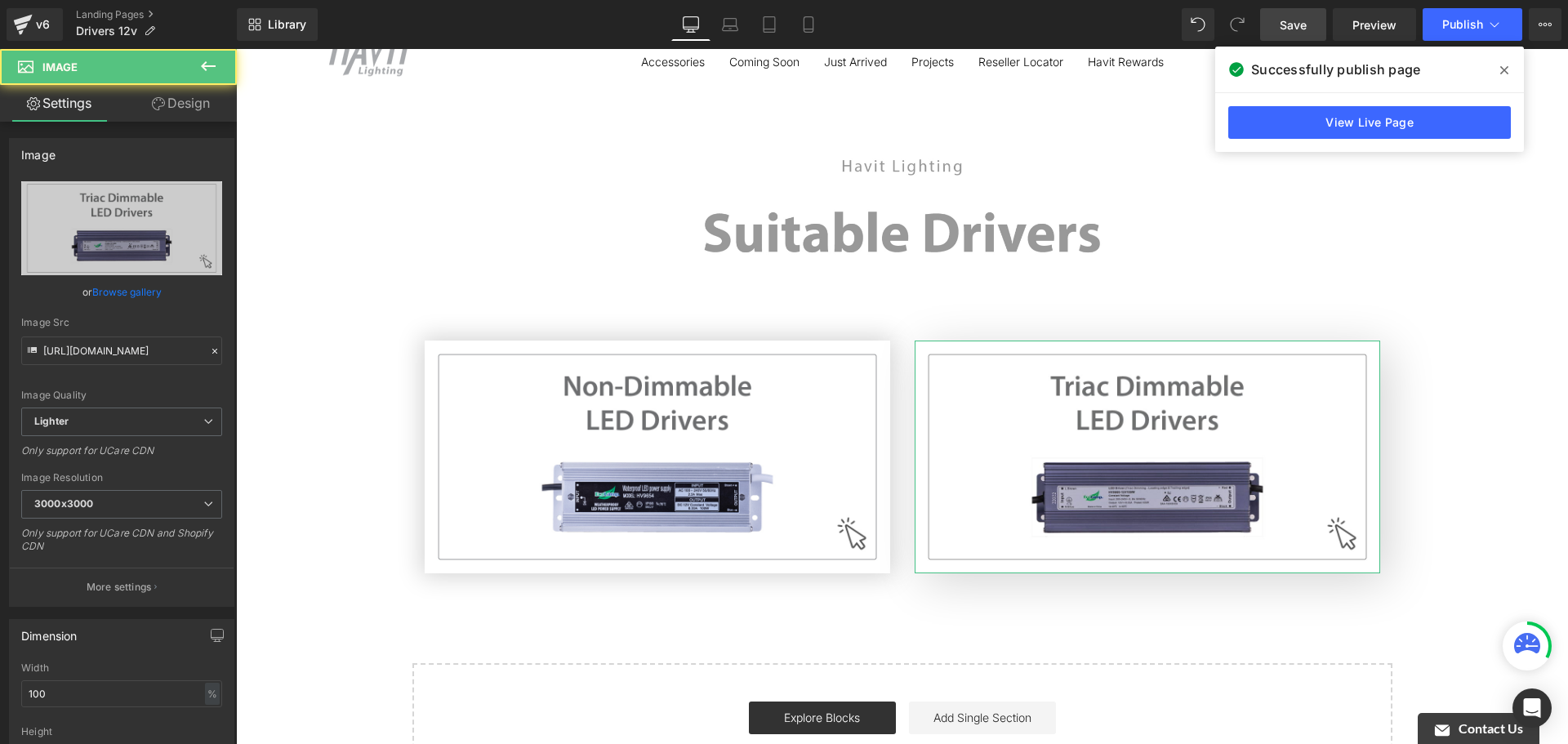
click at [168, 105] on link "Design" at bounding box center [181, 103] width 119 height 37
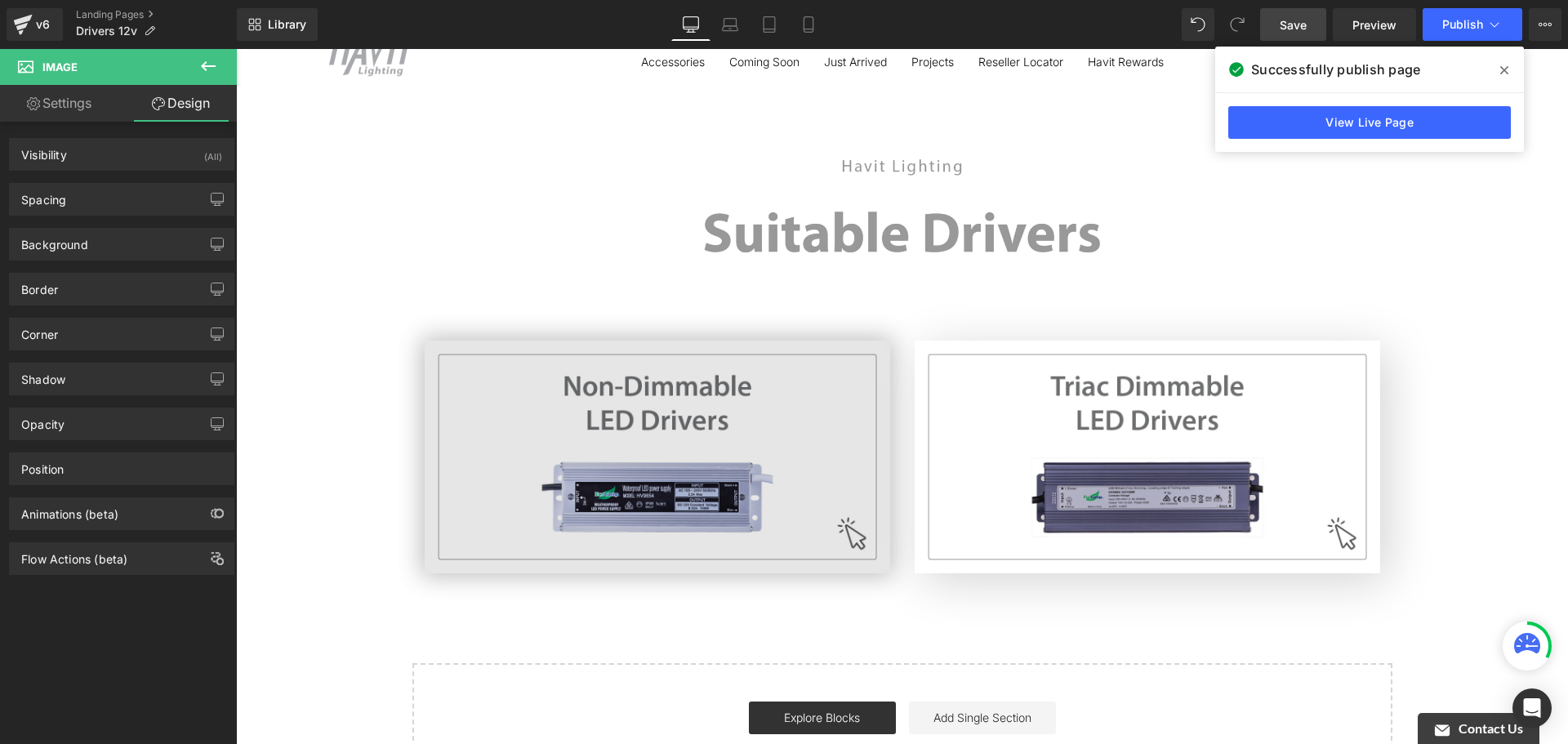
click at [667, 394] on img at bounding box center [656, 456] width 465 height 233
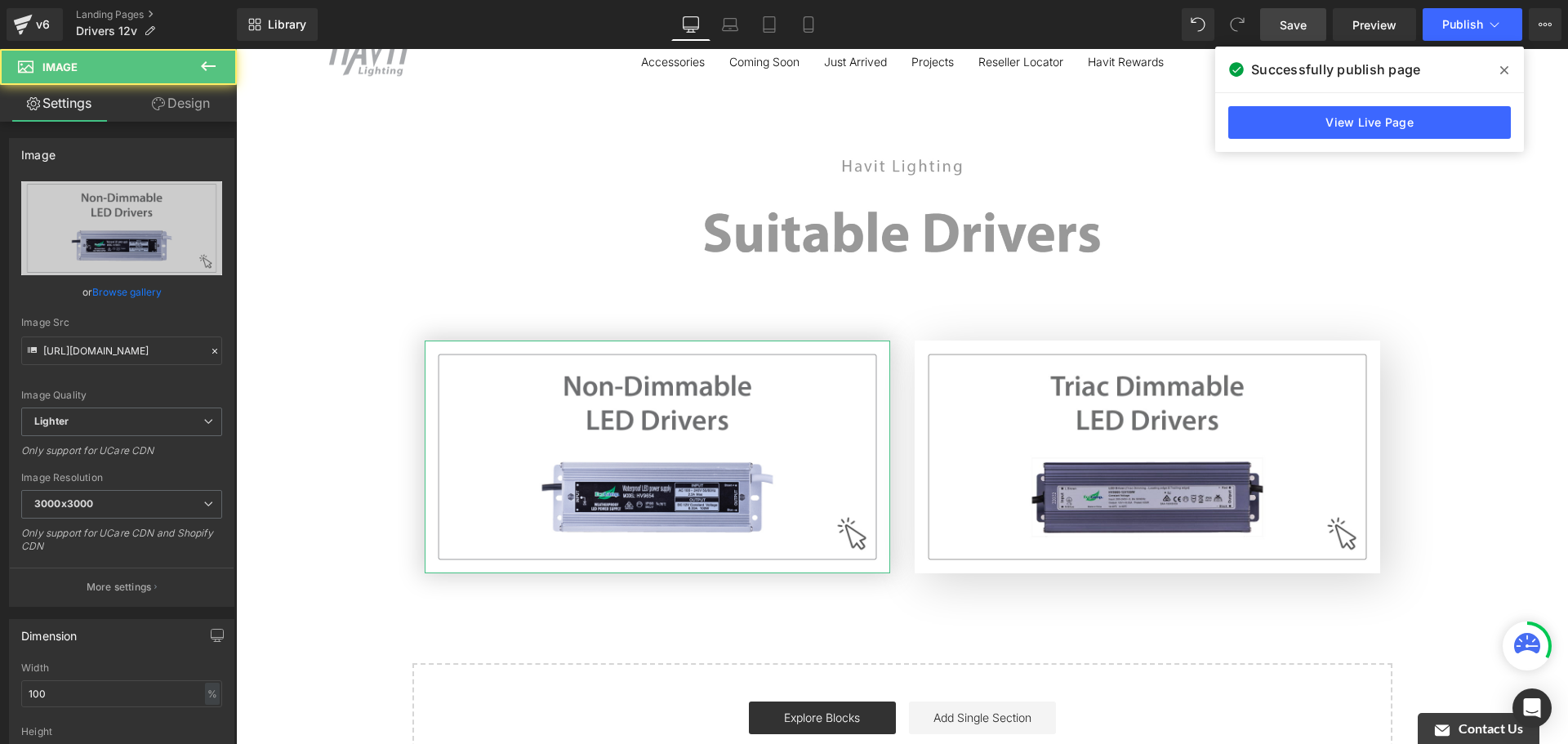
click at [173, 119] on link "Design" at bounding box center [181, 103] width 119 height 37
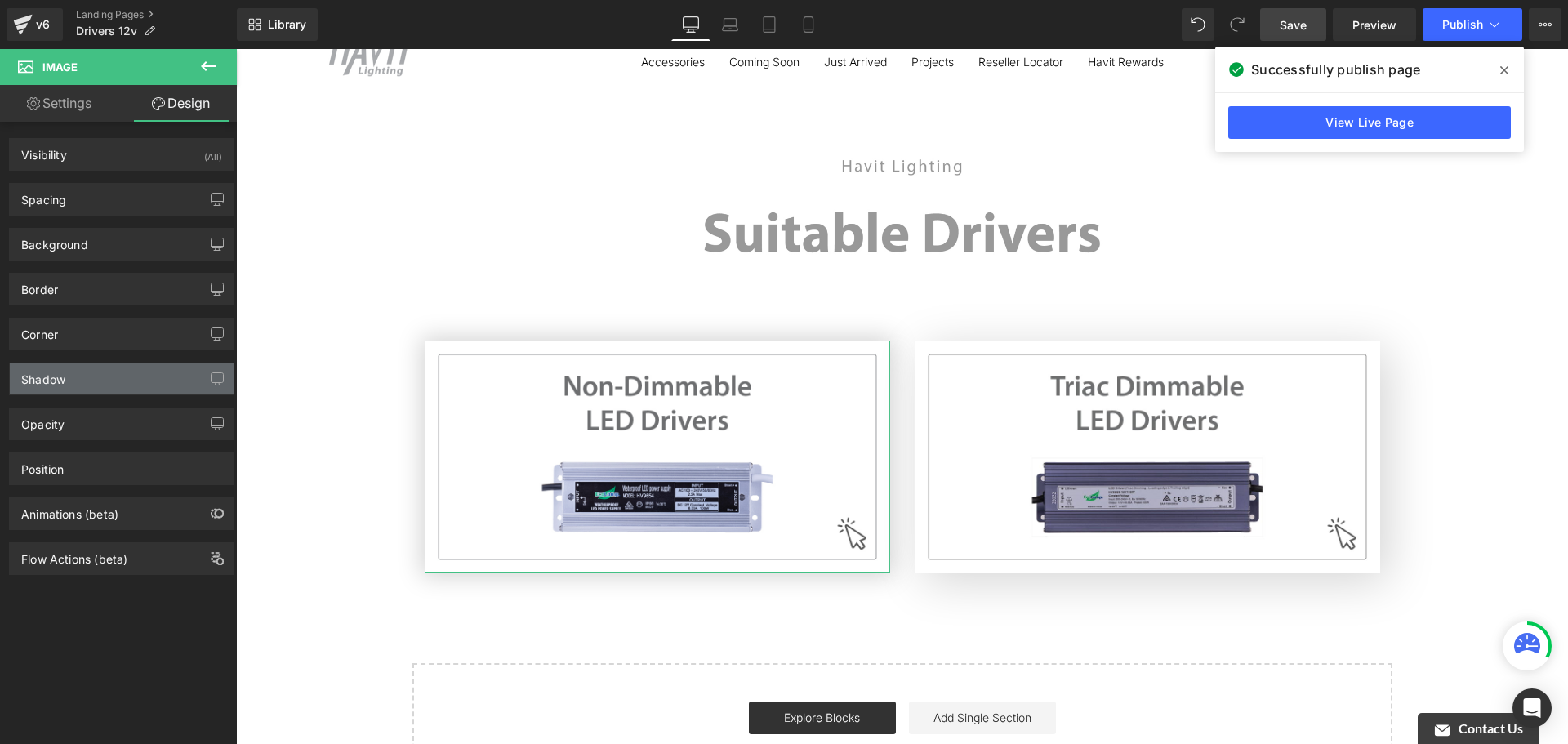
click at [112, 382] on div "Shadow" at bounding box center [122, 378] width 224 height 31
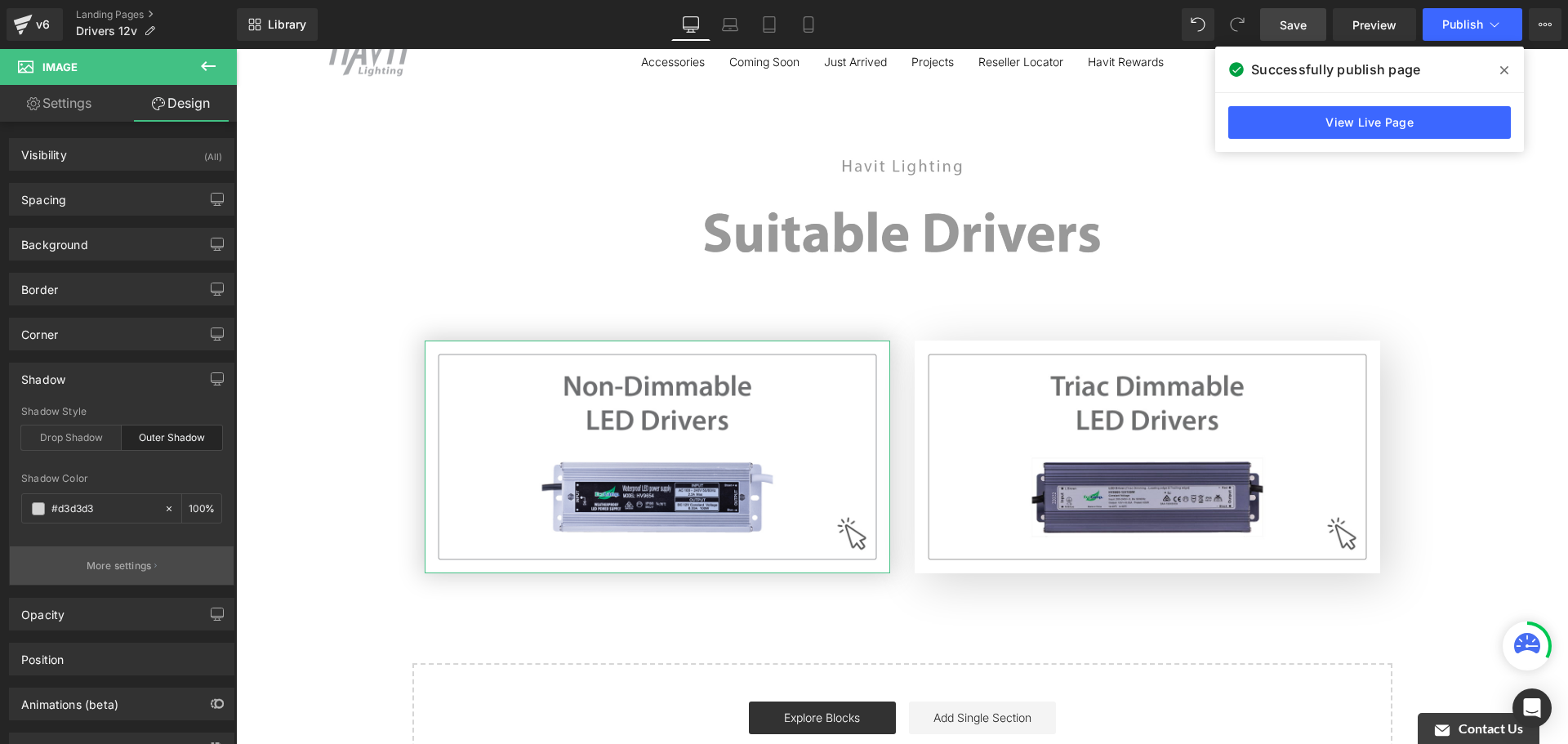
click at [129, 561] on p "More settings" at bounding box center [119, 566] width 65 height 15
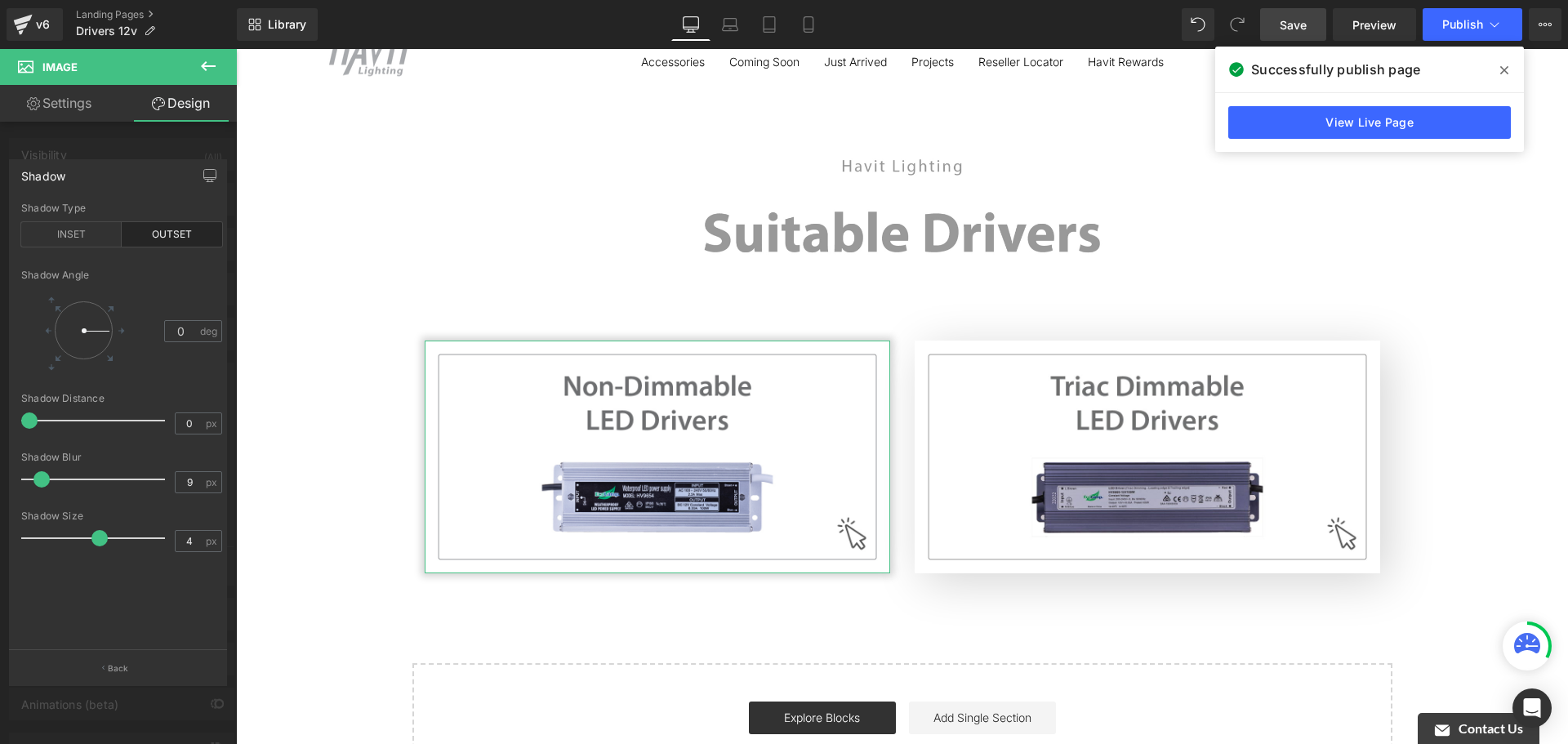
drag, startPoint x: 49, startPoint y: 481, endPoint x: 40, endPoint y: 489, distance: 12.0
click at [40, 489] on div at bounding box center [97, 479] width 135 height 33
drag, startPoint x: 86, startPoint y: 539, endPoint x: 92, endPoint y: 549, distance: 11.7
click at [92, 549] on div at bounding box center [97, 538] width 135 height 33
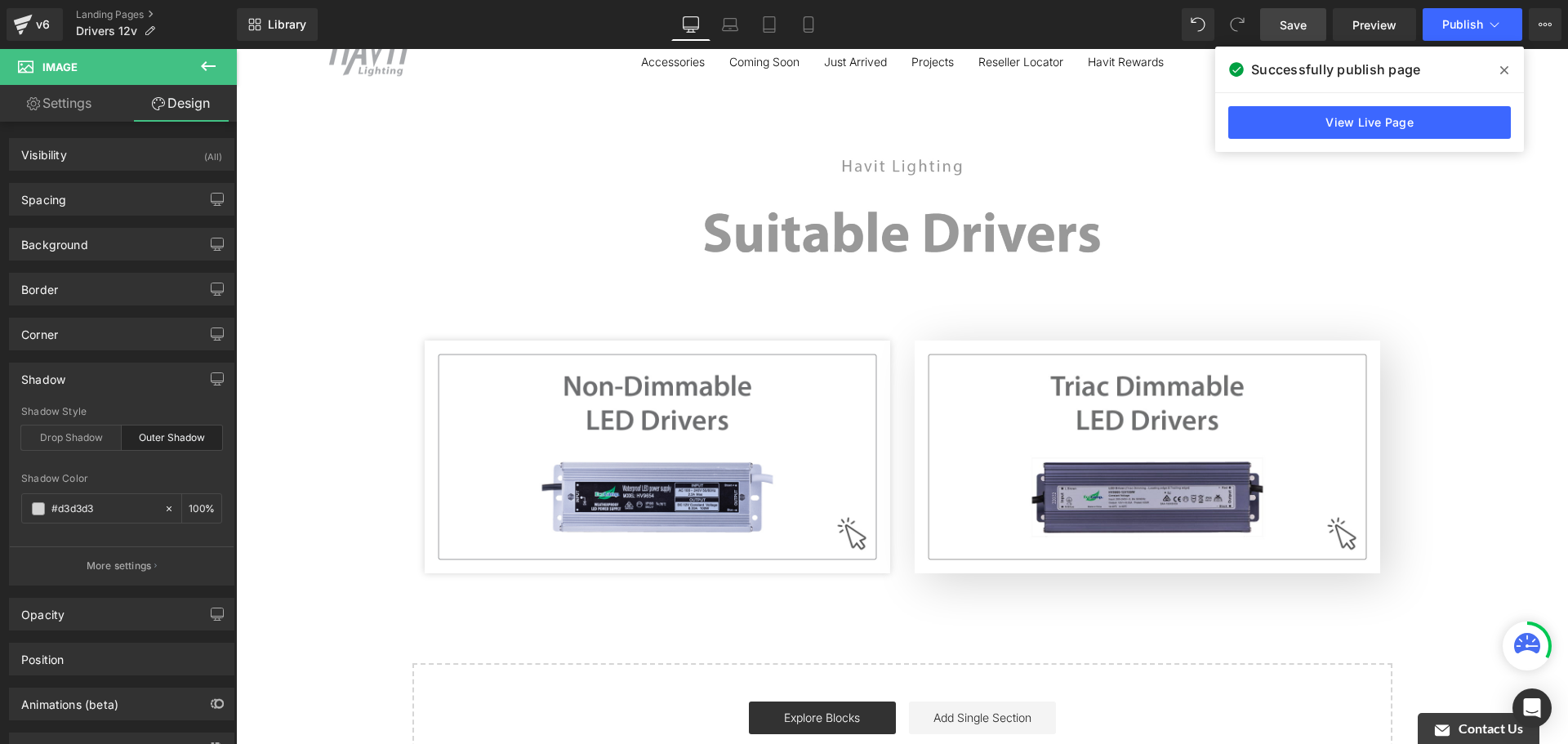
click at [748, 634] on body "Skip to content Close menu Outdoor Lights Tivah Wall Lights Up & Down Fixed Dow…" at bounding box center [901, 582] width 1332 height 1231
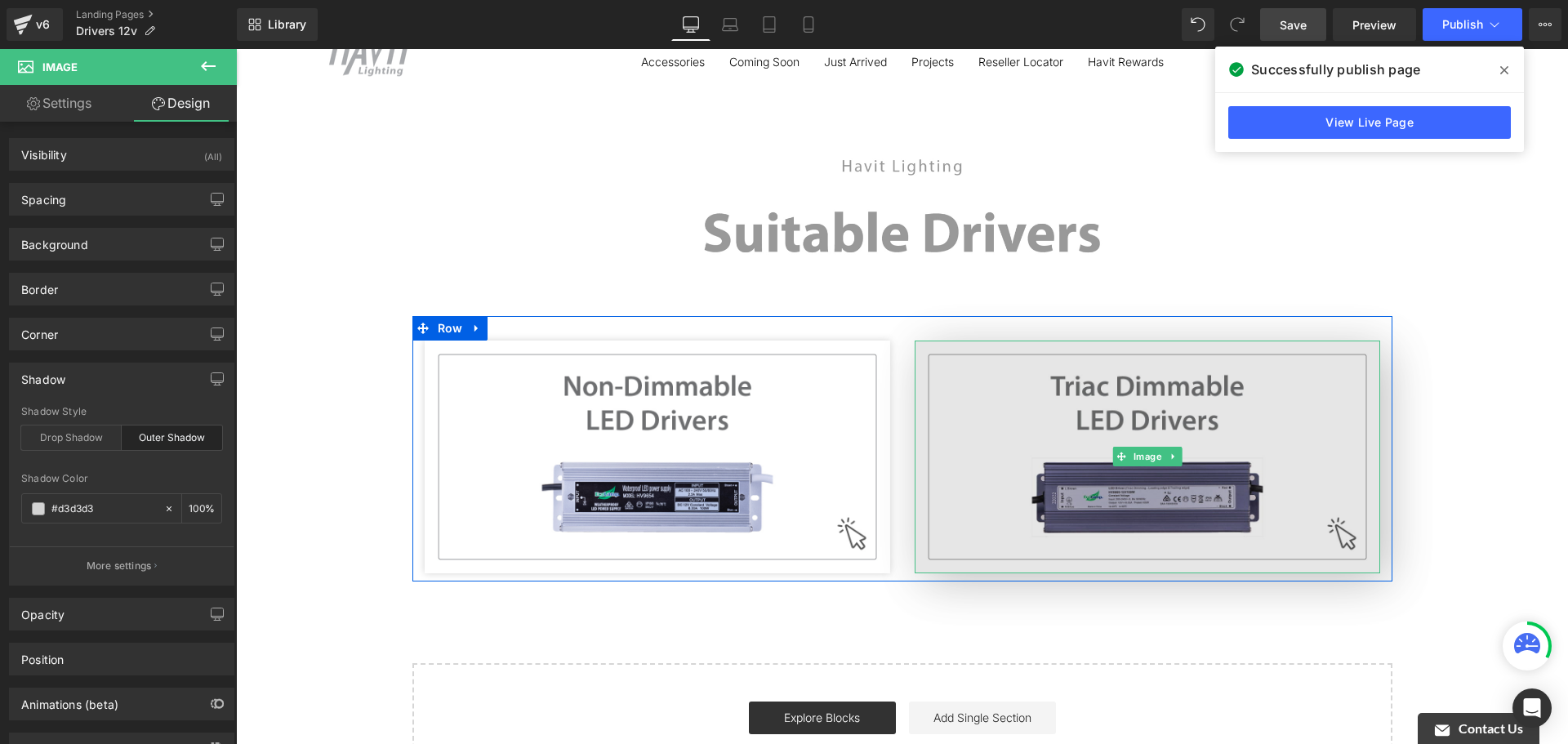
click at [1280, 385] on img at bounding box center [1147, 456] width 465 height 233
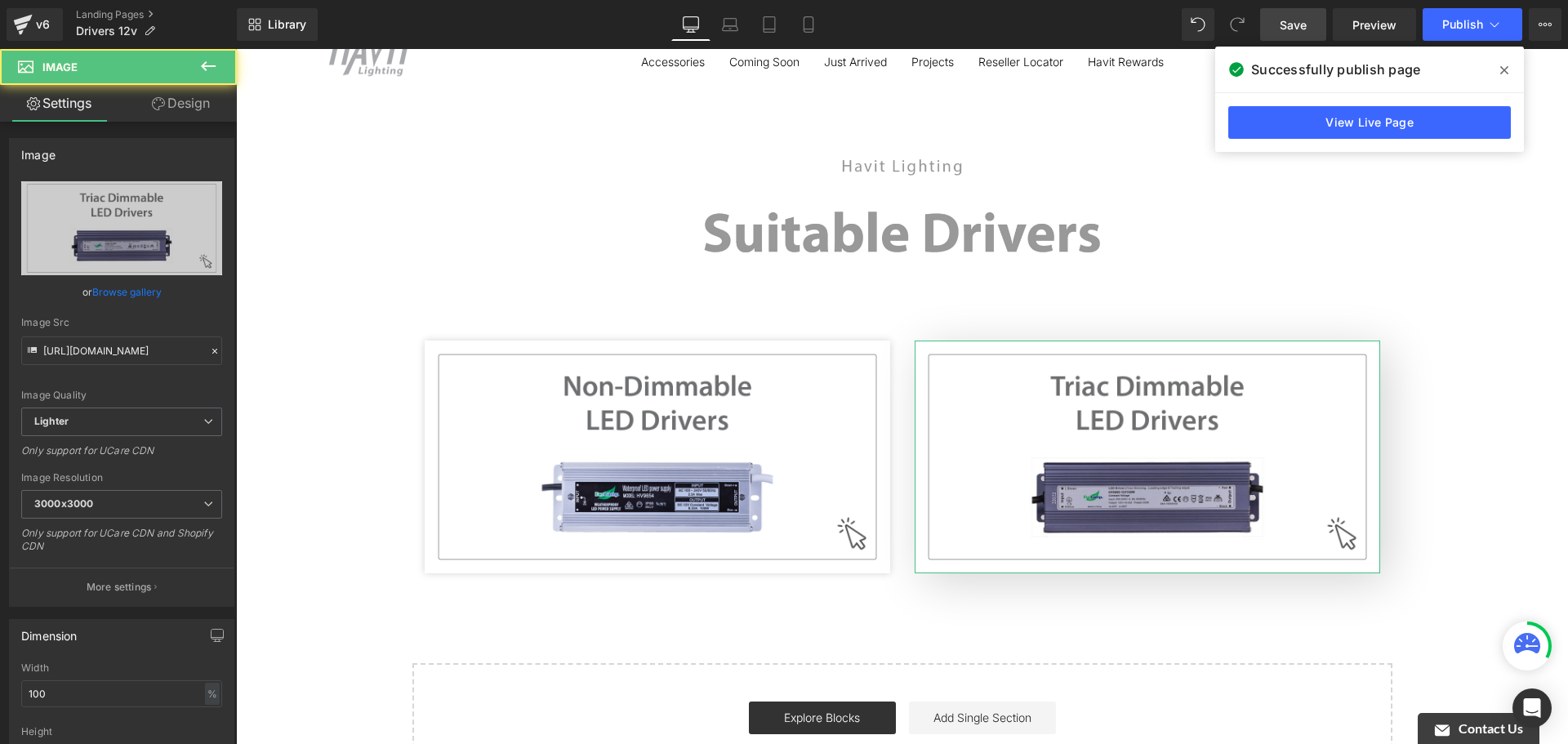
click at [199, 100] on link "Design" at bounding box center [181, 103] width 119 height 37
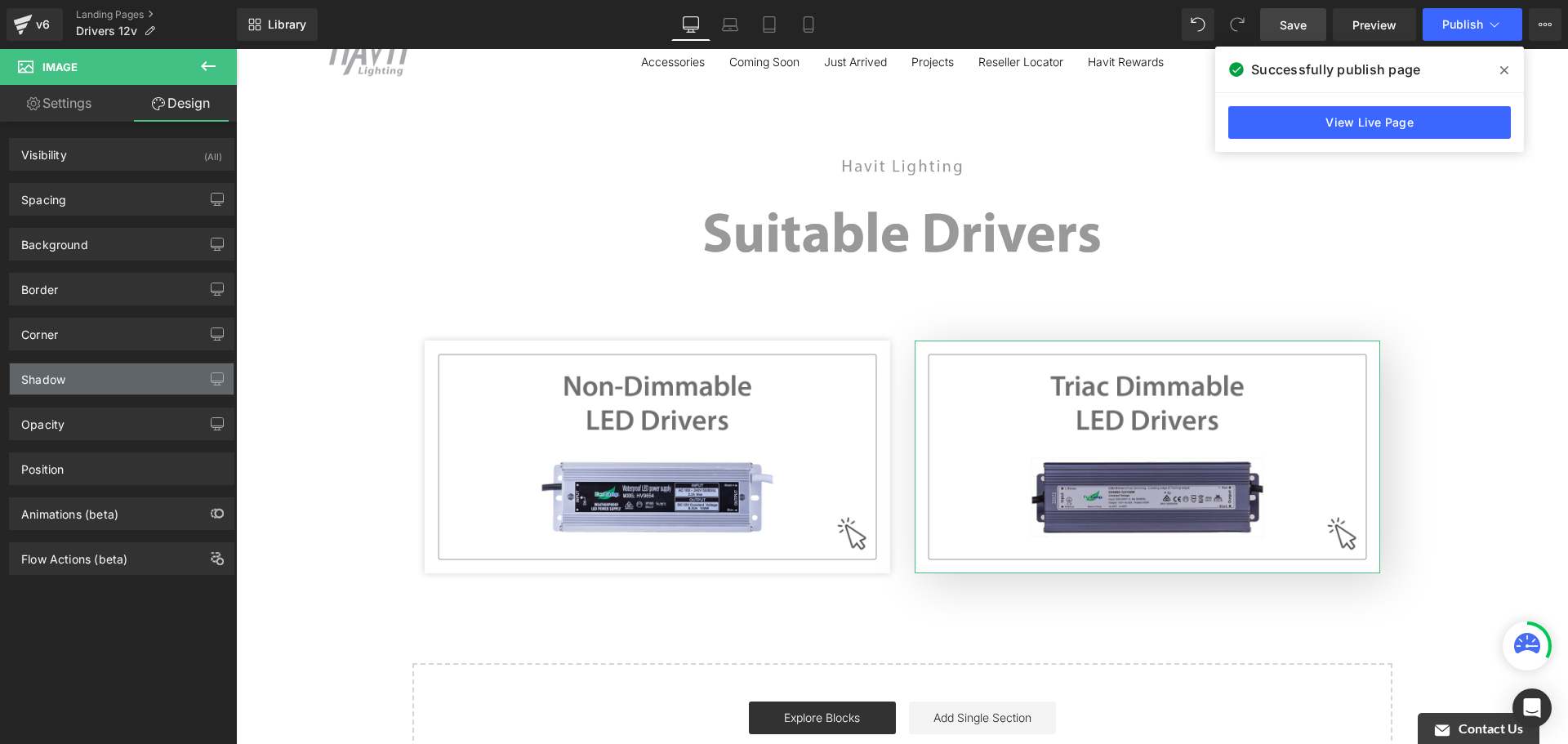
click at [110, 378] on div "Shadow" at bounding box center [122, 378] width 224 height 31
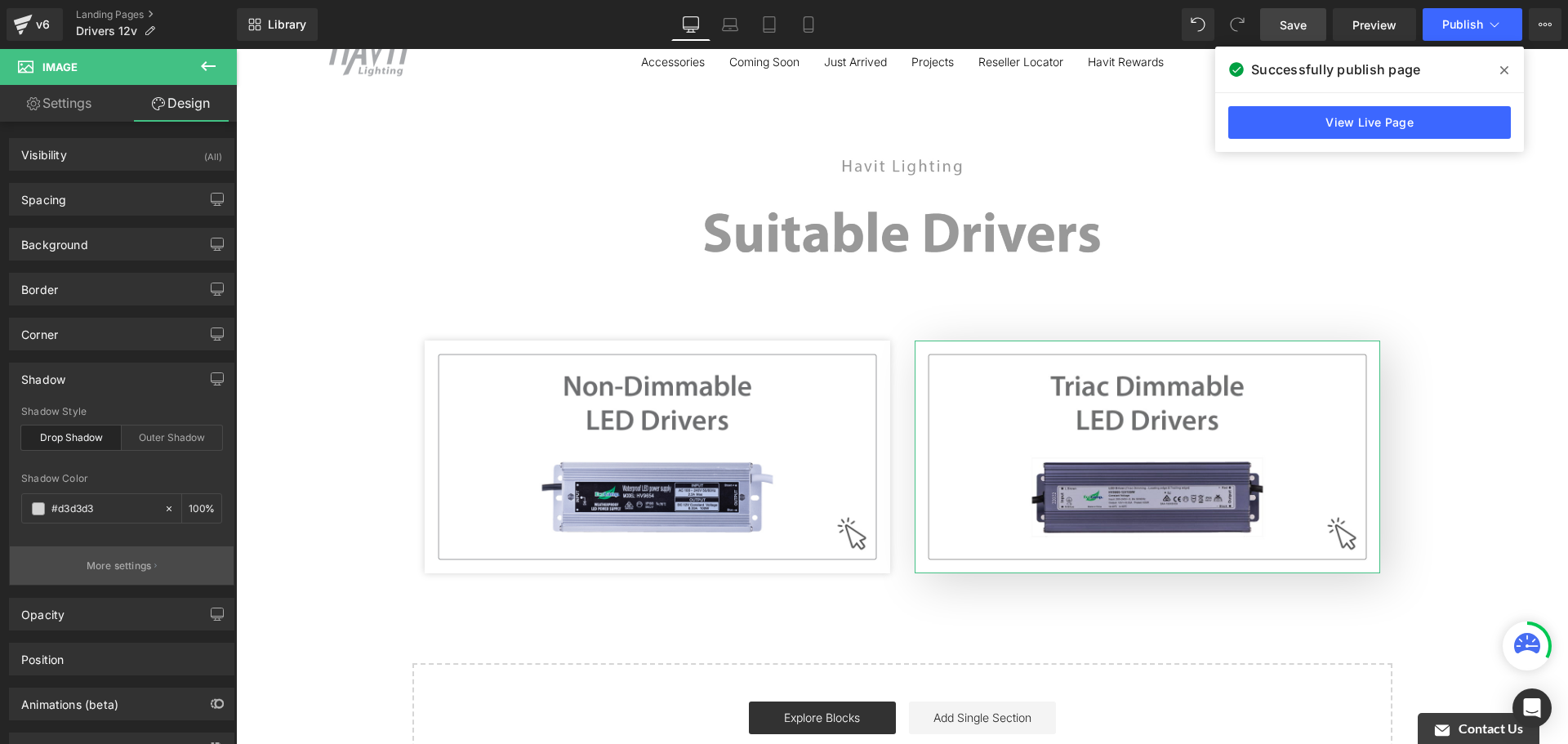
click at [135, 568] on p "More settings" at bounding box center [119, 566] width 65 height 15
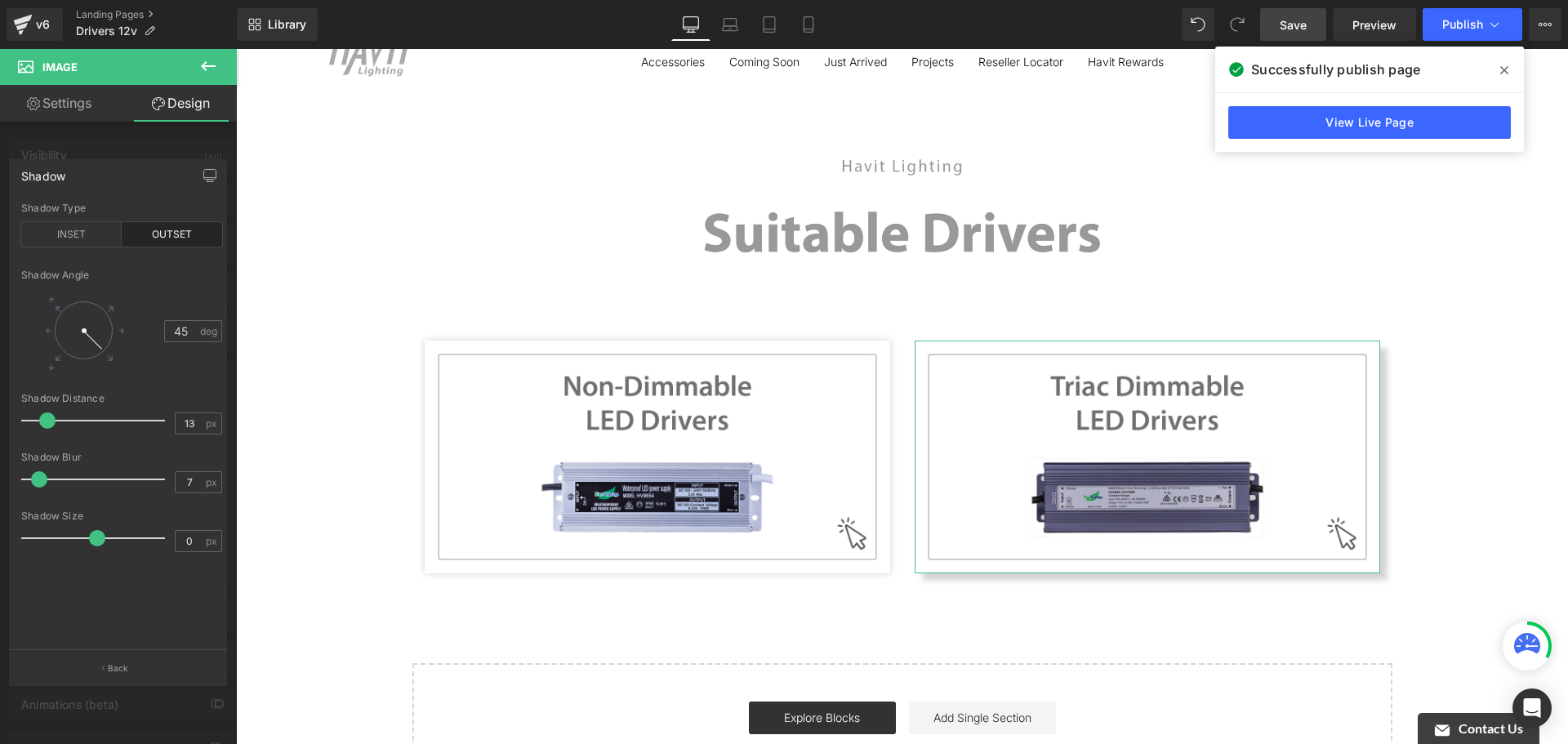
drag, startPoint x: 77, startPoint y: 481, endPoint x: 37, endPoint y: 490, distance: 41.0
click at [37, 490] on div at bounding box center [97, 479] width 135 height 33
drag, startPoint x: 76, startPoint y: 541, endPoint x: 88, endPoint y: 546, distance: 13.0
click at [88, 546] on span at bounding box center [93, 538] width 16 height 16
drag, startPoint x: 43, startPoint y: 424, endPoint x: 7, endPoint y: 424, distance: 36.0
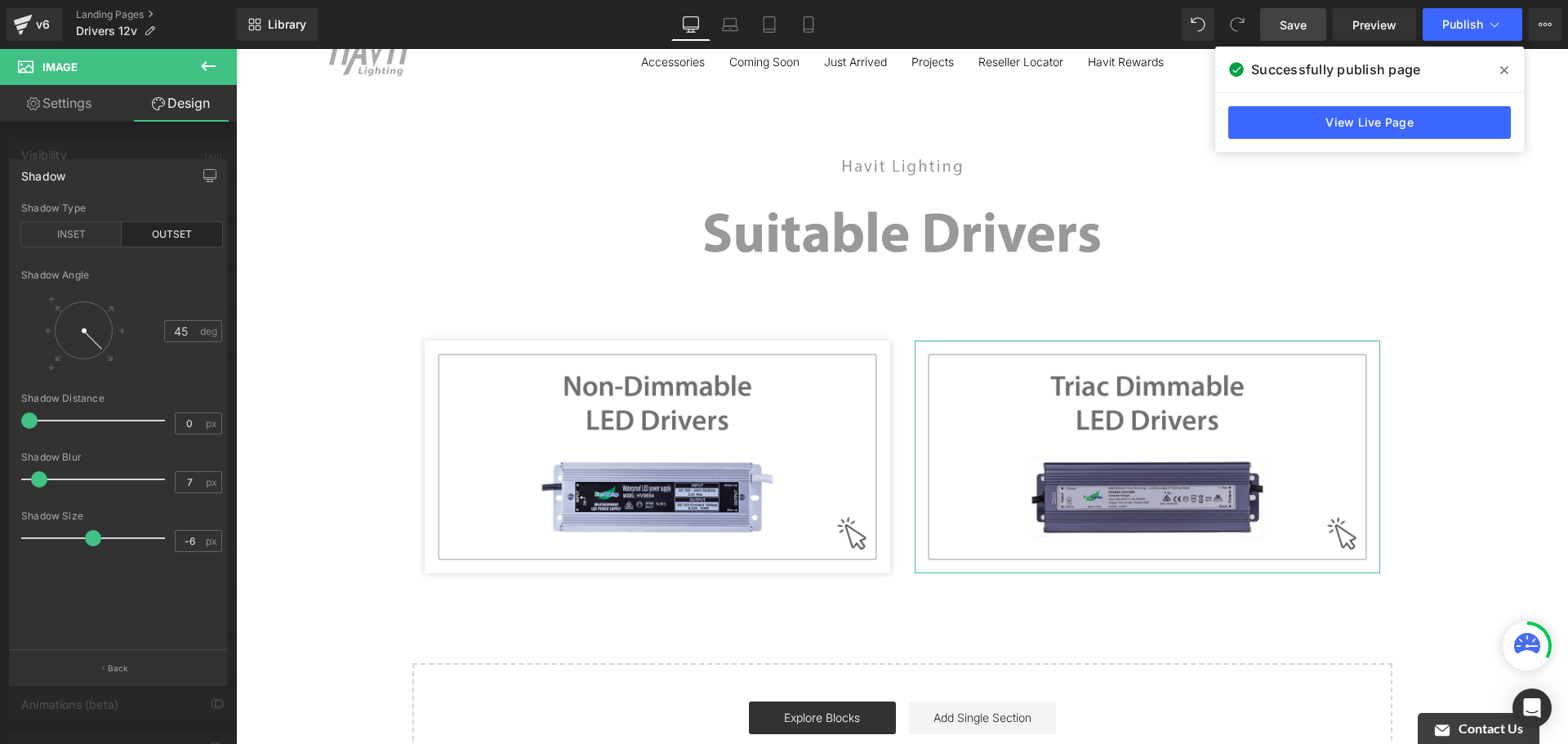
click at [7, 424] on div "Shadow outset Shadow Type INSET OUTSET 45 Shadow Angle 45 deg 0px Shadow Distan…" at bounding box center [118, 416] width 237 height 537
click at [102, 537] on span at bounding box center [99, 538] width 16 height 16
click at [51, 484] on span at bounding box center [58, 479] width 16 height 16
drag, startPoint x: 71, startPoint y: 540, endPoint x: 91, endPoint y: 542, distance: 20.1
click at [91, 542] on span at bounding box center [96, 538] width 16 height 16
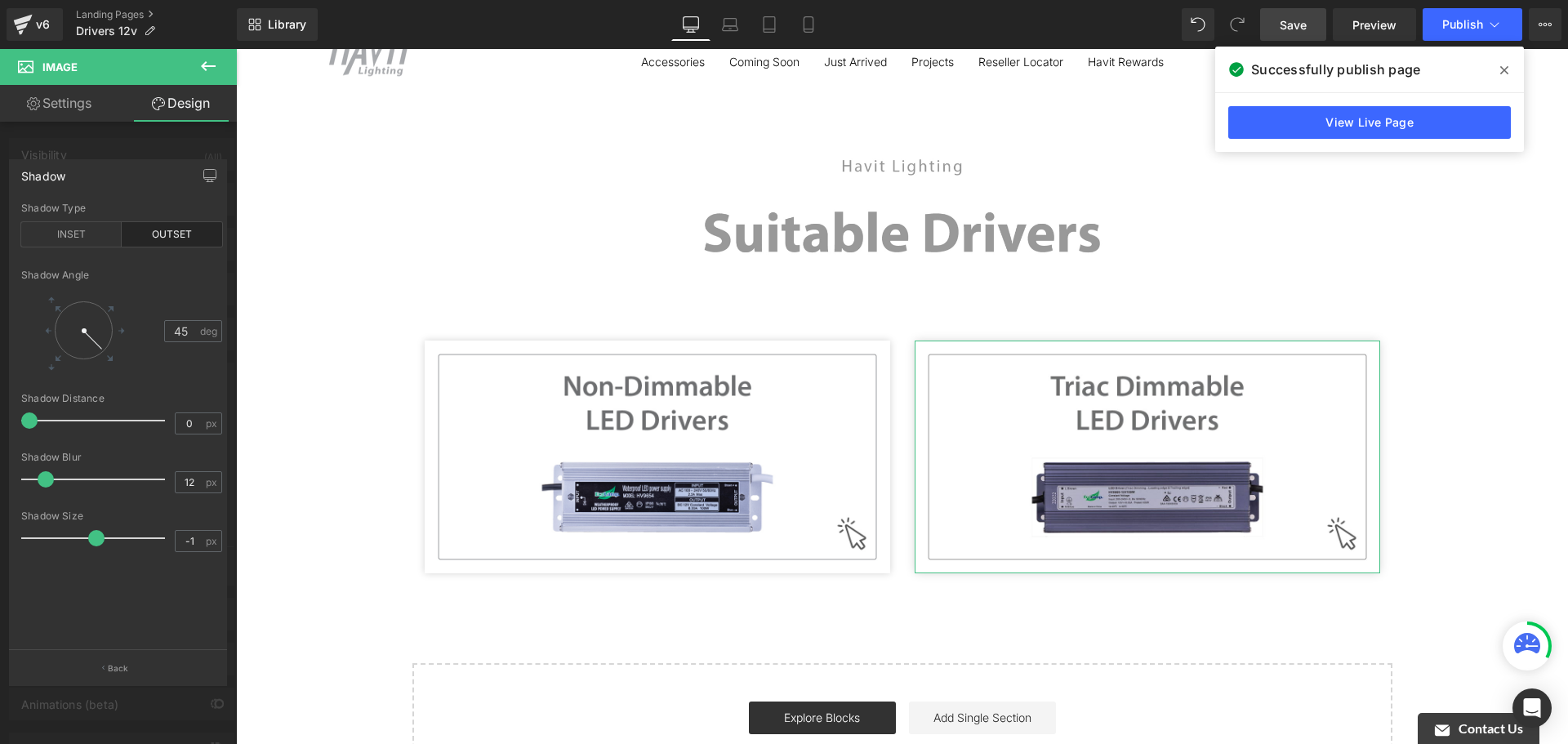
drag, startPoint x: 57, startPoint y: 483, endPoint x: 44, endPoint y: 484, distance: 13.0
click at [44, 484] on span at bounding box center [46, 479] width 16 height 16
click at [363, 636] on body "Skip to content Close menu Outdoor Lights Tivah Wall Lights Up & Down Fixed Dow…" at bounding box center [901, 582] width 1332 height 1231
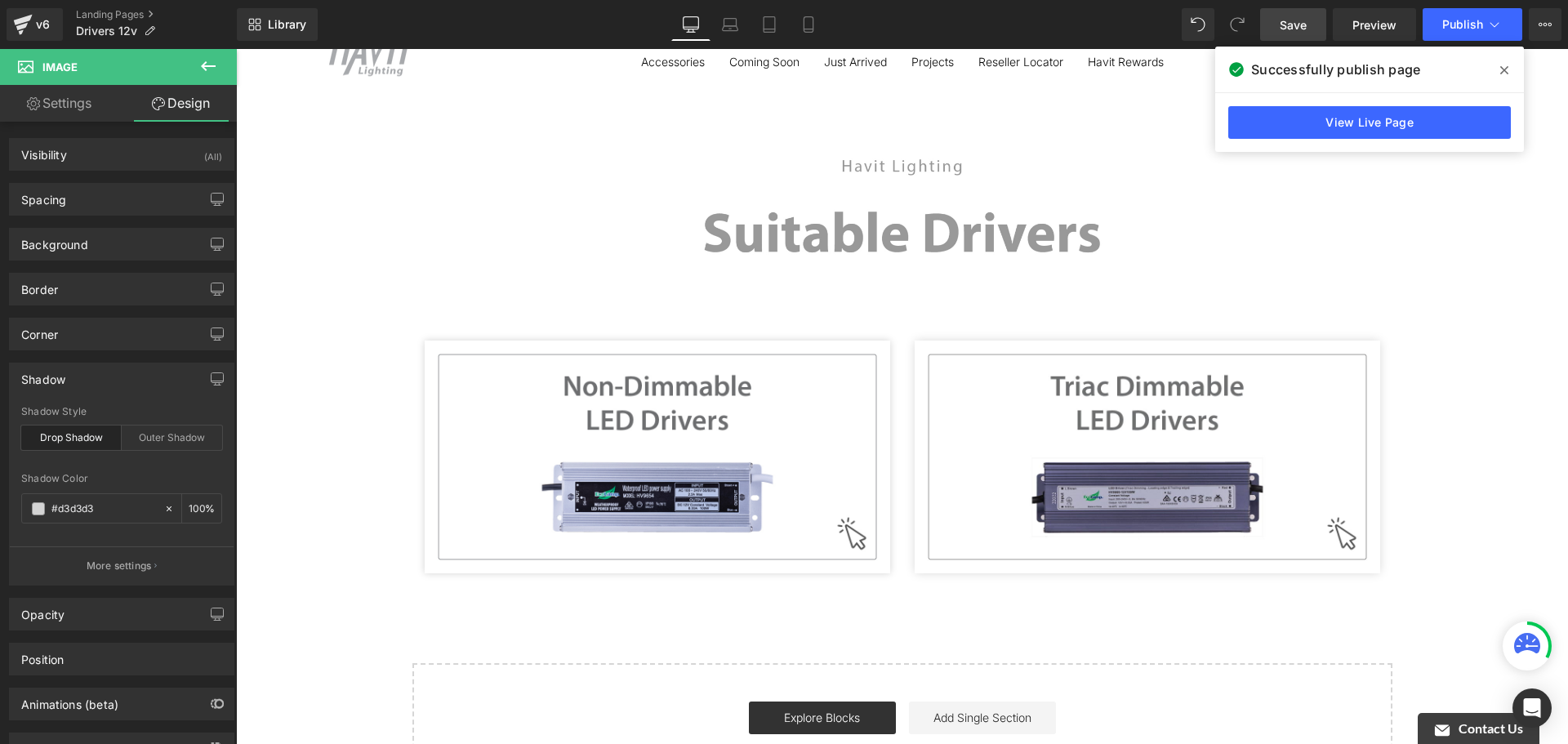
click at [1303, 31] on span "Save" at bounding box center [1293, 25] width 27 height 17
click at [1311, 19] on link "Save" at bounding box center [1293, 25] width 66 height 33
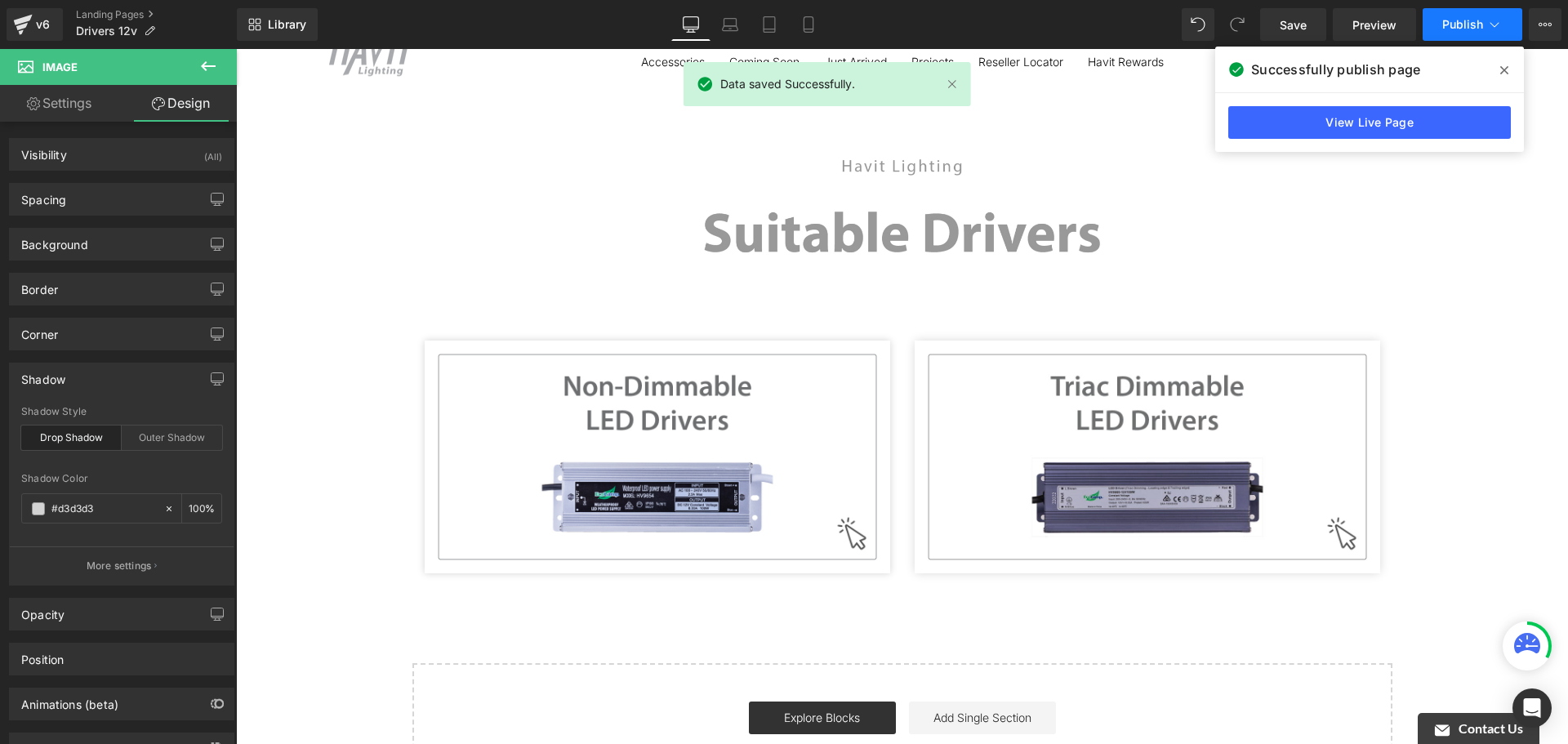
click at [1444, 16] on button "Publish" at bounding box center [1472, 25] width 100 height 33
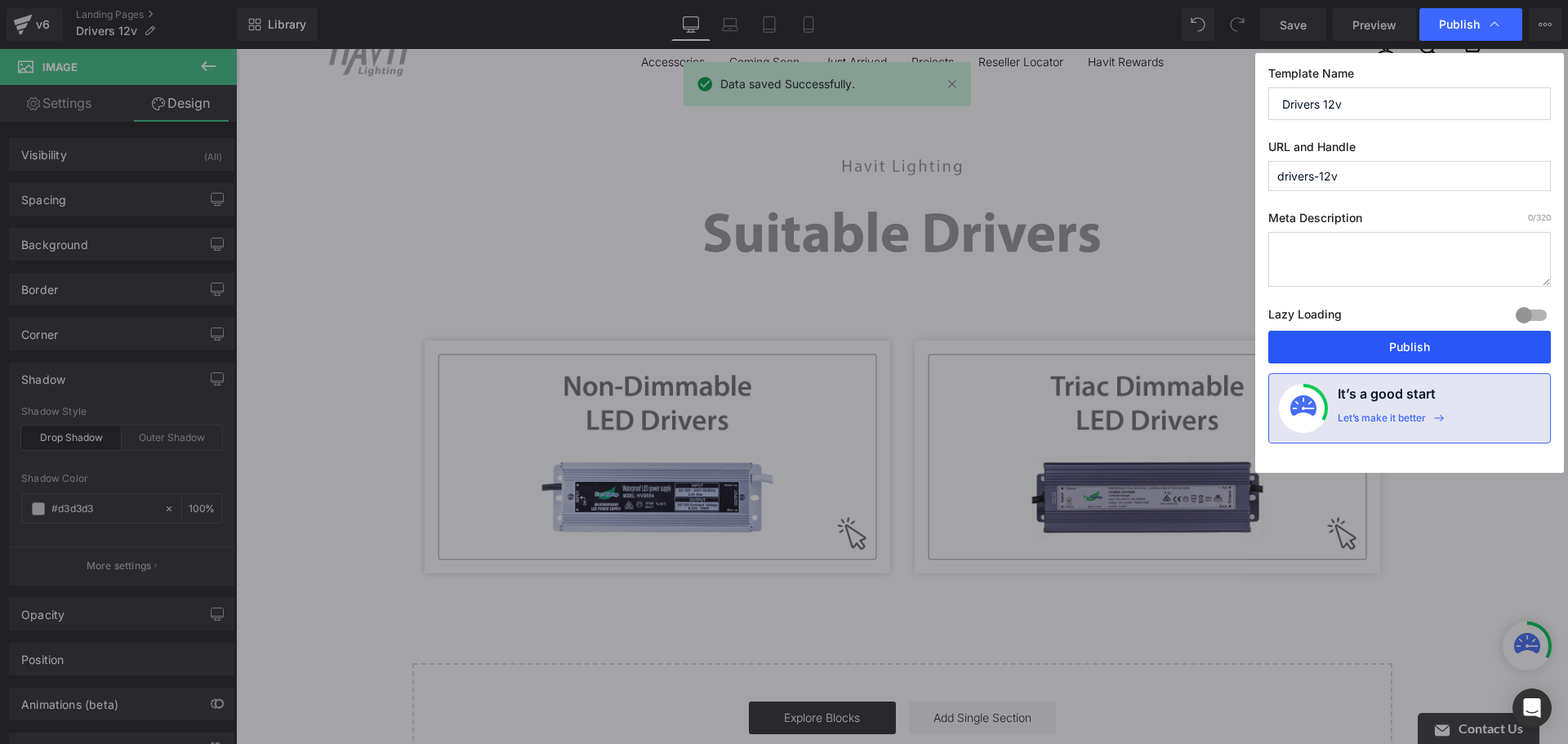
click at [1439, 344] on button "Publish" at bounding box center [1409, 347] width 283 height 33
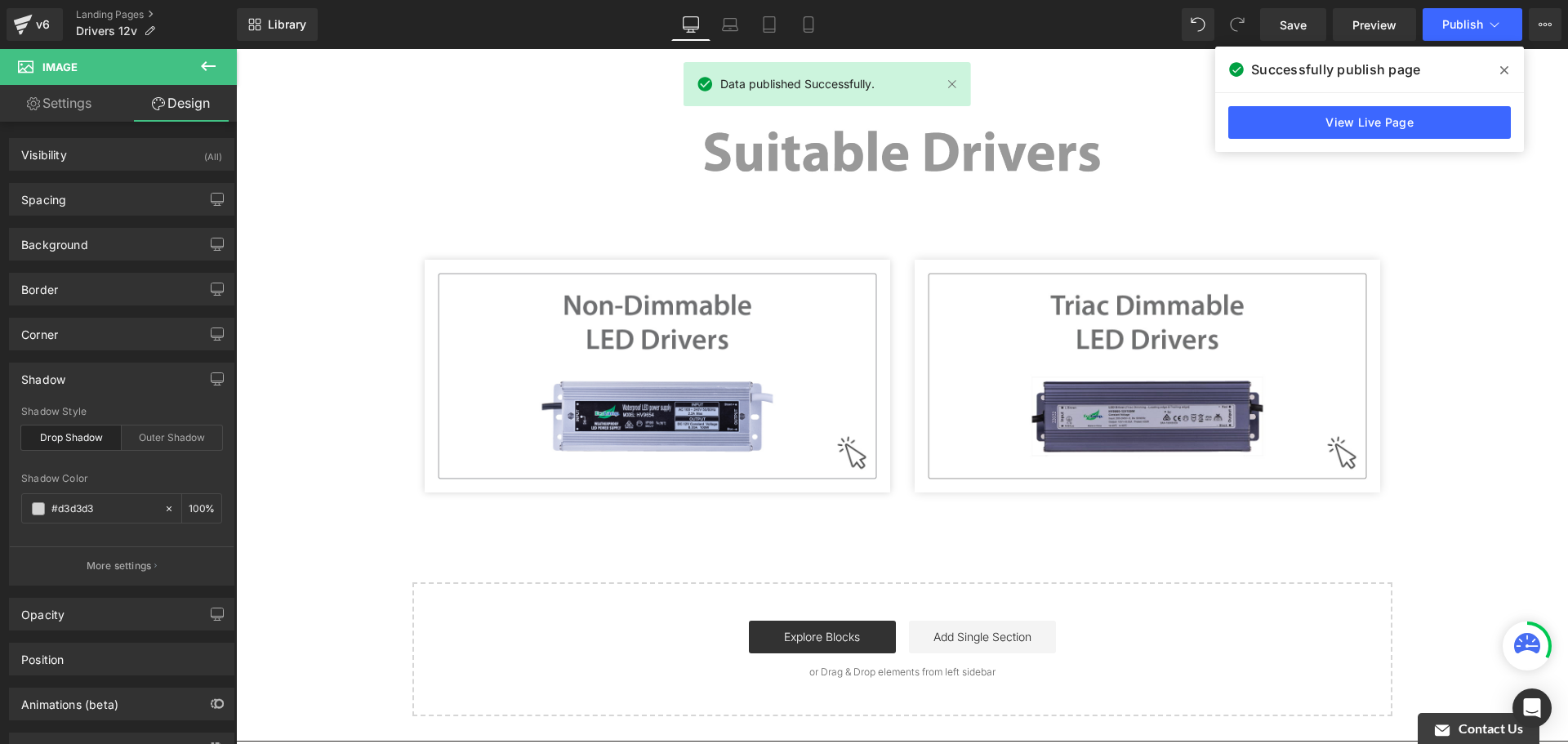
scroll to position [164, 0]
